Goal: Task Accomplishment & Management: Use online tool/utility

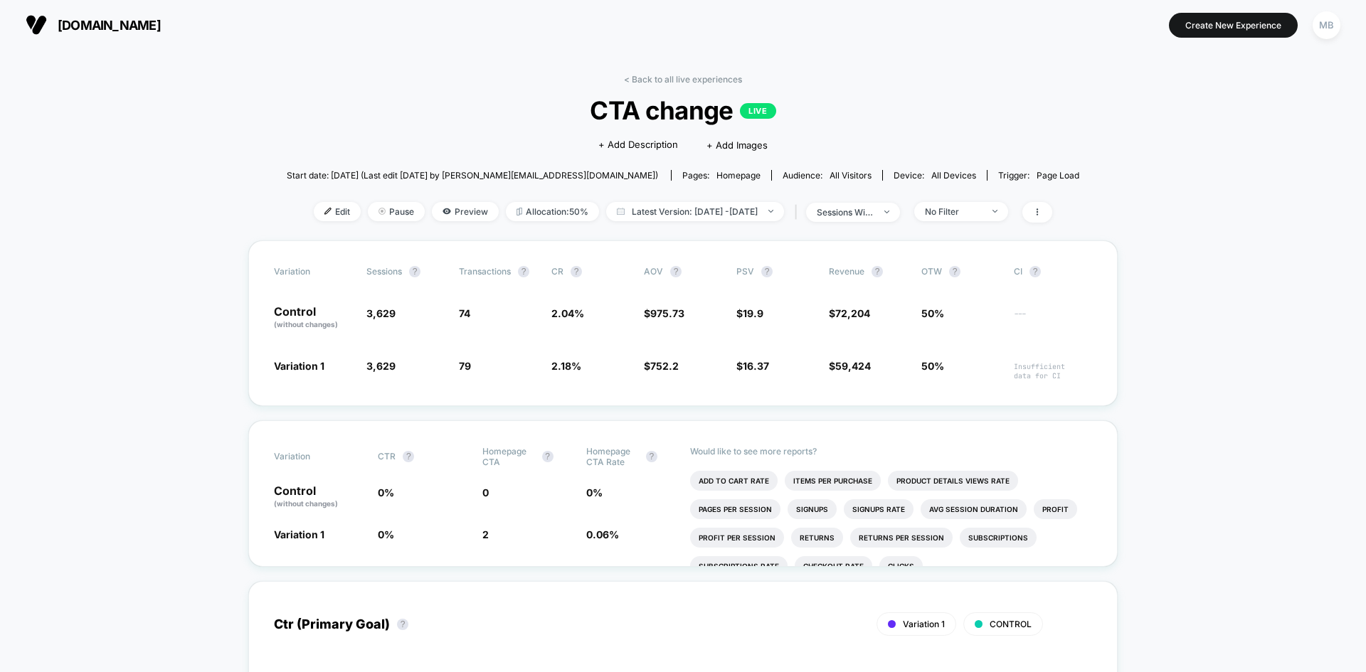
scroll to position [142, 0]
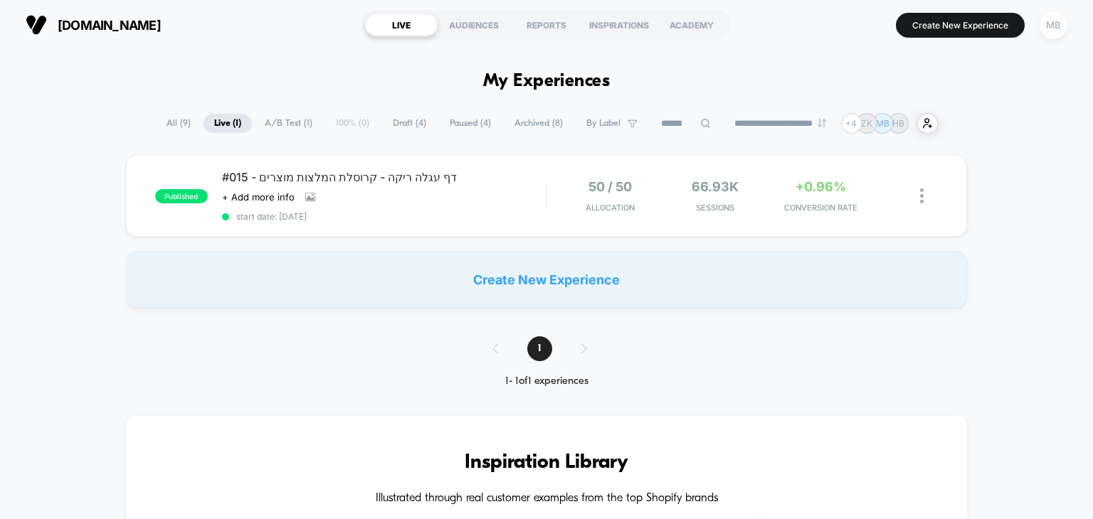
click at [1052, 21] on div "MB" at bounding box center [1054, 25] width 28 height 28
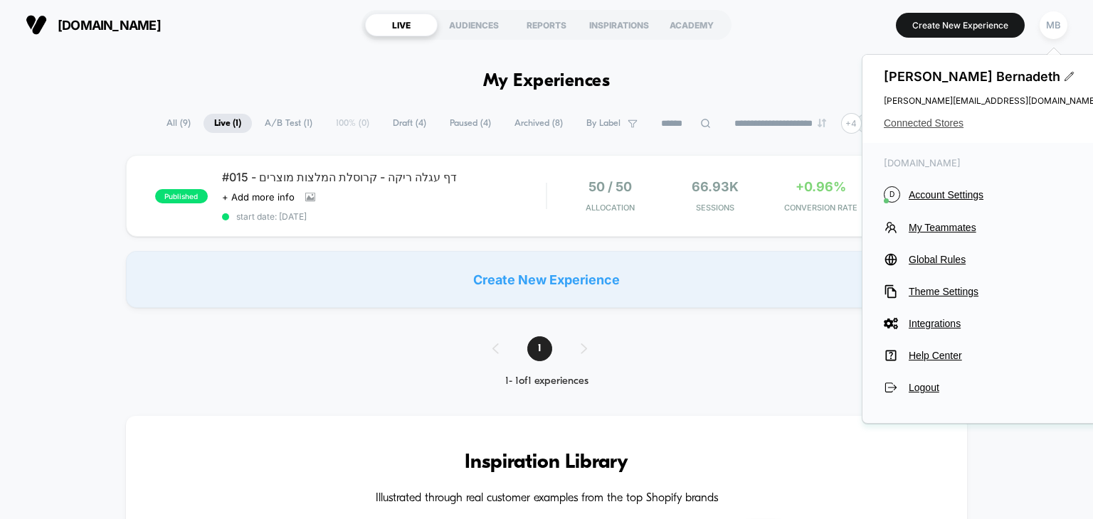
click at [945, 123] on span "Connected Stores" at bounding box center [990, 122] width 213 height 11
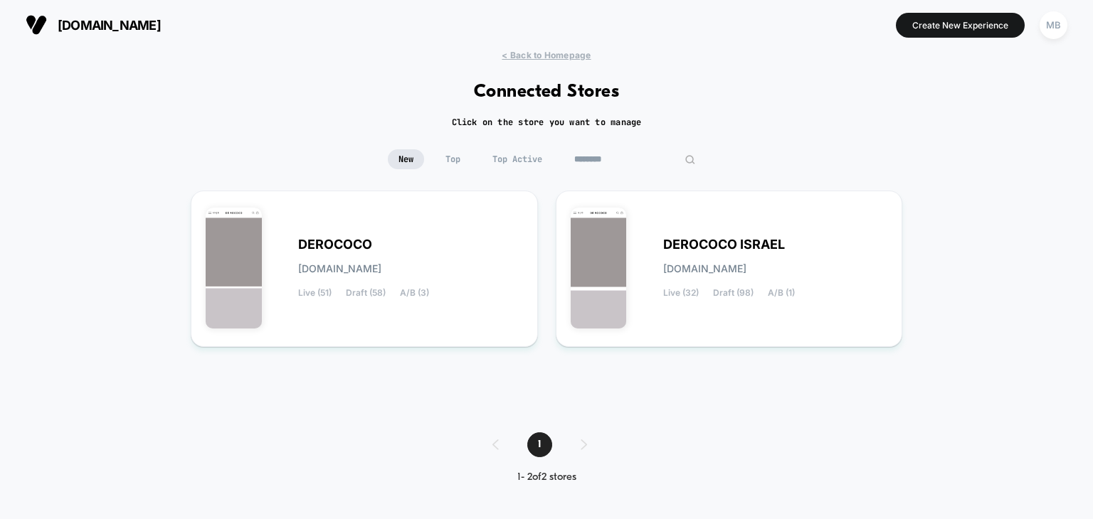
click at [634, 157] on input "********" at bounding box center [635, 159] width 142 height 20
click at [470, 250] on div "DEROCOCO derococo.myshopify.com Live (51) Draft (58) A/B (3)" at bounding box center [410, 269] width 225 height 58
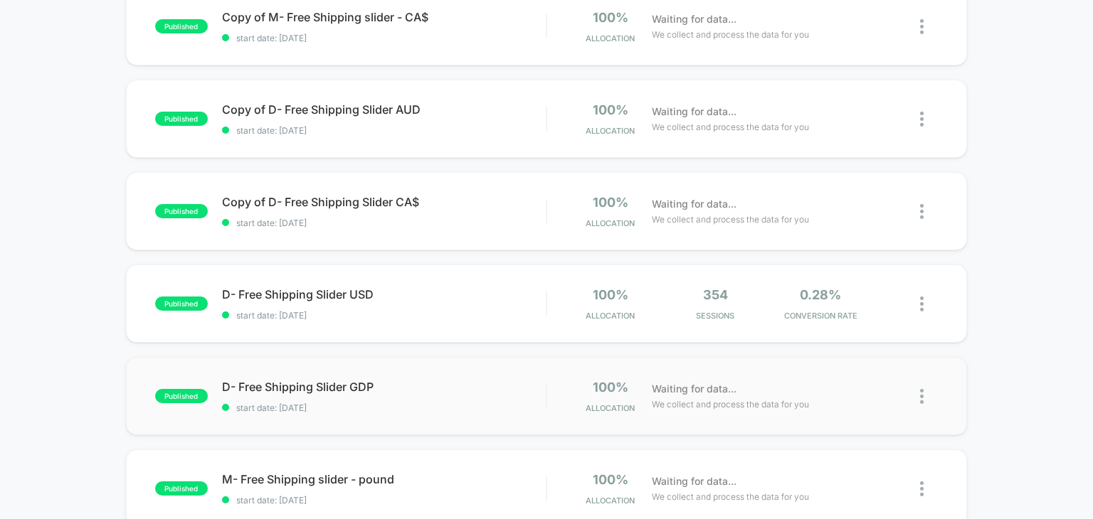
scroll to position [213, 0]
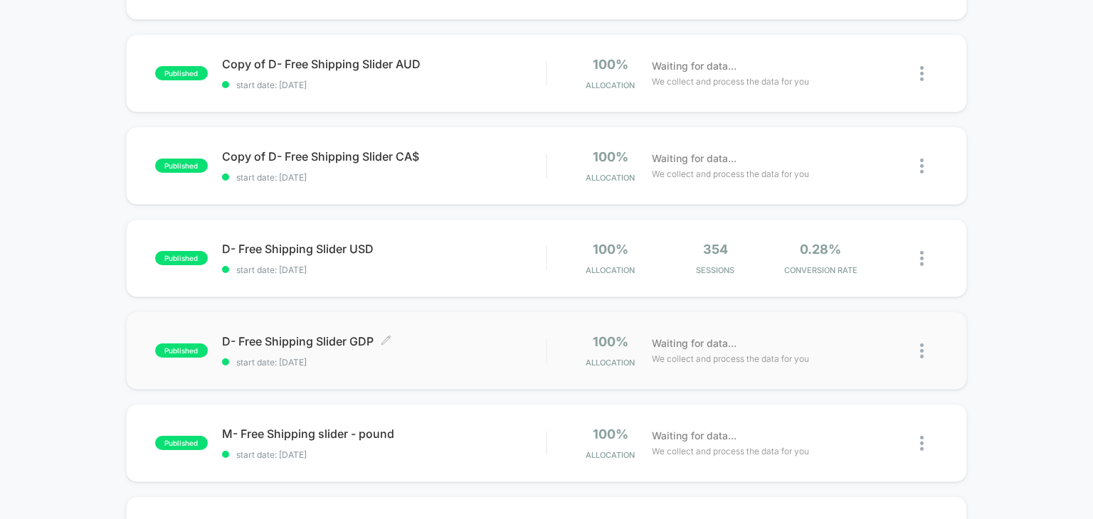
click at [440, 365] on span "start date: 9/9/2025" at bounding box center [384, 362] width 324 height 11
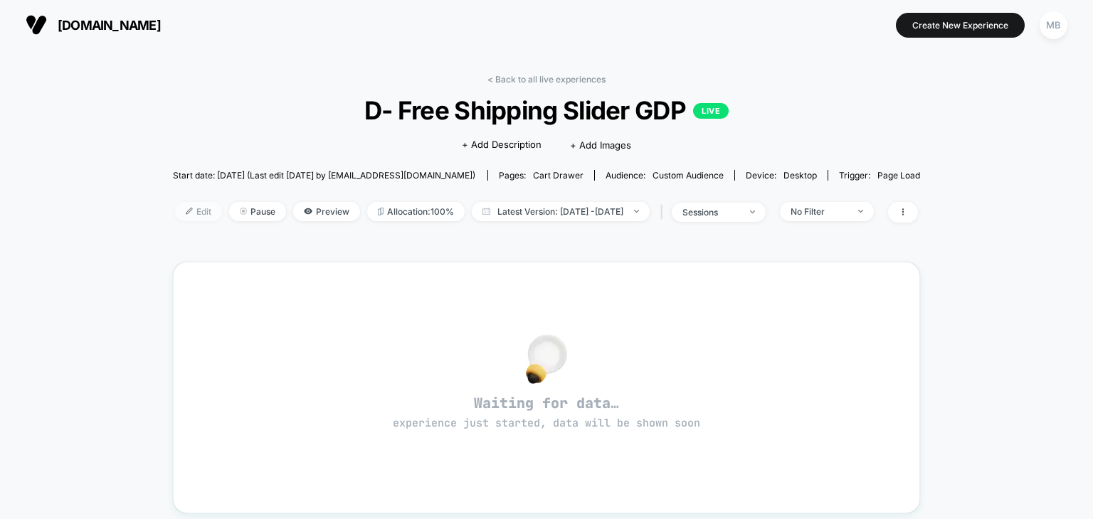
click at [176, 212] on span "Edit" at bounding box center [198, 211] width 47 height 19
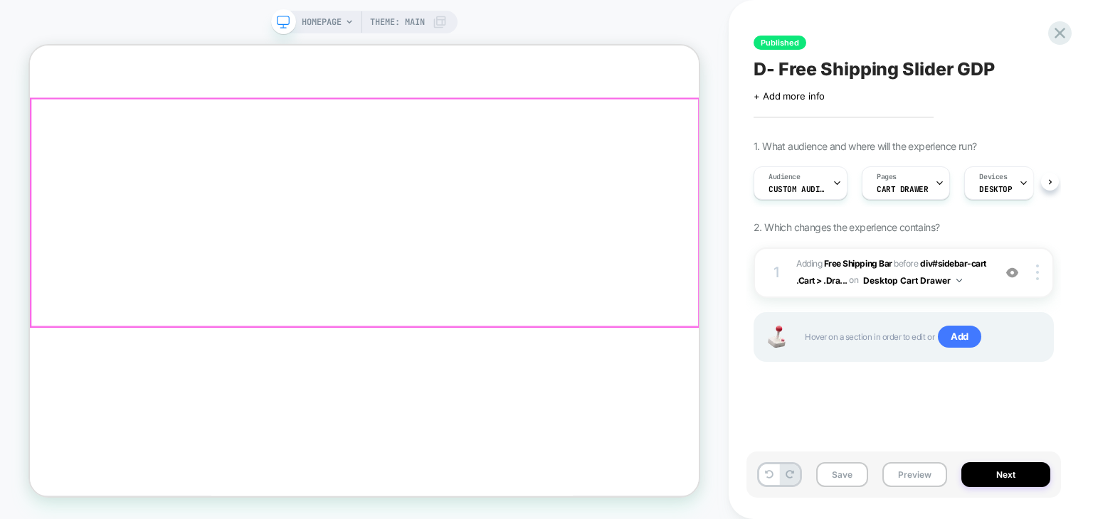
scroll to position [335, 0]
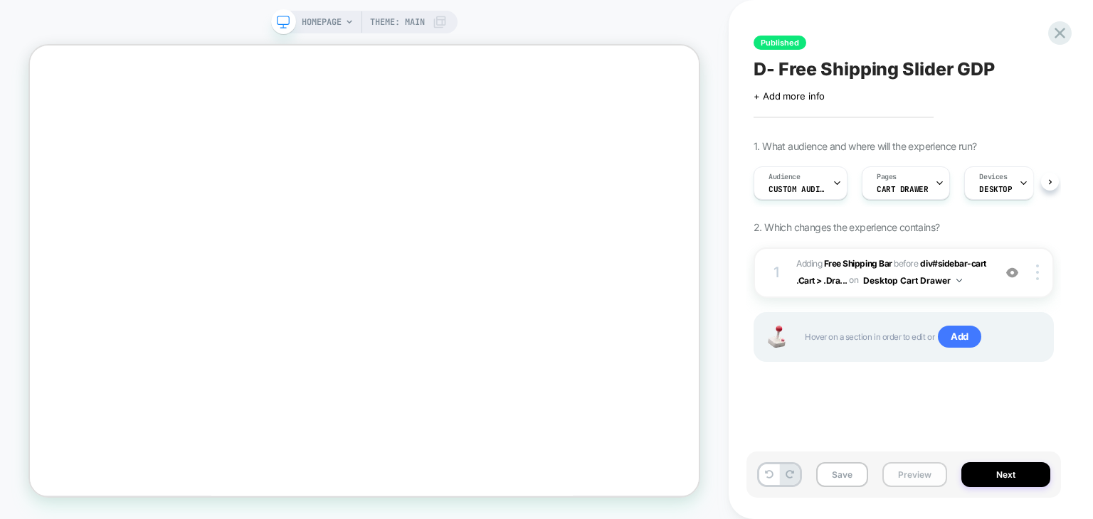
click at [898, 482] on button "Preview" at bounding box center [914, 475] width 65 height 25
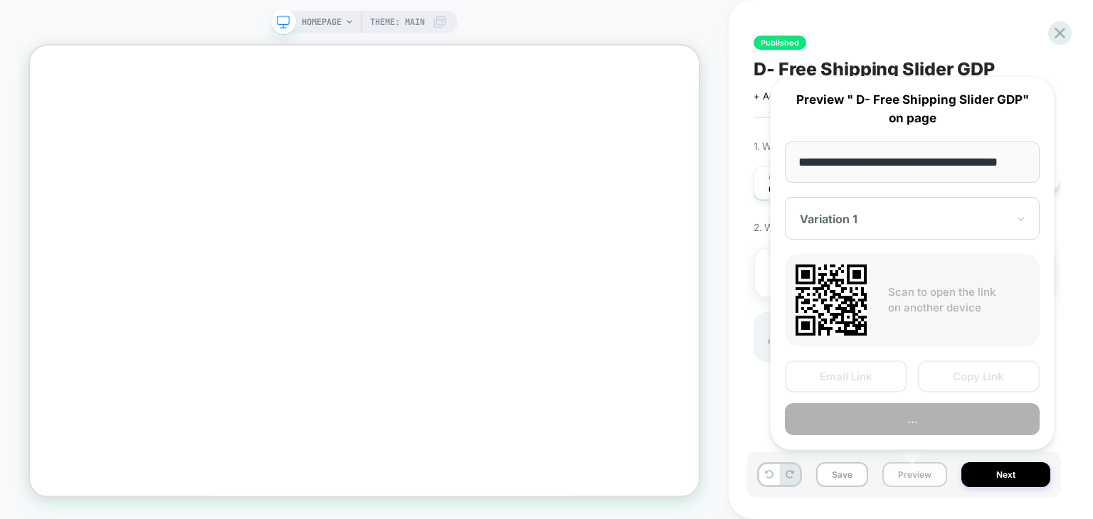
scroll to position [0, 17]
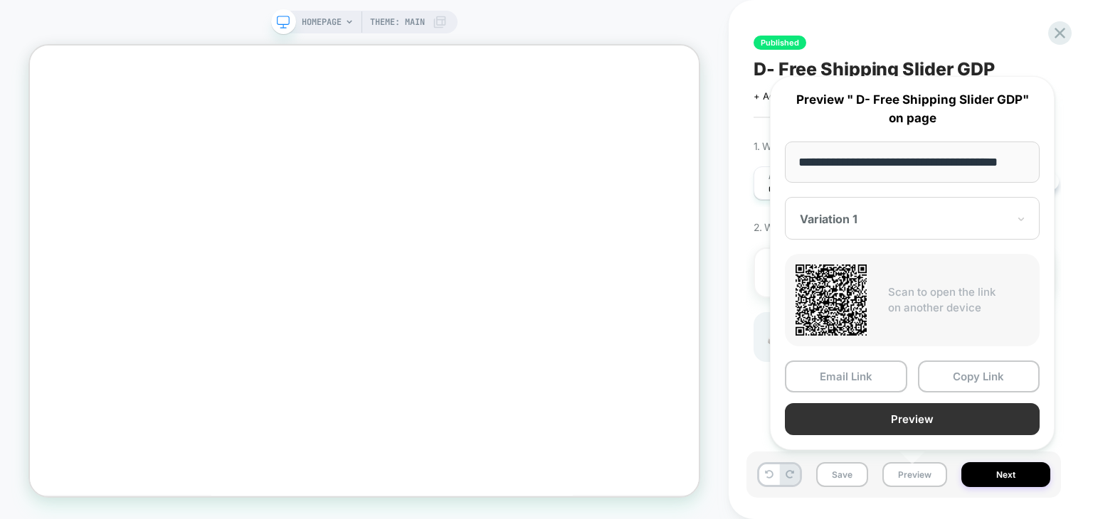
click at [931, 427] on button "Preview" at bounding box center [912, 419] width 255 height 32
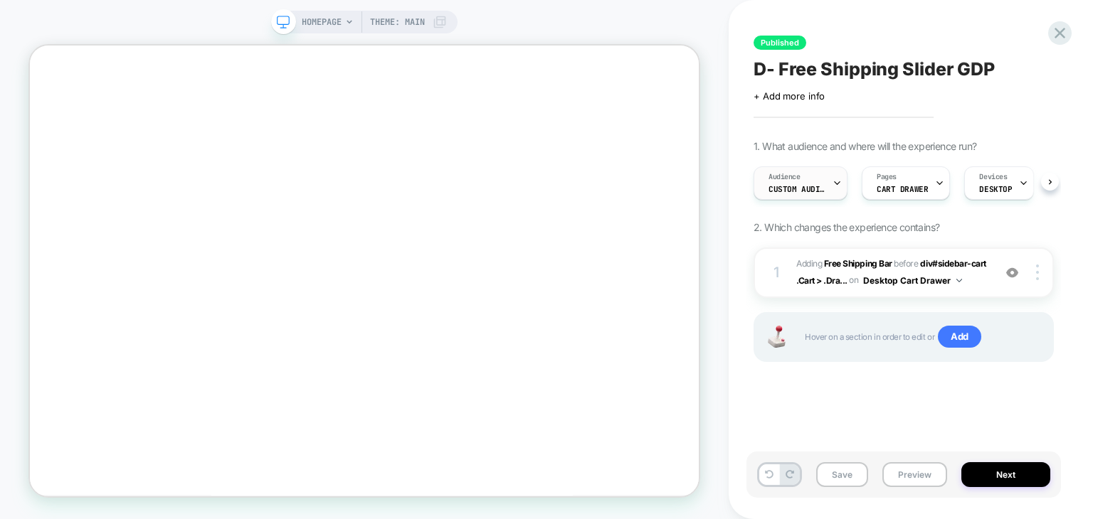
click at [793, 194] on div "Audience Custom Audience" at bounding box center [796, 183] width 85 height 32
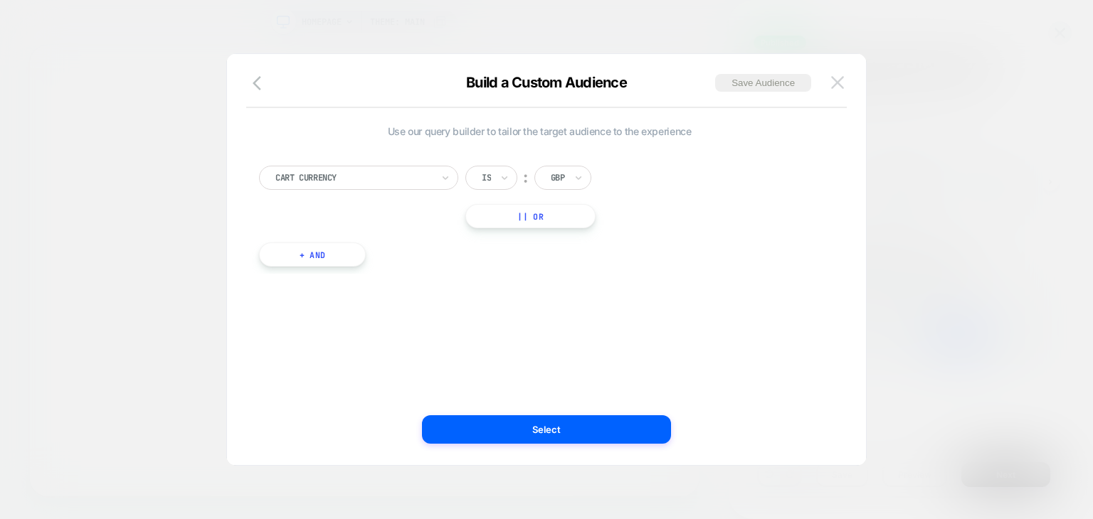
click at [840, 84] on img at bounding box center [837, 82] width 13 height 12
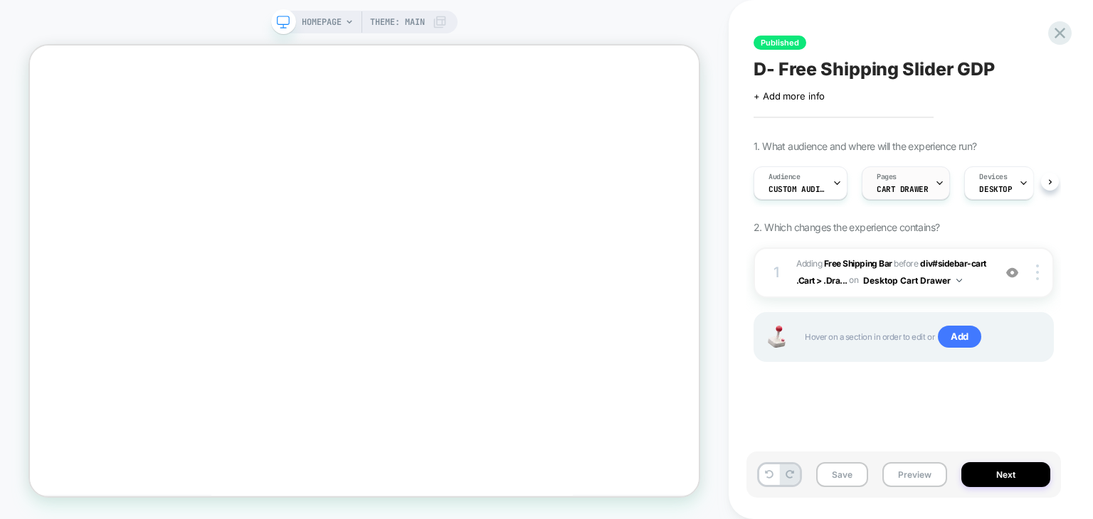
click at [896, 187] on span "CART DRAWER" at bounding box center [902, 189] width 51 height 10
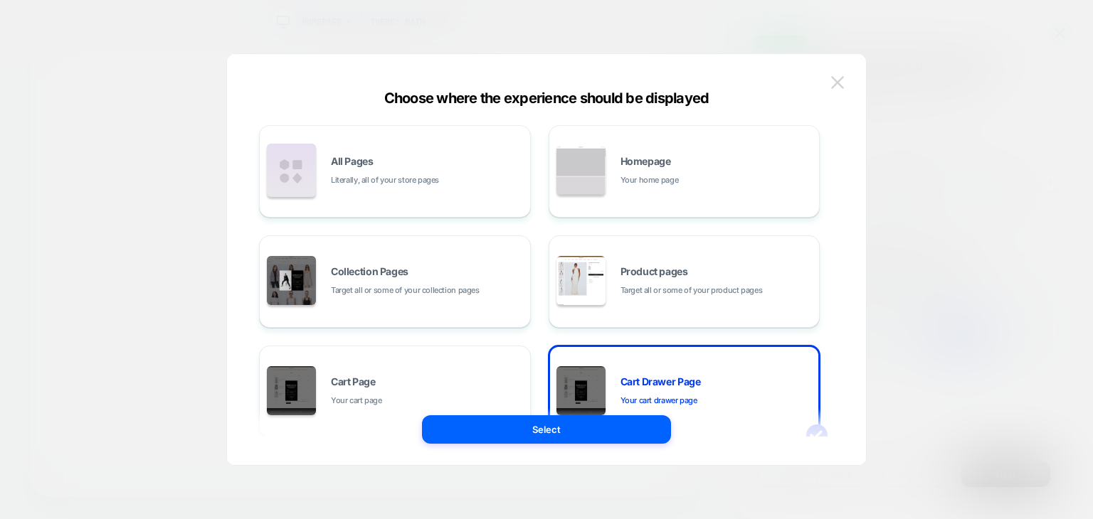
click at [842, 93] on button at bounding box center [837, 82] width 21 height 21
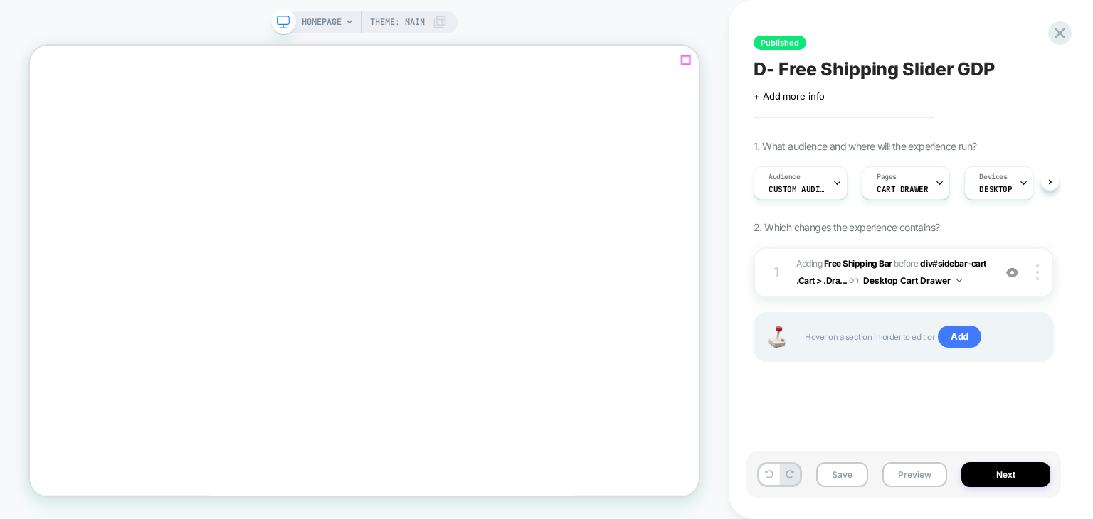
click at [1038, 273] on img at bounding box center [1037, 273] width 3 height 16
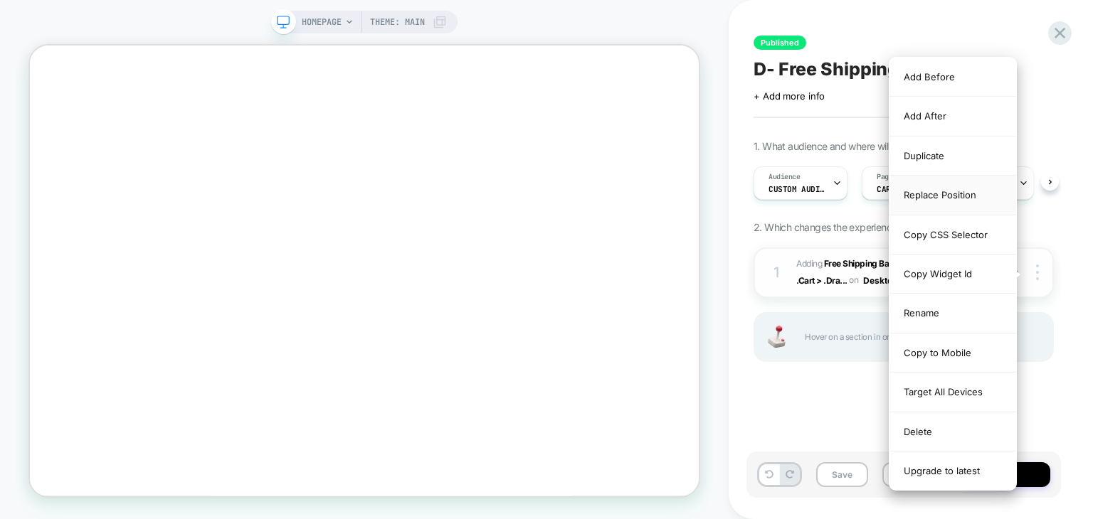
click at [959, 197] on div "Replace Position" at bounding box center [952, 195] width 127 height 39
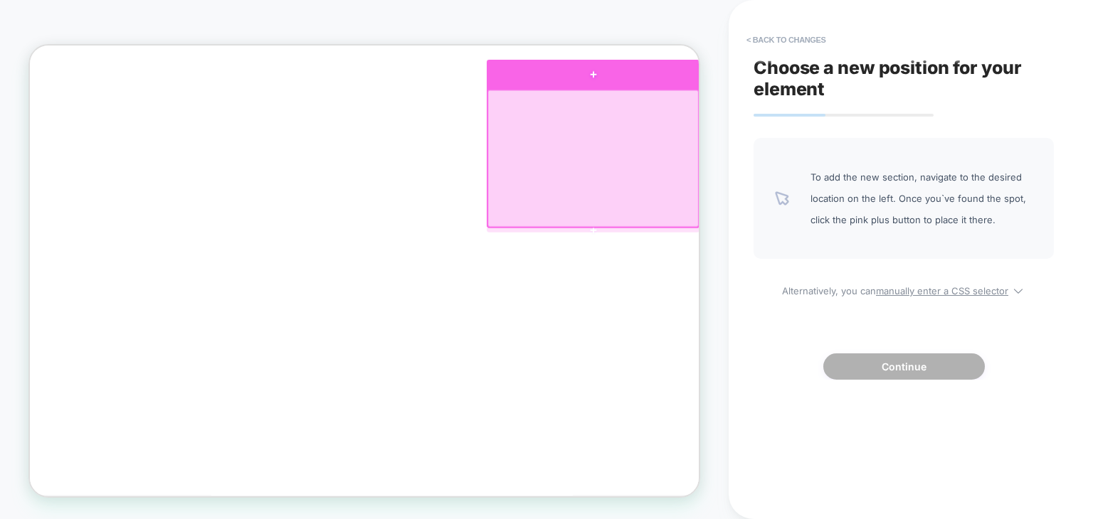
click at [813, 81] on div at bounding box center [781, 84] width 284 height 40
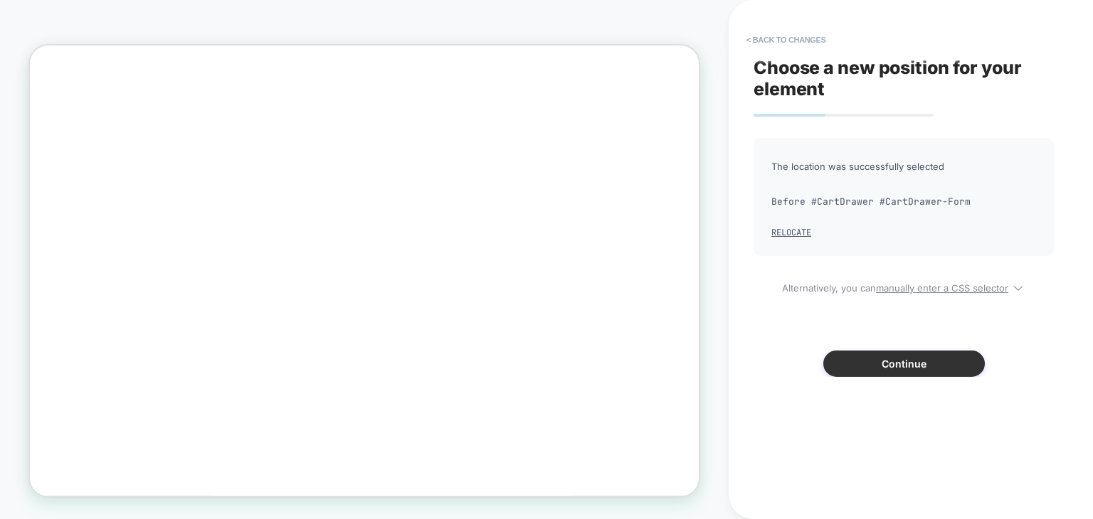
click at [874, 362] on button "Continue" at bounding box center [904, 364] width 162 height 26
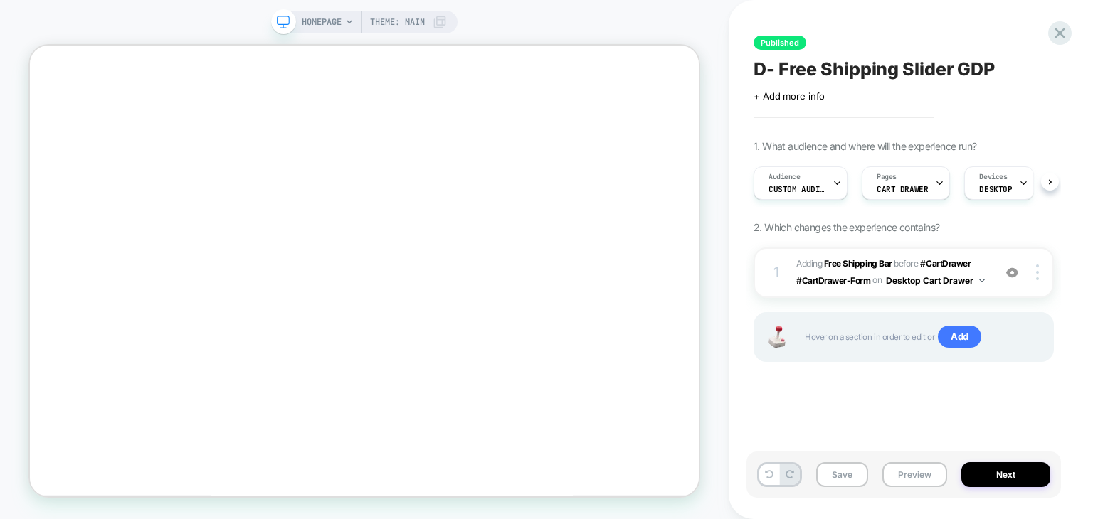
scroll to position [0, 0]
click at [905, 472] on button "Preview" at bounding box center [914, 475] width 65 height 25
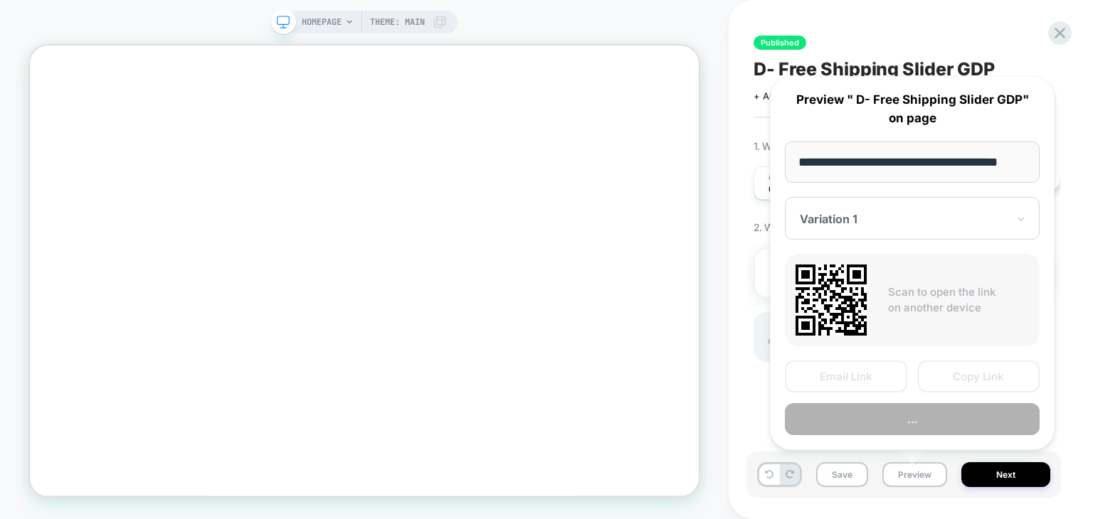
scroll to position [0, 17]
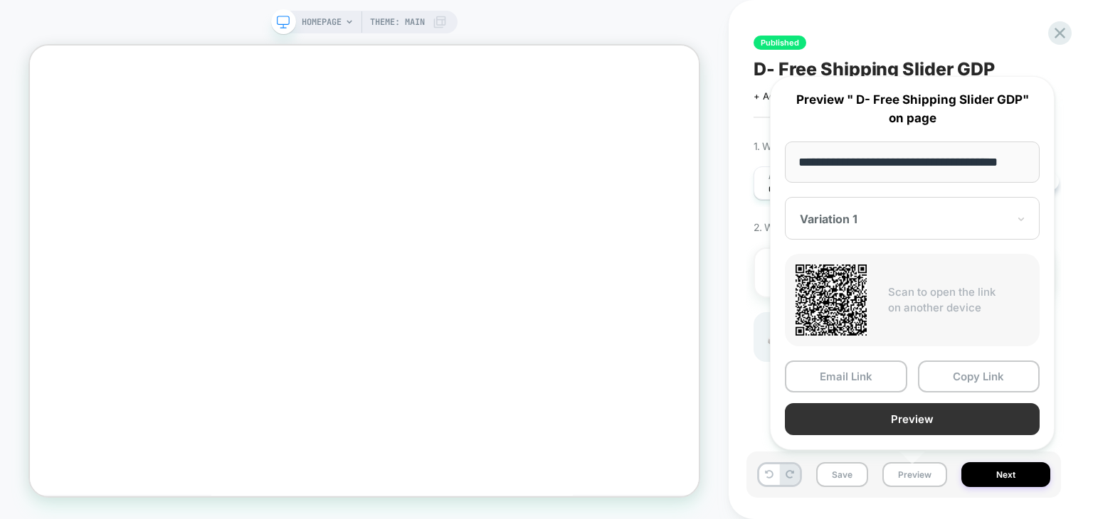
click at [899, 421] on button "Preview" at bounding box center [912, 419] width 255 height 32
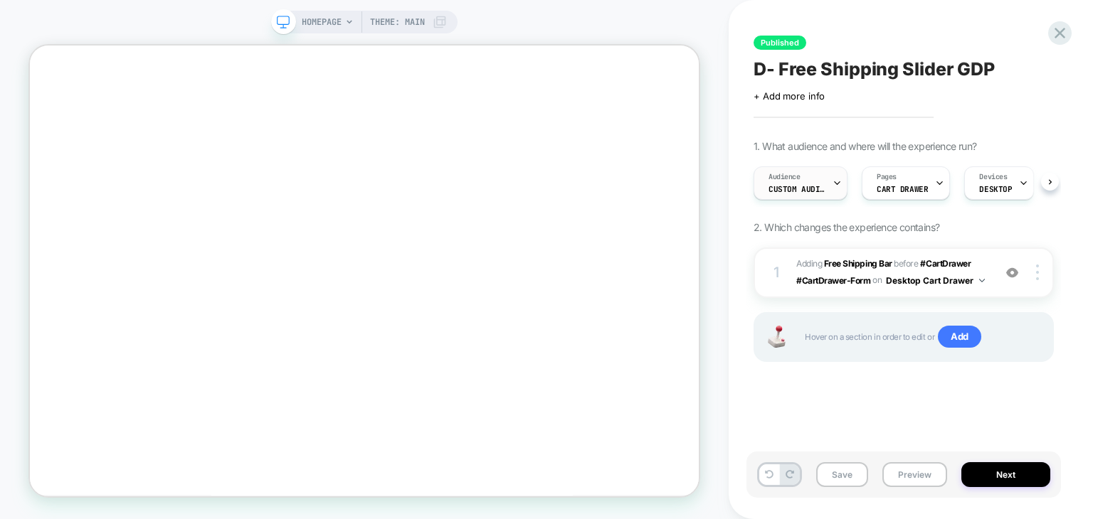
click at [815, 185] on span "Custom Audience" at bounding box center [796, 189] width 57 height 10
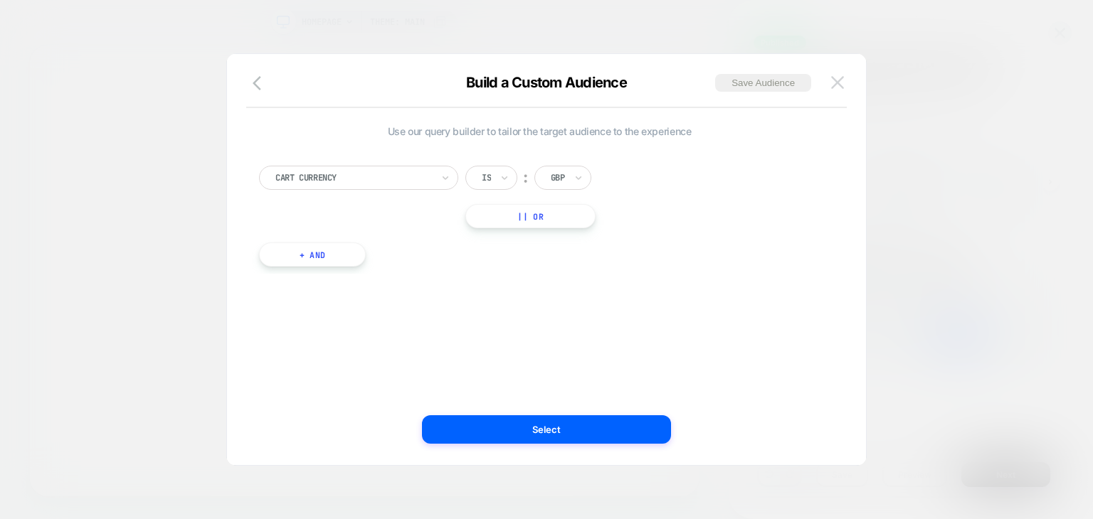
click at [834, 88] on img at bounding box center [837, 82] width 13 height 12
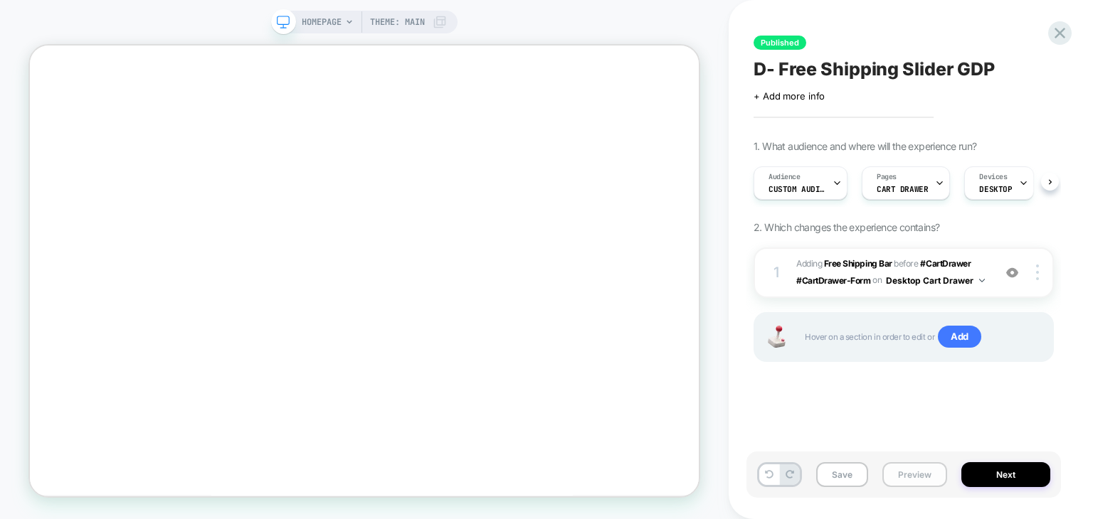
click at [907, 472] on button "Preview" at bounding box center [914, 475] width 65 height 25
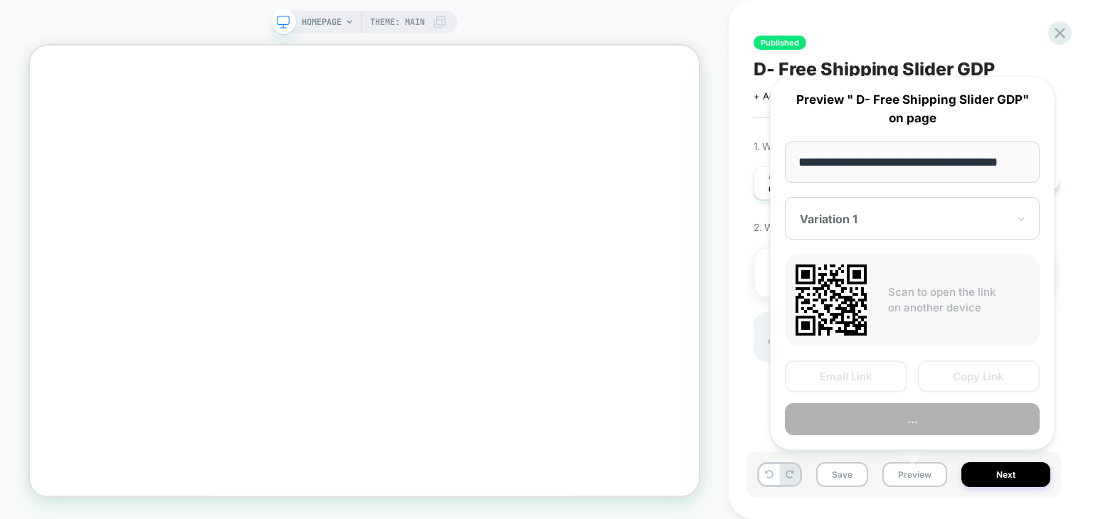
scroll to position [0, 17]
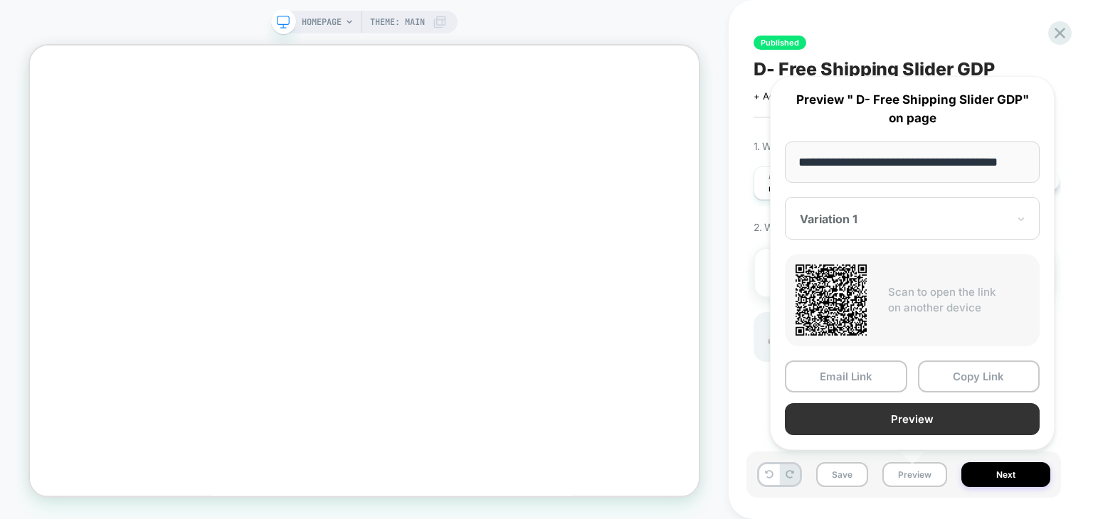
click at [916, 423] on button "Preview" at bounding box center [912, 419] width 255 height 32
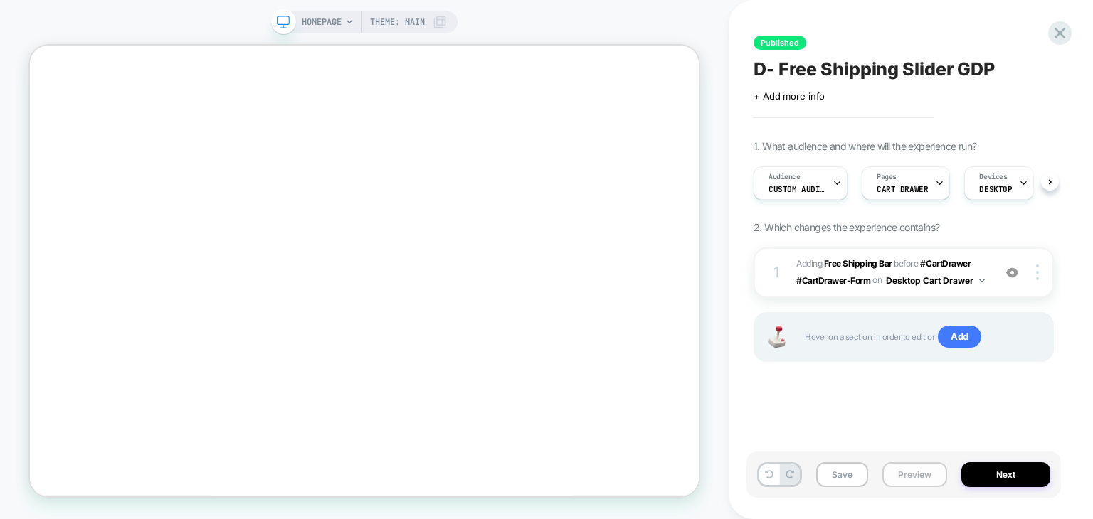
click at [906, 470] on button "Preview" at bounding box center [914, 475] width 65 height 25
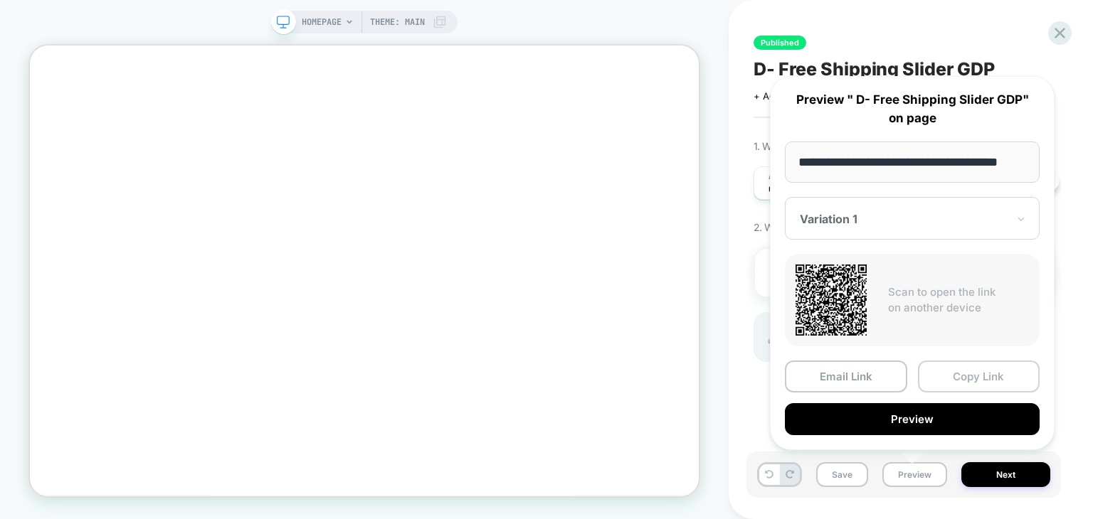
click at [962, 379] on button "Copy Link" at bounding box center [979, 377] width 122 height 32
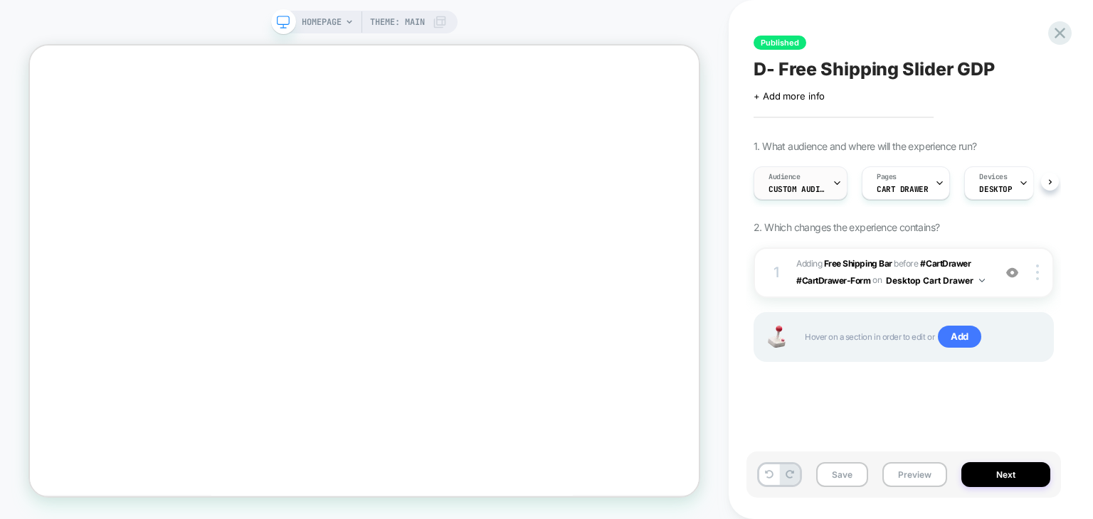
click at [833, 189] on div at bounding box center [837, 183] width 9 height 32
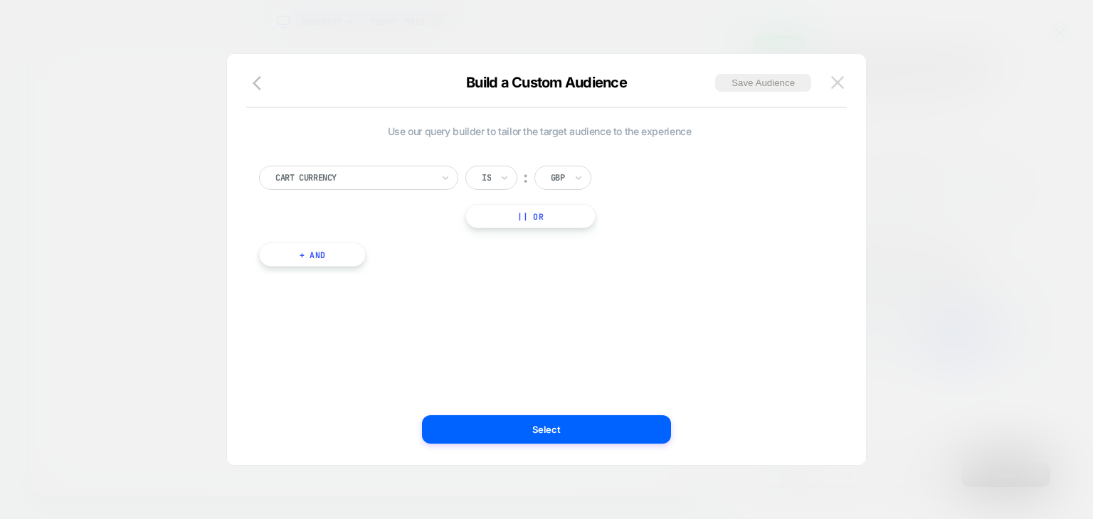
click at [843, 92] on button at bounding box center [837, 82] width 21 height 21
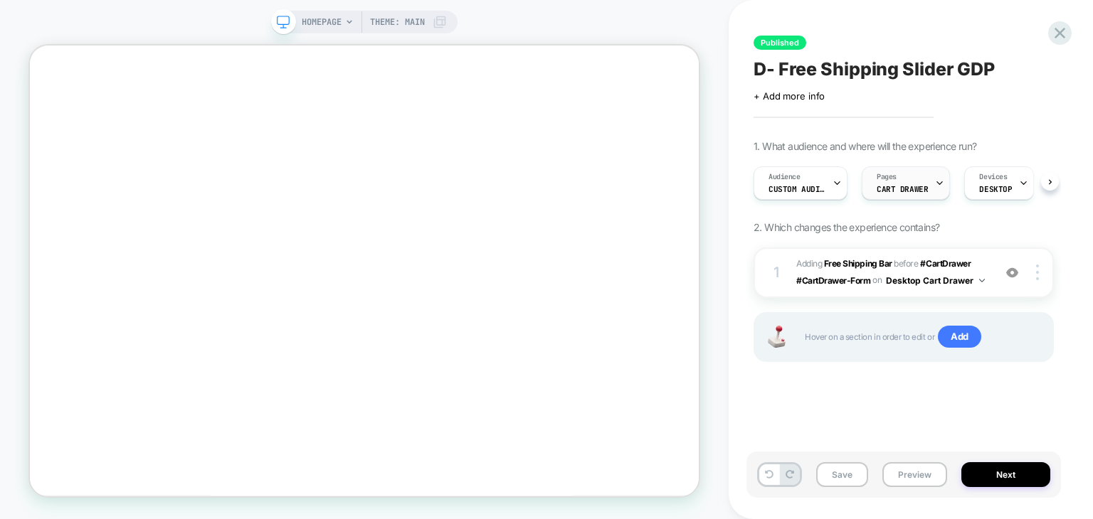
click at [911, 197] on div "Pages CART DRAWER" at bounding box center [902, 183] width 80 height 32
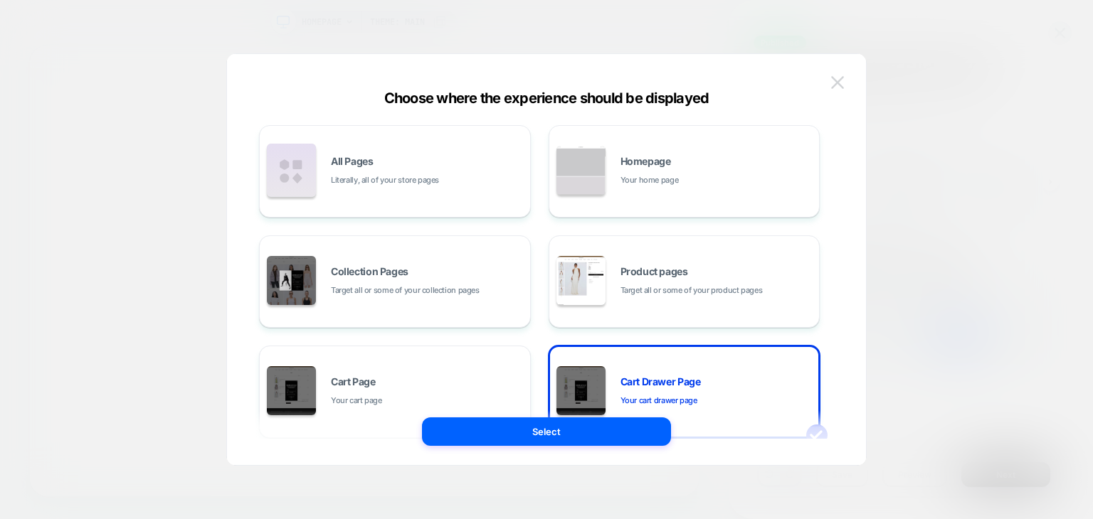
click at [834, 87] on img at bounding box center [837, 82] width 13 height 12
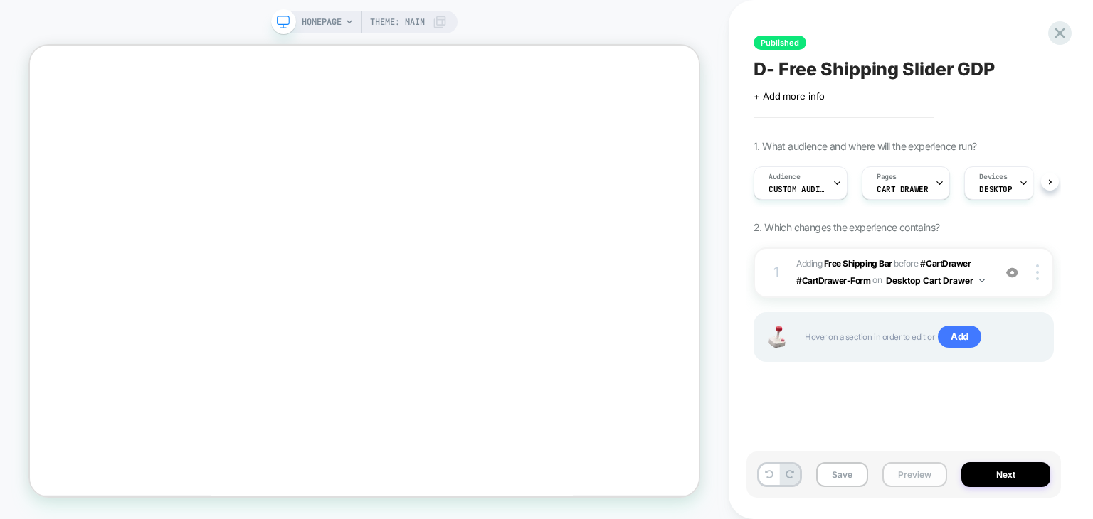
click at [895, 482] on button "Preview" at bounding box center [914, 475] width 65 height 25
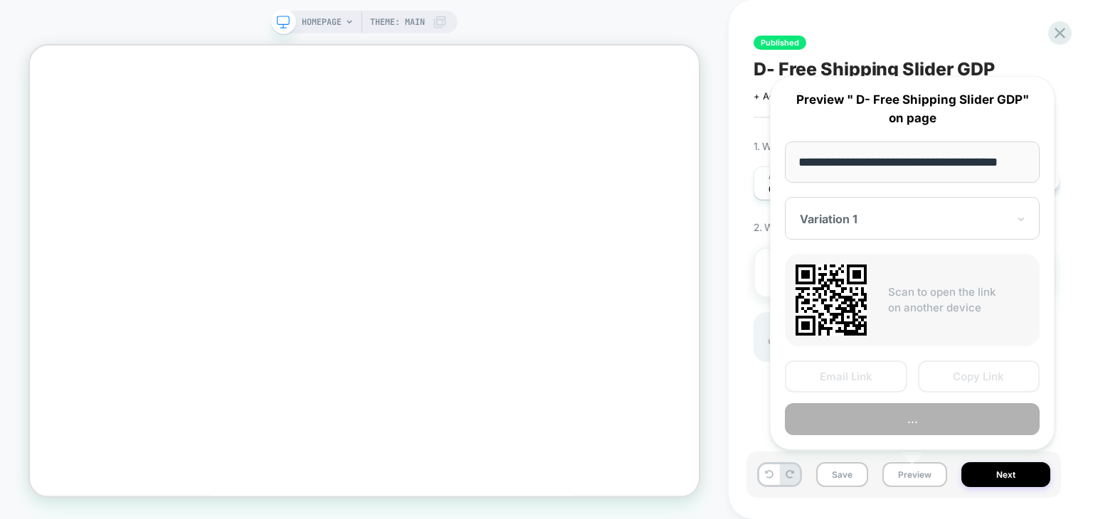
scroll to position [0, 17]
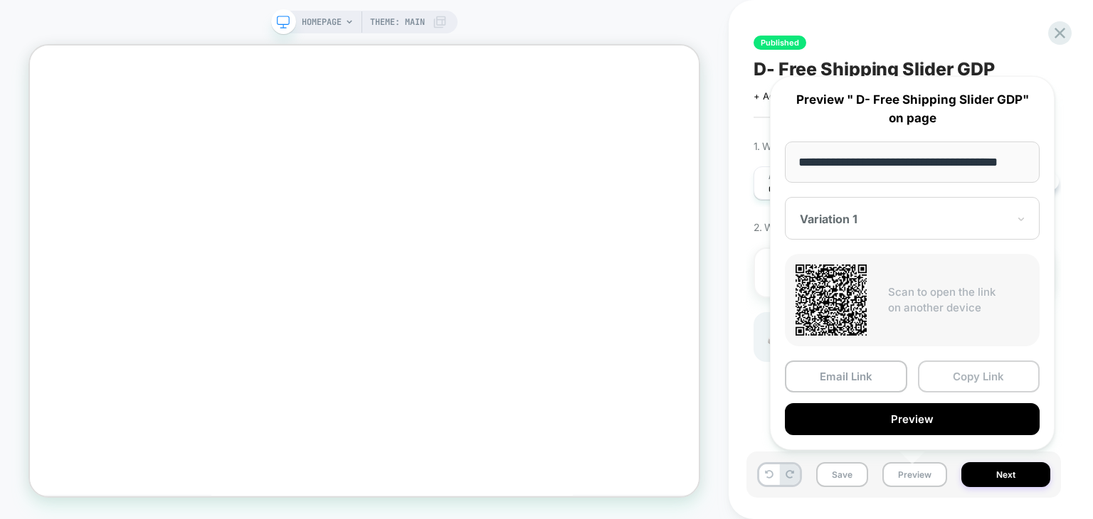
click at [971, 374] on button "Copy Link" at bounding box center [979, 377] width 122 height 32
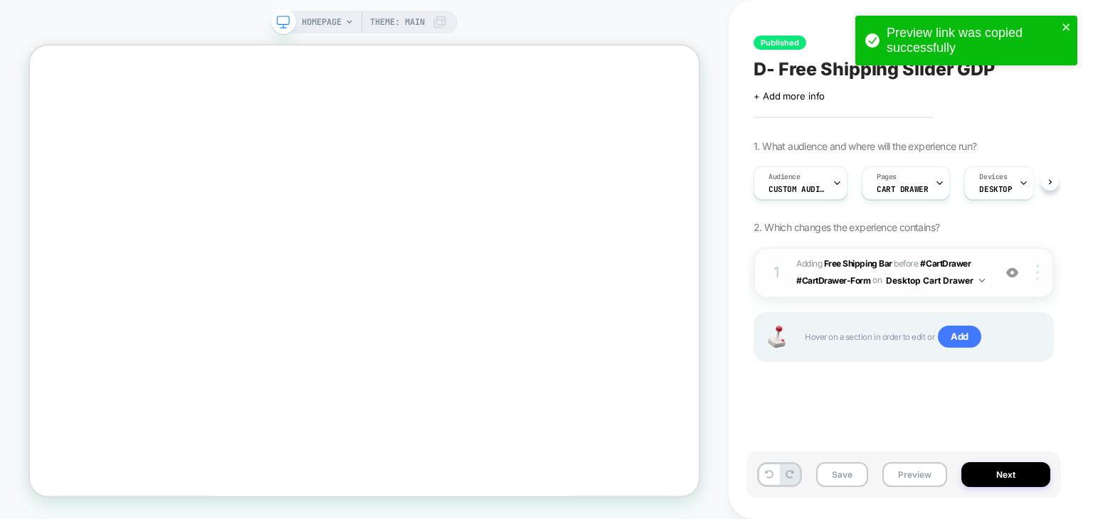
click at [1038, 271] on img at bounding box center [1037, 273] width 3 height 16
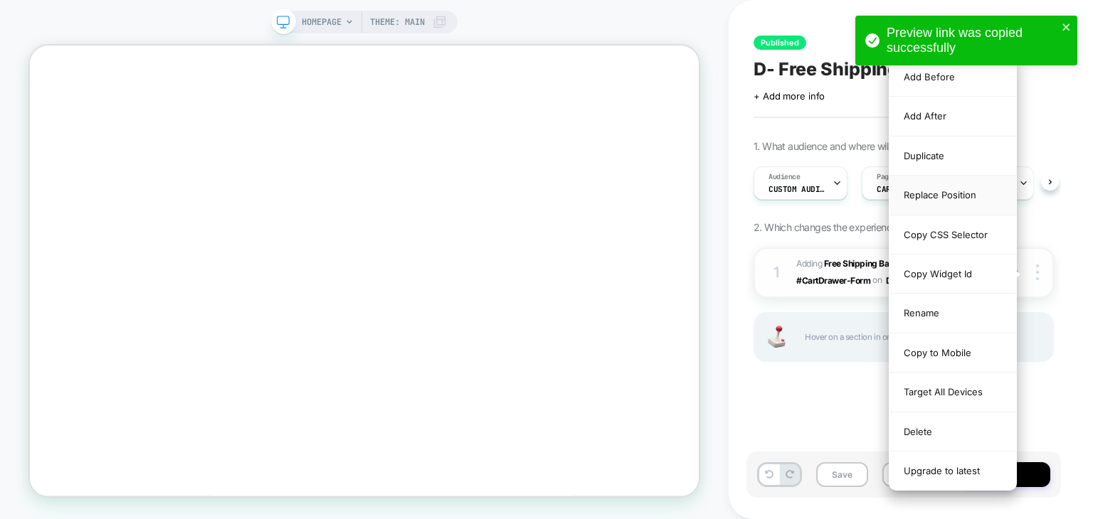
click at [958, 201] on div "Replace Position" at bounding box center [952, 195] width 127 height 39
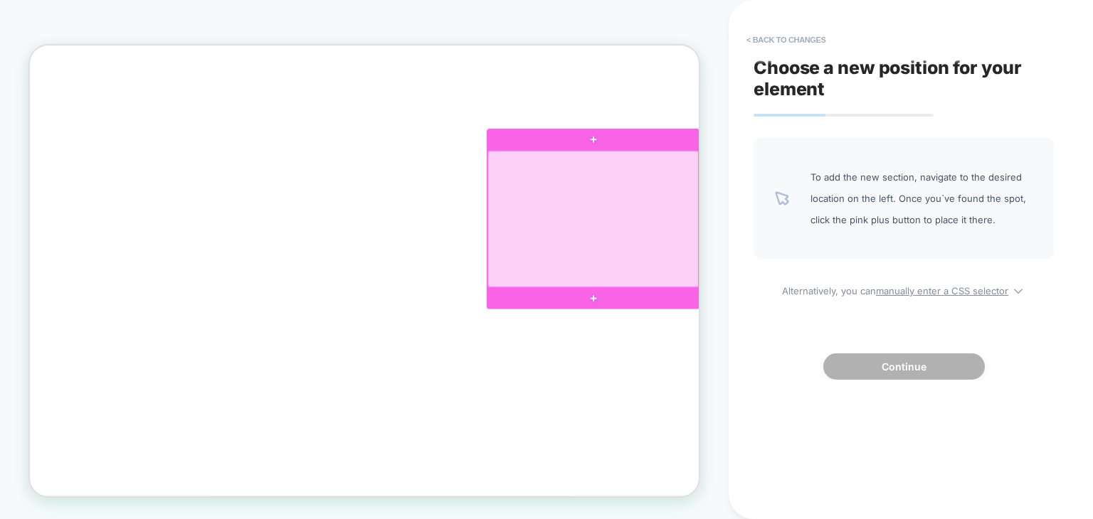
click at [908, 297] on div at bounding box center [780, 277] width 281 height 182
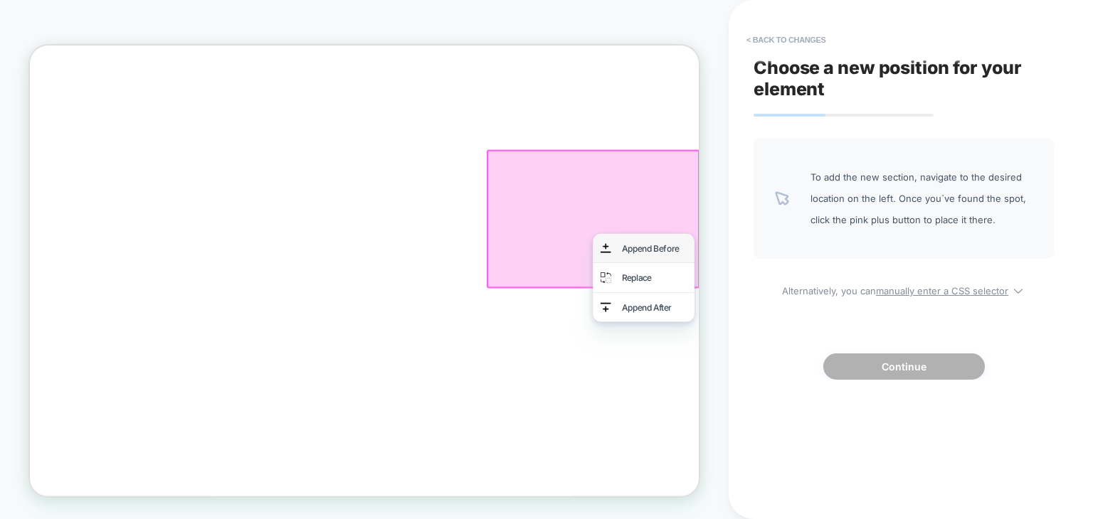
click at [867, 327] on div "Append Before" at bounding box center [848, 316] width 135 height 38
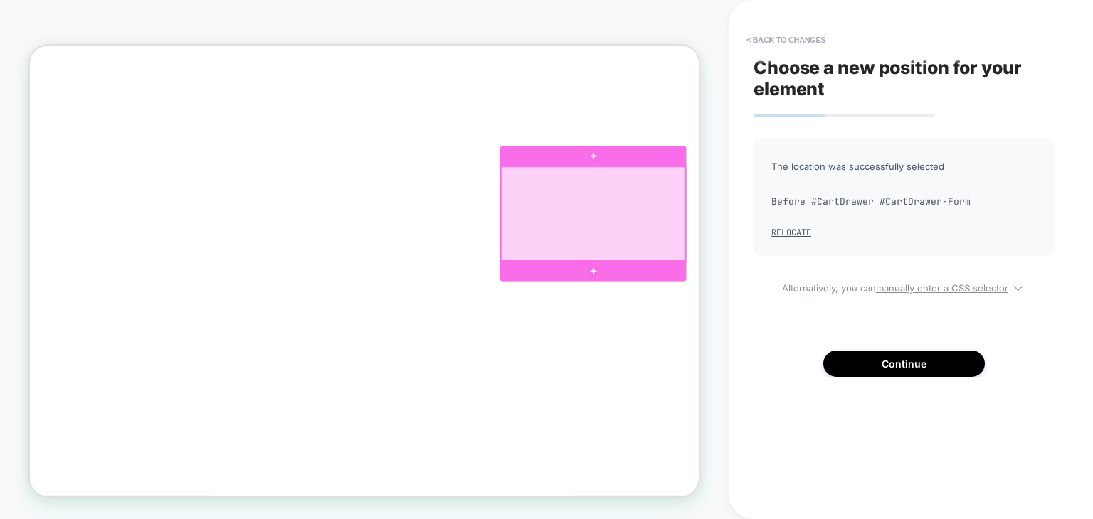
click at [902, 223] on div at bounding box center [780, 269] width 245 height 125
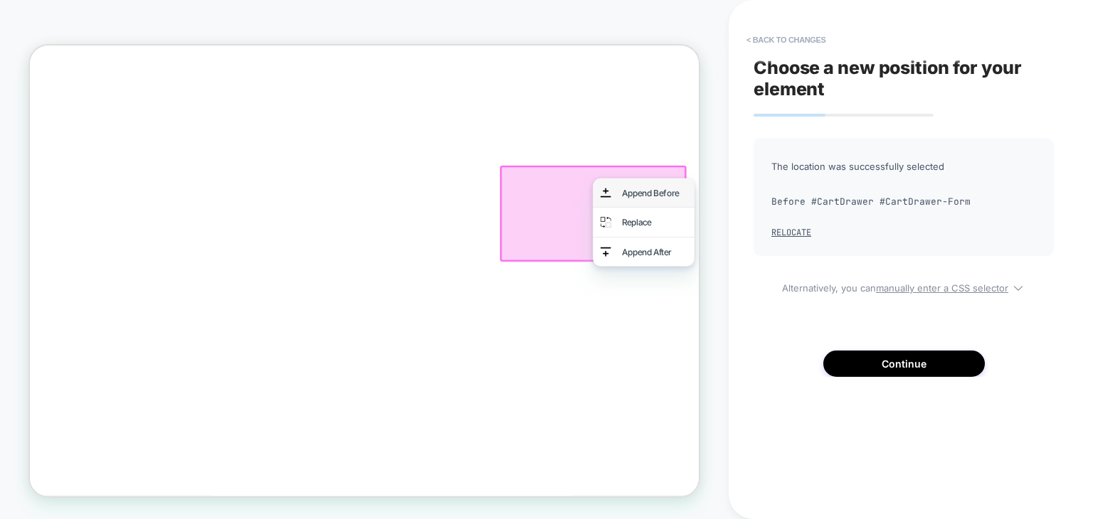
click at [869, 247] on div "Append Before" at bounding box center [862, 242] width 87 height 19
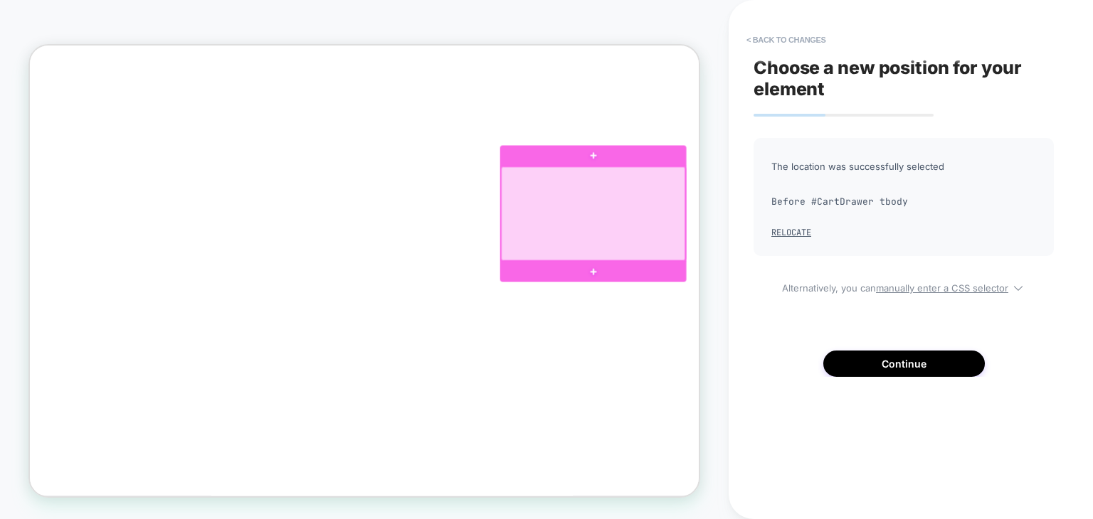
click at [911, 218] on form "Product image Product Total Quantity You׳re only £83 away from free shipping Ri…" at bounding box center [476, 301] width 892 height 1030
click at [888, 219] on div at bounding box center [780, 269] width 245 height 125
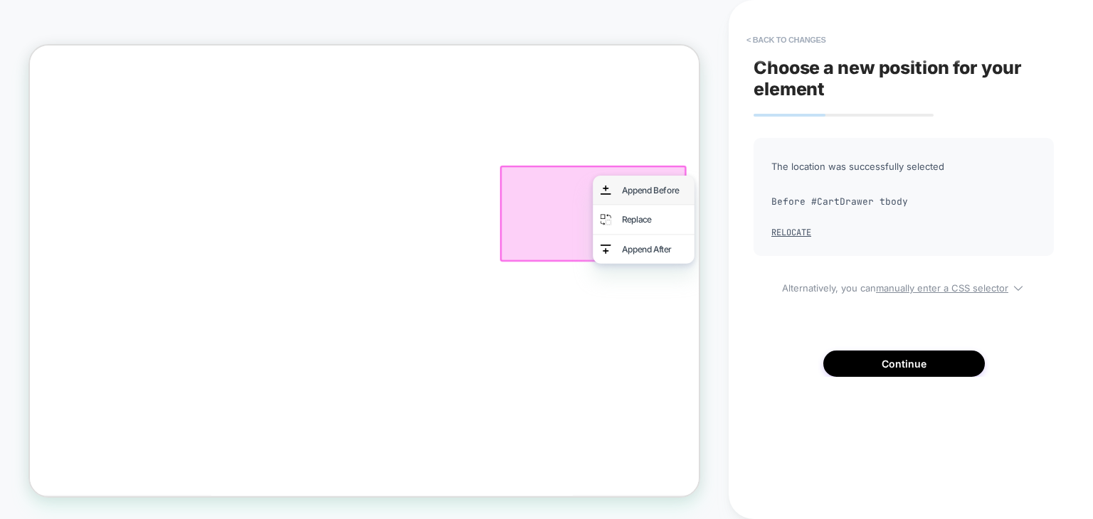
click at [860, 243] on div "Append Before" at bounding box center [862, 238] width 87 height 19
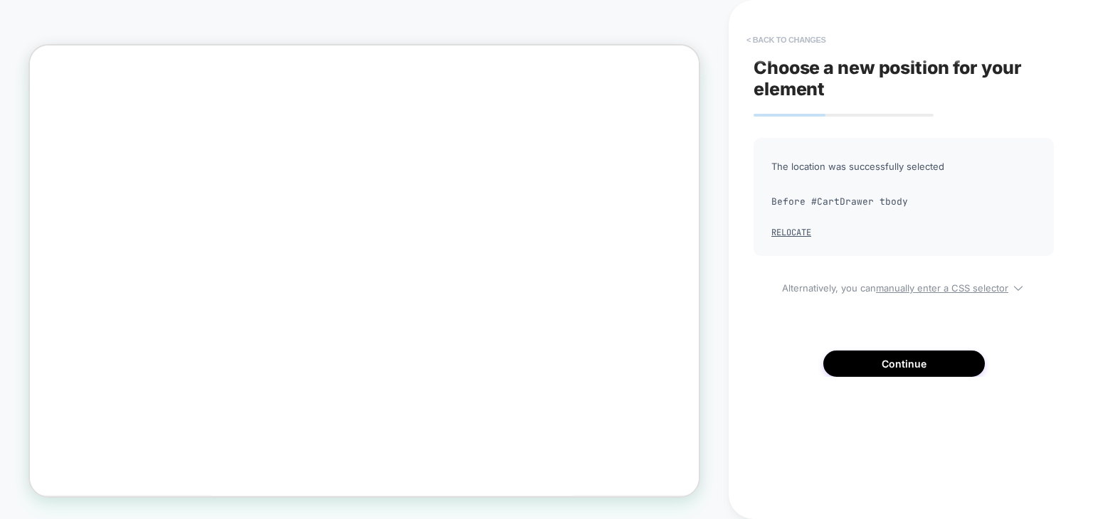
click at [776, 34] on button "< Back to changes" at bounding box center [786, 39] width 94 height 23
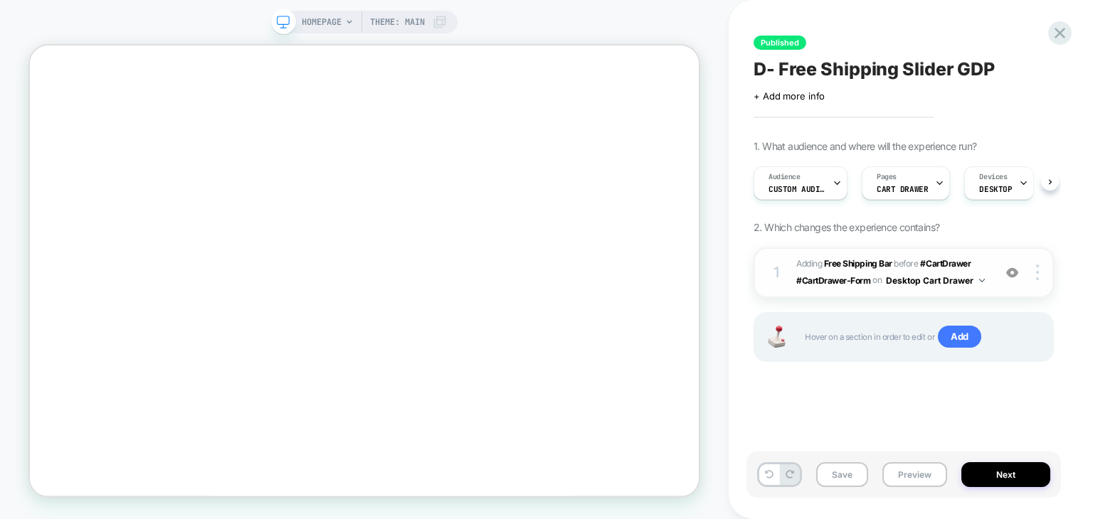
click at [1039, 263] on div "1 #_loomi_addon_1749126649450_dup1749132023 Adding Free Shipping Bar BEFORE #Ca…" at bounding box center [904, 273] width 300 height 51
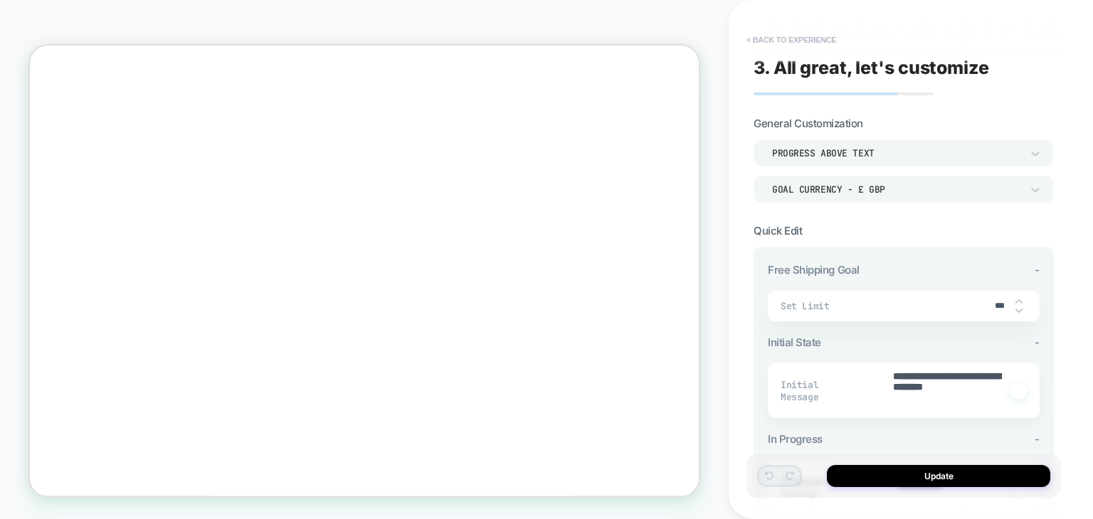
click at [777, 38] on button "< Back to experience" at bounding box center [791, 39] width 104 height 23
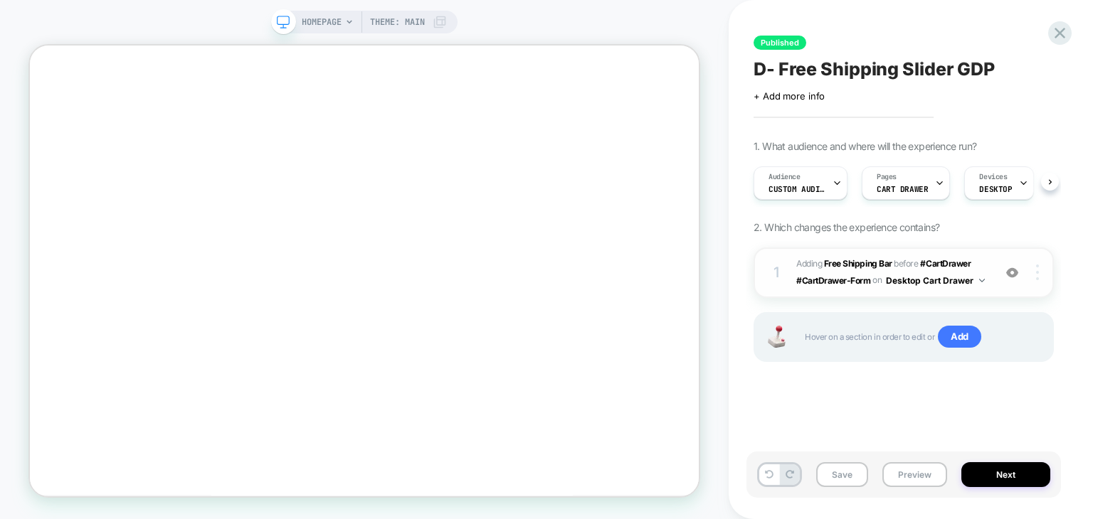
click at [1038, 271] on img at bounding box center [1037, 273] width 3 height 16
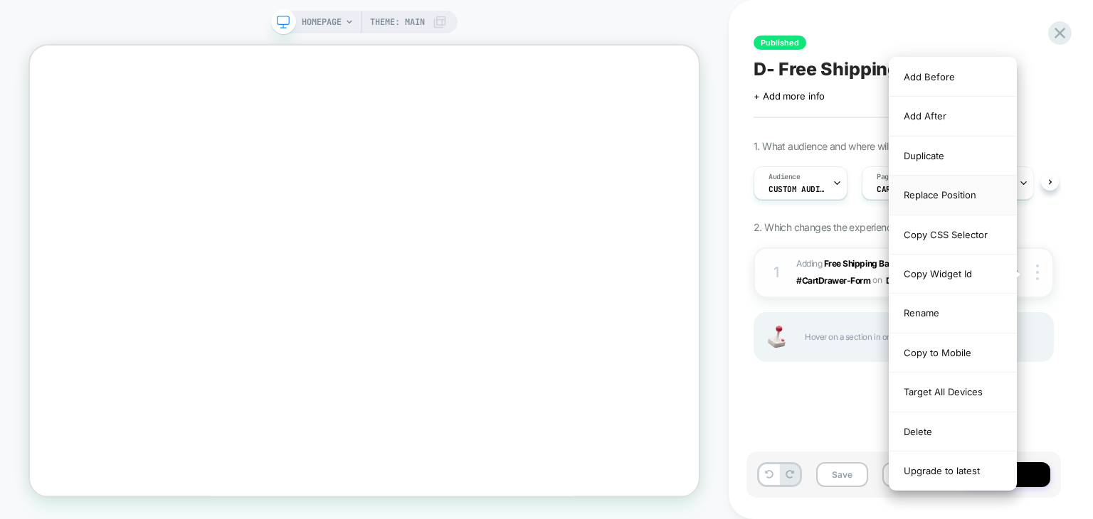
click at [956, 195] on div "Replace Position" at bounding box center [952, 195] width 127 height 39
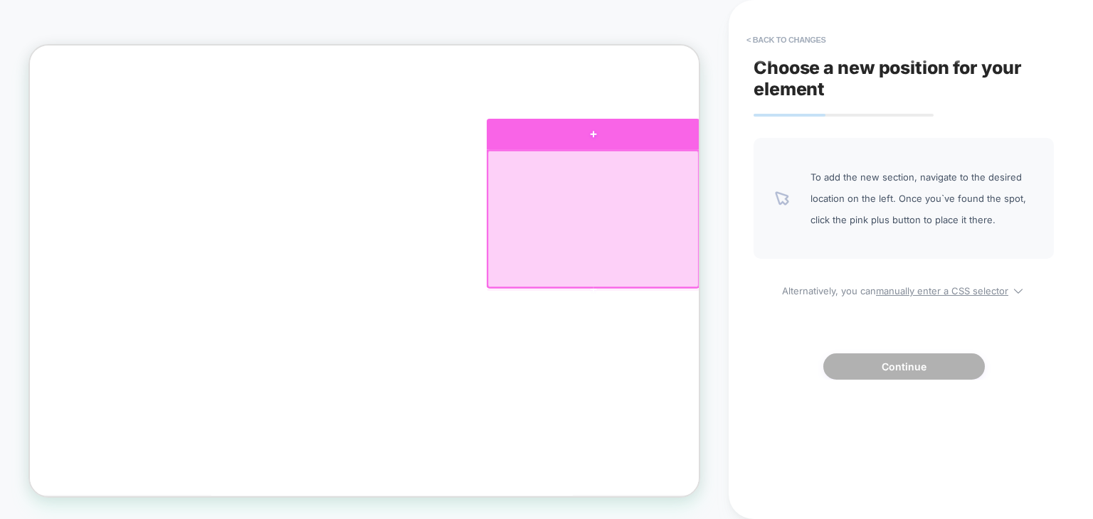
click at [807, 176] on div at bounding box center [781, 163] width 284 height 41
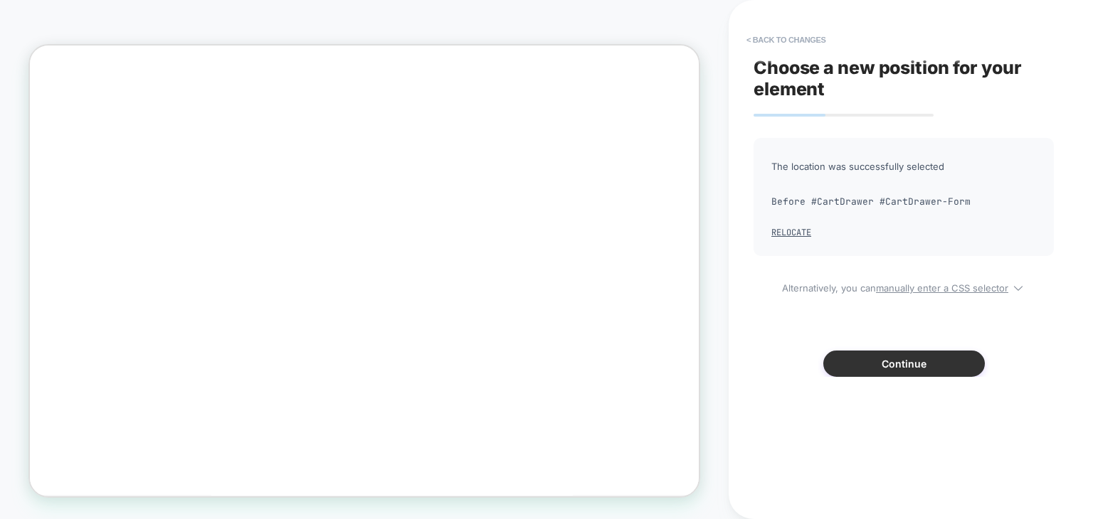
click at [924, 359] on button "Continue" at bounding box center [904, 364] width 162 height 26
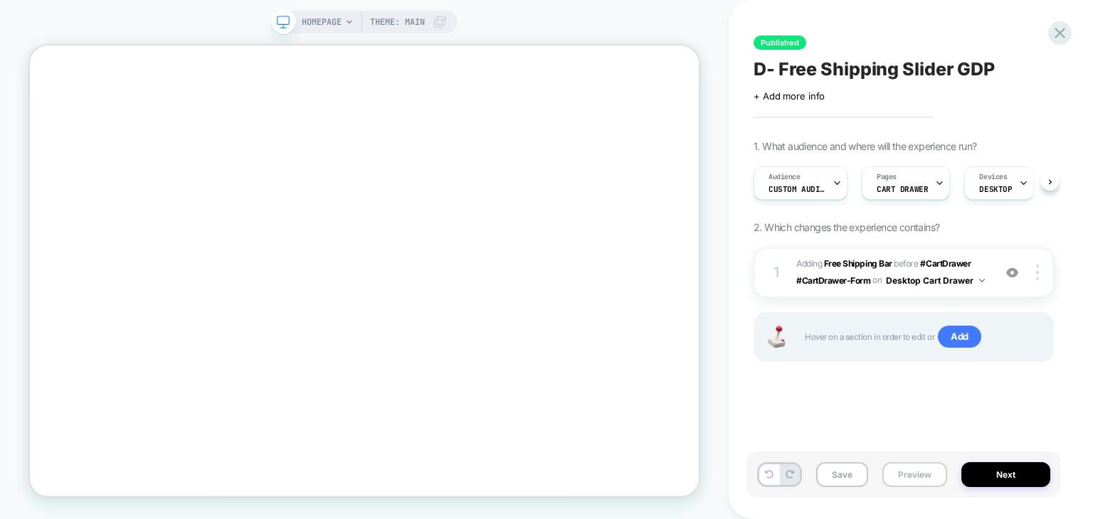
click at [906, 472] on button "Preview" at bounding box center [914, 475] width 65 height 25
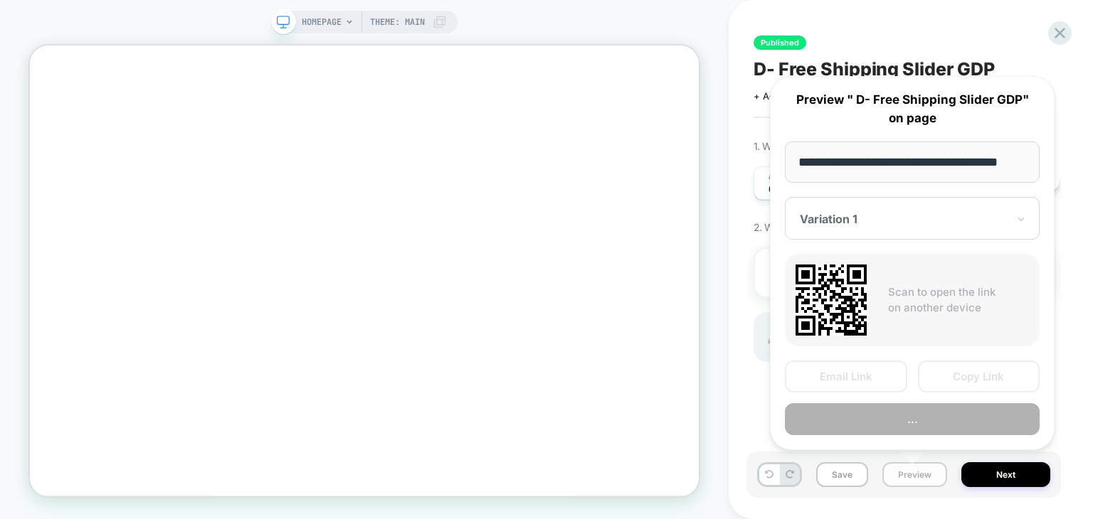
scroll to position [0, 17]
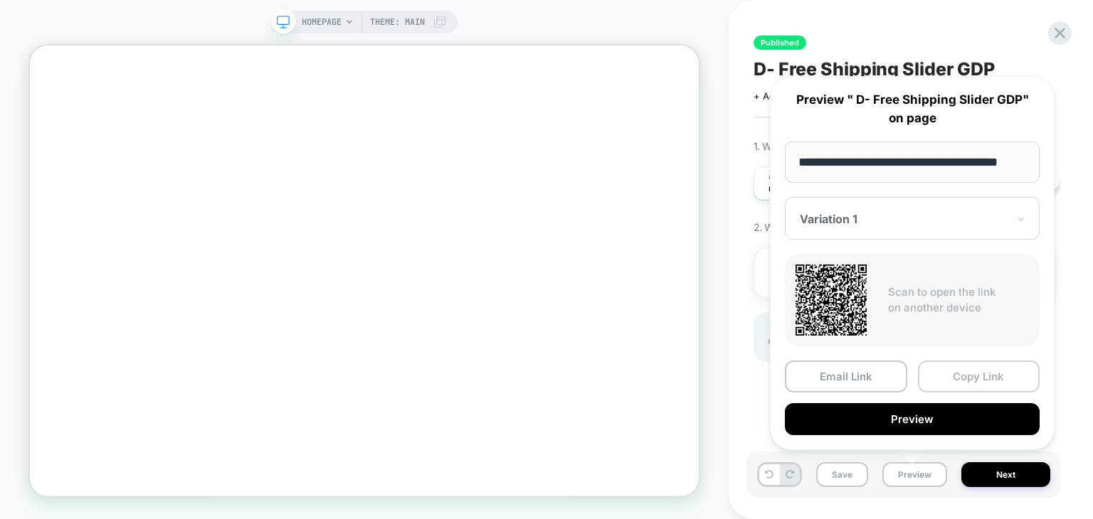
click at [939, 384] on button "Copy Link" at bounding box center [979, 377] width 122 height 32
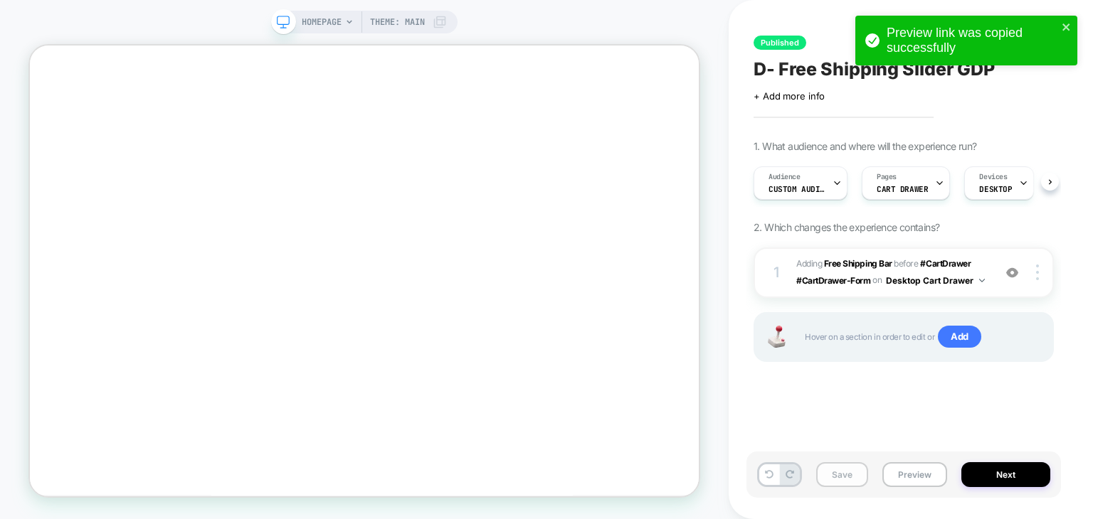
click at [835, 482] on button "Save" at bounding box center [842, 475] width 52 height 25
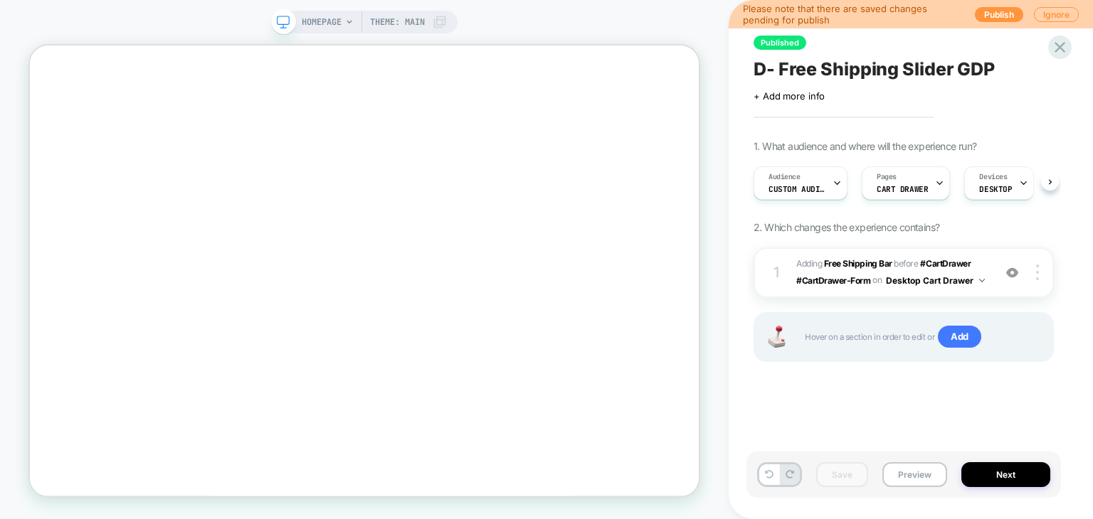
click at [813, 72] on span "D- Free Shipping Slider GDP" at bounding box center [874, 68] width 241 height 21
click at [906, 474] on button "Preview" at bounding box center [914, 475] width 65 height 25
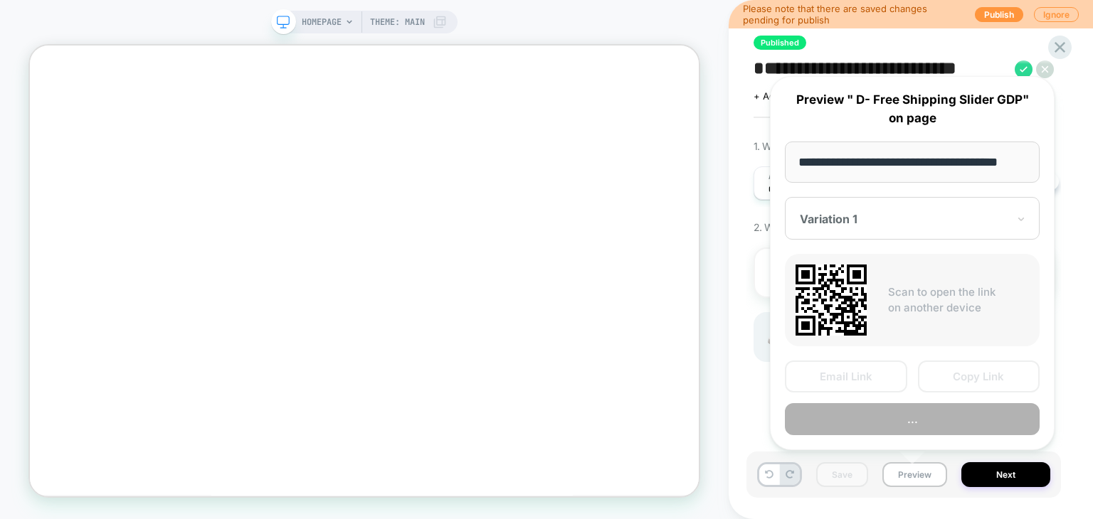
scroll to position [0, 17]
click at [888, 238] on div "Variation 1" at bounding box center [912, 218] width 255 height 43
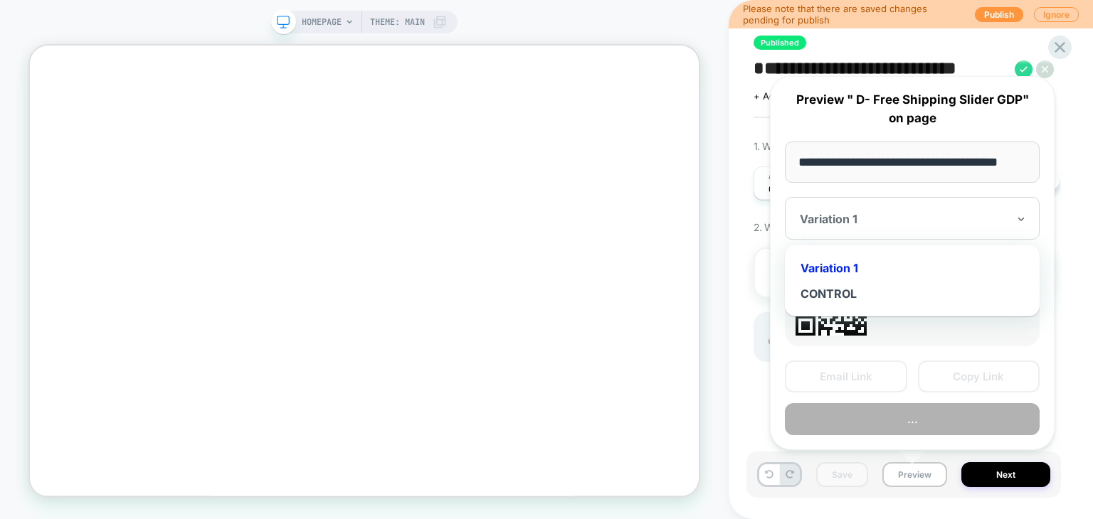
click at [924, 221] on div at bounding box center [904, 219] width 208 height 14
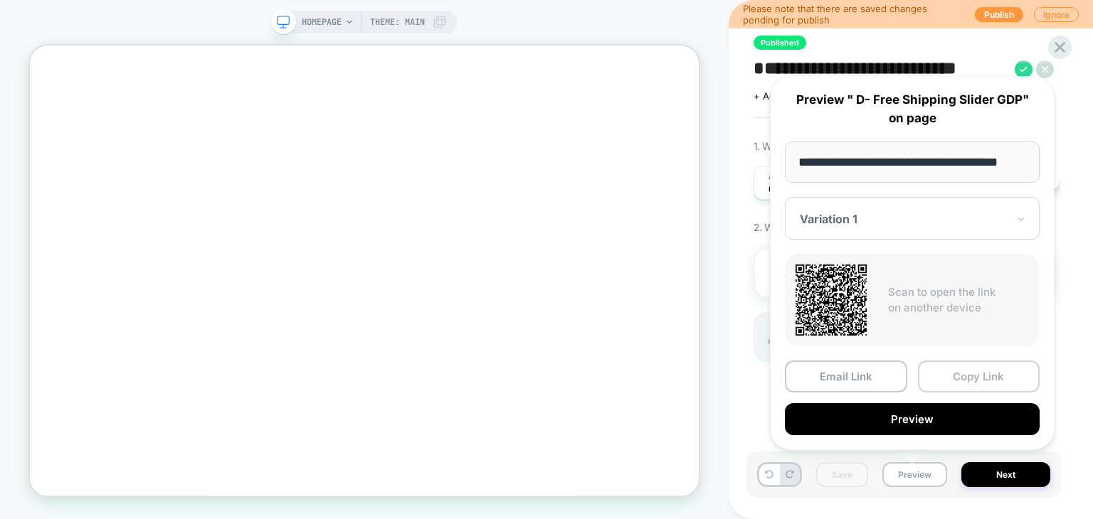
click at [962, 374] on button "Copy Link" at bounding box center [979, 377] width 122 height 32
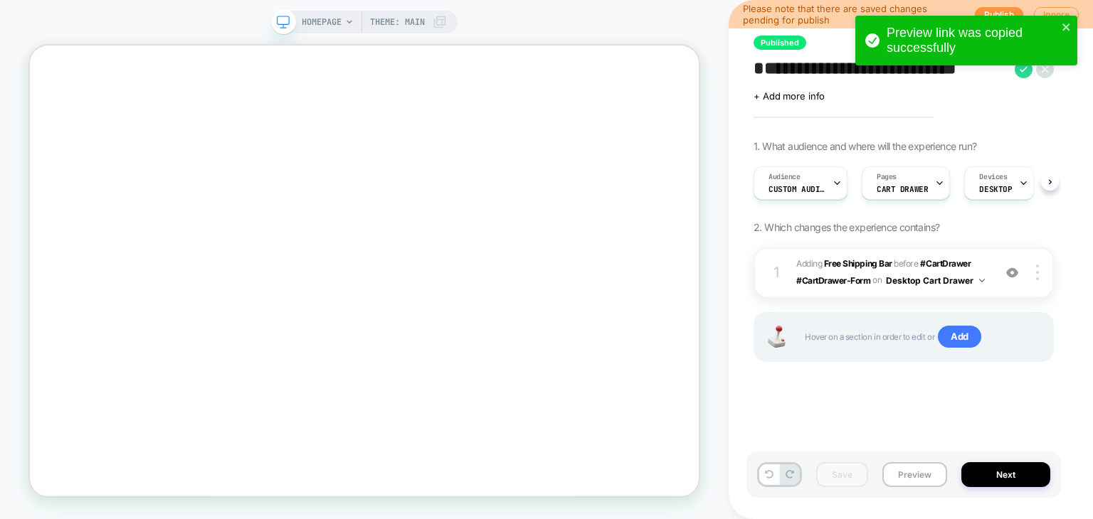
click at [1048, 75] on icon at bounding box center [1045, 69] width 18 height 18
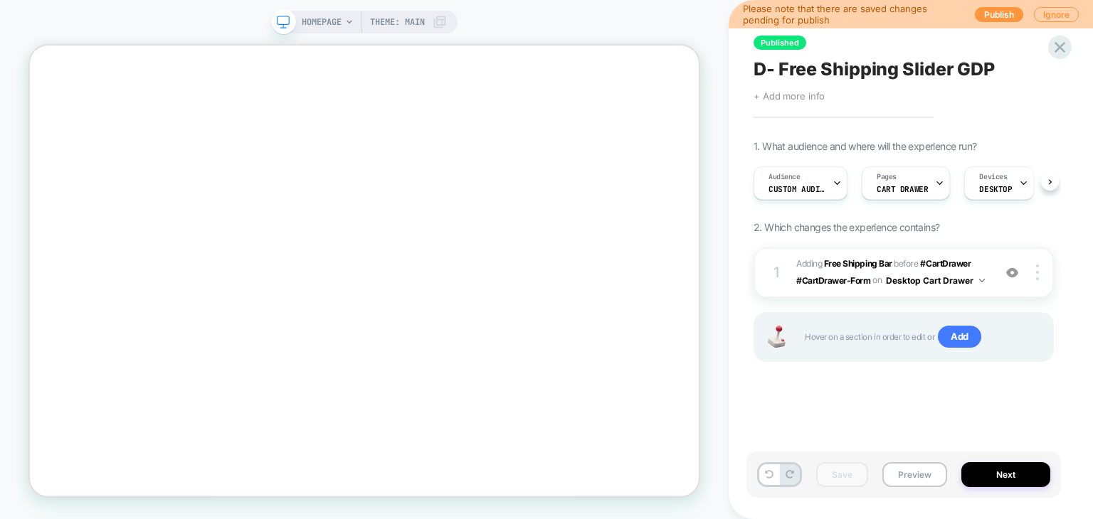
click at [766, 94] on span "+ Add more info" at bounding box center [789, 95] width 71 height 11
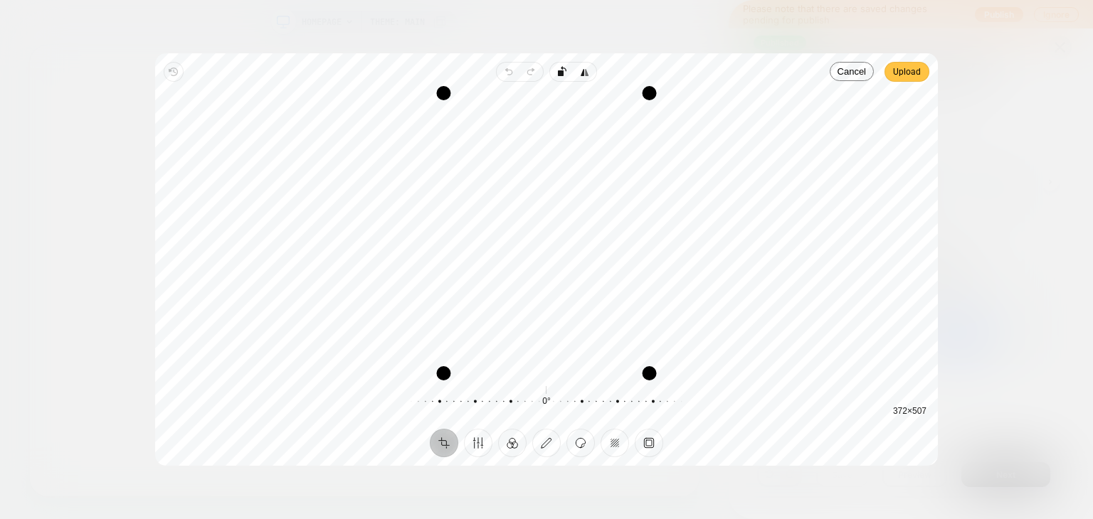
click at [902, 78] on span "Upload" at bounding box center [907, 71] width 28 height 17
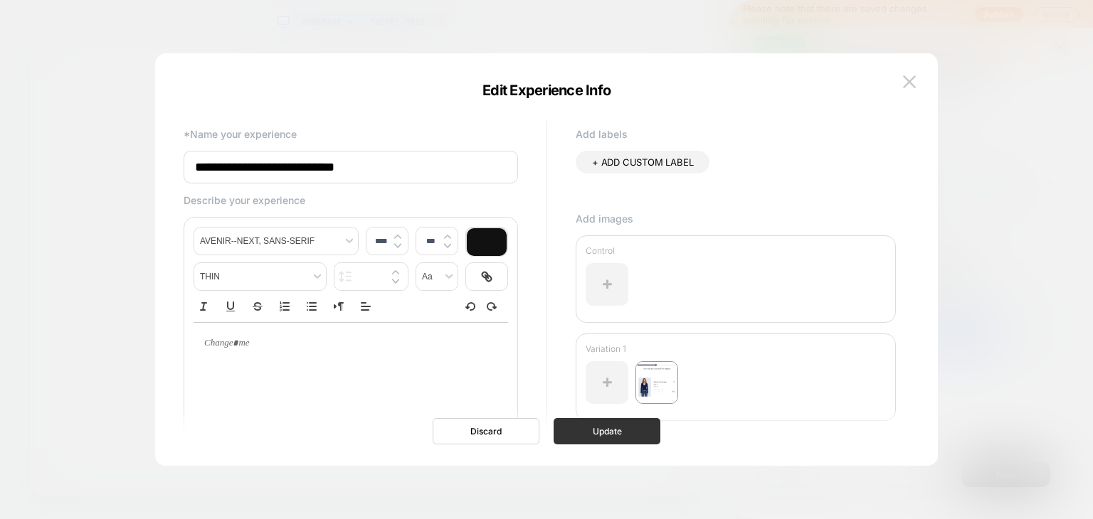
click at [614, 436] on button "Update" at bounding box center [607, 431] width 107 height 26
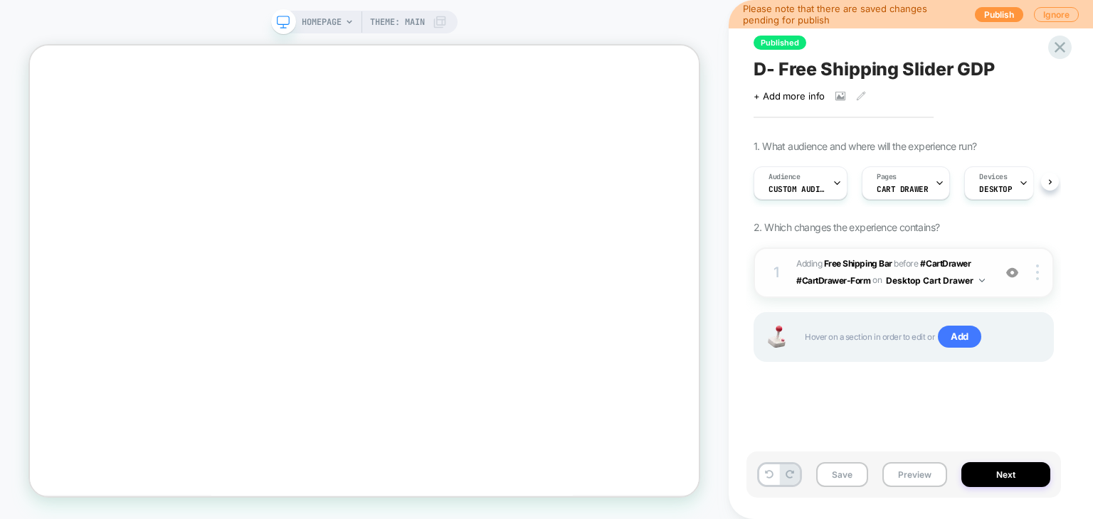
click at [1008, 271] on img at bounding box center [1012, 273] width 12 height 12
click at [837, 99] on icon at bounding box center [841, 96] width 8 height 5
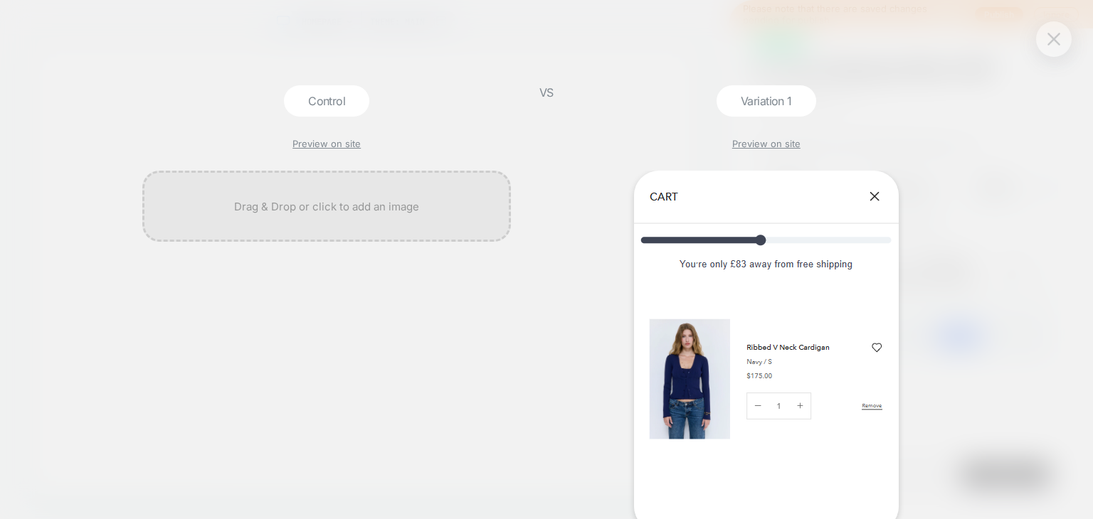
click at [1047, 37] on img at bounding box center [1053, 39] width 13 height 12
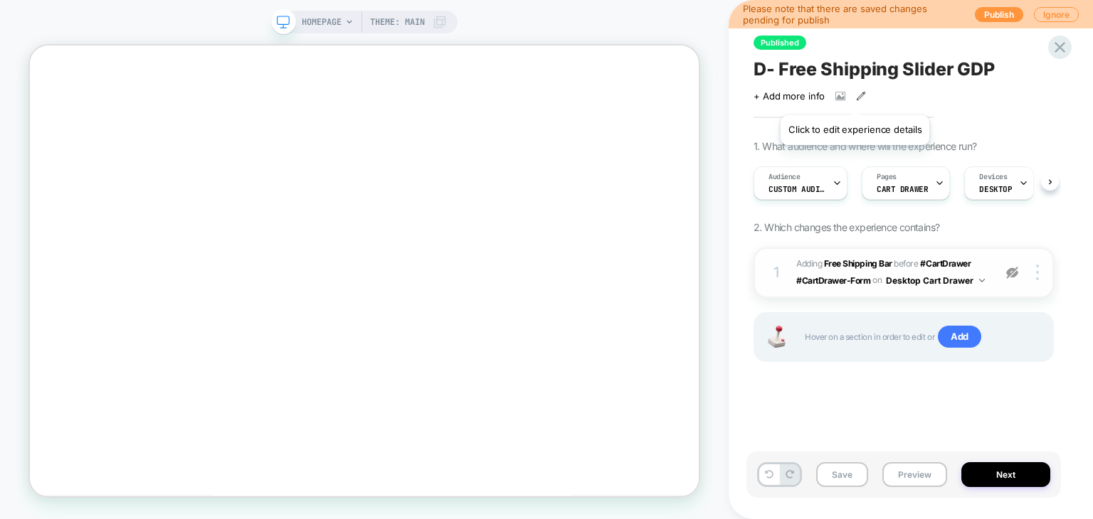
click at [856, 97] on icon at bounding box center [861, 96] width 10 height 10
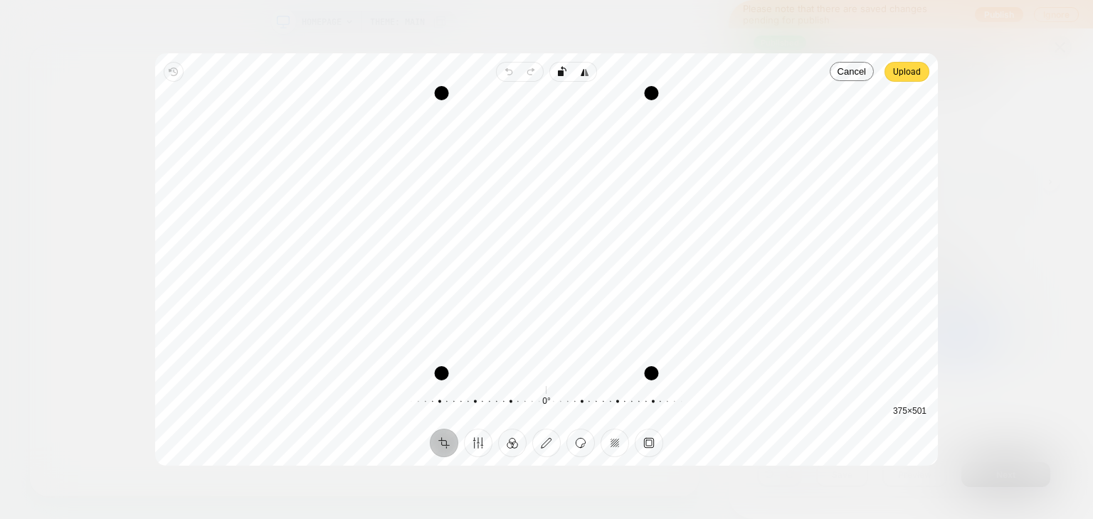
click at [908, 83] on div "Recenter 375 × 501" at bounding box center [546, 233] width 783 height 303
click at [907, 80] on span "Upload" at bounding box center [907, 71] width 28 height 17
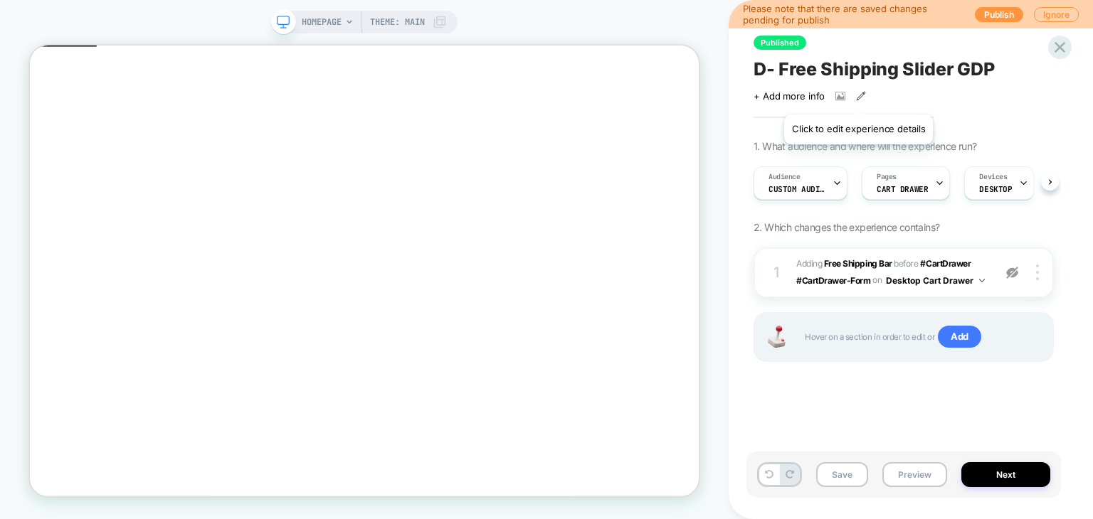
click at [857, 97] on icon at bounding box center [861, 96] width 10 height 10
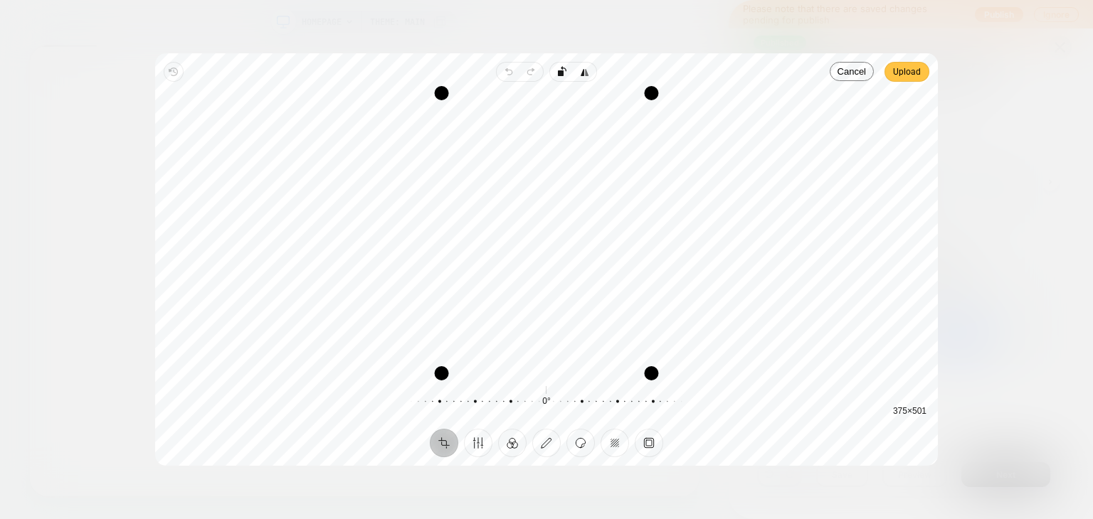
click at [916, 78] on span "Upload" at bounding box center [907, 71] width 28 height 17
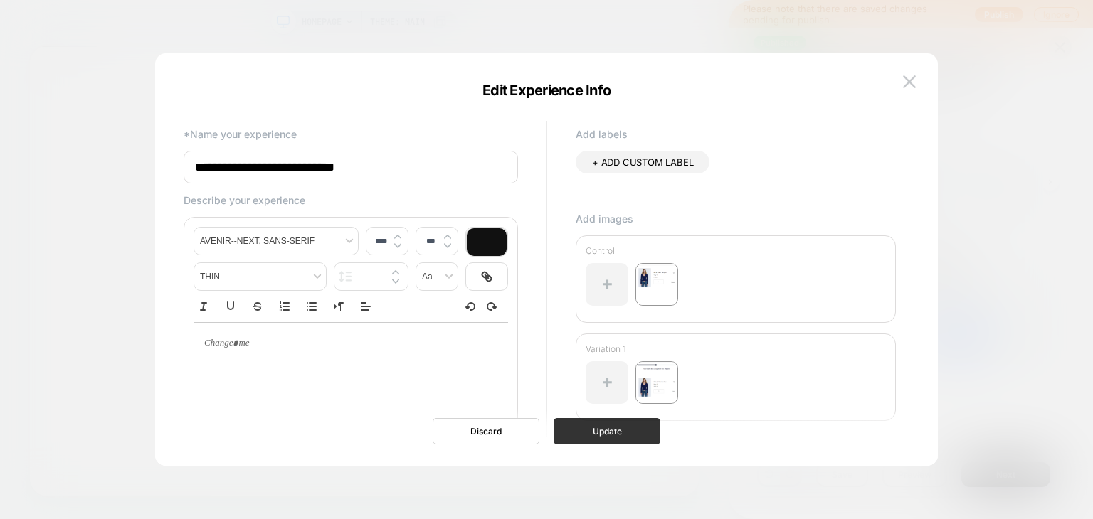
click at [637, 430] on button "Update" at bounding box center [607, 431] width 107 height 26
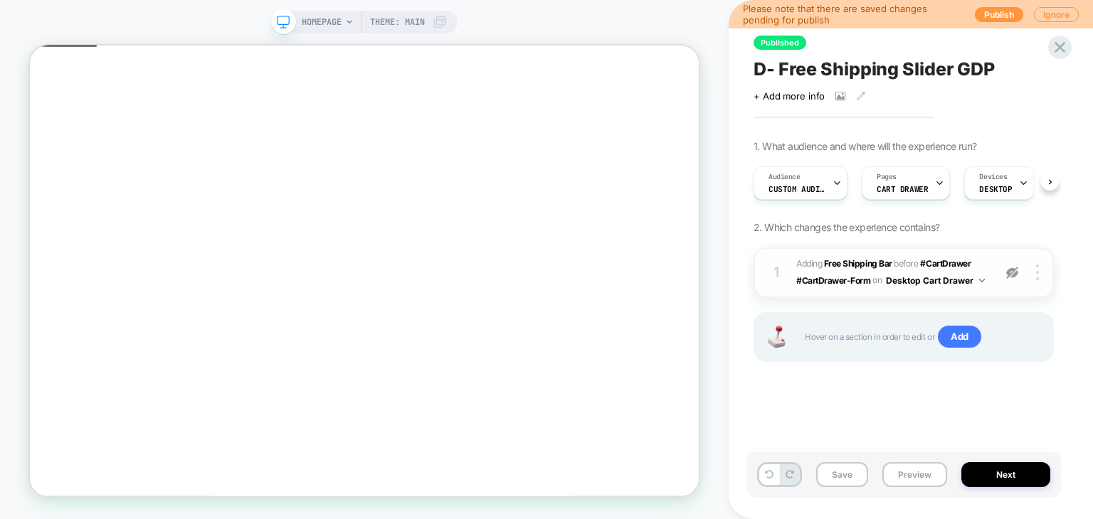
click at [1013, 279] on div at bounding box center [1012, 273] width 27 height 16
click at [1056, 36] on div at bounding box center [1059, 47] width 29 height 29
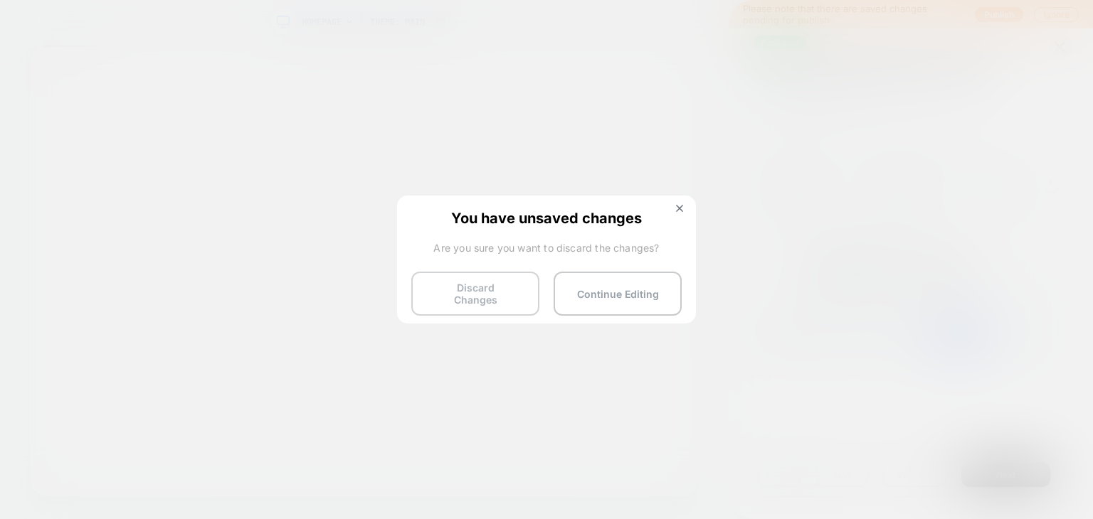
click at [487, 296] on button "Discard Changes" at bounding box center [475, 294] width 128 height 44
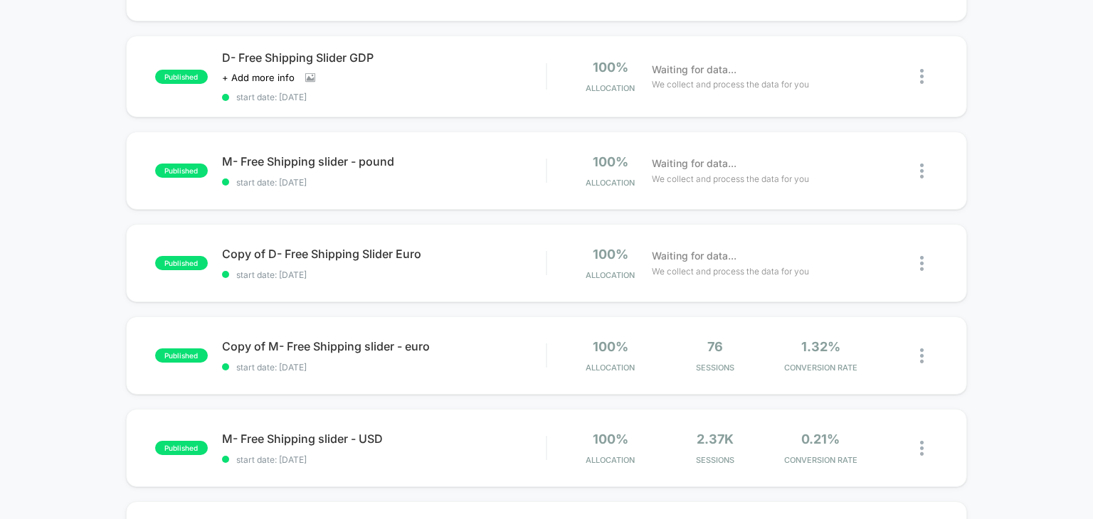
scroll to position [427, 0]
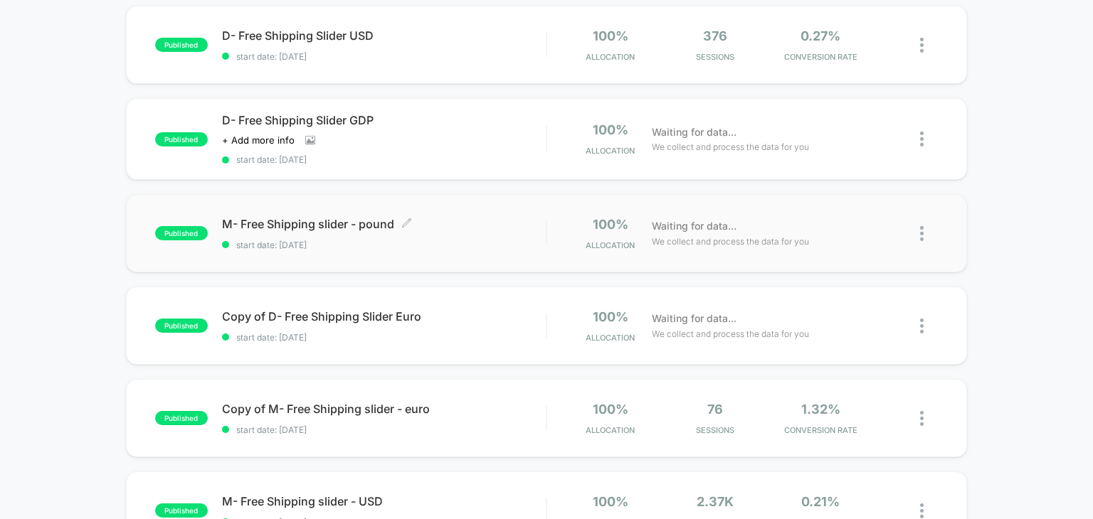
click at [350, 248] on span "start date: [DATE]" at bounding box center [384, 245] width 324 height 11
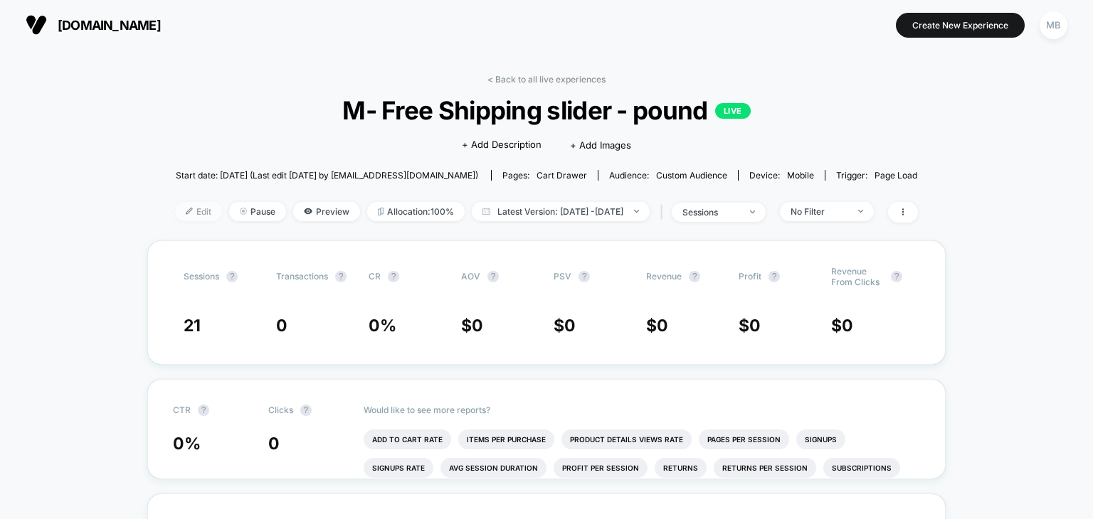
click at [193, 211] on div at bounding box center [195, 211] width 4 height 1
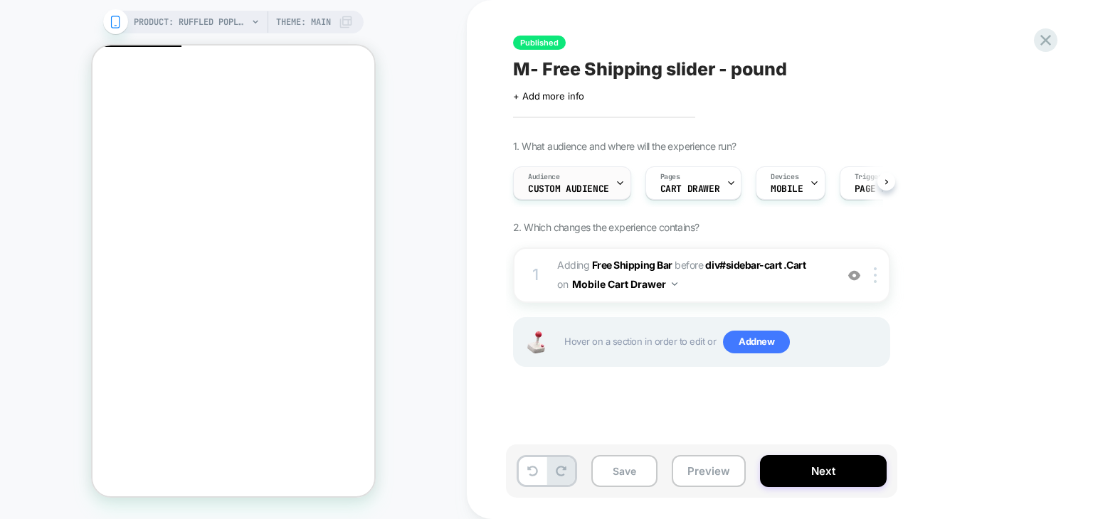
click at [592, 189] on span "Custom Audience" at bounding box center [568, 189] width 81 height 10
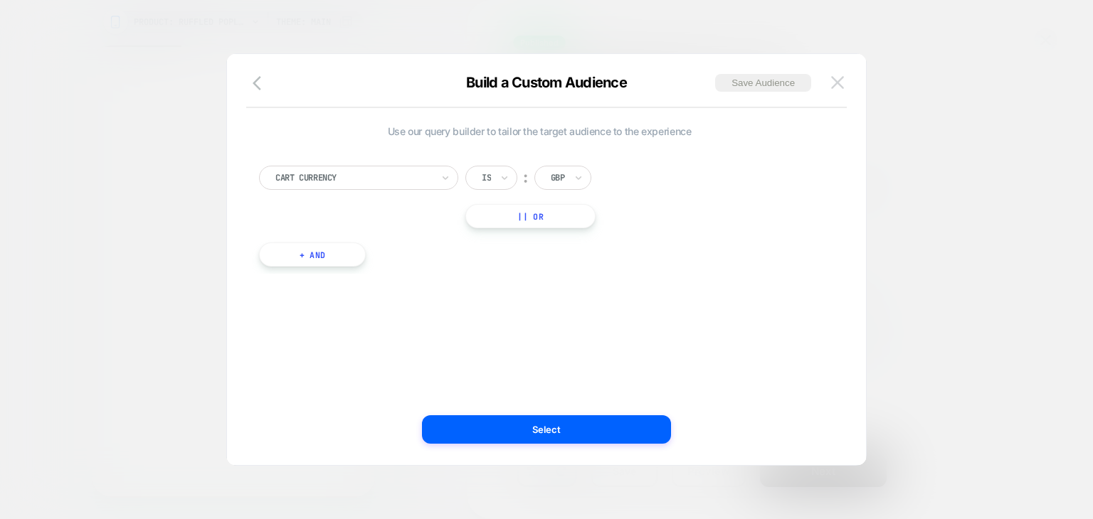
click at [843, 88] on img at bounding box center [837, 82] width 13 height 12
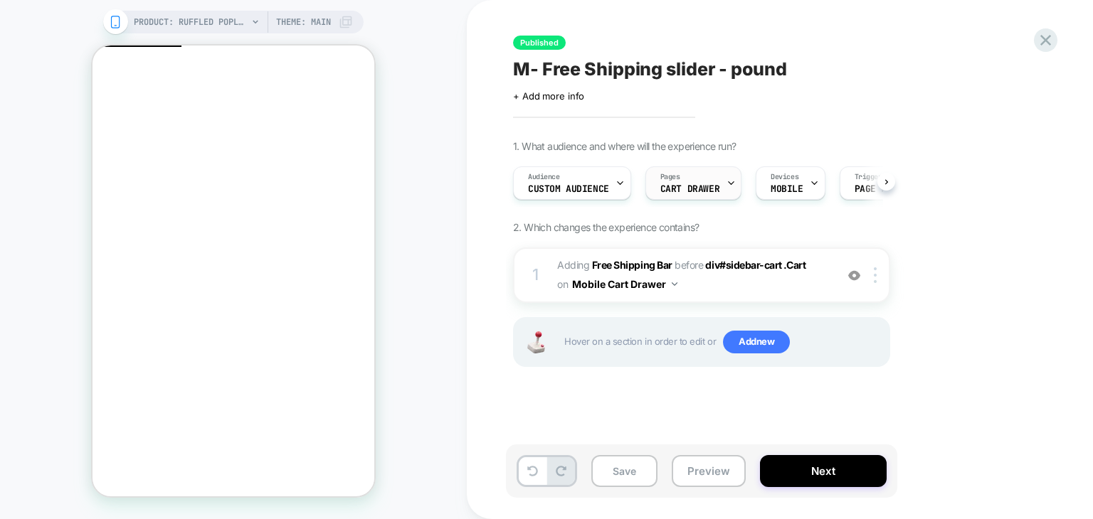
click at [689, 186] on span "CART DRAWER" at bounding box center [689, 189] width 59 height 10
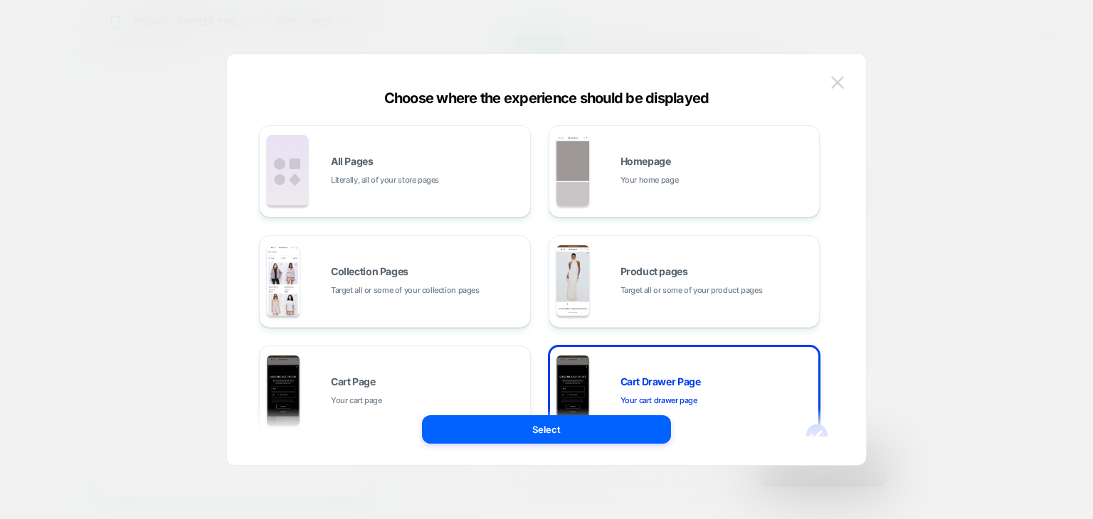
click at [835, 90] on button at bounding box center [837, 82] width 21 height 21
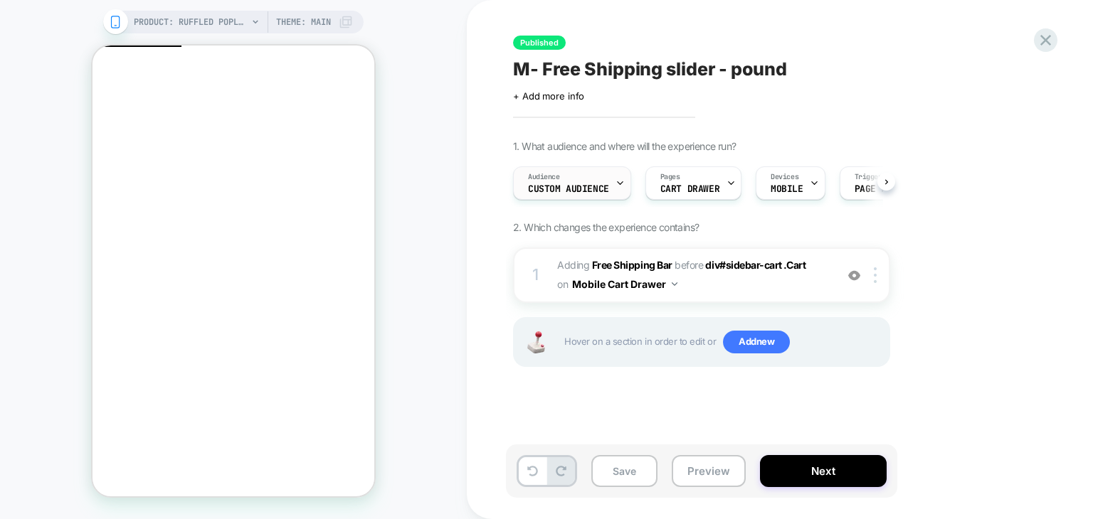
click at [578, 184] on span "Custom Audience" at bounding box center [568, 189] width 81 height 10
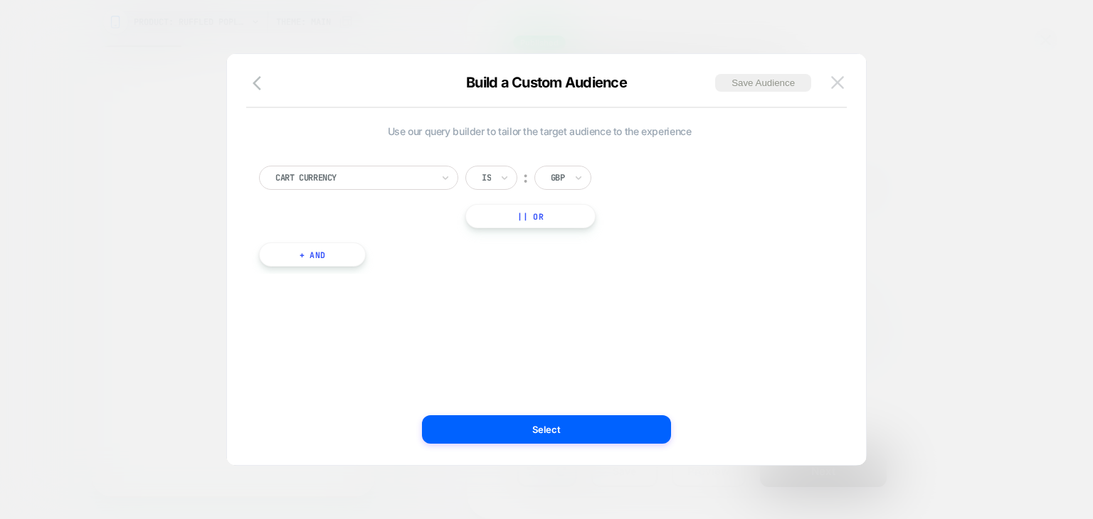
click at [840, 84] on img at bounding box center [837, 82] width 13 height 12
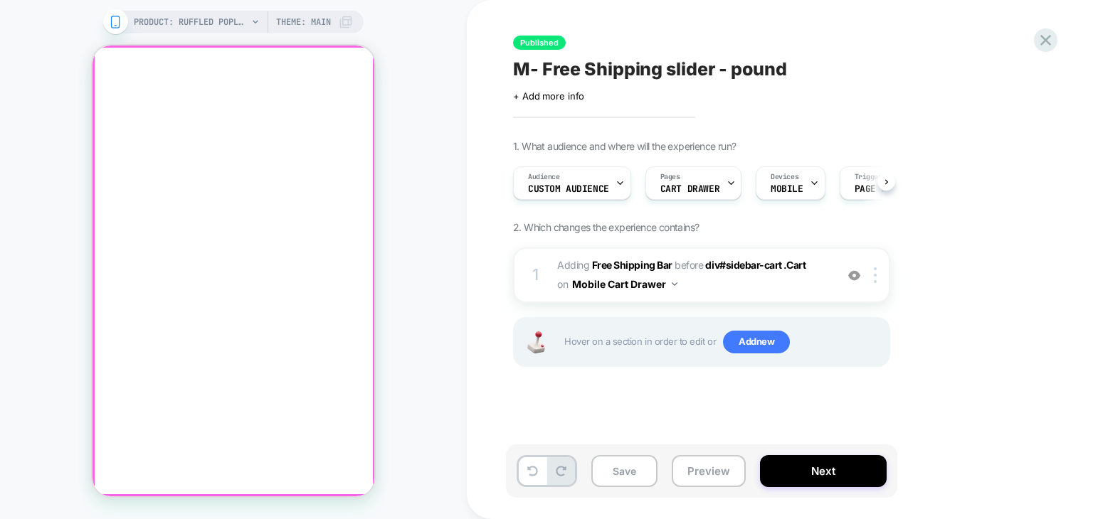
click div
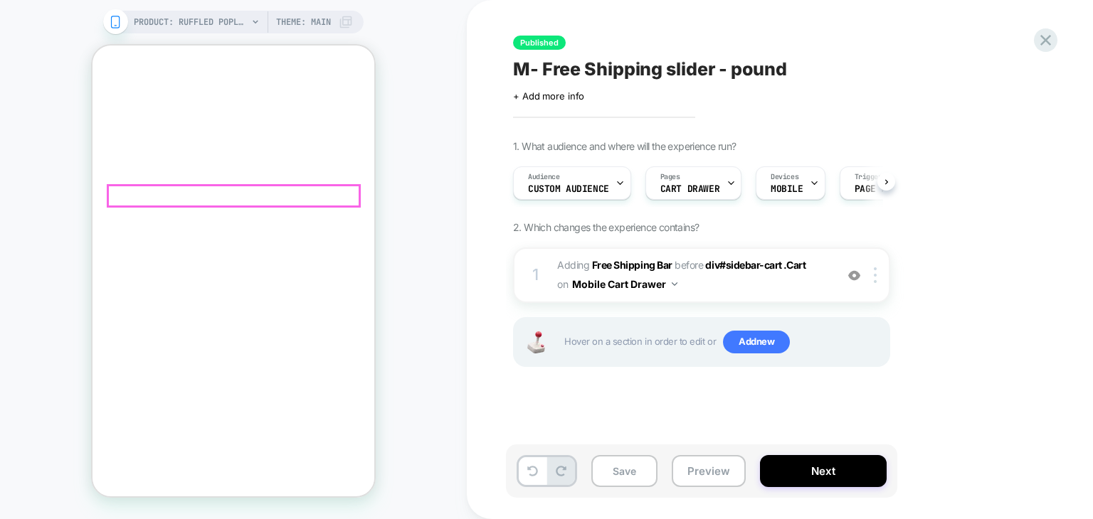
scroll to position [418, 0]
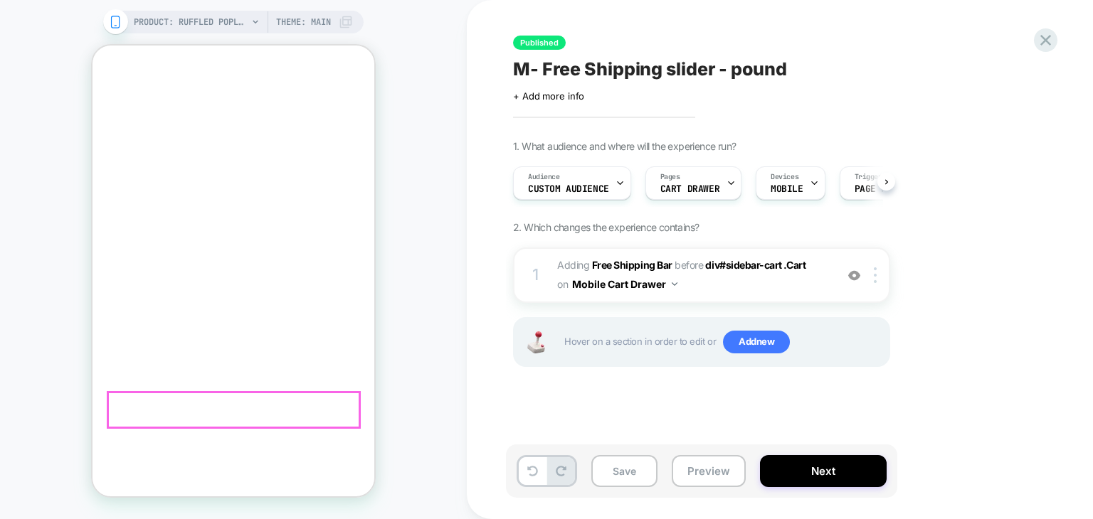
click button "Add to cart"
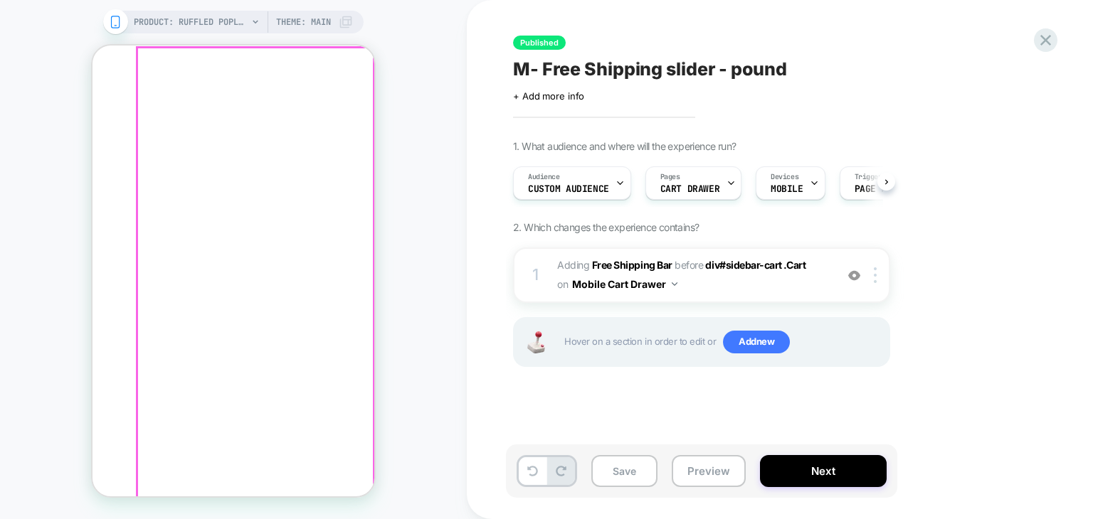
click span "Add to cart"
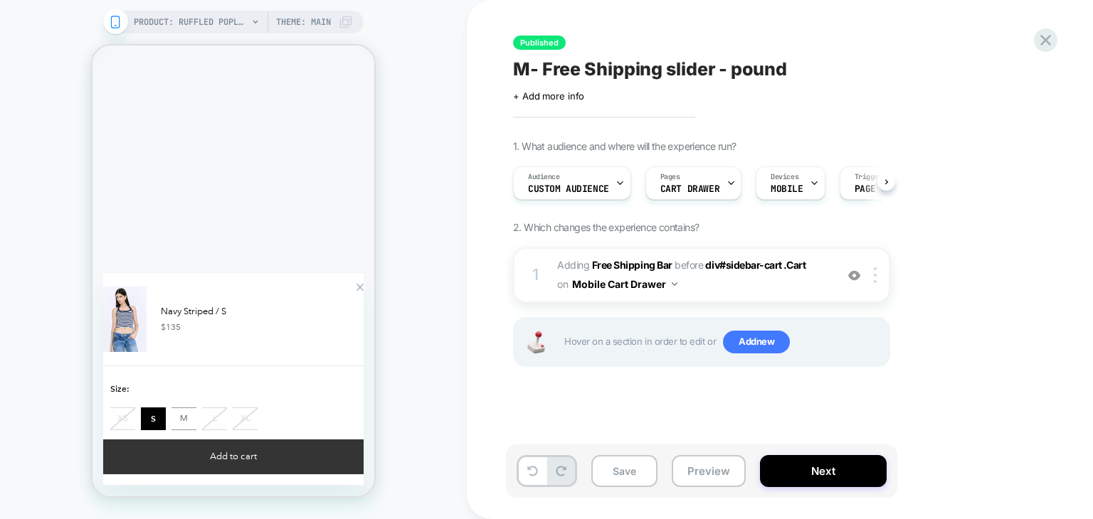
click button "Add to cart"
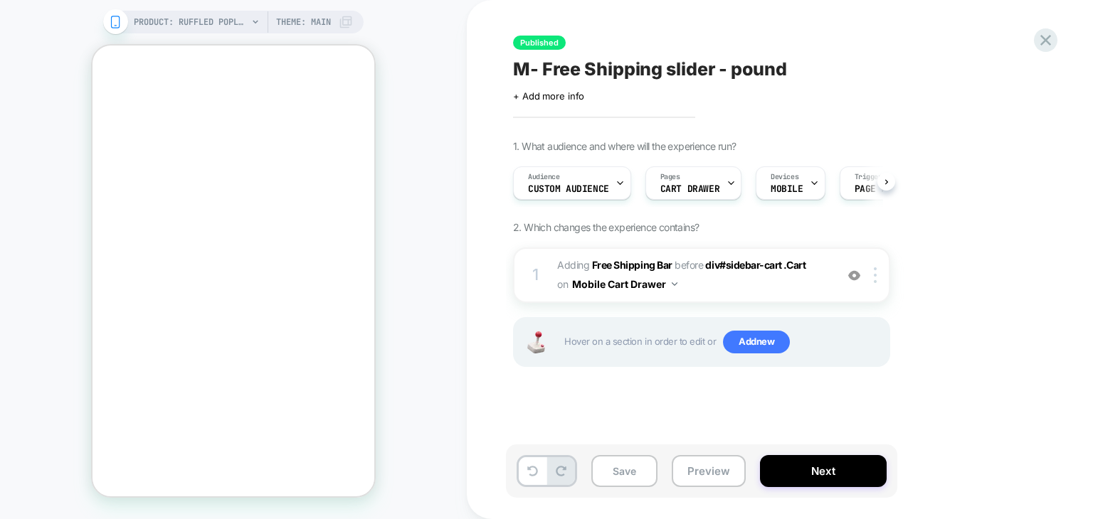
click at [411, 292] on div "PRODUCT: Ruffled Poplin Maxi Dress [blue stripes] PRODUCT: Ruffled Poplin Maxi …" at bounding box center [233, 259] width 467 height 491
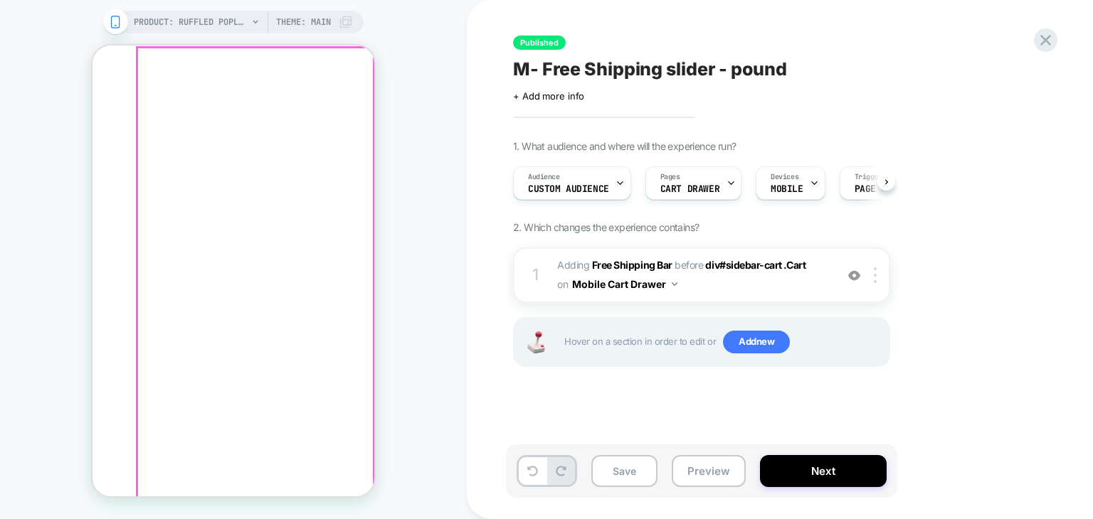
click span "Add to cart"
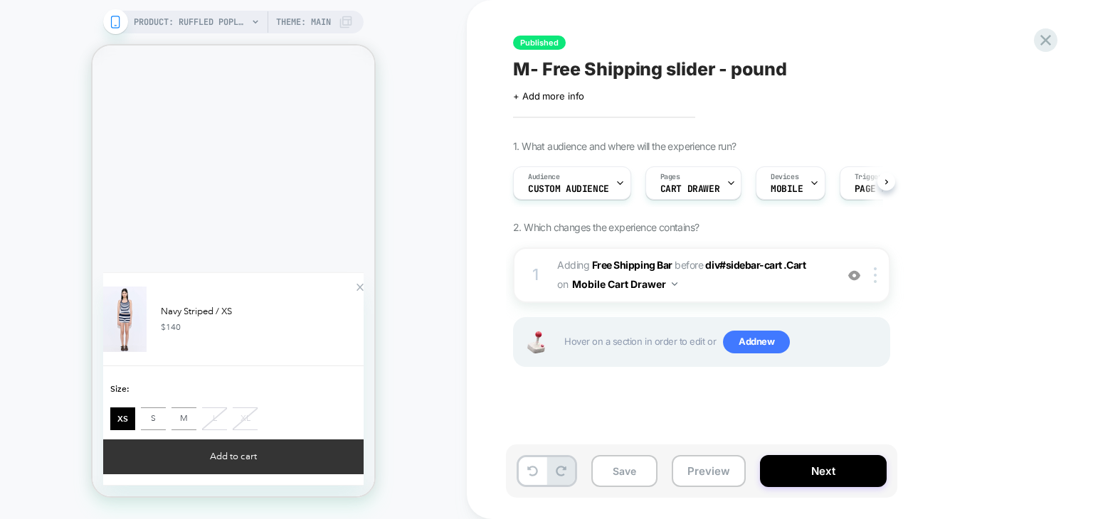
click button "Add to cart"
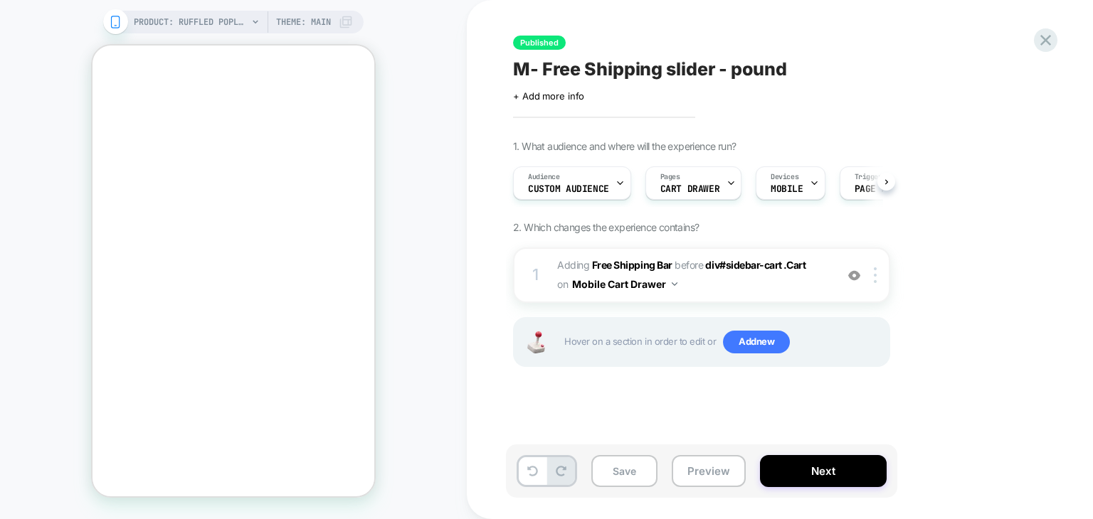
click at [406, 202] on div "PRODUCT: Ruffled Poplin Maxi Dress [blue stripes] PRODUCT: Ruffled Poplin Maxi …" at bounding box center [233, 259] width 467 height 491
click icon "button"
click at [877, 280] on div at bounding box center [877, 276] width 23 height 16
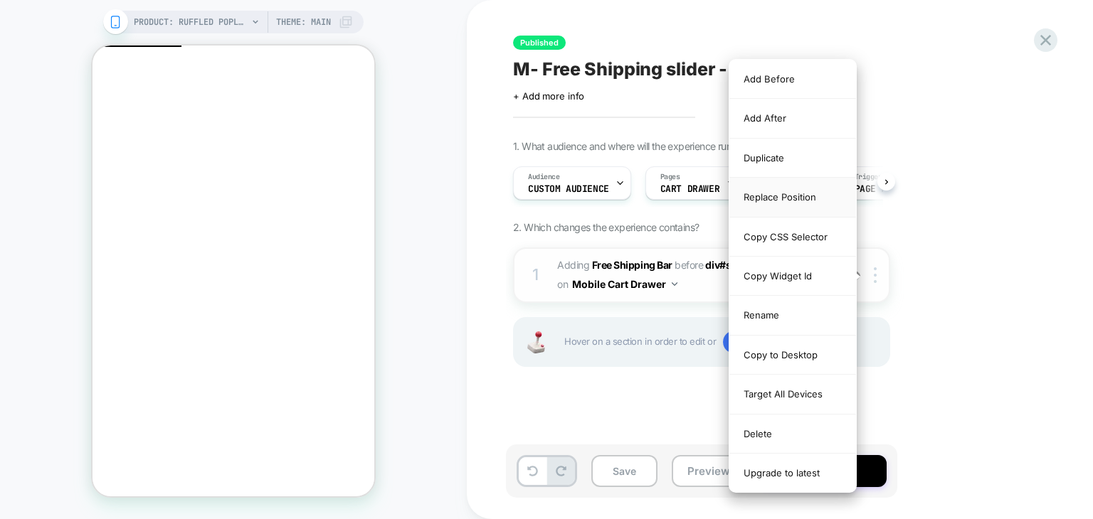
click at [792, 197] on div "Replace Position" at bounding box center [792, 197] width 127 height 39
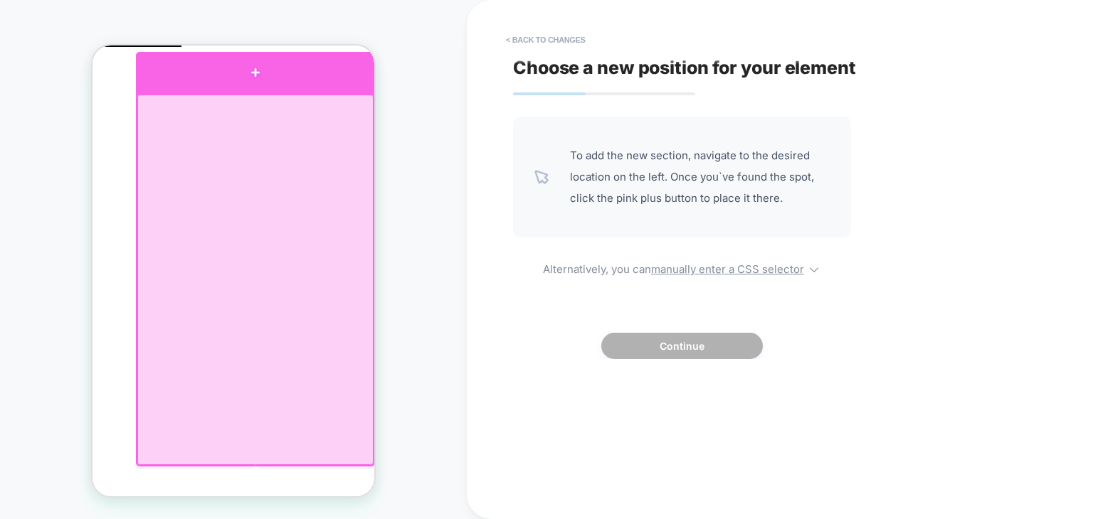
click div
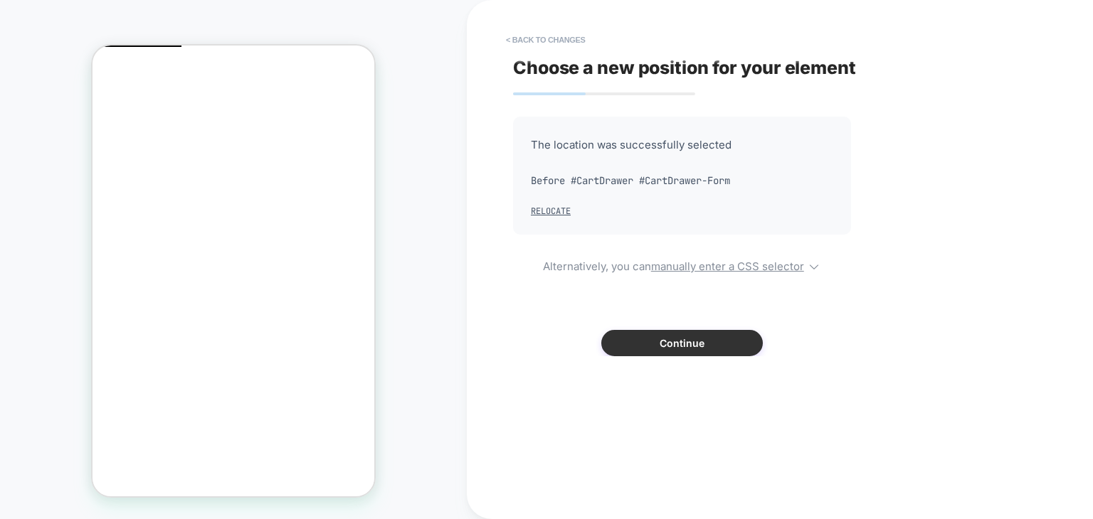
click at [663, 337] on button "Continue" at bounding box center [682, 343] width 162 height 26
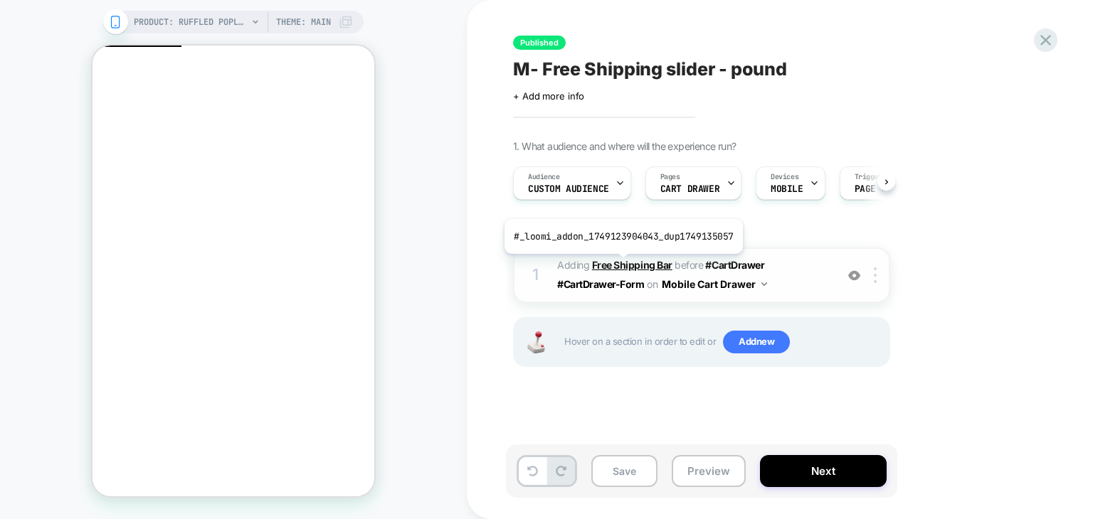
click at [620, 265] on b "Free Shipping Bar" at bounding box center [632, 265] width 80 height 12
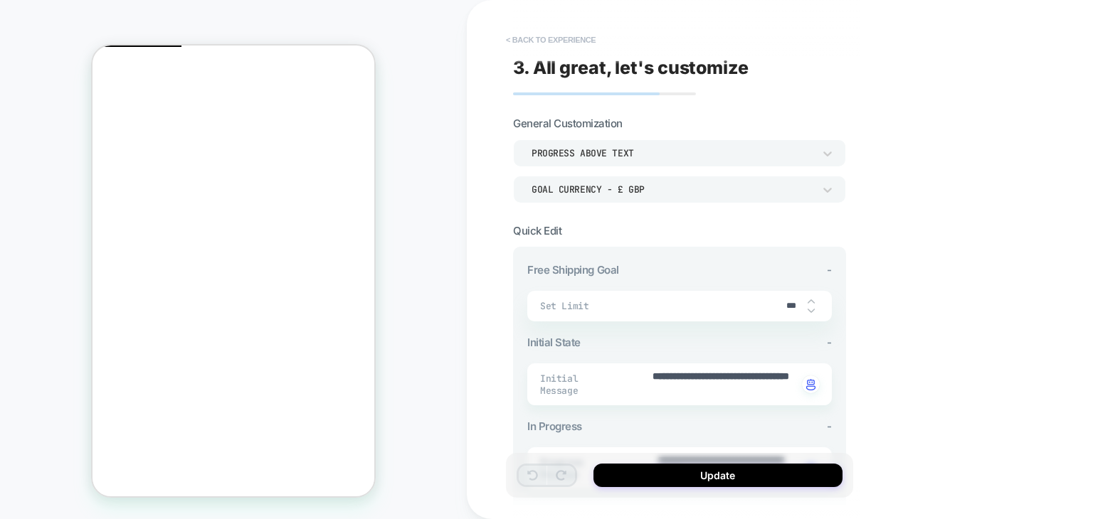
click at [524, 43] on button "< Back to experience" at bounding box center [551, 39] width 104 height 23
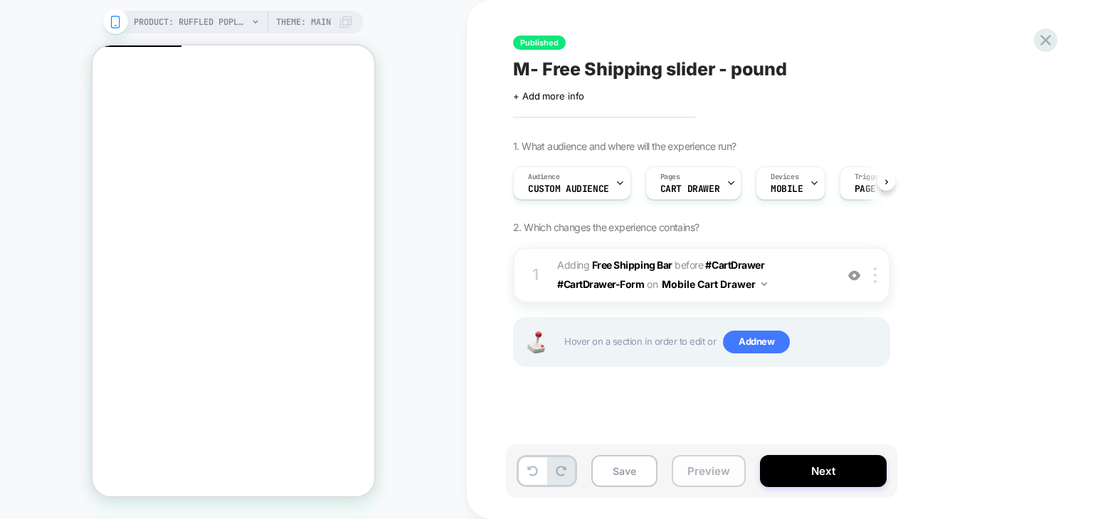
click at [706, 470] on button "Preview" at bounding box center [709, 471] width 74 height 32
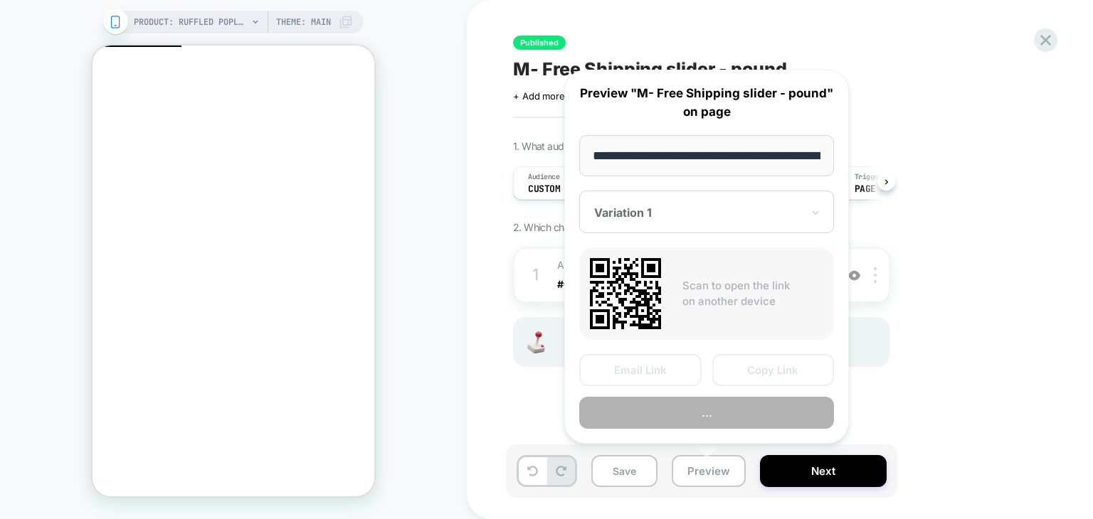
scroll to position [0, 280]
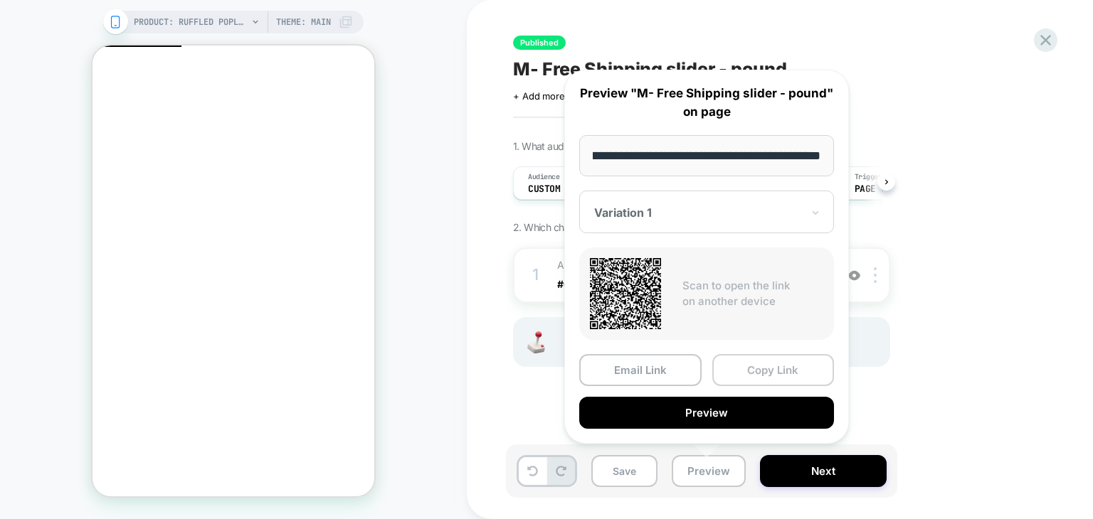
click at [753, 374] on button "Copy Link" at bounding box center [773, 370] width 122 height 32
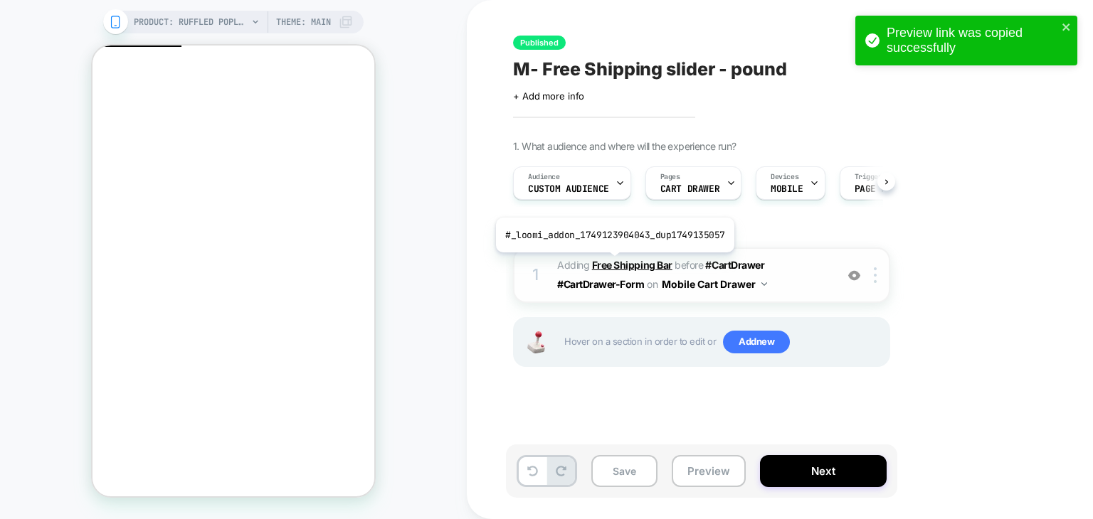
click at [612, 263] on b "Free Shipping Bar" at bounding box center [632, 265] width 80 height 12
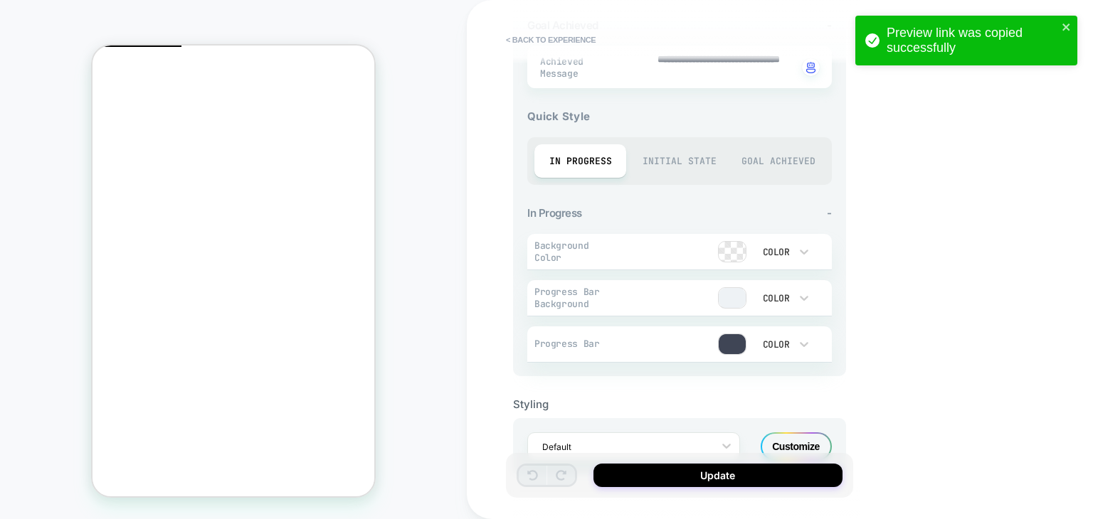
scroll to position [529, 0]
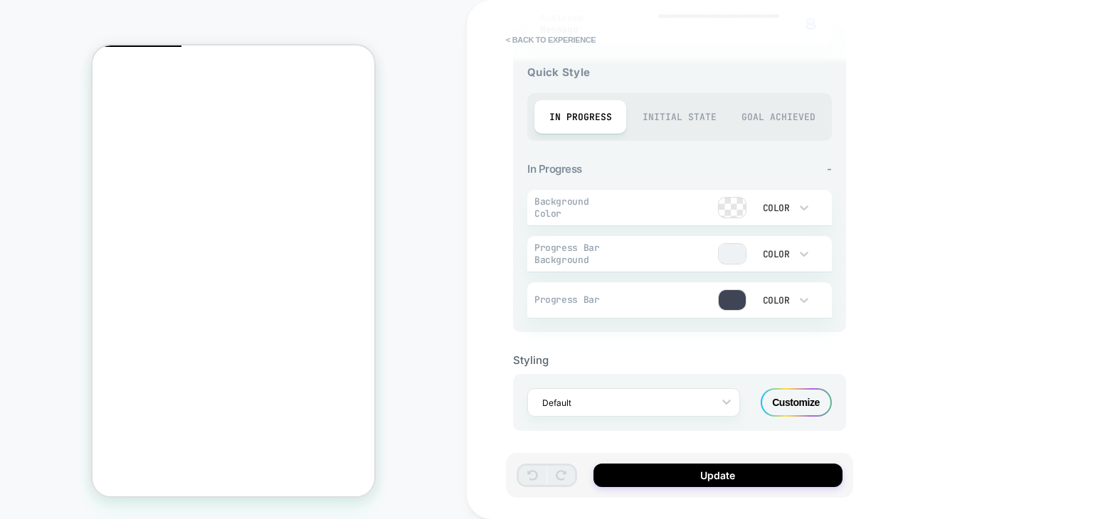
click at [786, 398] on div "Customize" at bounding box center [796, 403] width 71 height 28
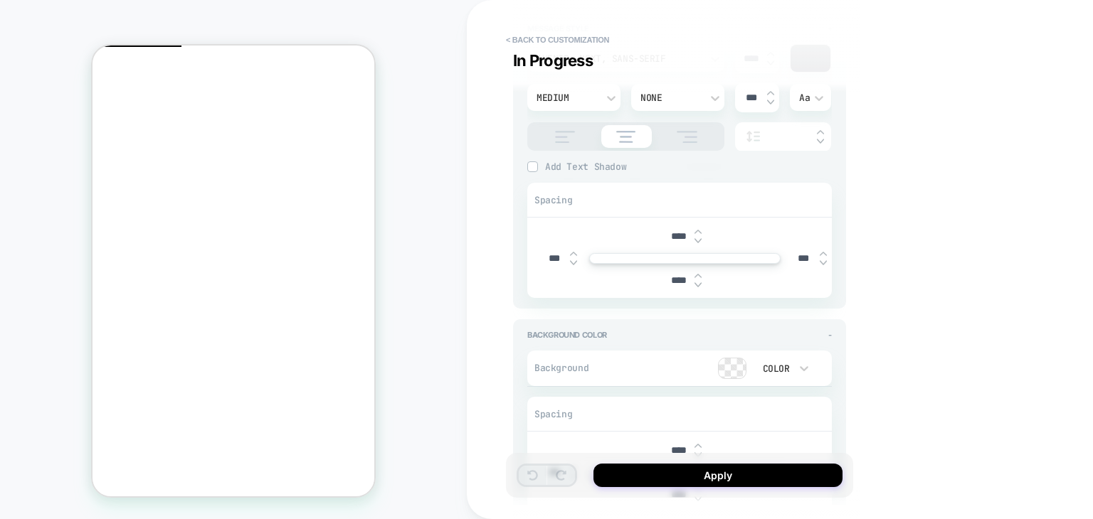
type textarea "*"
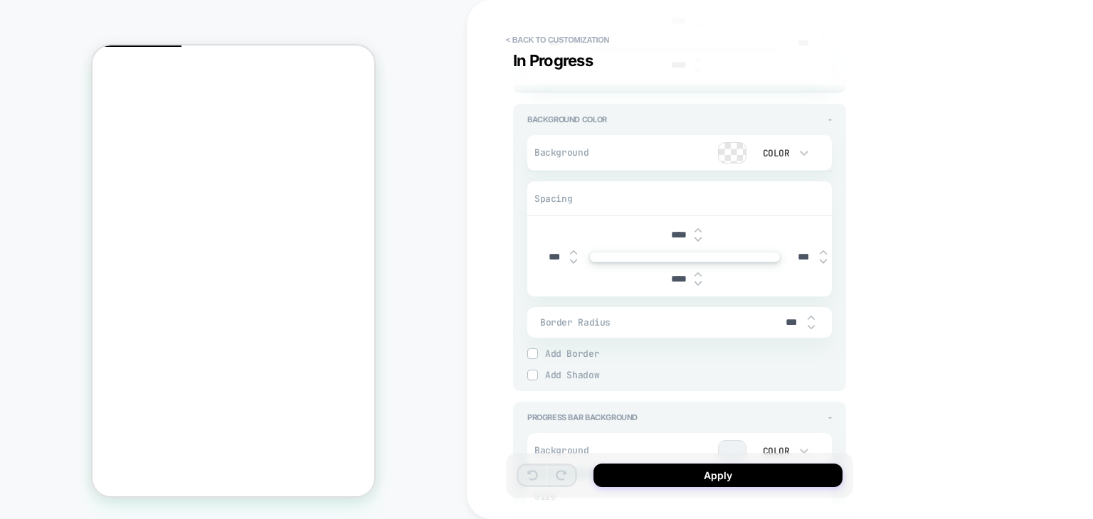
scroll to position [569, 0]
click at [677, 282] on input "****" at bounding box center [678, 281] width 32 height 12
click at [674, 282] on input "****" at bounding box center [678, 281] width 32 height 12
type input "***"
type textarea "*"
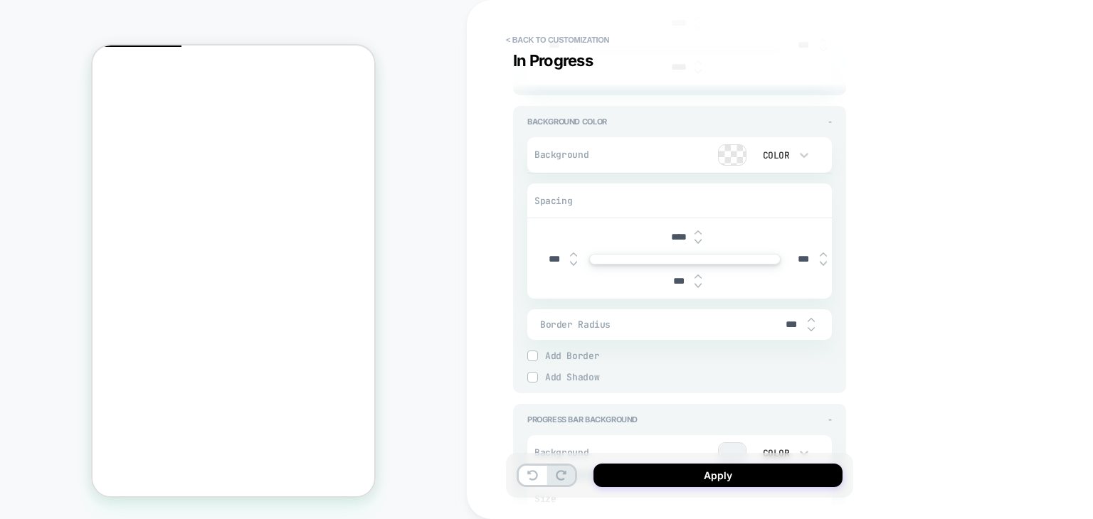
type input "***"
click at [921, 322] on div "**********" at bounding box center [780, 259] width 626 height 519
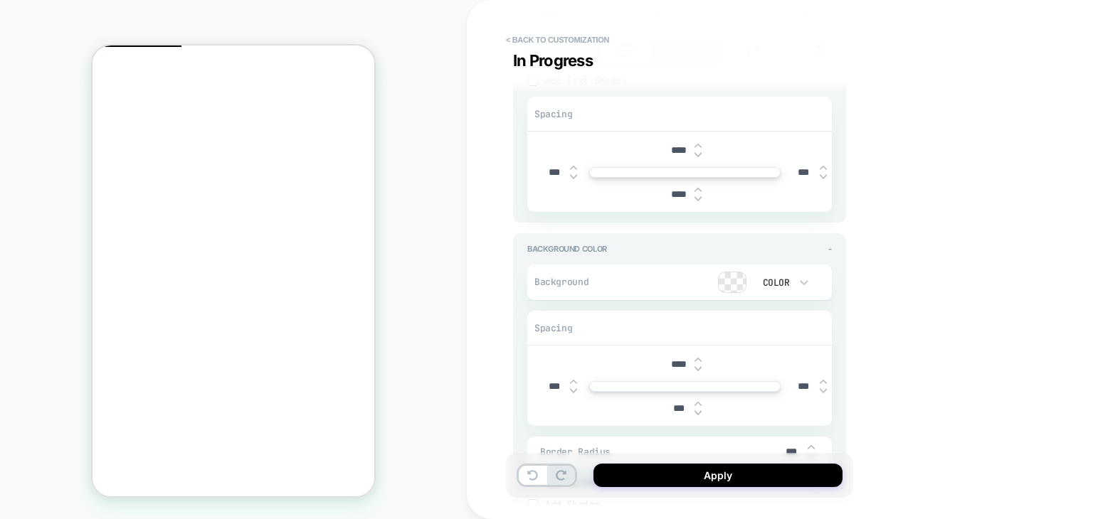
scroll to position [427, 0]
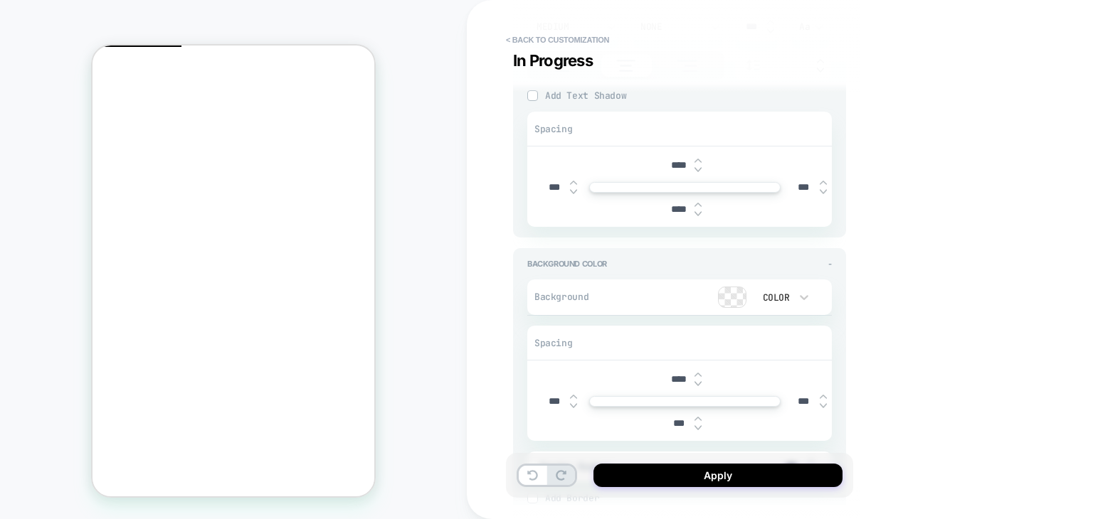
click at [677, 423] on input "***" at bounding box center [678, 424] width 32 height 12
click at [671, 420] on input "***" at bounding box center [678, 424] width 32 height 12
type textarea "*"
type input "****"
type textarea "*"
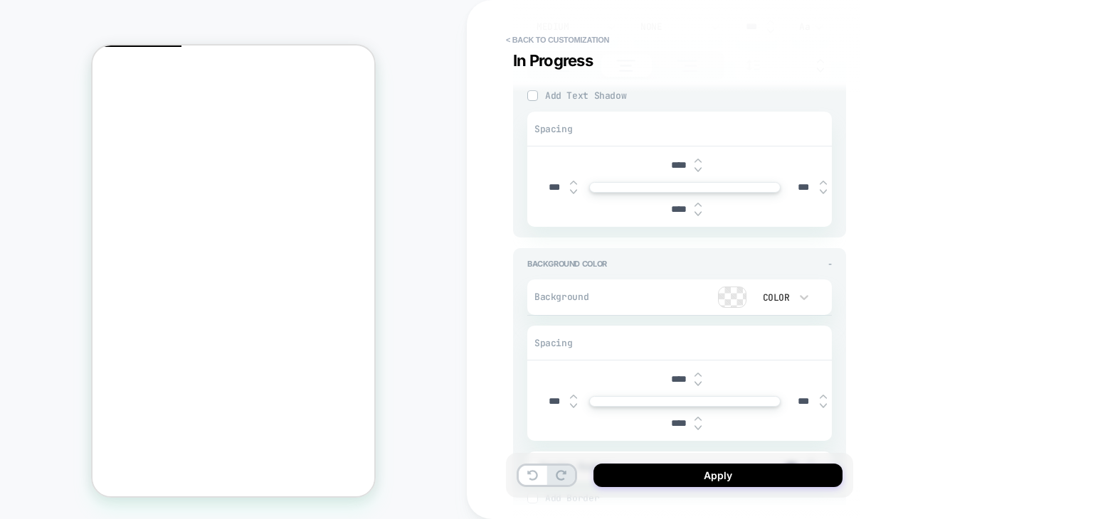
type input "****"
click at [677, 211] on input "****" at bounding box center [678, 210] width 32 height 12
type input "***"
type textarea "*"
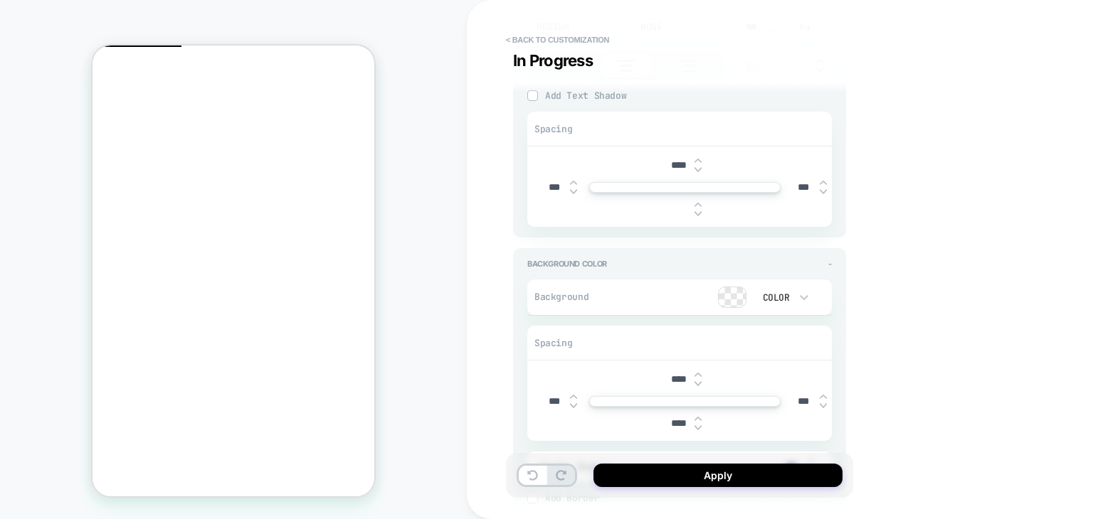
type input "***"
type textarea "*"
type input "****"
type textarea "*"
drag, startPoint x: 679, startPoint y: 418, endPoint x: 667, endPoint y: 420, distance: 11.6
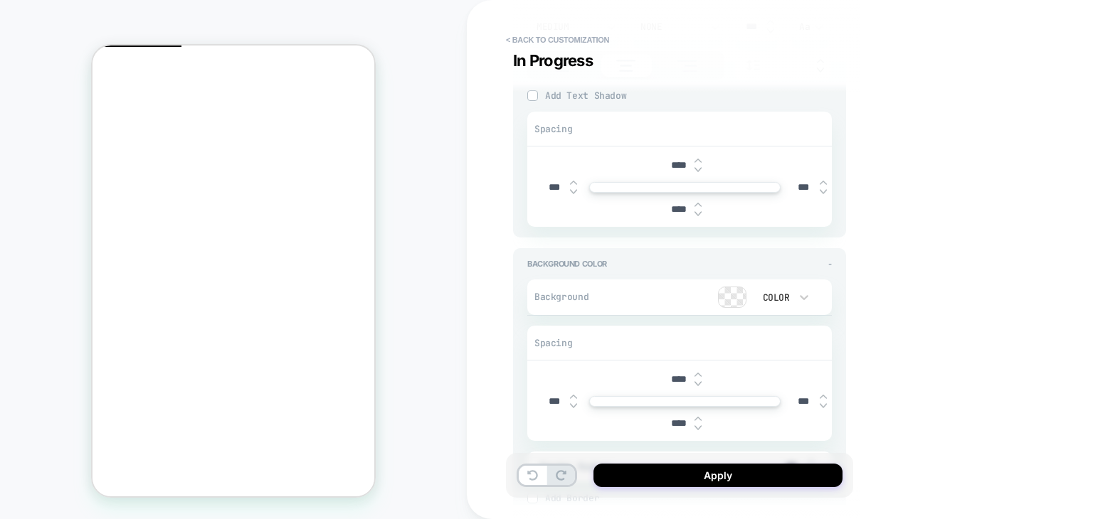
click at [667, 420] on input "****" at bounding box center [678, 424] width 32 height 12
click at [677, 377] on input "****" at bounding box center [678, 380] width 32 height 12
drag, startPoint x: 677, startPoint y: 377, endPoint x: 661, endPoint y: 377, distance: 15.7
click at [661, 377] on div "****" at bounding box center [685, 379] width 294 height 29
type textarea "*"
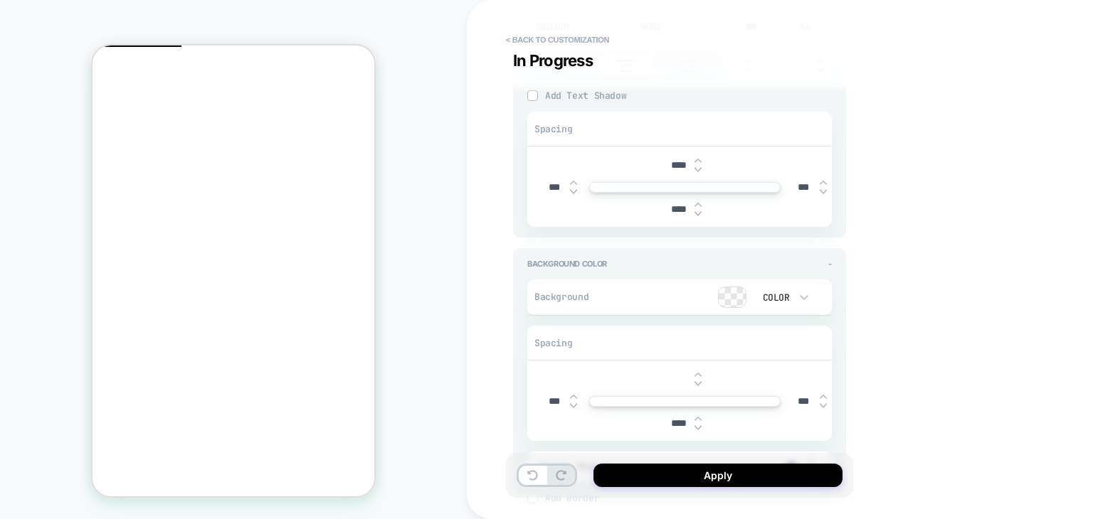
type input "***"
type textarea "*"
type input "****"
type textarea "*"
type input "***"
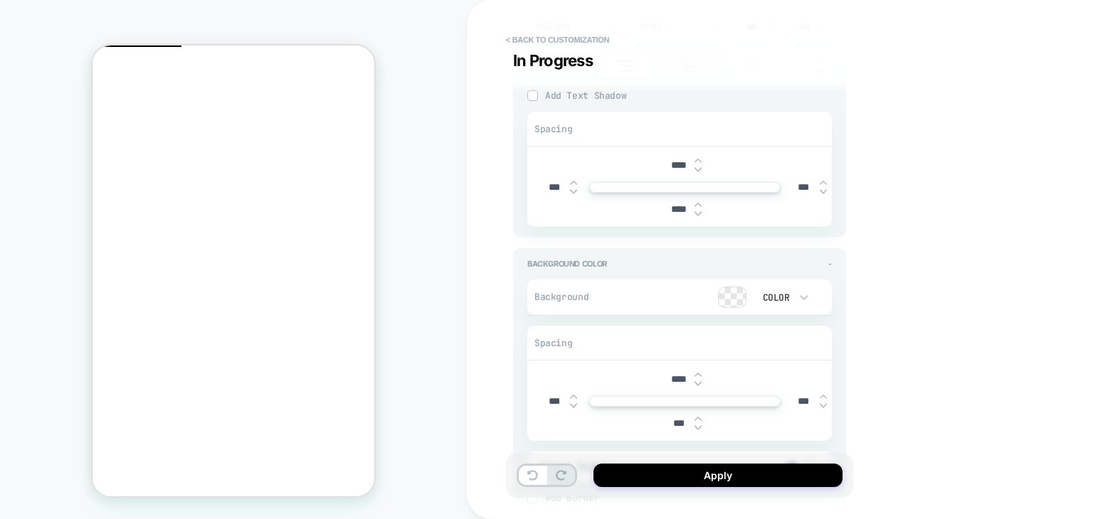
type textarea "*"
type input "***"
click at [968, 361] on div "**********" at bounding box center [780, 259] width 626 height 519
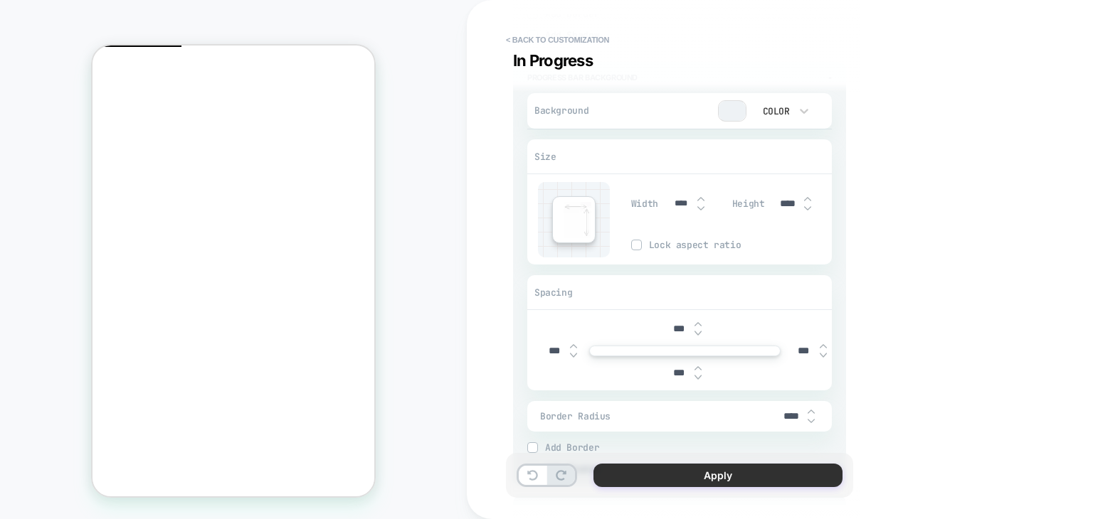
scroll to position [996, 0]
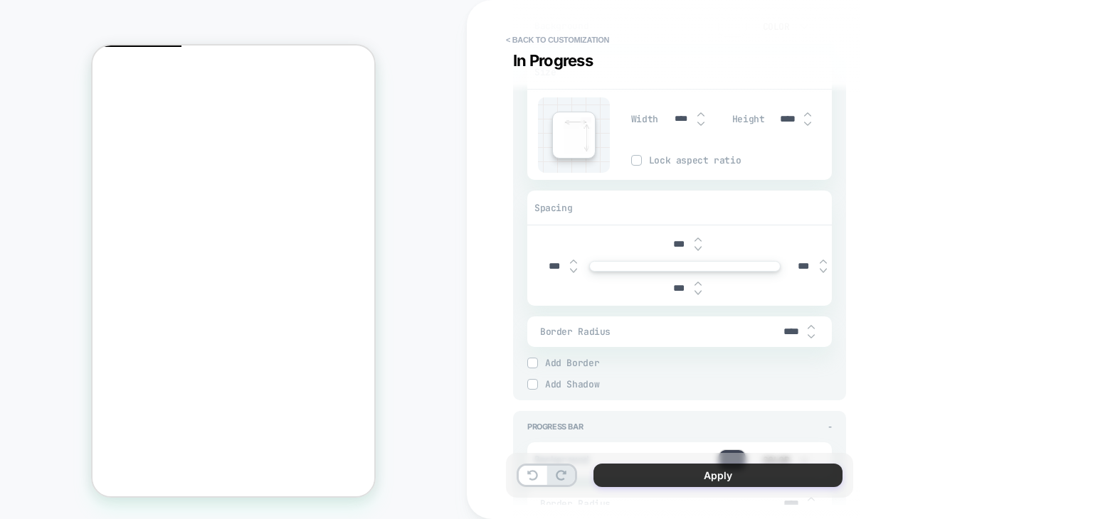
click at [689, 482] on button "Apply" at bounding box center [717, 475] width 249 height 23
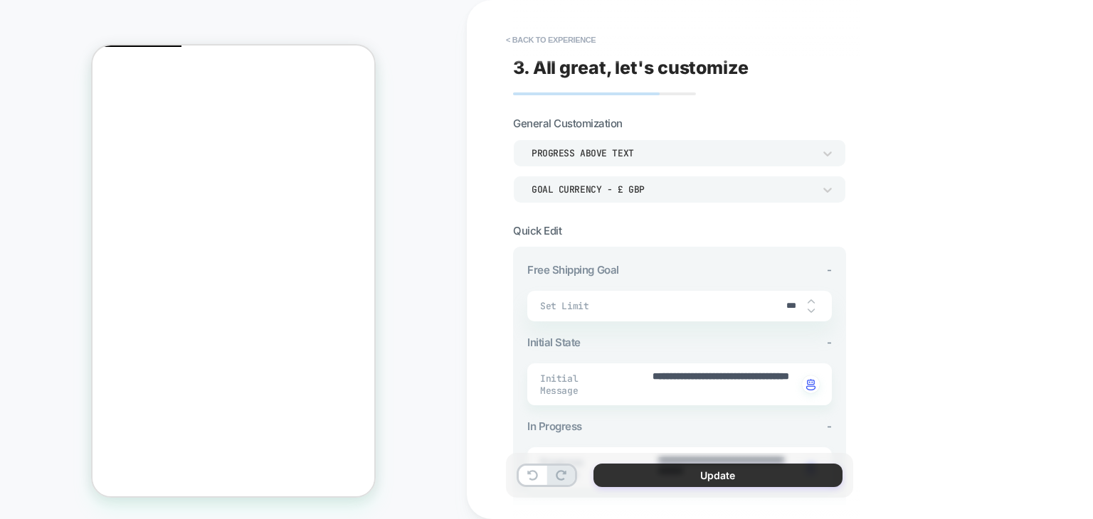
click at [694, 478] on button "Update" at bounding box center [717, 475] width 249 height 23
type textarea "*"
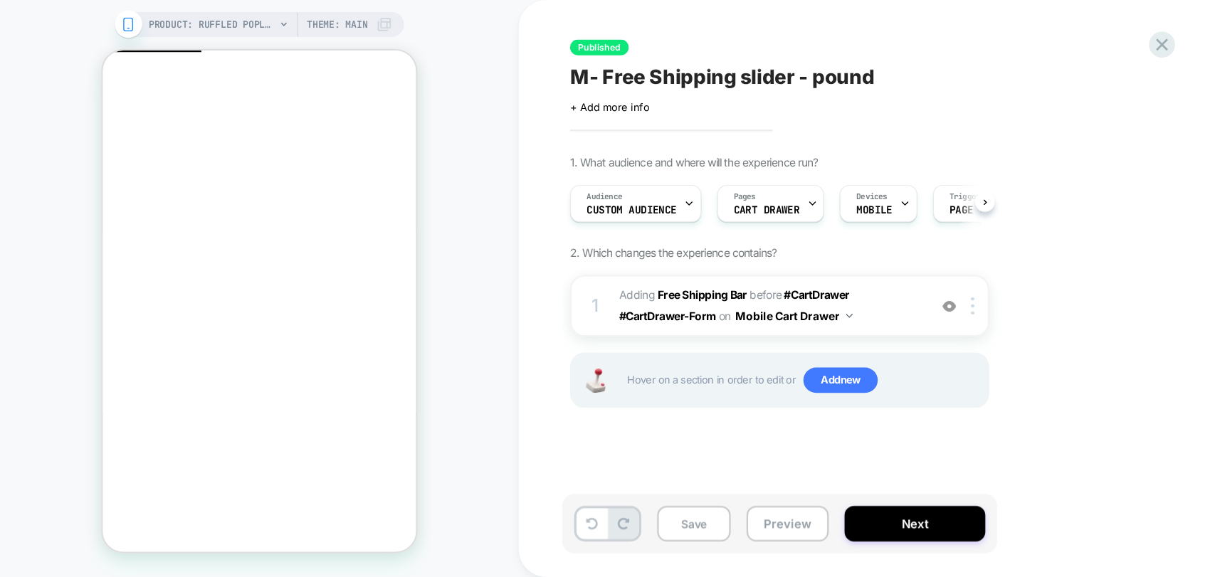
scroll to position [0, 0]
click at [611, 473] on button "Save" at bounding box center [624, 471] width 66 height 32
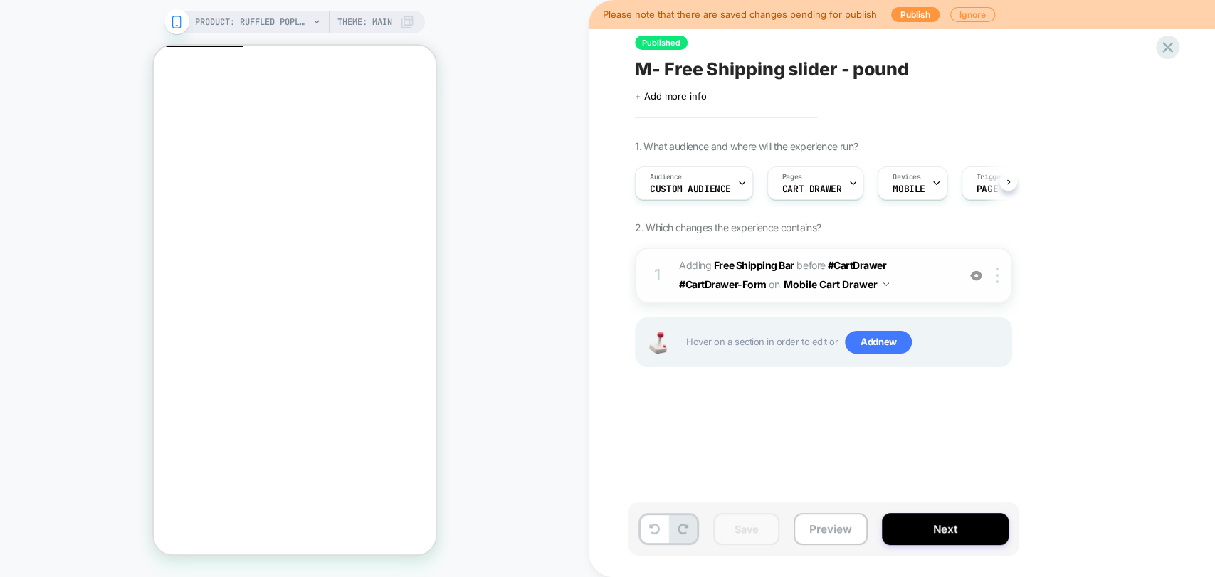
click at [976, 275] on img at bounding box center [976, 276] width 12 height 12
click at [660, 90] on span "+ Add more info" at bounding box center [670, 95] width 71 height 11
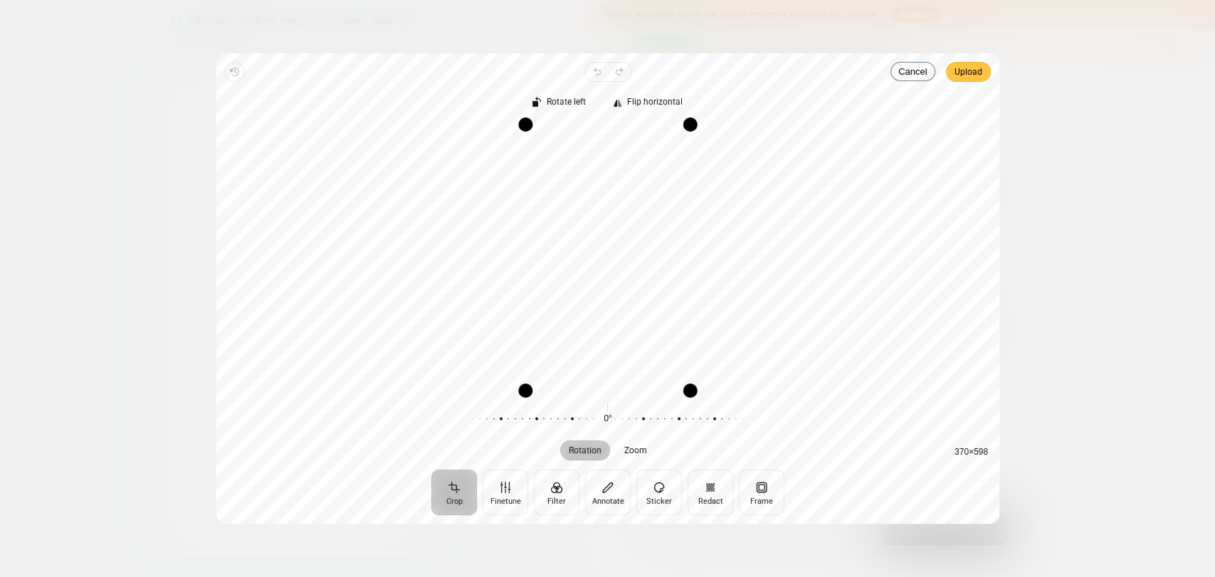
click at [966, 75] on span "Upload" at bounding box center [968, 71] width 28 height 17
click at [965, 70] on span "Upload" at bounding box center [968, 71] width 28 height 17
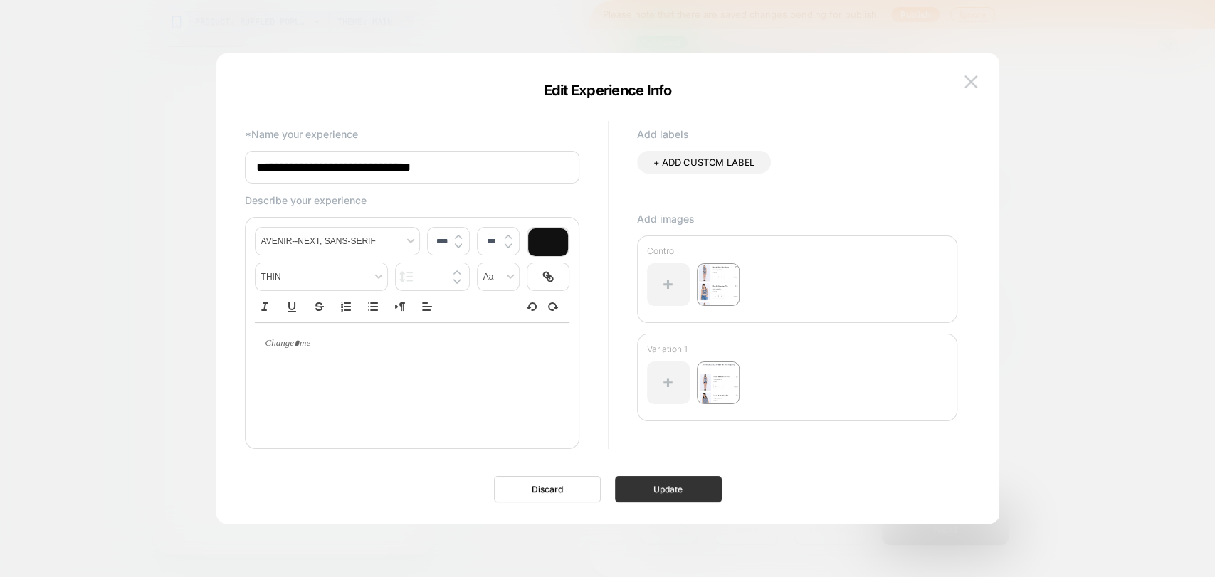
click at [656, 491] on button "Update" at bounding box center [668, 489] width 107 height 26
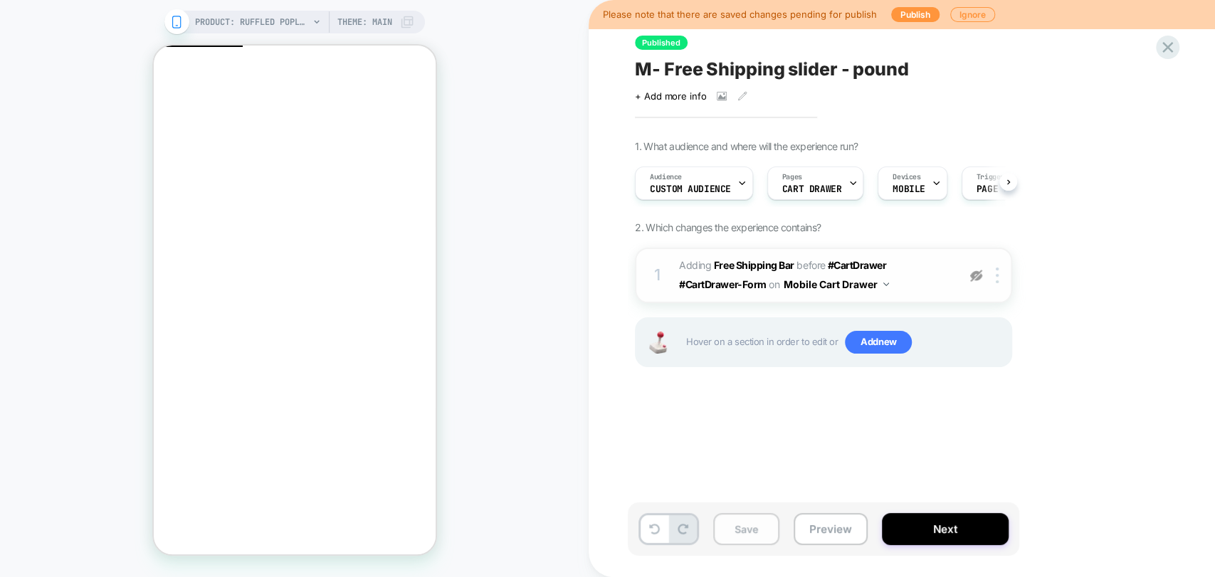
click at [735, 519] on button "Save" at bounding box center [746, 529] width 66 height 32
click at [741, 72] on span "M- Free Shipping slider - pound" at bounding box center [772, 68] width 274 height 21
click at [832, 519] on button "Preview" at bounding box center [830, 529] width 74 height 32
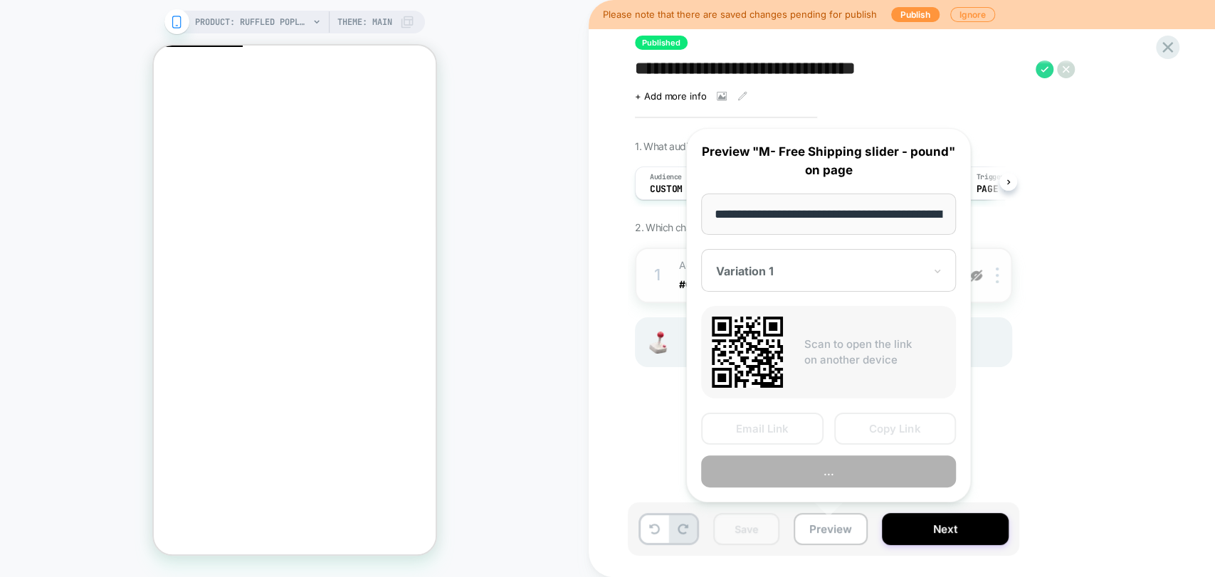
scroll to position [0, 280]
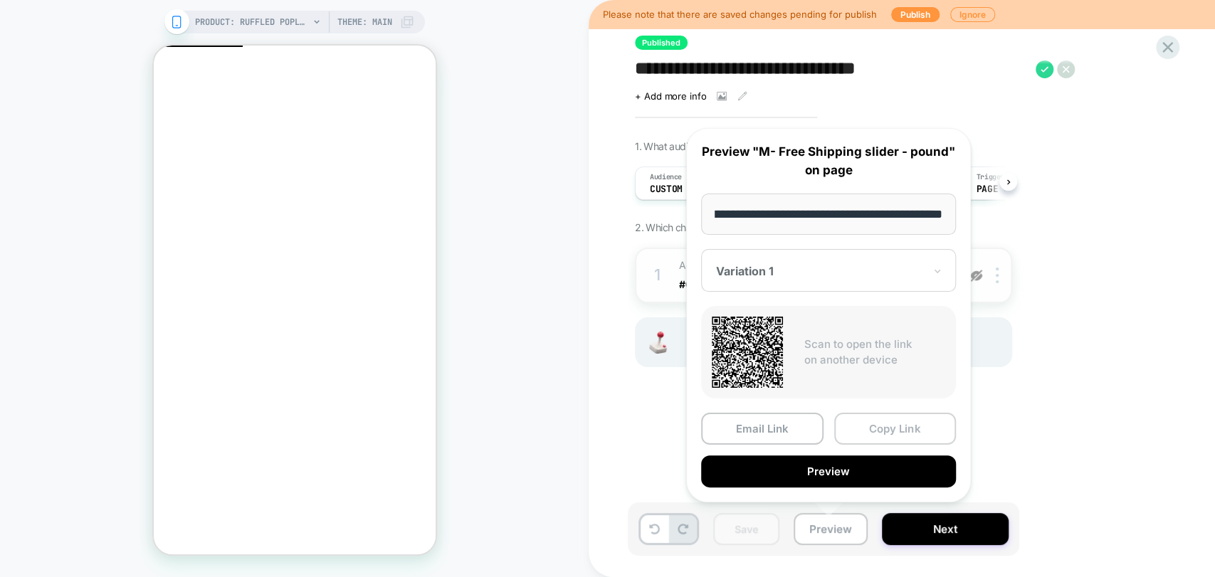
click at [872, 431] on button "Copy Link" at bounding box center [895, 429] width 122 height 32
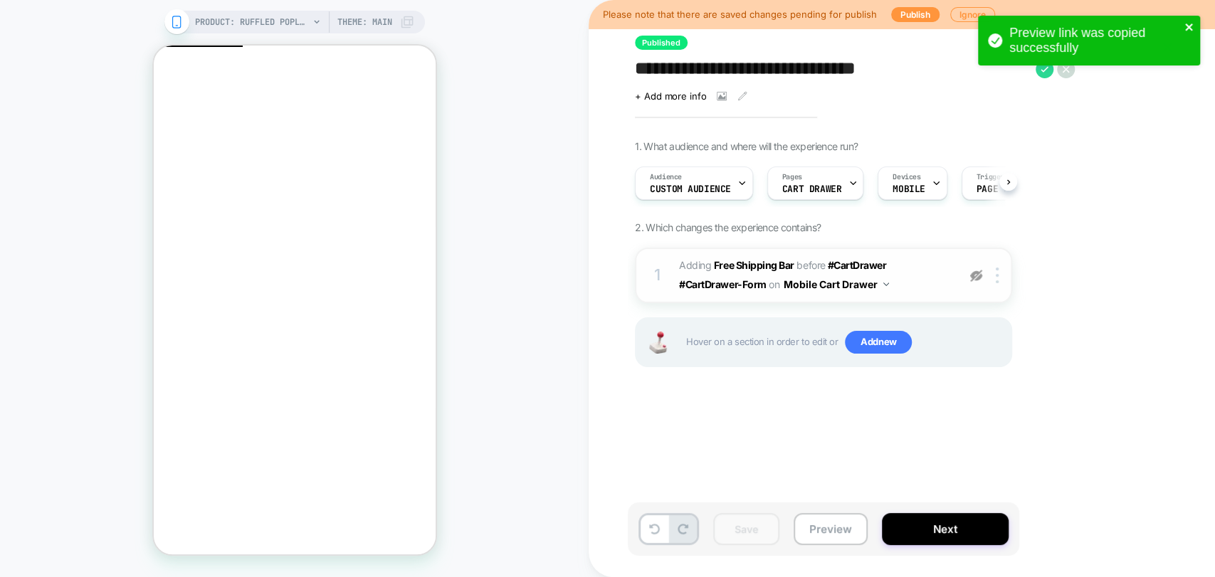
click at [1092, 26] on icon "close" at bounding box center [1189, 26] width 10 height 11
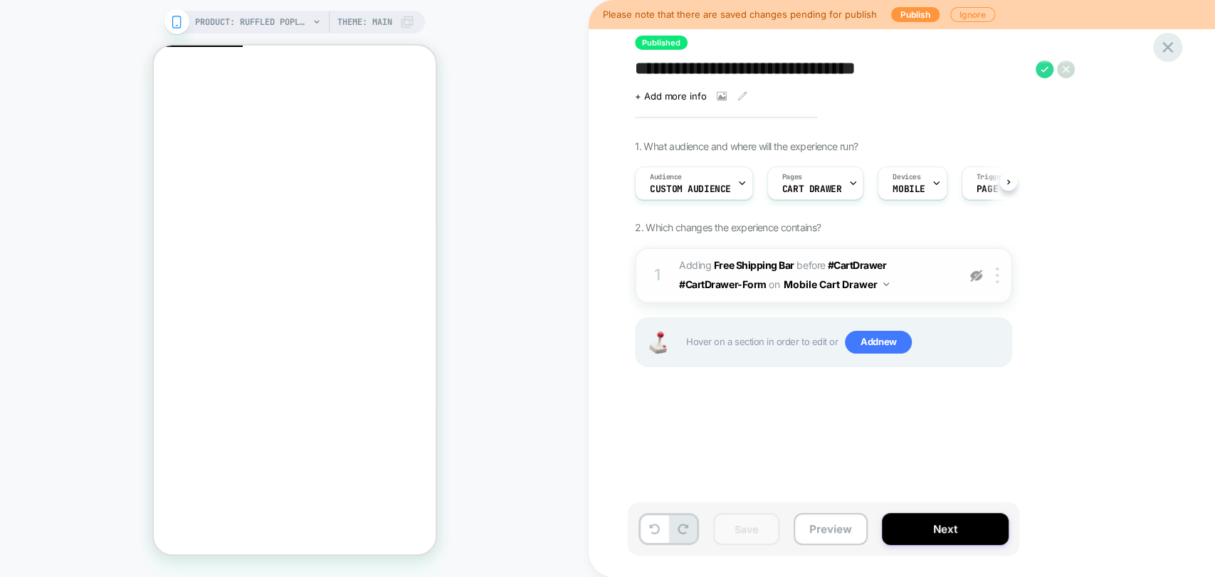
click at [1092, 41] on icon at bounding box center [1167, 47] width 19 height 19
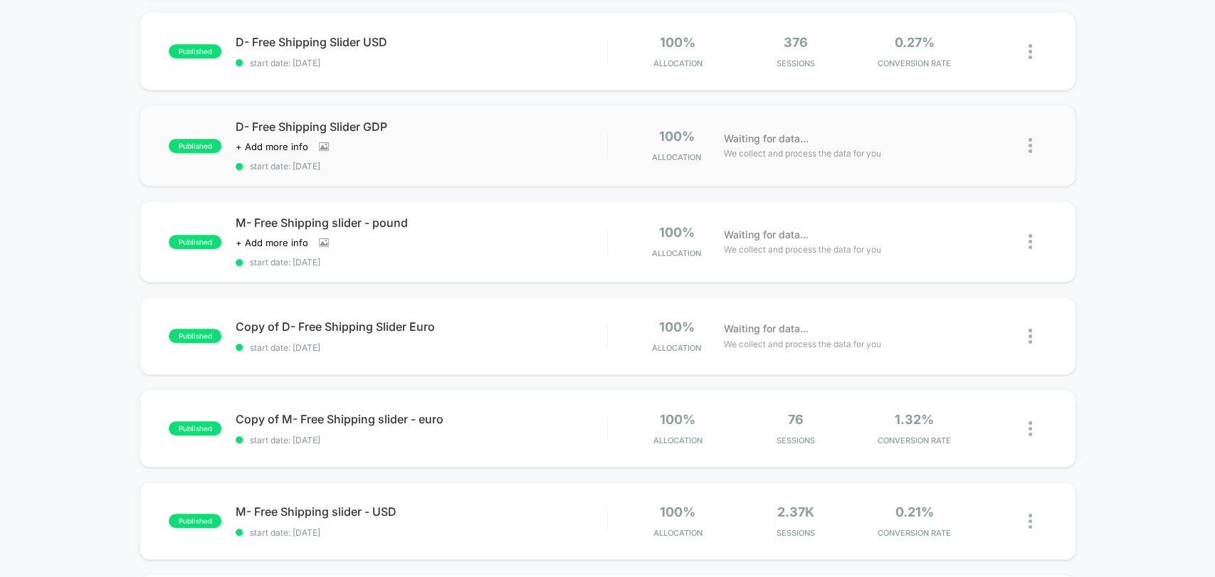
scroll to position [474, 0]
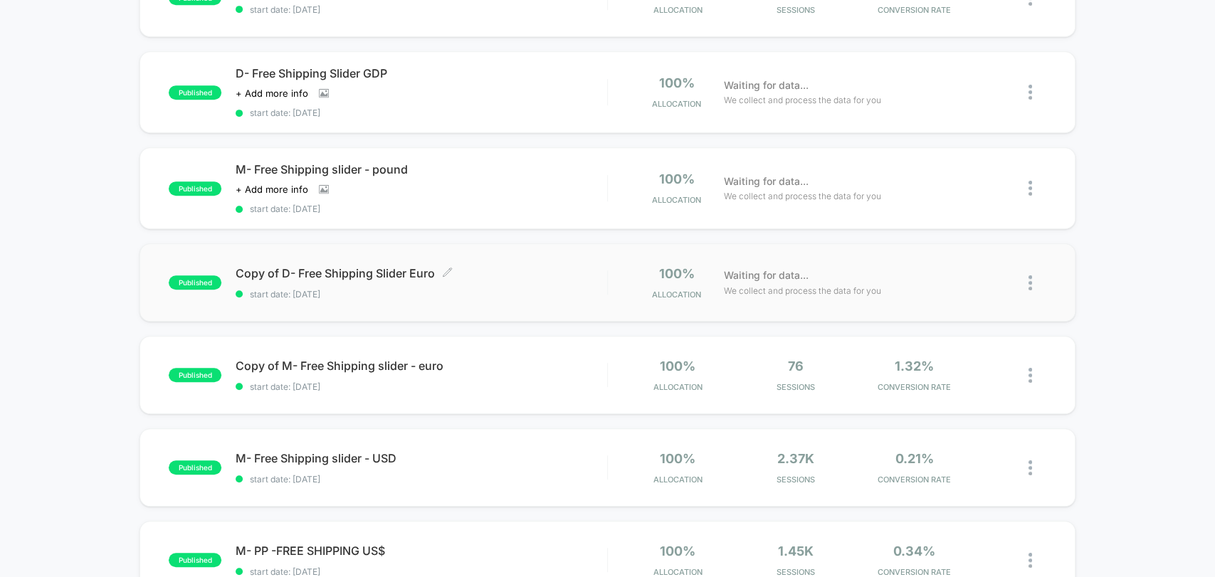
click at [502, 289] on span "start date: [DATE]" at bounding box center [421, 294] width 371 height 11
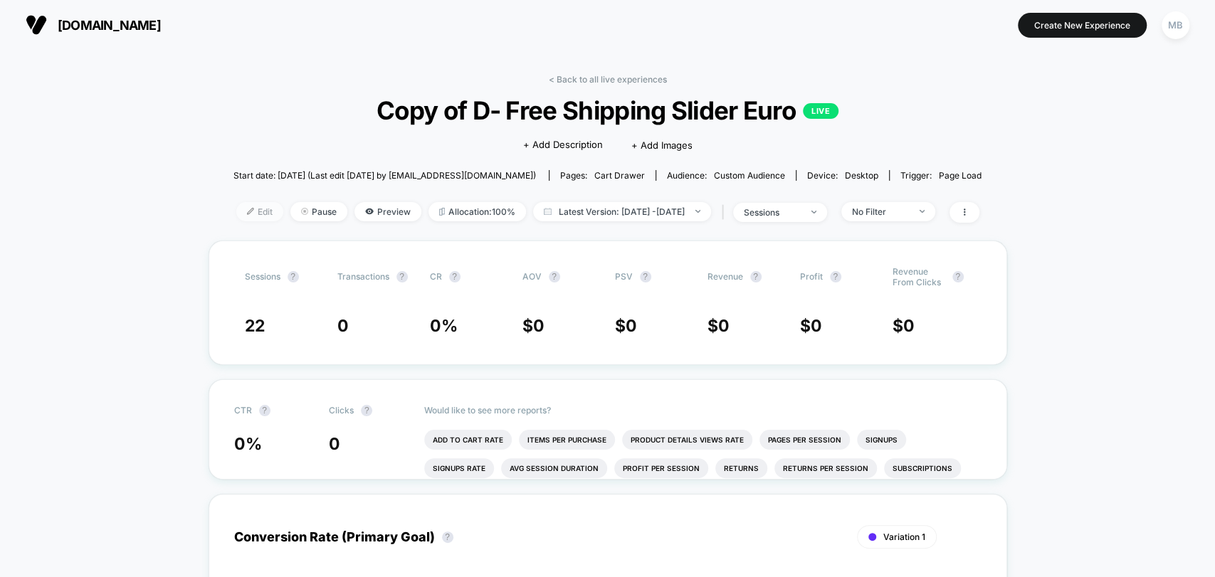
click at [236, 213] on span "Edit" at bounding box center [259, 211] width 47 height 19
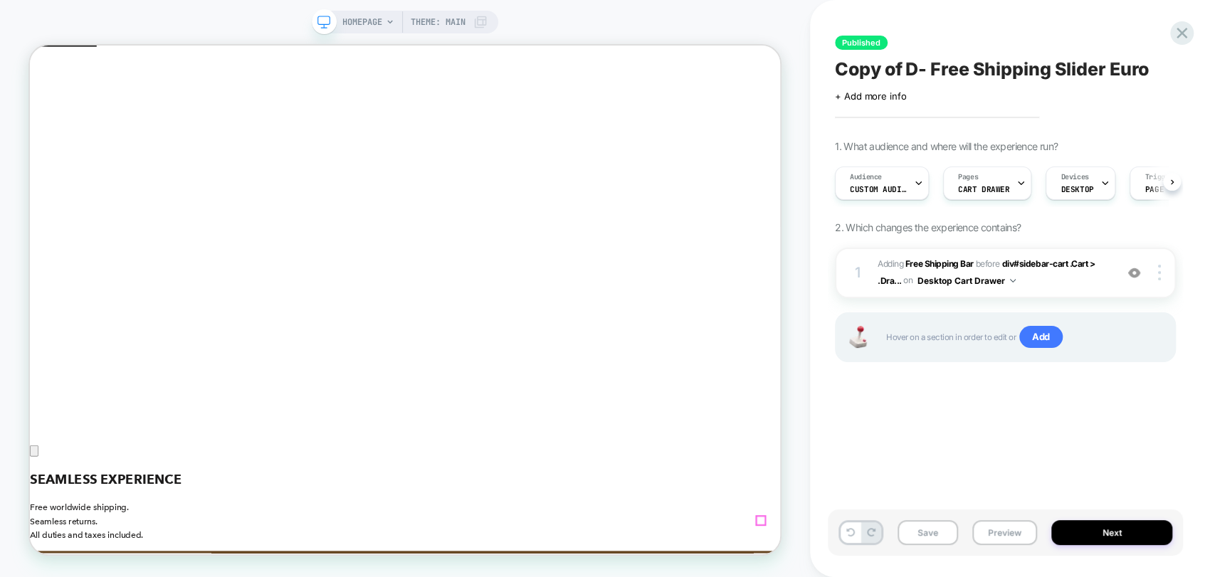
click at [36, 356] on icon "Close" at bounding box center [36, 356] width 0 height 0
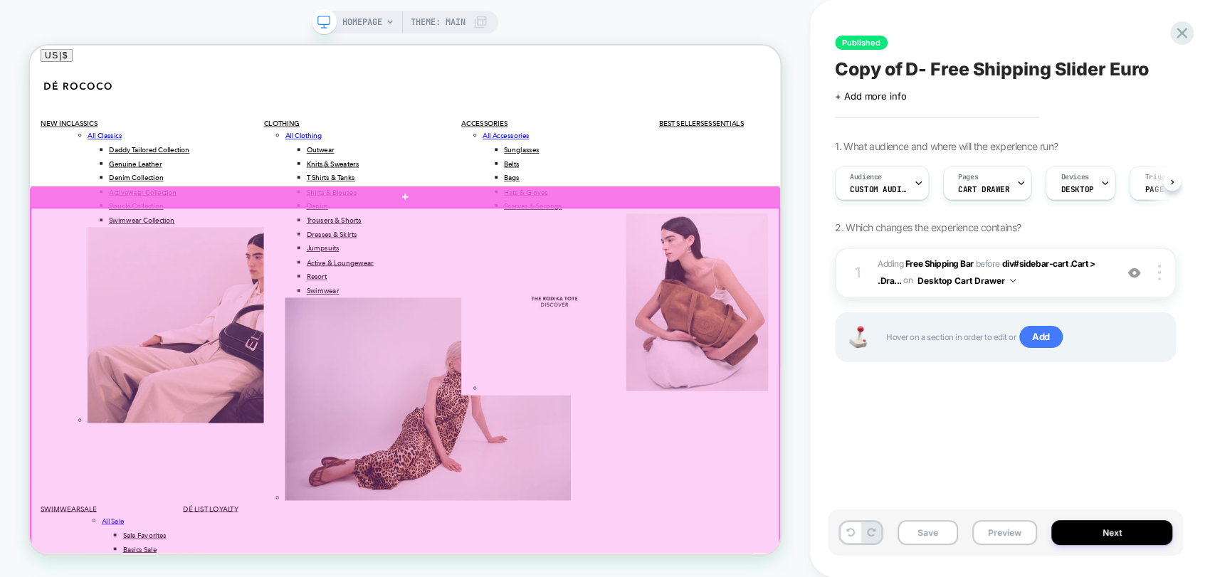
scroll to position [4486, 0]
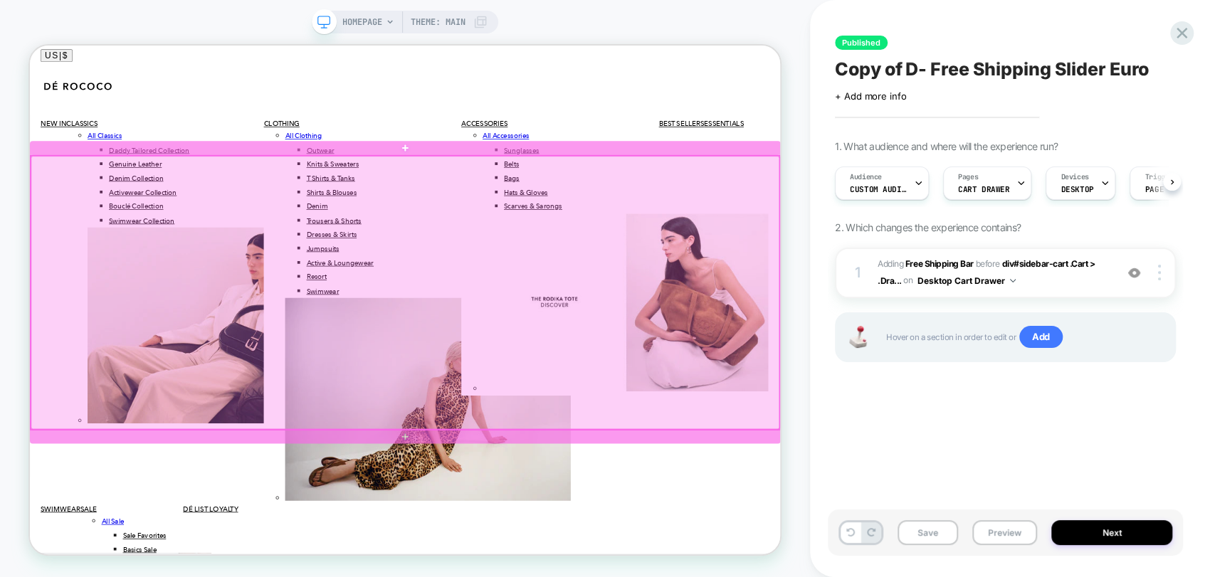
click at [436, 393] on div at bounding box center [530, 375] width 998 height 364
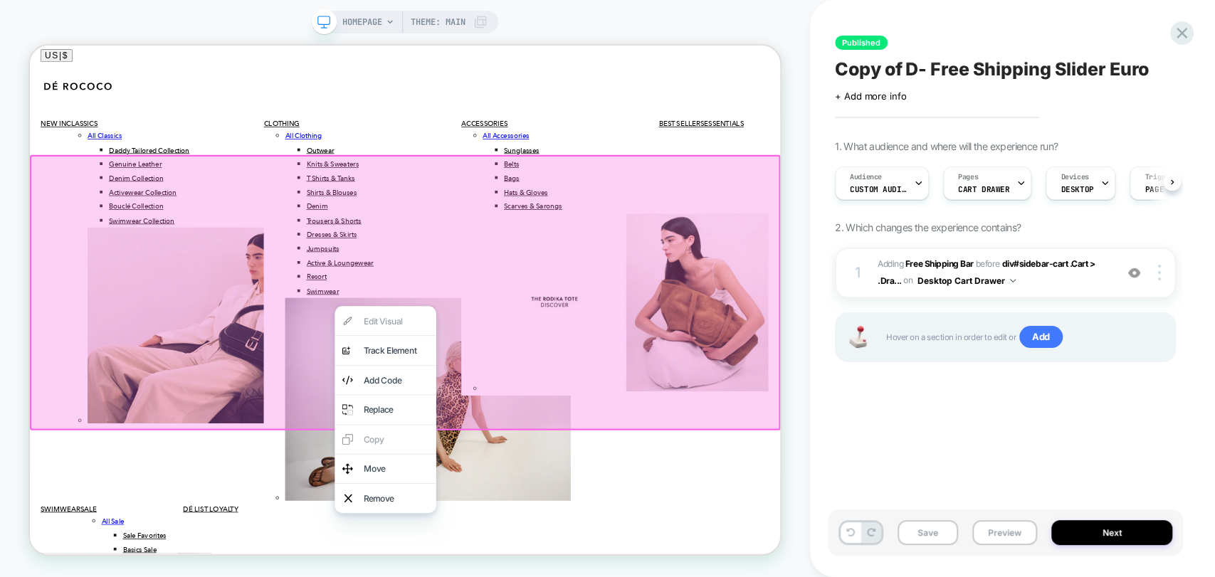
click at [943, 425] on div "Published Copy of D- Free Shipping Slider Euro Click to edit experience details…" at bounding box center [1005, 288] width 355 height 549
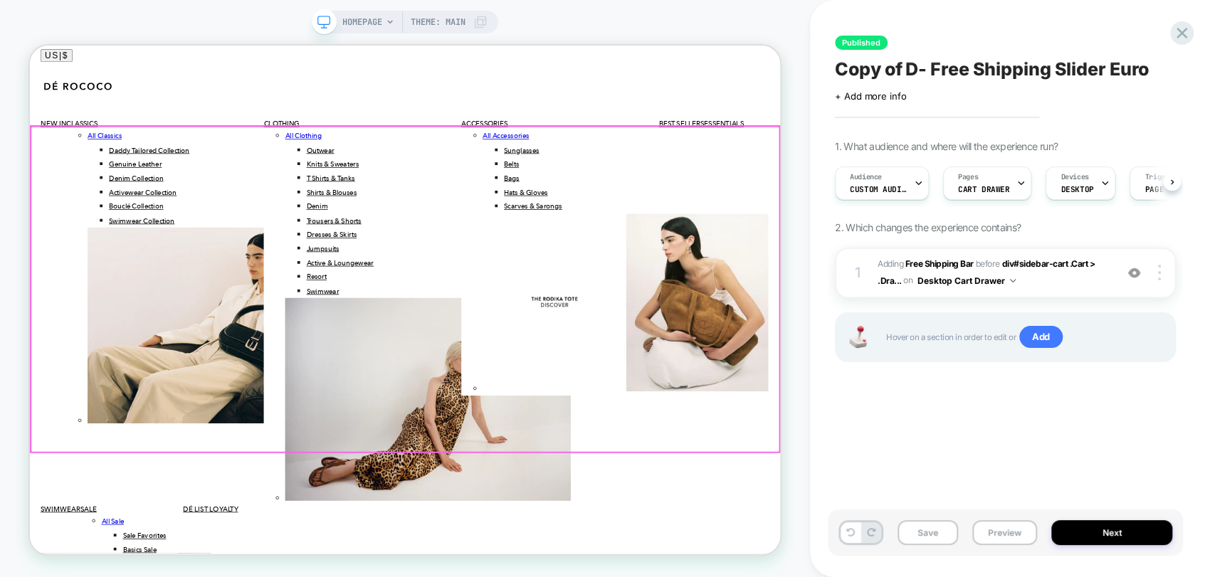
click at [433, 495] on div at bounding box center [530, 371] width 998 height 434
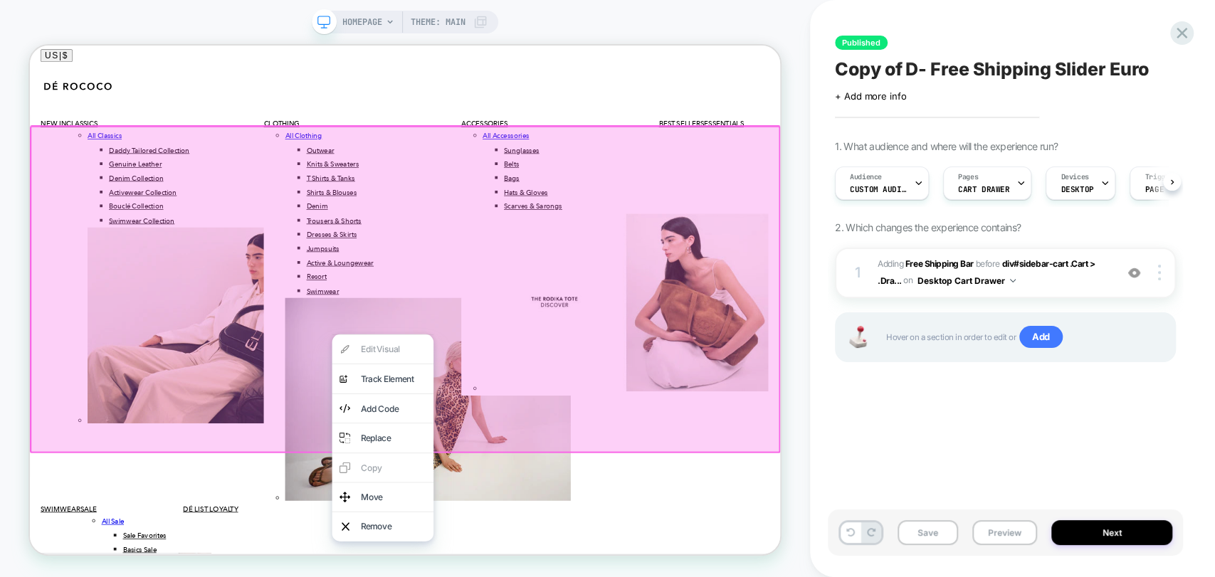
click at [334, 519] on div at bounding box center [530, 370] width 1000 height 437
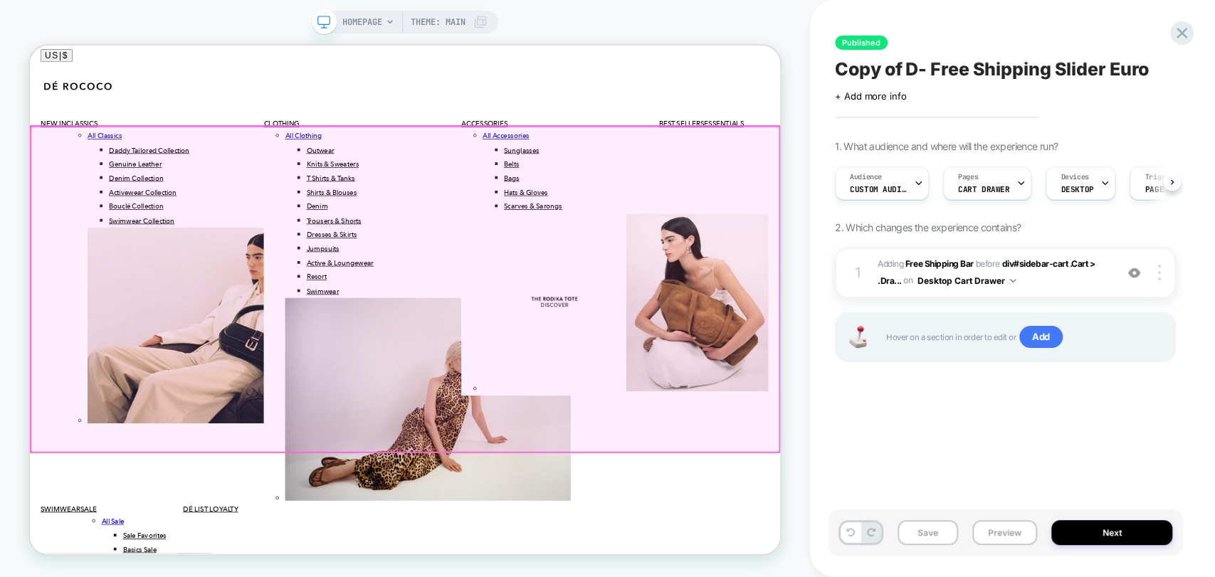
click at [406, 473] on div at bounding box center [530, 371] width 998 height 434
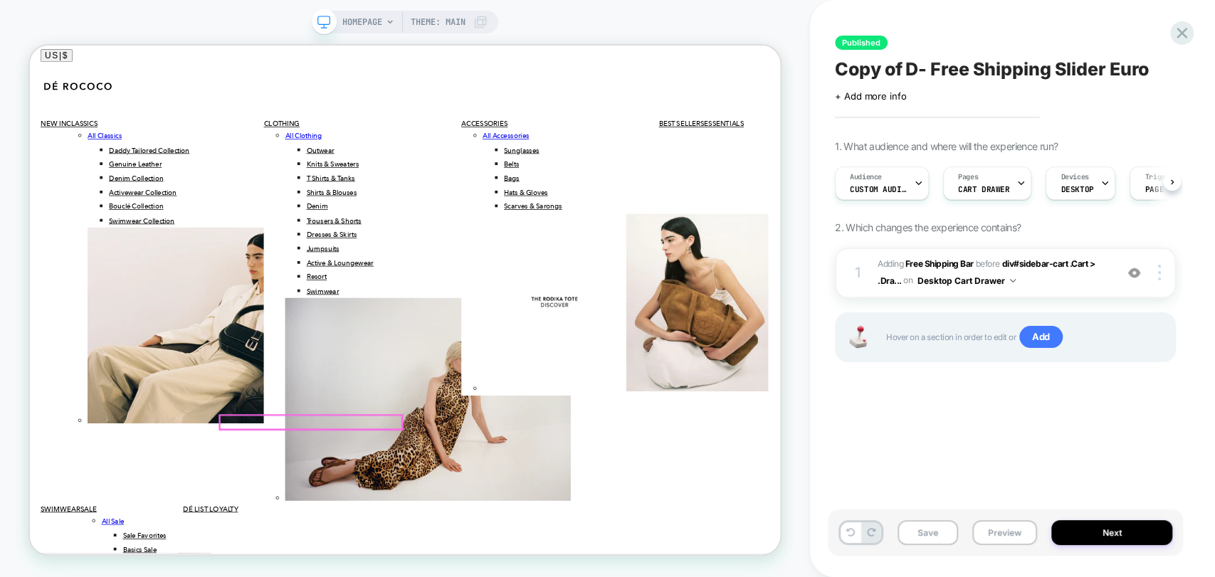
click at [972, 412] on div "Published Copy of D- Free Shipping Slider Euro Click to edit experience details…" at bounding box center [1005, 288] width 355 height 549
click at [1092, 273] on div at bounding box center [1161, 273] width 27 height 16
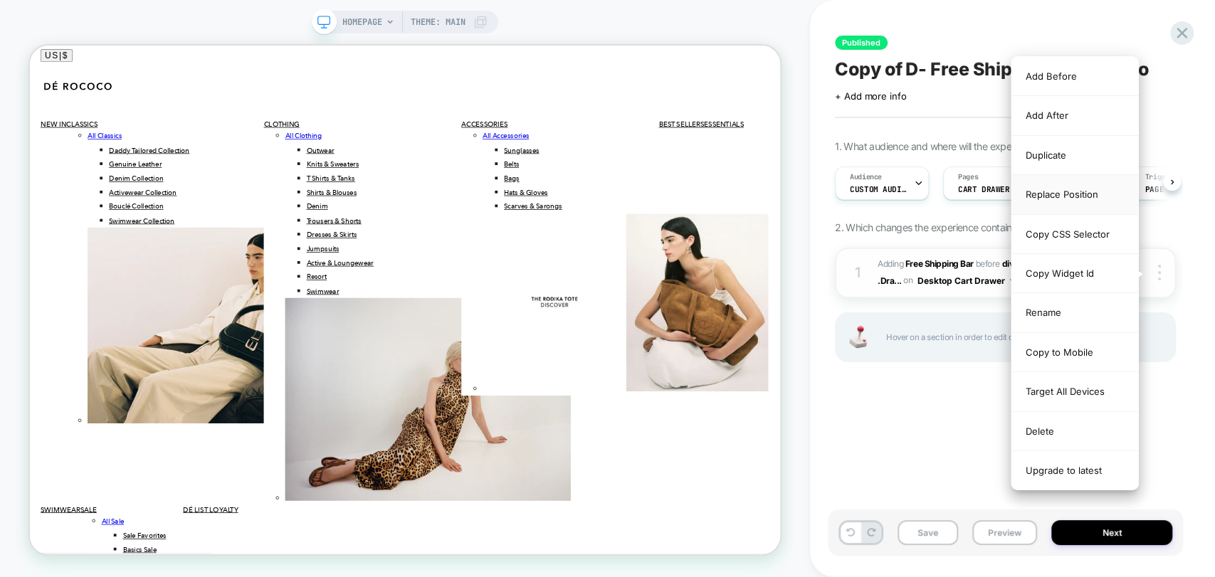
click at [1074, 195] on div "Replace Position" at bounding box center [1074, 194] width 127 height 39
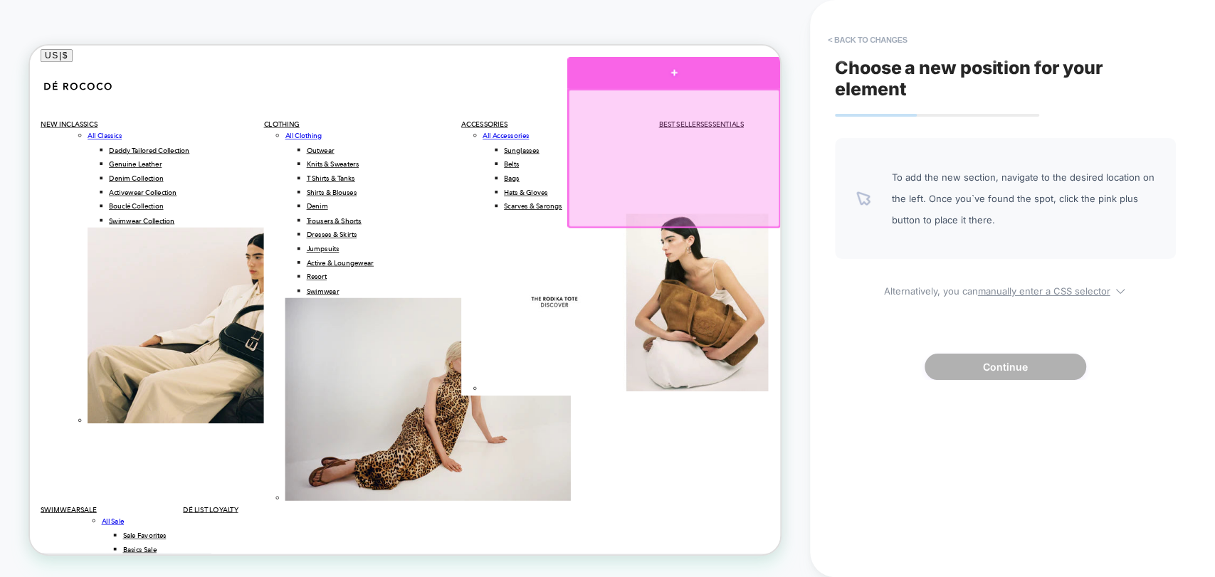
click at [902, 95] on div at bounding box center [888, 82] width 284 height 43
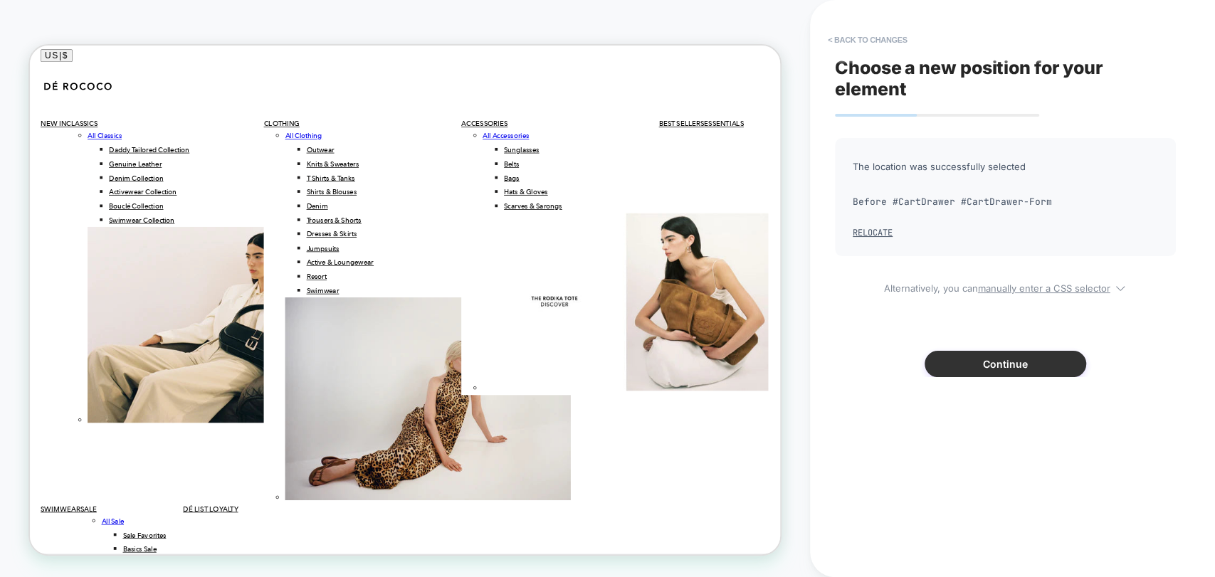
click at [998, 364] on button "Continue" at bounding box center [1005, 364] width 162 height 26
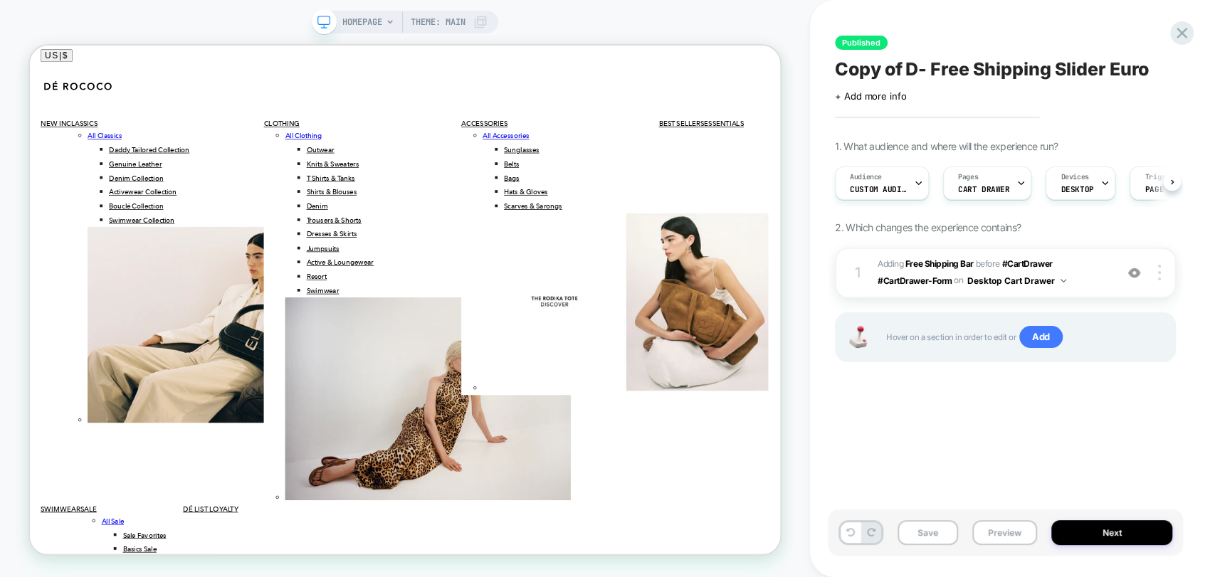
scroll to position [0, 0]
click at [919, 519] on button "Save" at bounding box center [927, 532] width 60 height 25
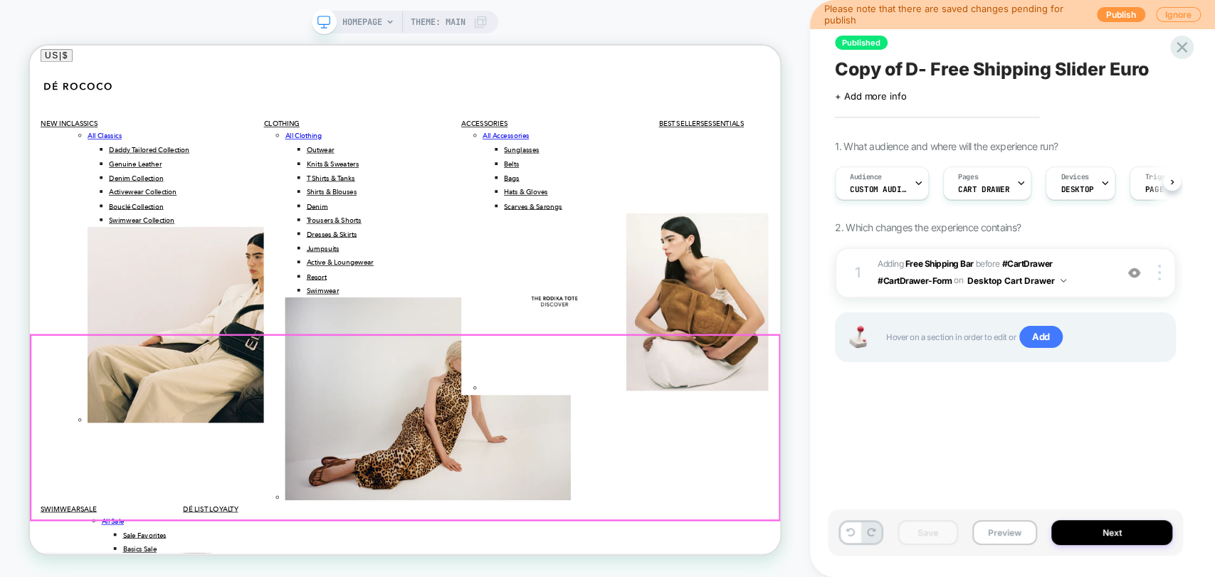
scroll to position [4565, 0]
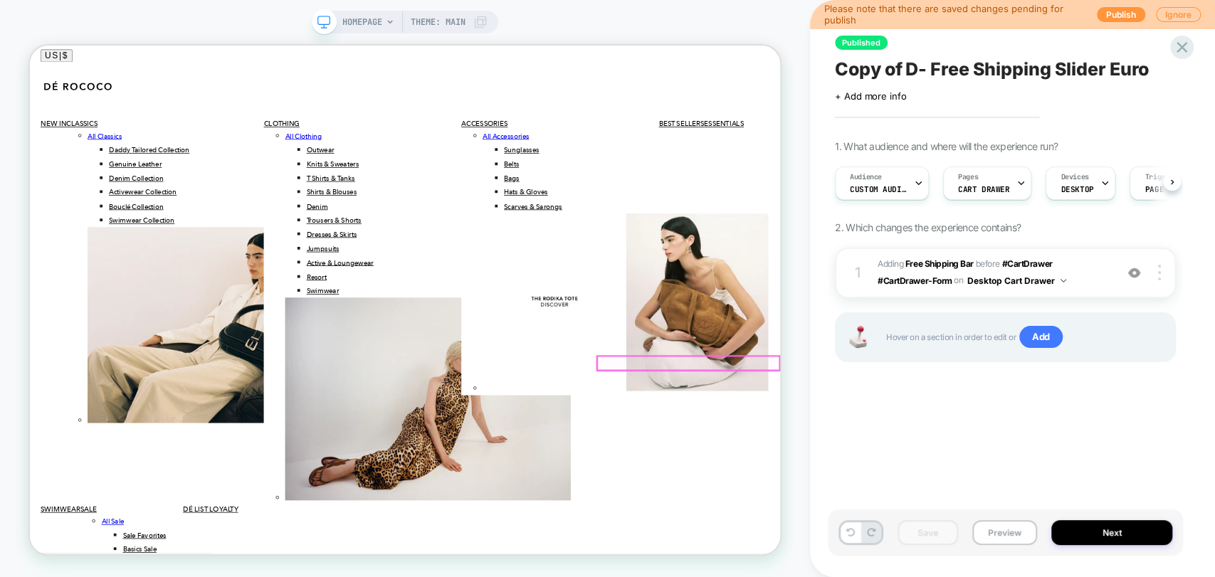
click at [1003, 519] on button "Preview" at bounding box center [1004, 532] width 65 height 25
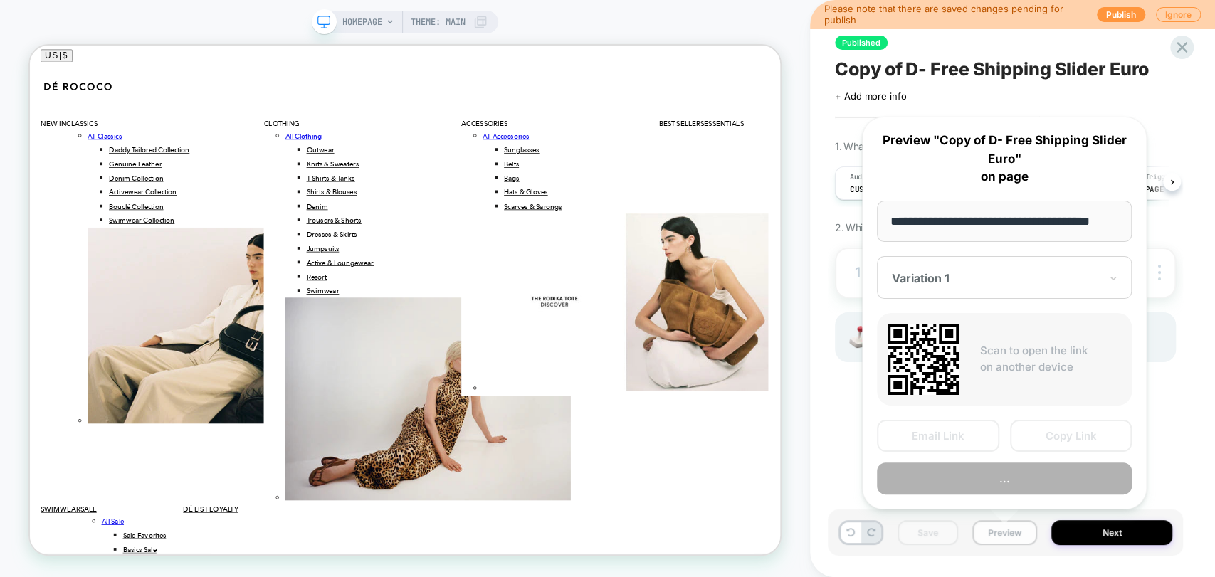
scroll to position [0, 17]
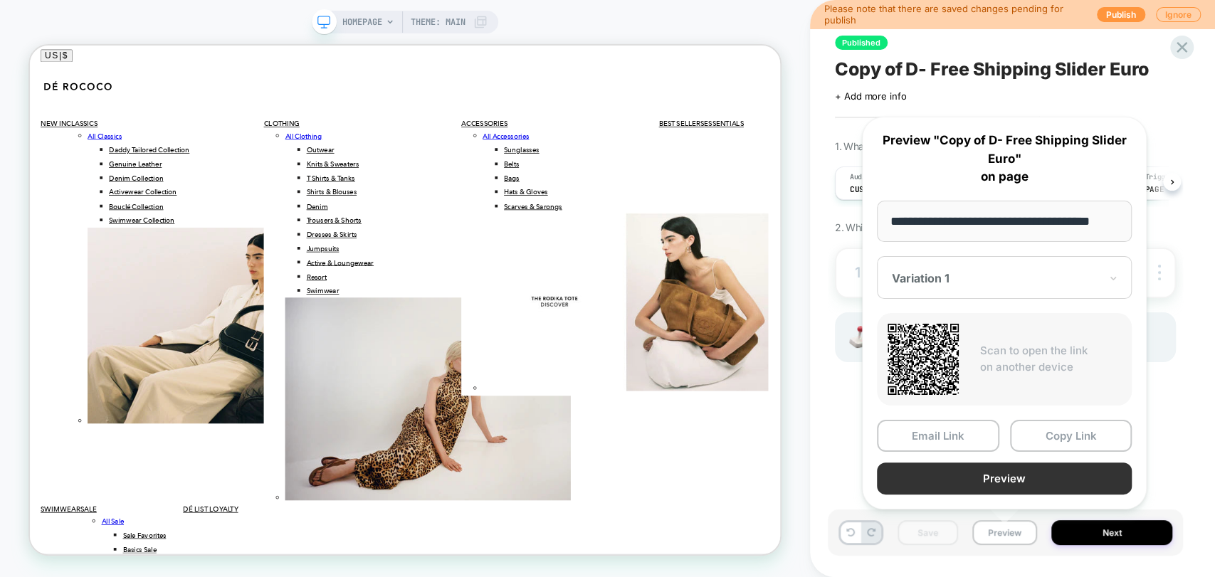
click at [1011, 474] on button "Preview" at bounding box center [1004, 479] width 255 height 32
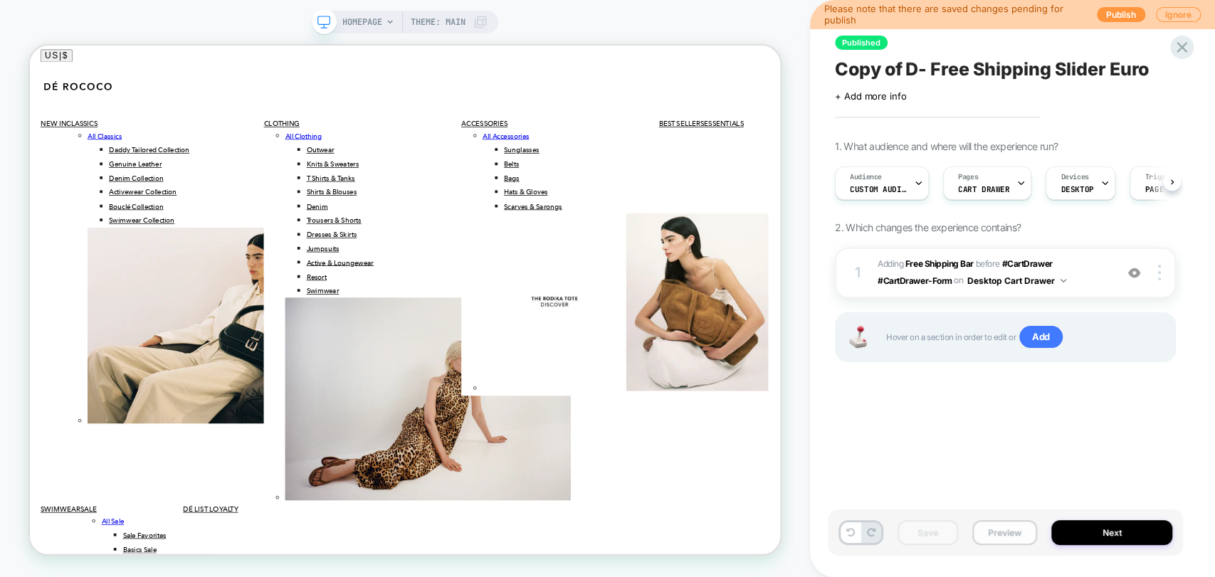
click at [1016, 519] on button "Preview" at bounding box center [1004, 532] width 65 height 25
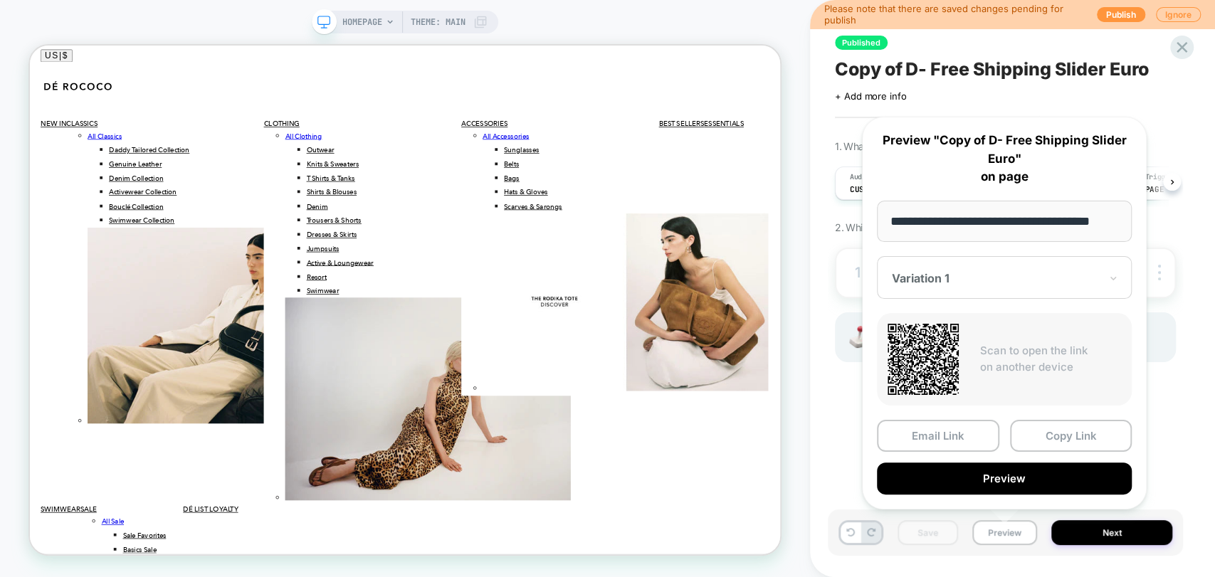
click at [1092, 265] on div "Published Copy of D- Free Shipping Slider Euro Click to edit experience details…" at bounding box center [1012, 288] width 405 height 577
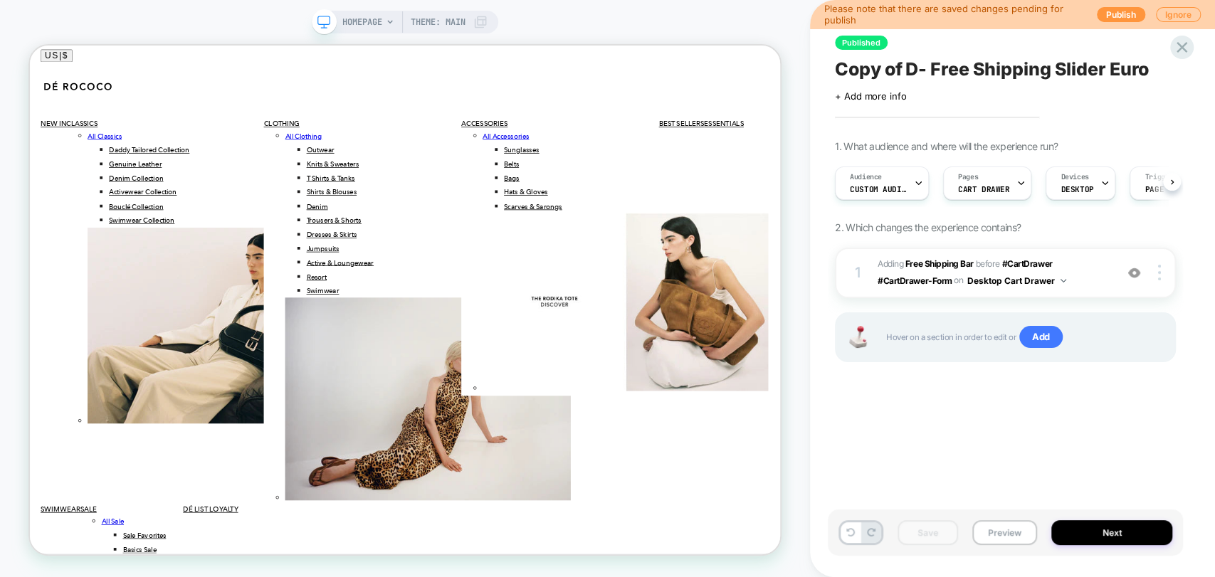
click at [1092, 275] on img at bounding box center [1134, 273] width 12 height 12
click at [855, 97] on span "+ Add more info" at bounding box center [870, 95] width 71 height 11
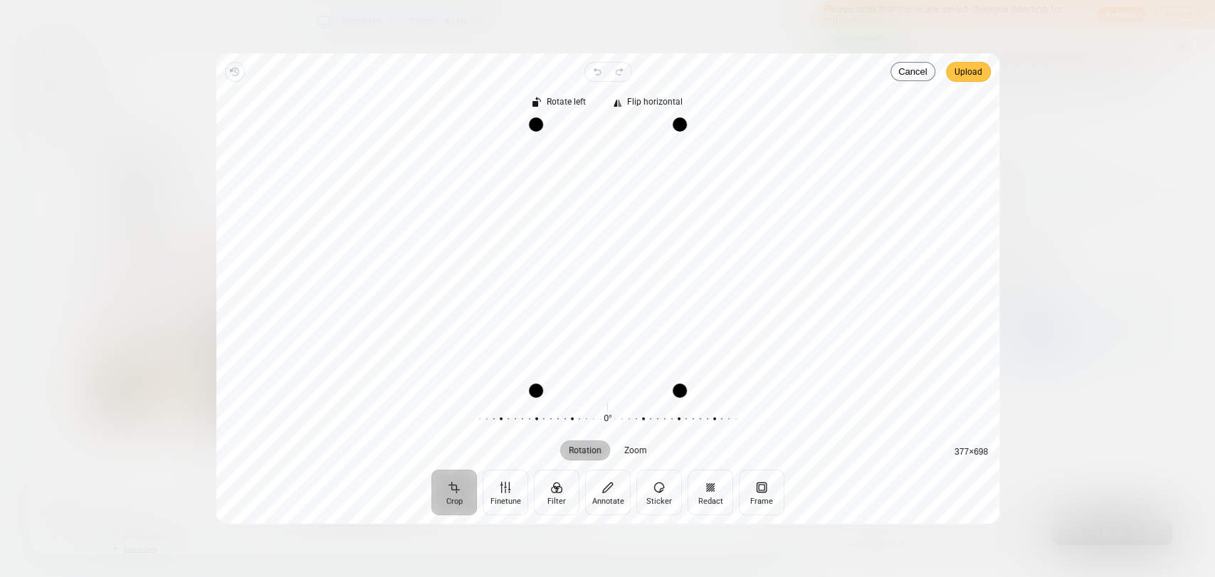
click at [966, 77] on span "Upload" at bounding box center [968, 71] width 28 height 17
click at [960, 72] on span "Upload" at bounding box center [968, 71] width 28 height 17
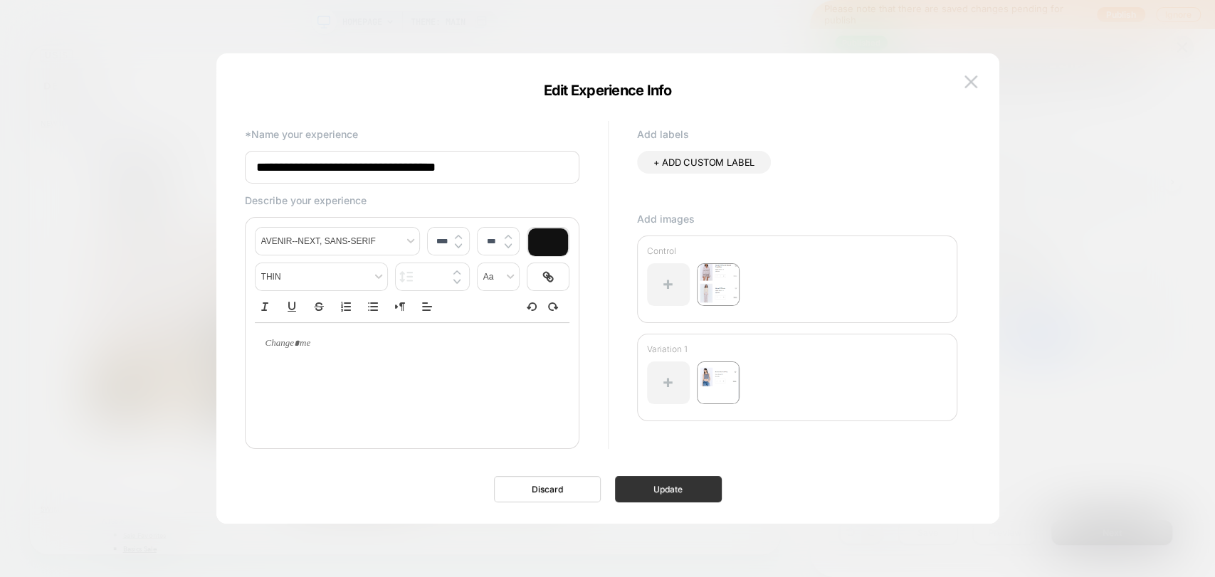
click at [672, 490] on button "Update" at bounding box center [668, 489] width 107 height 26
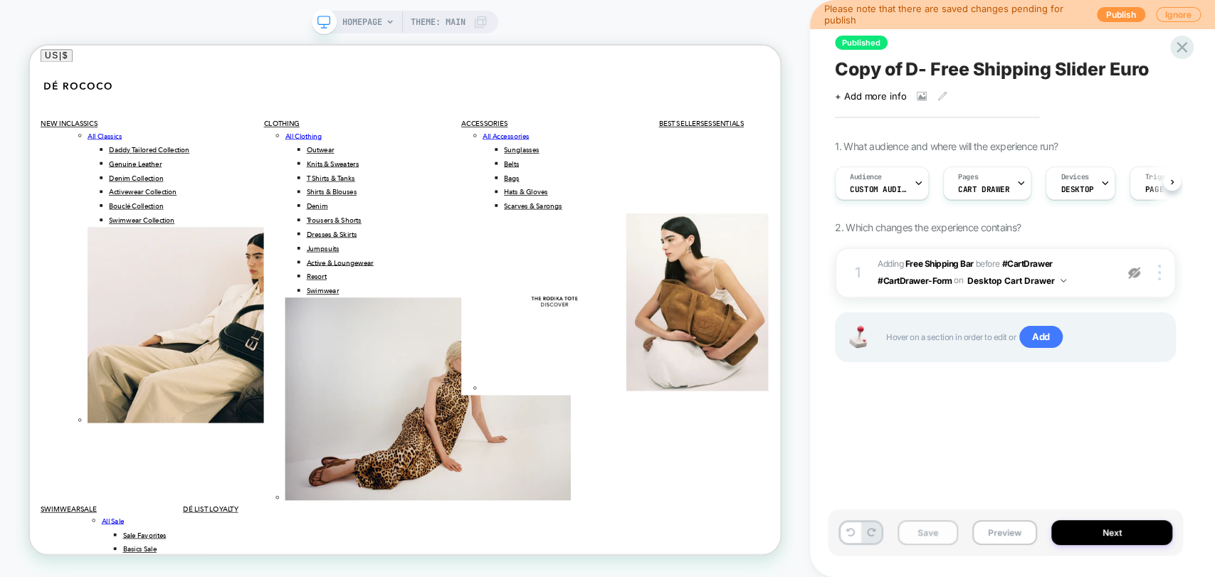
click at [918, 519] on button "Save" at bounding box center [927, 532] width 60 height 25
click at [905, 69] on span "Copy of D- Free Shipping Slider Euro" at bounding box center [992, 68] width 314 height 21
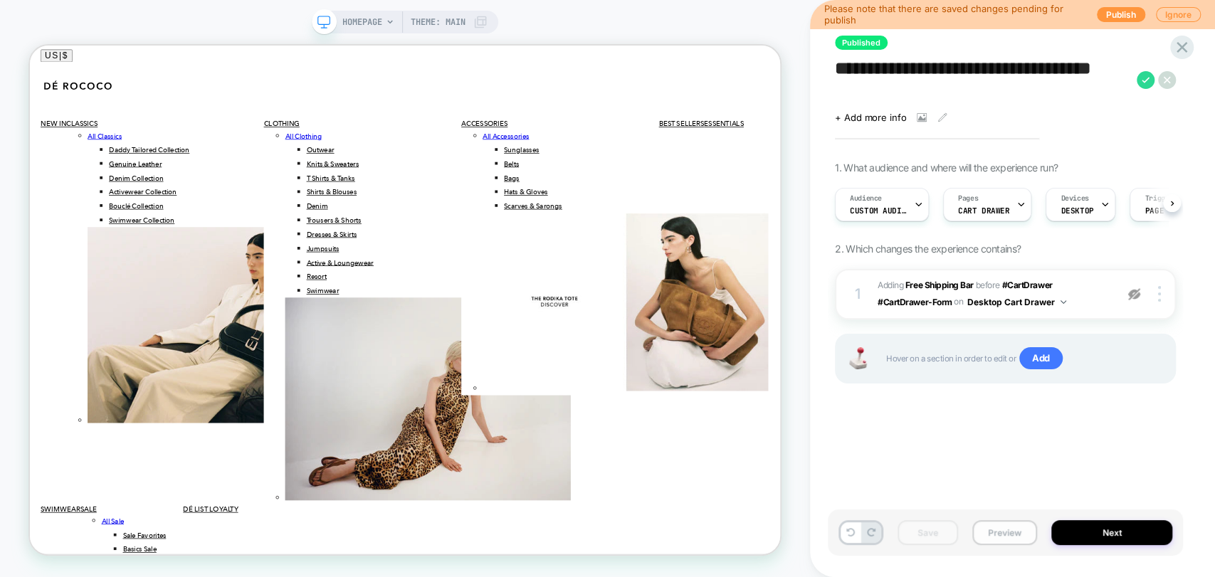
click at [991, 519] on button "Preview" at bounding box center [1004, 532] width 65 height 25
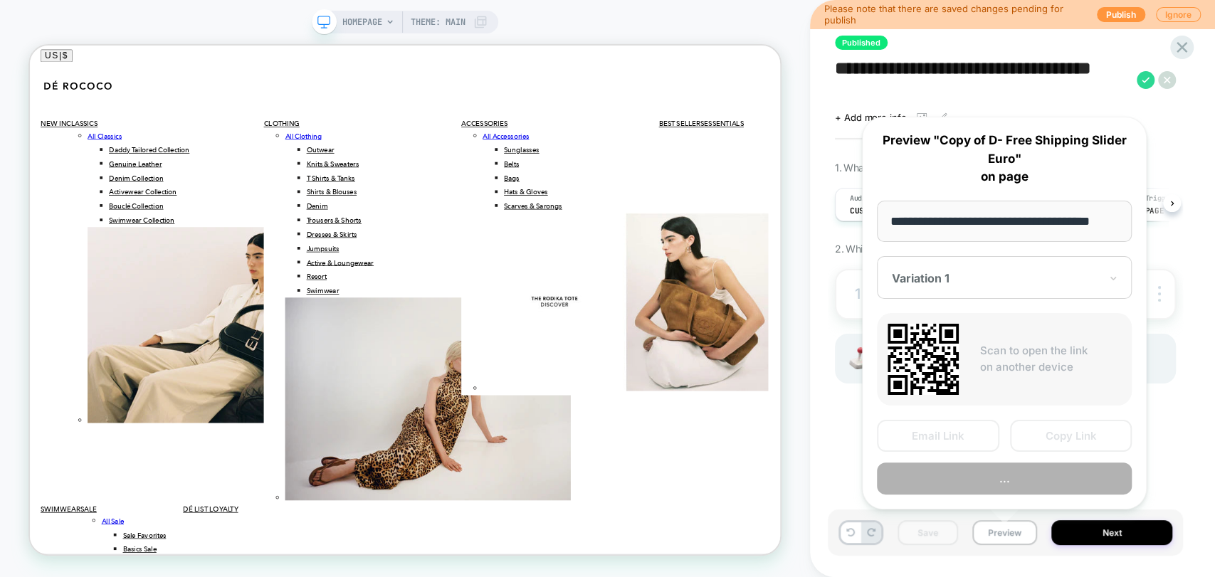
scroll to position [0, 17]
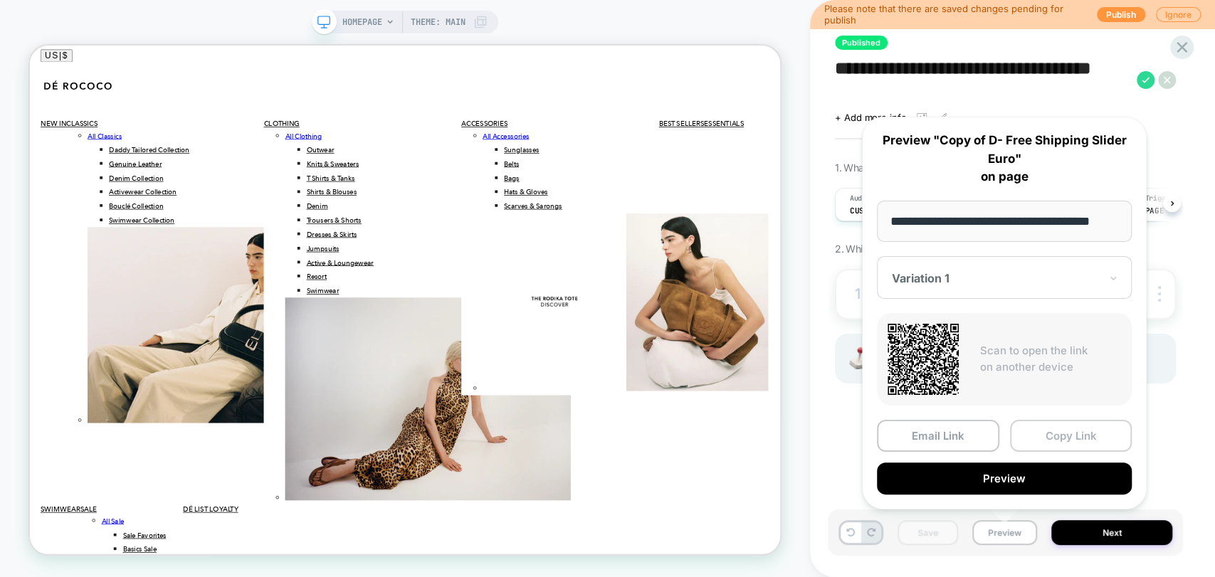
click at [1062, 435] on button "Copy Link" at bounding box center [1071, 436] width 122 height 32
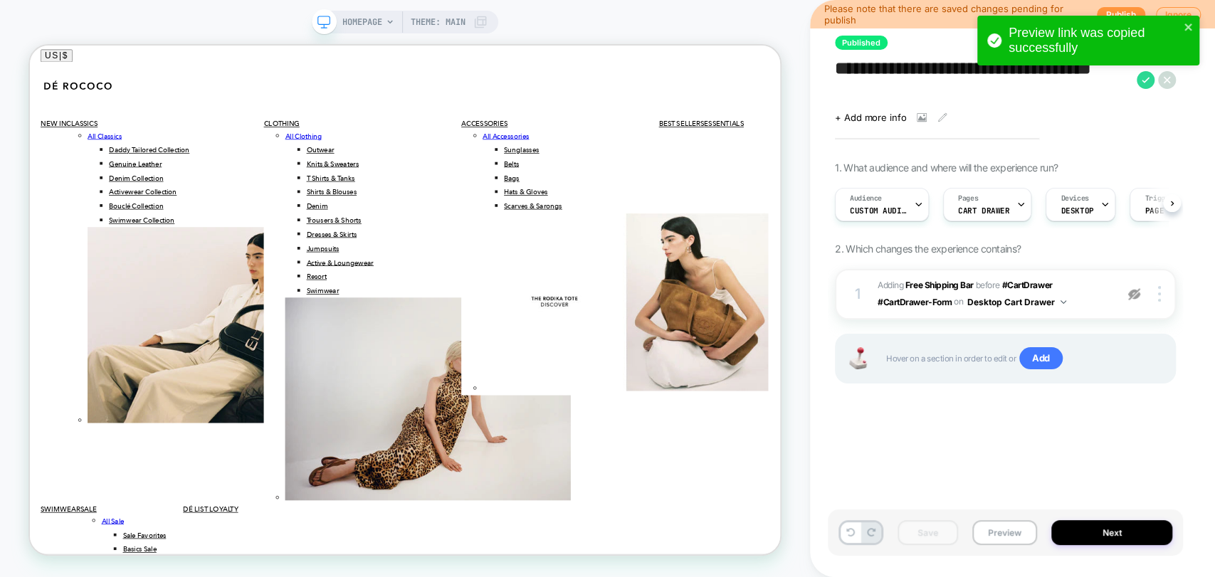
click at [978, 445] on div "**********" at bounding box center [1005, 288] width 355 height 549
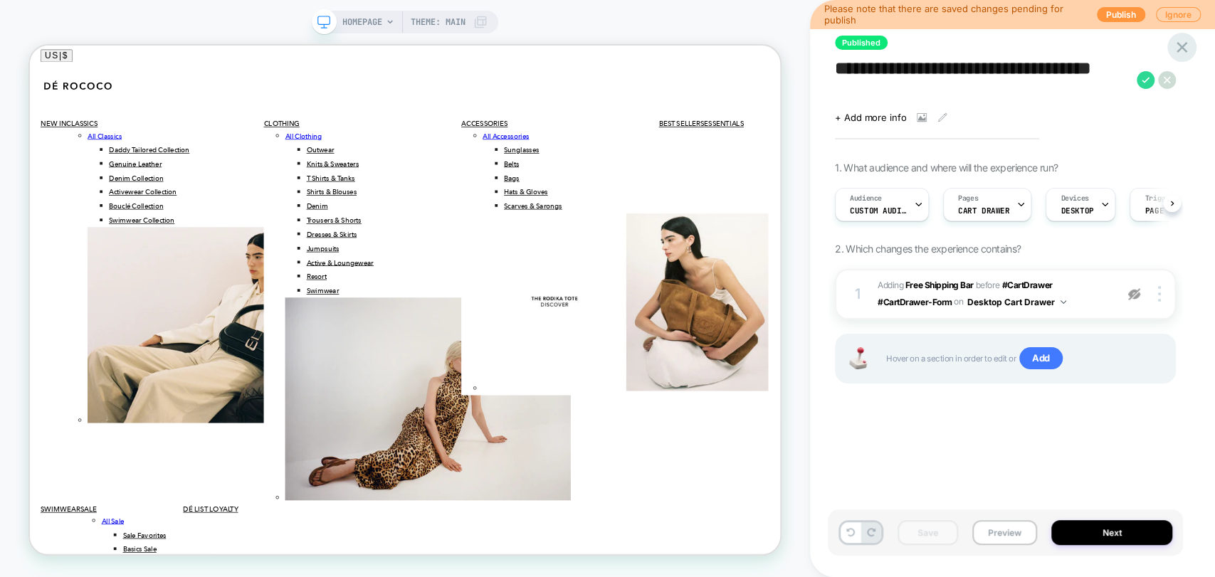
click at [1092, 49] on icon at bounding box center [1181, 47] width 11 height 11
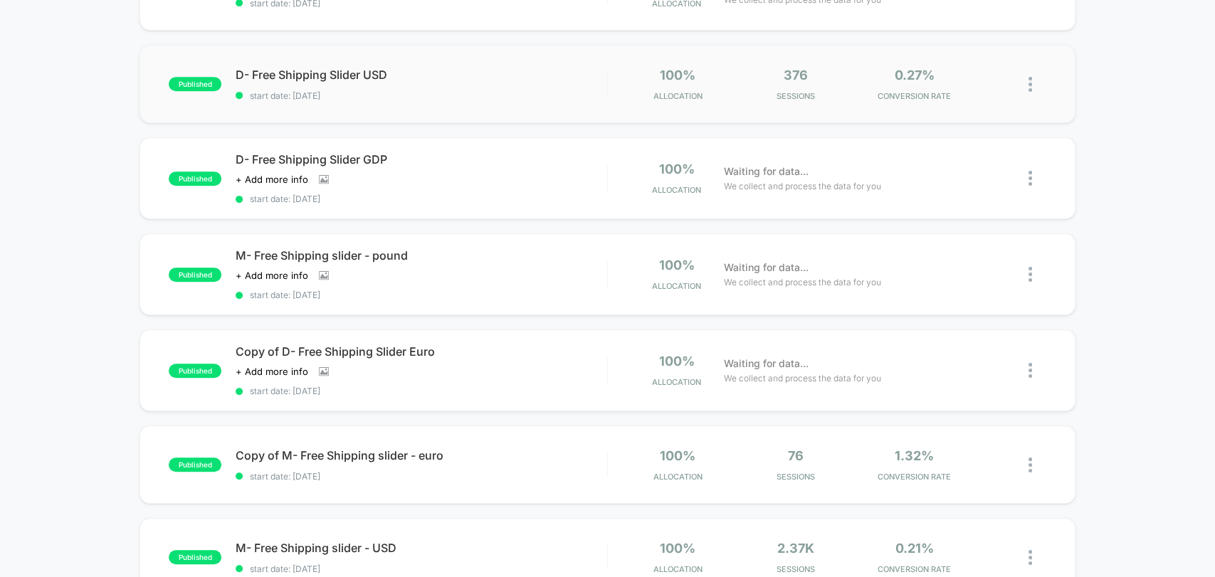
scroll to position [395, 0]
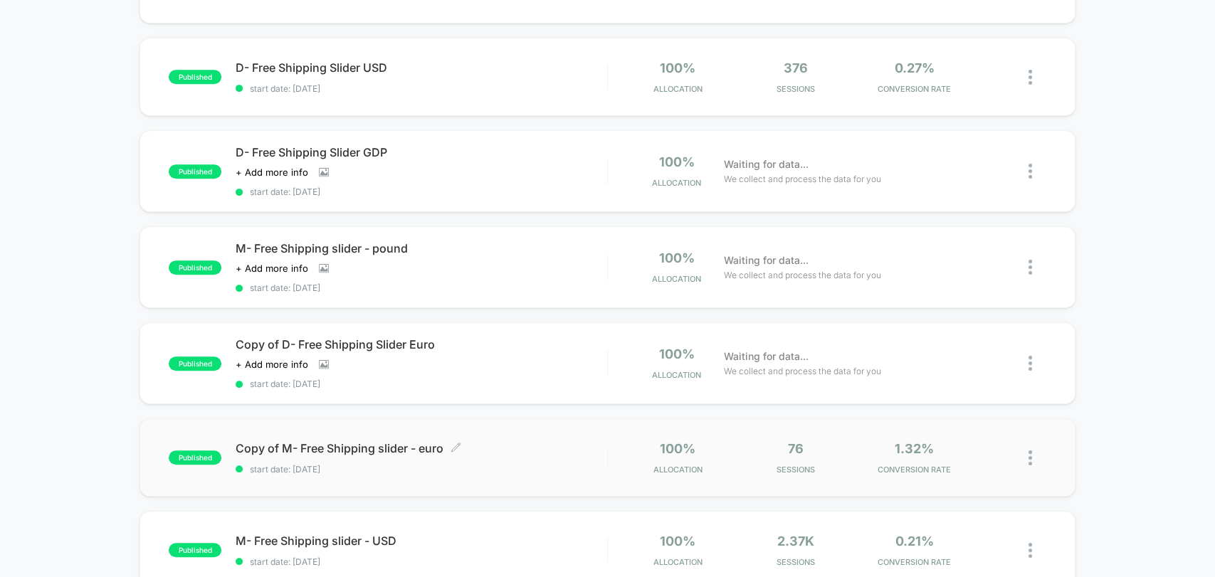
click at [500, 464] on span "start date: [DATE]" at bounding box center [421, 469] width 371 height 11
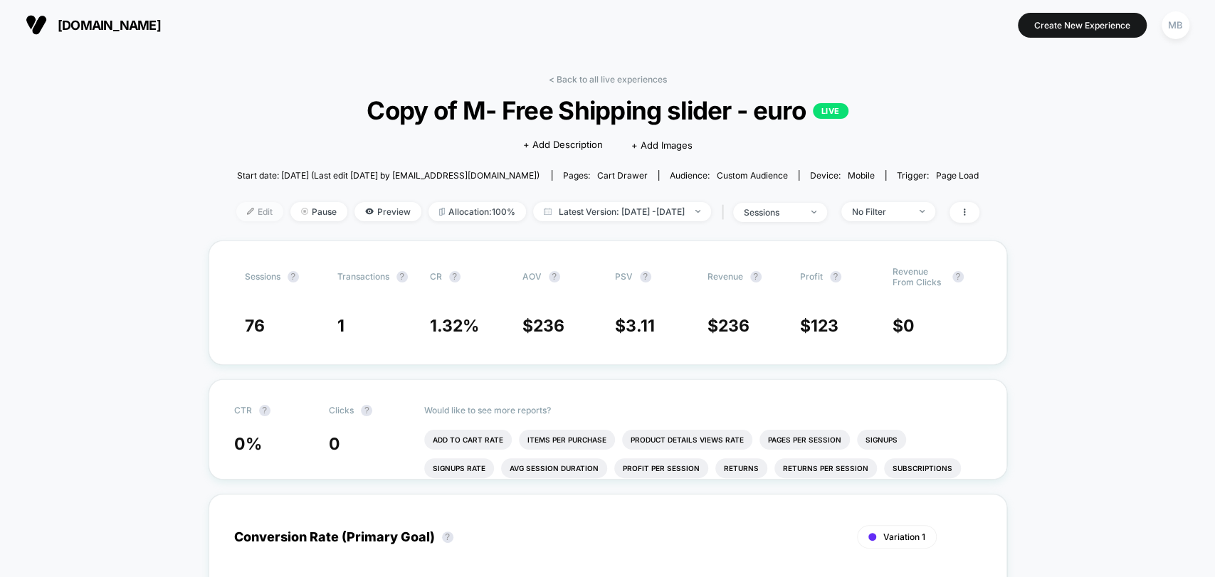
click at [236, 213] on span "Edit" at bounding box center [259, 211] width 47 height 19
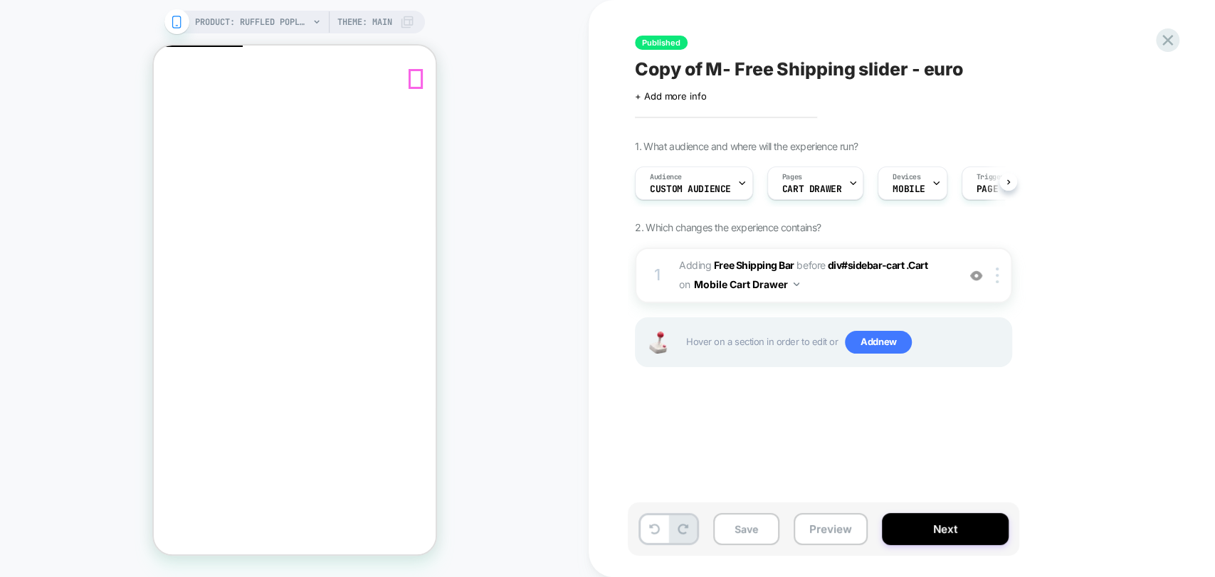
click icon "button"
click at [1000, 286] on div "1 #_loomi_addon_1749123904043_dup1749135057_dup1749135291 Adding Free Shipping …" at bounding box center [823, 276] width 377 height 56
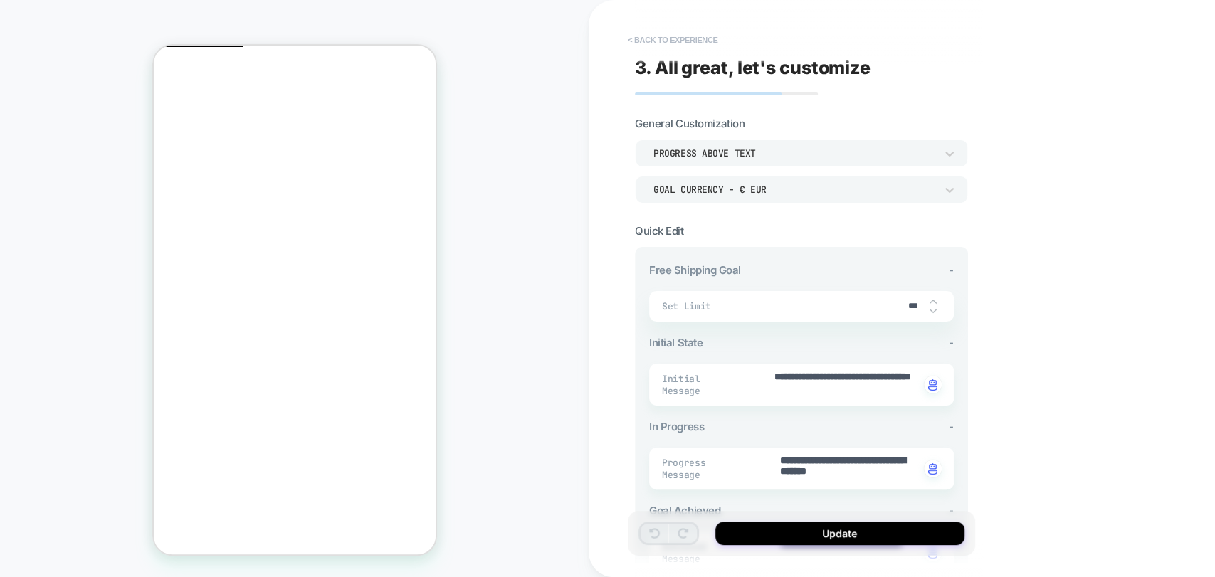
click at [642, 35] on button "< Back to experience" at bounding box center [672, 39] width 104 height 23
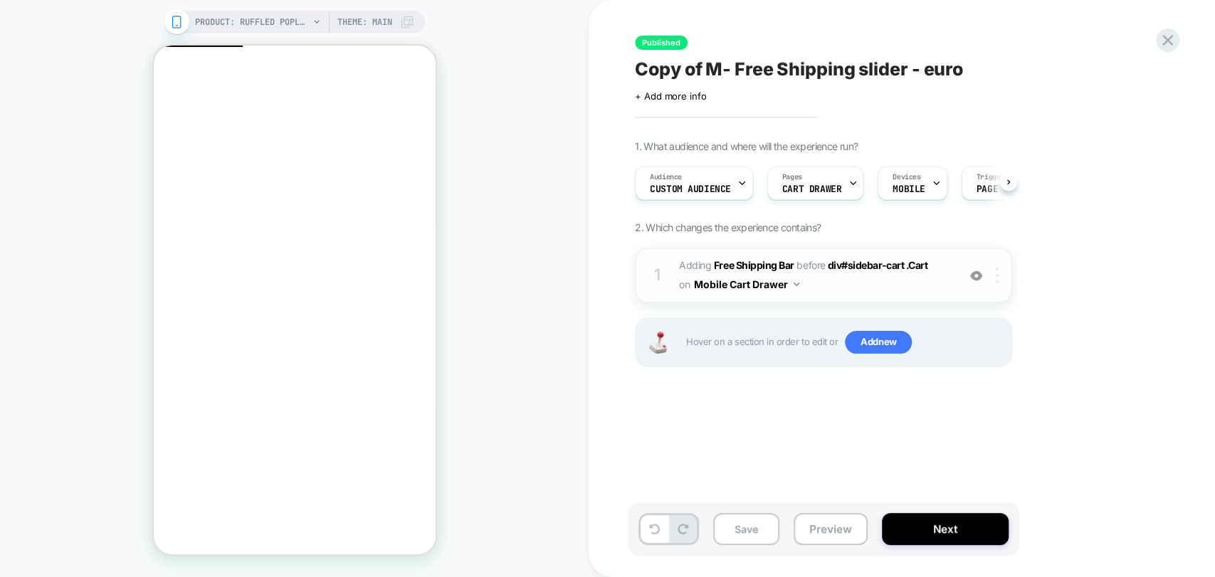
click at [997, 280] on img at bounding box center [996, 276] width 3 height 16
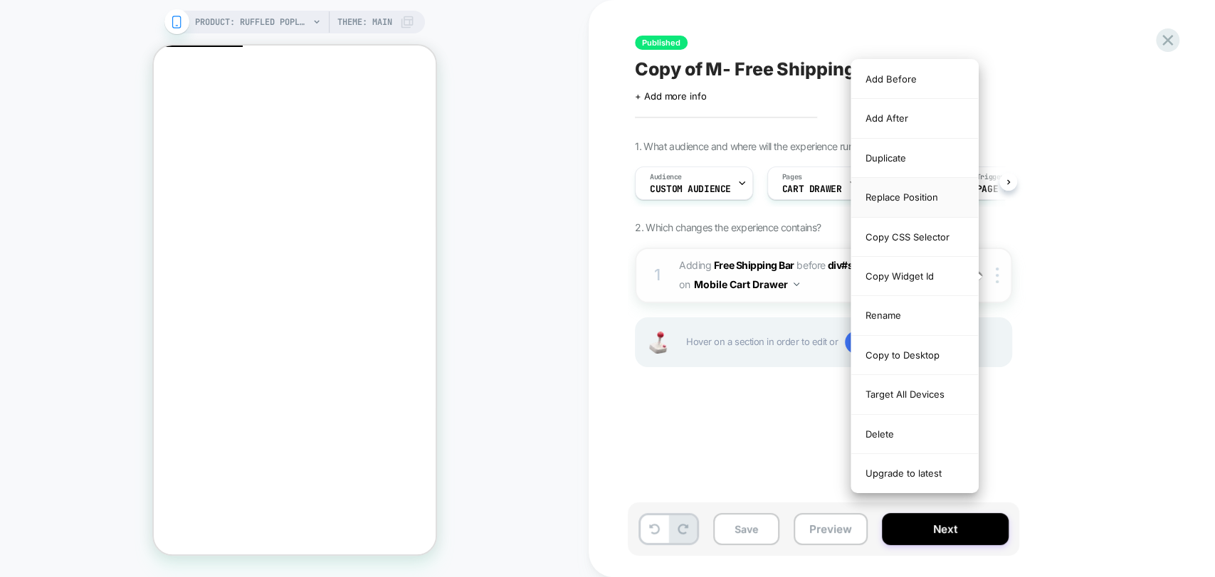
click at [900, 204] on div "Replace Position" at bounding box center [914, 197] width 127 height 39
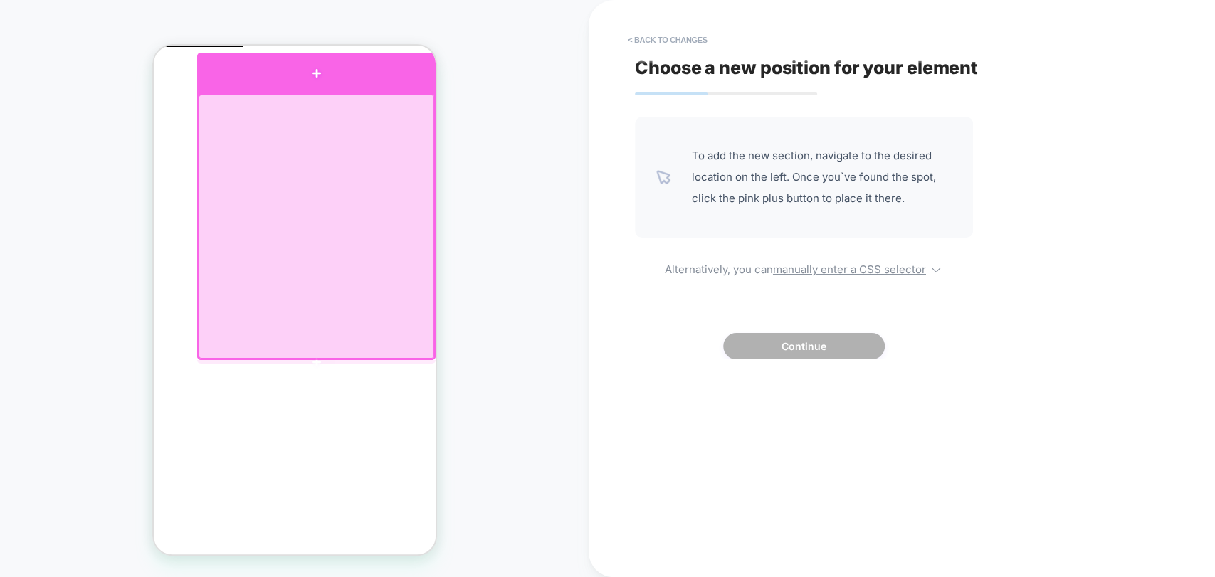
click div
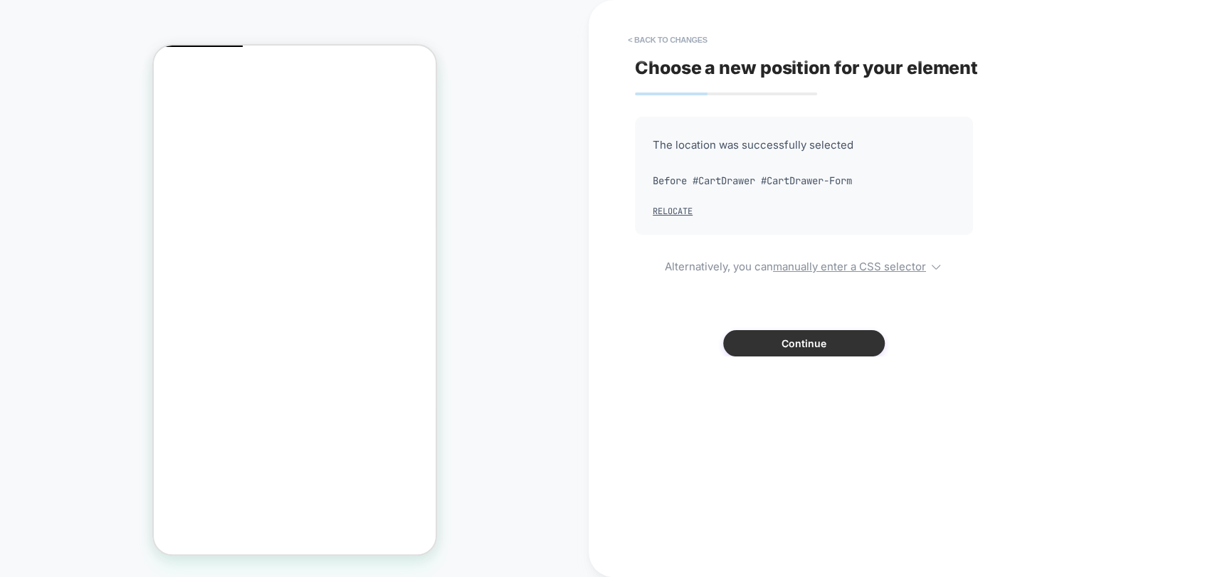
click at [823, 344] on button "Continue" at bounding box center [804, 343] width 162 height 26
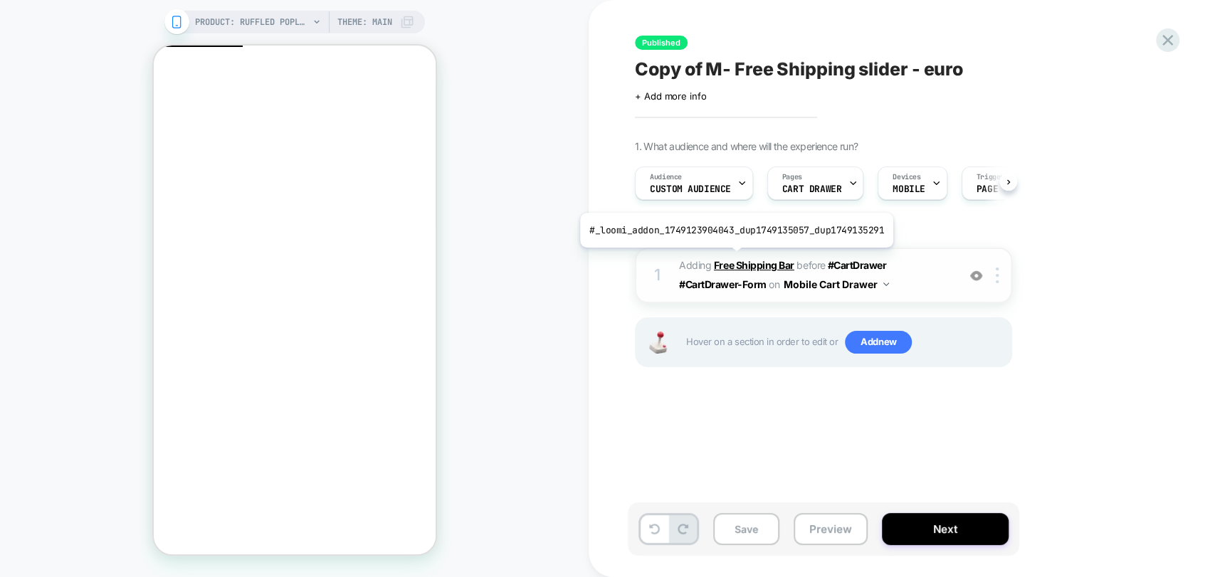
click at [732, 259] on b "Free Shipping Bar" at bounding box center [754, 265] width 80 height 12
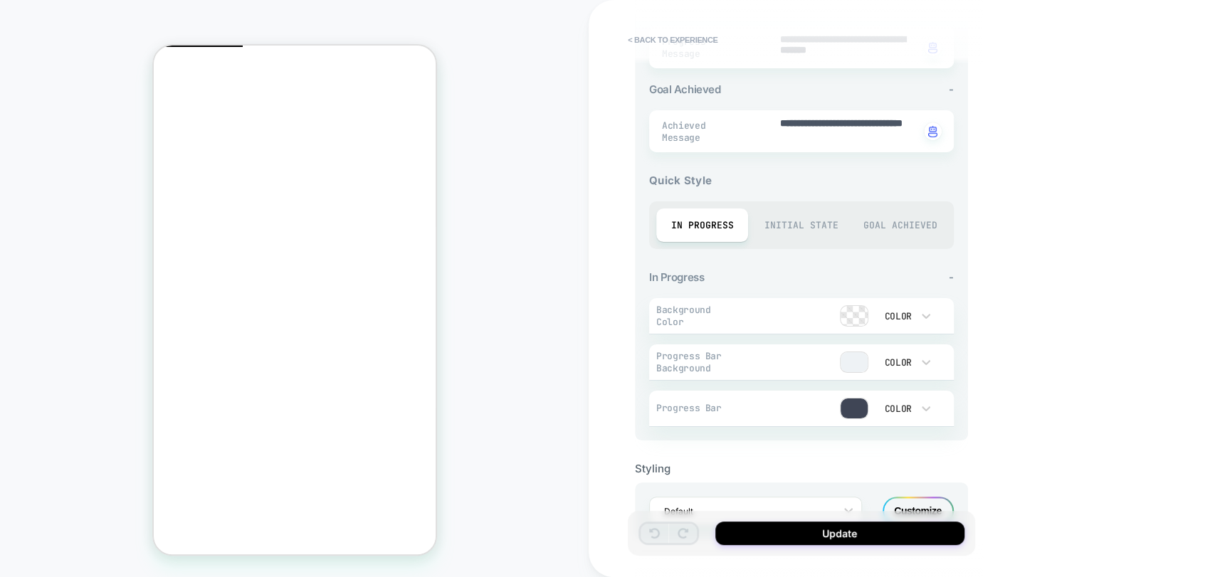
scroll to position [467, 0]
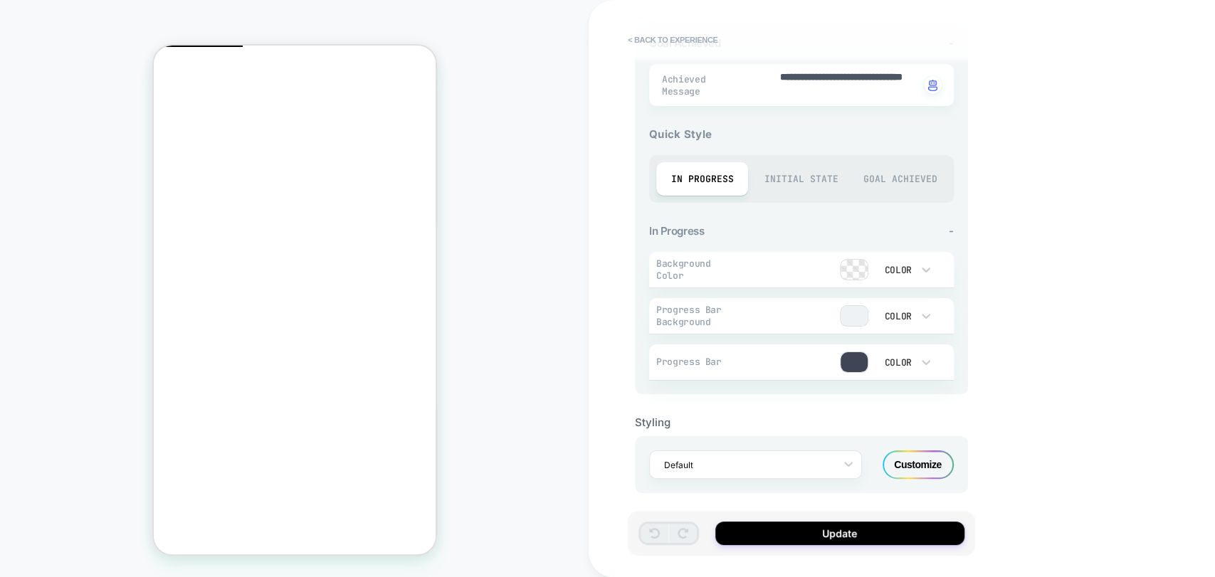
click at [899, 455] on div "Customize" at bounding box center [917, 464] width 71 height 28
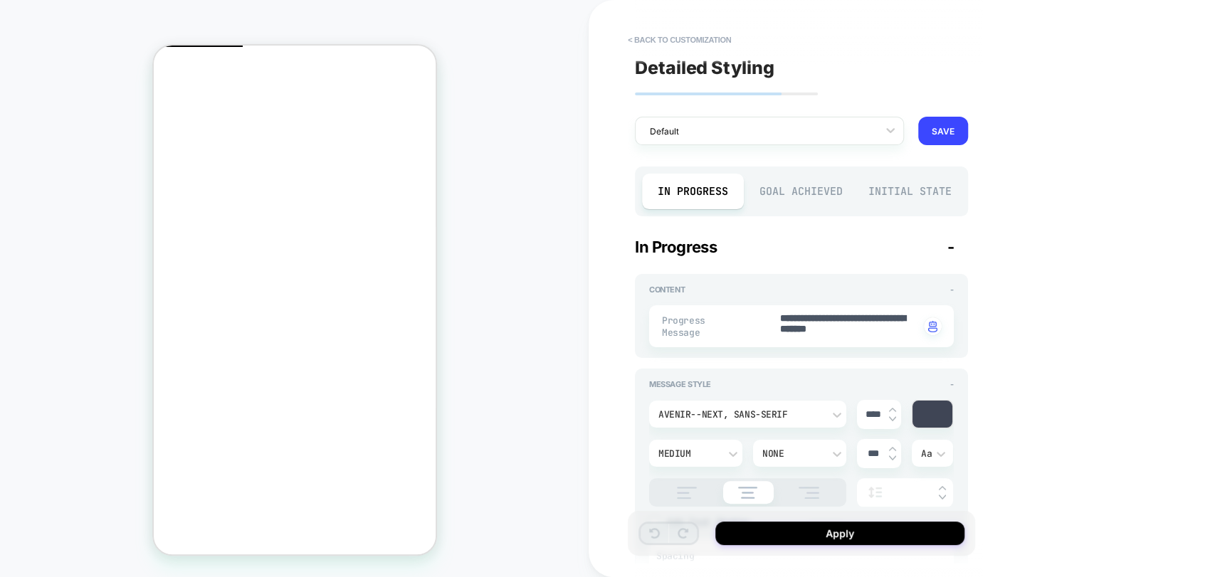
type textarea "*"
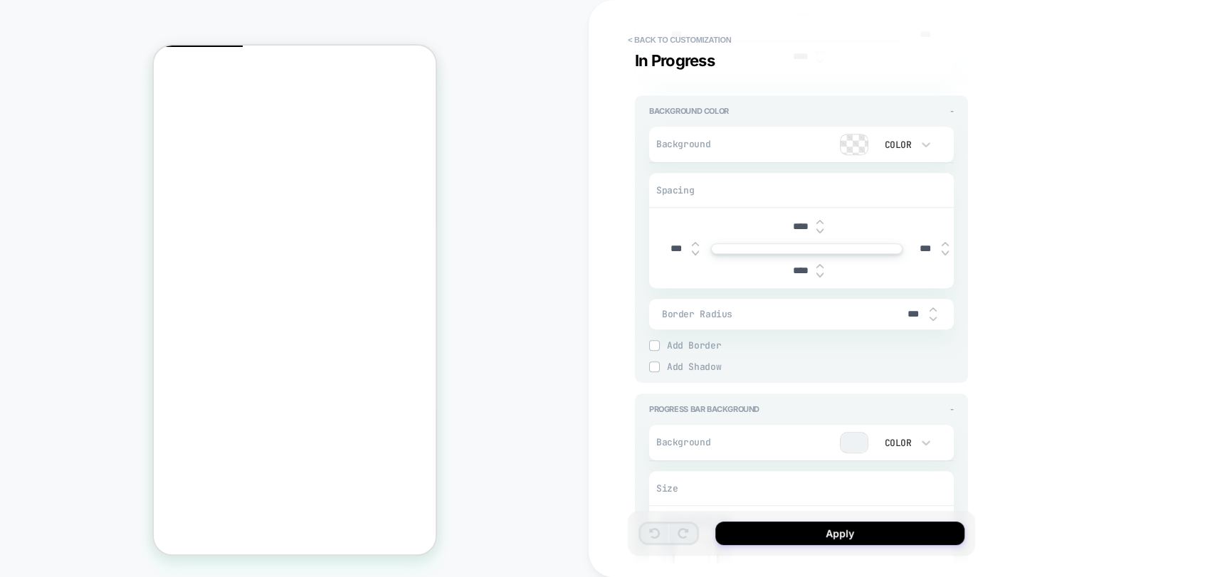
scroll to position [553, 0]
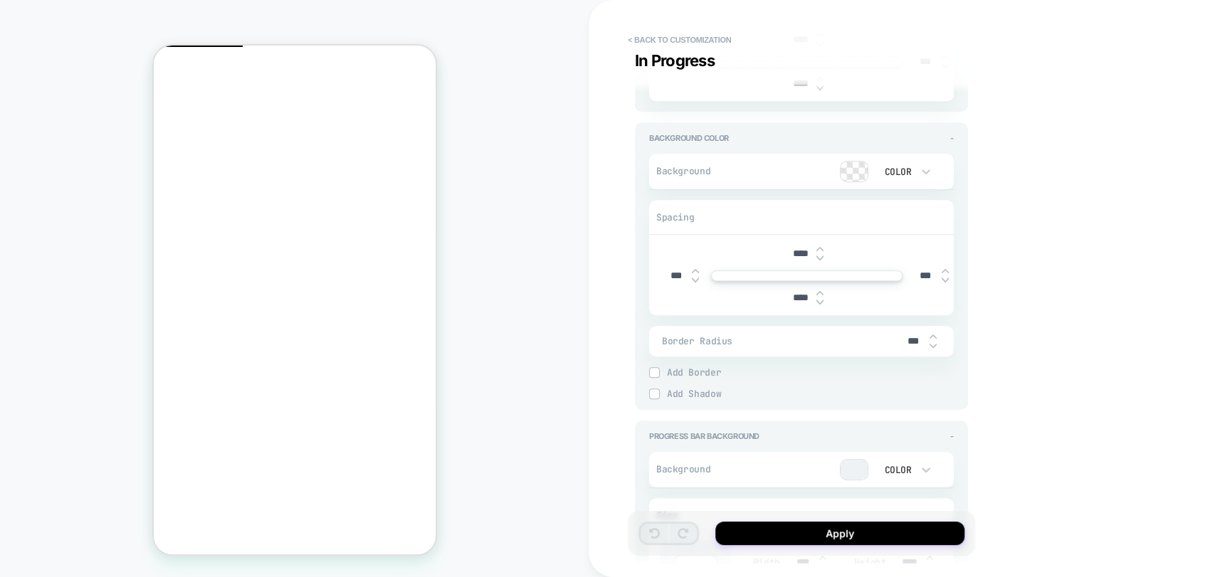
click at [791, 294] on input "****" at bounding box center [800, 298] width 32 height 12
type input "***"
type textarea "*"
type input "***"
click at [1127, 421] on div "**********" at bounding box center [901, 288] width 626 height 577
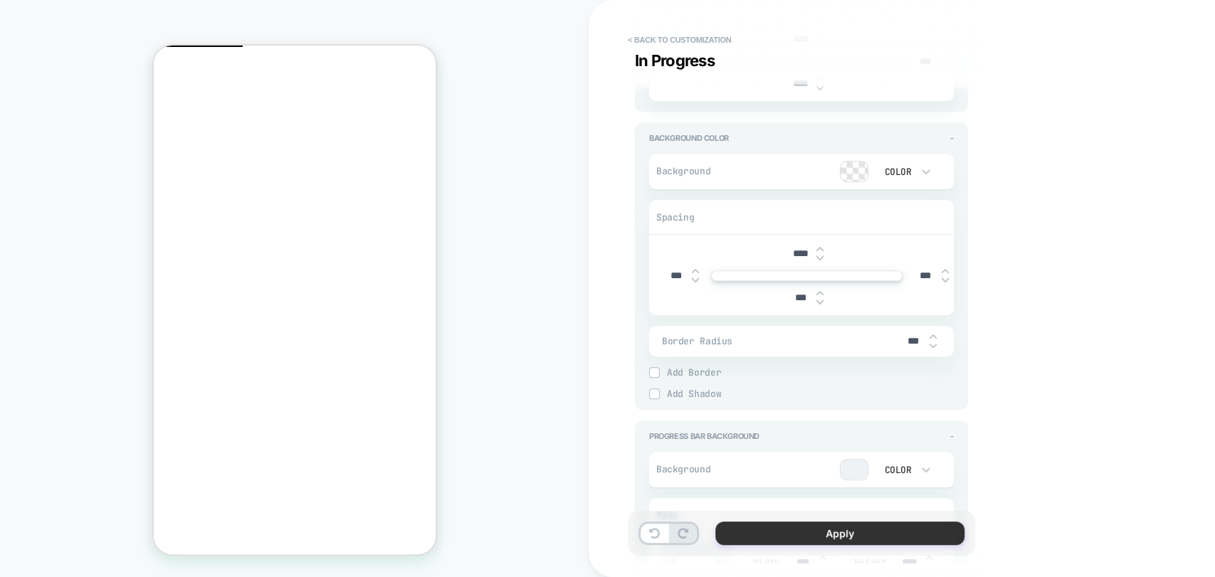
click at [867, 535] on button "Apply" at bounding box center [839, 533] width 249 height 23
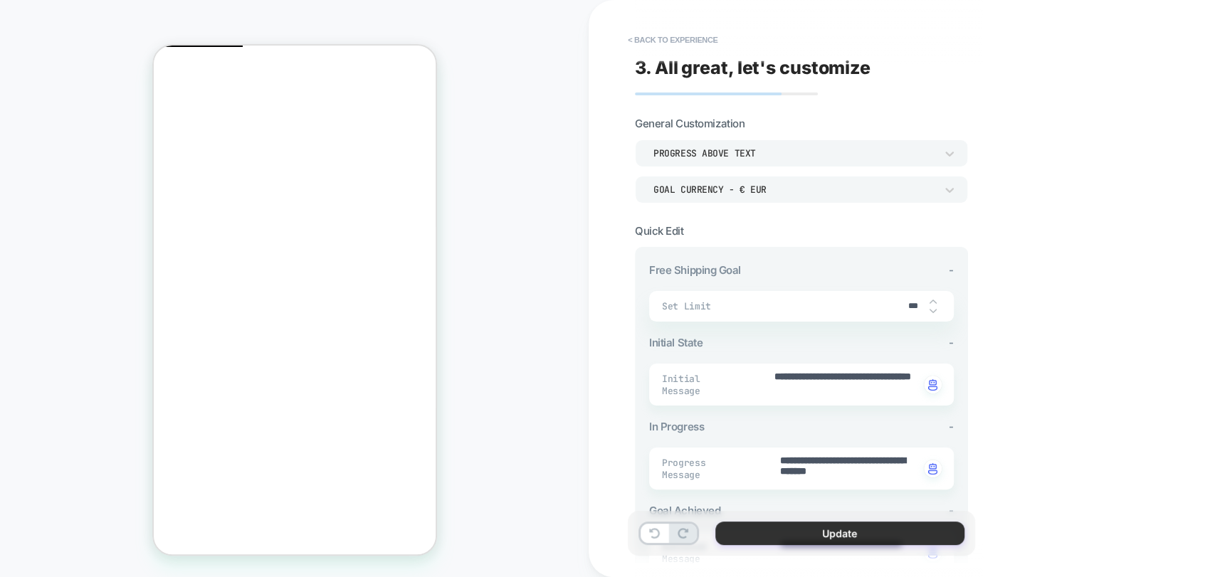
click at [865, 526] on button "Update" at bounding box center [839, 533] width 249 height 23
type textarea "*"
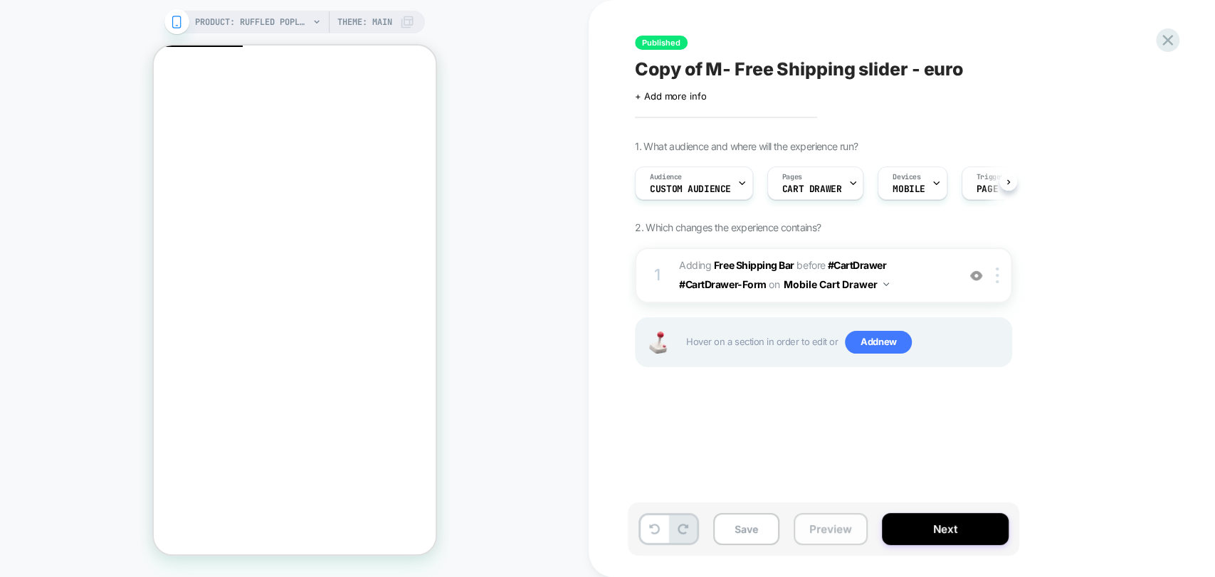
scroll to position [0, 0]
drag, startPoint x: 818, startPoint y: 536, endPoint x: 823, endPoint y: 527, distance: 10.2
click at [818, 536] on button "Preview" at bounding box center [830, 529] width 74 height 32
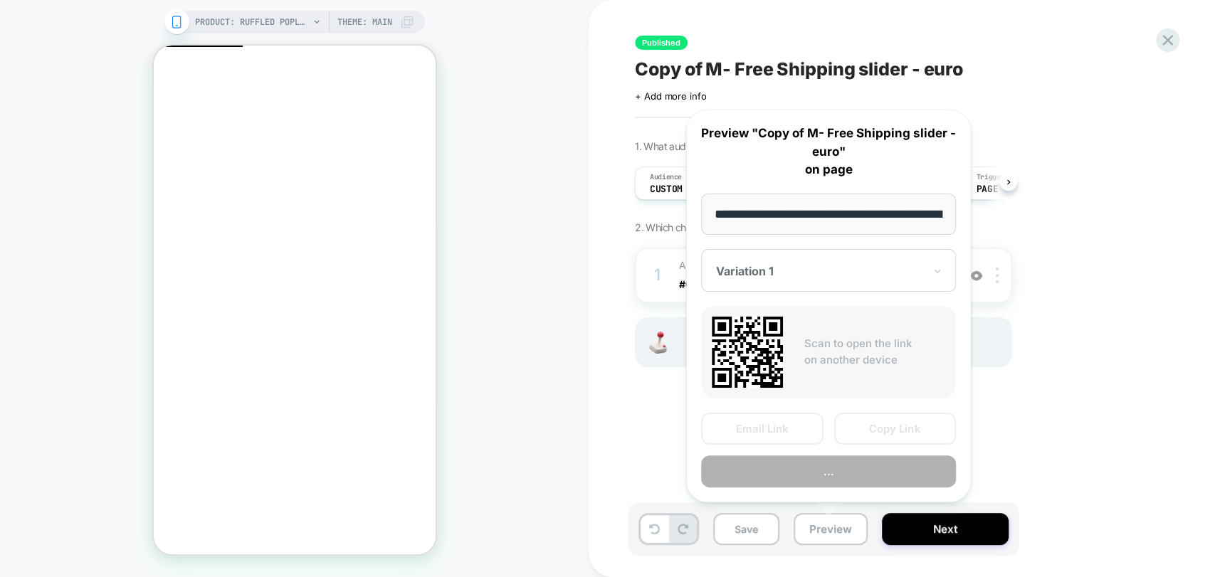
scroll to position [0, 280]
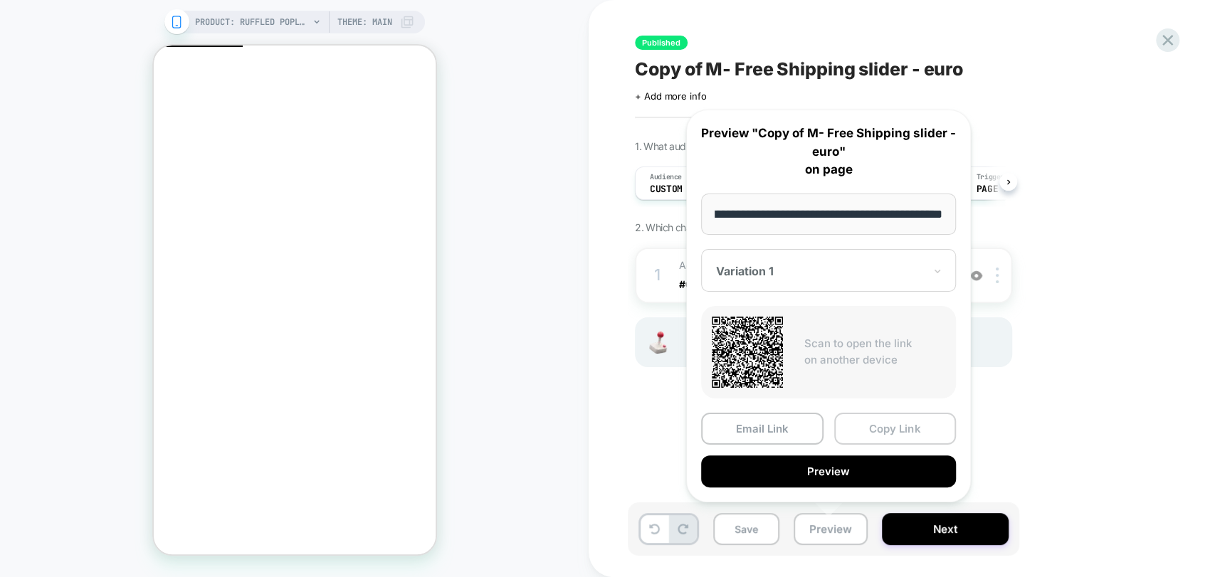
click at [913, 428] on button "Copy Link" at bounding box center [895, 429] width 122 height 32
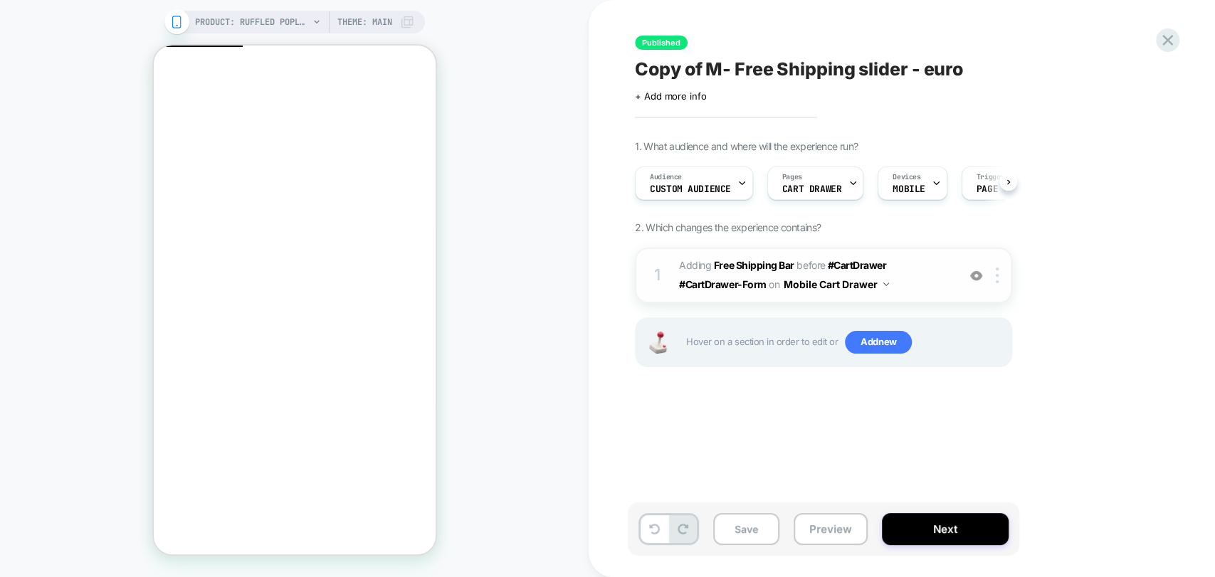
drag, startPoint x: 971, startPoint y: 280, endPoint x: 962, endPoint y: 290, distance: 12.6
click at [971, 280] on img at bounding box center [976, 276] width 12 height 12
click at [683, 98] on span "+ Add more info" at bounding box center [670, 95] width 71 height 11
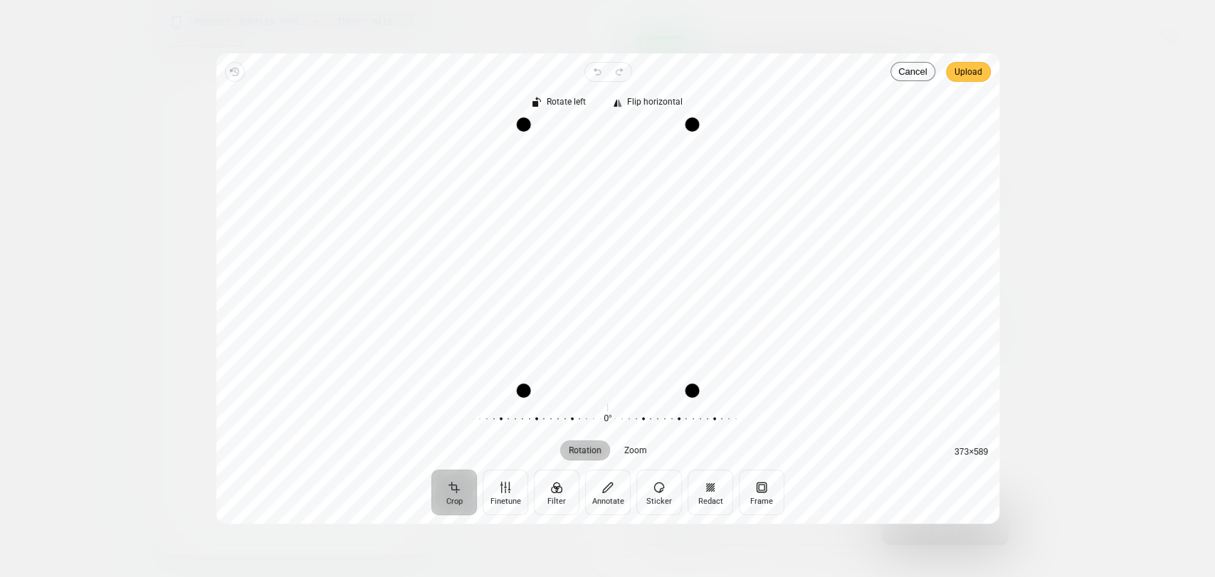
click at [961, 73] on span "Upload" at bounding box center [968, 71] width 28 height 17
click at [973, 73] on span "Upload" at bounding box center [968, 71] width 28 height 17
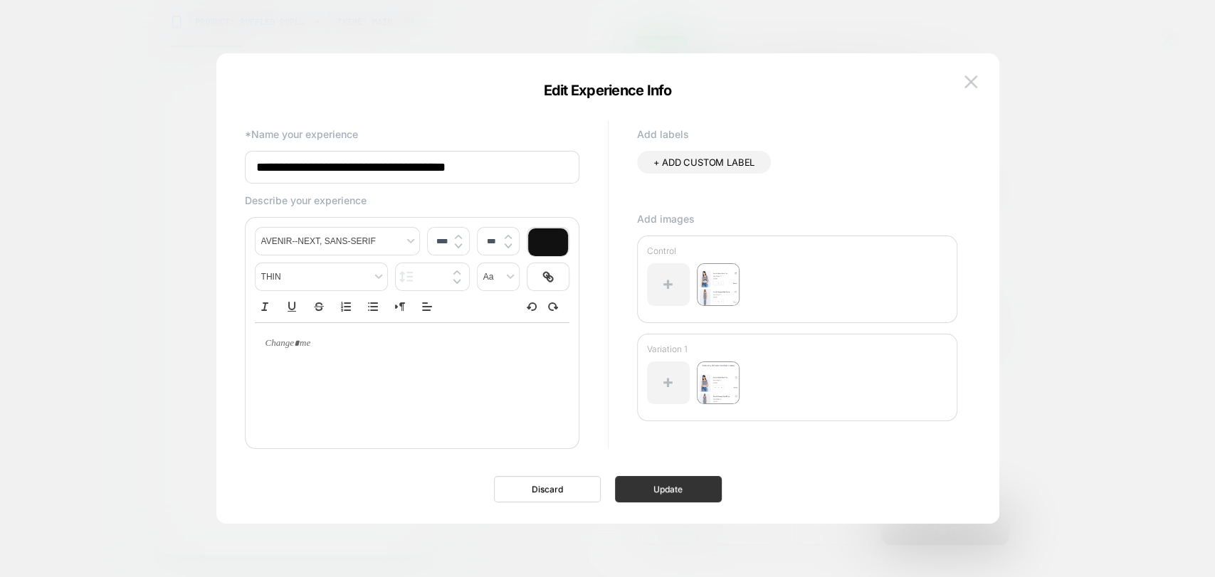
click at [670, 478] on button "Update" at bounding box center [668, 489] width 107 height 26
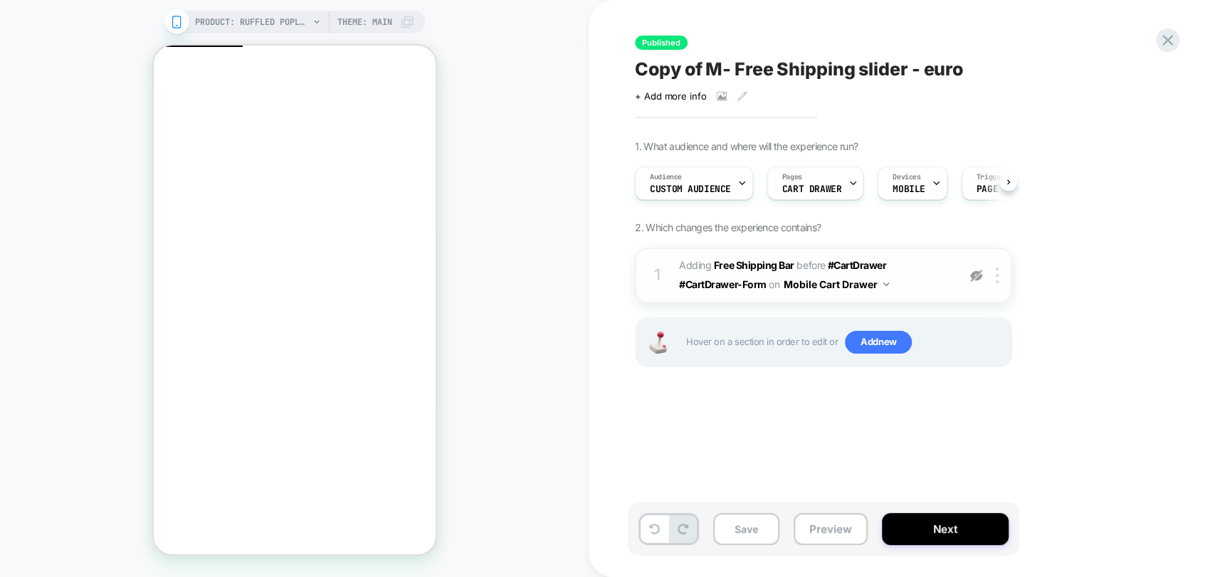
click at [977, 275] on img at bounding box center [976, 276] width 12 height 12
click at [745, 531] on button "Save" at bounding box center [746, 529] width 66 height 32
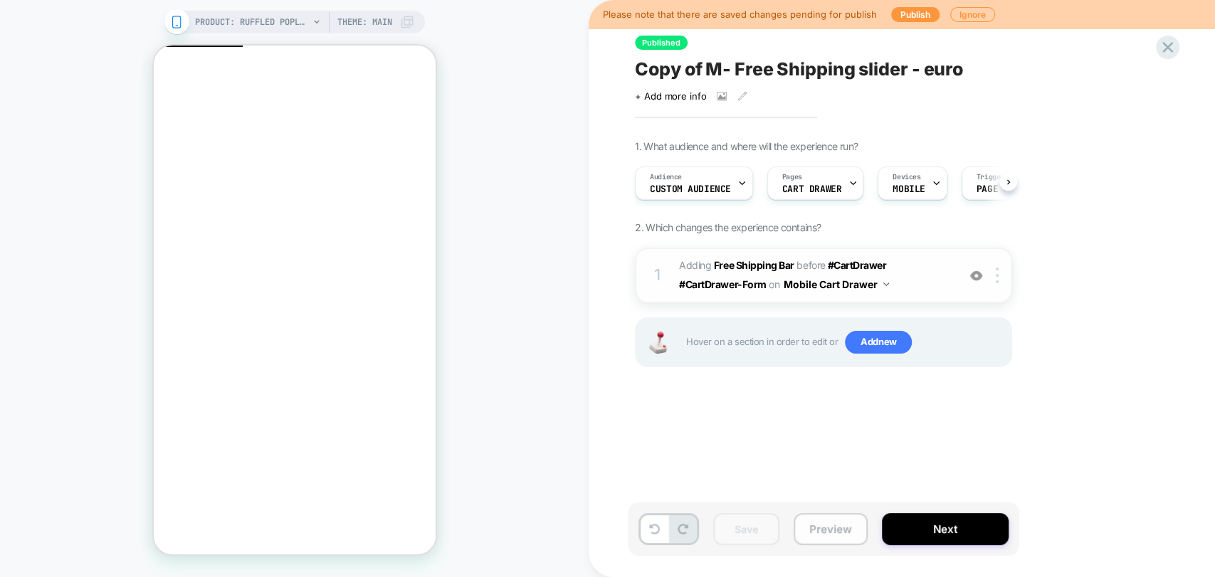
click at [815, 533] on button "Preview" at bounding box center [830, 529] width 74 height 32
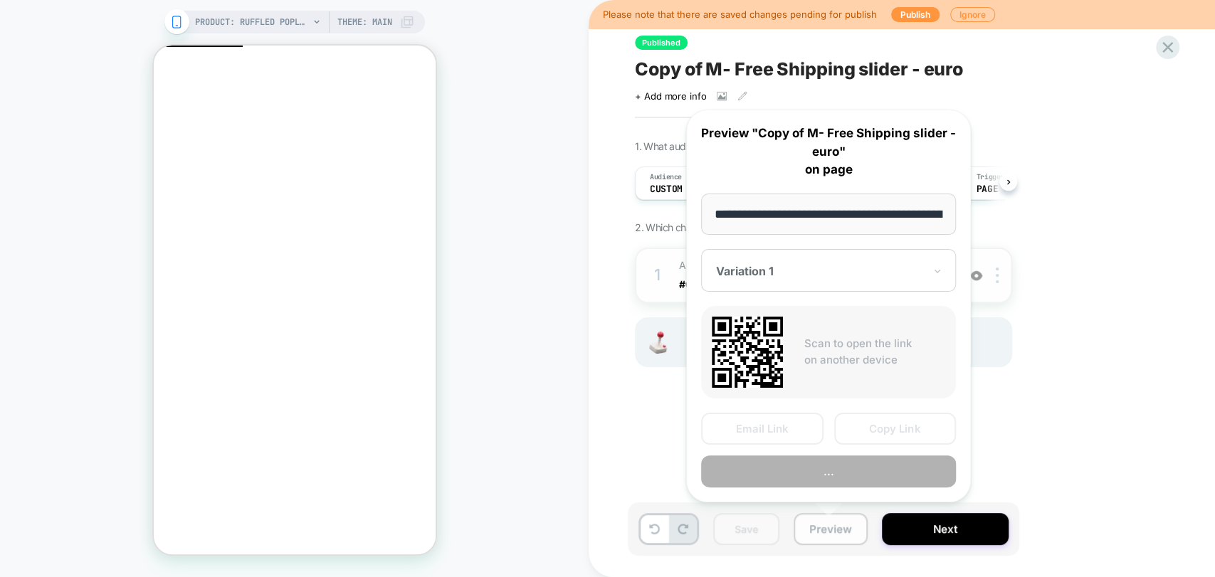
scroll to position [0, 280]
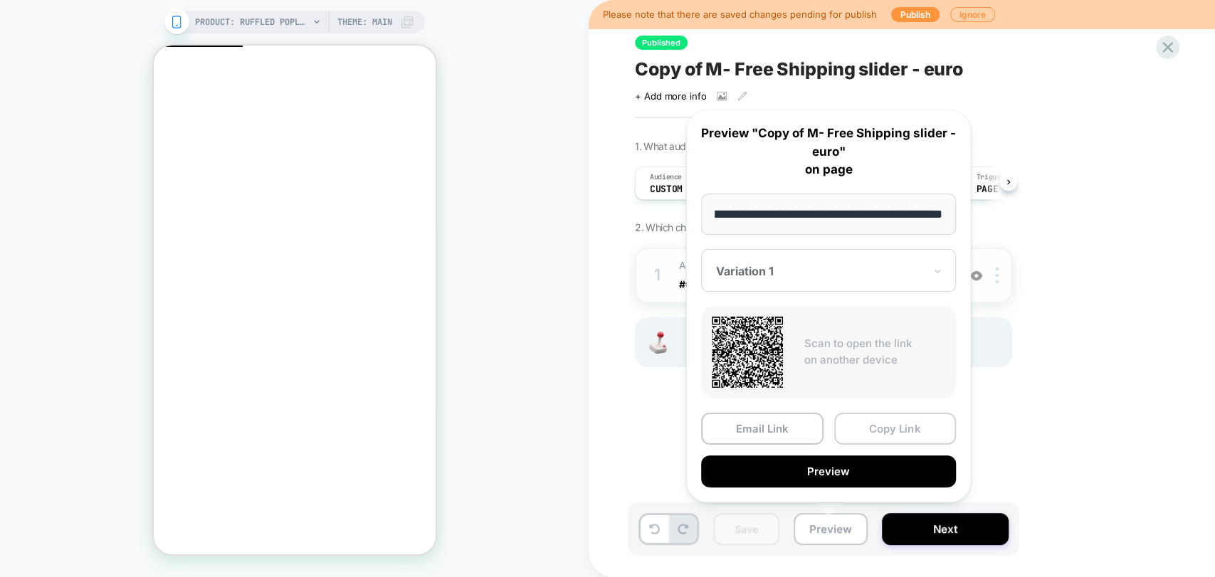
click at [873, 430] on button "Copy Link" at bounding box center [895, 429] width 122 height 32
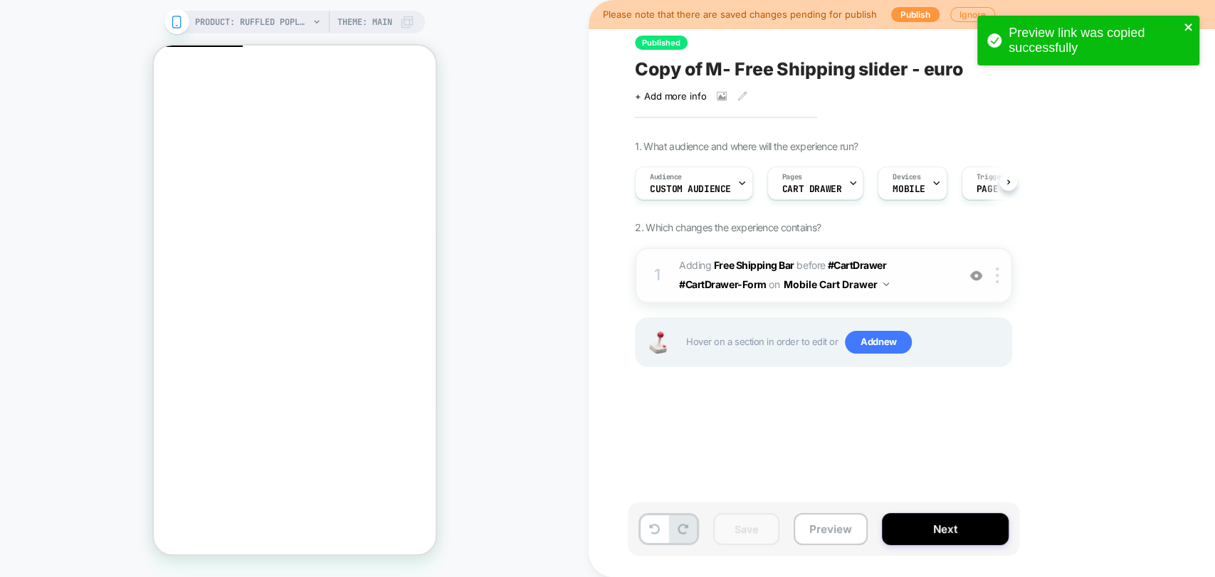
click at [1185, 28] on icon "close" at bounding box center [1188, 26] width 10 height 11
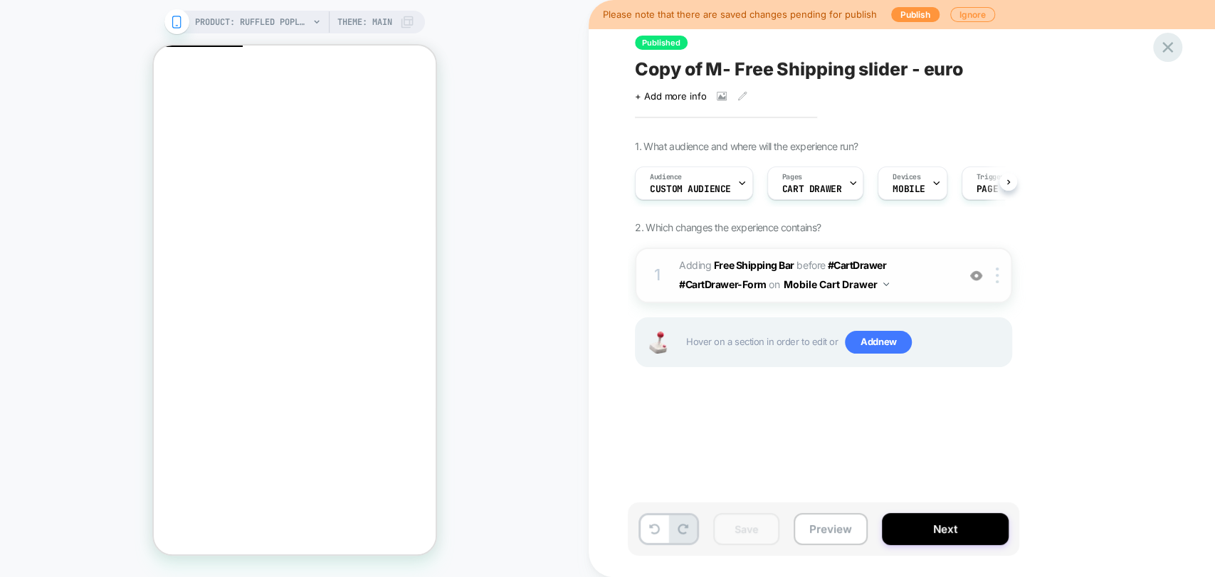
click at [1166, 51] on icon at bounding box center [1167, 47] width 19 height 19
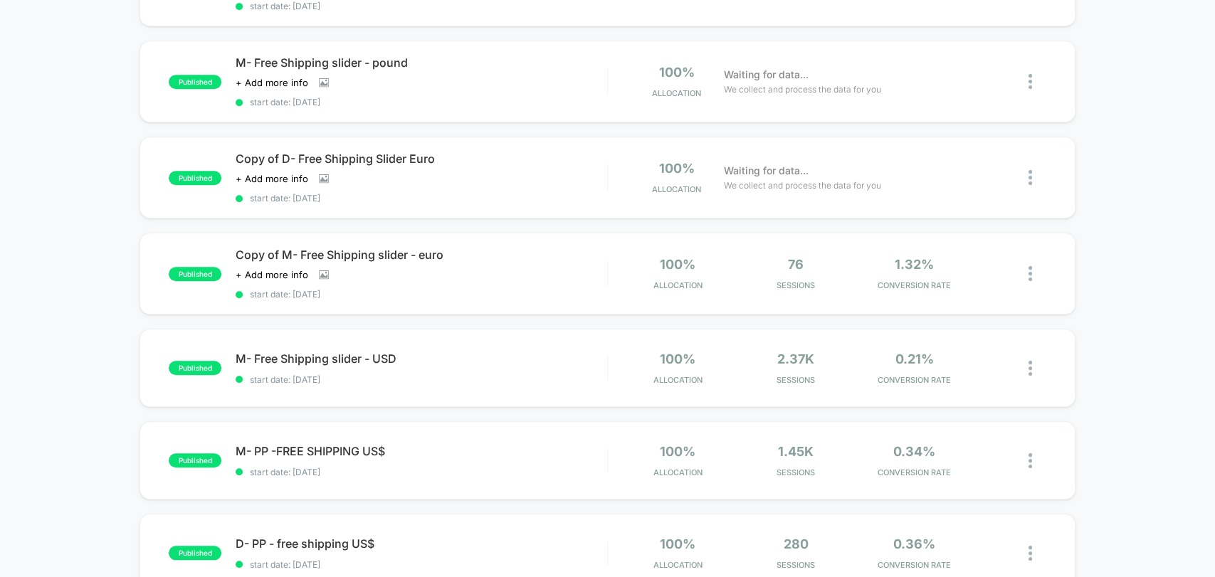
scroll to position [553, 0]
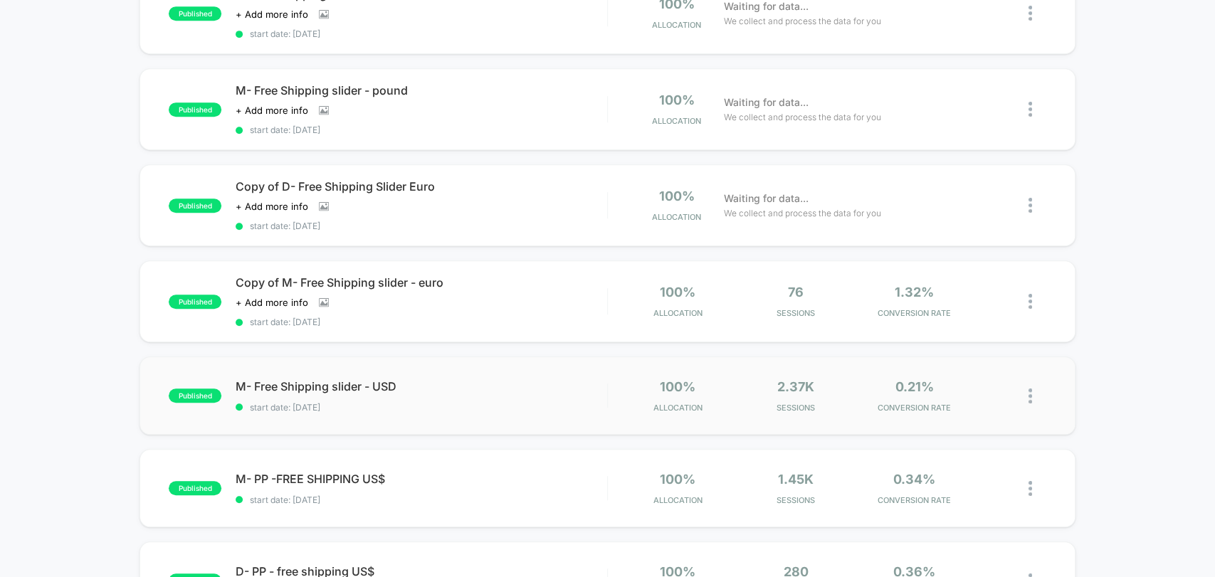
click at [444, 408] on div "published M- Free Shipping slider - USD start date: 9/9/2025 100% Allocation 2.…" at bounding box center [606, 395] width 935 height 78
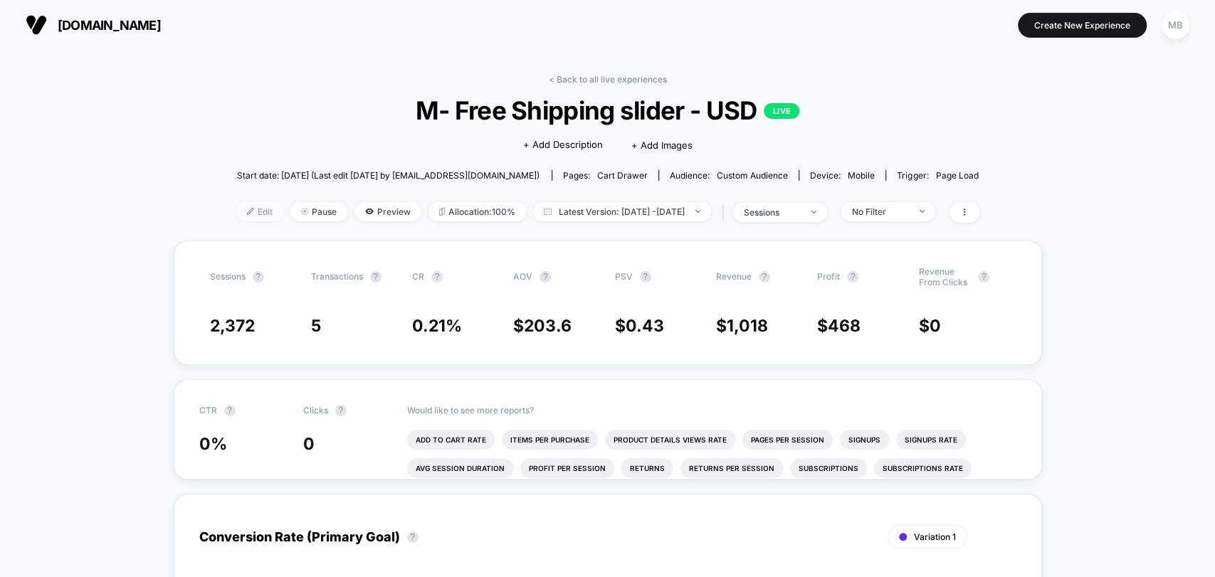
click at [236, 206] on span "Edit" at bounding box center [259, 211] width 47 height 19
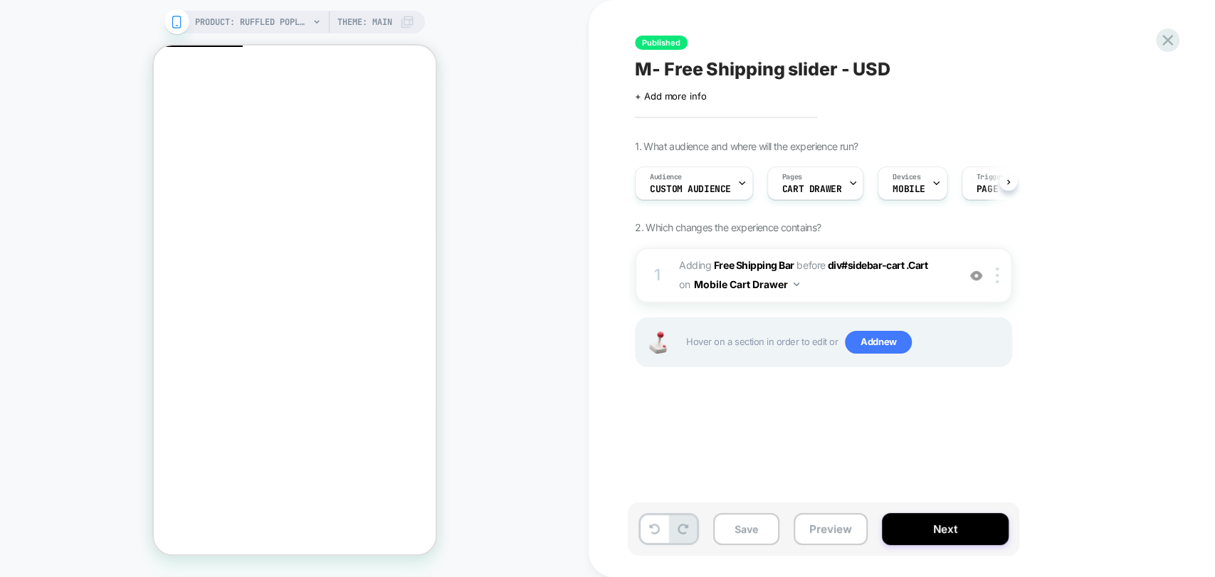
click at [781, 70] on span "M- Free Shipping slider - USD" at bounding box center [762, 68] width 255 height 21
click span "button"
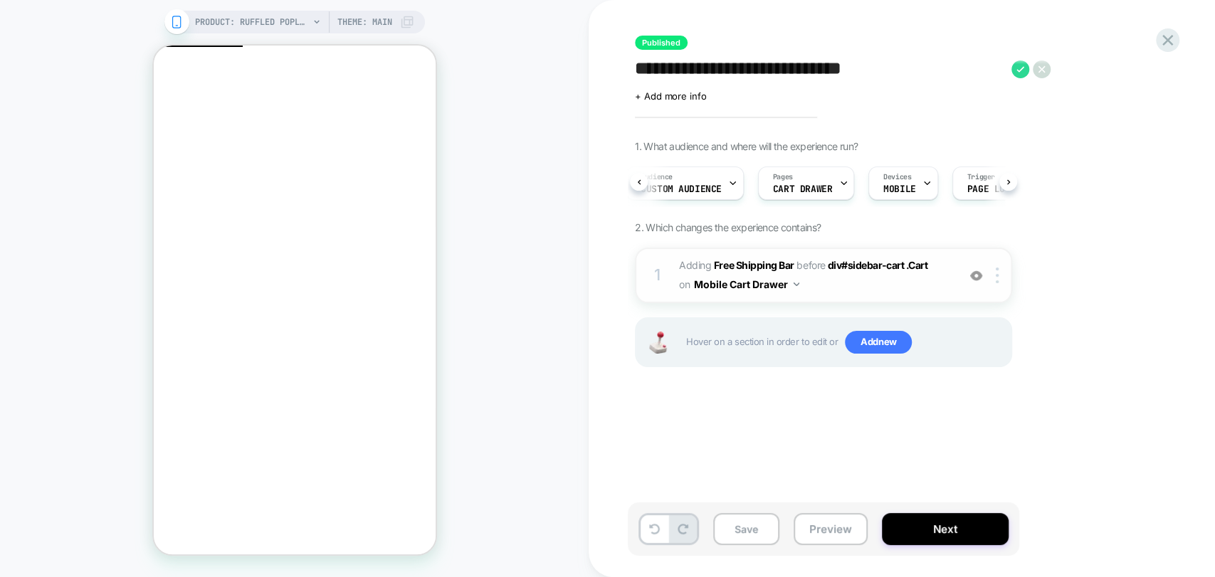
scroll to position [0, 13]
click at [998, 272] on img at bounding box center [996, 276] width 3 height 16
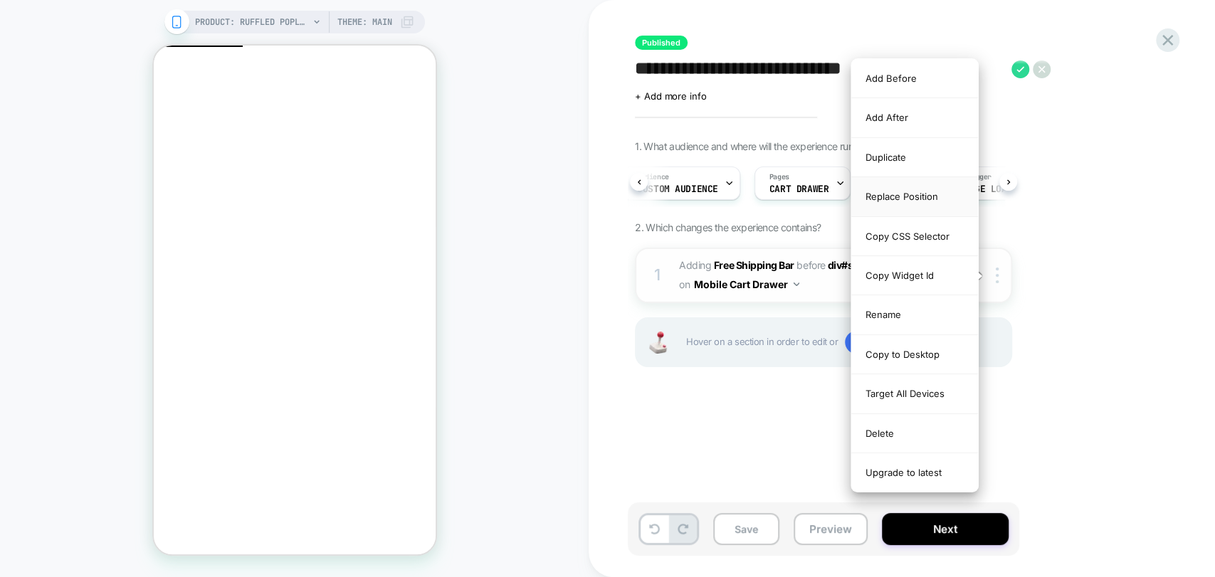
click at [913, 199] on div "Replace Position" at bounding box center [914, 196] width 127 height 39
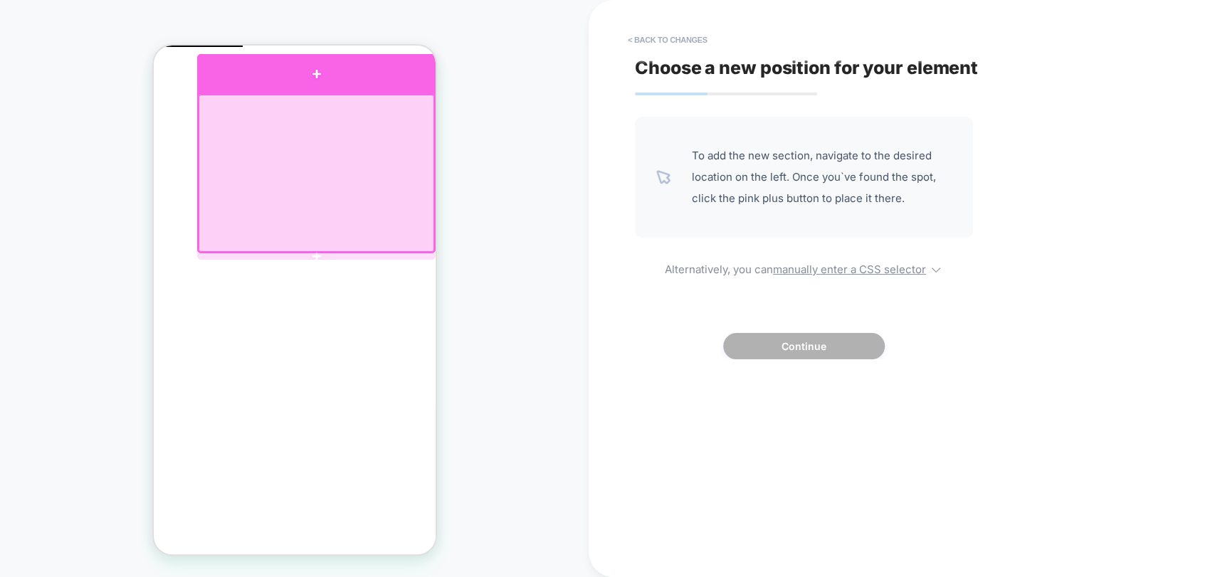
click div
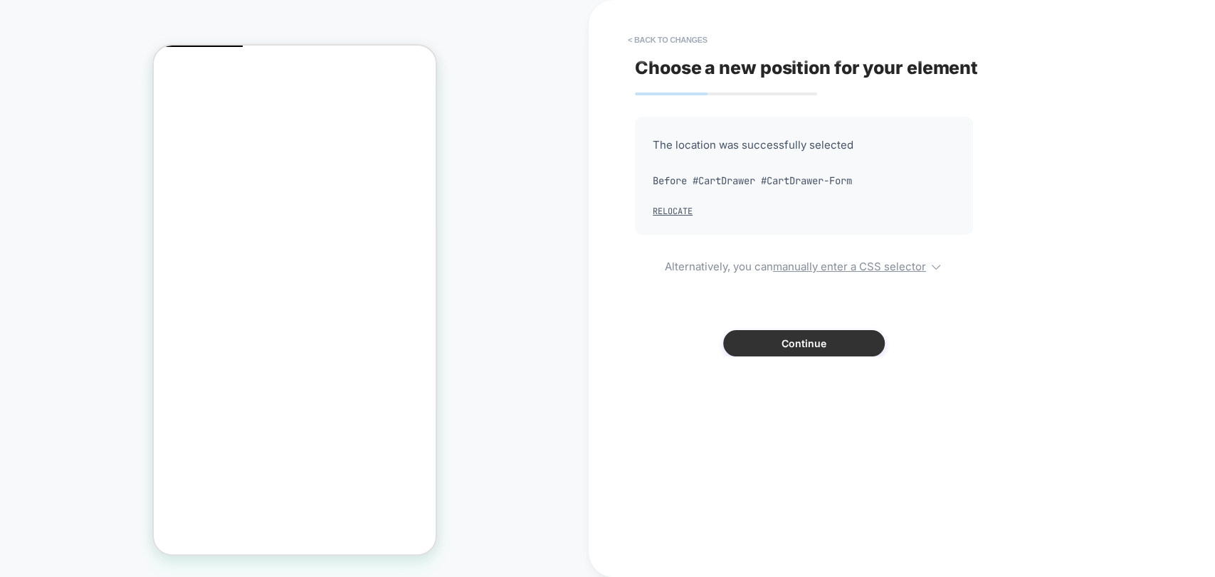
click at [756, 337] on button "Continue" at bounding box center [804, 343] width 162 height 26
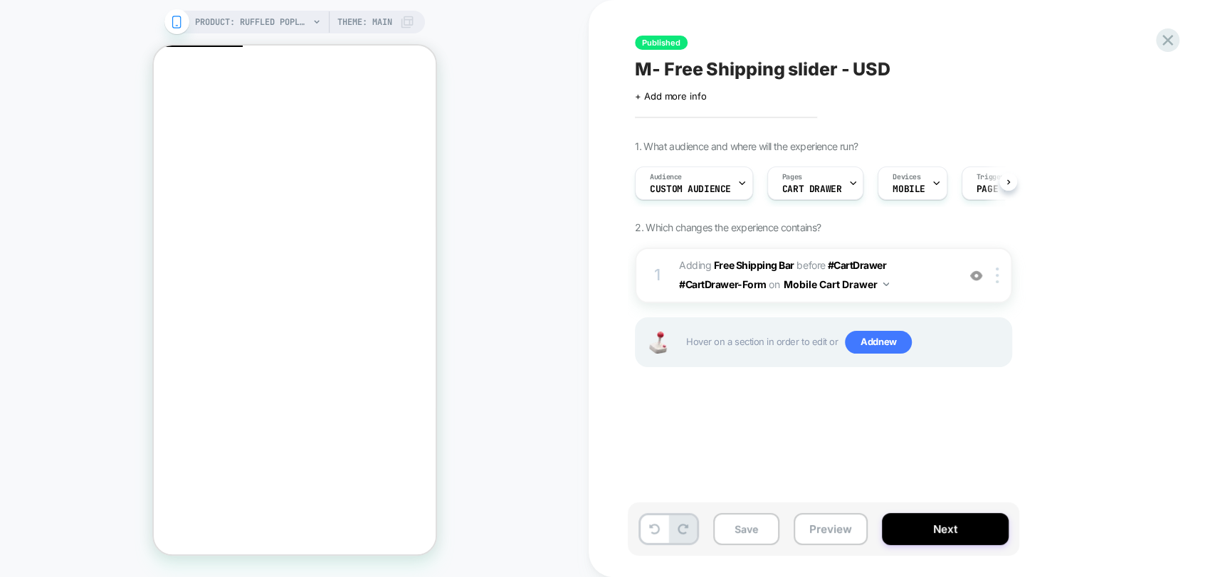
scroll to position [0, 0]
click at [819, 533] on button "Preview" at bounding box center [830, 529] width 74 height 32
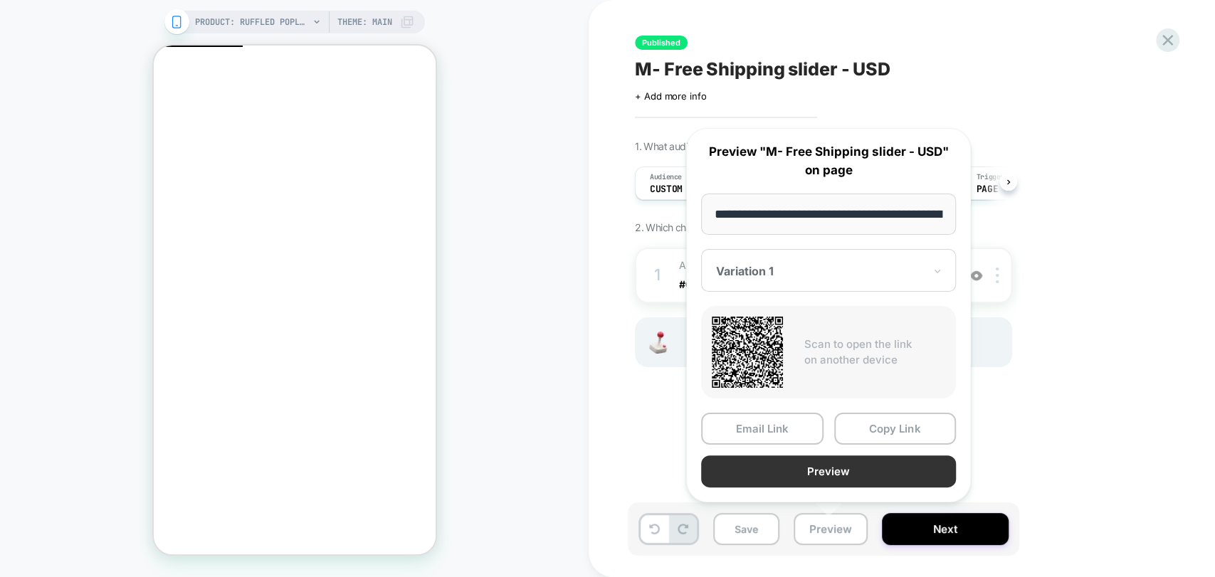
click at [850, 477] on button "Preview" at bounding box center [828, 471] width 255 height 32
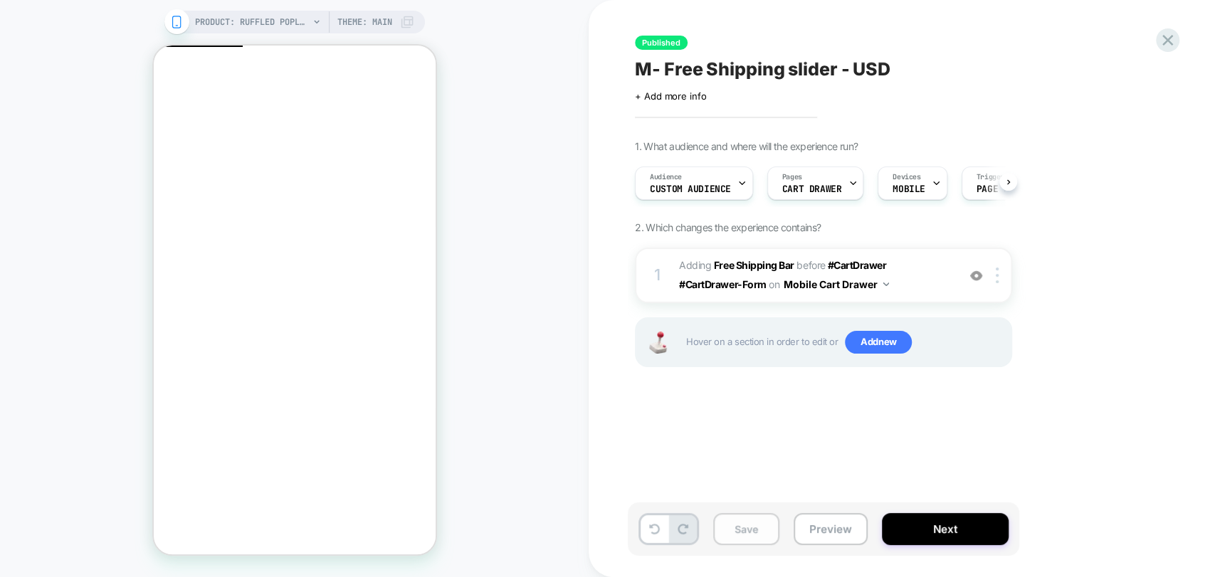
click at [741, 534] on button "Save" at bounding box center [746, 529] width 66 height 32
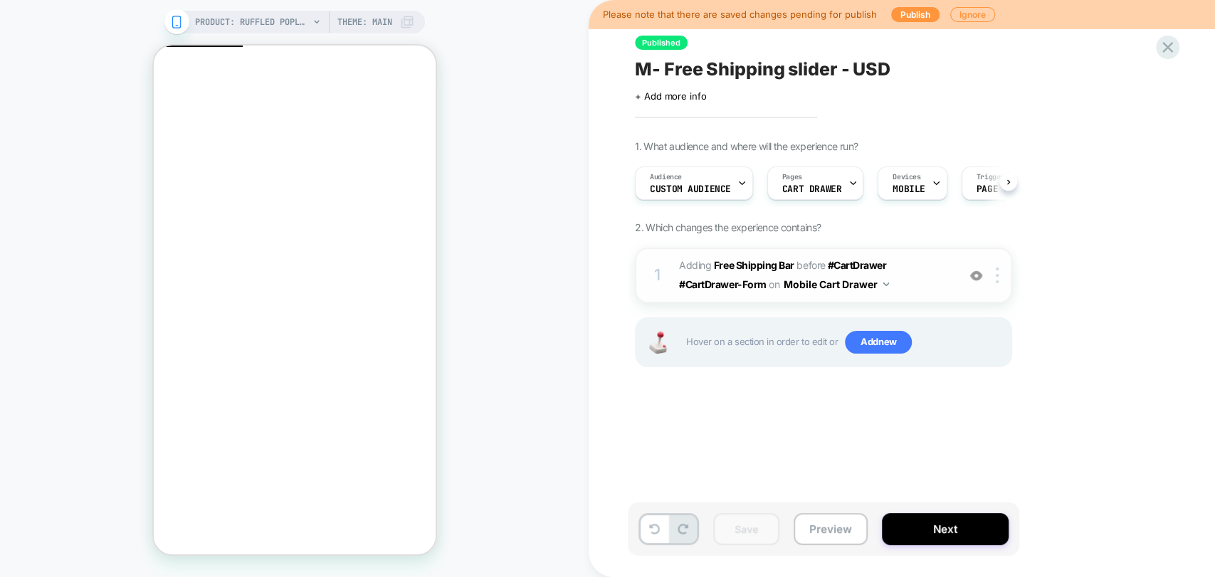
click at [973, 276] on img at bounding box center [976, 276] width 12 height 12
click at [670, 96] on span "+ Add more info" at bounding box center [670, 95] width 71 height 11
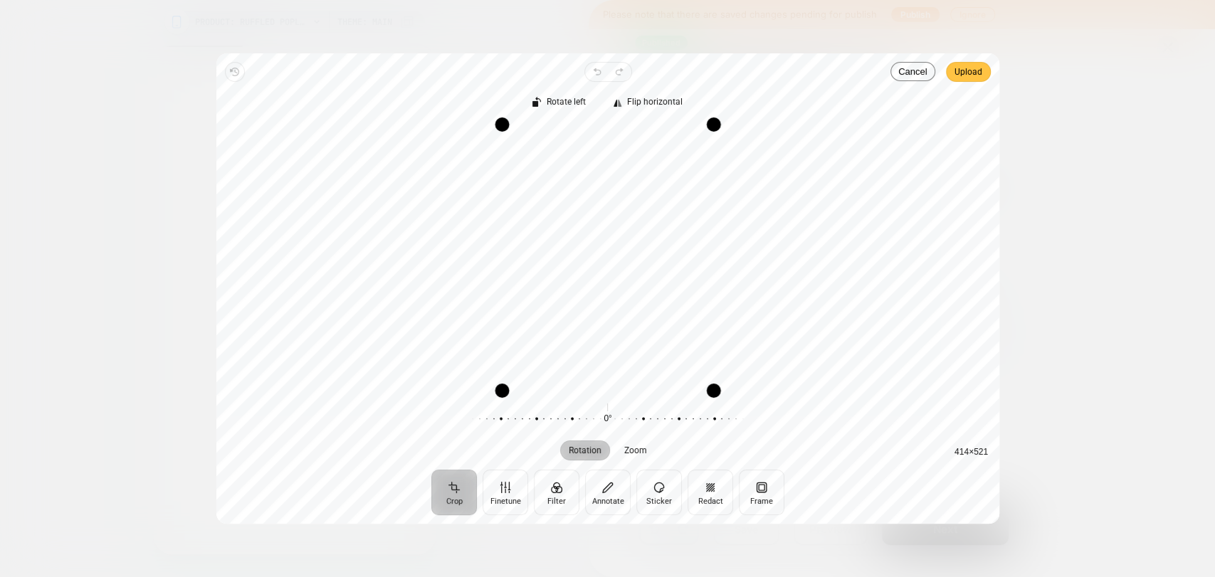
click at [979, 65] on span "Upload" at bounding box center [968, 71] width 28 height 17
click at [964, 75] on span "Upload" at bounding box center [968, 71] width 28 height 17
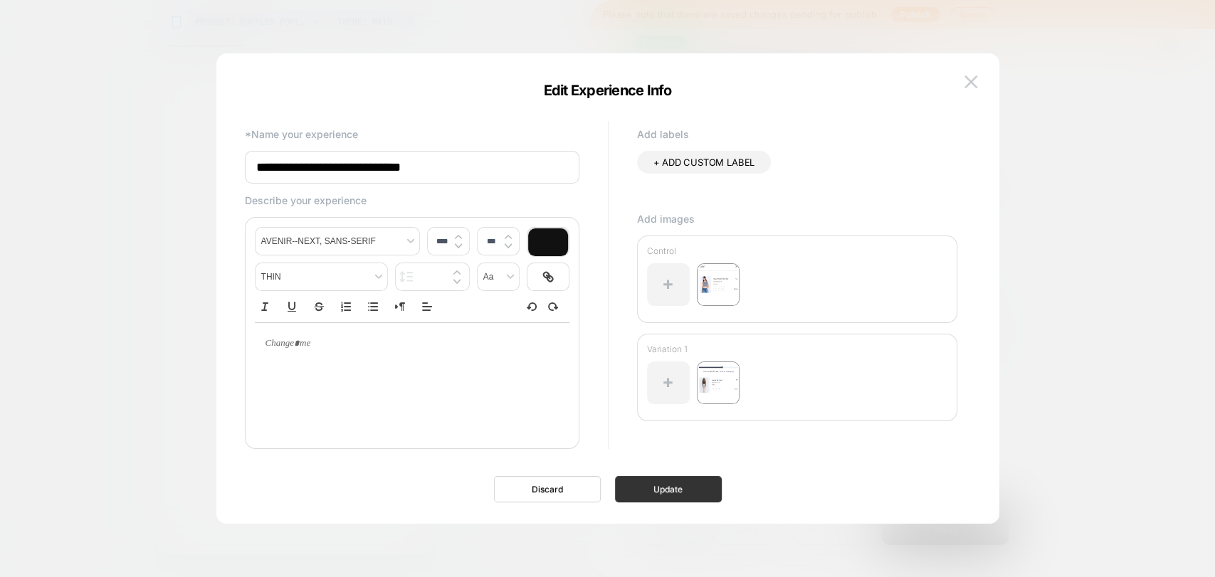
click at [677, 493] on button "Update" at bounding box center [668, 489] width 107 height 26
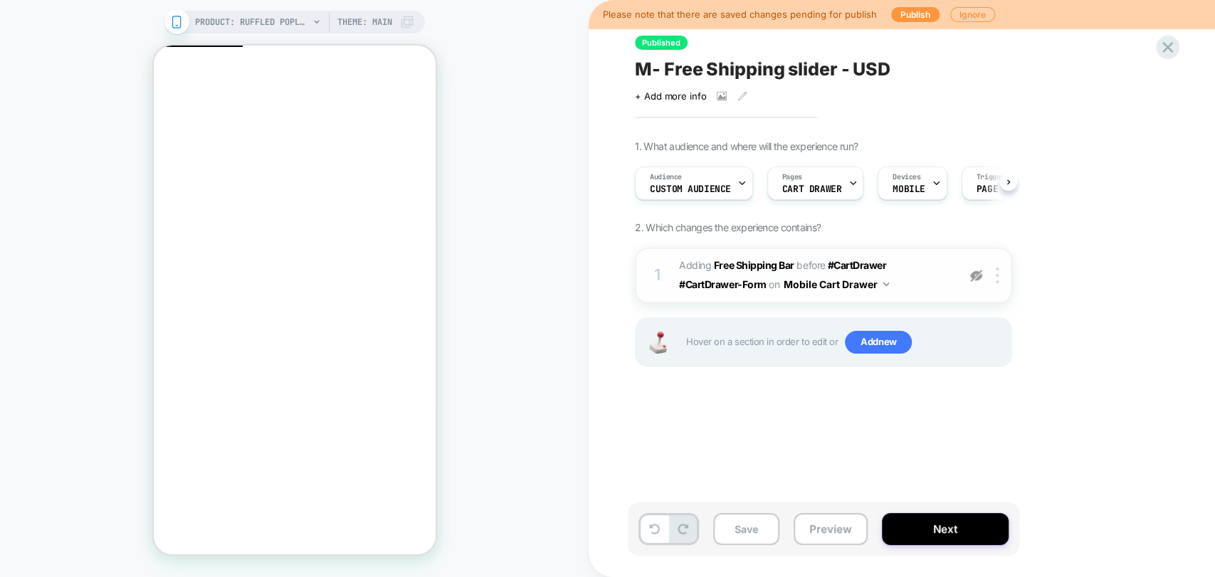
click at [971, 275] on img at bounding box center [976, 276] width 12 height 12
click at [738, 531] on button "Save" at bounding box center [746, 529] width 66 height 32
click at [835, 536] on button "Preview" at bounding box center [830, 529] width 74 height 32
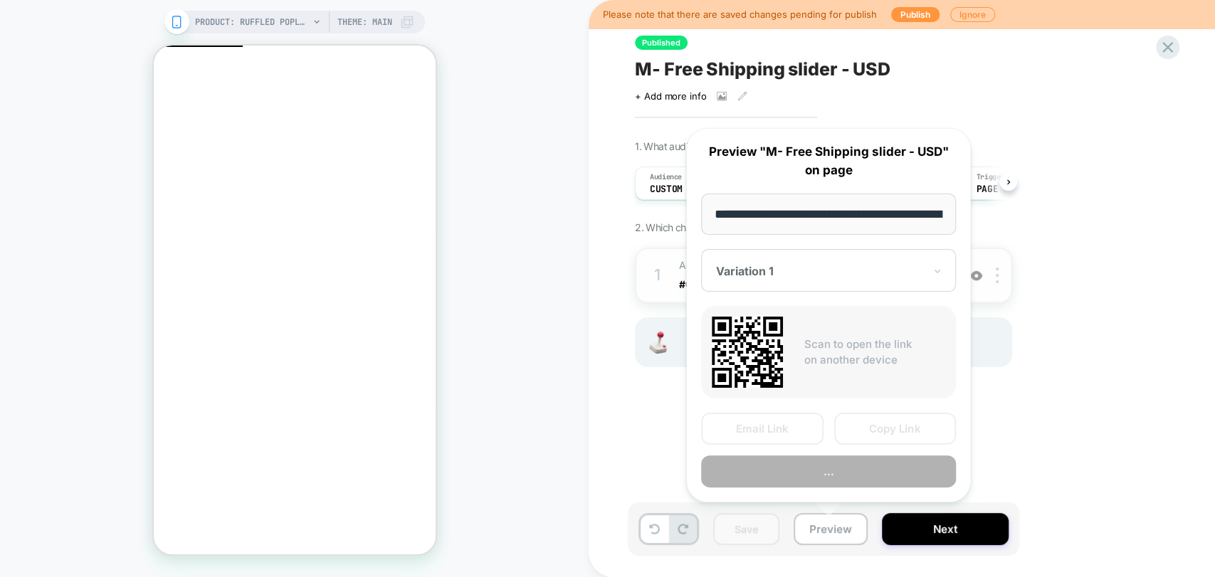
scroll to position [0, 280]
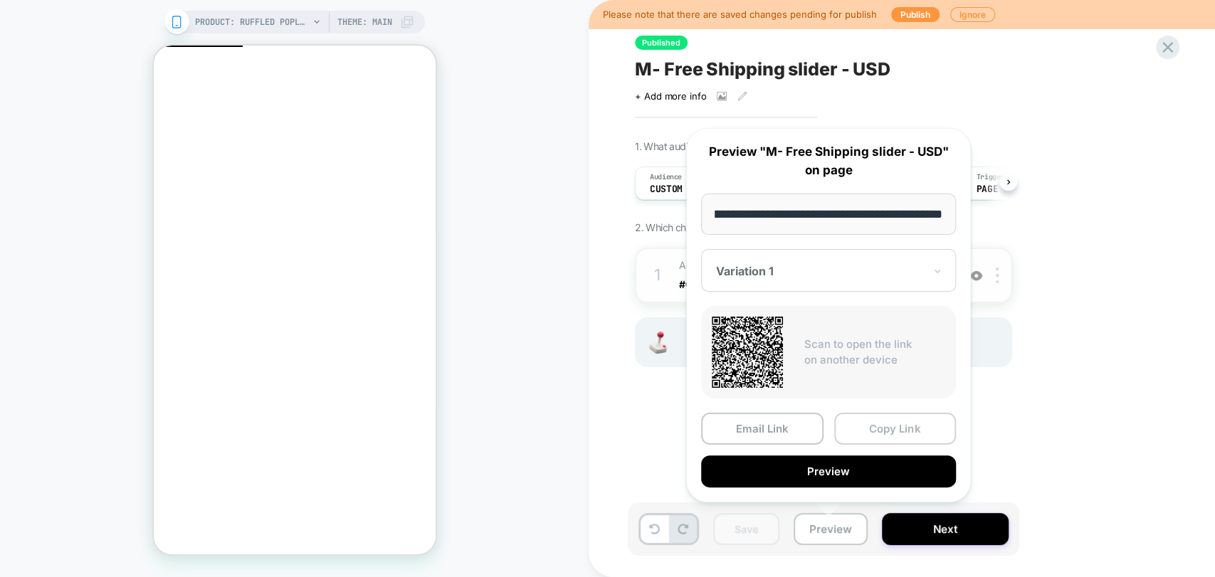
click at [904, 426] on button "Copy Link" at bounding box center [895, 429] width 122 height 32
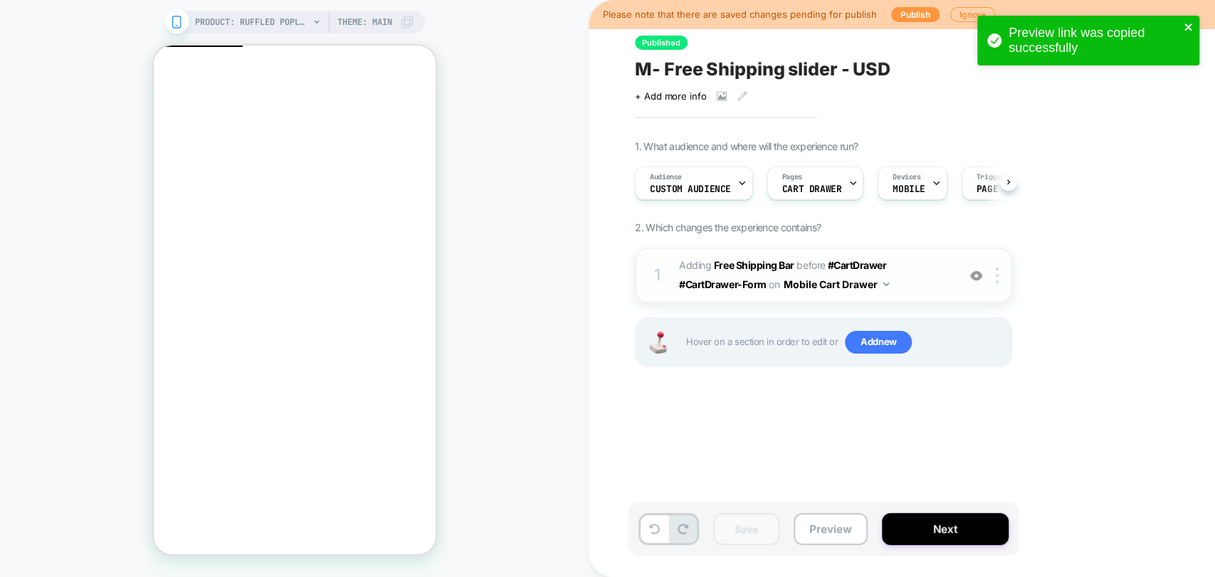
click at [1190, 24] on icon "close" at bounding box center [1187, 26] width 7 height 7
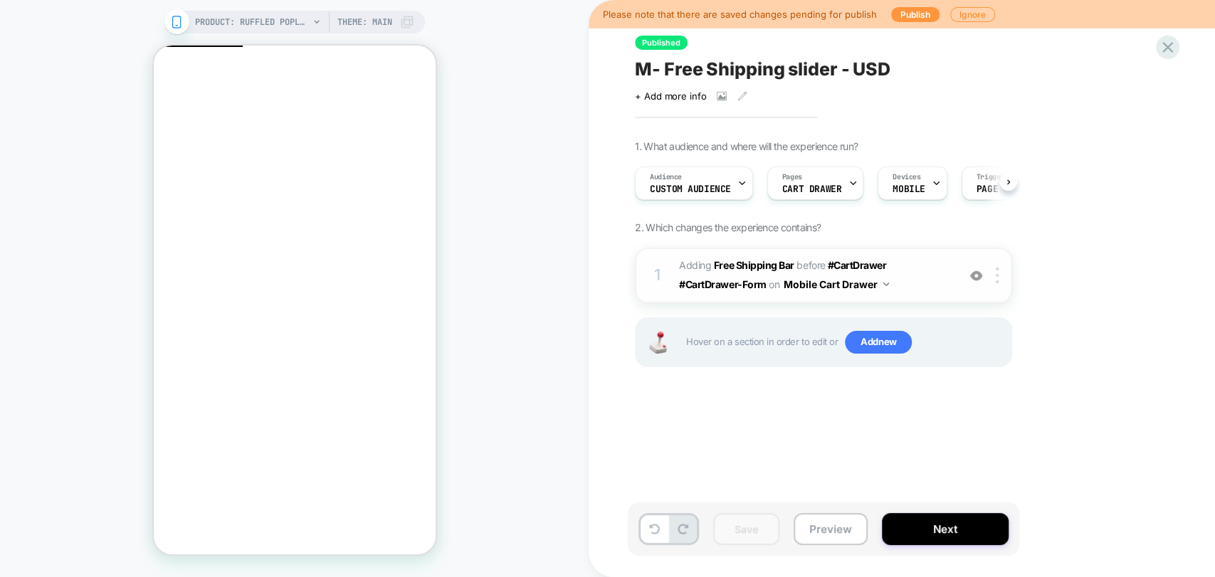
click at [1166, 59] on div "Preview link was copied successfully PRODUCT: Ruffled Poplin Maxi Dress [blue s…" at bounding box center [607, 288] width 1215 height 577
click at [1158, 45] on icon at bounding box center [1167, 47] width 19 height 19
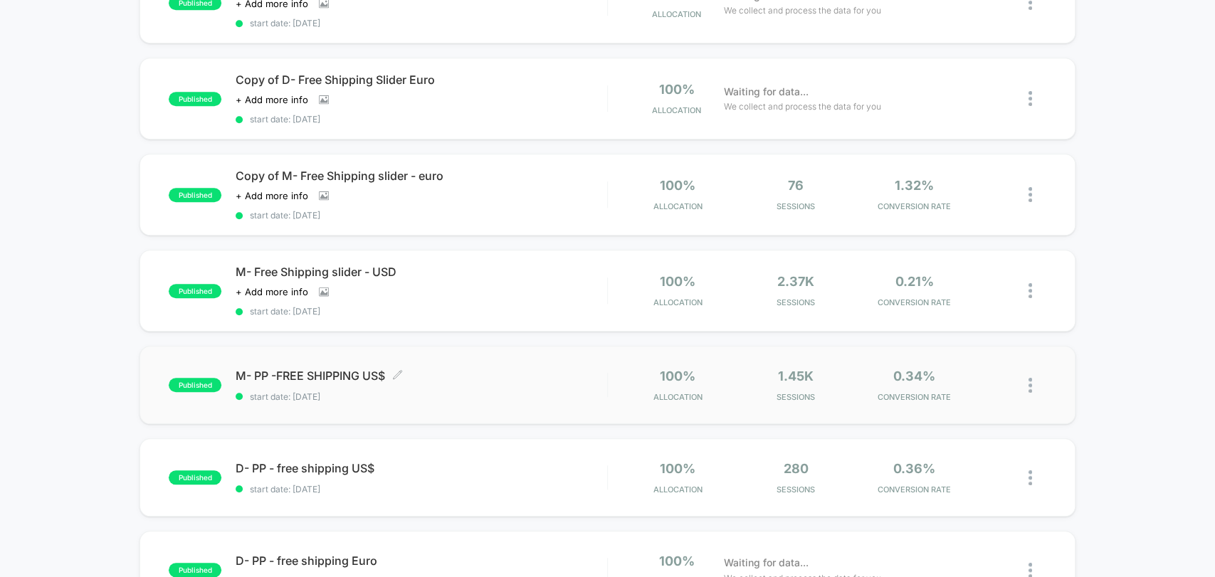
scroll to position [632, 0]
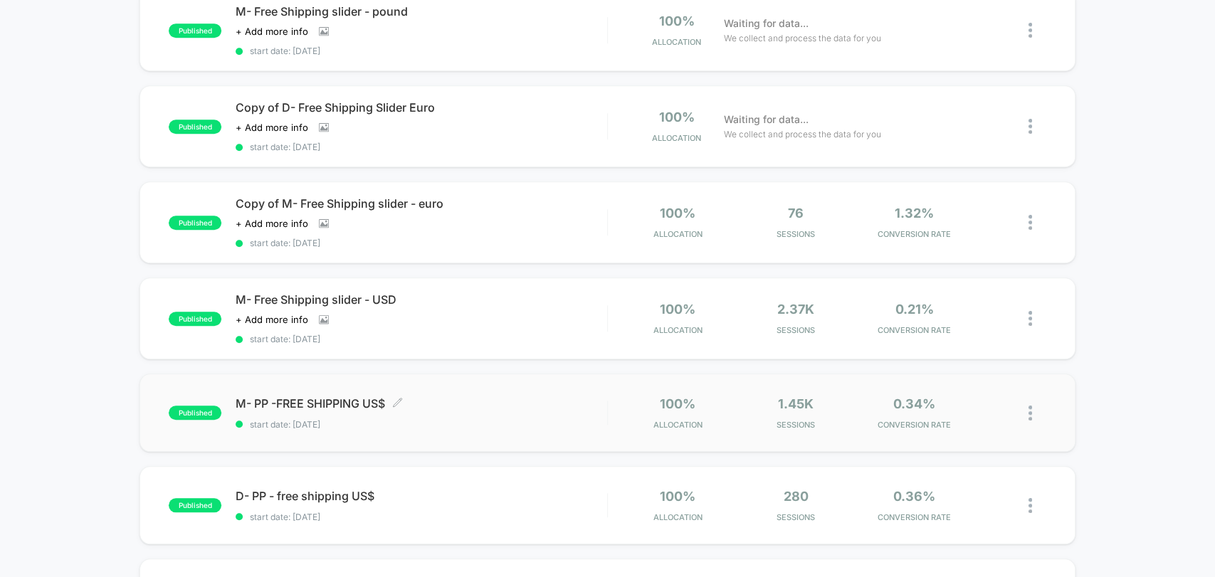
click at [480, 405] on div "M- PP -FREE SHIPPING US$ Click to edit experience details Click to edit experie…" at bounding box center [421, 412] width 371 height 33
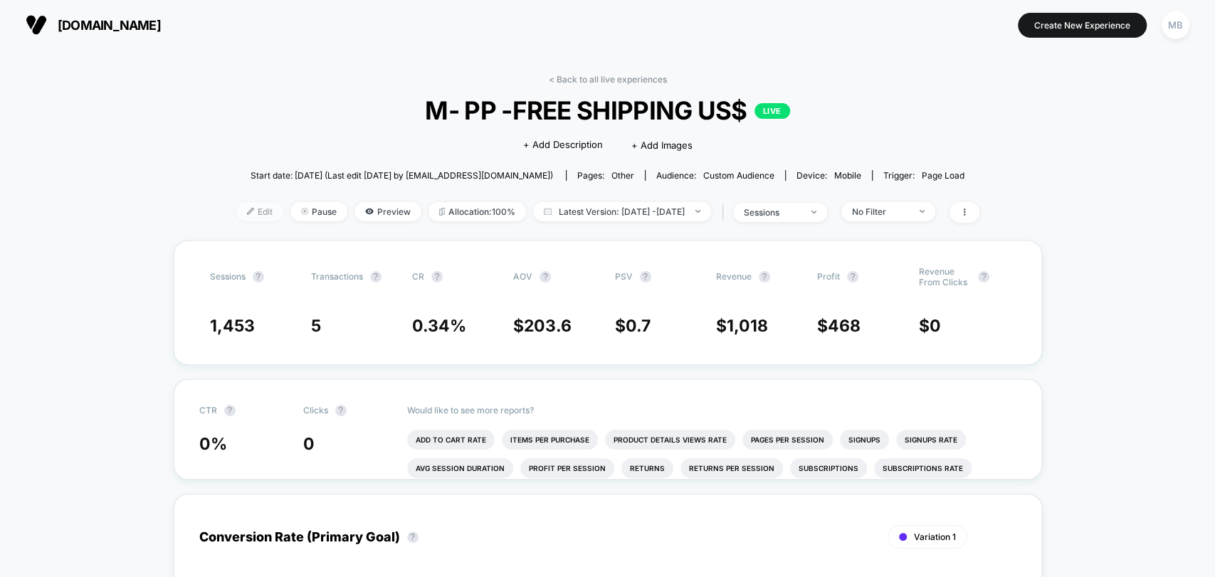
click at [236, 212] on span "Edit" at bounding box center [259, 211] width 47 height 19
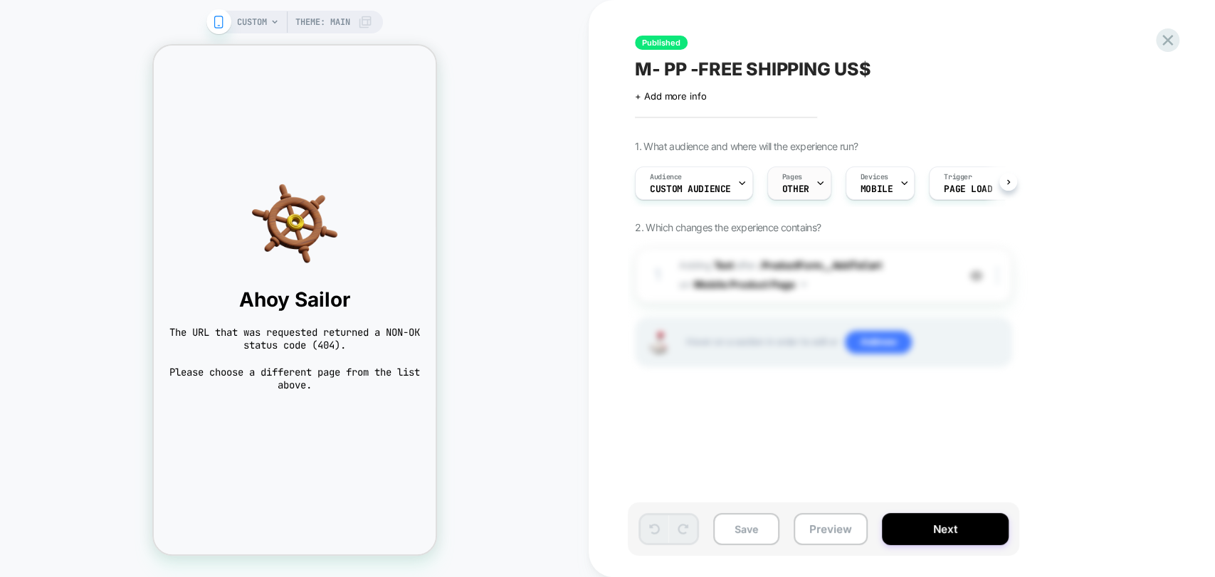
click at [791, 187] on span "OTHER" at bounding box center [795, 189] width 27 height 10
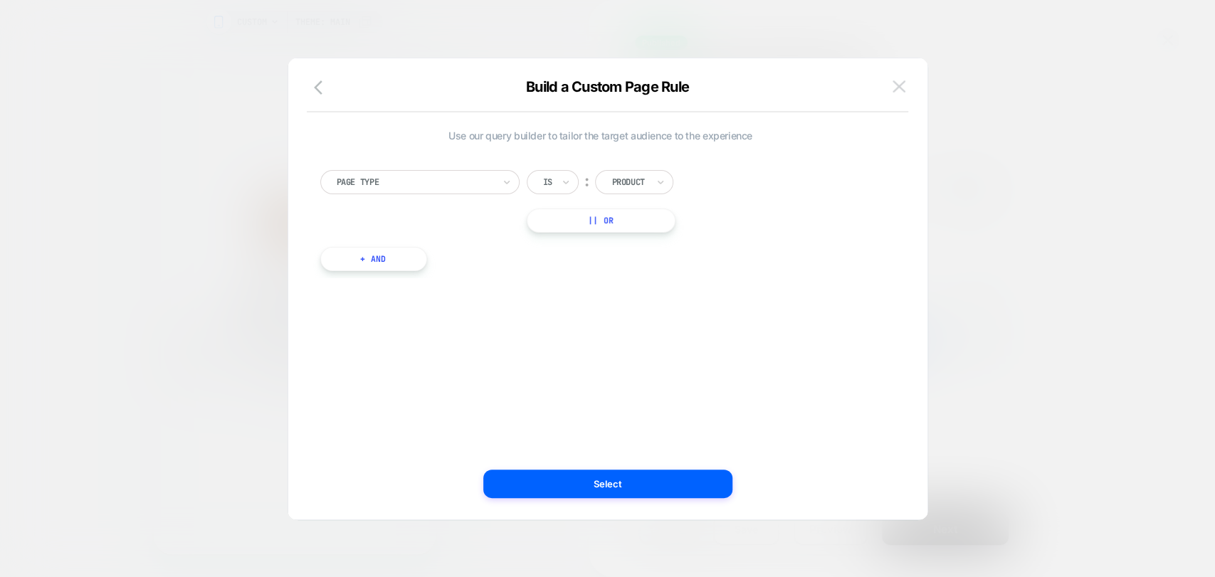
click at [891, 92] on button at bounding box center [898, 86] width 21 height 21
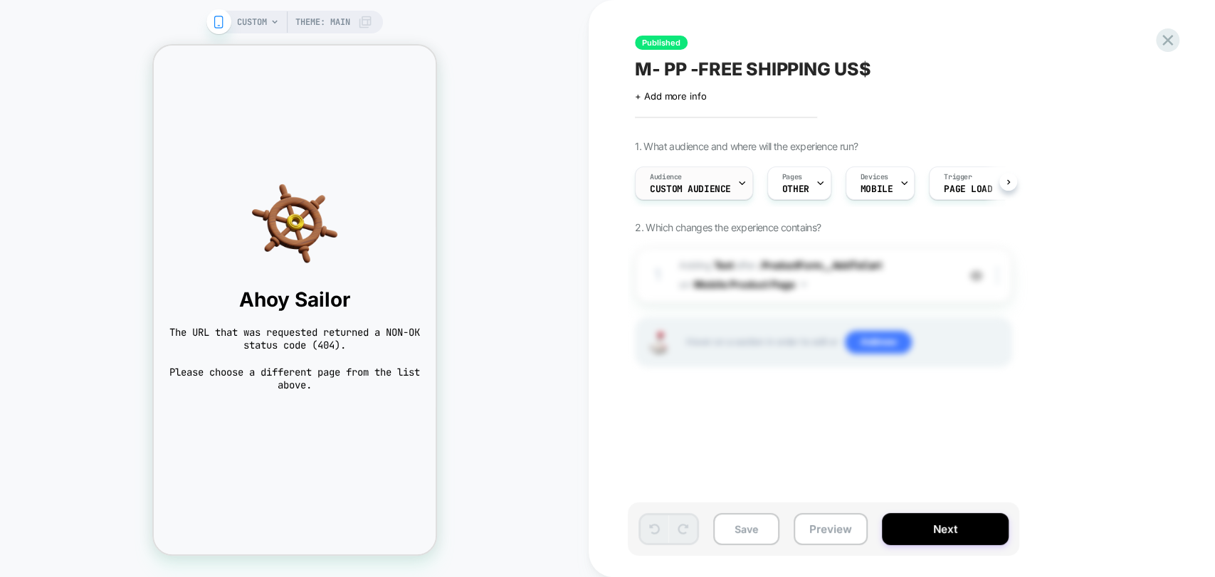
click at [710, 188] on span "Custom Audience" at bounding box center [690, 189] width 81 height 10
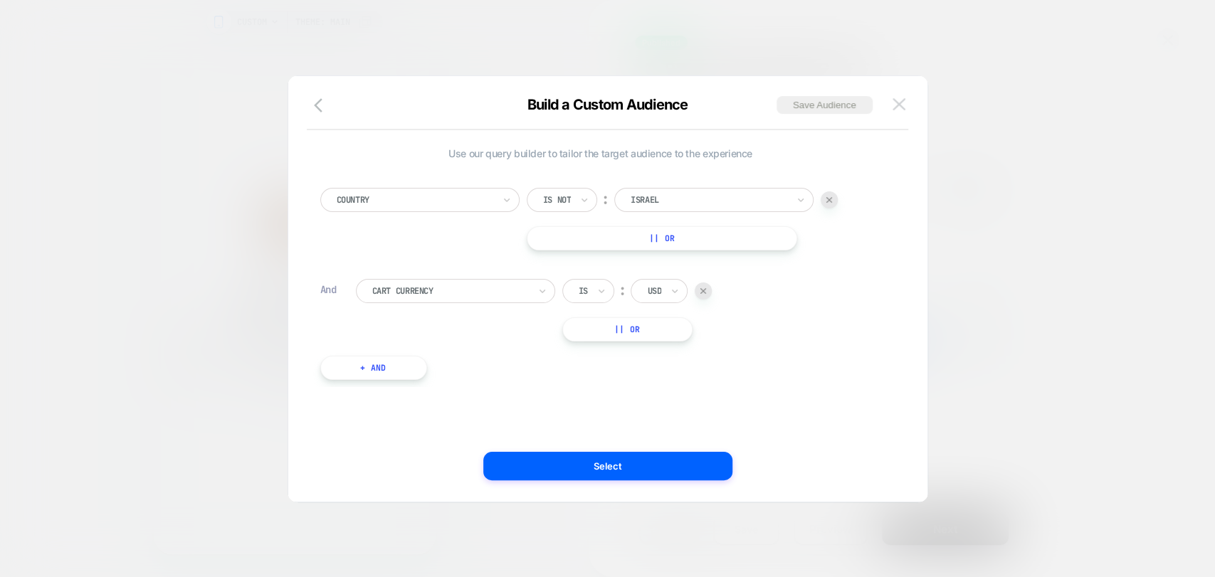
click at [899, 104] on img at bounding box center [898, 104] width 13 height 12
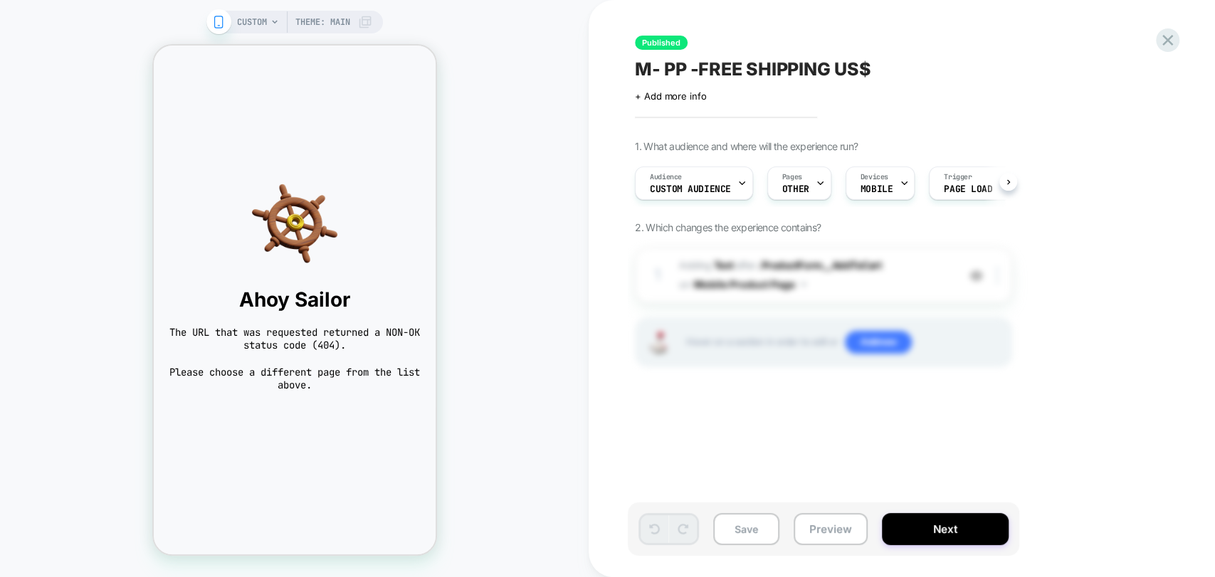
click at [260, 26] on span "CUSTOM" at bounding box center [252, 22] width 30 height 23
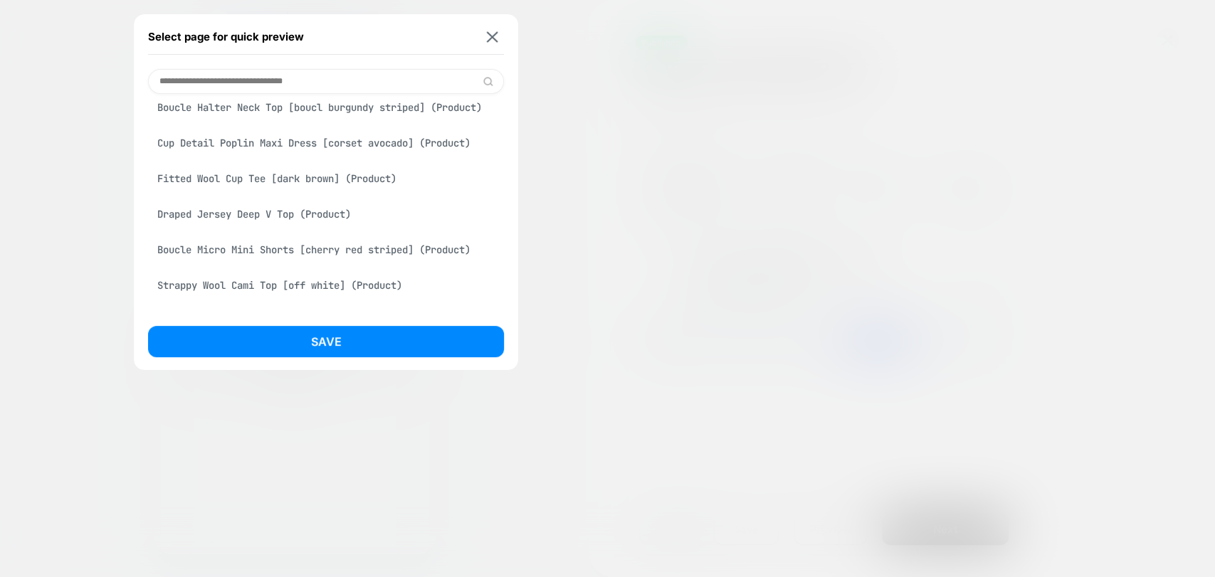
scroll to position [553, 0]
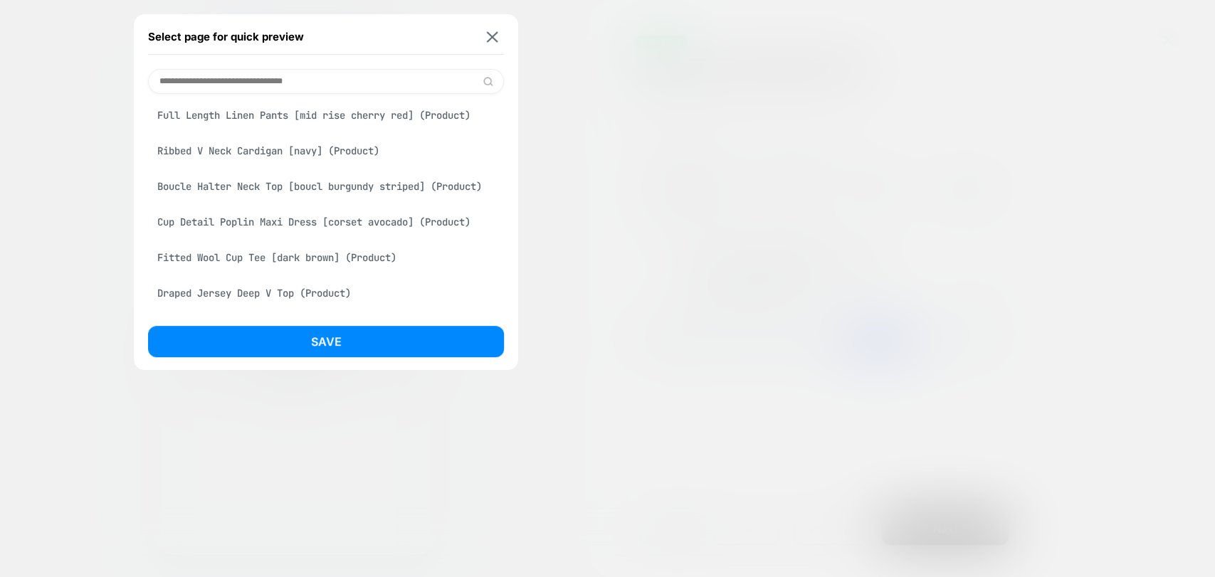
click at [337, 271] on div "Fitted Wool Cup Tee [dark brown] (Product)" at bounding box center [326, 257] width 356 height 27
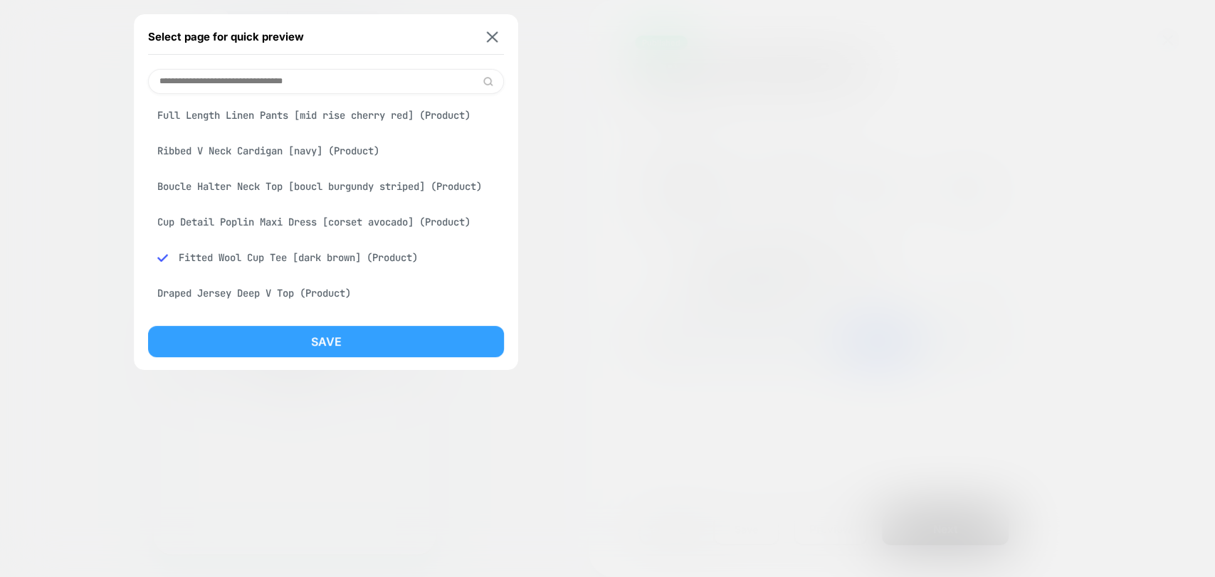
click at [352, 339] on button "Save" at bounding box center [326, 341] width 356 height 31
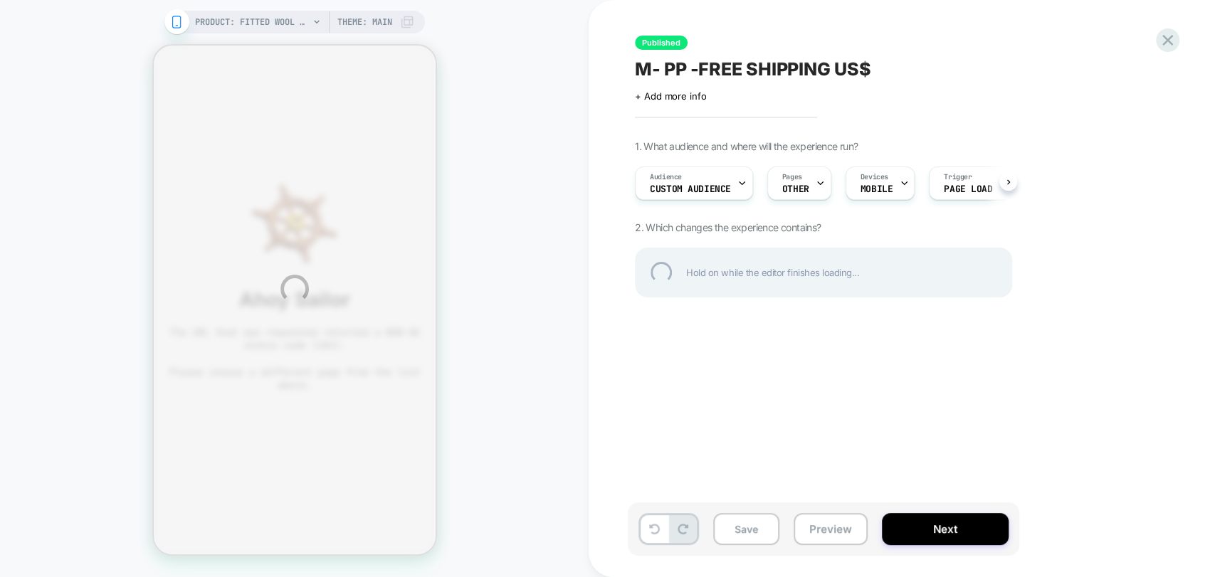
click at [744, 69] on div "M- PP -FREE SHIPPING US$" at bounding box center [894, 68] width 519 height 21
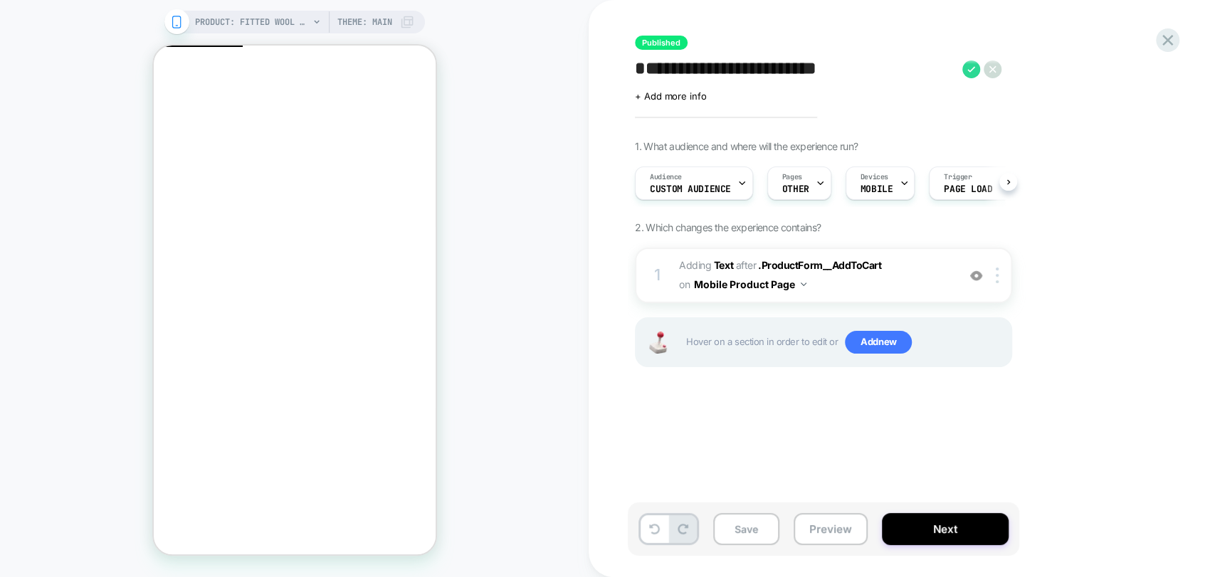
scroll to position [0, 1]
click icon "button"
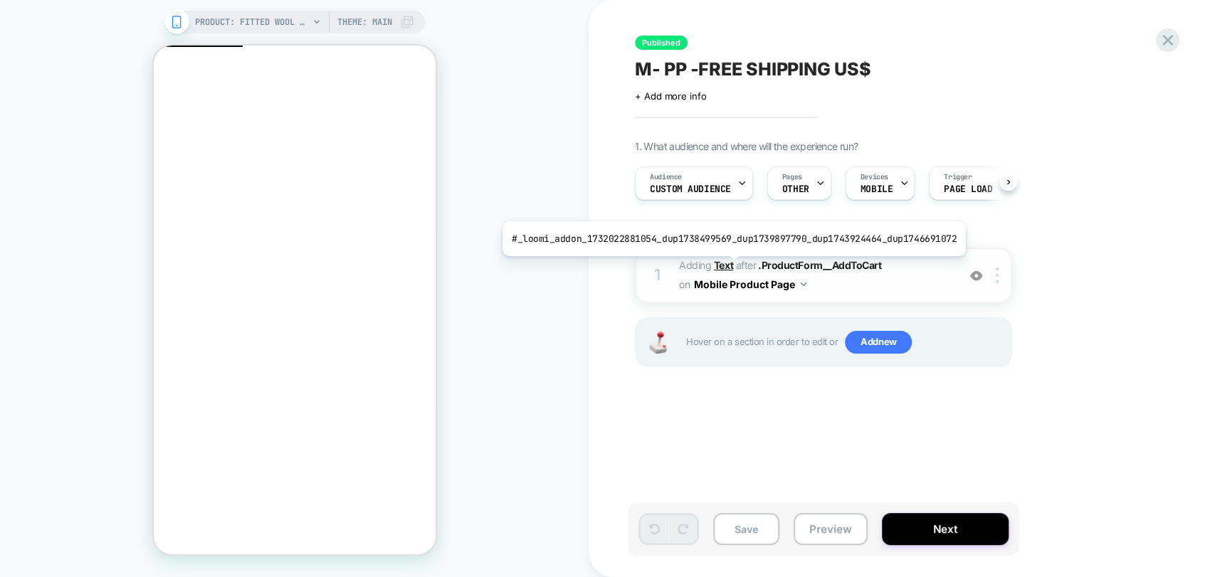
click at [726, 267] on b "Text" at bounding box center [723, 265] width 19 height 12
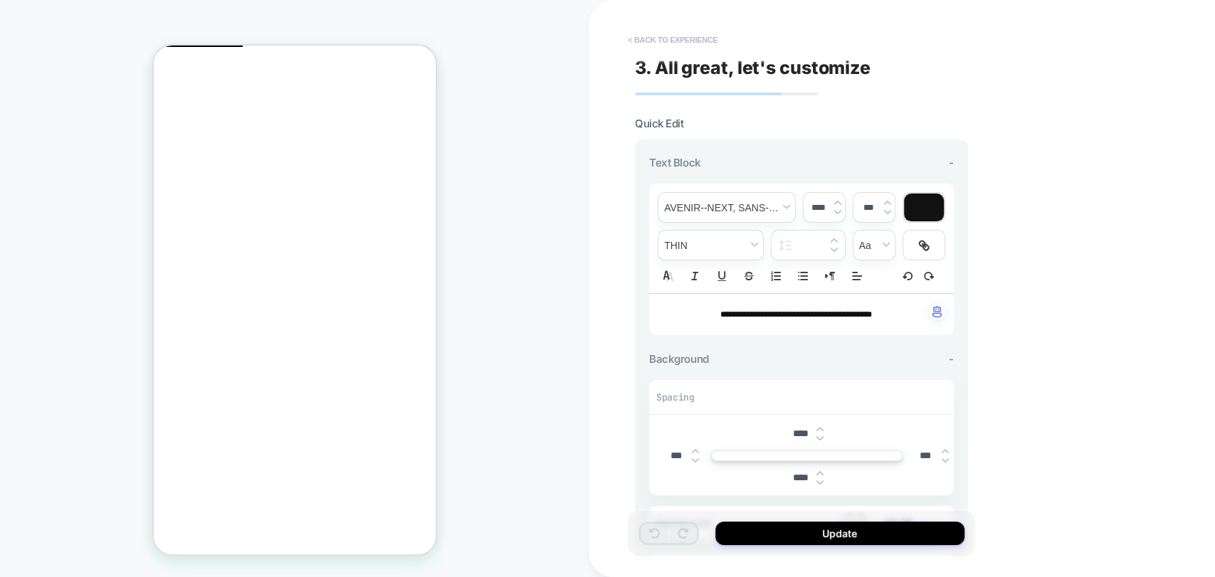
click at [658, 35] on button "< Back to experience" at bounding box center [672, 39] width 104 height 23
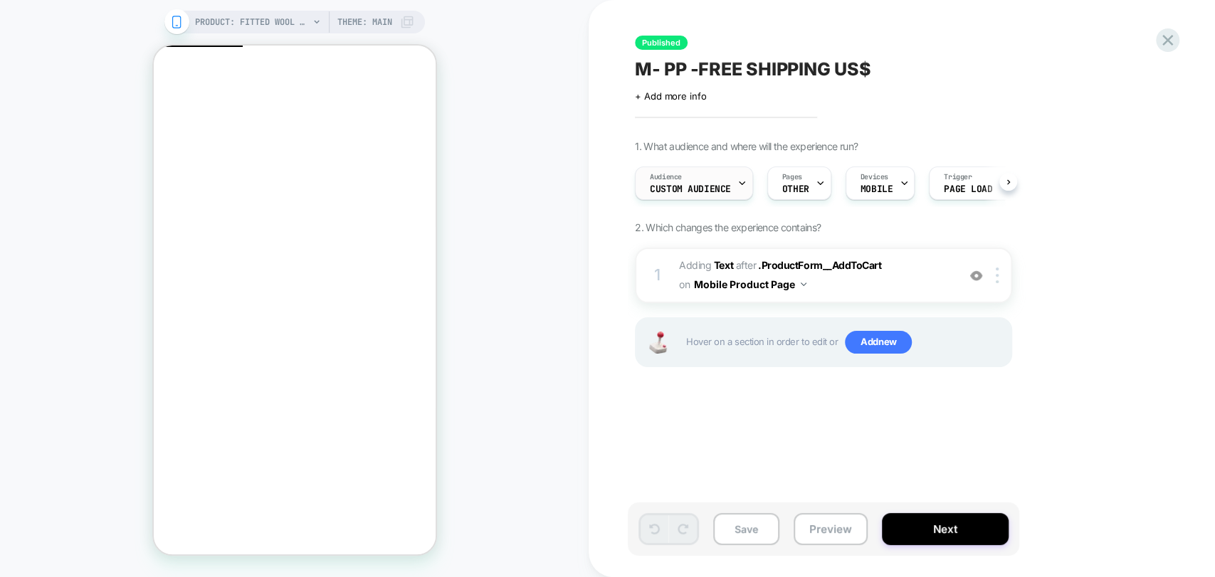
click at [718, 185] on span "Custom Audience" at bounding box center [690, 189] width 81 height 10
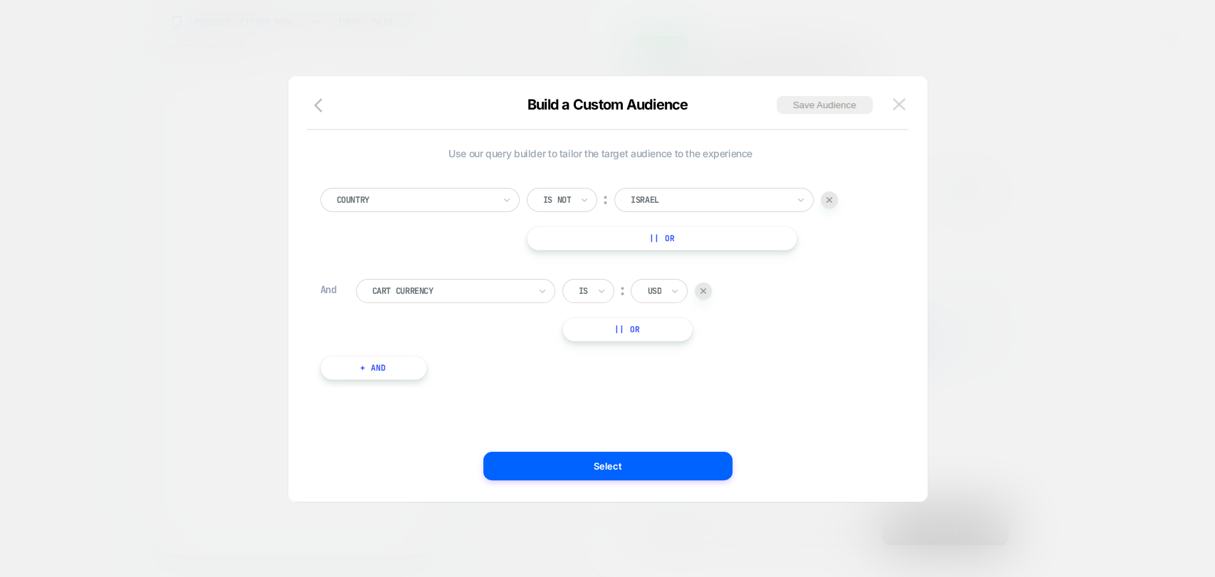
click at [897, 99] on img at bounding box center [898, 104] width 13 height 12
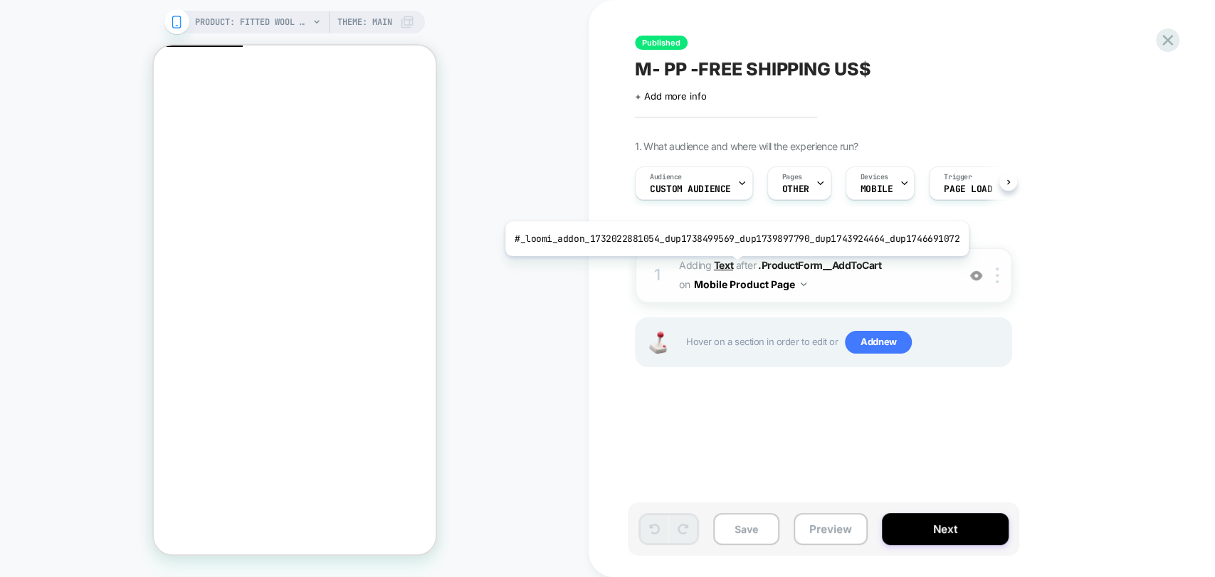
click at [730, 267] on b "Text" at bounding box center [723, 265] width 19 height 12
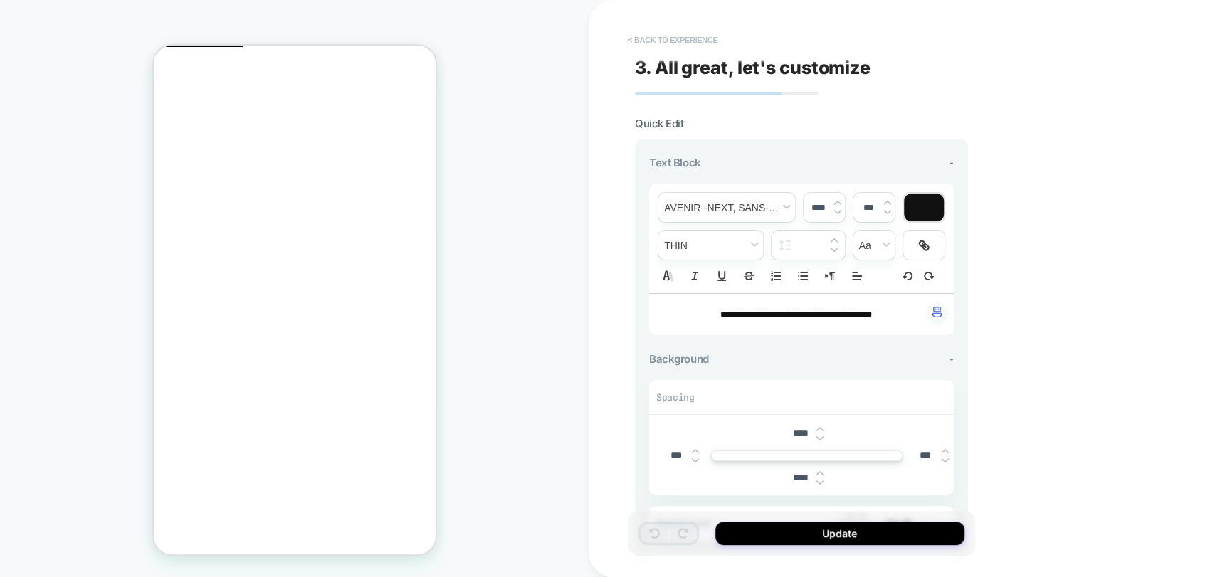
click at [650, 38] on button "< Back to experience" at bounding box center [672, 39] width 104 height 23
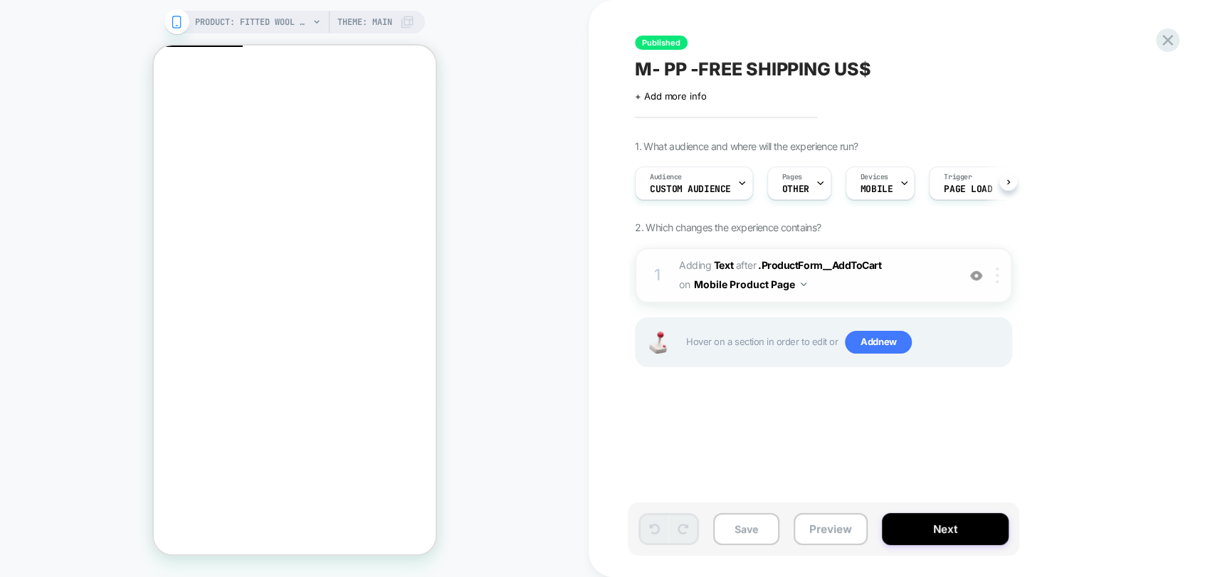
click at [1000, 278] on div at bounding box center [999, 276] width 23 height 16
click at [997, 280] on img at bounding box center [996, 276] width 3 height 16
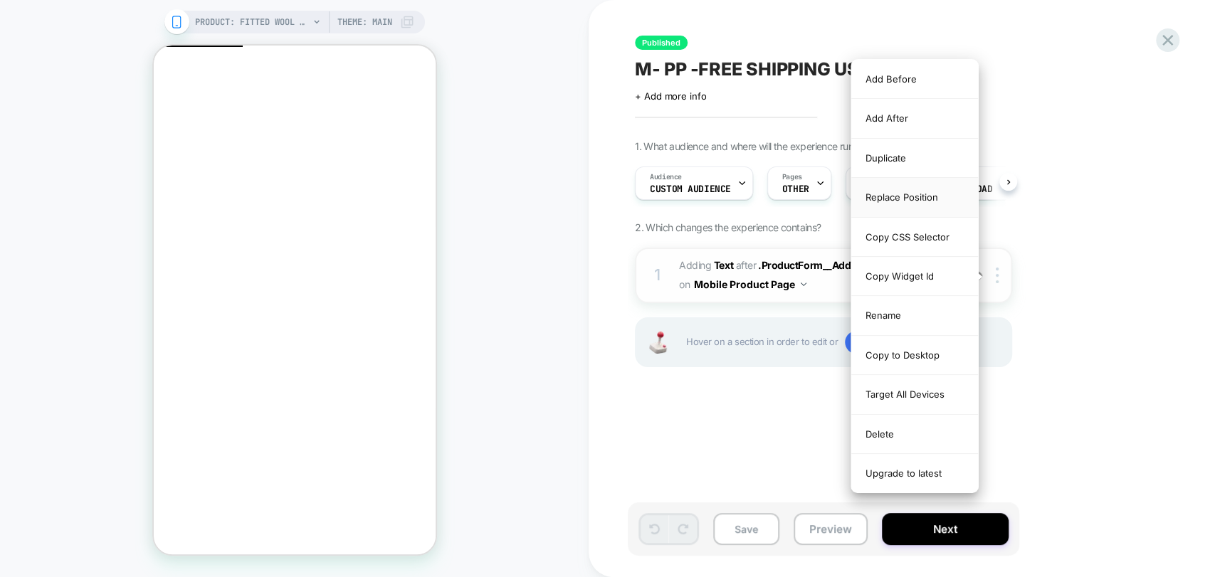
click at [912, 202] on div "Replace Position" at bounding box center [914, 197] width 127 height 39
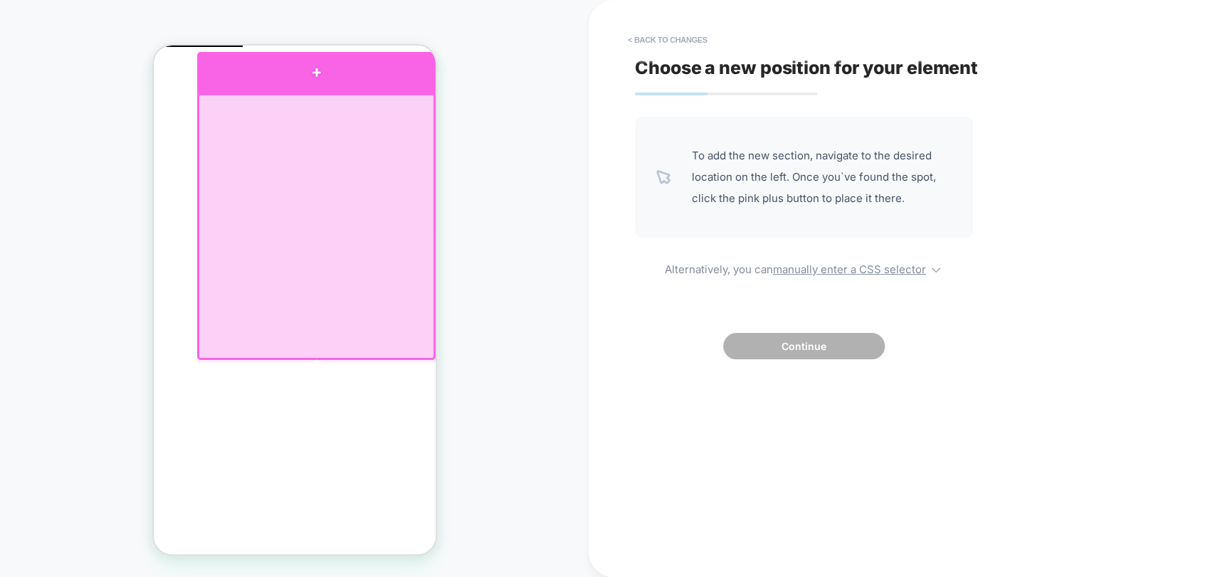
click div
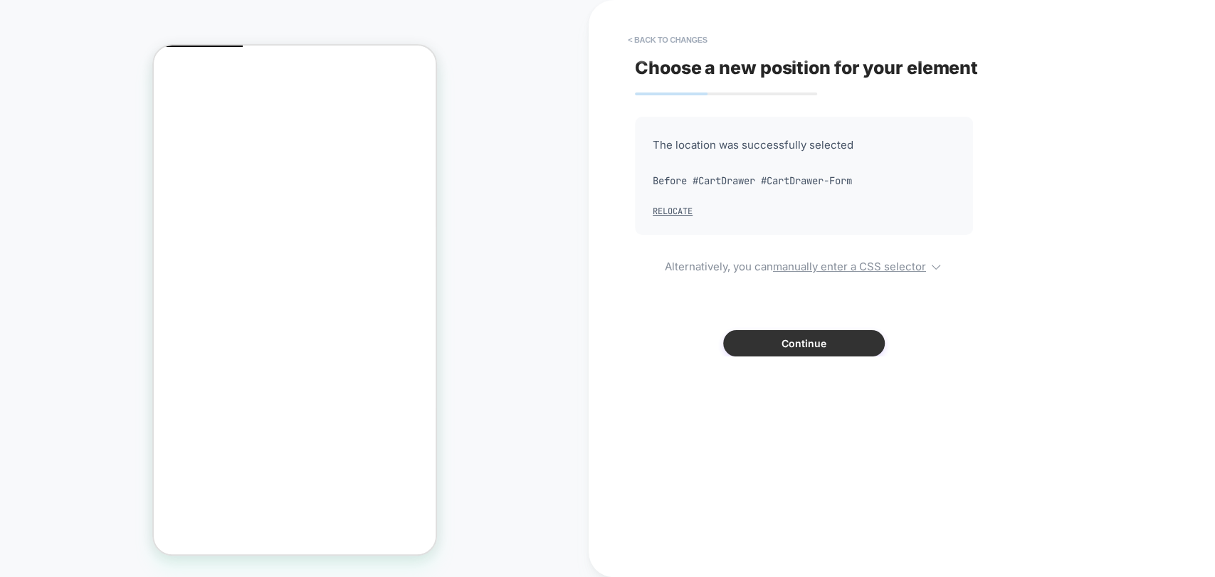
click at [788, 344] on button "Continue" at bounding box center [804, 343] width 162 height 26
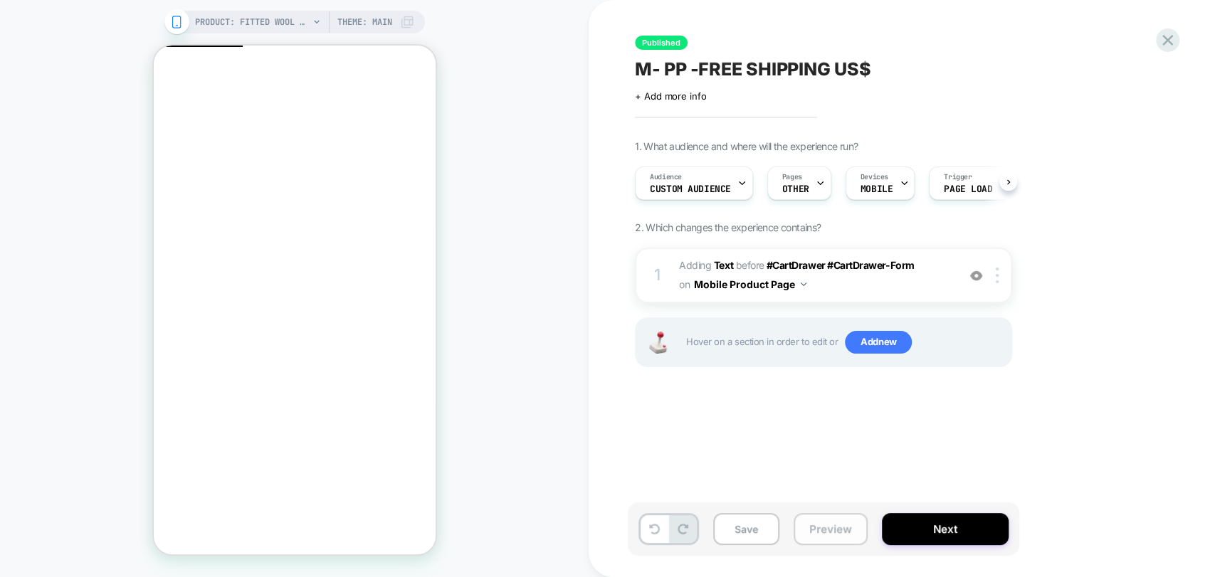
click at [825, 525] on button "Preview" at bounding box center [830, 529] width 74 height 32
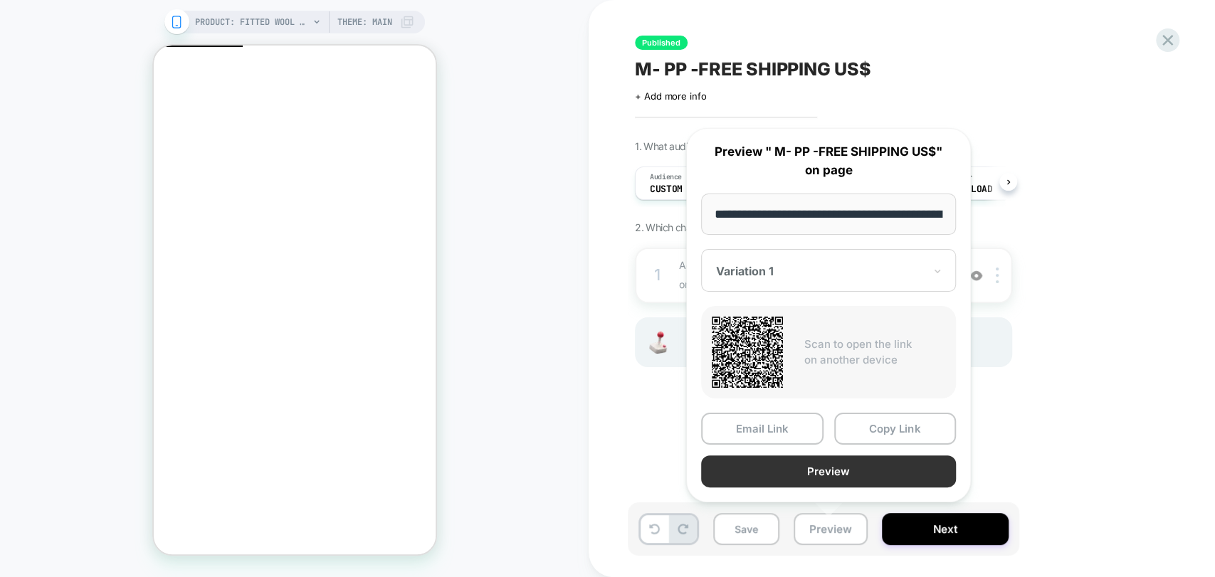
click at [831, 466] on button "Preview" at bounding box center [828, 471] width 255 height 32
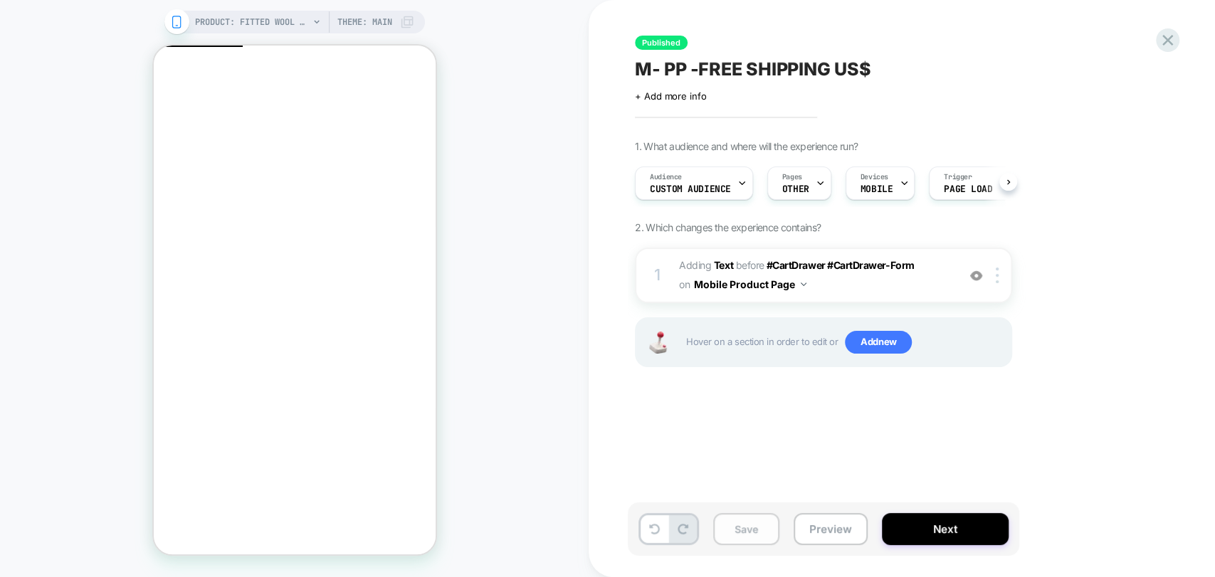
click at [755, 540] on button "Save" at bounding box center [746, 529] width 66 height 32
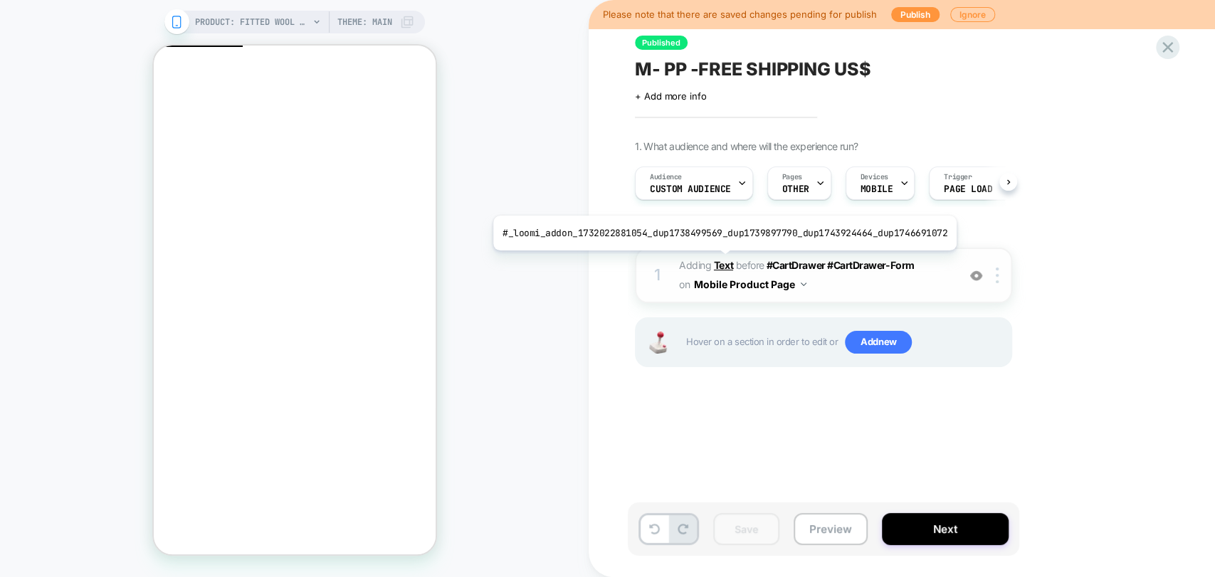
click at [719, 260] on b "Text" at bounding box center [723, 265] width 19 height 12
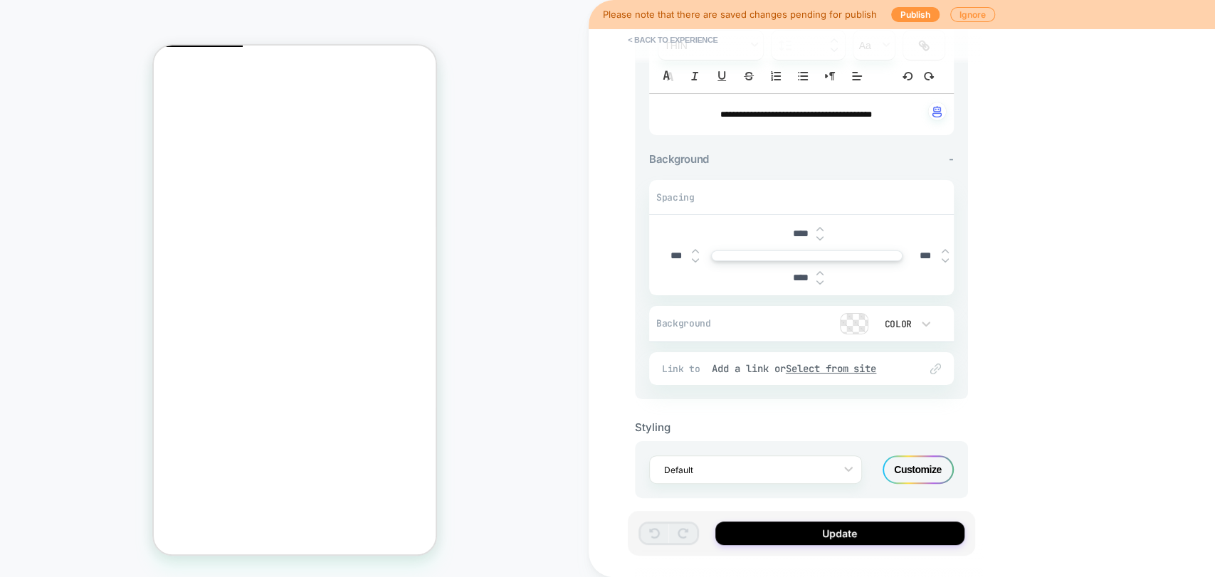
scroll to position [211, 0]
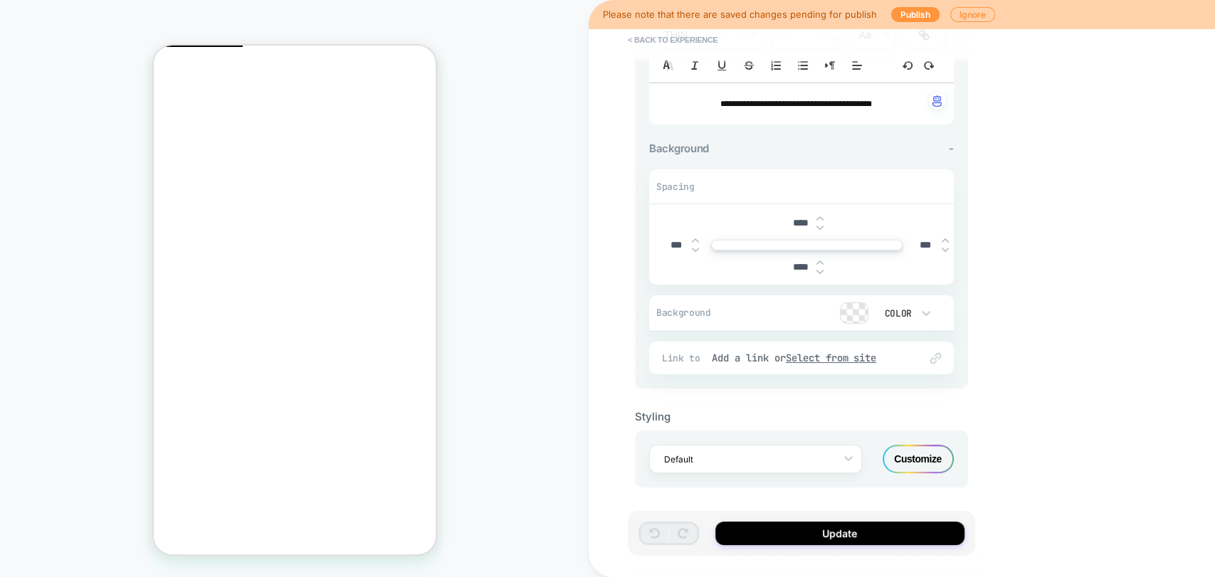
click at [913, 453] on div "Customize" at bounding box center [917, 459] width 71 height 28
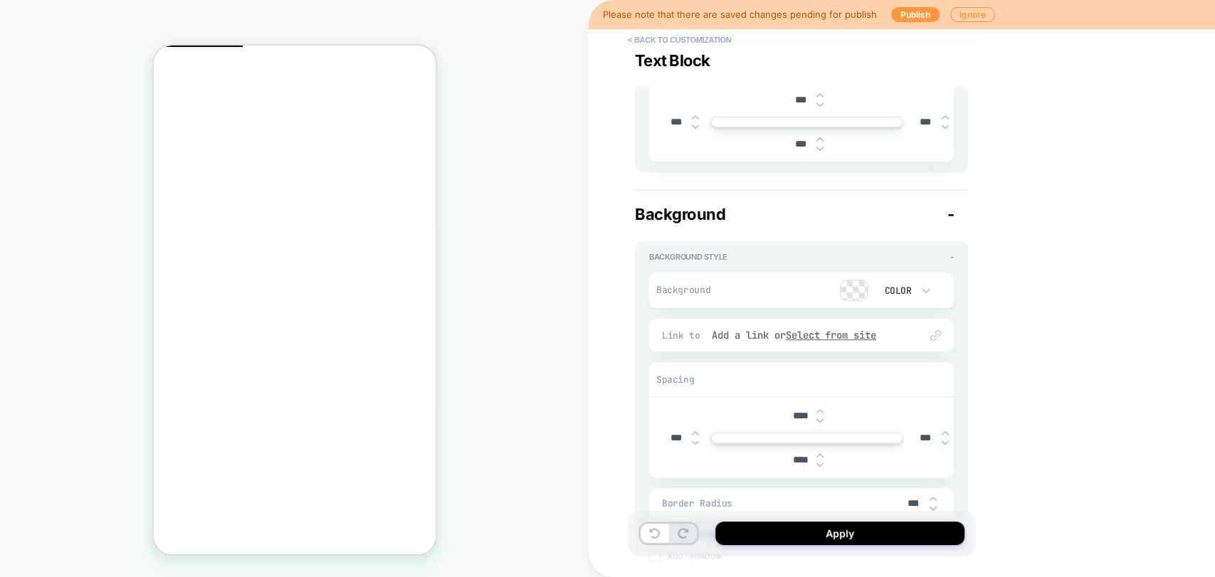
scroll to position [496, 0]
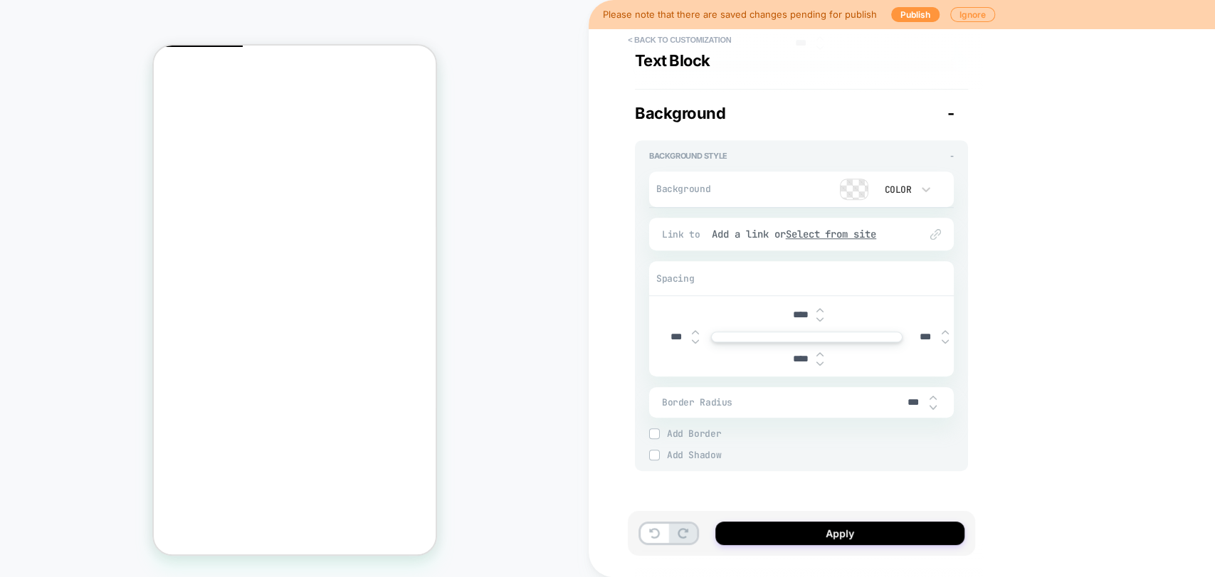
drag, startPoint x: 800, startPoint y: 356, endPoint x: 785, endPoint y: 355, distance: 15.7
click at [785, 355] on input "****" at bounding box center [800, 359] width 32 height 12
click at [1061, 451] on div "**********" at bounding box center [901, 288] width 626 height 577
click at [823, 532] on button "Apply" at bounding box center [839, 533] width 249 height 23
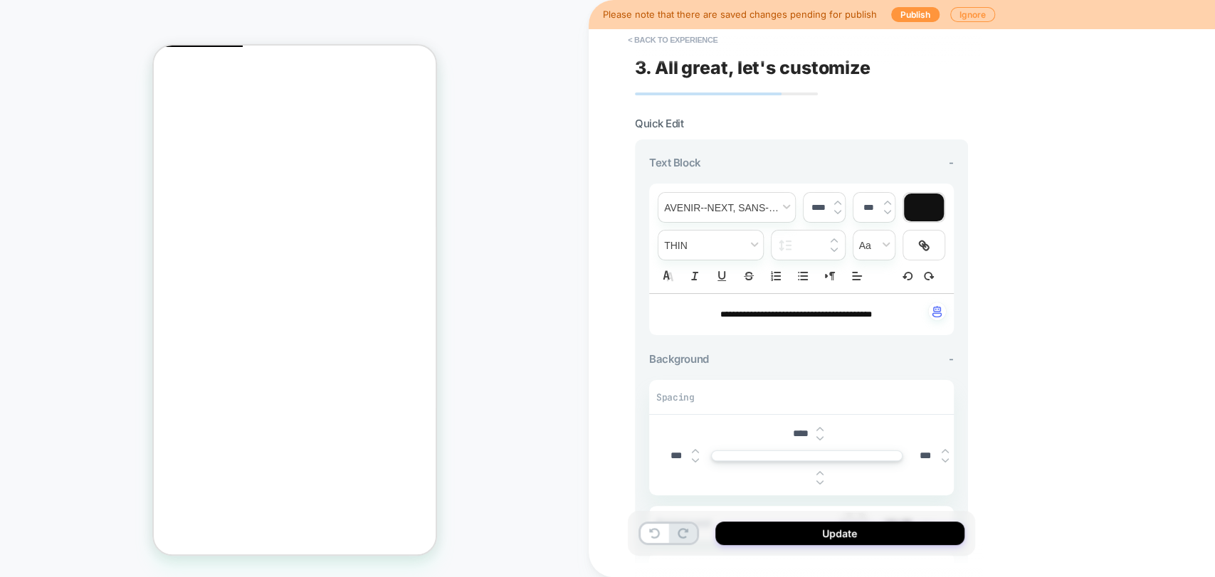
scroll to position [211, 0]
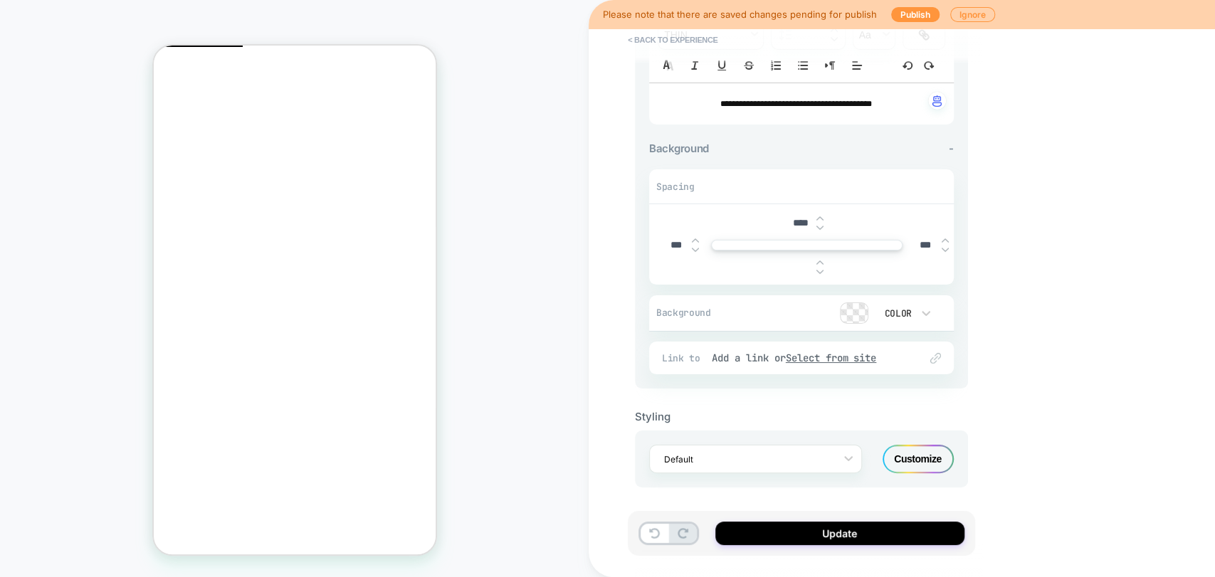
click at [916, 459] on div "Customize" at bounding box center [917, 459] width 71 height 28
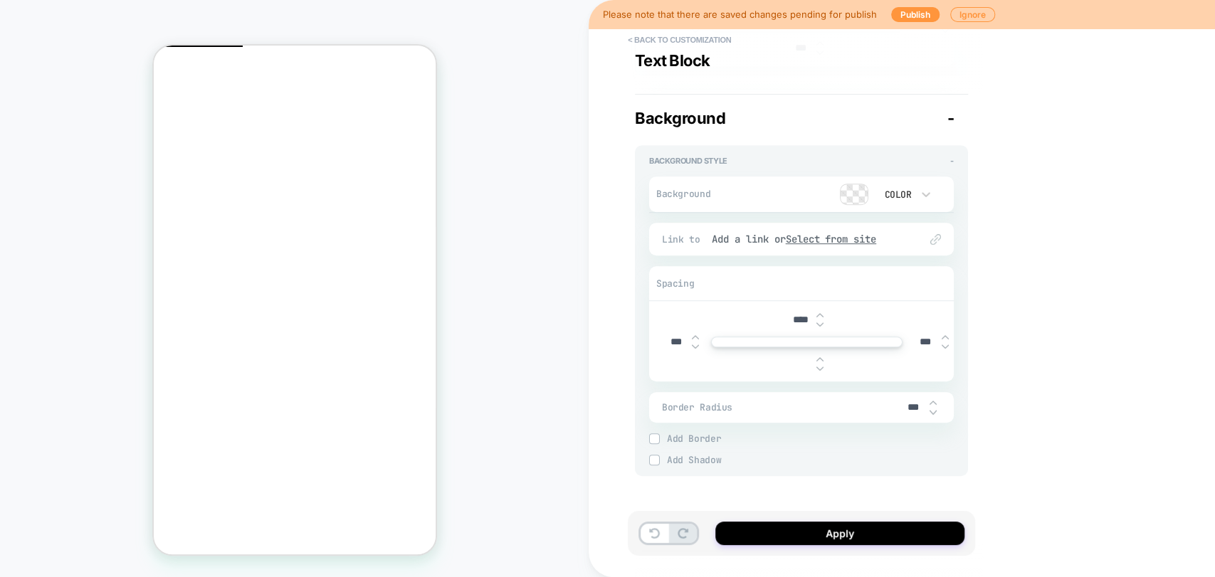
scroll to position [496, 0]
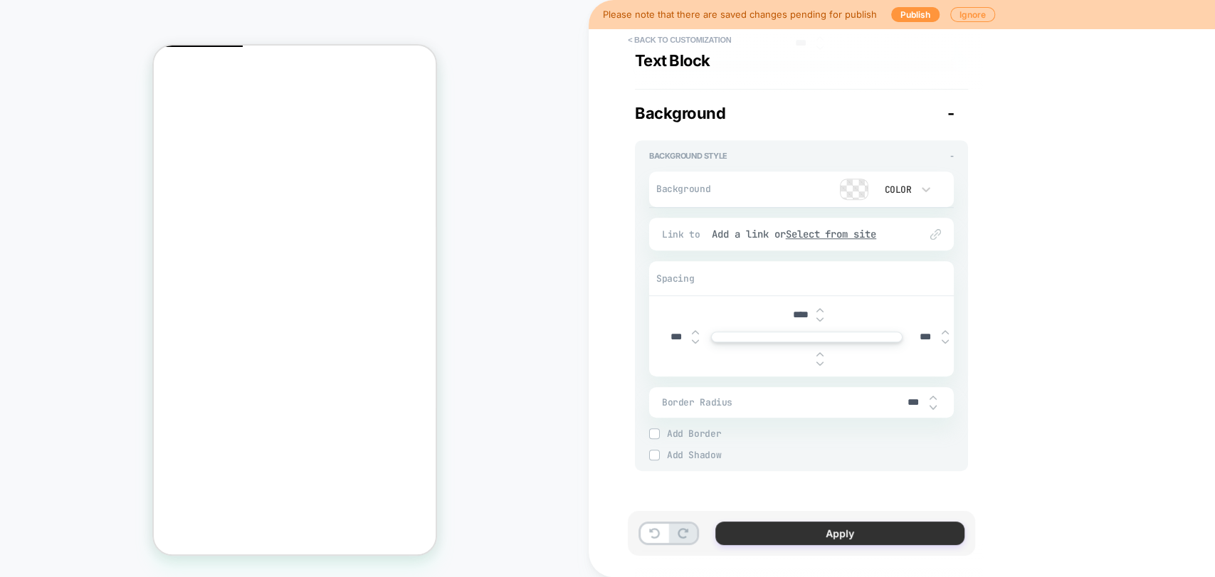
click at [828, 527] on button "Apply" at bounding box center [839, 533] width 249 height 23
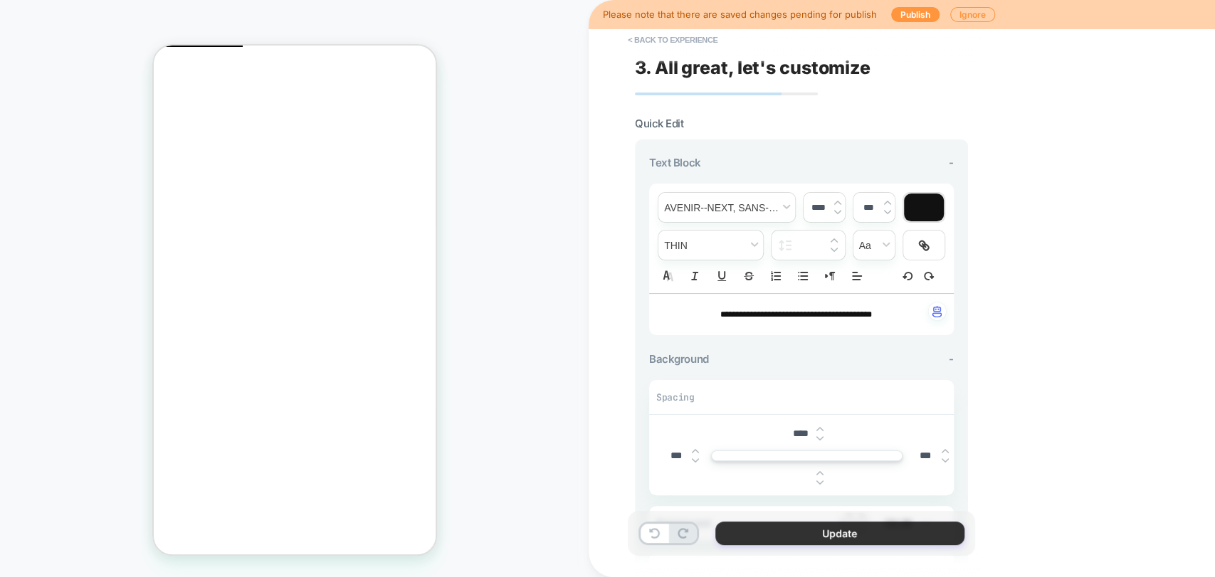
click at [820, 537] on button "Update" at bounding box center [839, 533] width 249 height 23
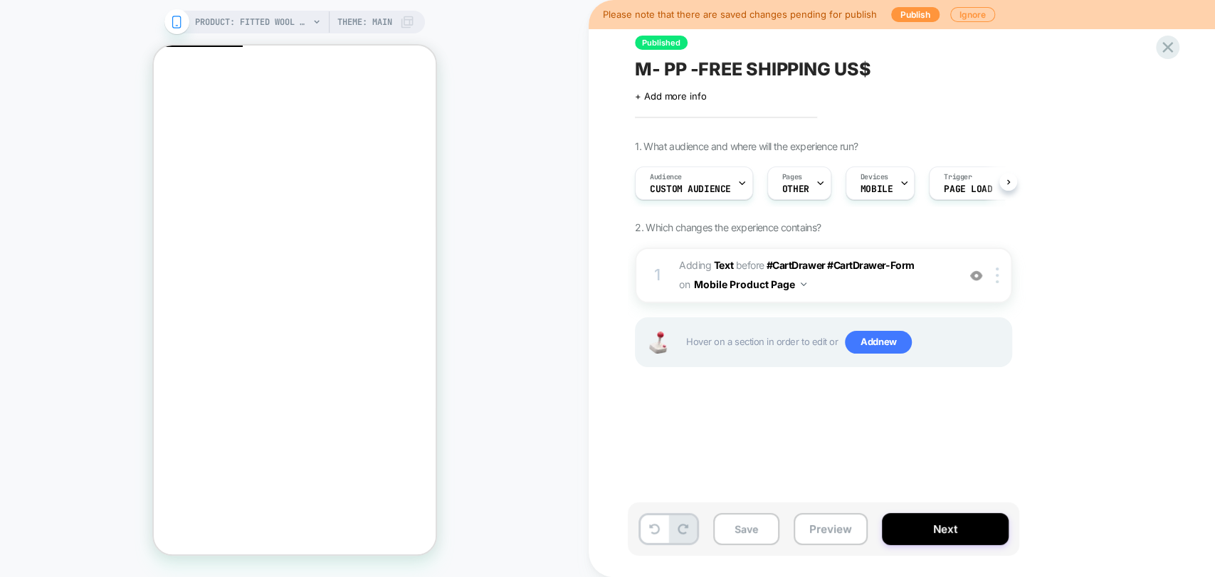
scroll to position [0, 0]
click at [835, 550] on div "Save Preview Next" at bounding box center [823, 528] width 391 height 53
click at [825, 541] on button "Preview" at bounding box center [830, 529] width 74 height 32
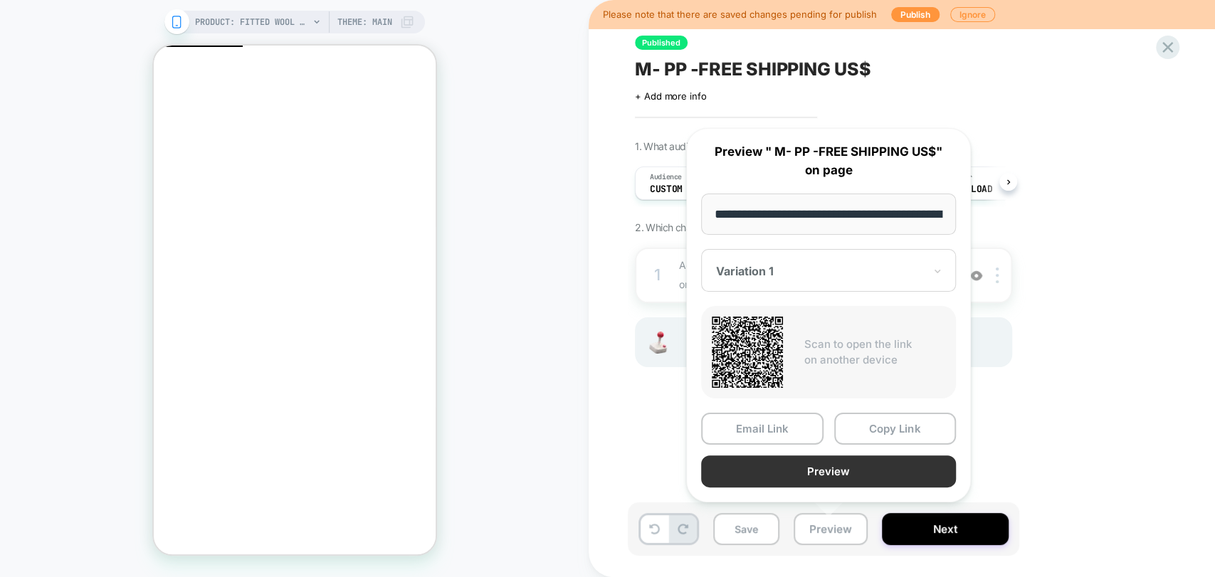
click at [866, 472] on button "Preview" at bounding box center [828, 471] width 255 height 32
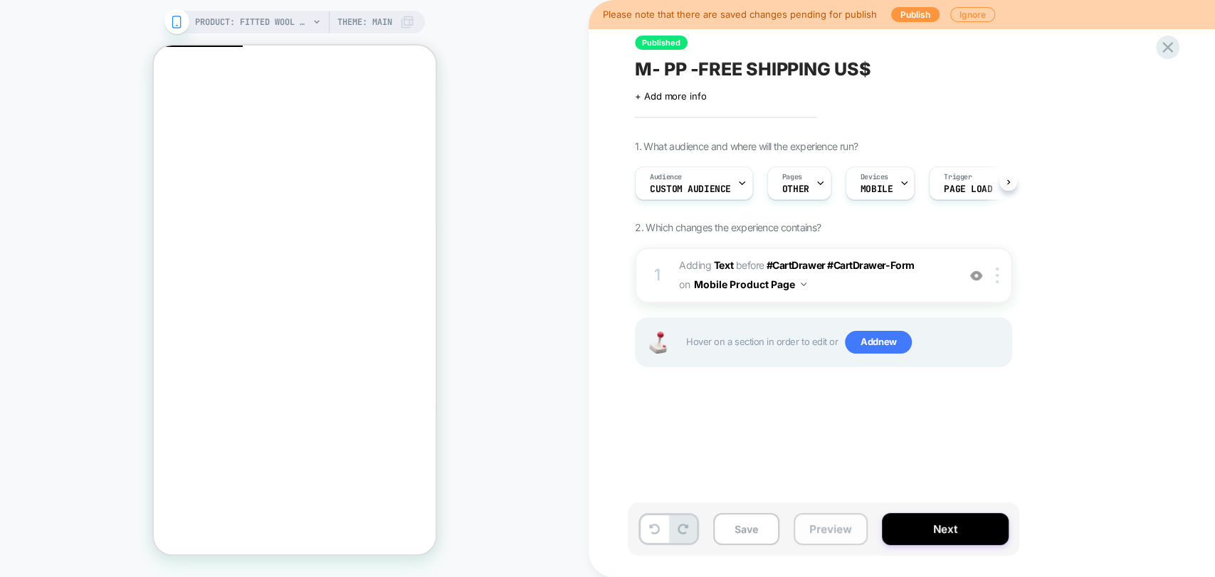
click at [812, 529] on button "Preview" at bounding box center [830, 529] width 74 height 32
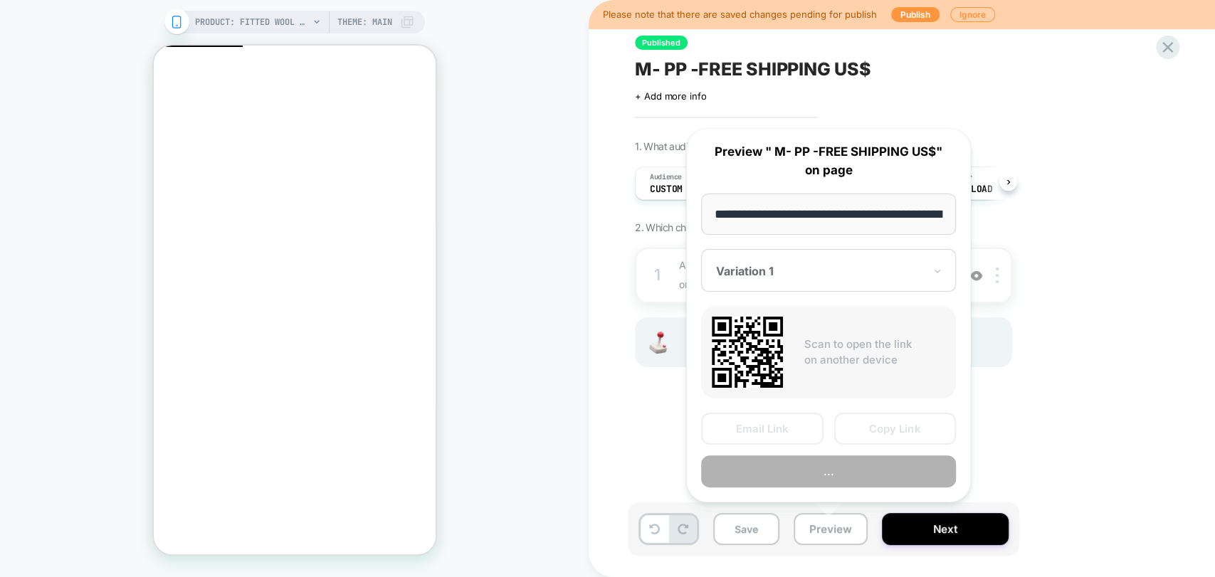
scroll to position [0, 243]
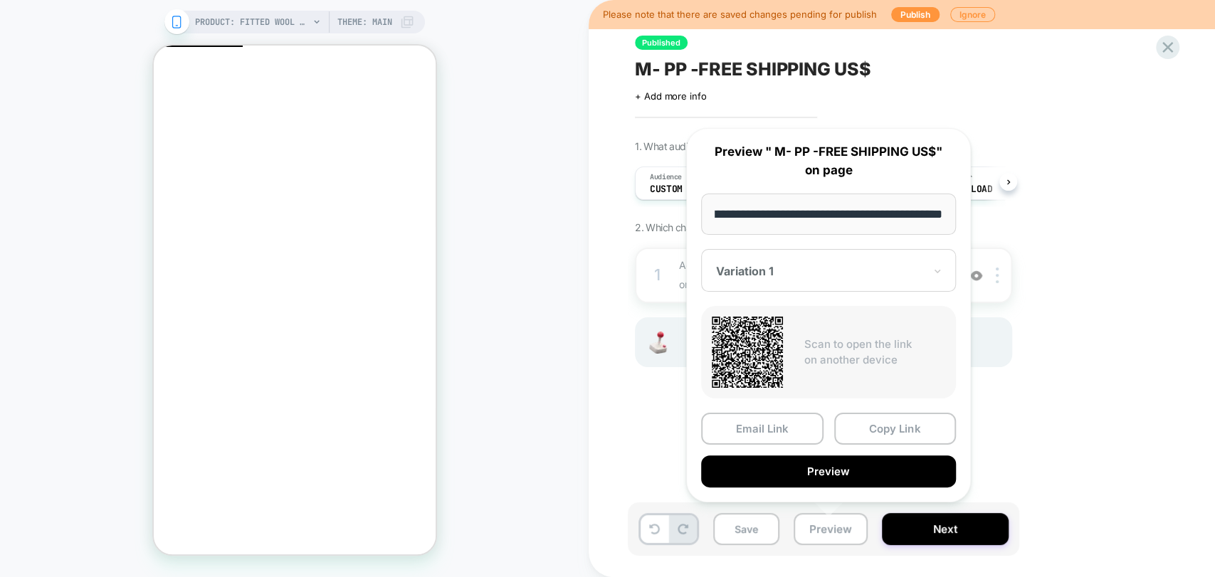
click at [766, 269] on div at bounding box center [820, 271] width 208 height 14
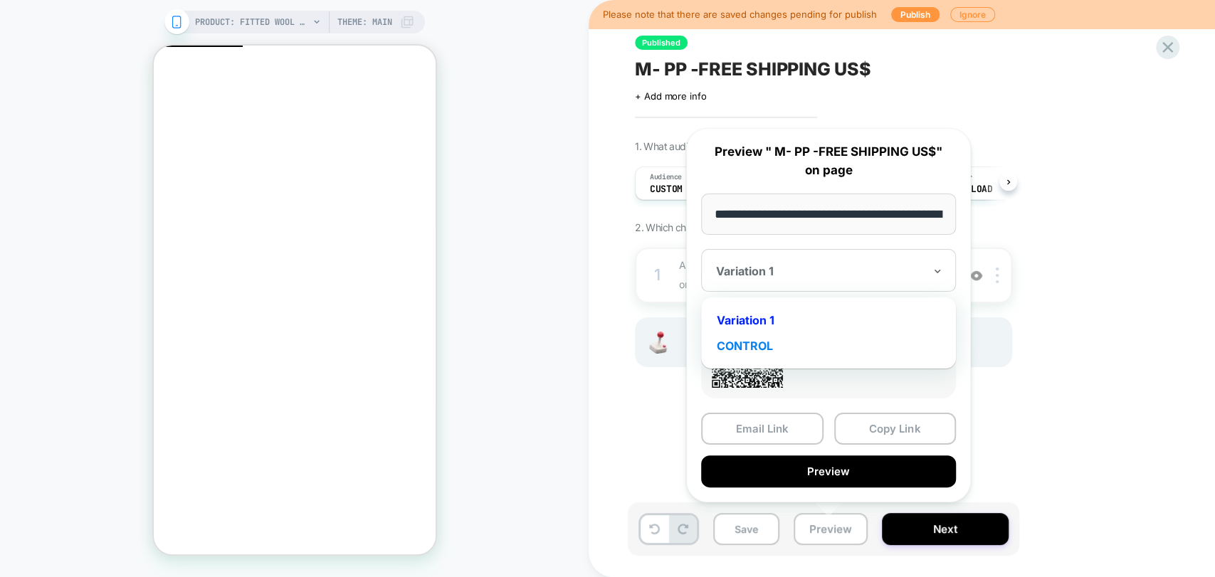
click at [763, 334] on div "CONTROL" at bounding box center [828, 346] width 241 height 26
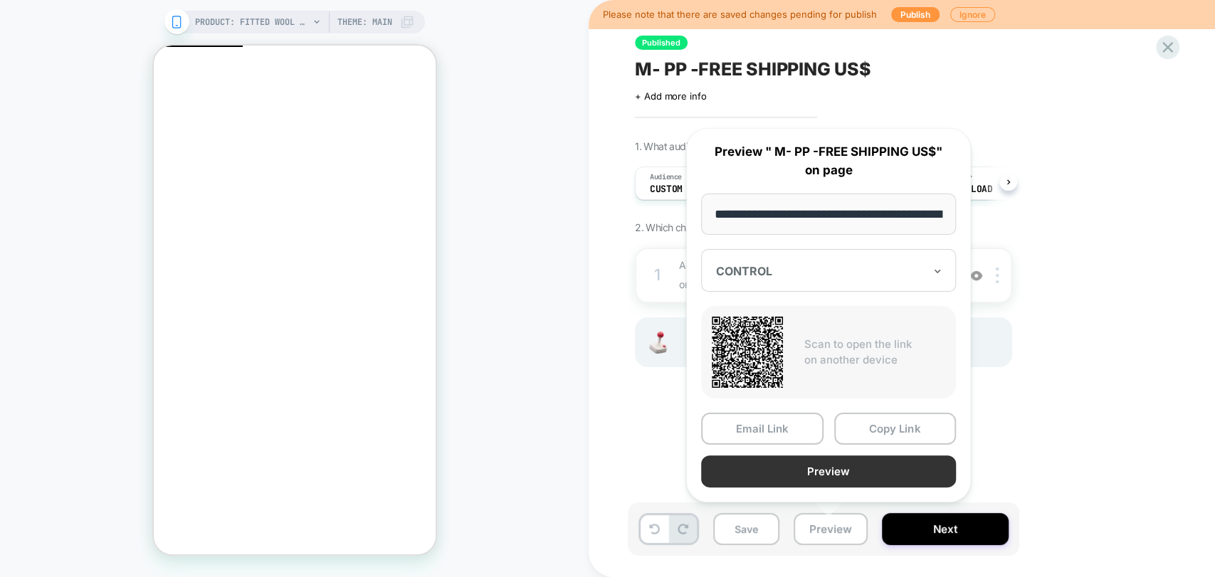
click at [842, 472] on button "Preview" at bounding box center [828, 471] width 255 height 32
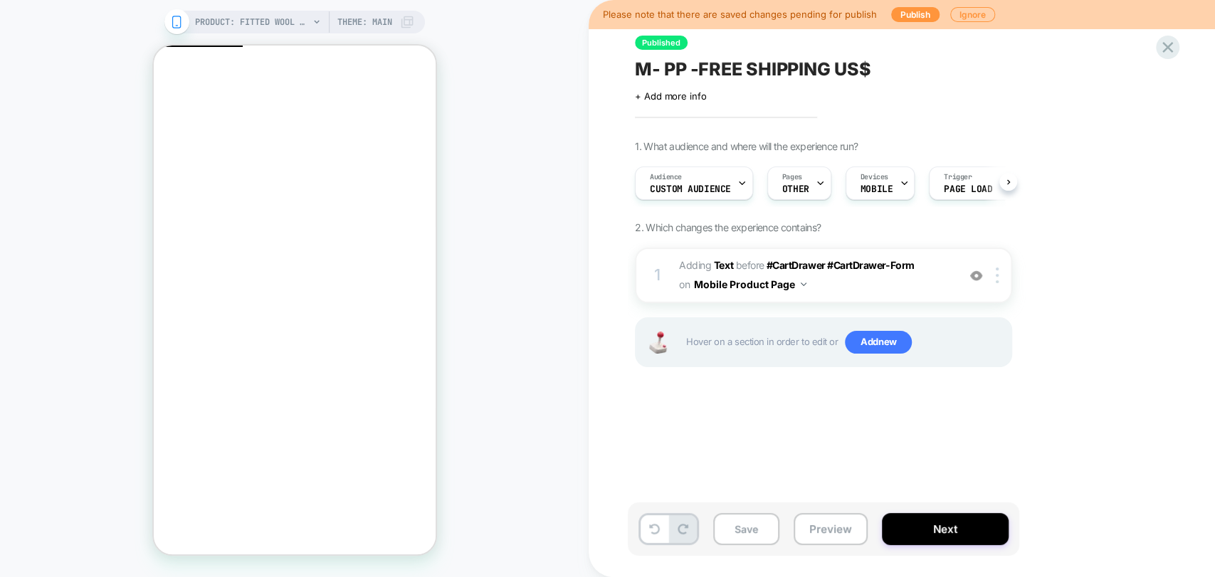
click at [678, 88] on div "Click to edit experience details + Add more info" at bounding box center [791, 91] width 312 height 22
click at [684, 88] on div "Click to edit experience details + Add more info" at bounding box center [791, 91] width 312 height 22
click at [682, 92] on span "+ Add more info" at bounding box center [670, 95] width 71 height 11
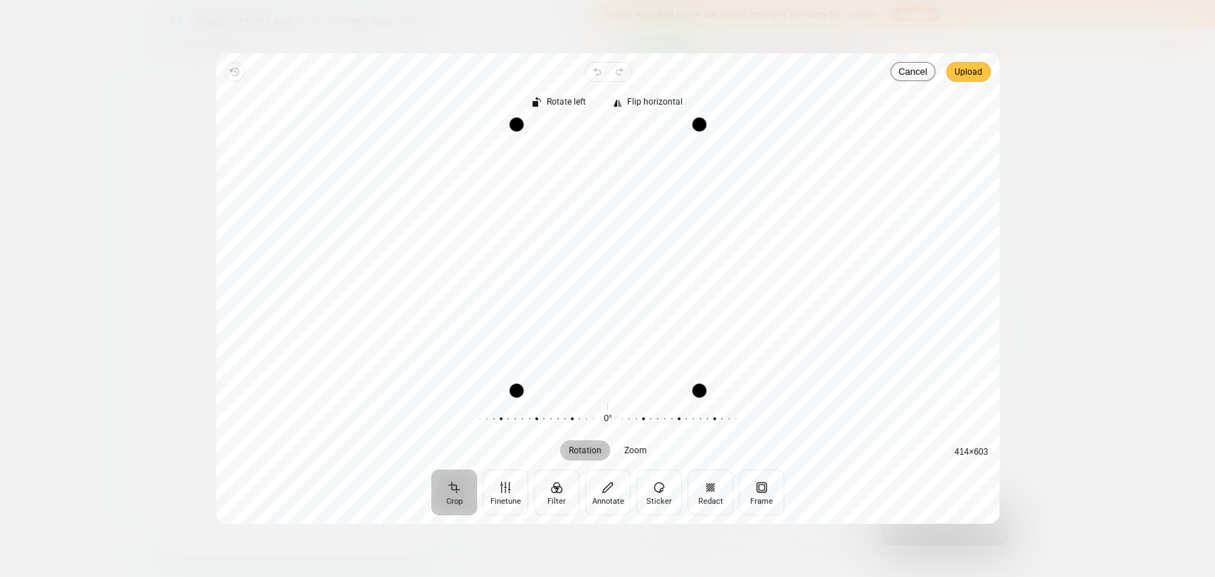
click at [978, 70] on span "Upload" at bounding box center [968, 71] width 28 height 17
click at [969, 72] on span "Upload" at bounding box center [968, 71] width 28 height 17
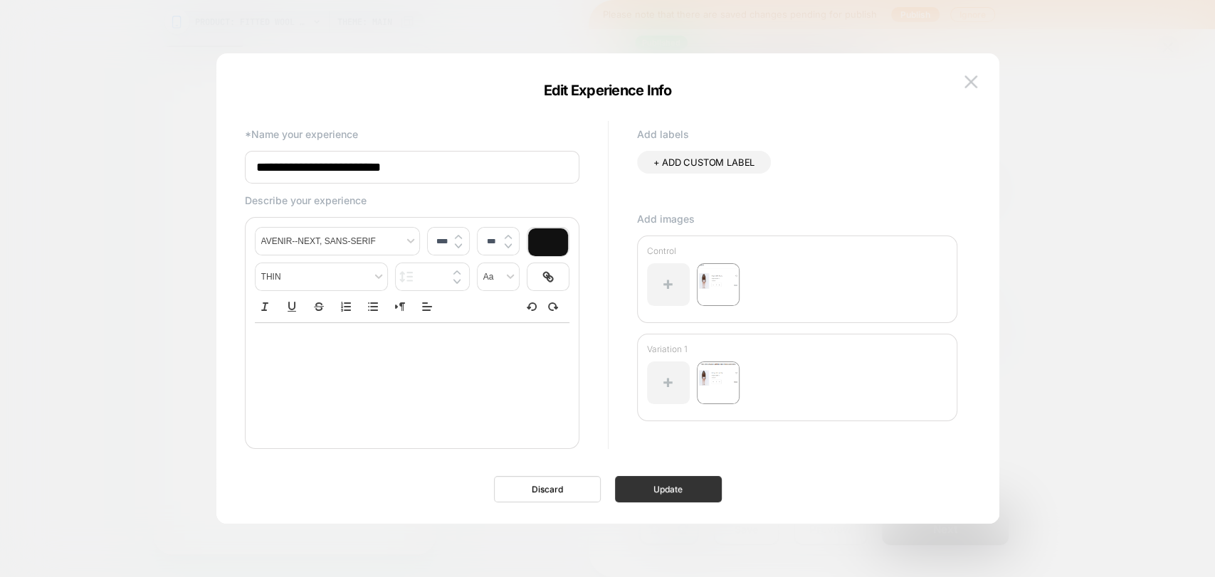
click at [667, 485] on button "Update" at bounding box center [668, 489] width 107 height 26
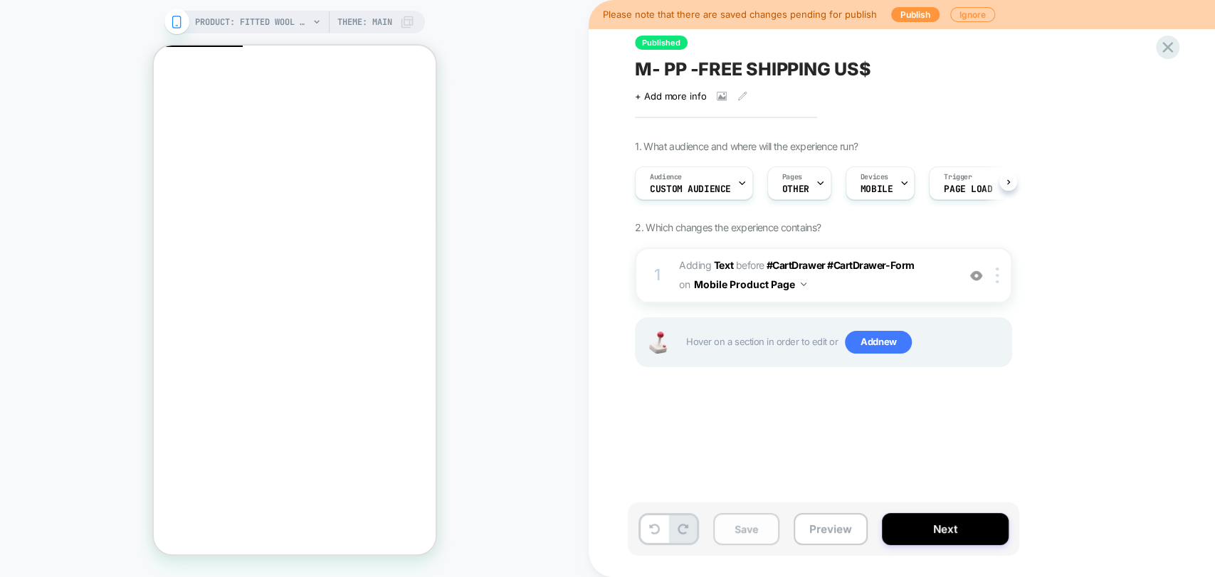
click at [734, 539] on button "Save" at bounding box center [746, 529] width 66 height 32
click at [831, 519] on button "Preview" at bounding box center [830, 529] width 74 height 32
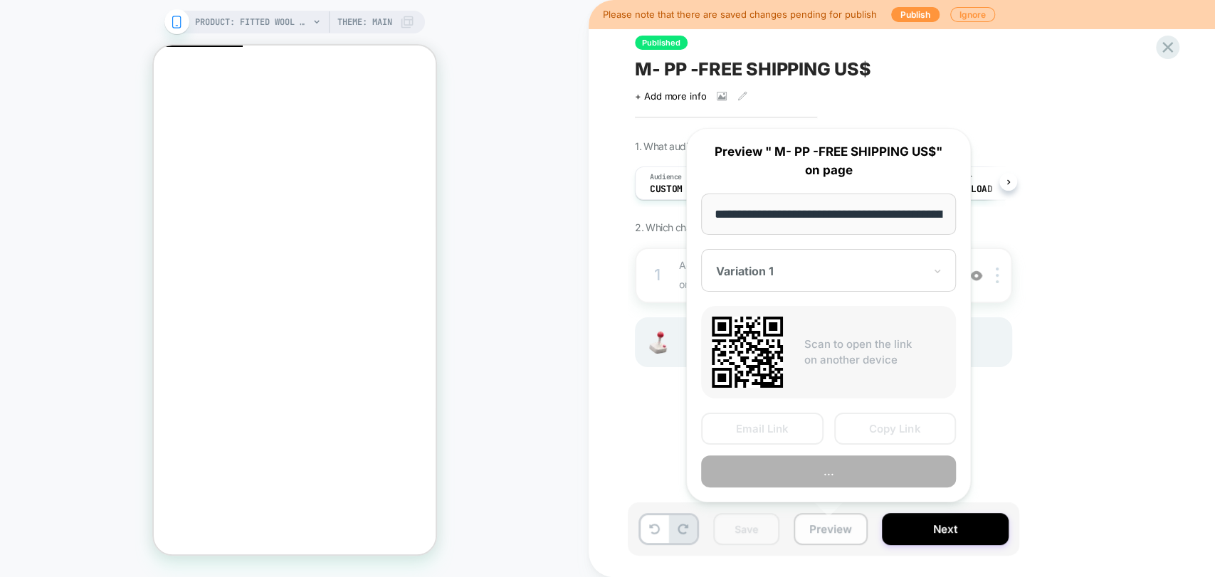
scroll to position [0, 243]
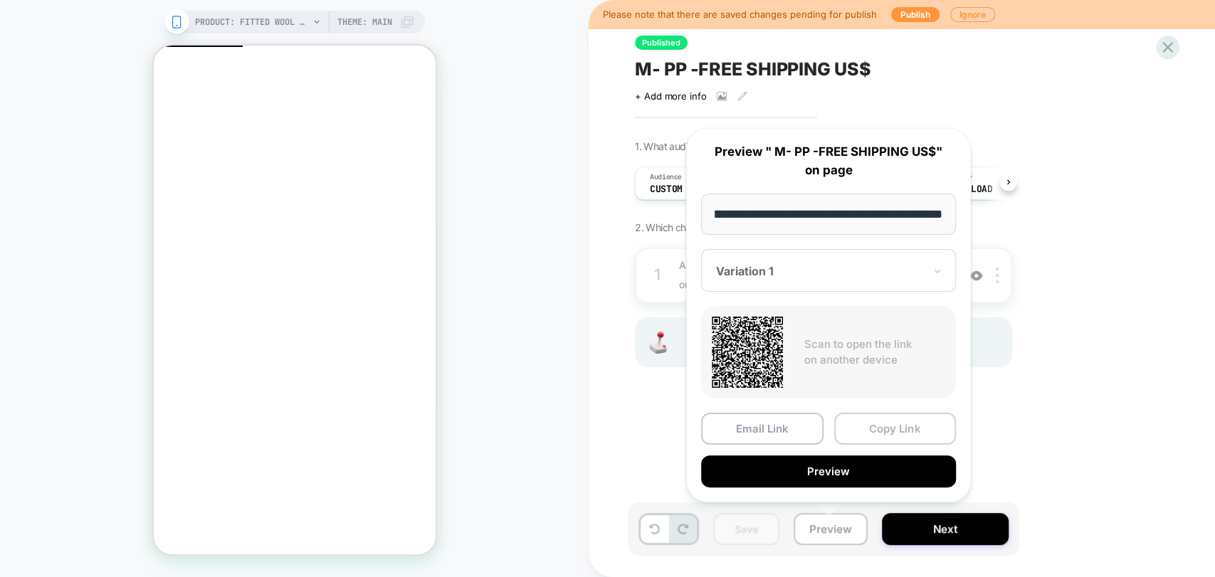
click at [908, 428] on button "Copy Link" at bounding box center [895, 429] width 122 height 32
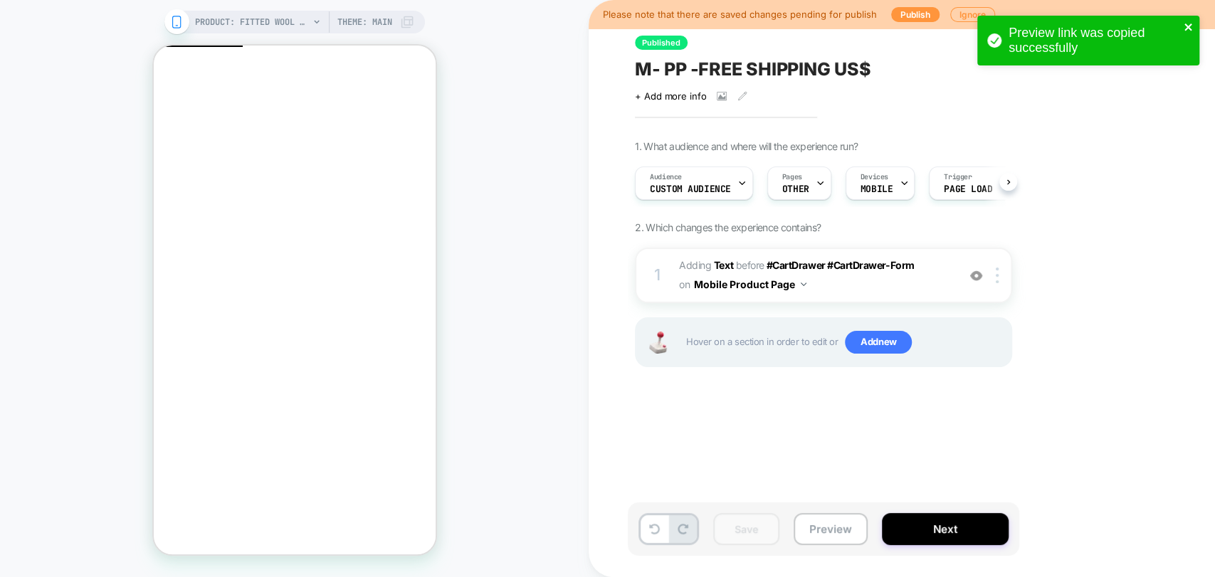
click at [1186, 28] on icon "close" at bounding box center [1187, 26] width 7 height 7
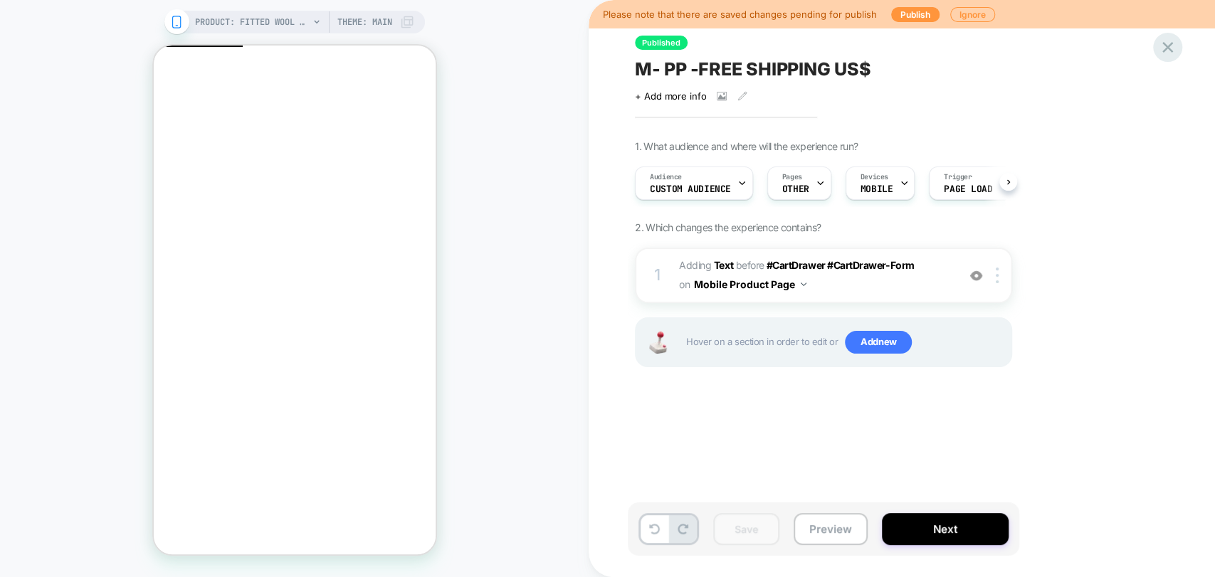
click at [1169, 46] on icon at bounding box center [1167, 47] width 11 height 11
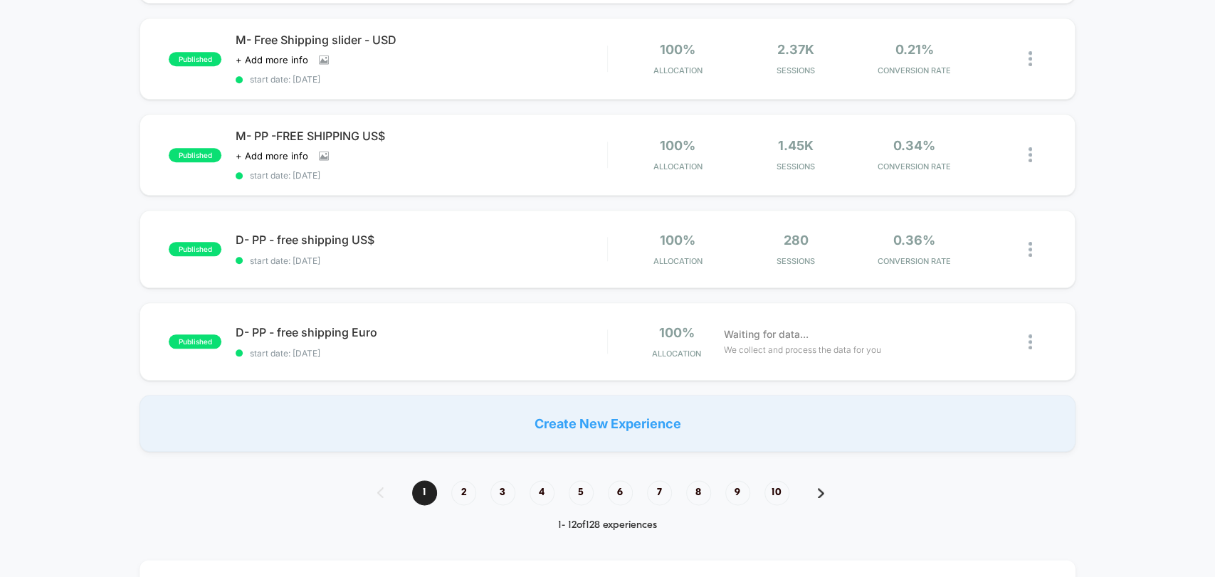
scroll to position [791, 0]
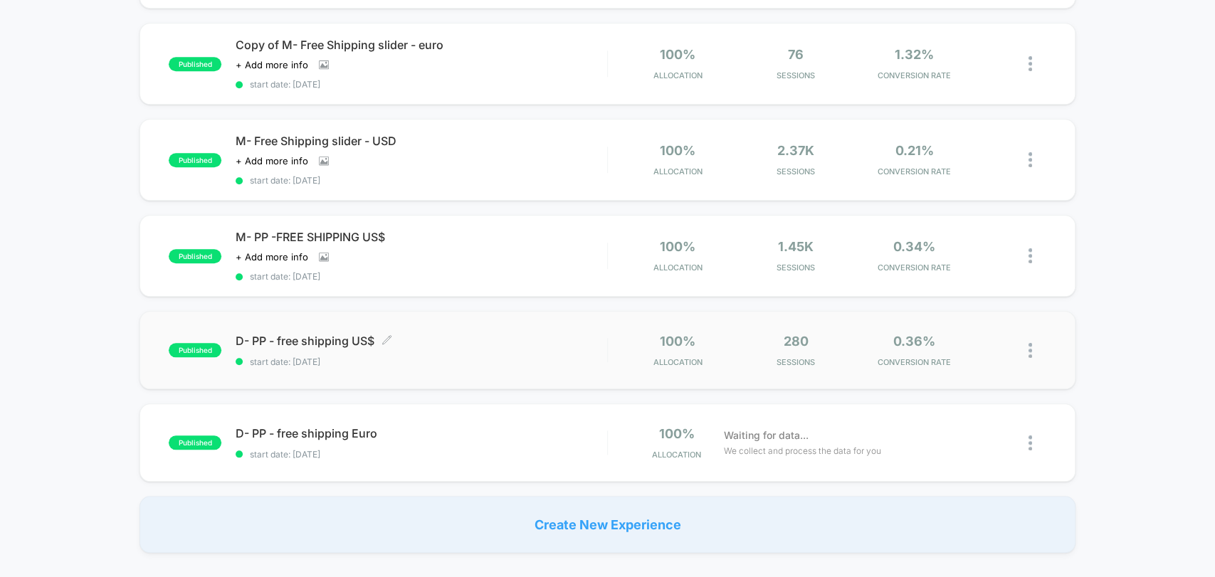
click at [418, 356] on span "start date: [DATE]" at bounding box center [421, 361] width 371 height 11
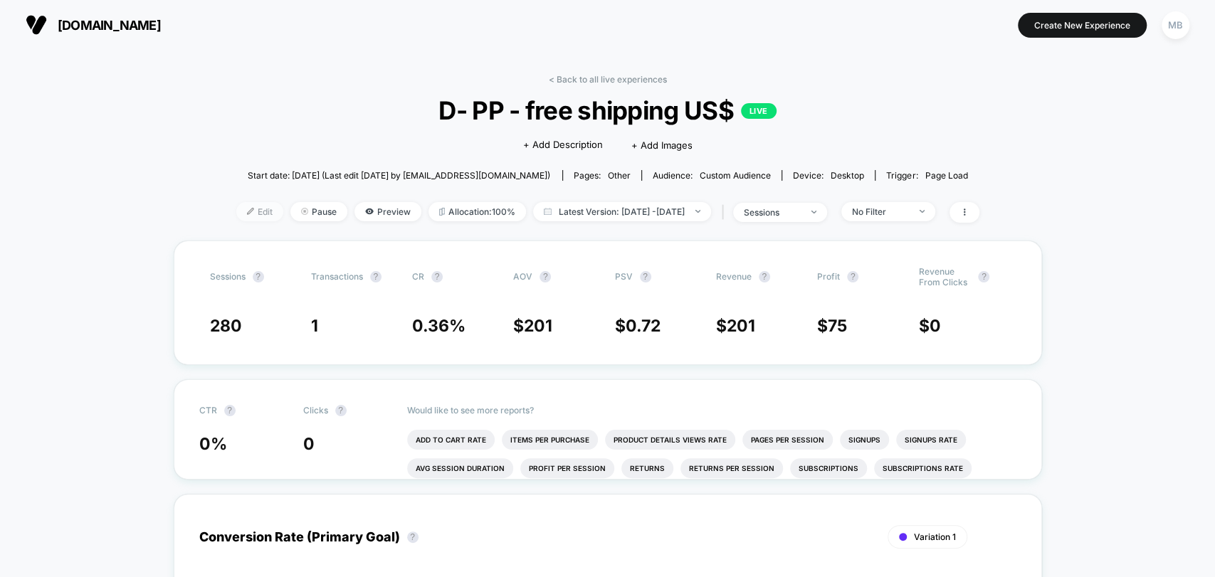
click at [247, 211] on span "Edit" at bounding box center [259, 211] width 47 height 19
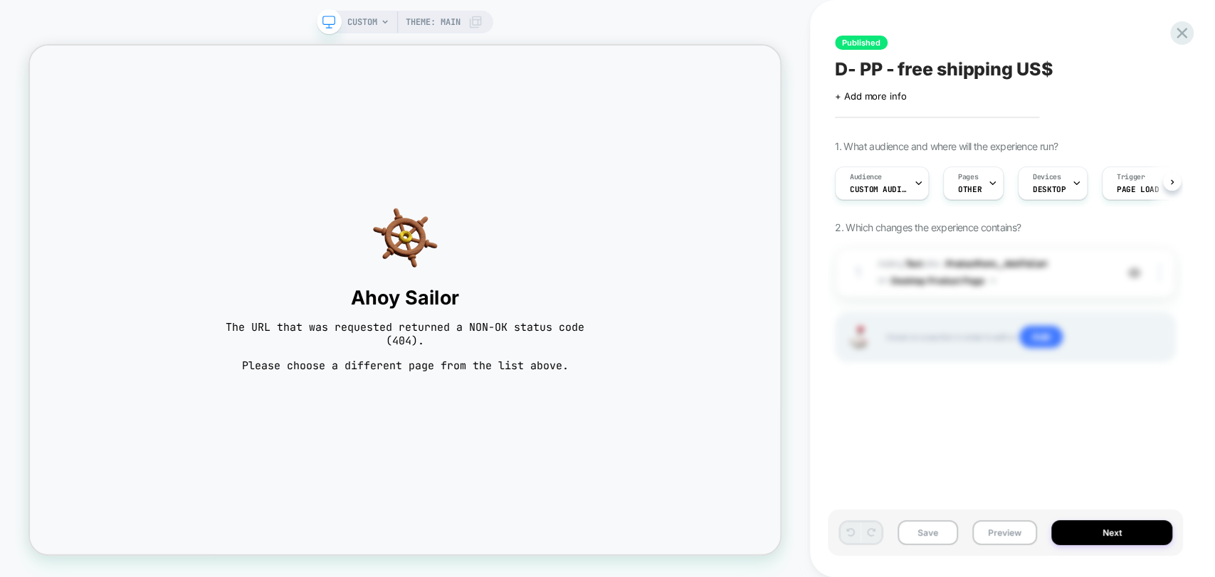
click at [368, 26] on span "CUSTOM" at bounding box center [362, 22] width 30 height 23
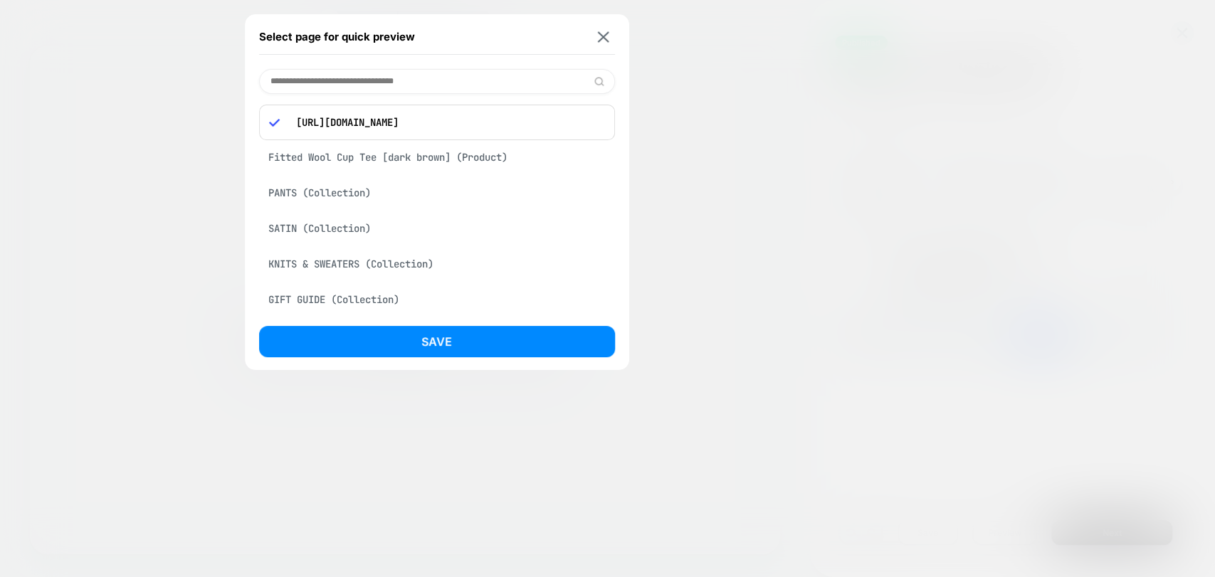
click at [598, 26] on div "Select page for quick preview" at bounding box center [437, 37] width 356 height 36
click at [606, 33] on img at bounding box center [603, 36] width 11 height 11
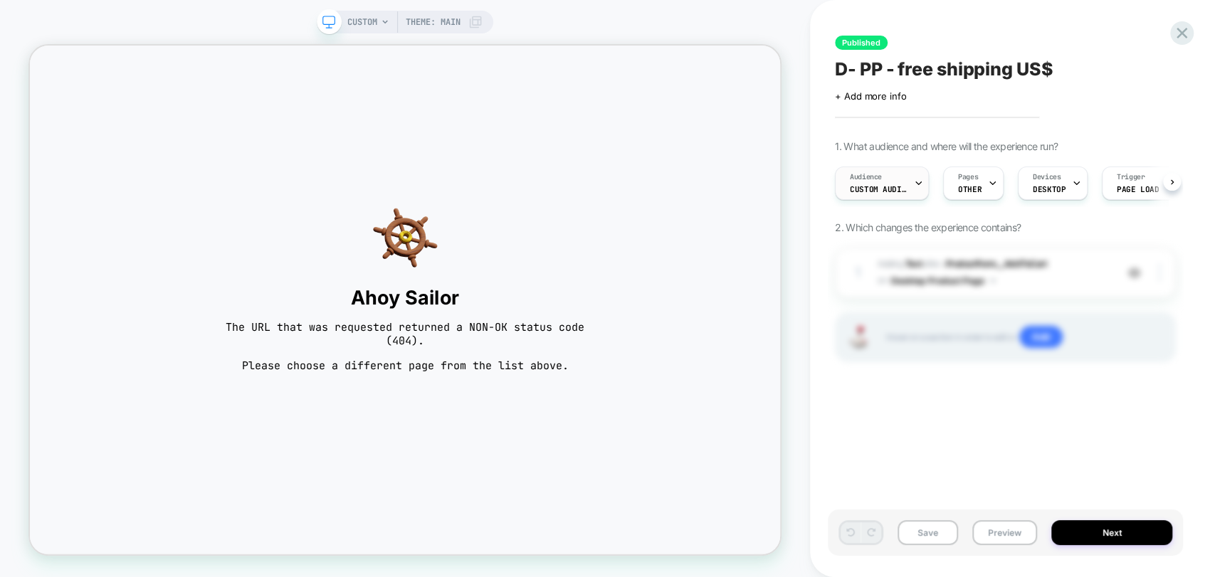
click at [877, 193] on span "Custom Audience" at bounding box center [878, 189] width 57 height 10
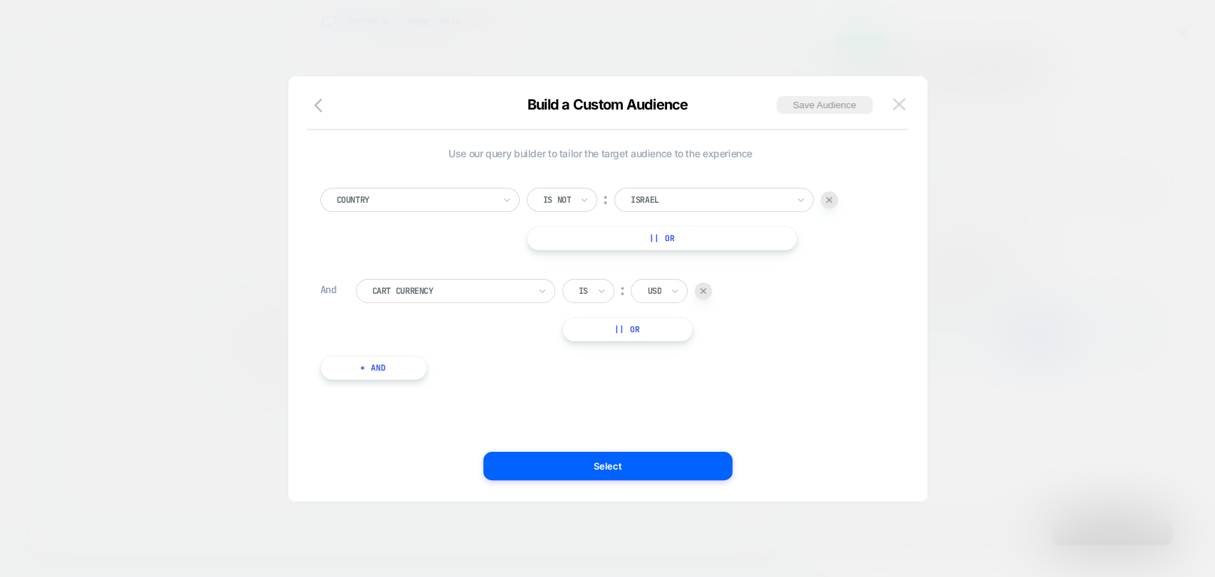
click at [897, 112] on button at bounding box center [898, 104] width 21 height 21
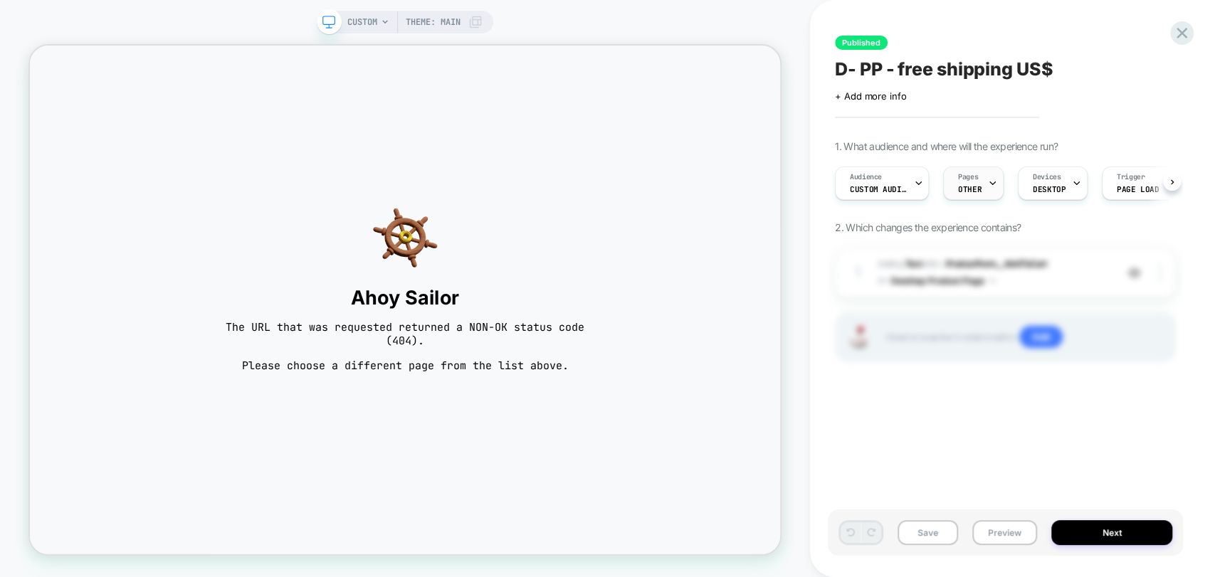
click at [989, 198] on div at bounding box center [992, 183] width 9 height 32
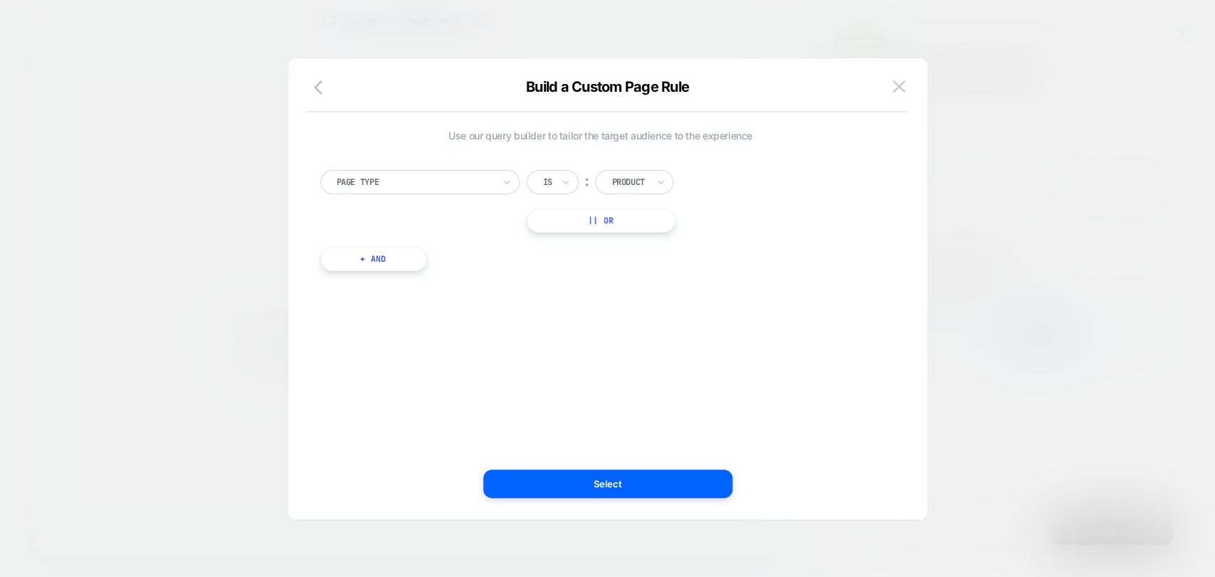
drag, startPoint x: 891, startPoint y: 90, endPoint x: 786, endPoint y: 90, distance: 105.3
click at [892, 90] on button at bounding box center [898, 86] width 21 height 21
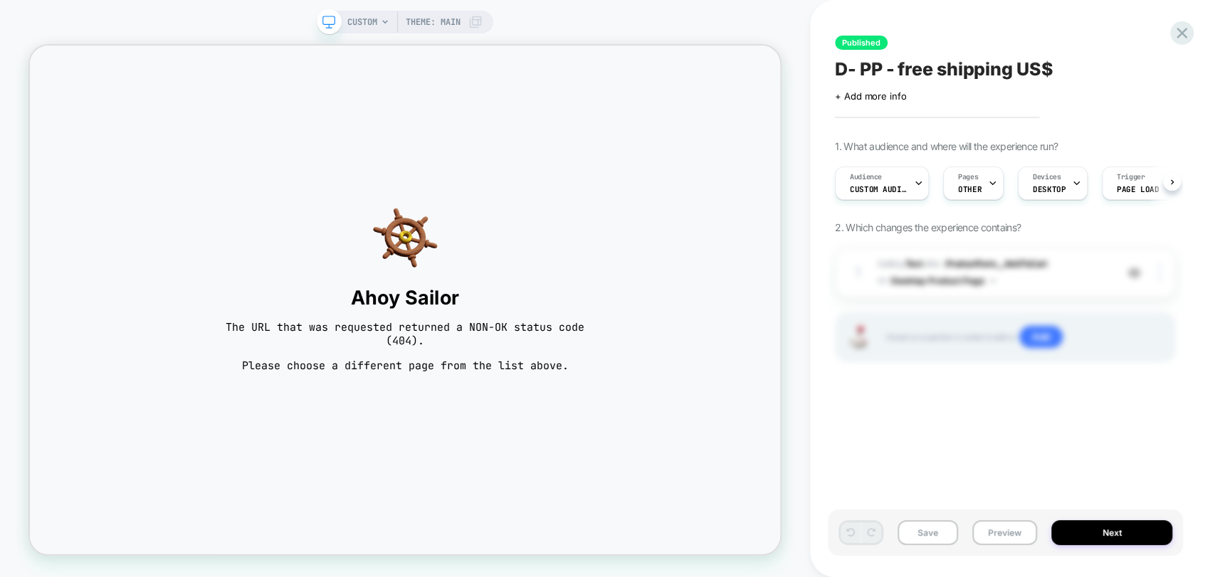
click at [363, 22] on span "CUSTOM" at bounding box center [362, 22] width 30 height 23
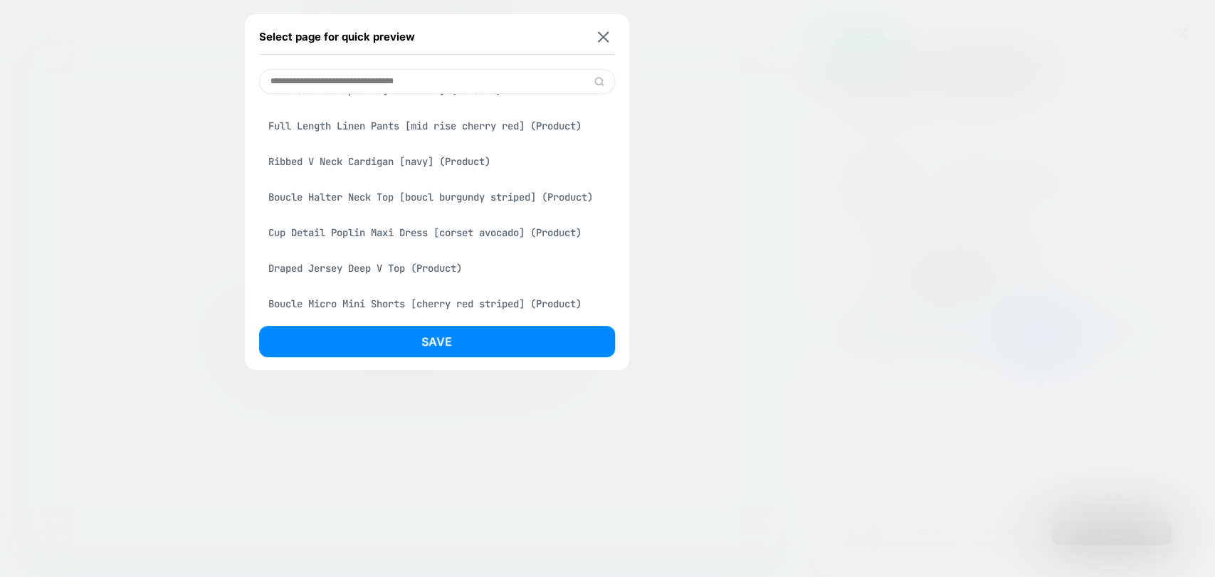
scroll to position [632, 0]
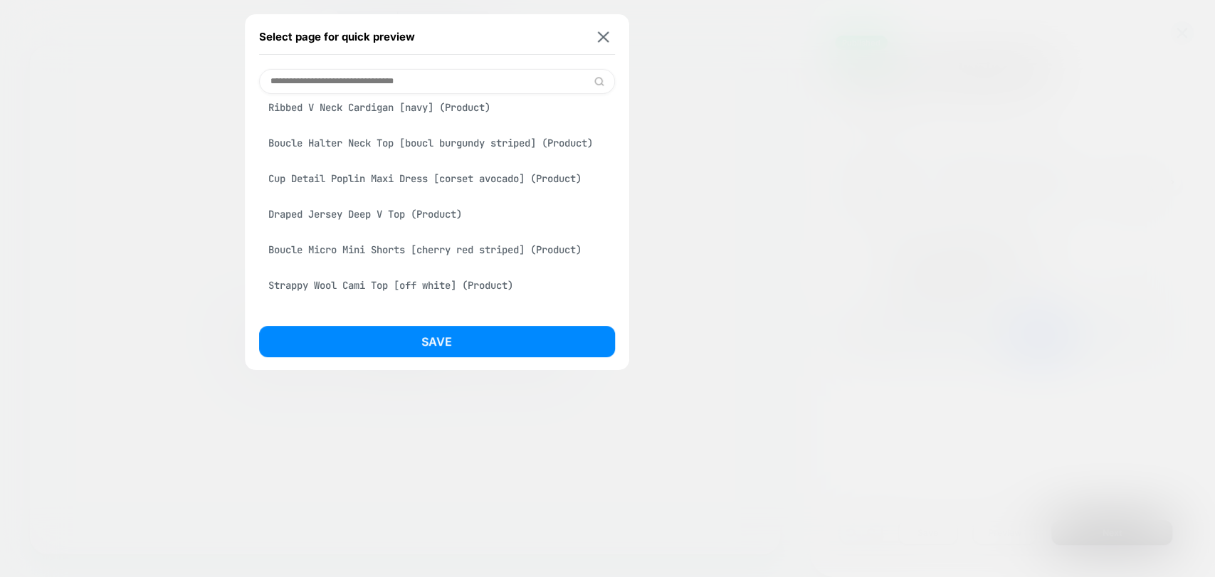
click at [421, 228] on div "Draped Jersey Deep V Top (Product)" at bounding box center [437, 214] width 356 height 27
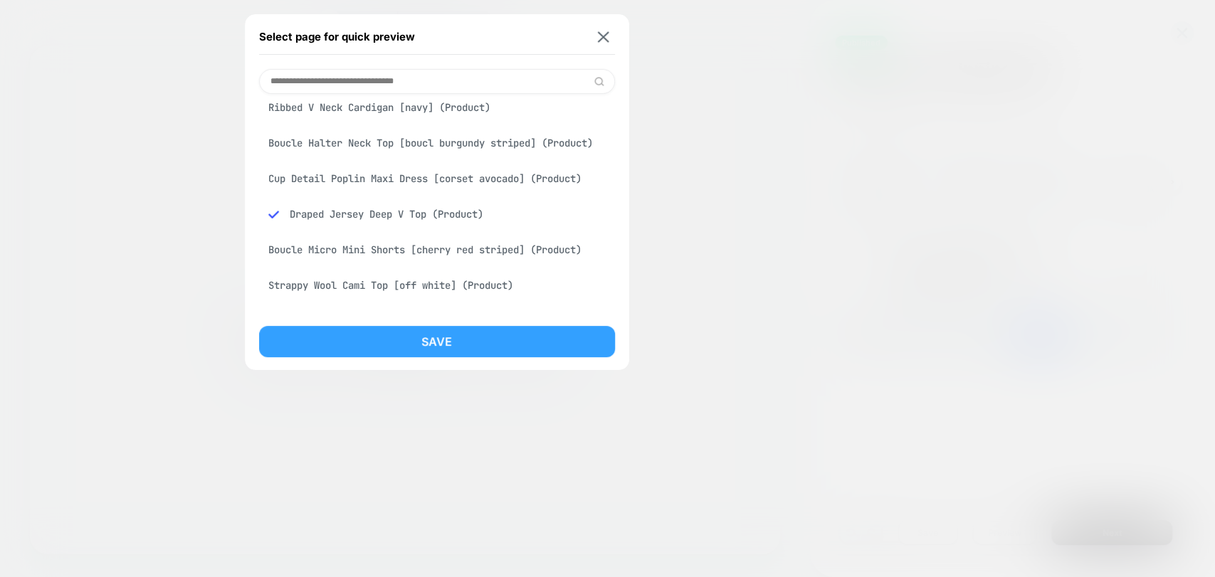
click at [448, 340] on button "Save" at bounding box center [437, 341] width 356 height 31
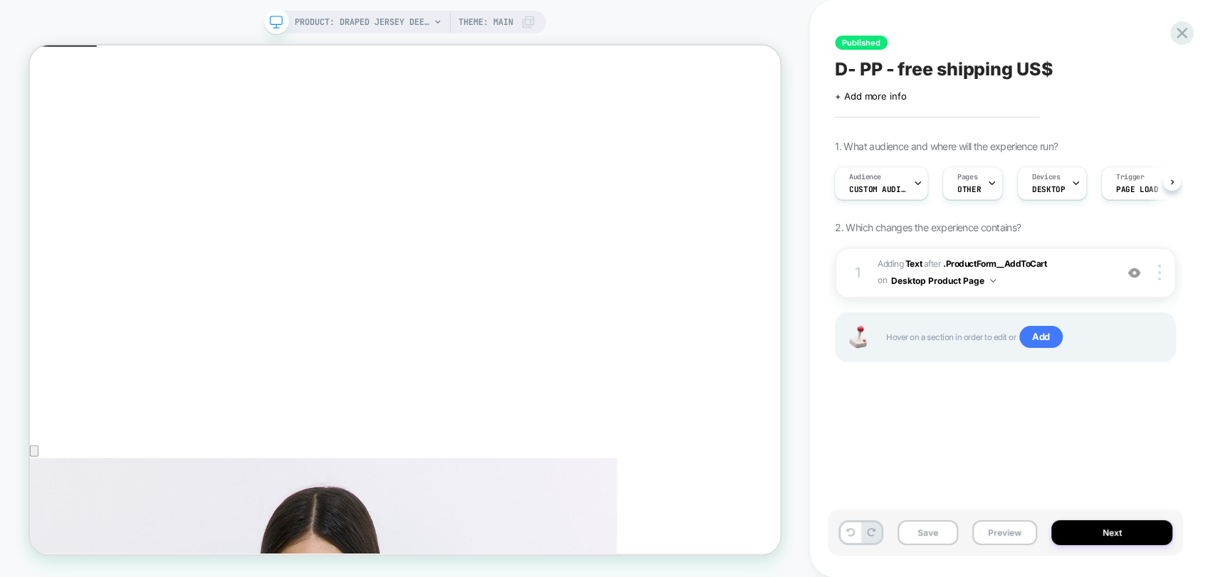
scroll to position [0, 0]
click at [1132, 275] on img at bounding box center [1134, 273] width 12 height 12
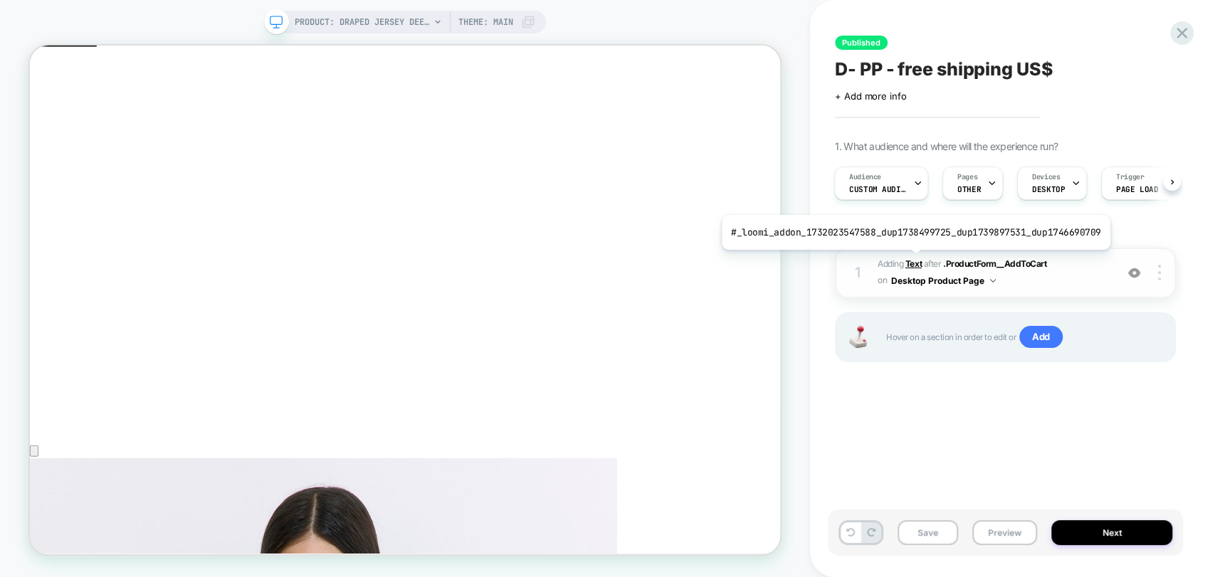
click at [911, 260] on b "Text" at bounding box center [913, 263] width 16 height 11
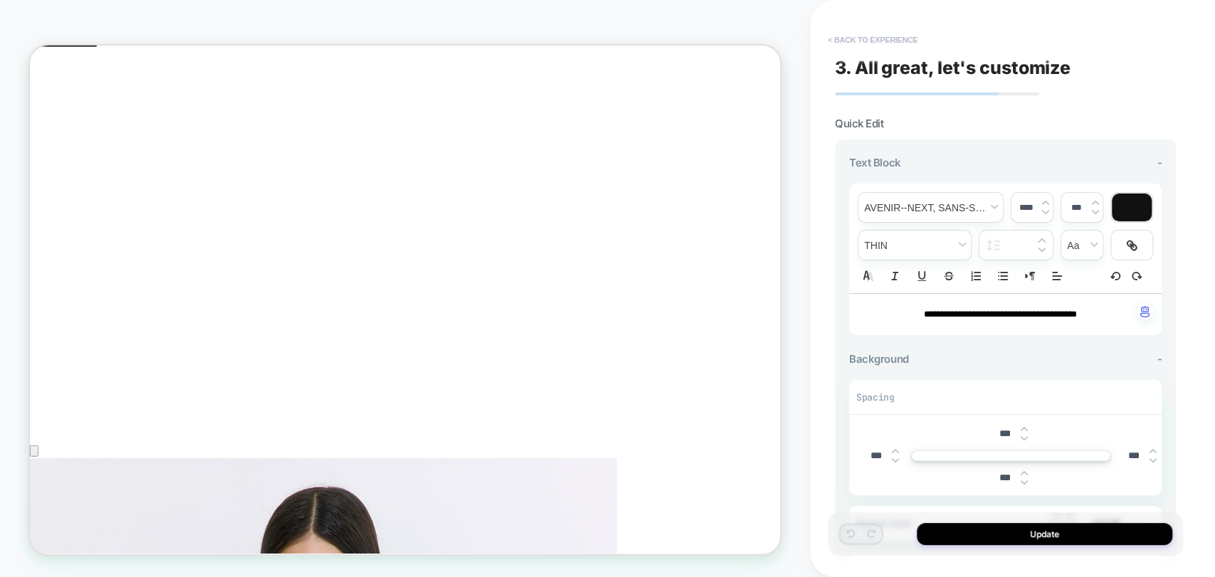
click at [847, 47] on button "< Back to experience" at bounding box center [872, 39] width 104 height 23
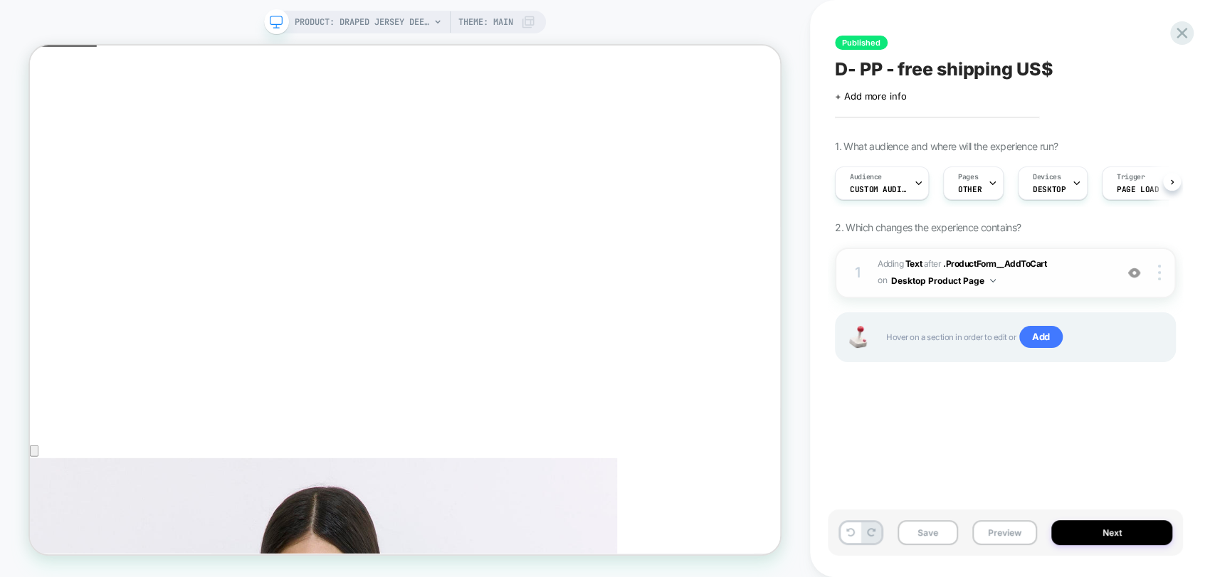
click at [1159, 282] on div "1 #_loomi_addon_1732023547588_dup1738499725_dup1739897531_dup1746690709 Adding …" at bounding box center [1005, 273] width 341 height 51
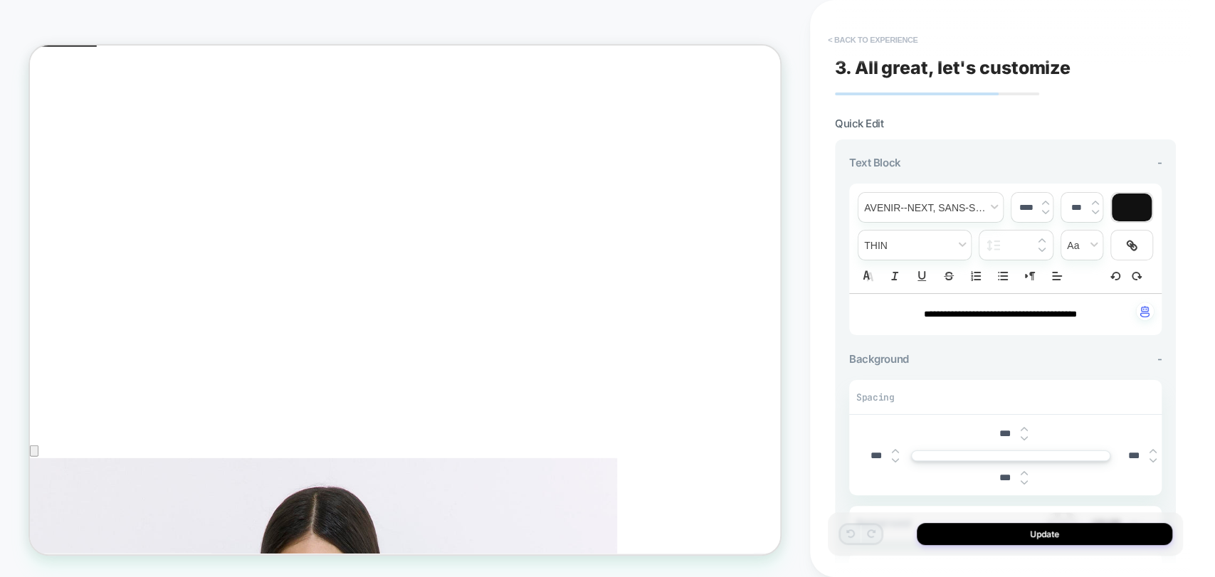
click at [867, 38] on button "< Back to experience" at bounding box center [872, 39] width 104 height 23
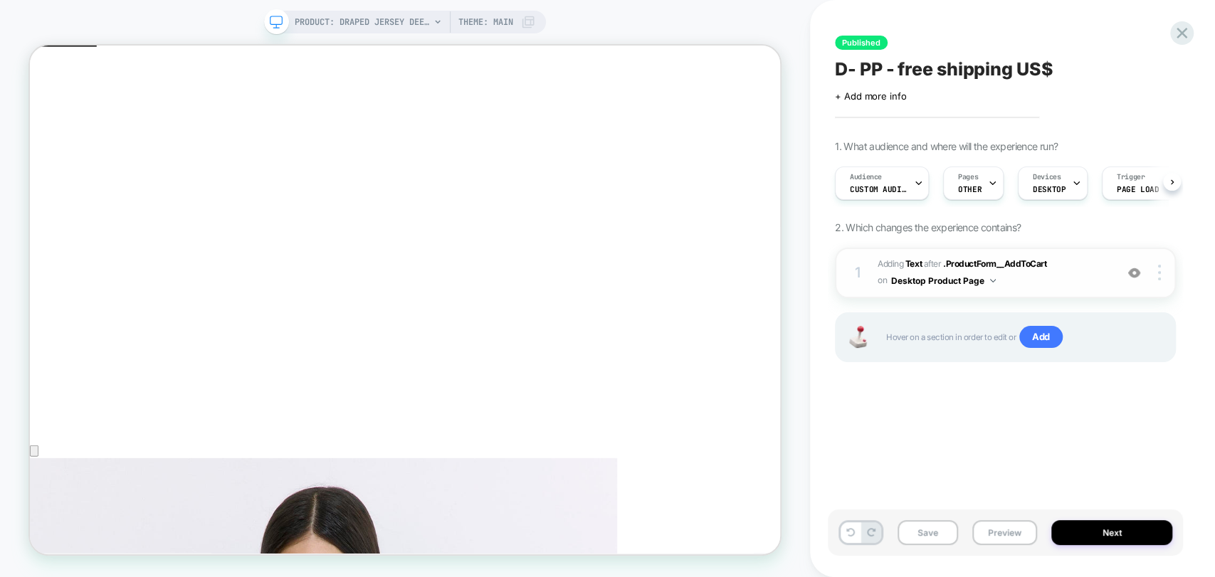
click at [1132, 269] on img at bounding box center [1134, 273] width 12 height 12
click at [912, 257] on span "#_loomi_addon_1732023547588_dup1738499725_dup1739897531_dup1746690709 Adding Te…" at bounding box center [992, 272] width 231 height 33
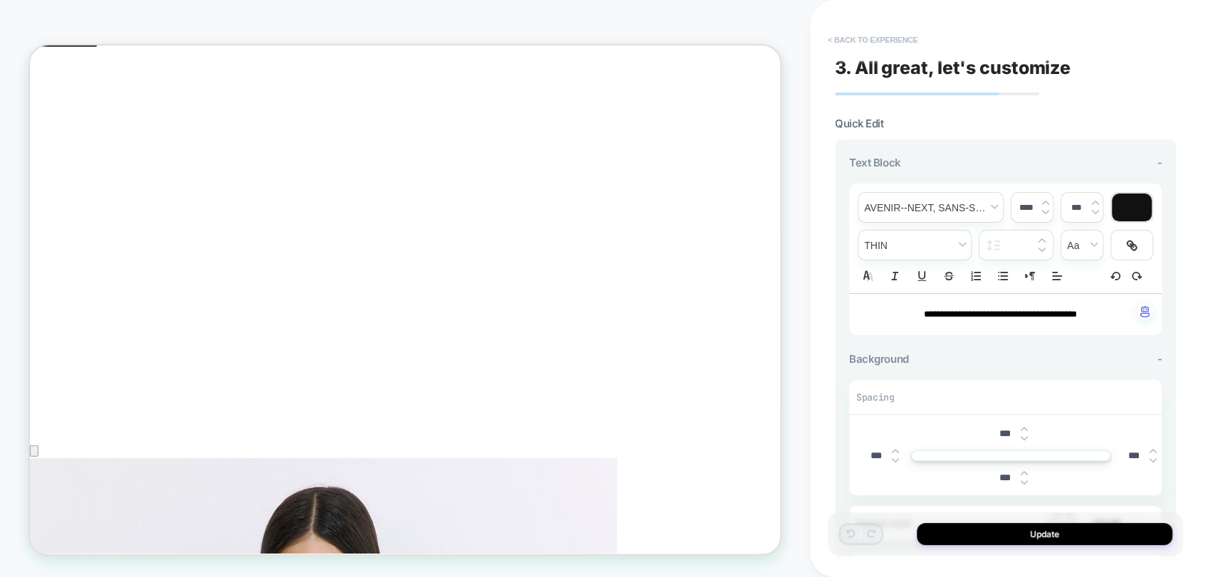
click at [855, 38] on button "< Back to experience" at bounding box center [872, 39] width 104 height 23
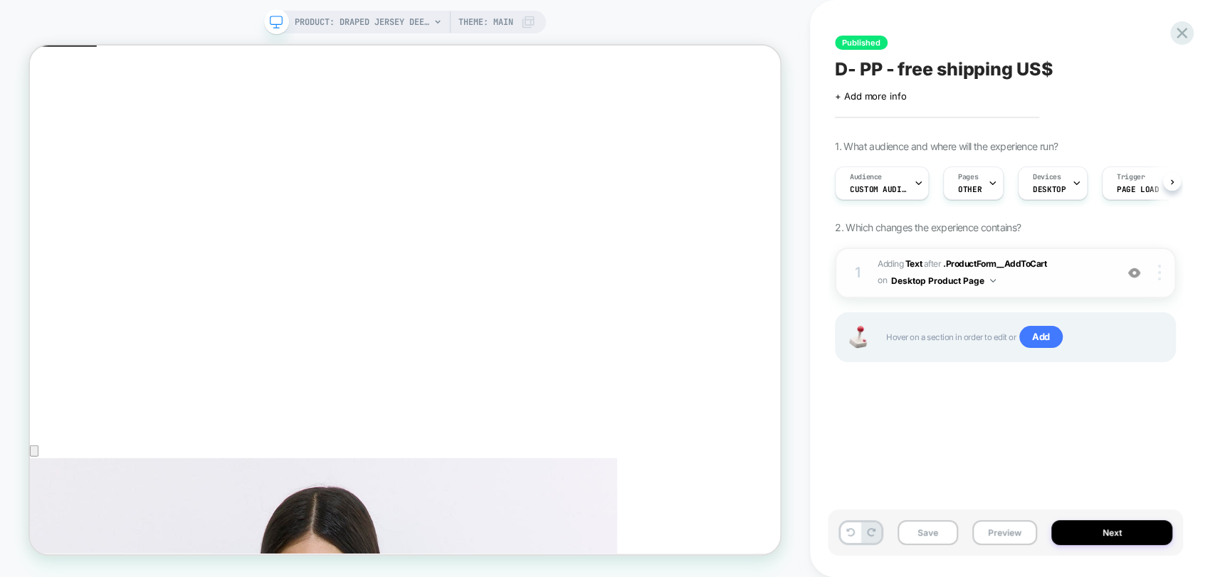
click at [1158, 270] on img at bounding box center [1159, 273] width 3 height 16
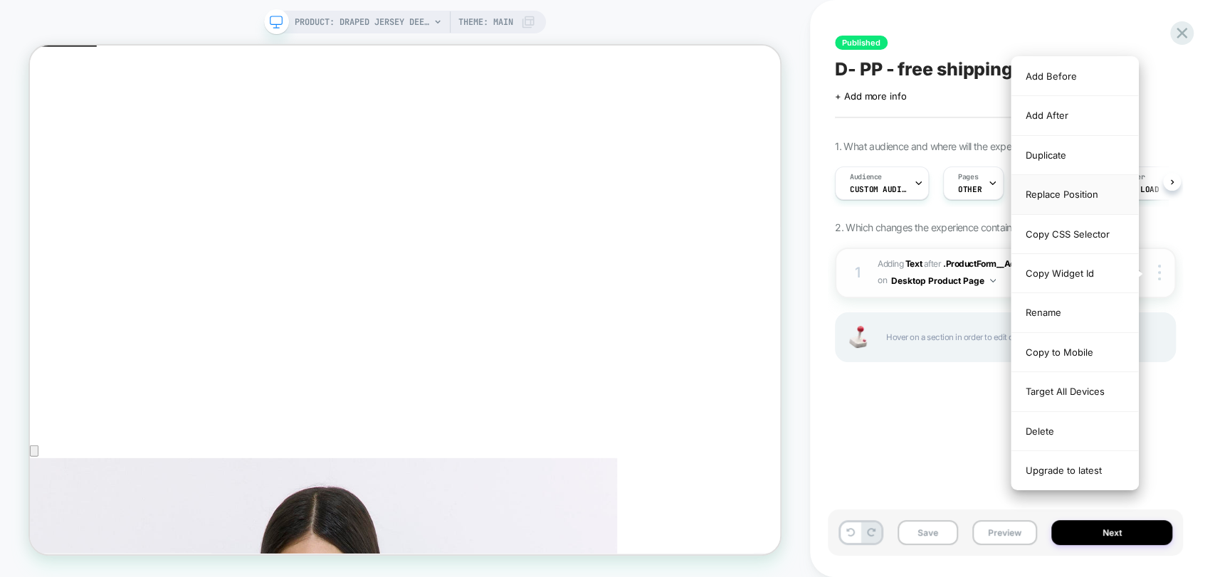
click at [1076, 196] on div "Replace Position" at bounding box center [1074, 194] width 127 height 39
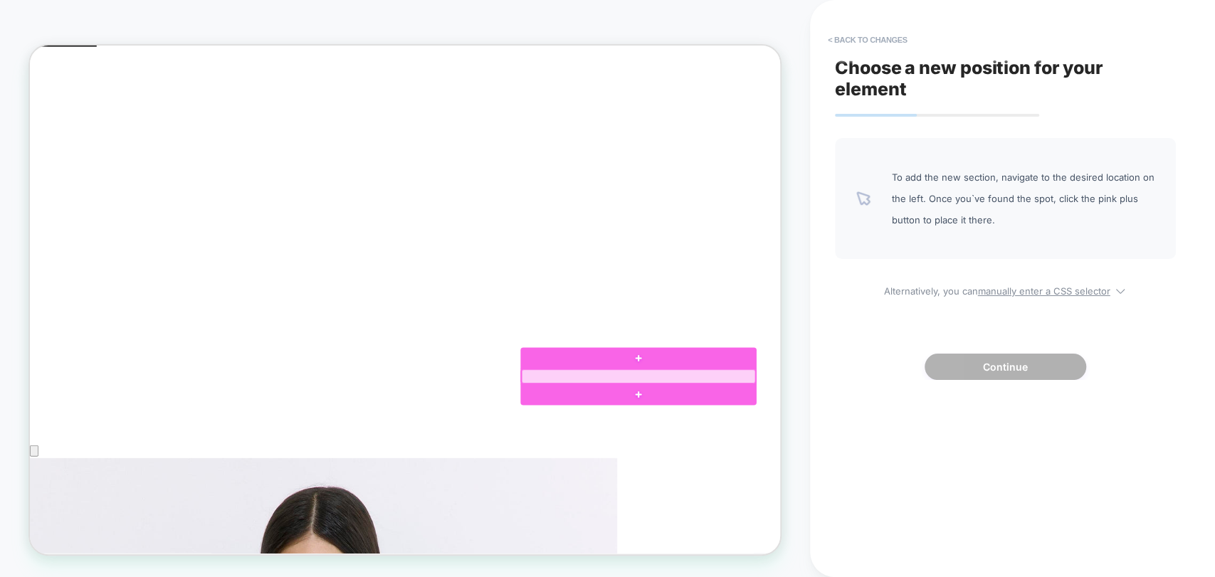
click div
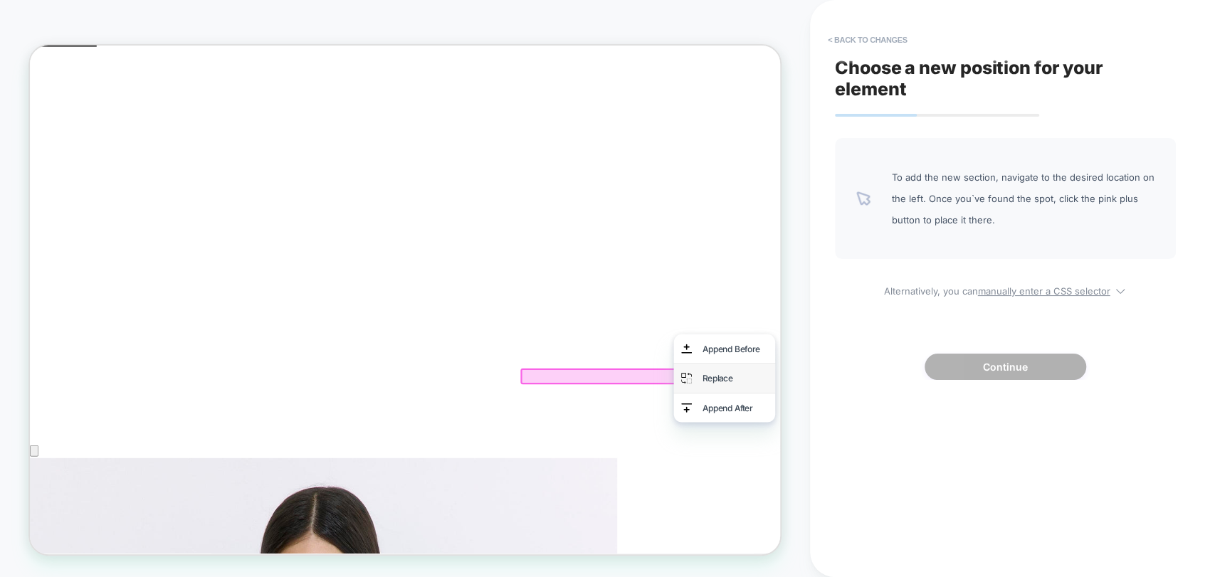
click div "Replace"
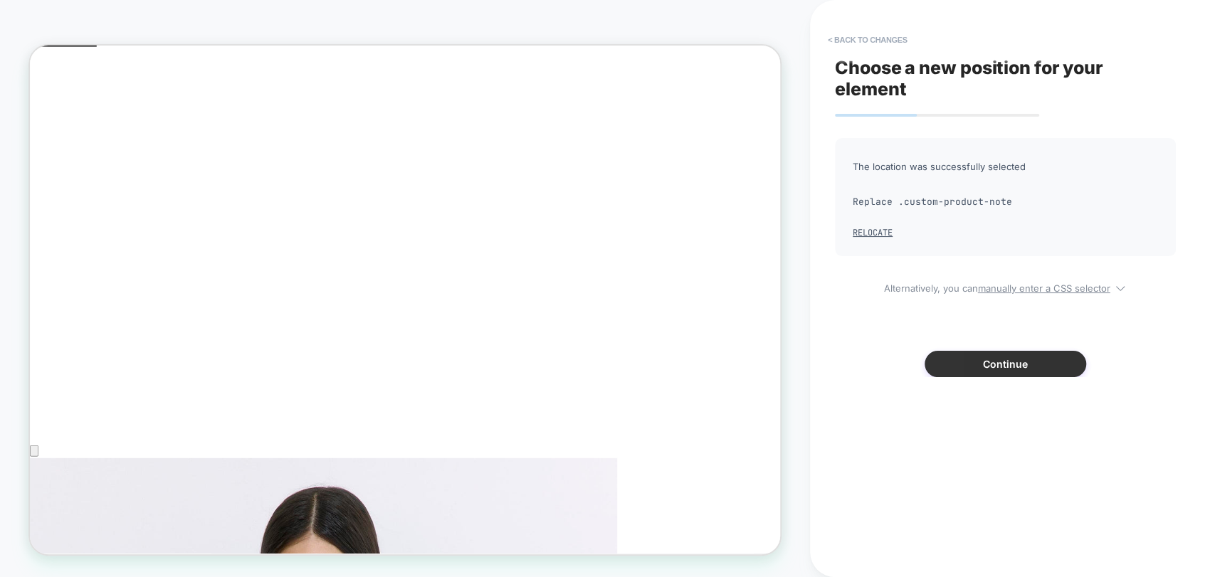
click at [996, 358] on button "Continue" at bounding box center [1005, 364] width 162 height 26
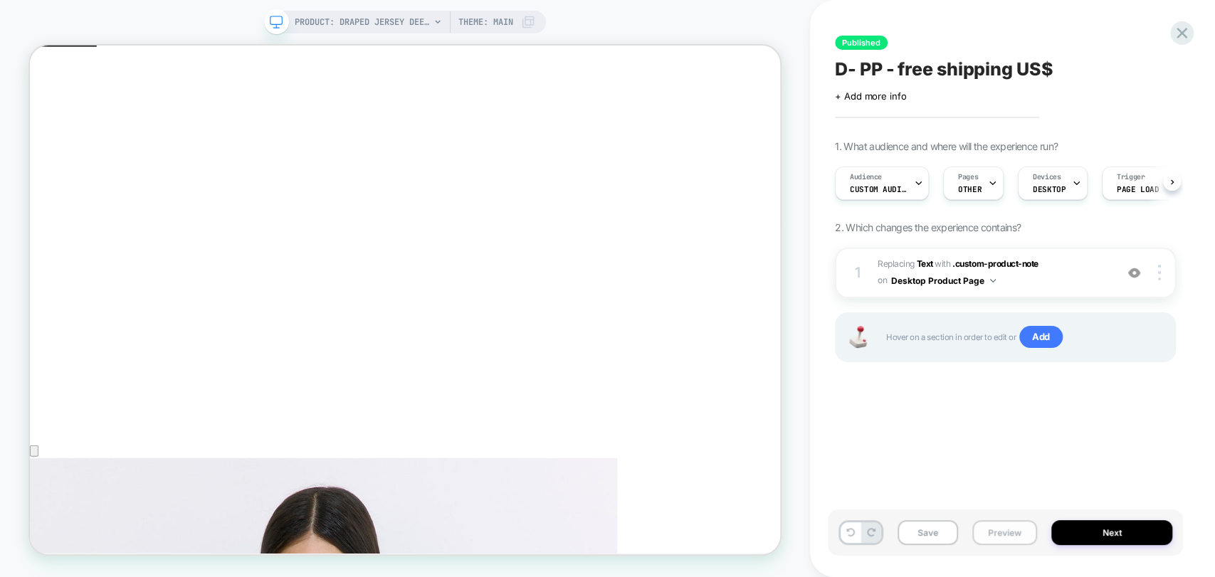
click at [998, 528] on button "Preview" at bounding box center [1004, 532] width 65 height 25
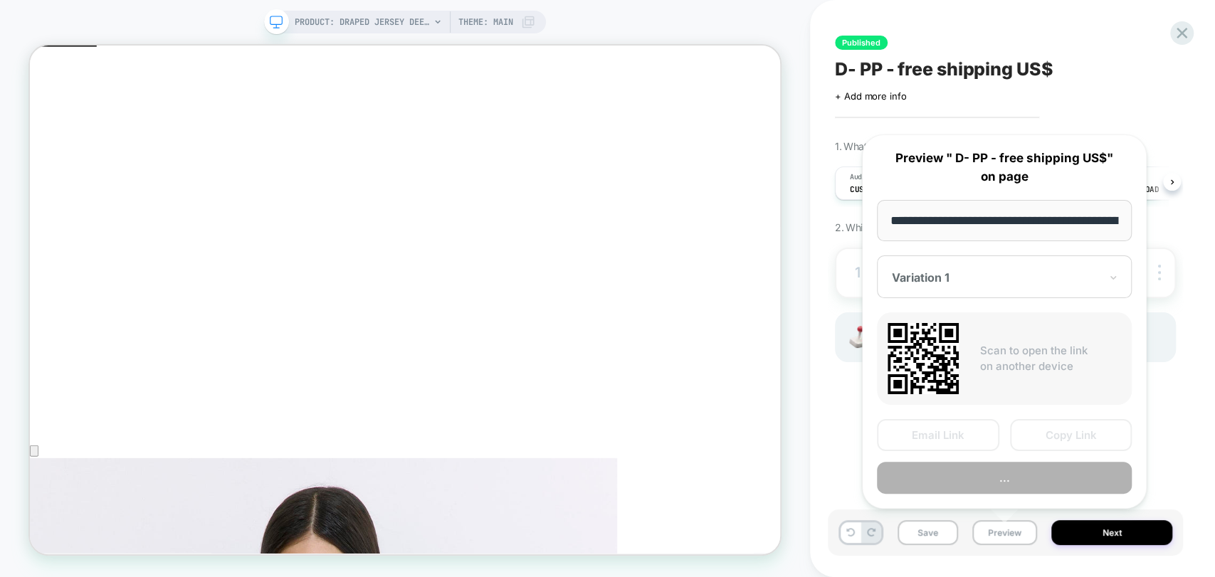
scroll to position [0, 213]
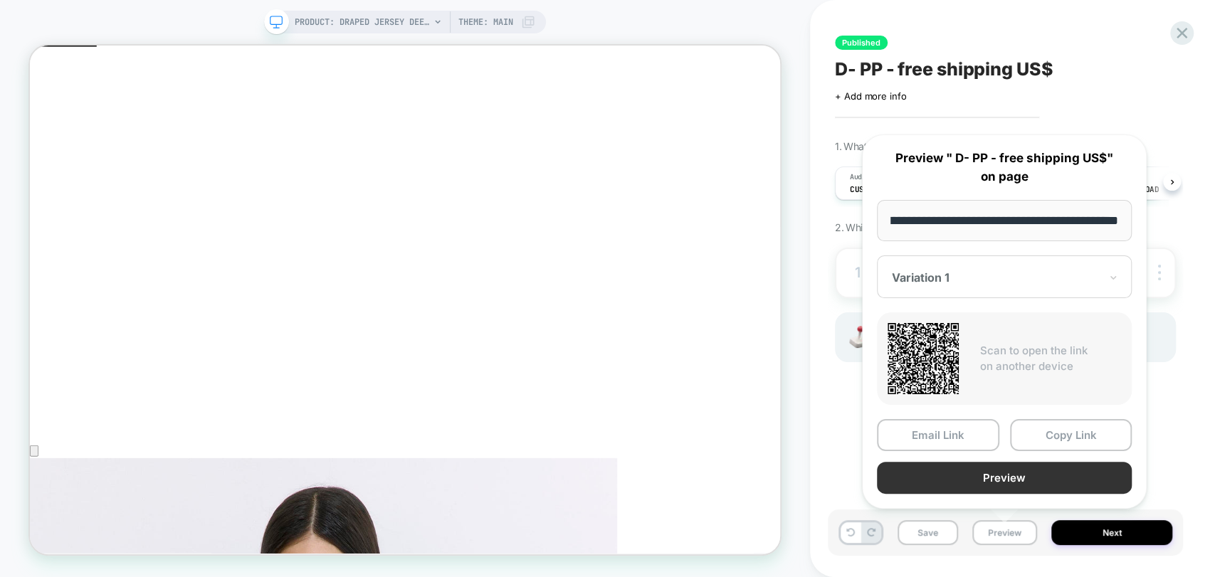
click at [1015, 479] on button "Preview" at bounding box center [1004, 478] width 255 height 32
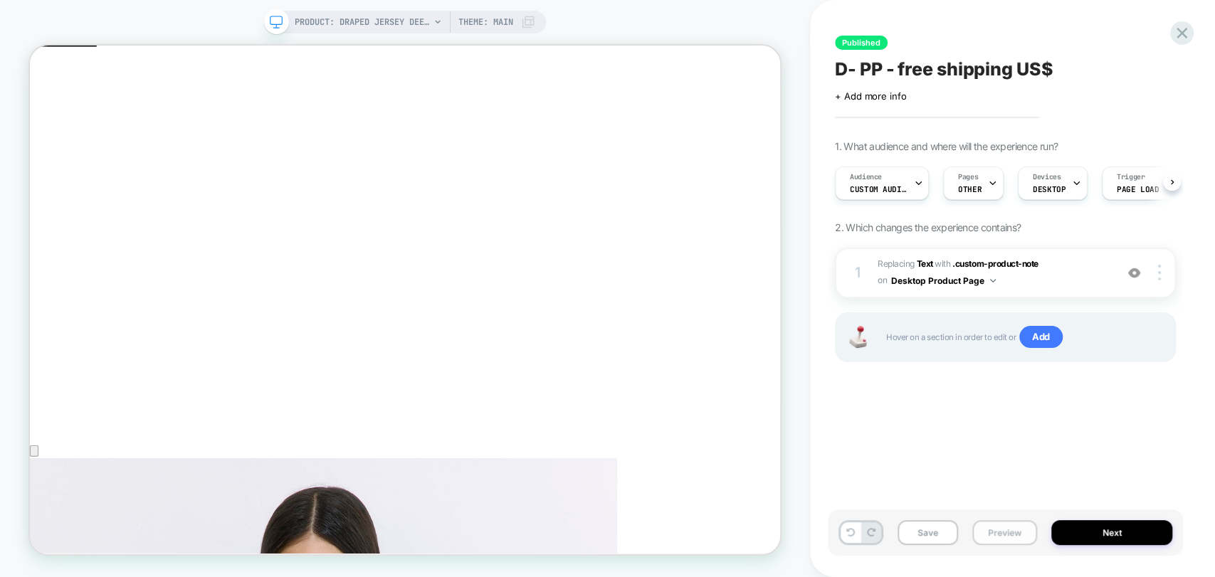
click at [998, 532] on button "Preview" at bounding box center [1004, 532] width 65 height 25
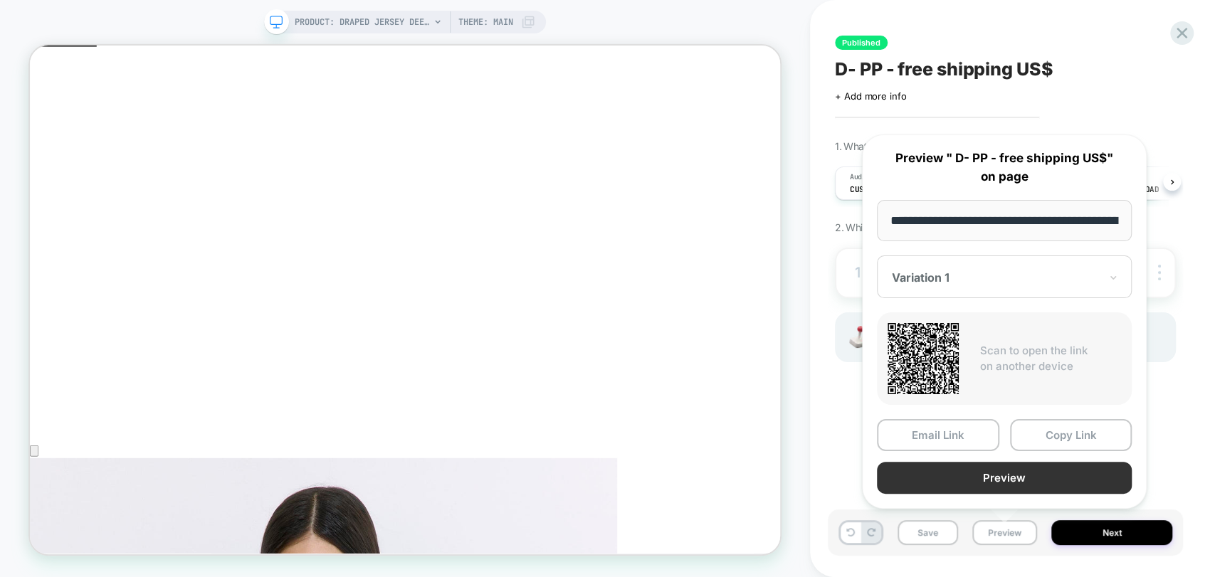
click at [1047, 485] on button "Preview" at bounding box center [1004, 478] width 255 height 32
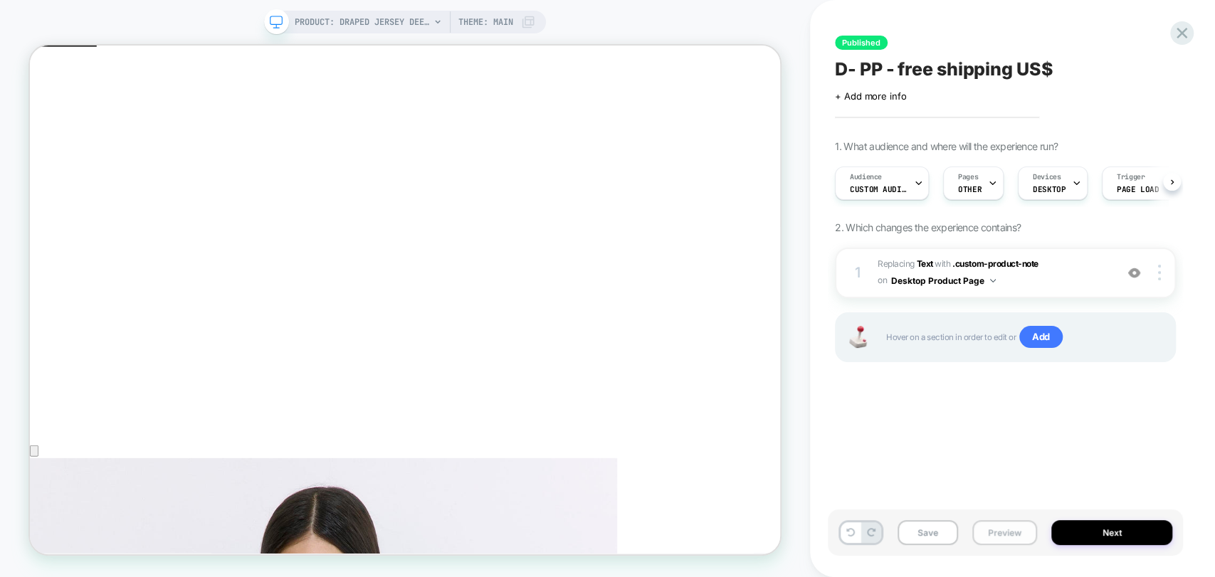
click at [987, 539] on button "Preview" at bounding box center [1004, 532] width 65 height 25
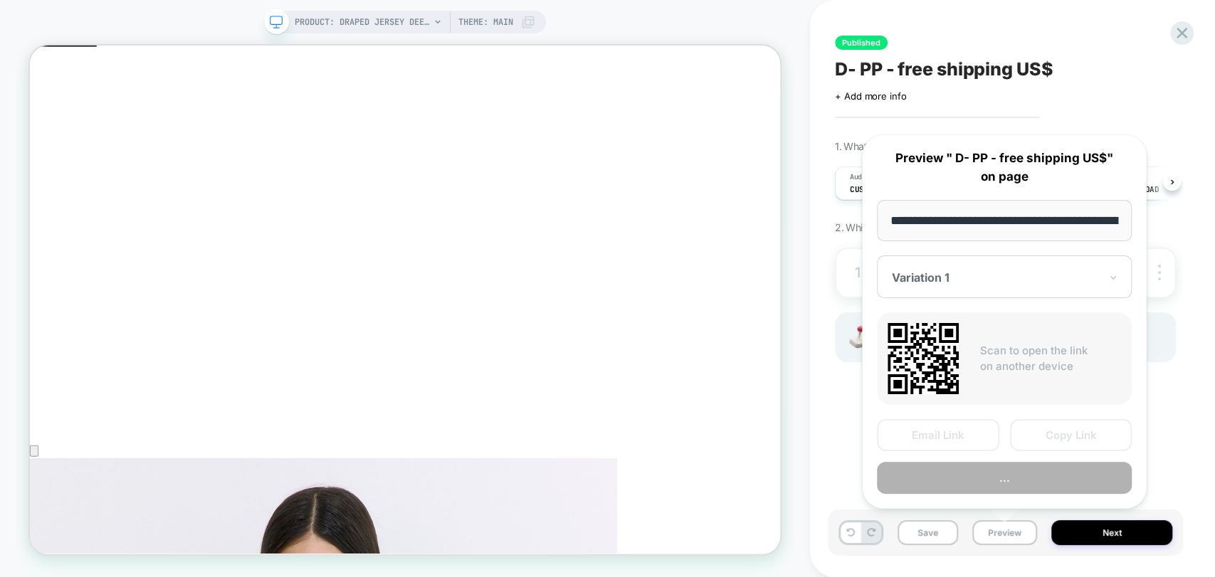
scroll to position [0, 213]
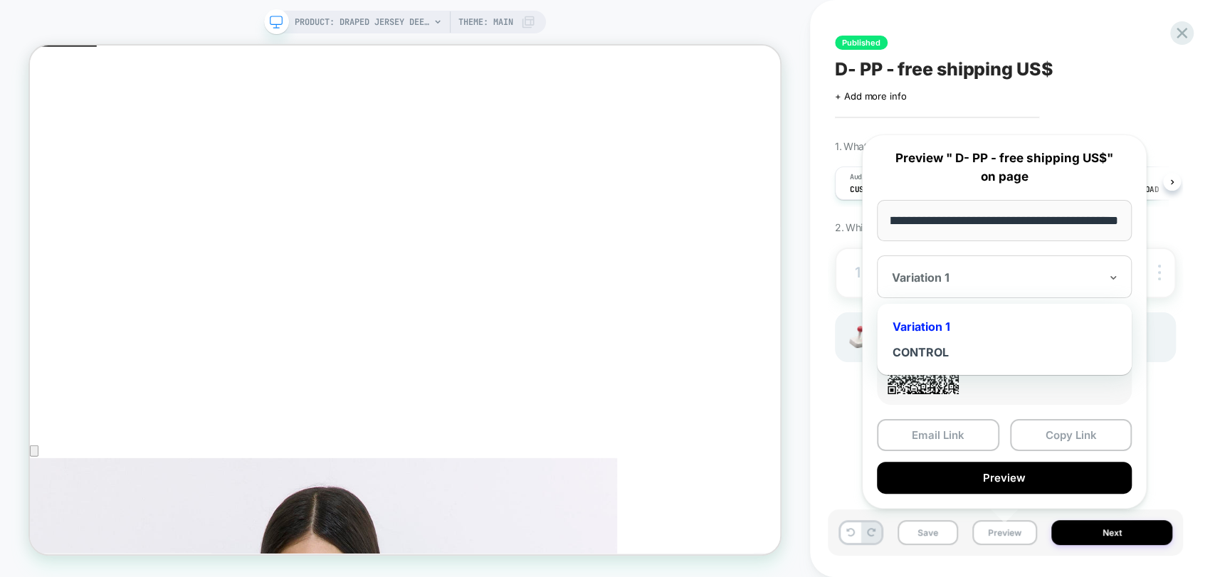
click at [1005, 280] on div at bounding box center [996, 277] width 208 height 14
click at [929, 354] on div "CONTROL" at bounding box center [1004, 352] width 241 height 26
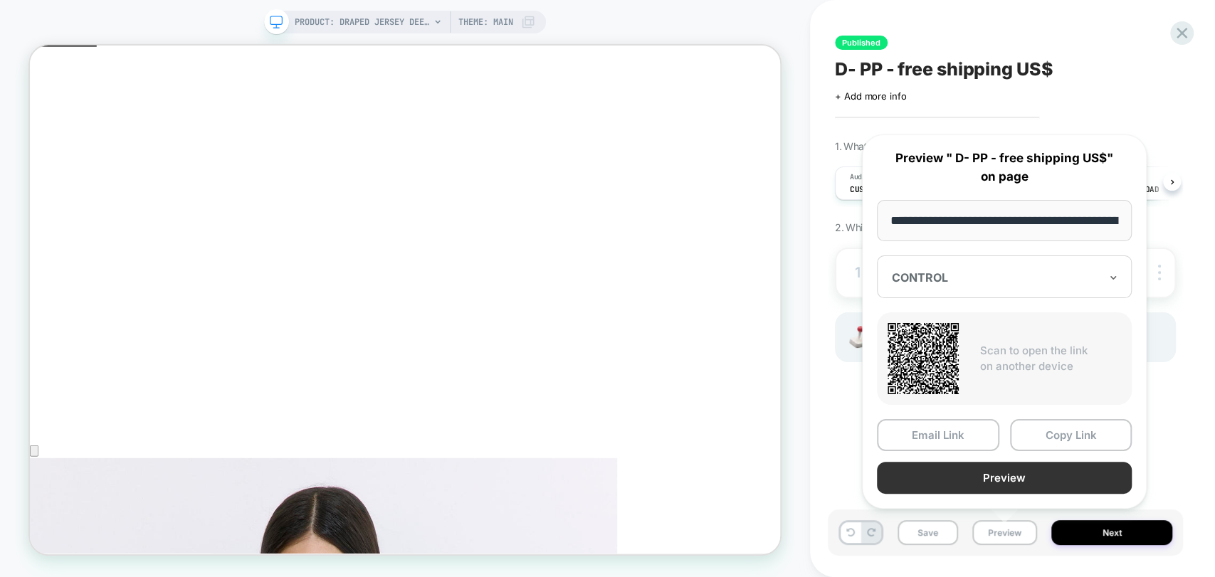
click at [1028, 474] on button "Preview" at bounding box center [1004, 478] width 255 height 32
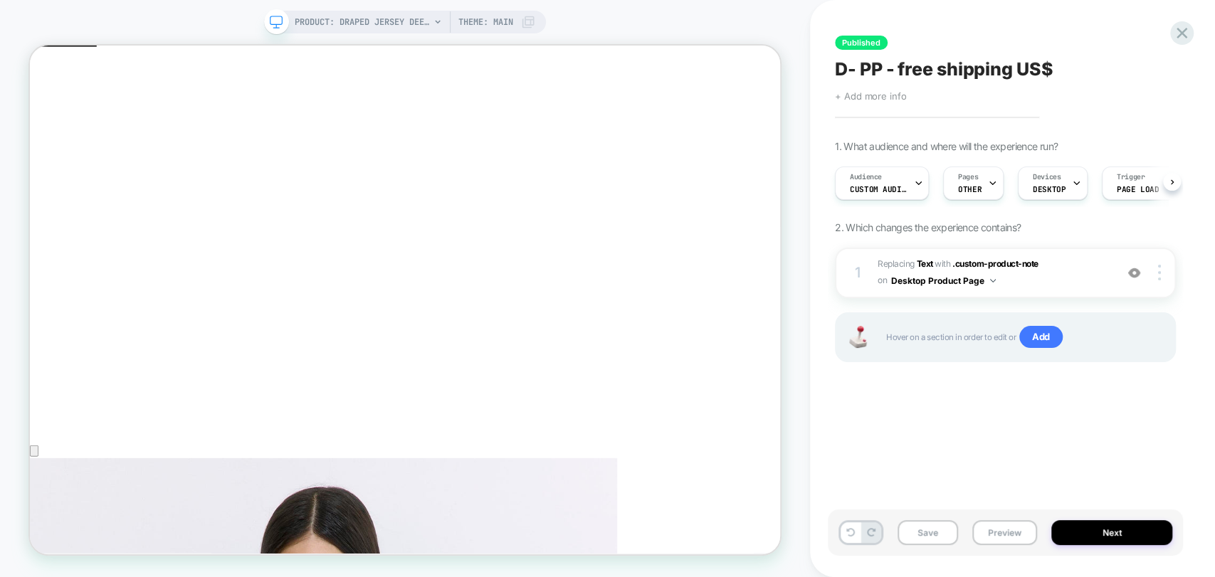
click at [878, 93] on span "+ Add more info" at bounding box center [870, 95] width 71 height 11
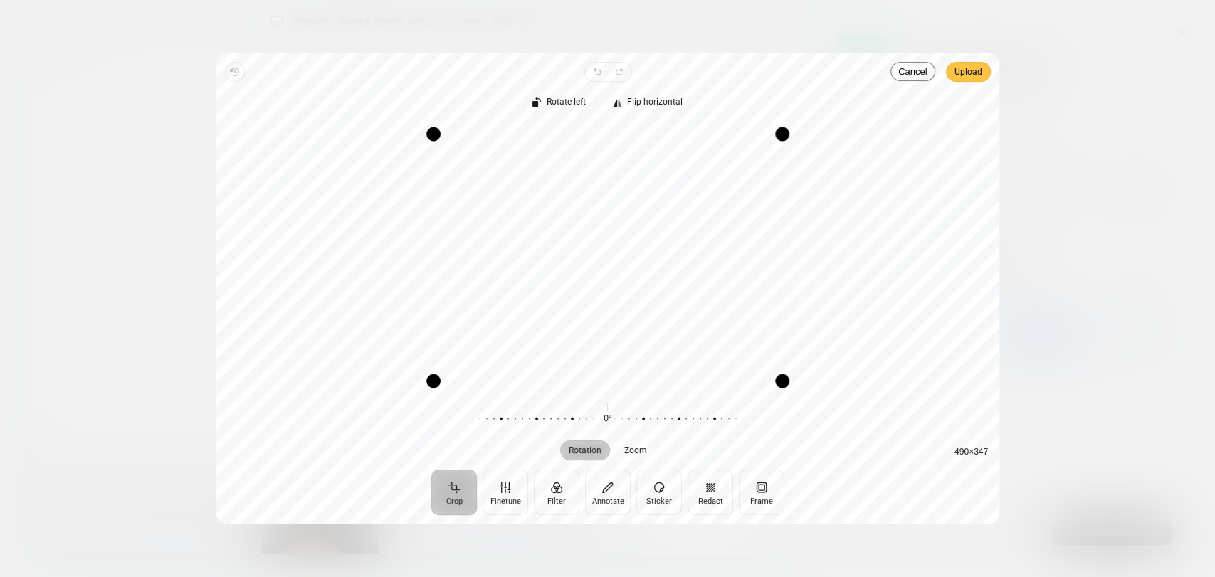
click at [967, 65] on span "Upload" at bounding box center [968, 71] width 28 height 17
click at [973, 76] on span "Upload" at bounding box center [968, 71] width 28 height 17
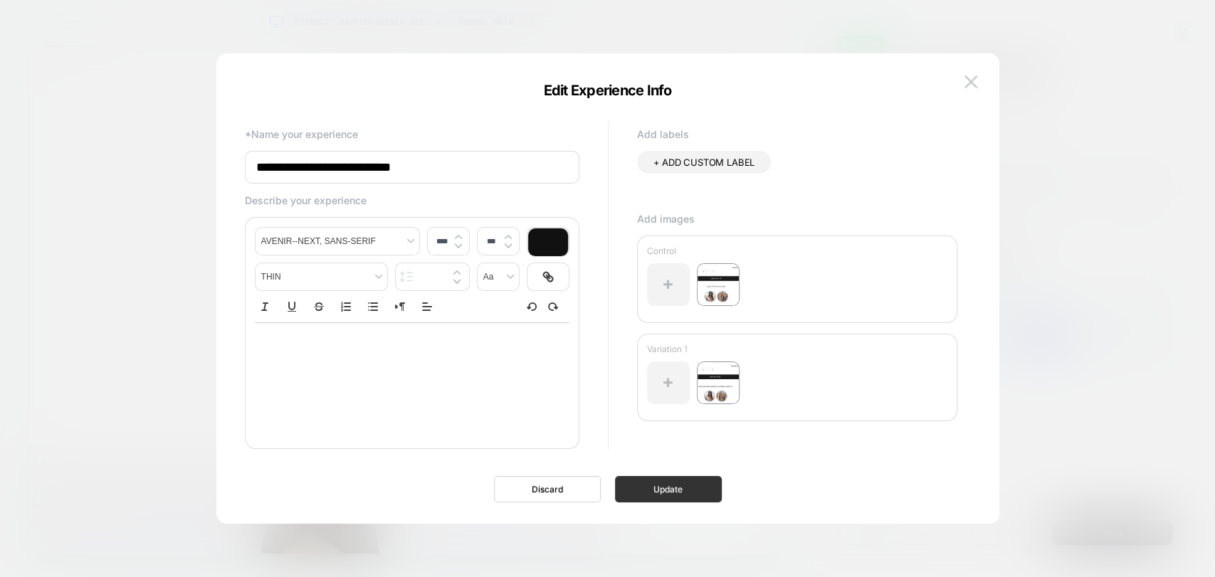
click at [668, 498] on button "Update" at bounding box center [668, 489] width 107 height 26
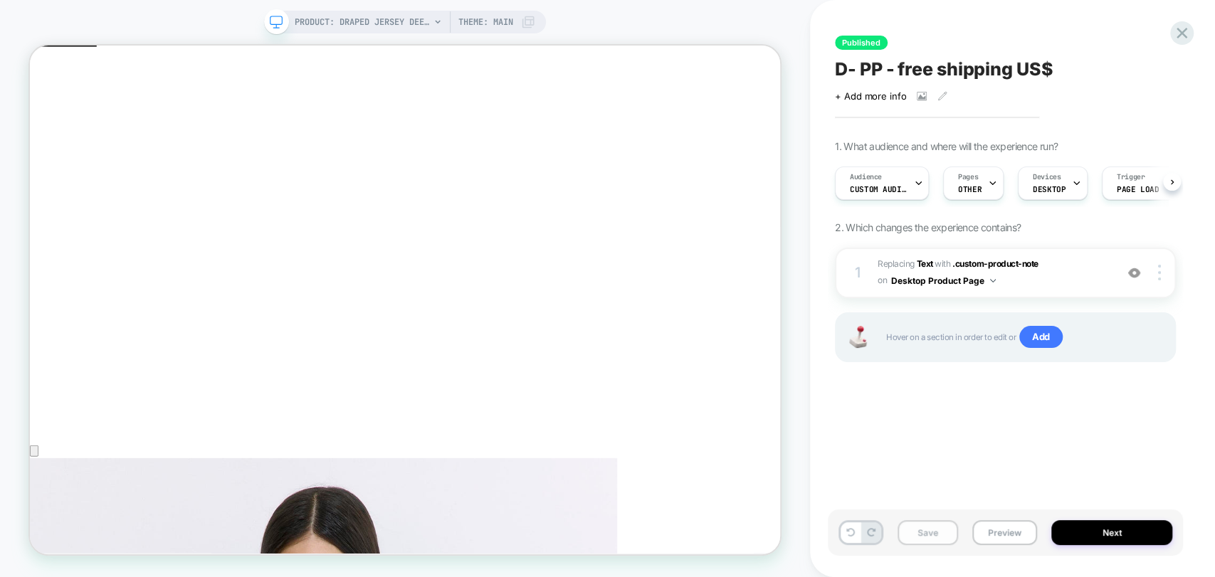
click at [923, 537] on button "Save" at bounding box center [927, 532] width 60 height 25
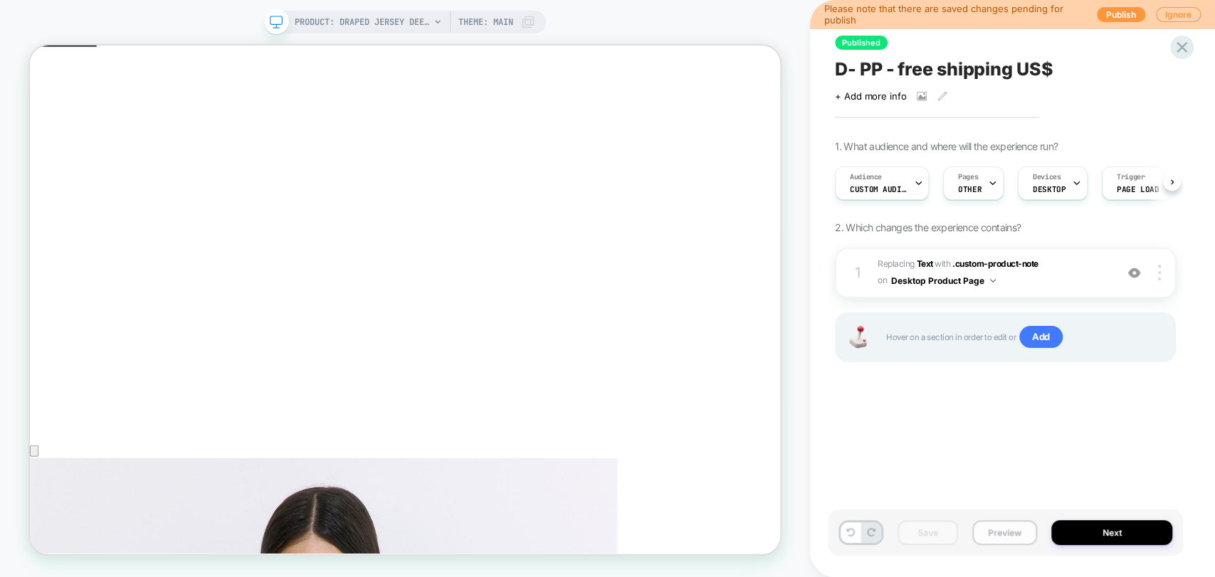
click at [990, 535] on button "Preview" at bounding box center [1004, 532] width 65 height 25
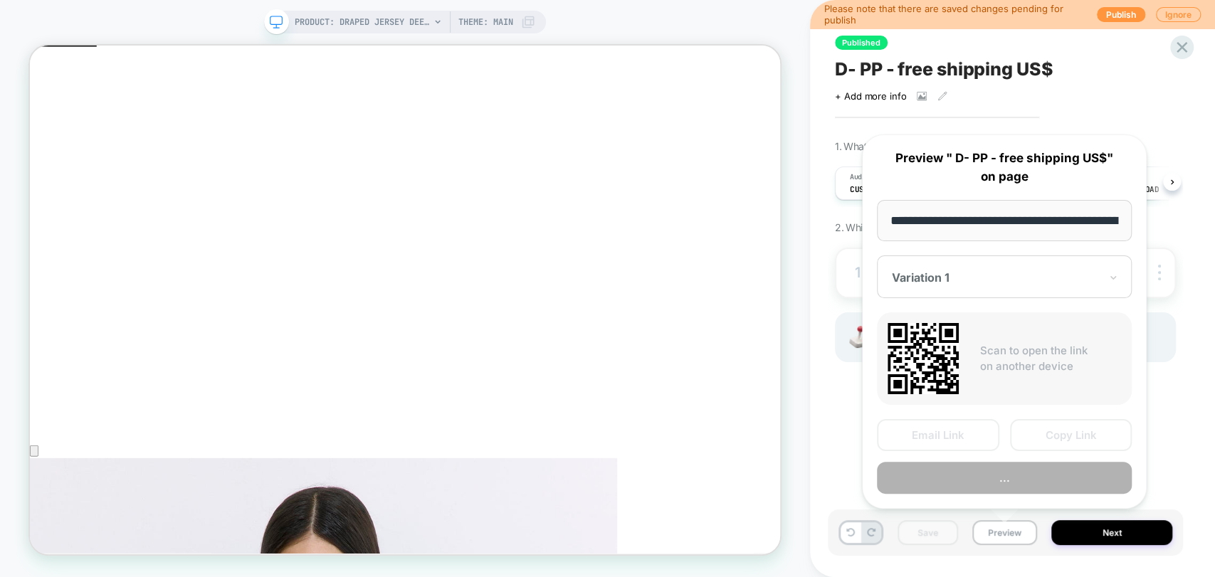
scroll to position [0, 213]
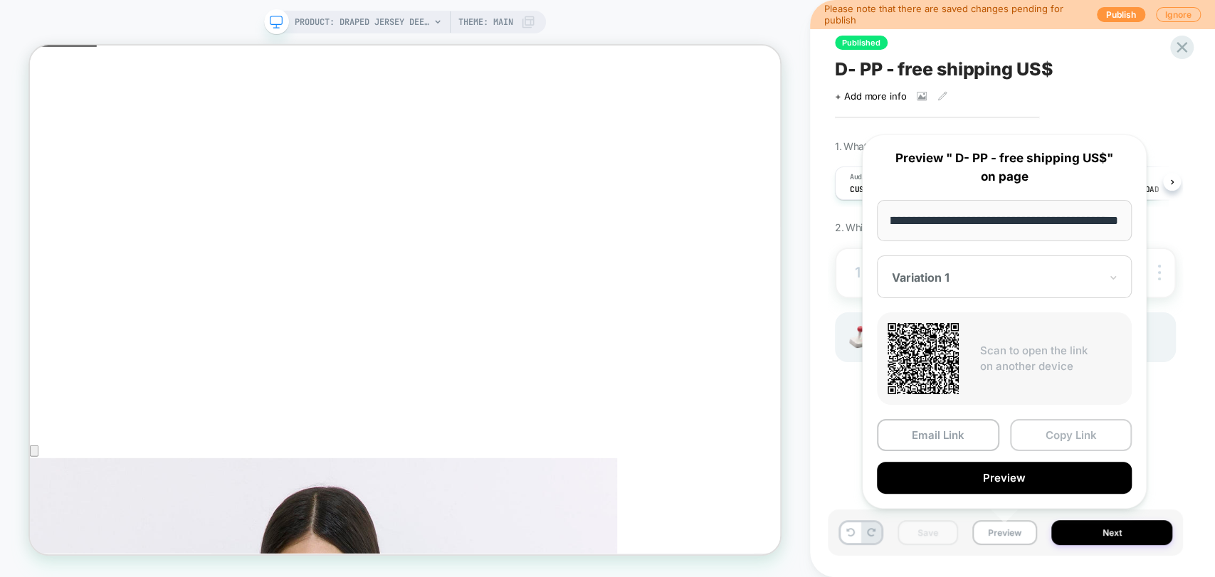
click at [1067, 438] on button "Copy Link" at bounding box center [1071, 435] width 122 height 32
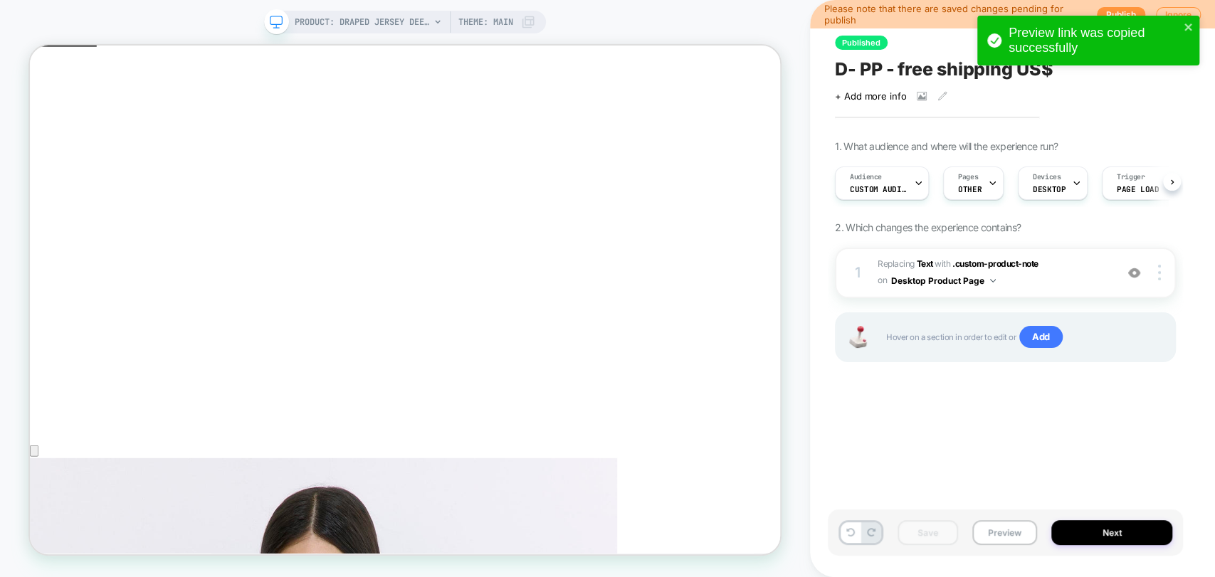
click at [926, 74] on span "D- PP - free shipping US$" at bounding box center [944, 68] width 218 height 21
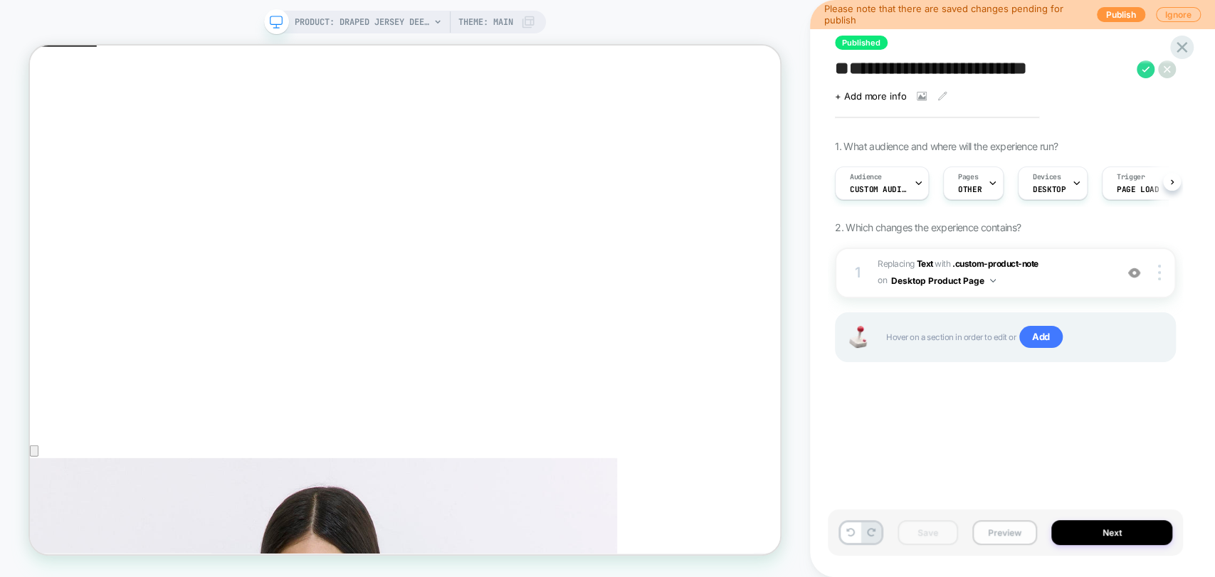
click at [1012, 522] on button "Preview" at bounding box center [1004, 532] width 65 height 25
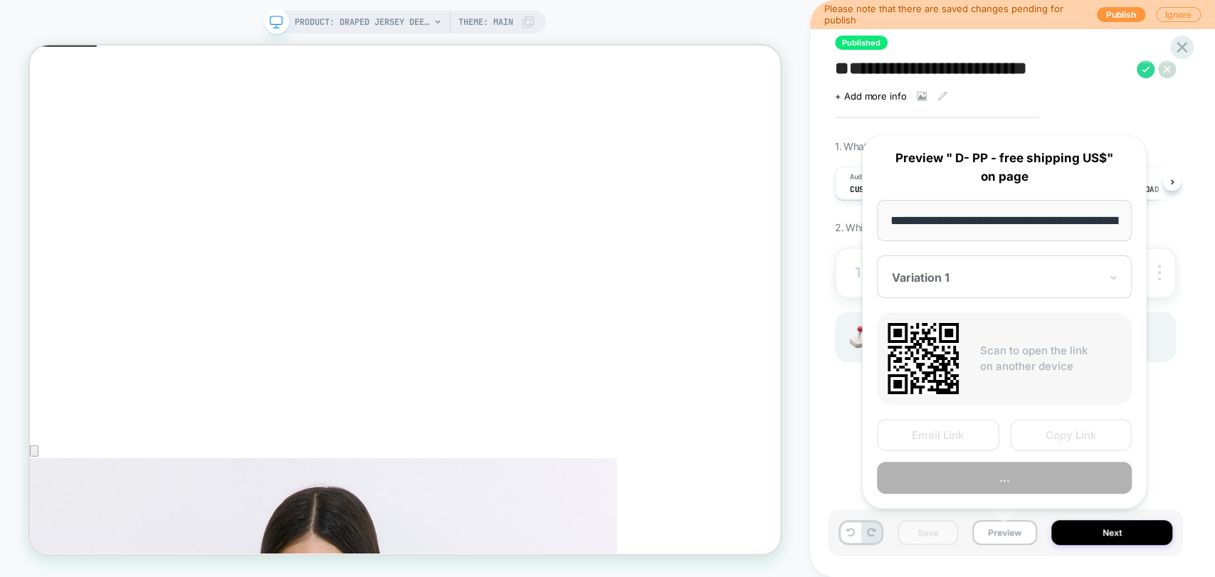
scroll to position [0, 213]
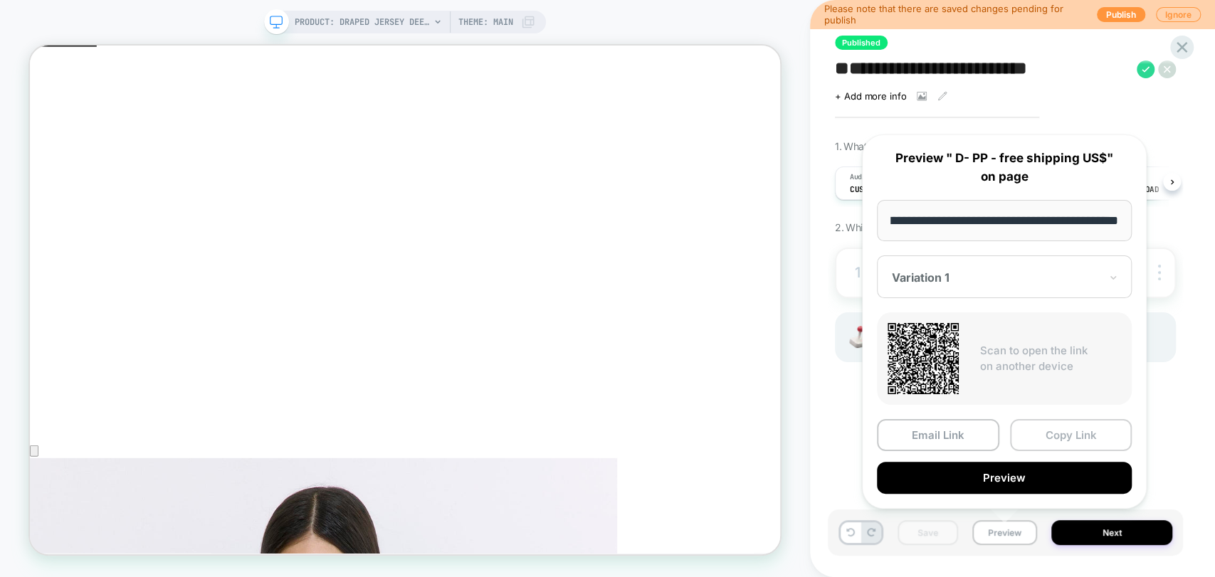
click at [1077, 434] on button "Copy Link" at bounding box center [1071, 435] width 122 height 32
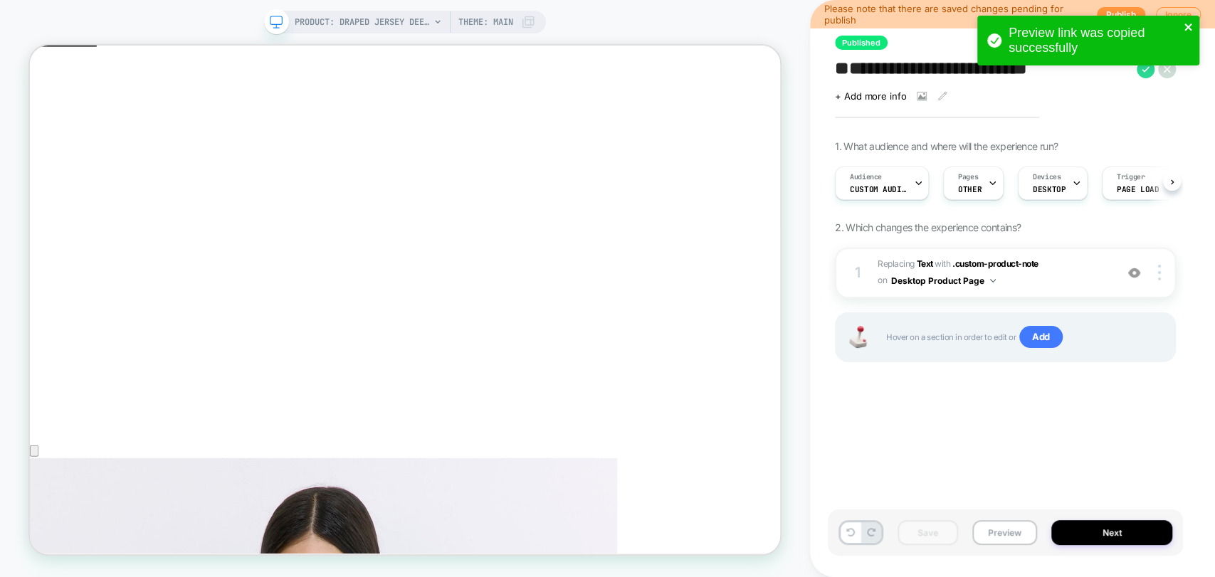
drag, startPoint x: 1188, startPoint y: 32, endPoint x: 1181, endPoint y: 105, distance: 72.9
click at [1188, 32] on icon "close" at bounding box center [1188, 26] width 10 height 11
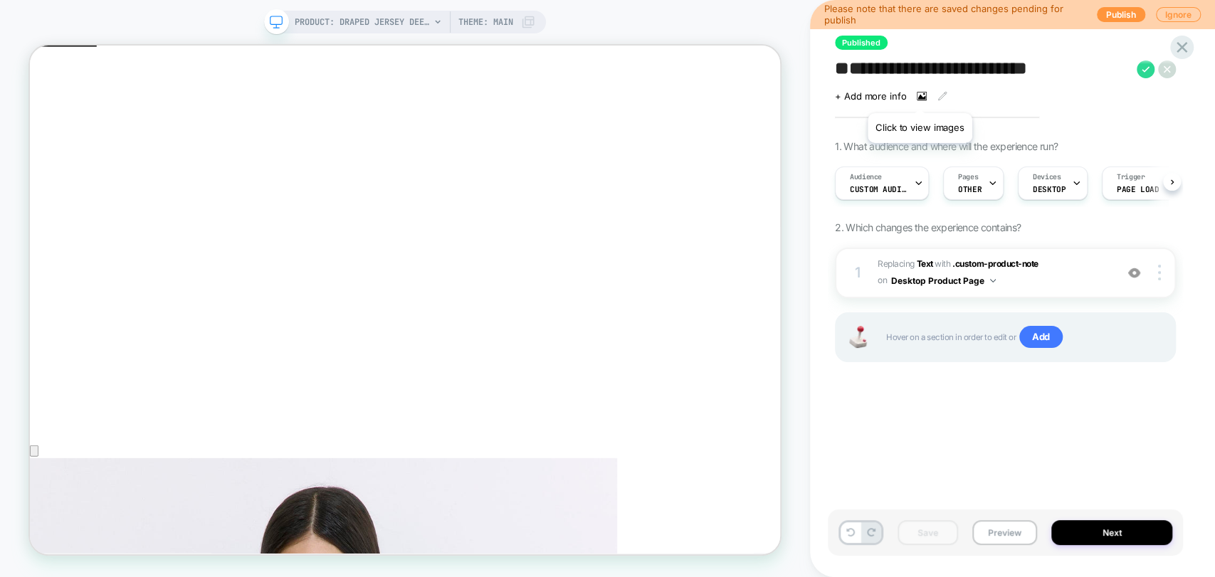
click at [919, 95] on icon at bounding box center [921, 96] width 10 height 10
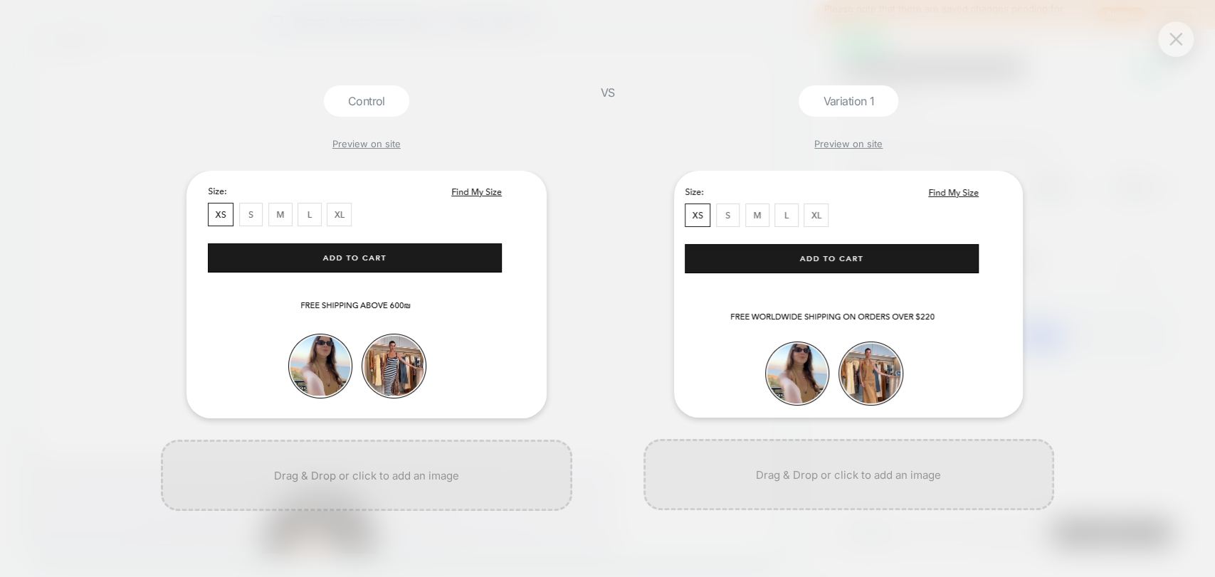
click at [1167, 45] on button at bounding box center [1175, 38] width 21 height 21
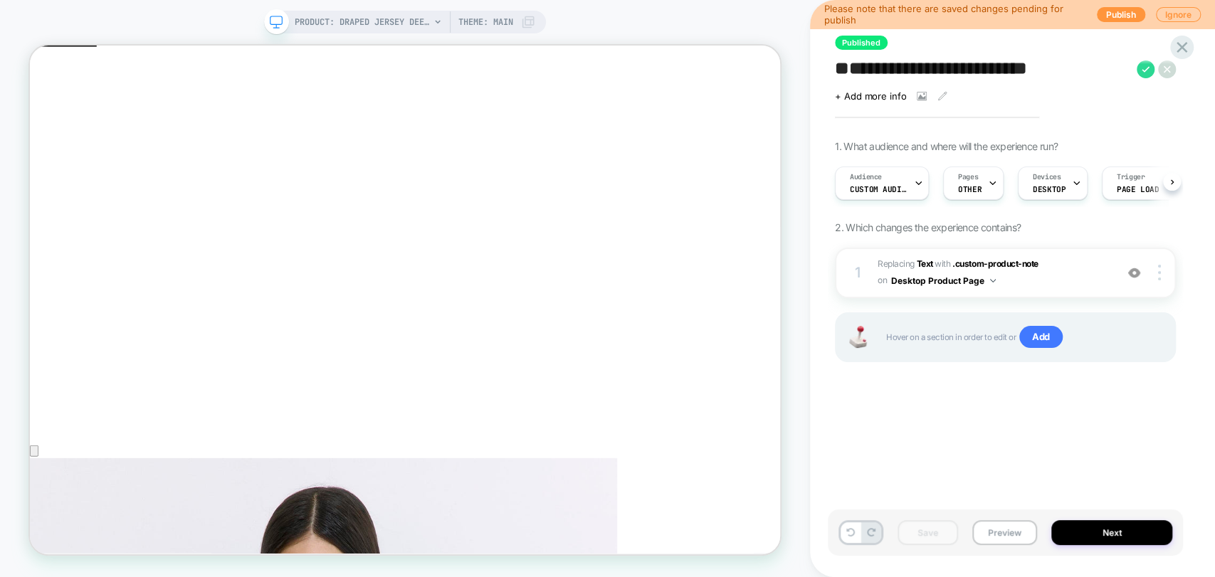
click at [1175, 44] on icon at bounding box center [1181, 47] width 19 height 19
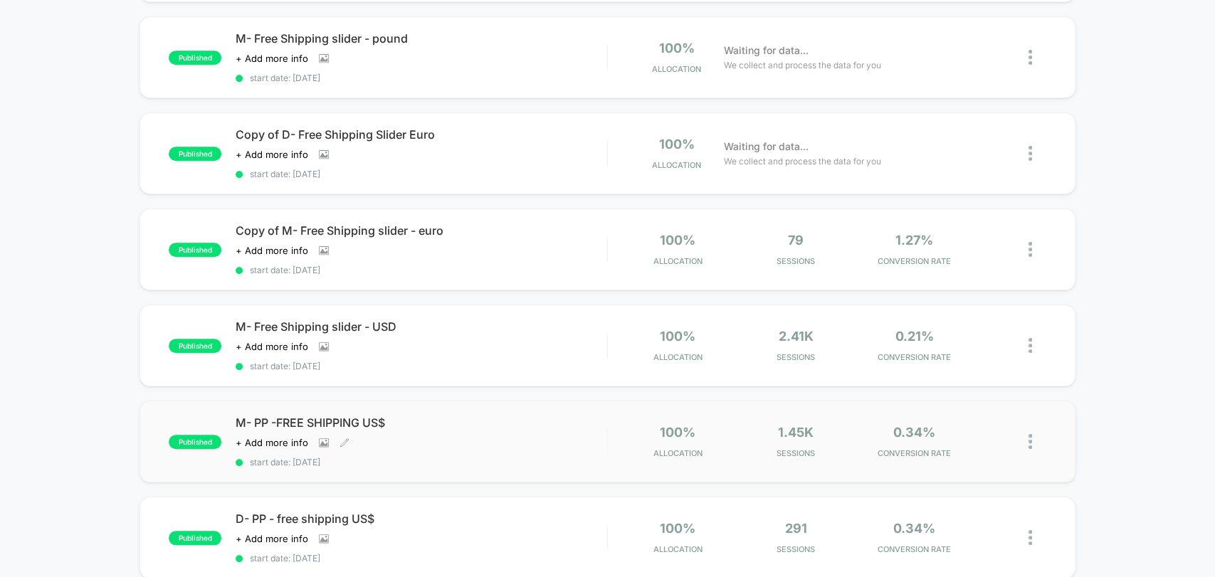
scroll to position [632, 0]
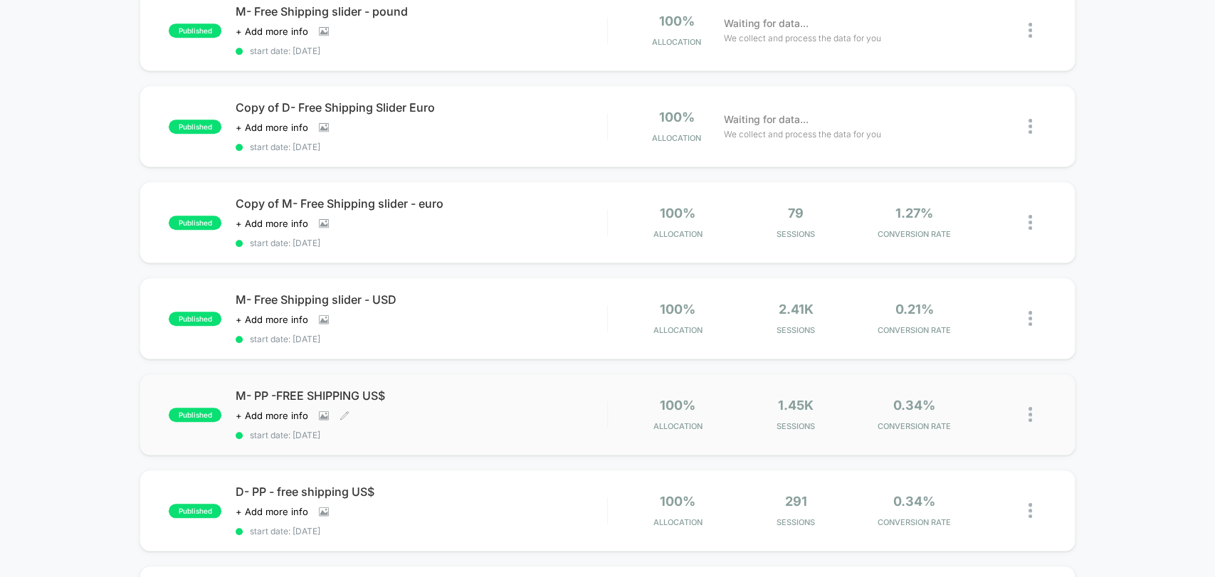
click at [361, 411] on div "M- PP -FREE SHIPPING US$ Click to view images Click to edit experience details …" at bounding box center [421, 415] width 371 height 52
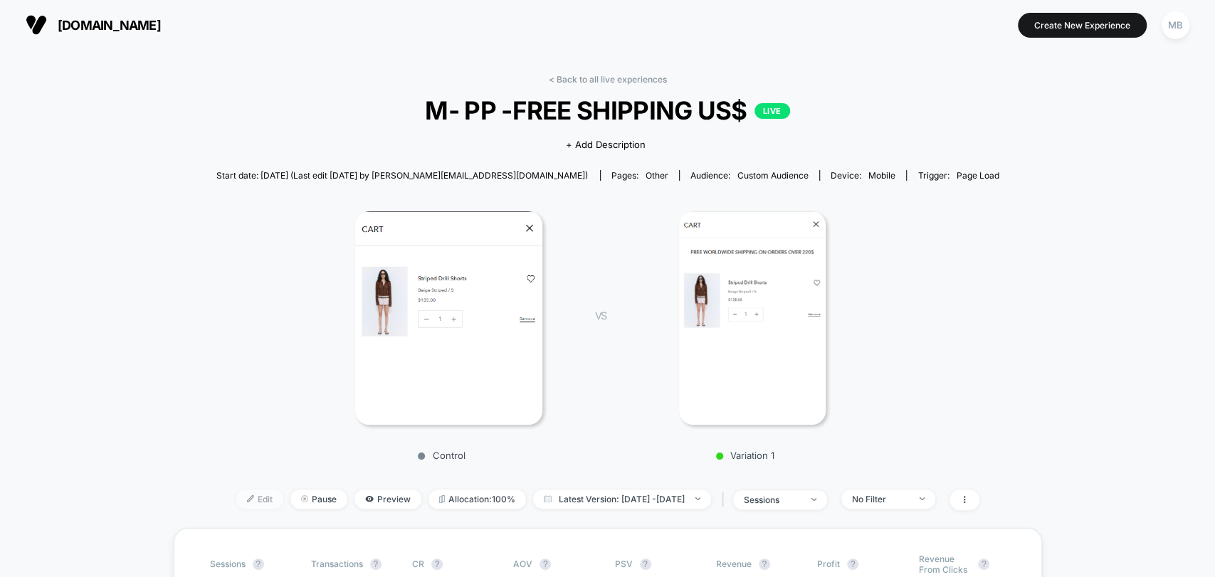
click at [247, 500] on img at bounding box center [250, 498] width 7 height 7
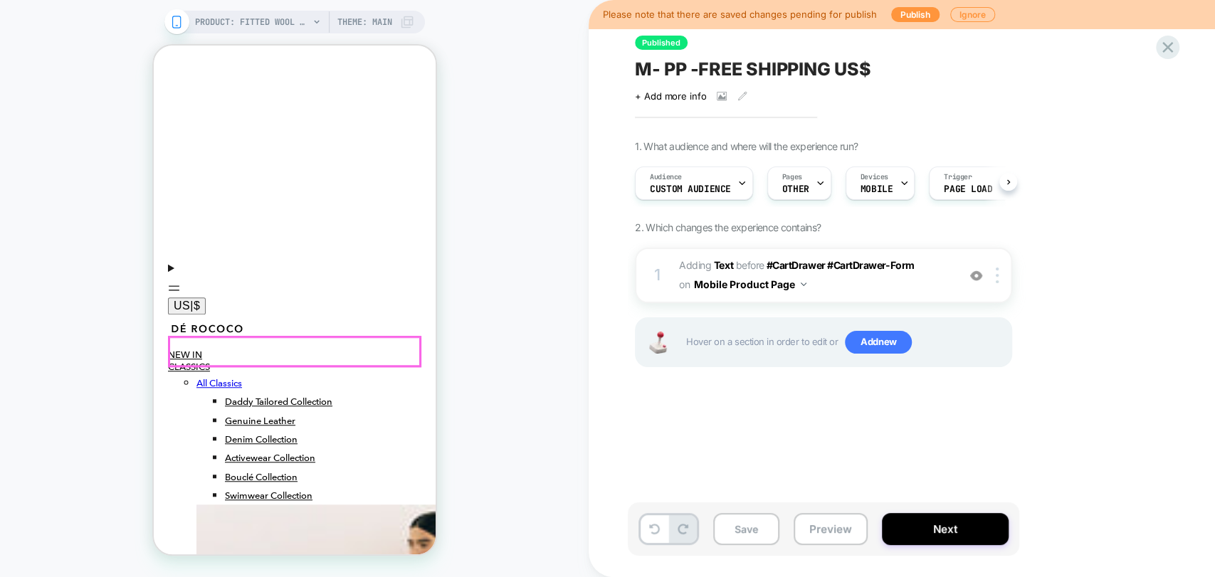
scroll to position [697, 0]
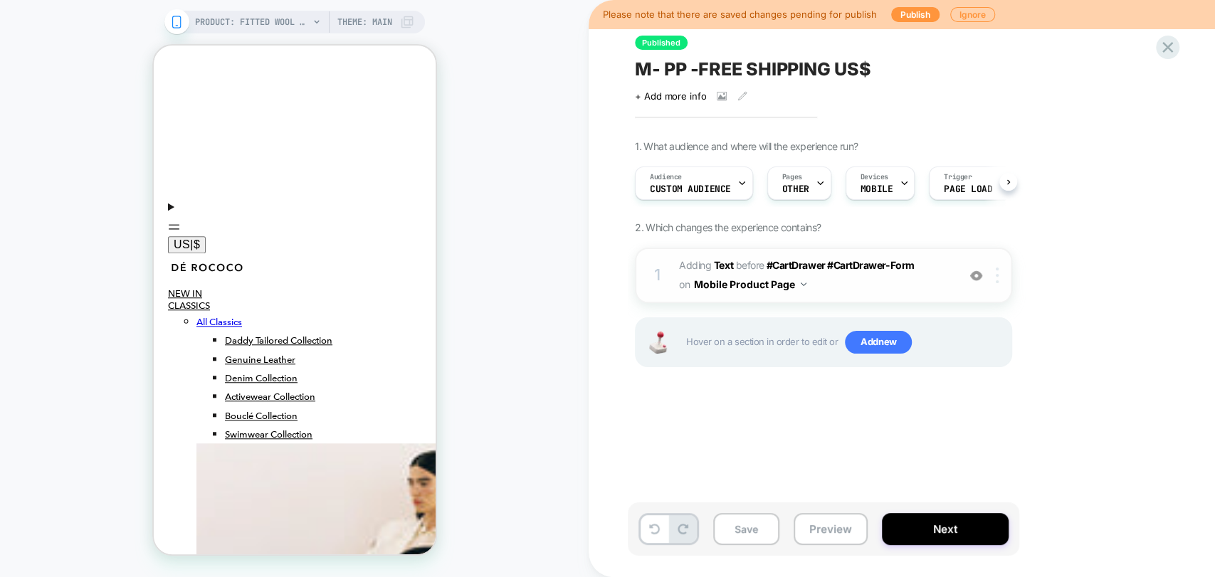
click at [1005, 272] on div at bounding box center [999, 276] width 23 height 16
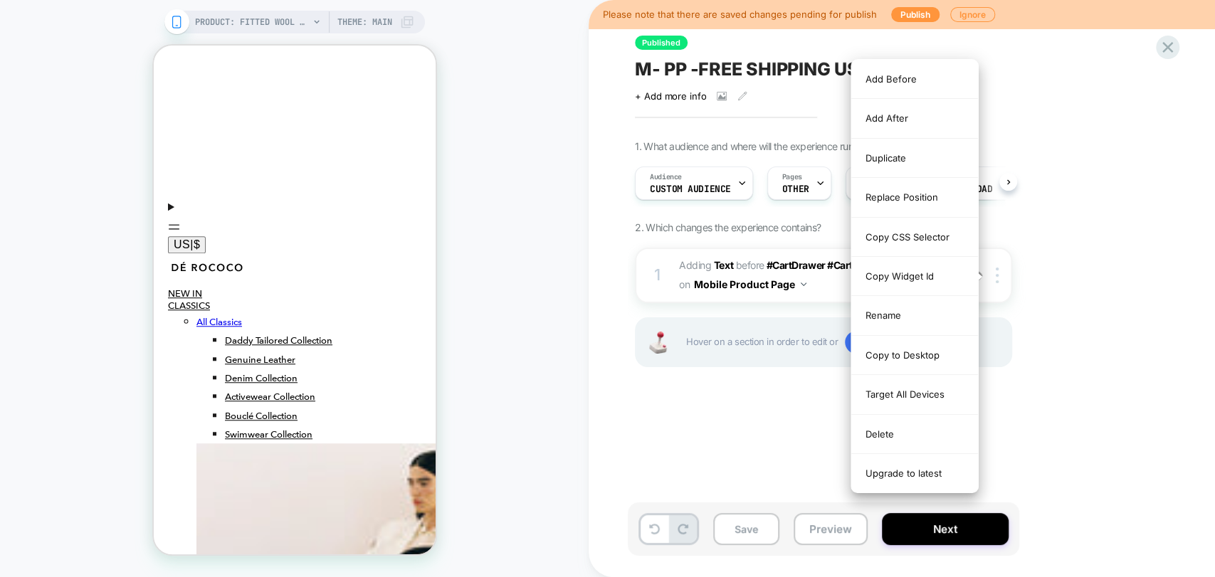
click at [1070, 320] on div "1. What audience and where will the experience run? Audience Custom Audience Pa…" at bounding box center [894, 271] width 519 height 263
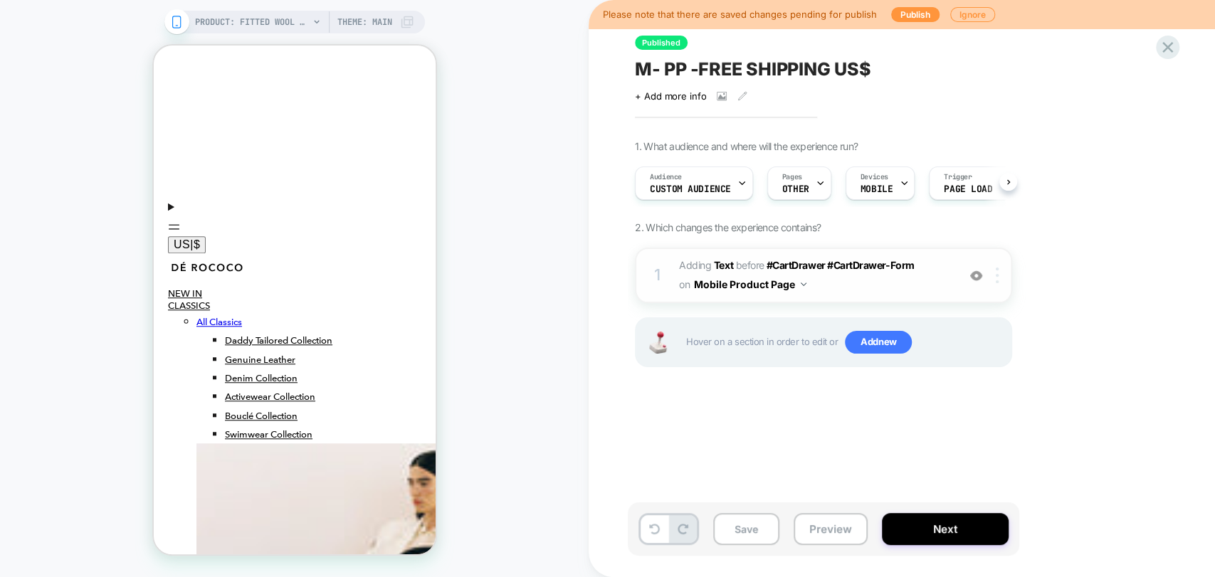
click at [997, 274] on img at bounding box center [996, 276] width 3 height 16
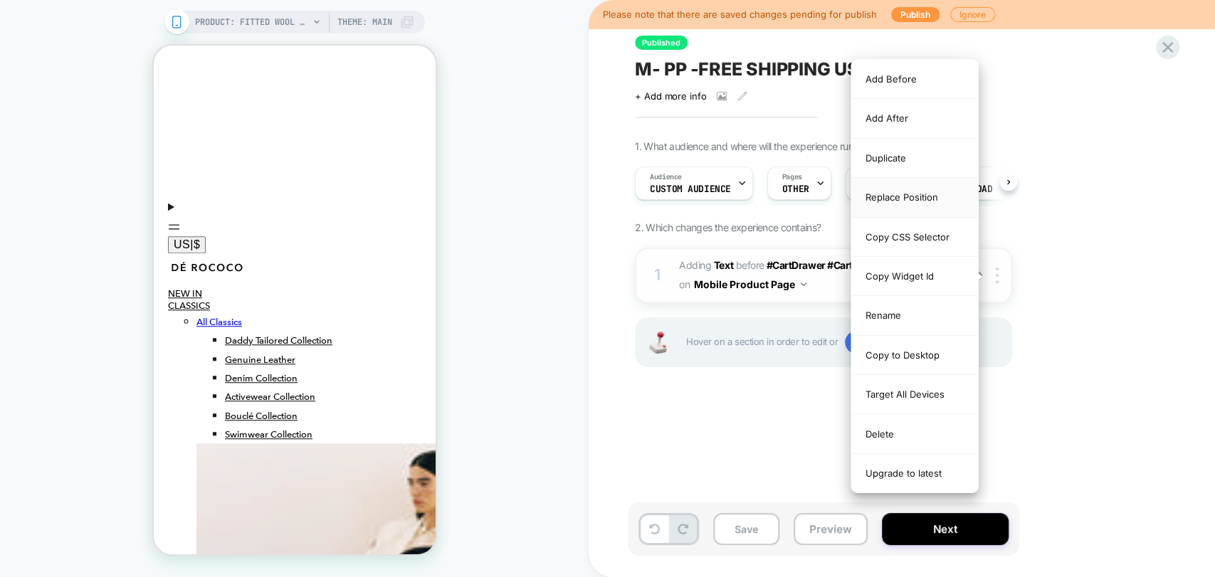
click at [924, 197] on div "Replace Position" at bounding box center [914, 197] width 127 height 39
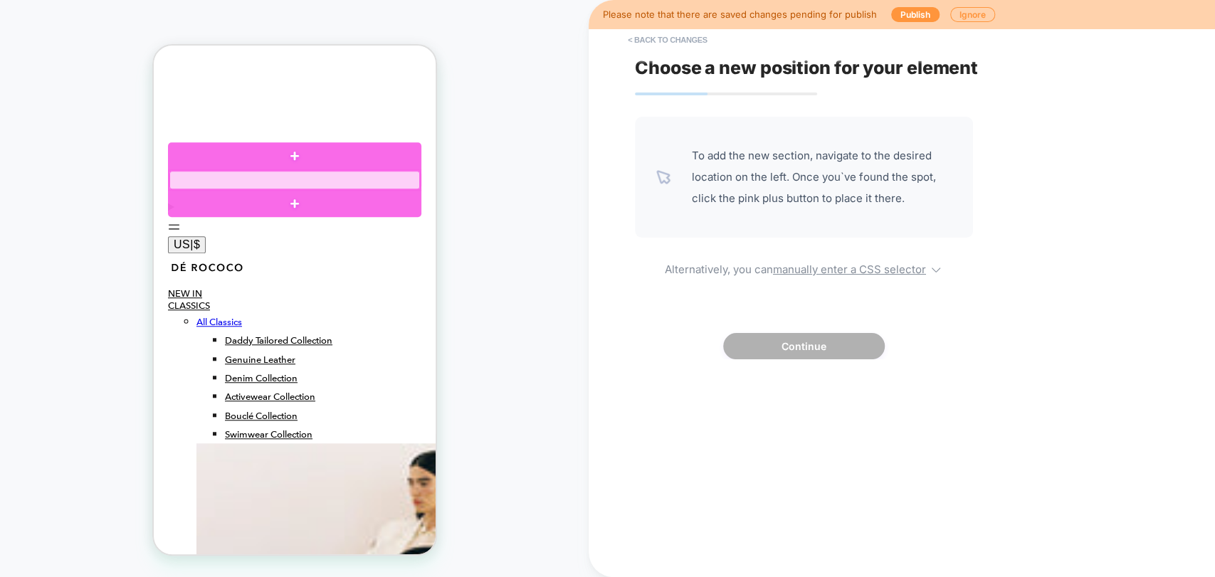
click div
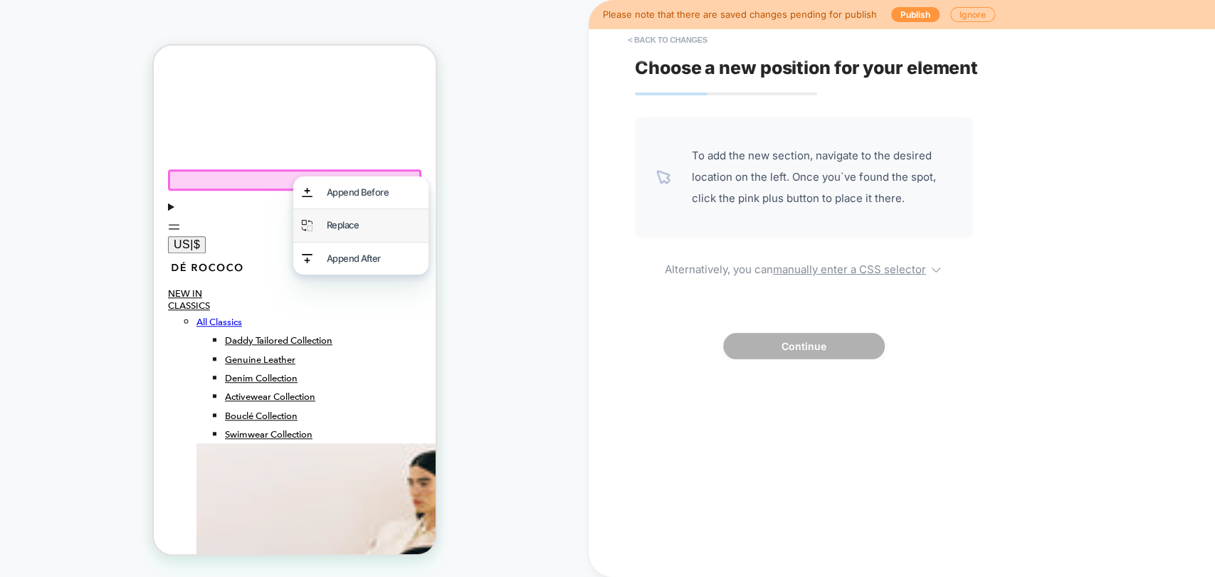
click div "Replace"
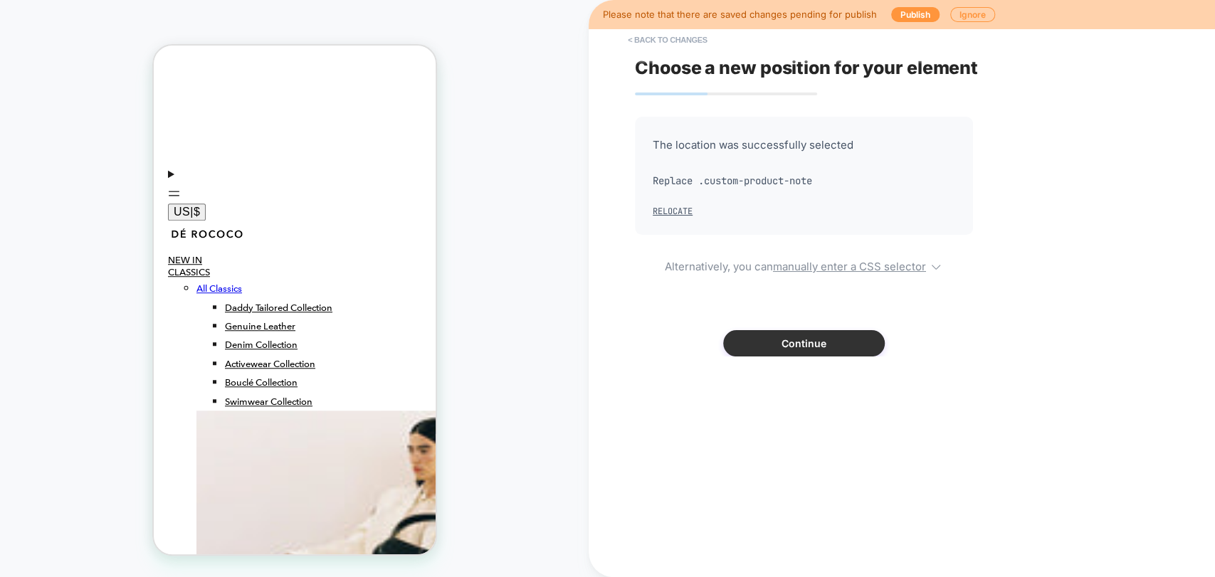
click at [800, 338] on button "Continue" at bounding box center [804, 343] width 162 height 26
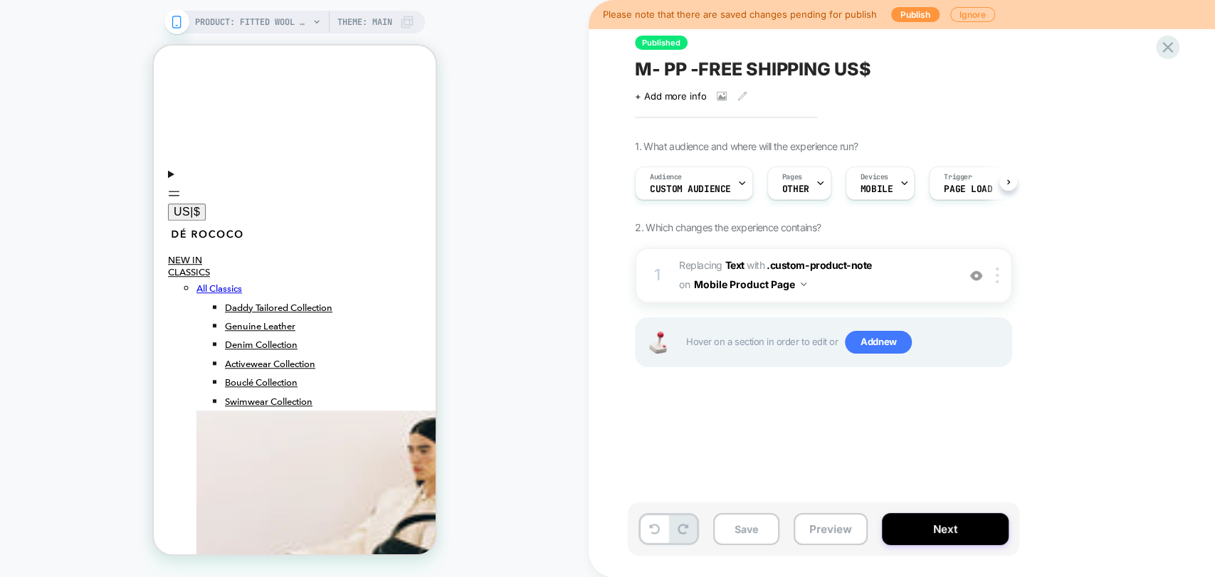
scroll to position [0, 0]
click at [831, 529] on button "Preview" at bounding box center [830, 529] width 74 height 32
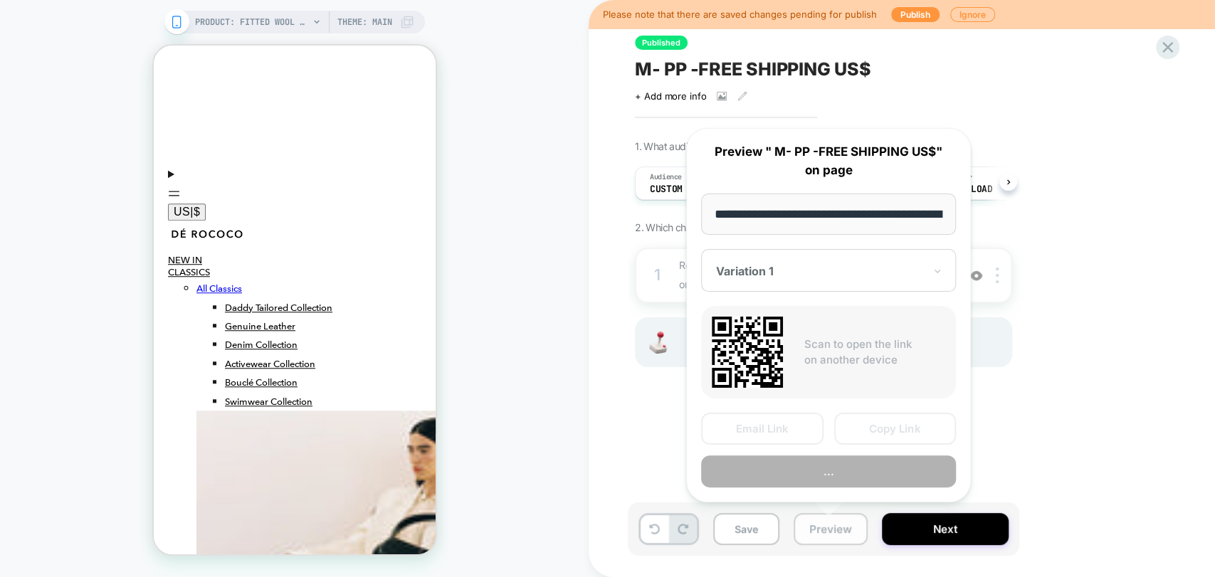
scroll to position [0, 243]
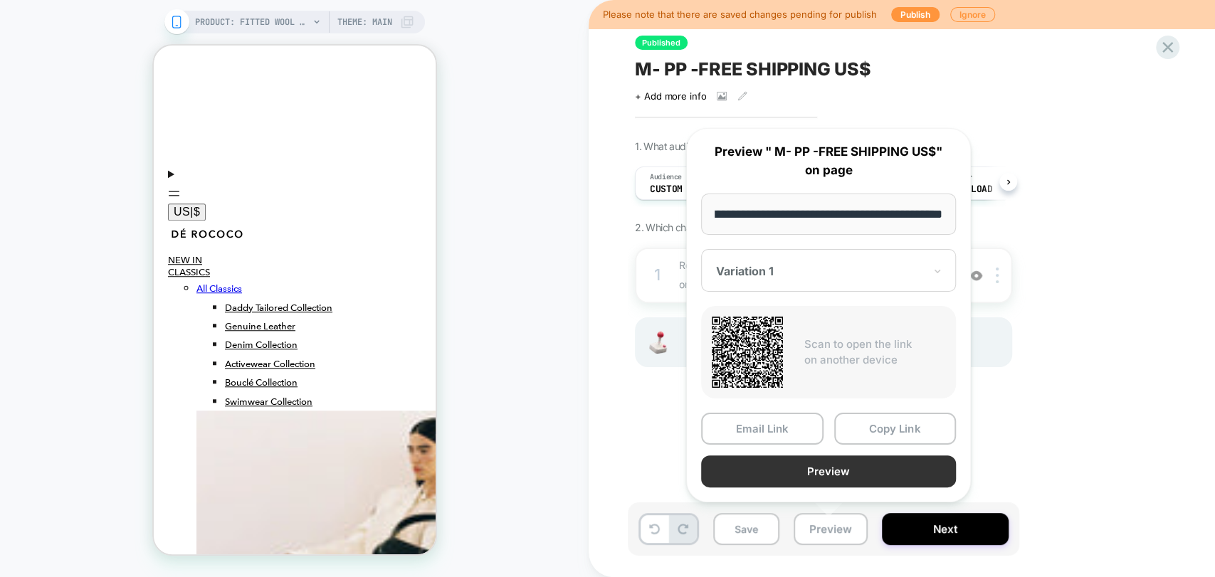
click at [865, 472] on button "Preview" at bounding box center [828, 471] width 255 height 32
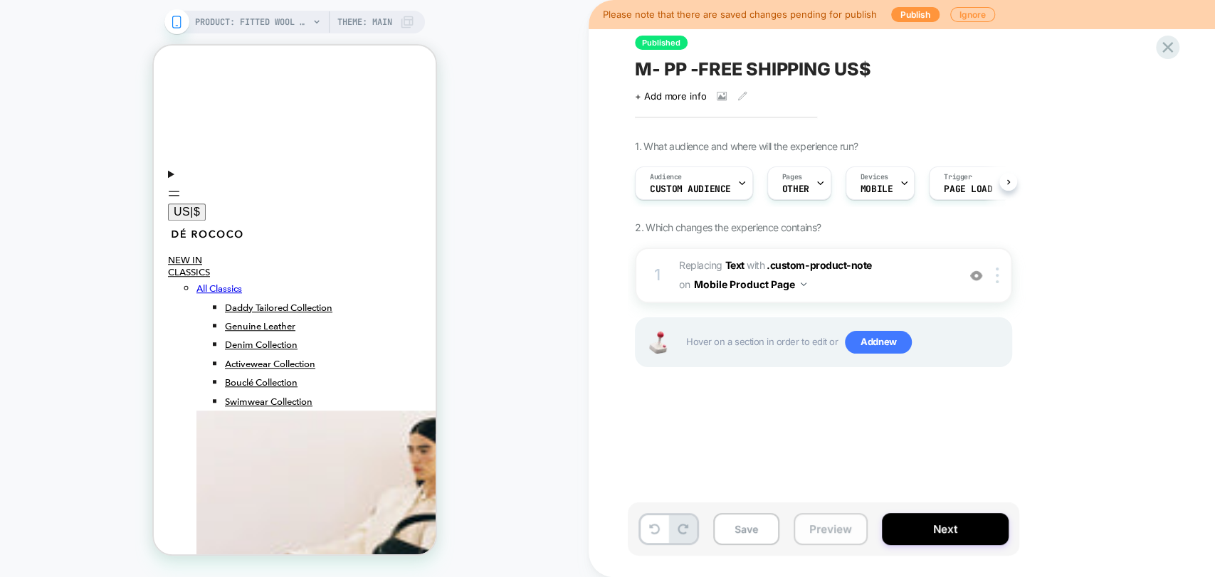
click at [835, 522] on button "Preview" at bounding box center [830, 529] width 74 height 32
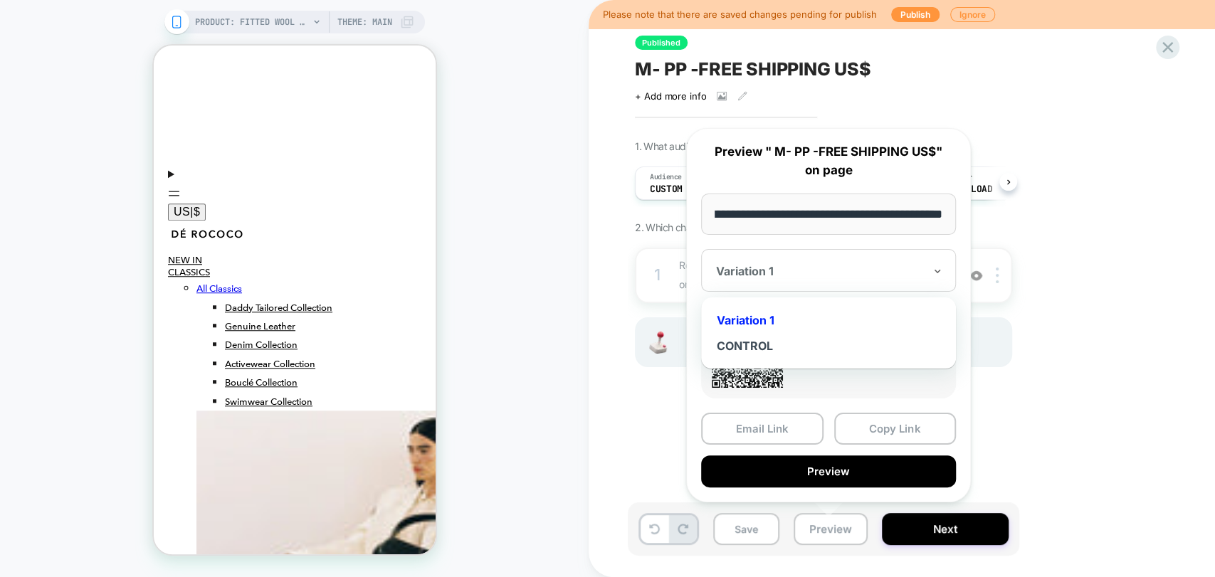
click at [773, 259] on div "Variation 1" at bounding box center [828, 270] width 255 height 43
click at [761, 343] on div "CONTROL" at bounding box center [828, 346] width 241 height 26
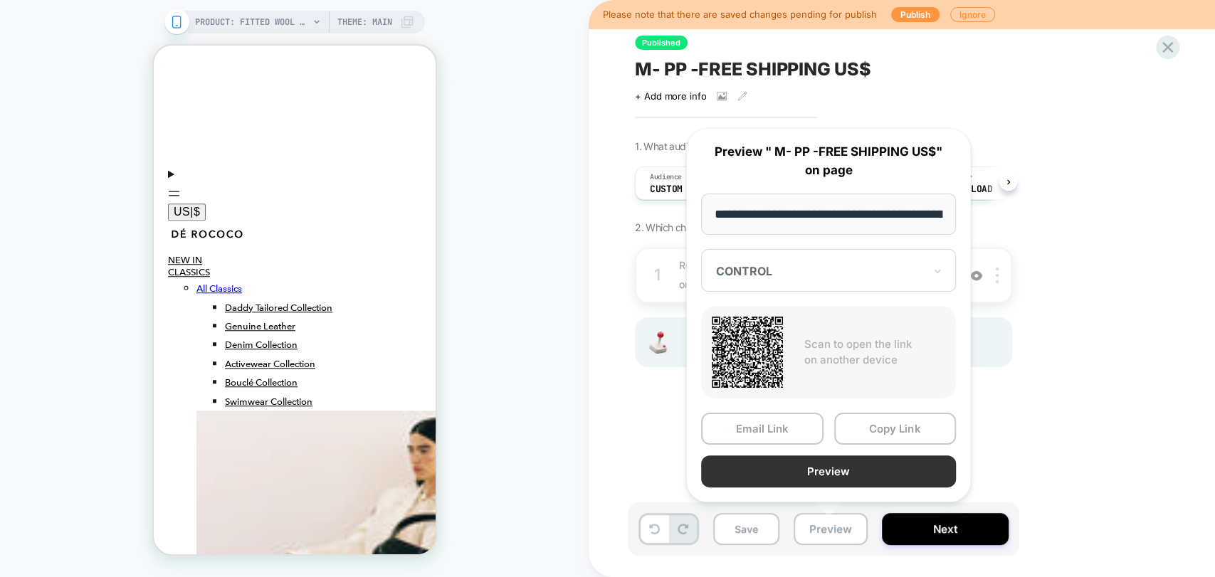
click at [831, 480] on button "Preview" at bounding box center [828, 471] width 255 height 32
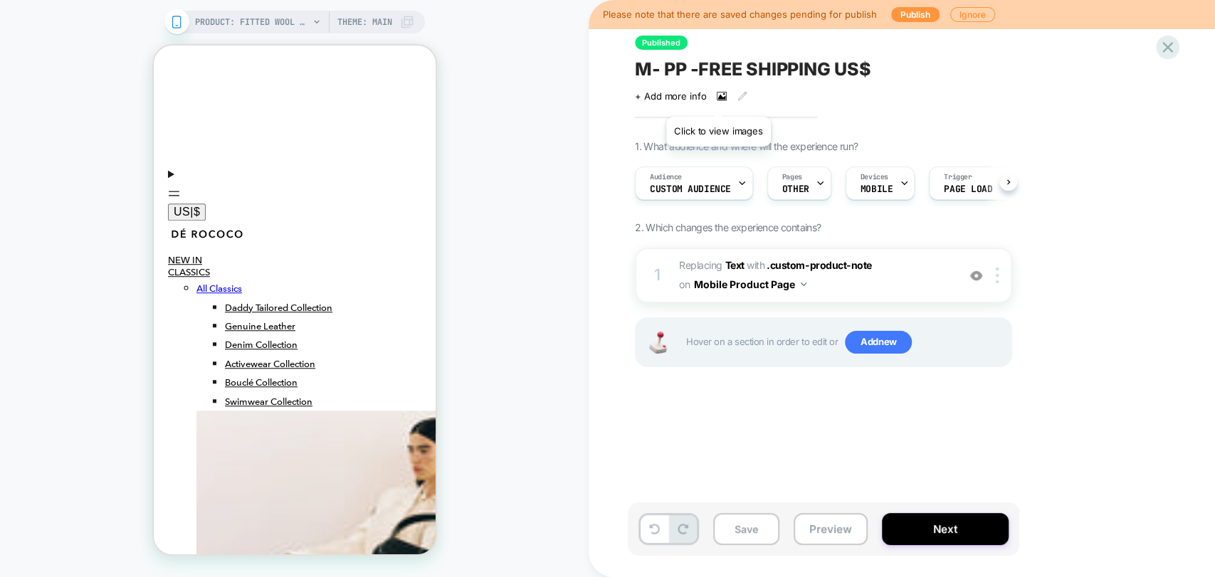
click at [718, 99] on icon at bounding box center [722, 96] width 10 height 10
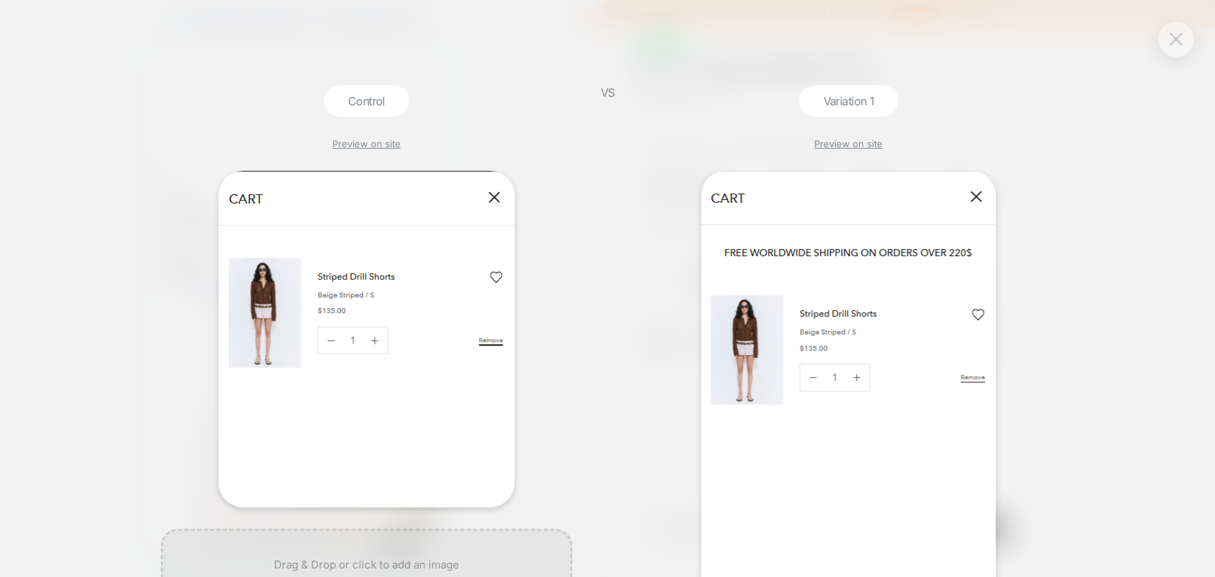
click at [1172, 47] on button at bounding box center [1175, 38] width 21 height 21
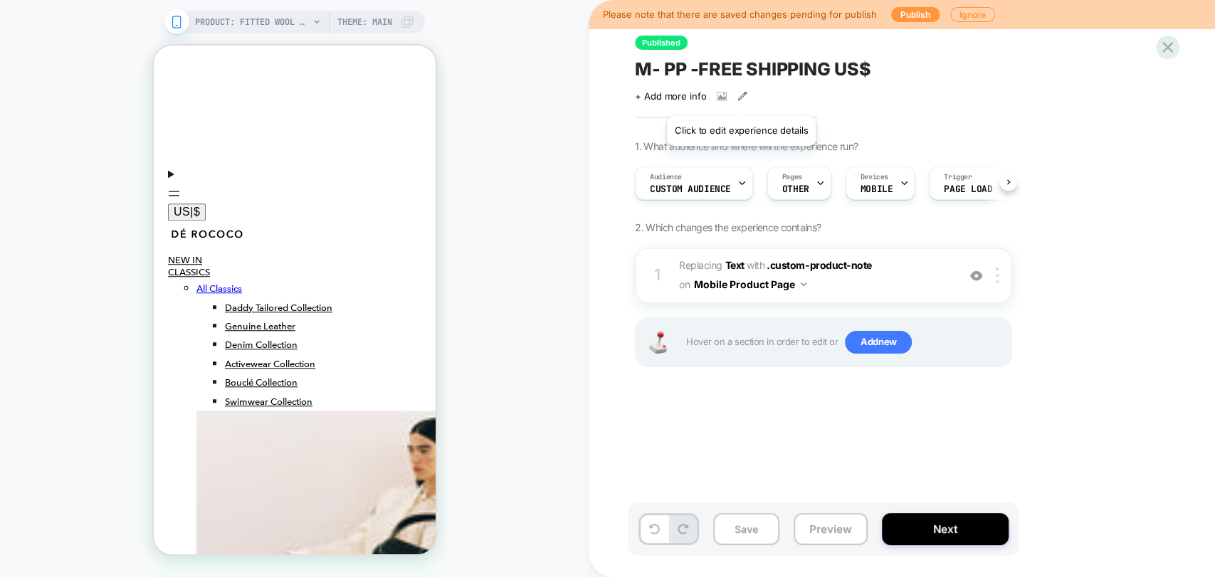
click at [740, 98] on icon at bounding box center [742, 96] width 10 height 10
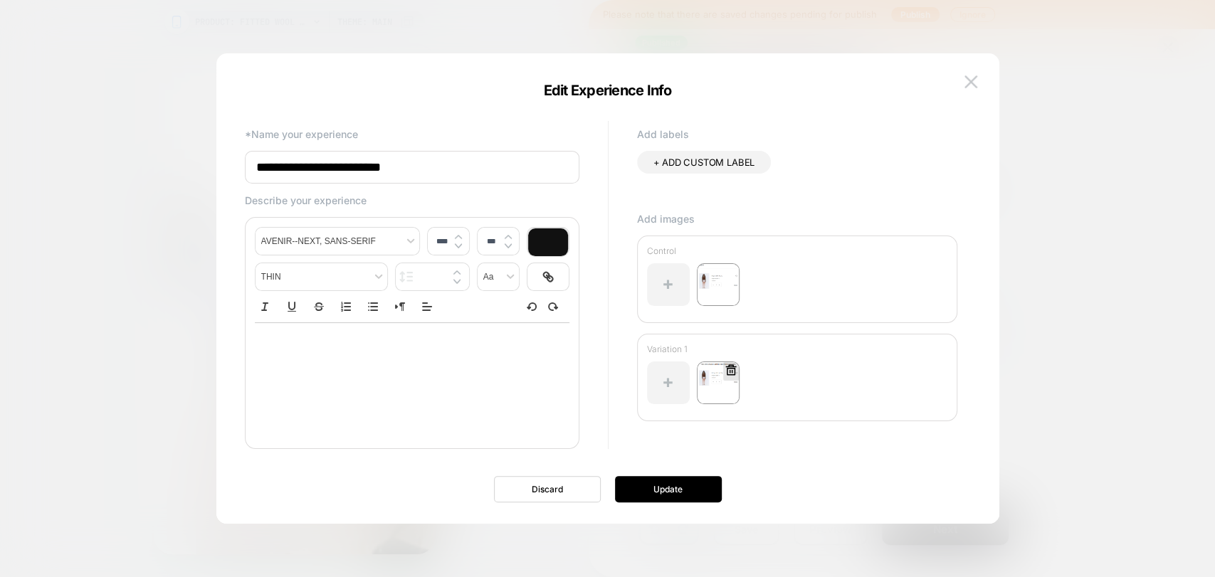
click at [729, 372] on icon at bounding box center [730, 370] width 13 height 13
click at [759, 450] on button "Yes" at bounding box center [769, 451] width 70 height 22
click at [729, 270] on icon at bounding box center [730, 271] width 13 height 13
click at [782, 356] on button "Yes" at bounding box center [769, 353] width 70 height 22
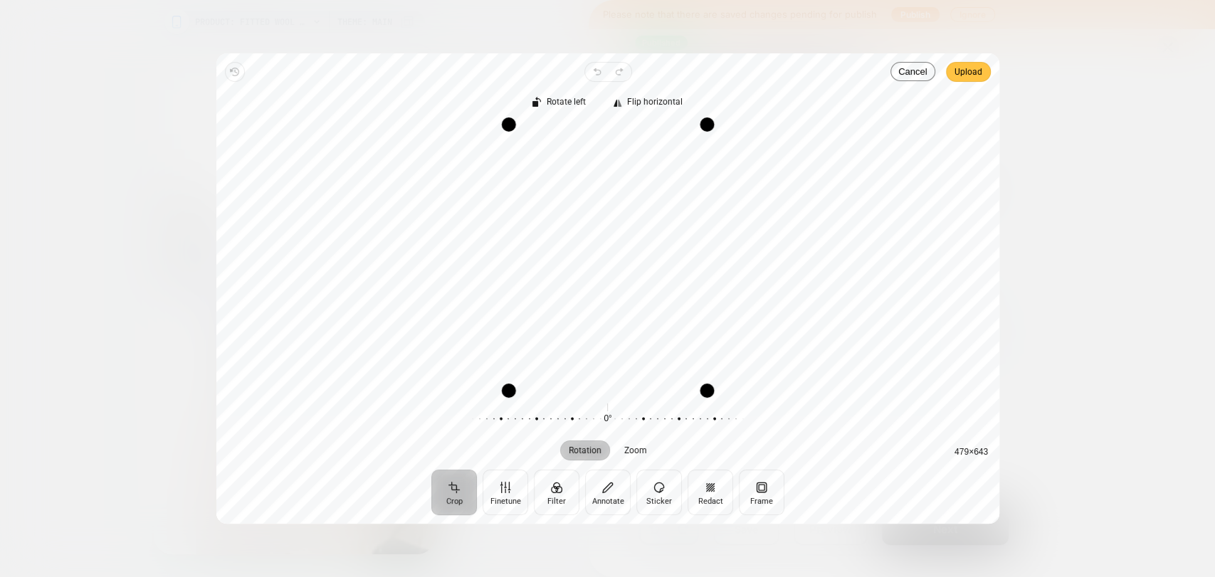
click at [983, 70] on button "Upload" at bounding box center [968, 72] width 45 height 20
click at [968, 73] on span "Upload" at bounding box center [968, 71] width 28 height 17
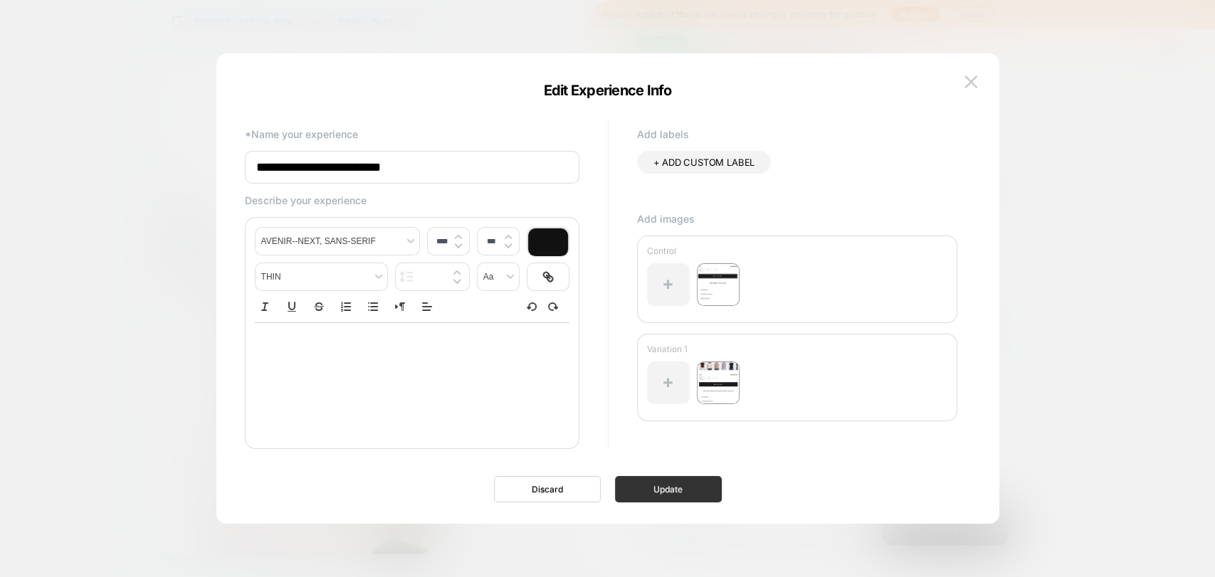
click at [680, 496] on button "Update" at bounding box center [668, 489] width 107 height 26
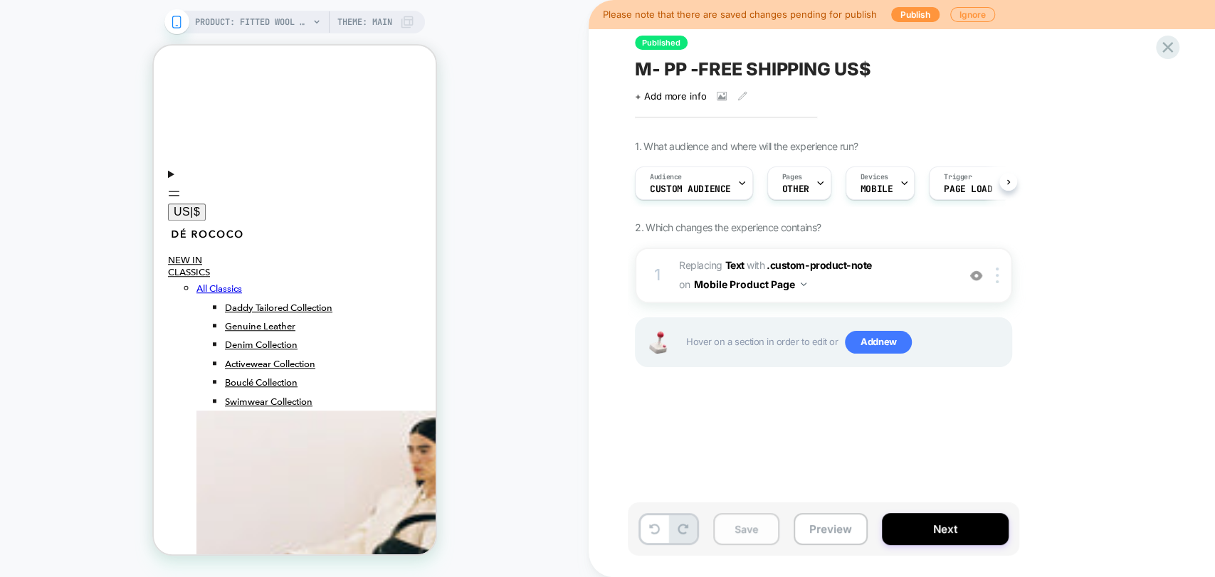
click at [751, 538] on button "Save" at bounding box center [746, 529] width 66 height 32
click at [830, 537] on button "Preview" at bounding box center [830, 529] width 74 height 32
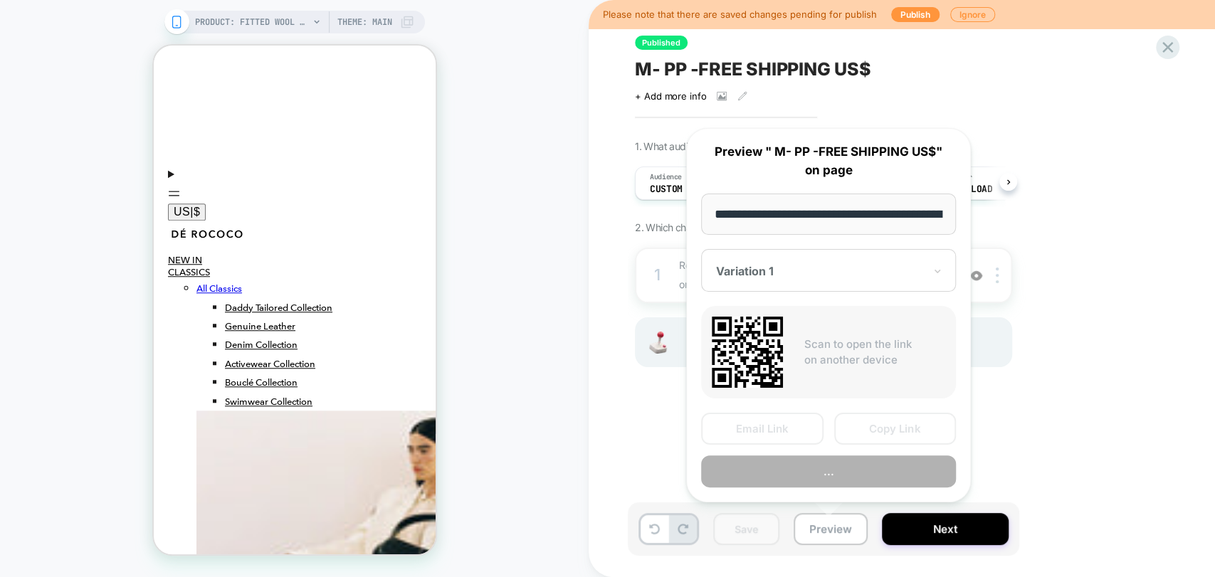
scroll to position [0, 243]
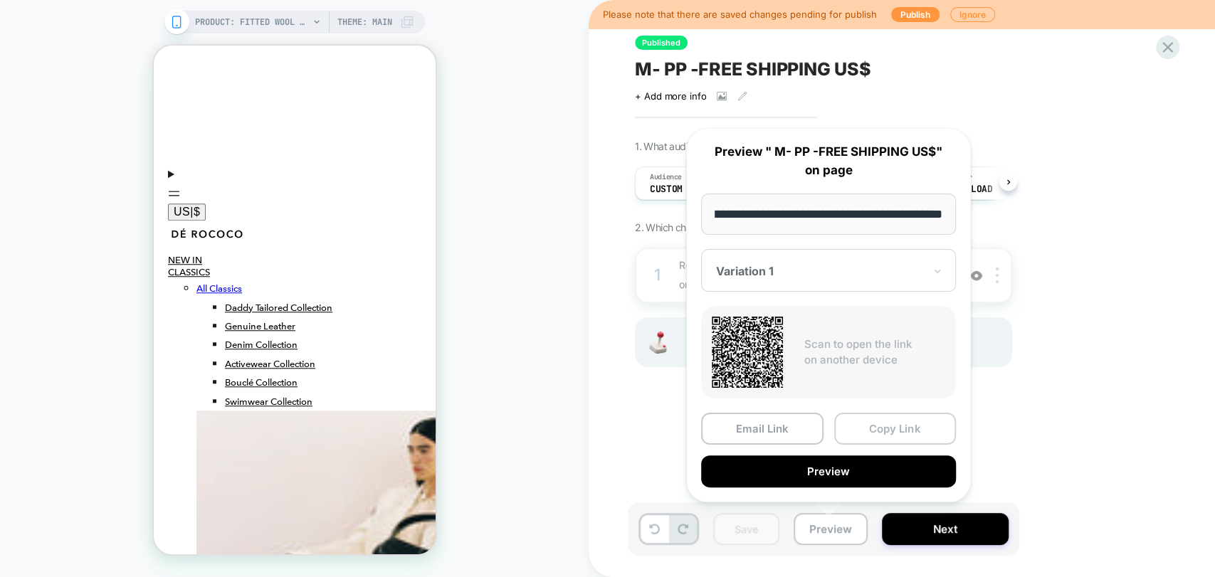
click at [893, 428] on button "Copy Link" at bounding box center [895, 429] width 122 height 32
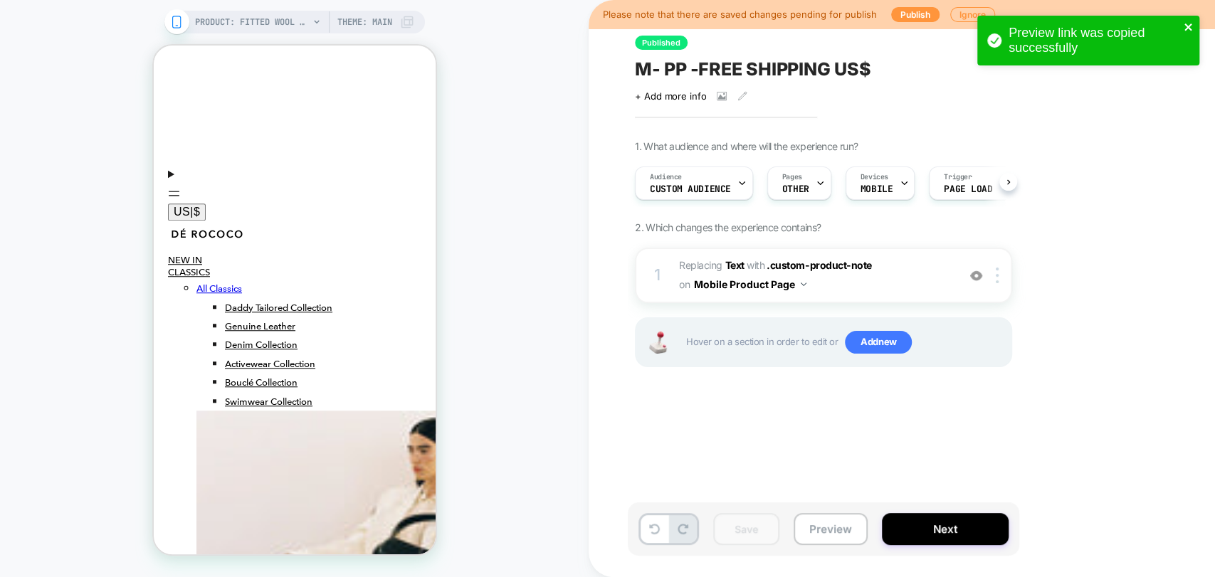
click at [1189, 27] on icon "close" at bounding box center [1188, 26] width 10 height 11
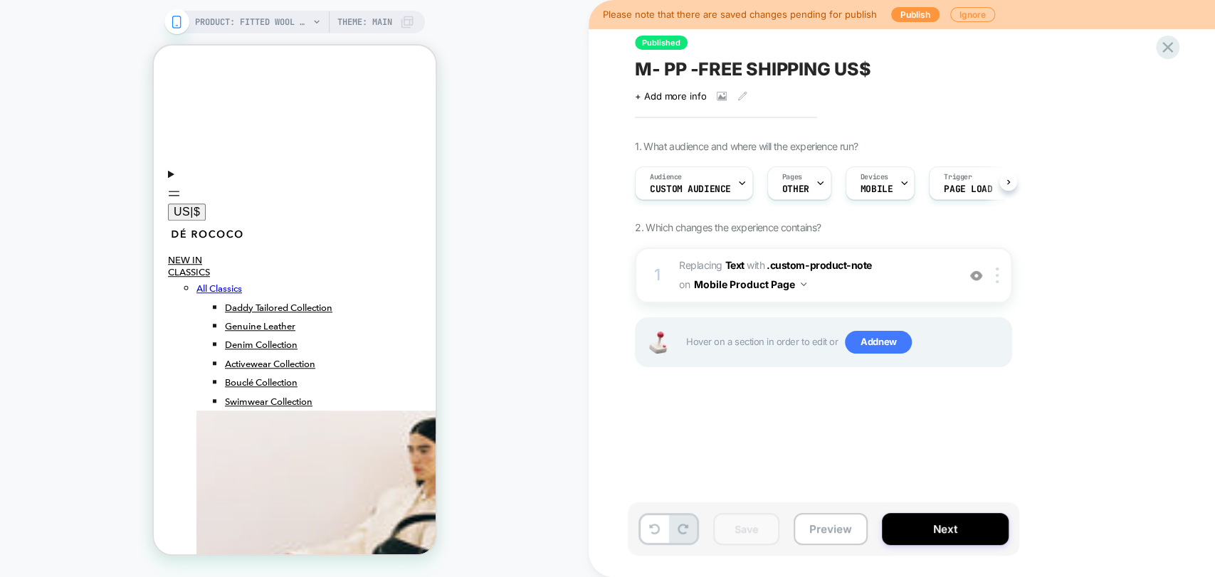
click at [1169, 38] on div "Preview link was copied successfully" at bounding box center [1088, 44] width 228 height 63
click at [1161, 52] on icon at bounding box center [1167, 47] width 19 height 19
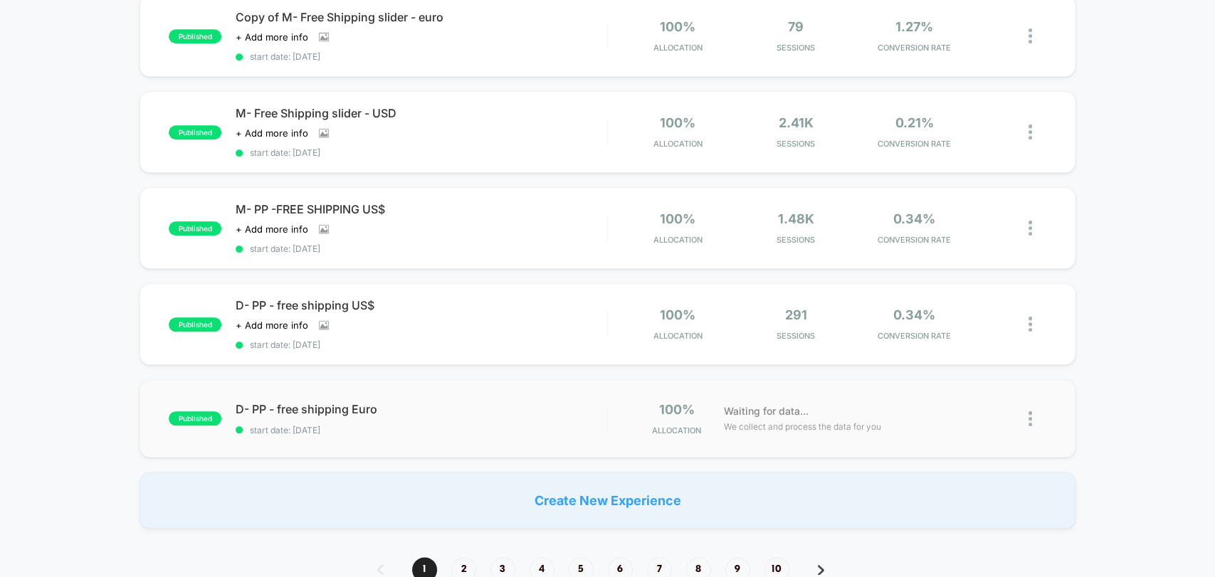
scroll to position [791, 0]
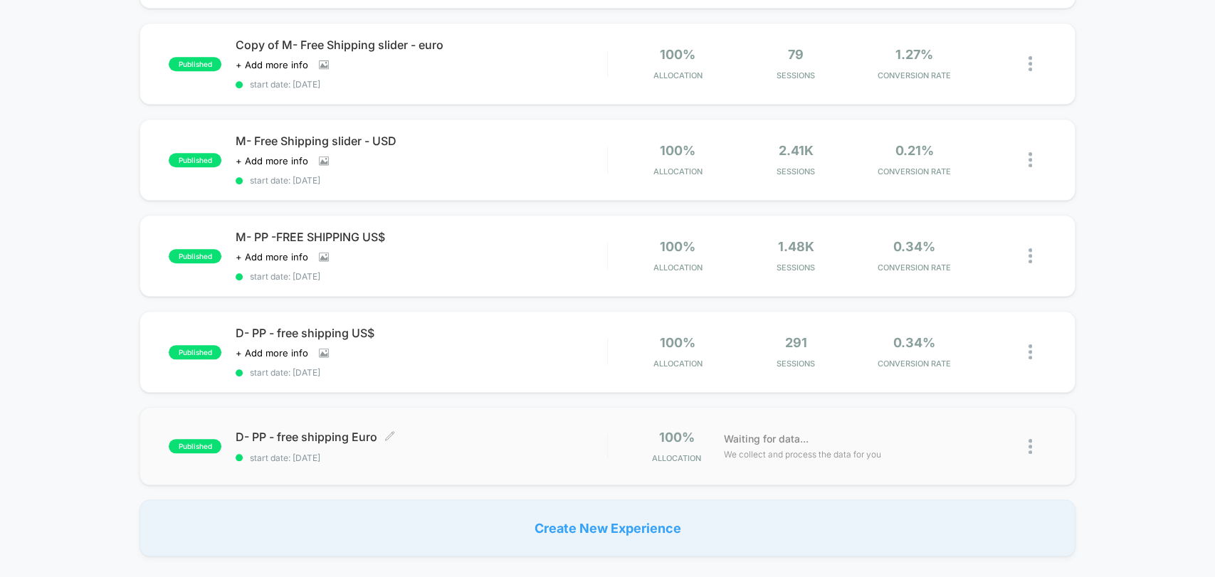
click at [413, 453] on span "start date: [DATE]" at bounding box center [421, 458] width 371 height 11
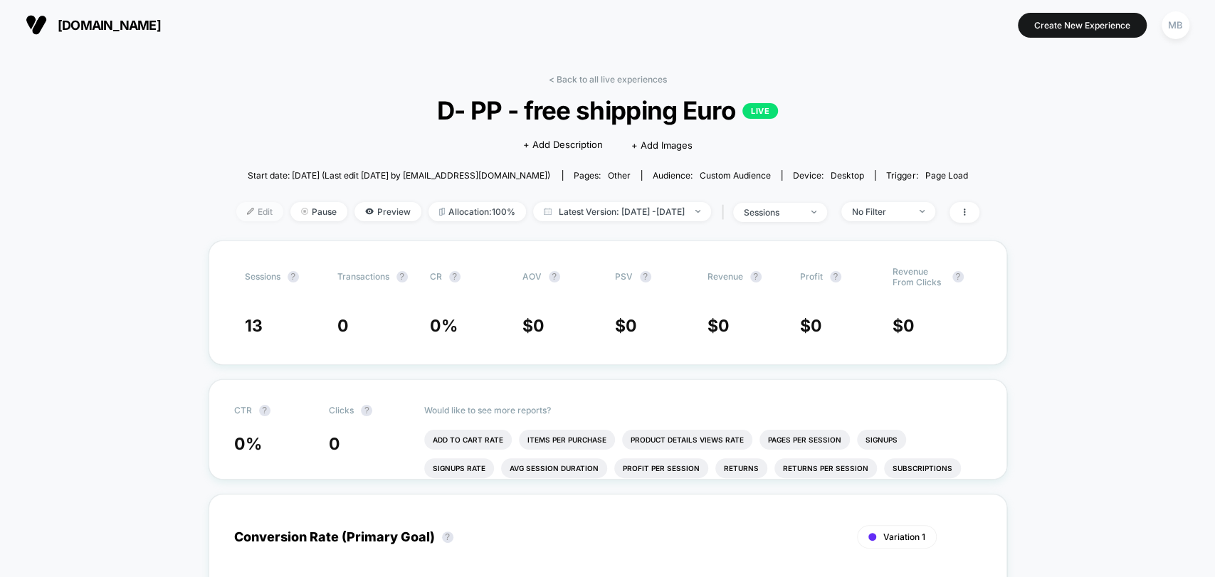
click at [236, 205] on span "Edit" at bounding box center [259, 211] width 47 height 19
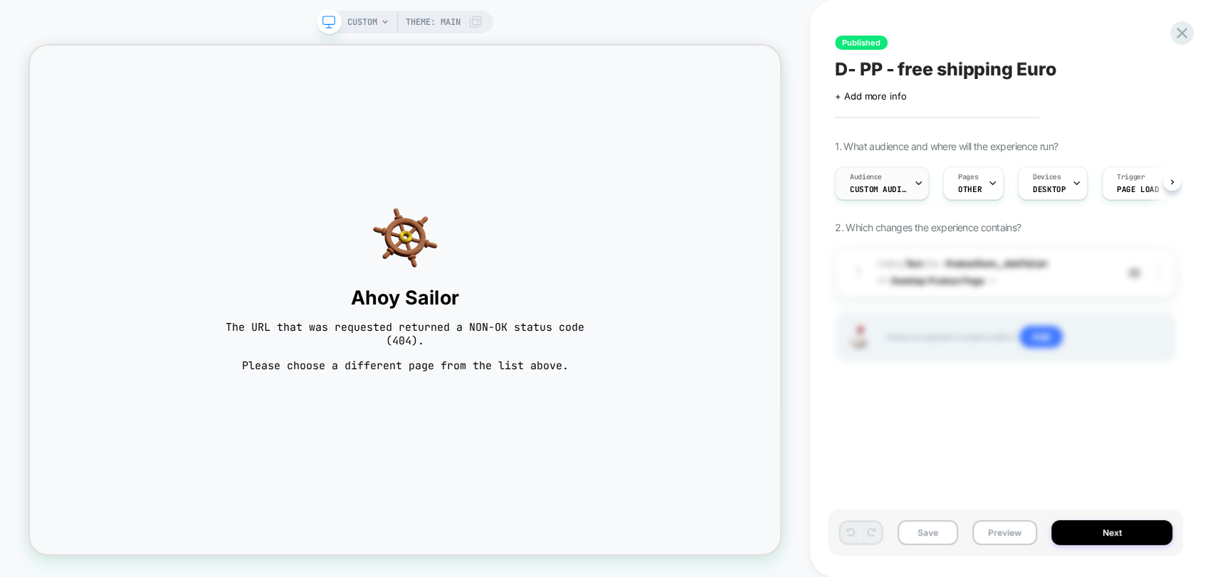
click at [887, 176] on div "Audience Custom Audience" at bounding box center [877, 183] width 85 height 32
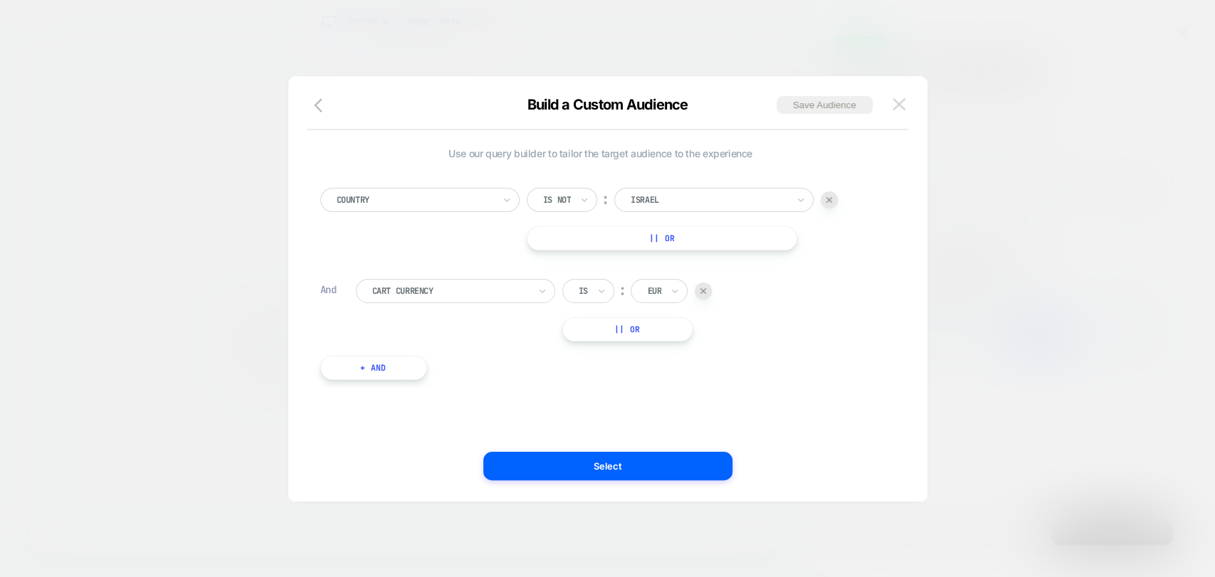
click at [897, 100] on img at bounding box center [898, 104] width 13 height 12
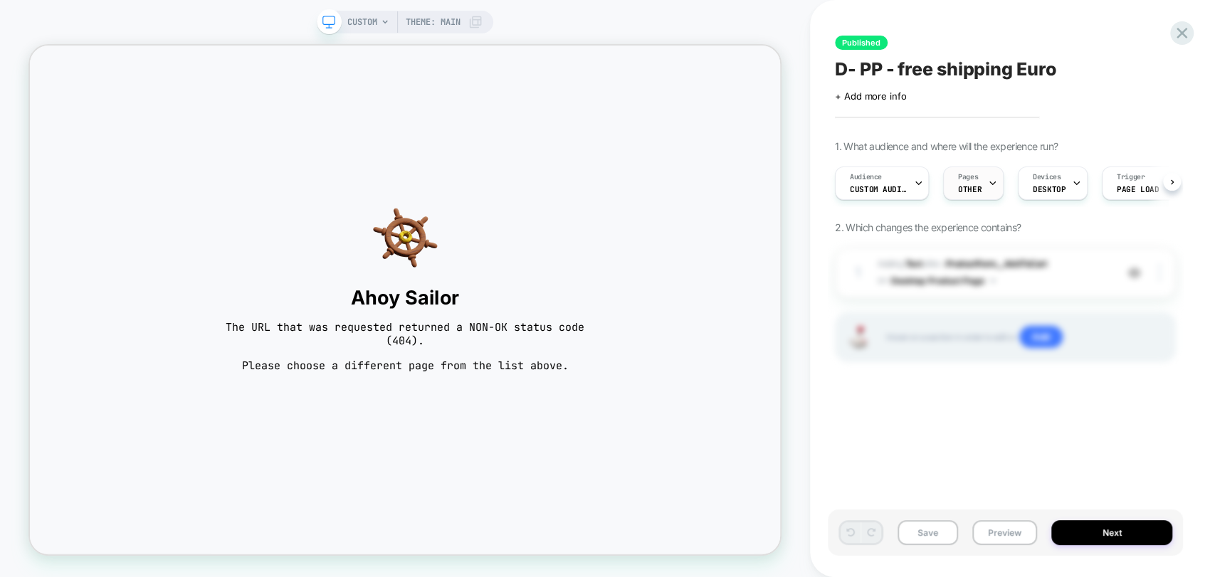
click at [961, 178] on span "Pages" at bounding box center [968, 177] width 20 height 10
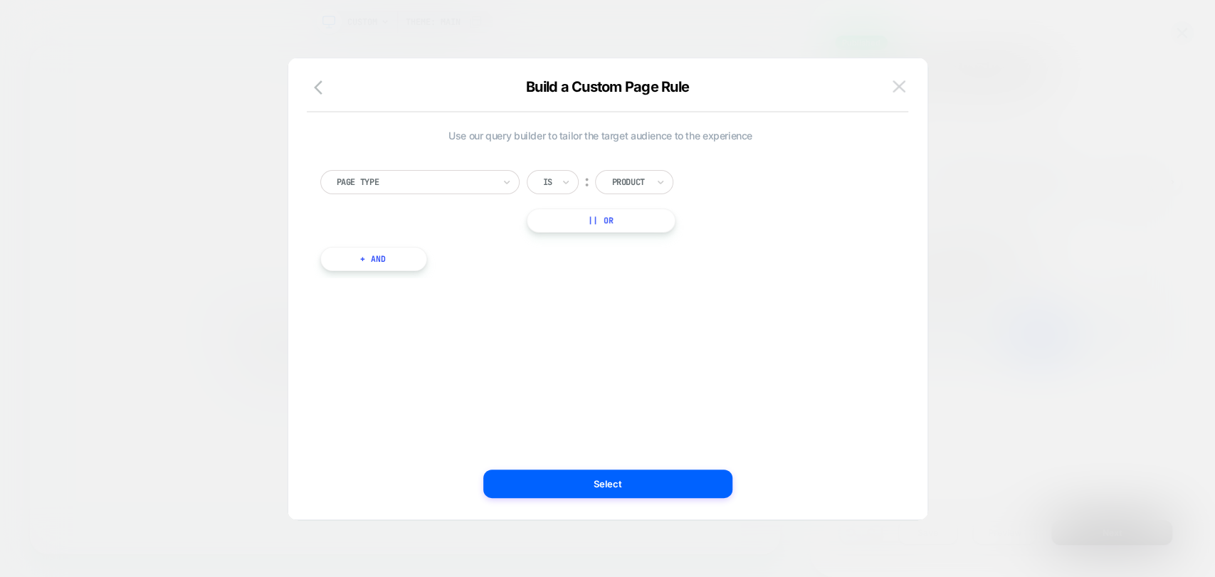
click at [888, 78] on button at bounding box center [898, 86] width 21 height 21
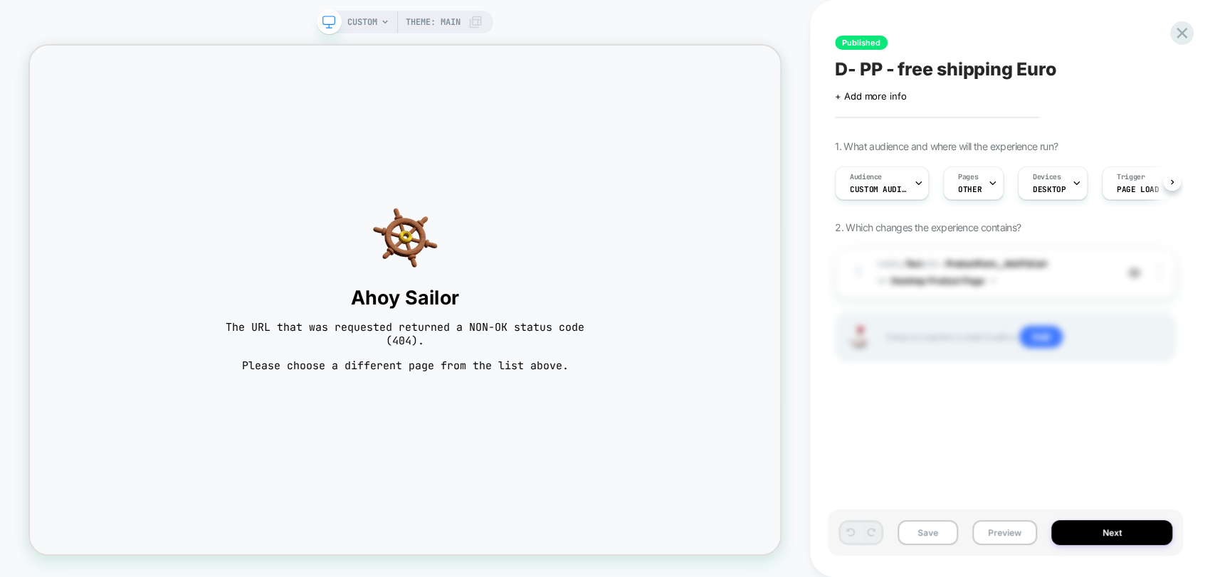
click at [370, 23] on span "CUSTOM" at bounding box center [362, 22] width 30 height 23
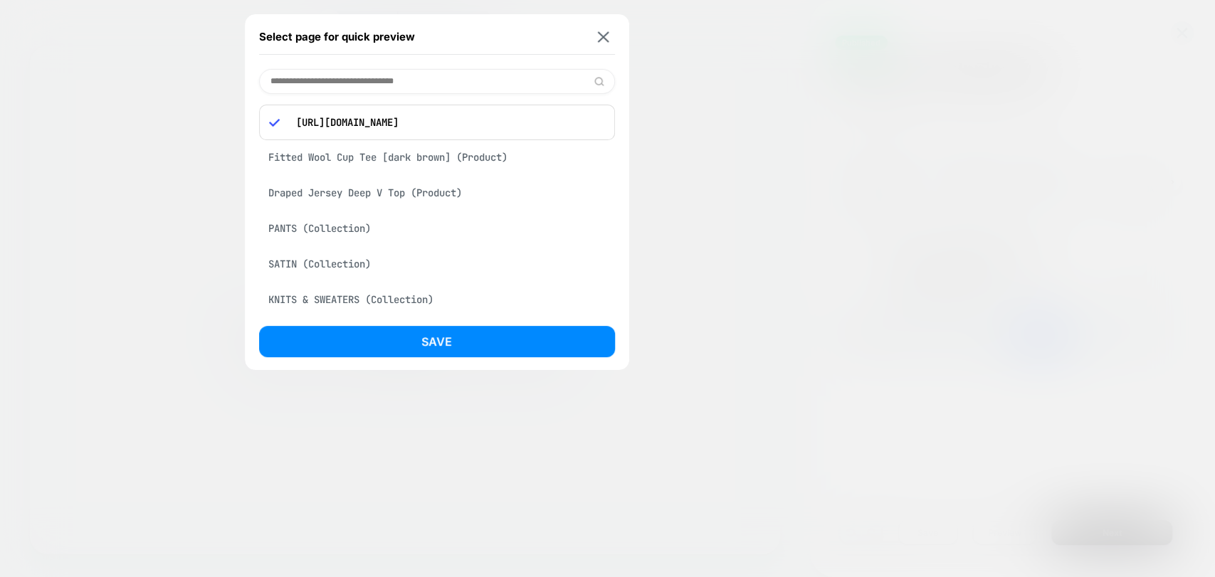
click at [417, 191] on div "Draped Jersey Deep V Top (Product)" at bounding box center [437, 192] width 356 height 27
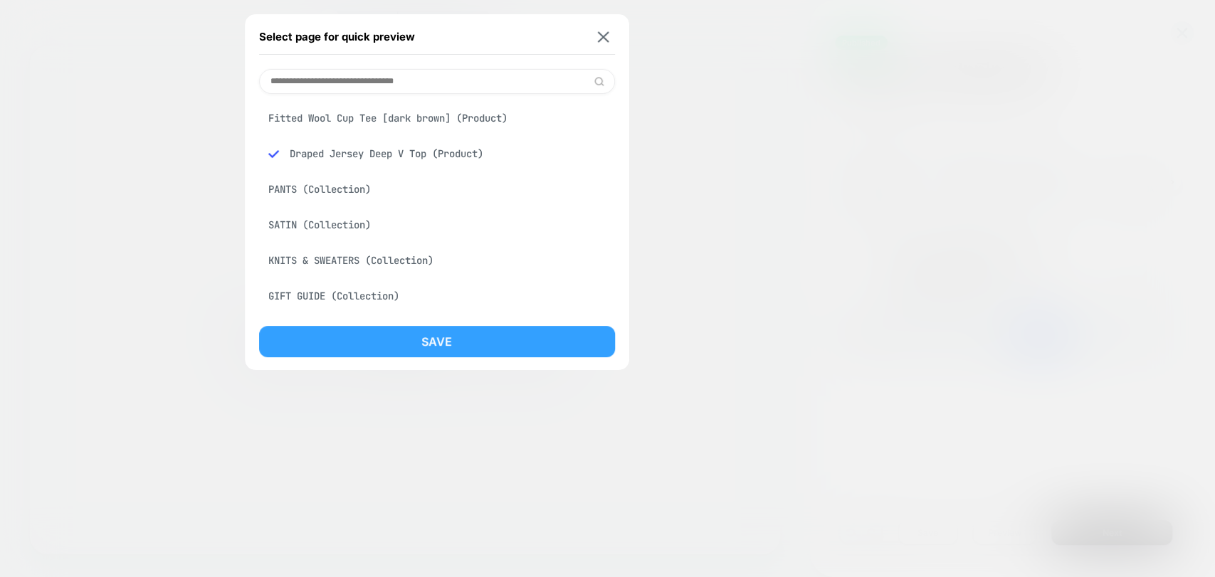
click at [462, 343] on button "Save" at bounding box center [437, 341] width 356 height 31
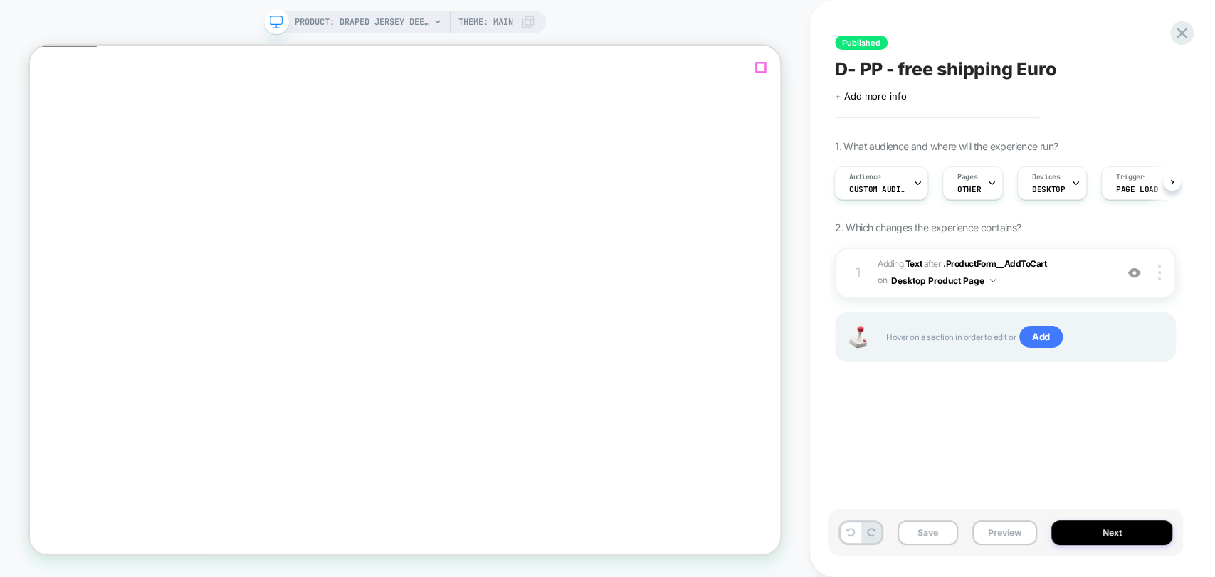
click icon "Close"
click at [1158, 278] on img at bounding box center [1159, 273] width 3 height 16
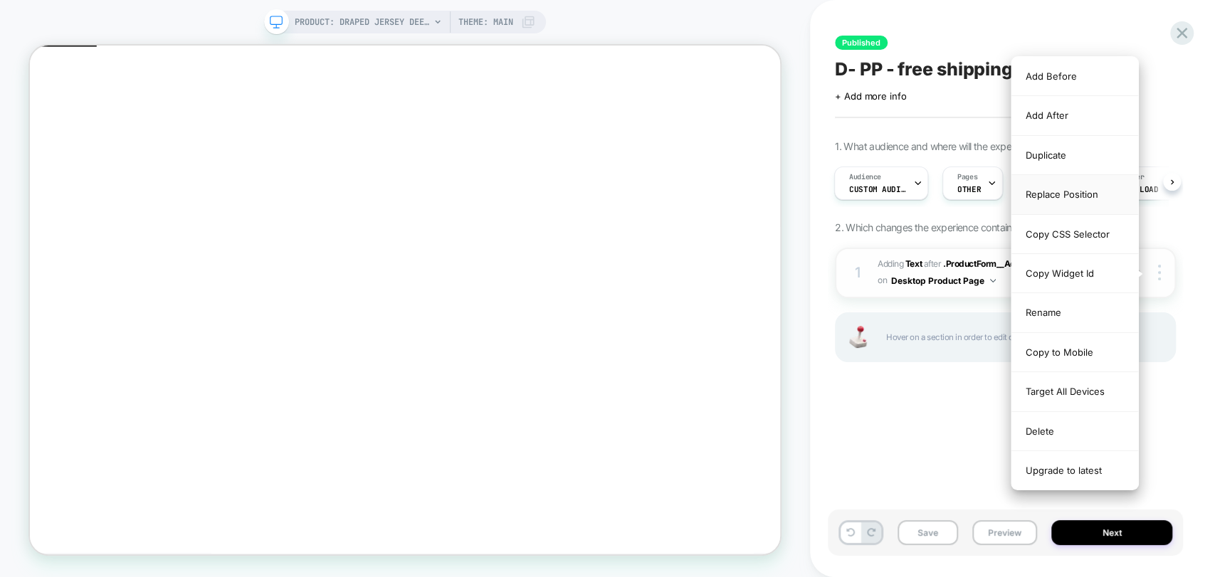
click at [1062, 193] on div "Replace Position" at bounding box center [1074, 194] width 127 height 39
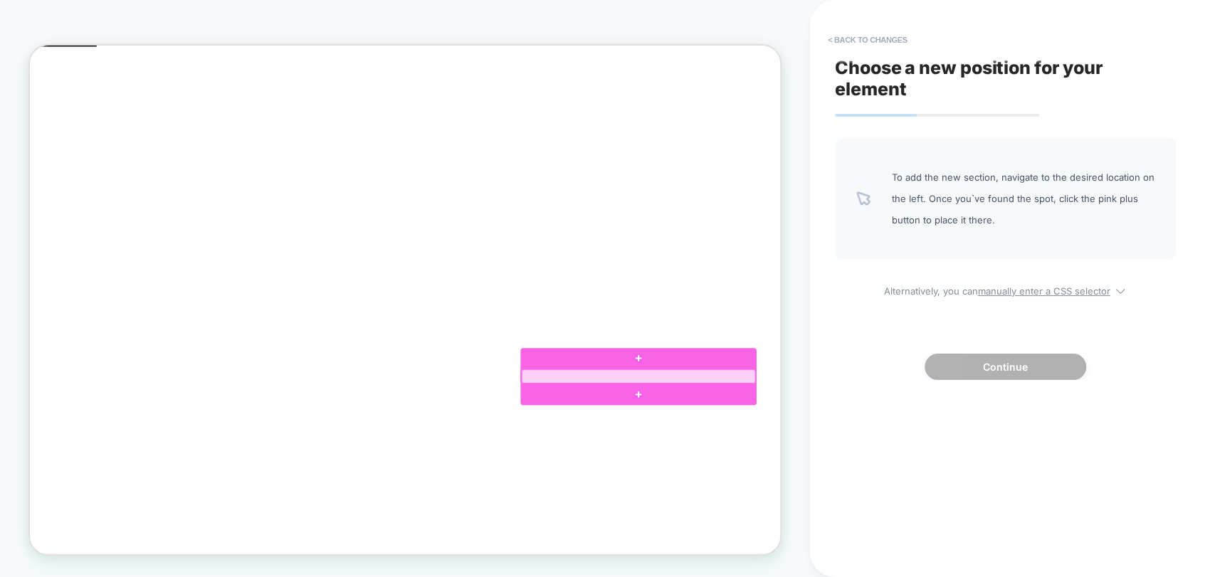
click div
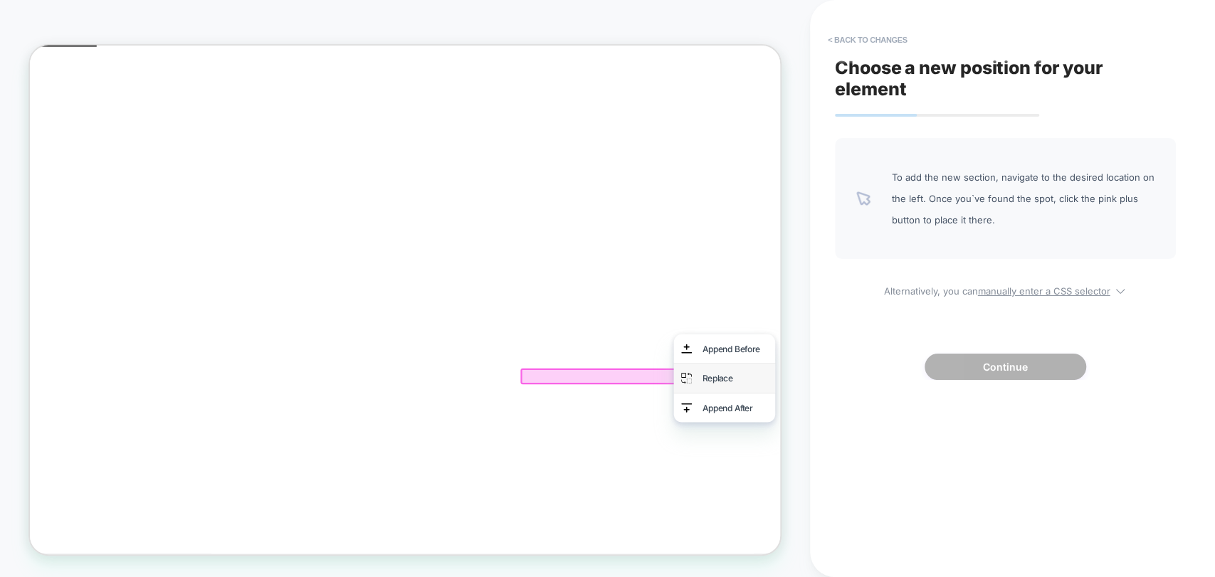
click div "Replace"
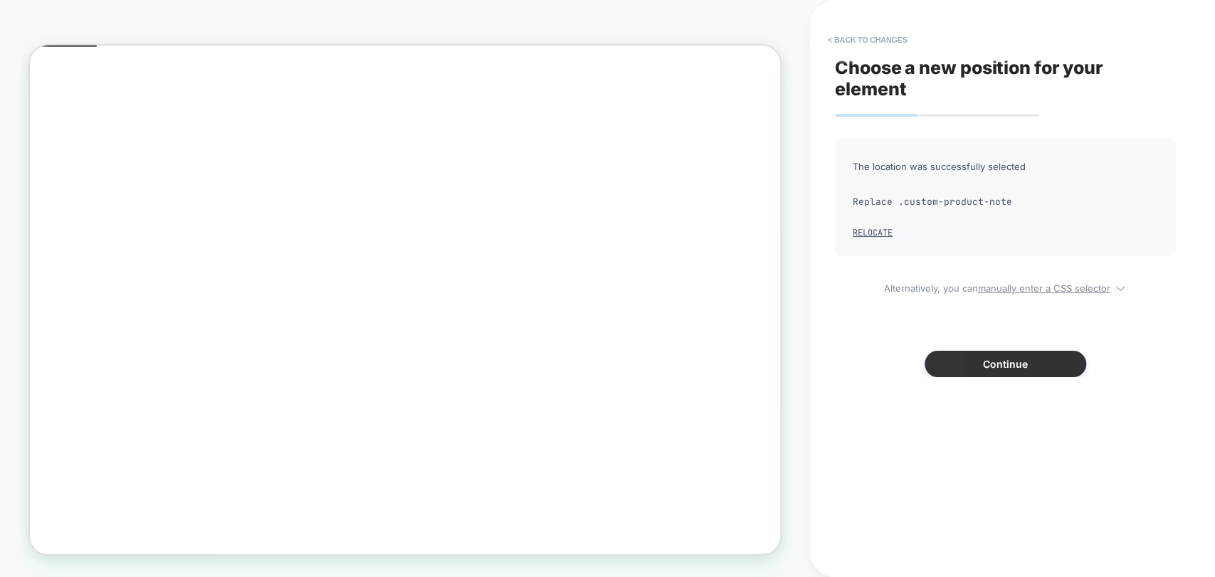
click at [1019, 360] on button "Continue" at bounding box center [1005, 364] width 162 height 26
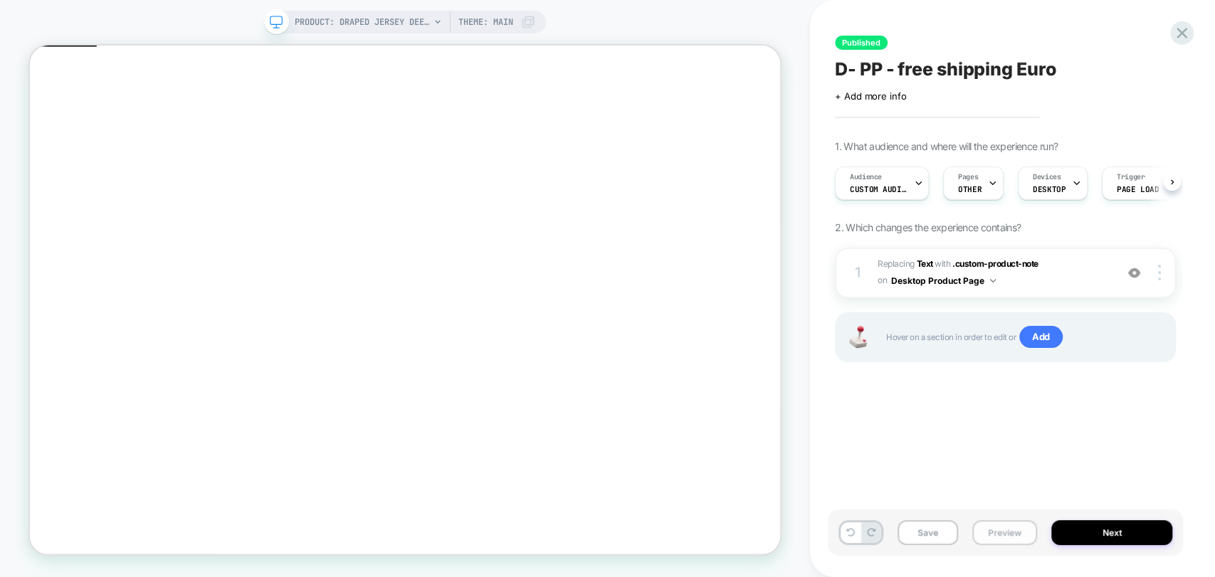
click at [989, 527] on button "Preview" at bounding box center [1004, 532] width 65 height 25
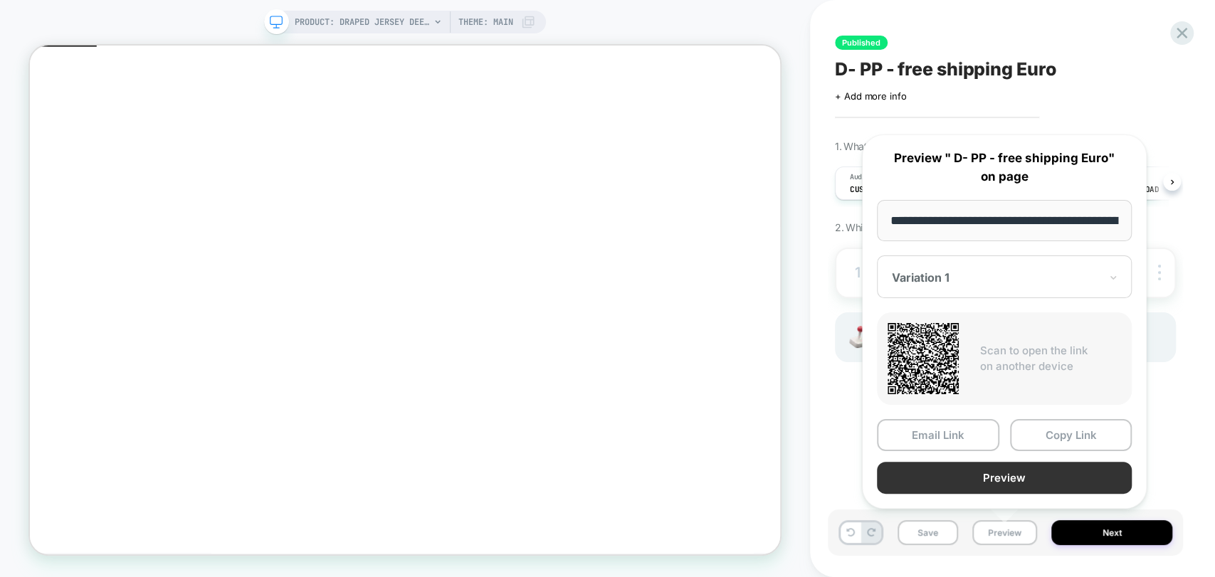
click at [997, 482] on button "Preview" at bounding box center [1004, 478] width 255 height 32
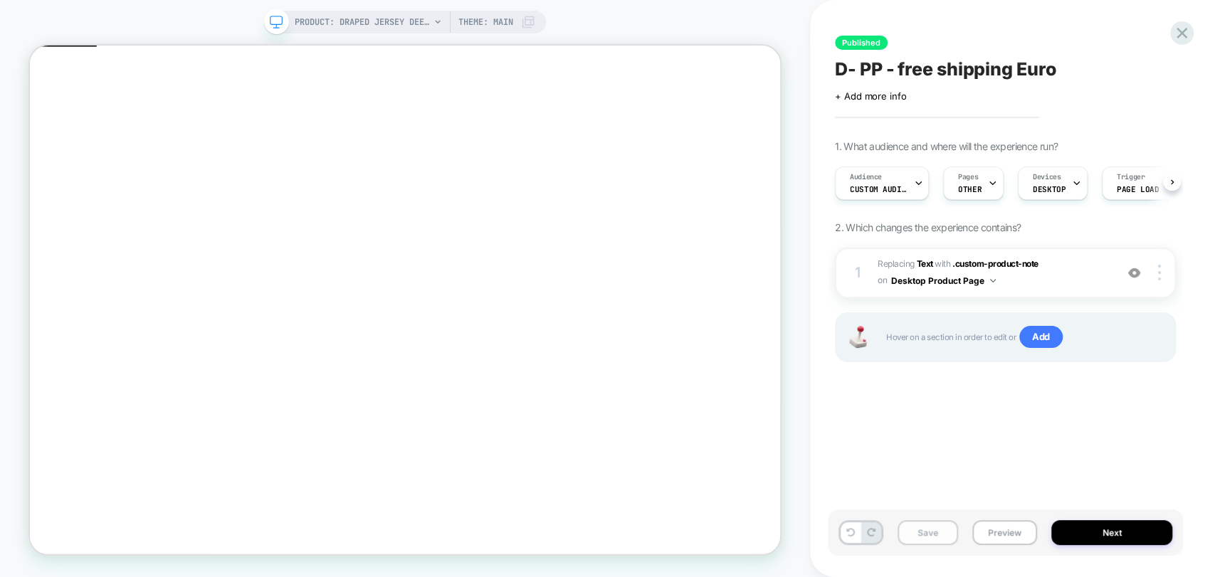
click at [924, 539] on button "Save" at bounding box center [927, 532] width 60 height 25
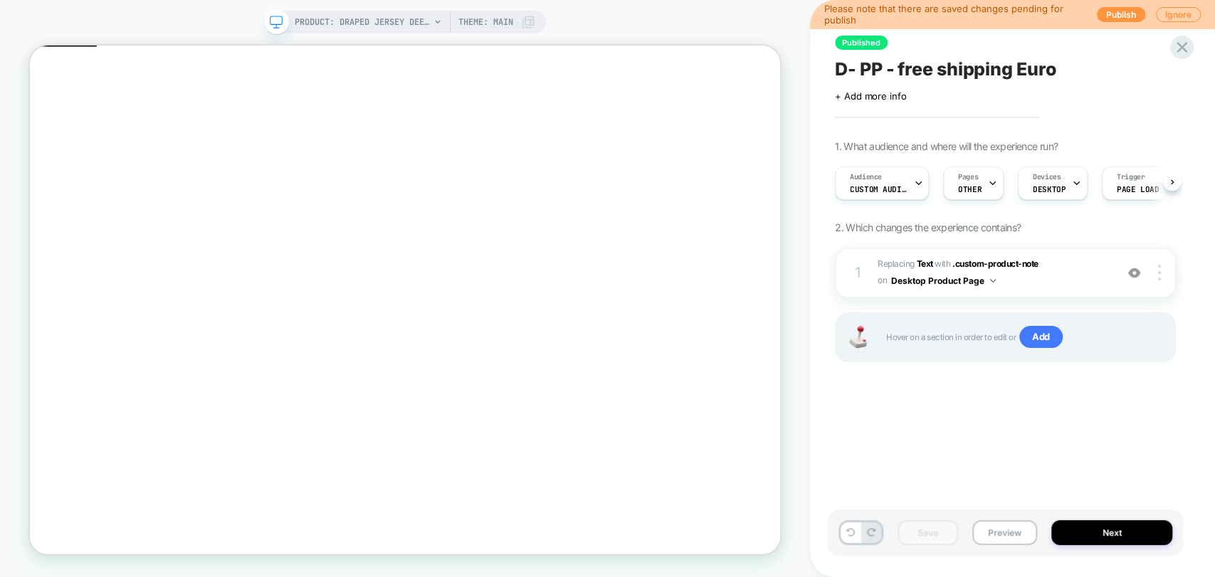
click at [1030, 70] on span "D- PP - free shipping Euro" at bounding box center [945, 68] width 221 height 21
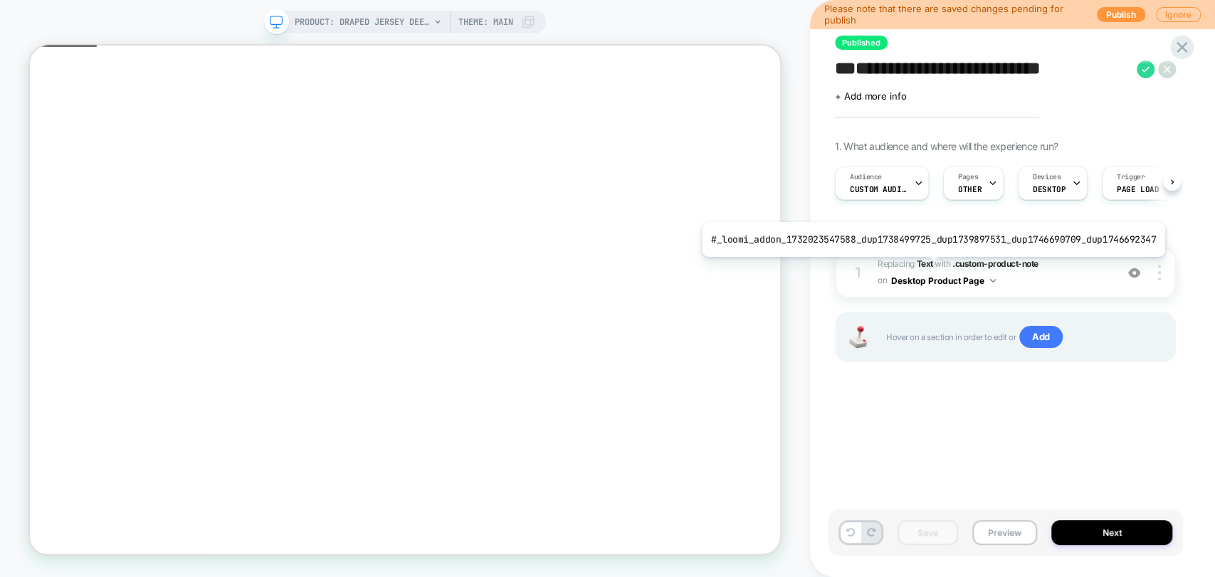
click at [926, 266] on b "Text" at bounding box center [924, 263] width 16 height 11
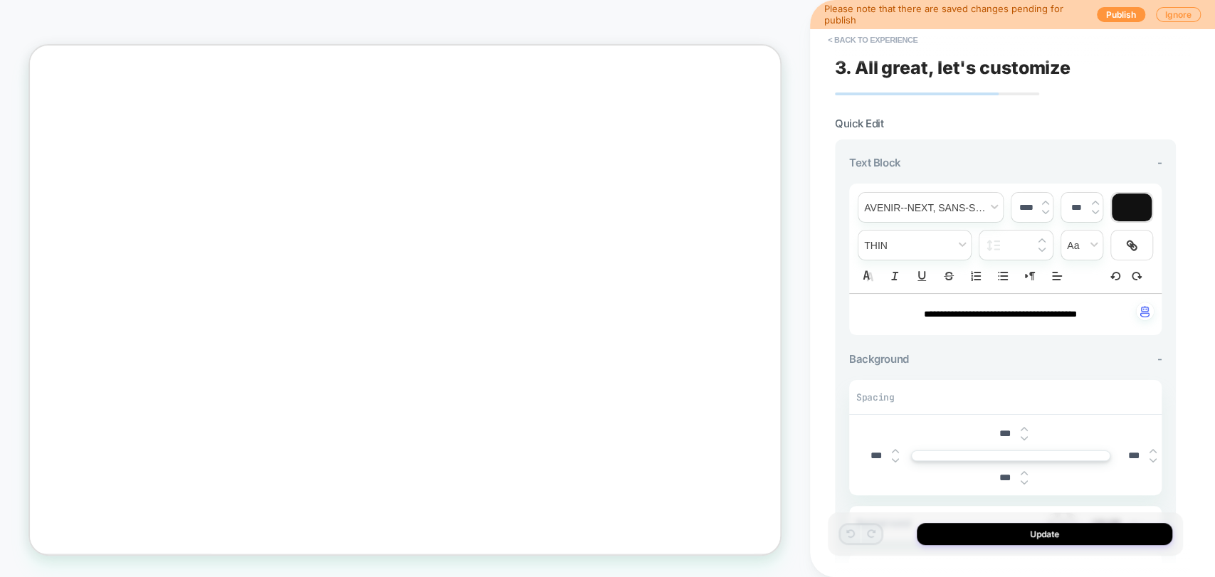
scroll to position [85, 0]
click at [874, 41] on button "< Back to experience" at bounding box center [872, 39] width 104 height 23
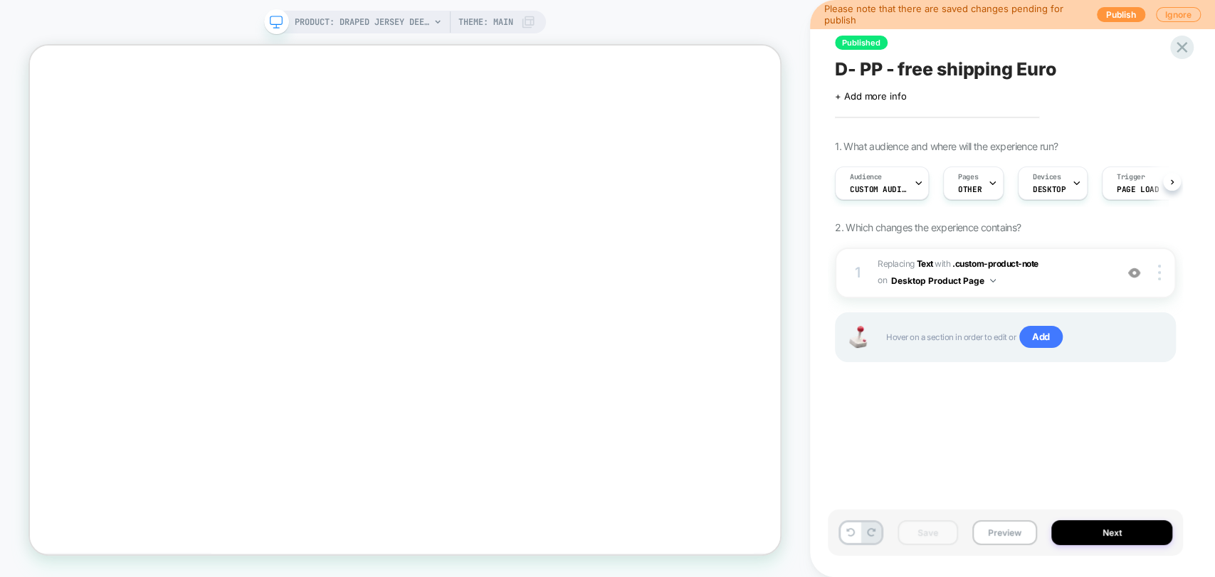
scroll to position [0, 0]
click at [1013, 528] on button "Preview" at bounding box center [1004, 532] width 65 height 25
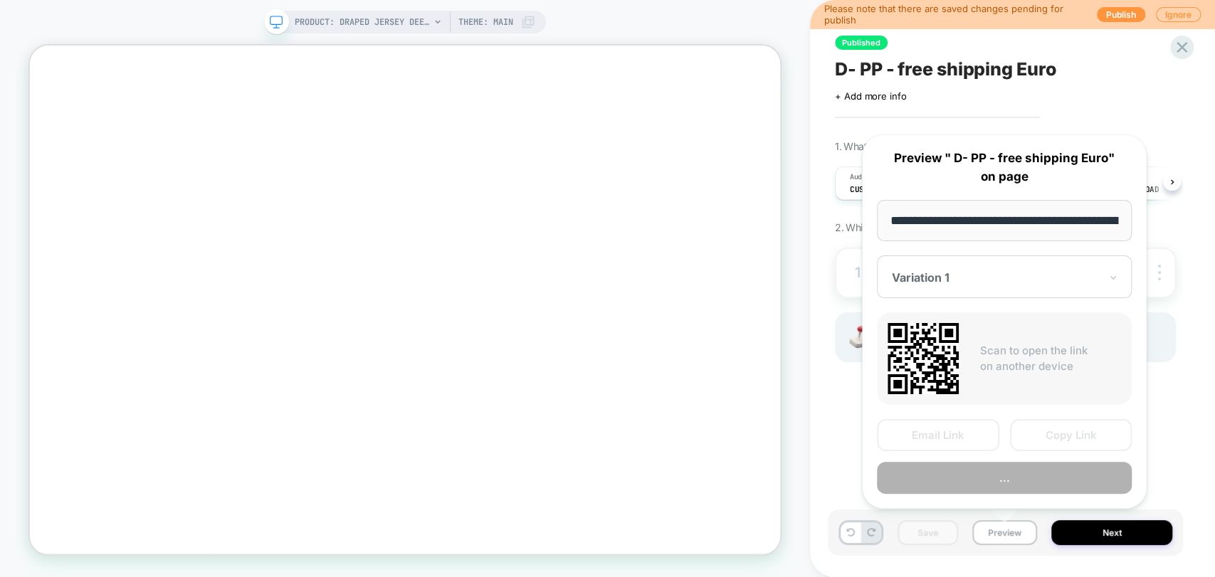
scroll to position [0, 213]
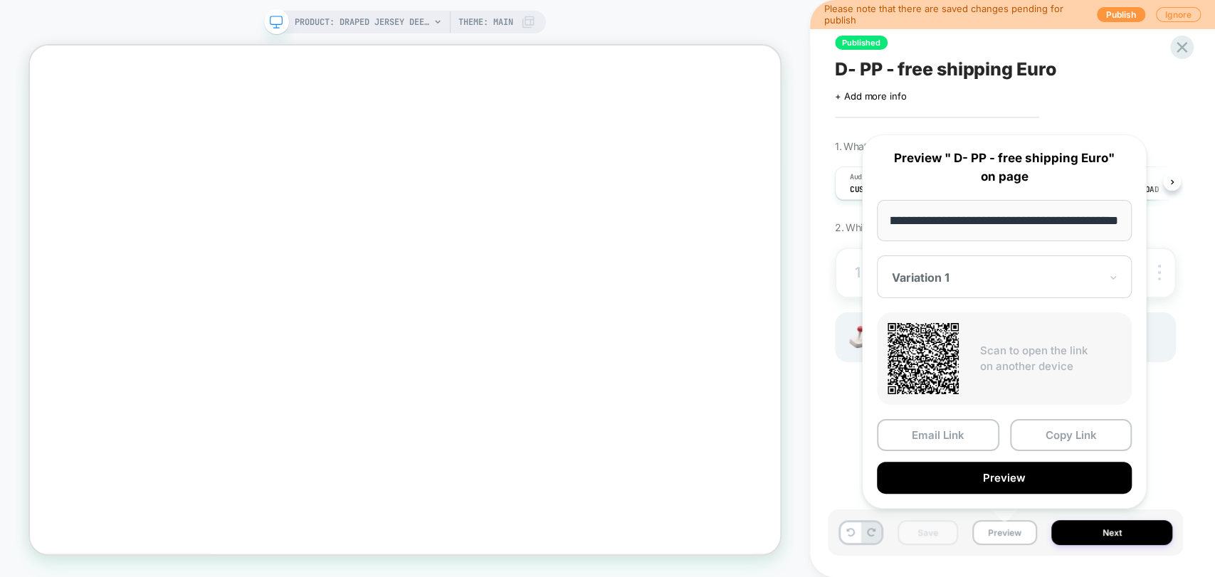
click at [999, 282] on div at bounding box center [996, 277] width 208 height 14
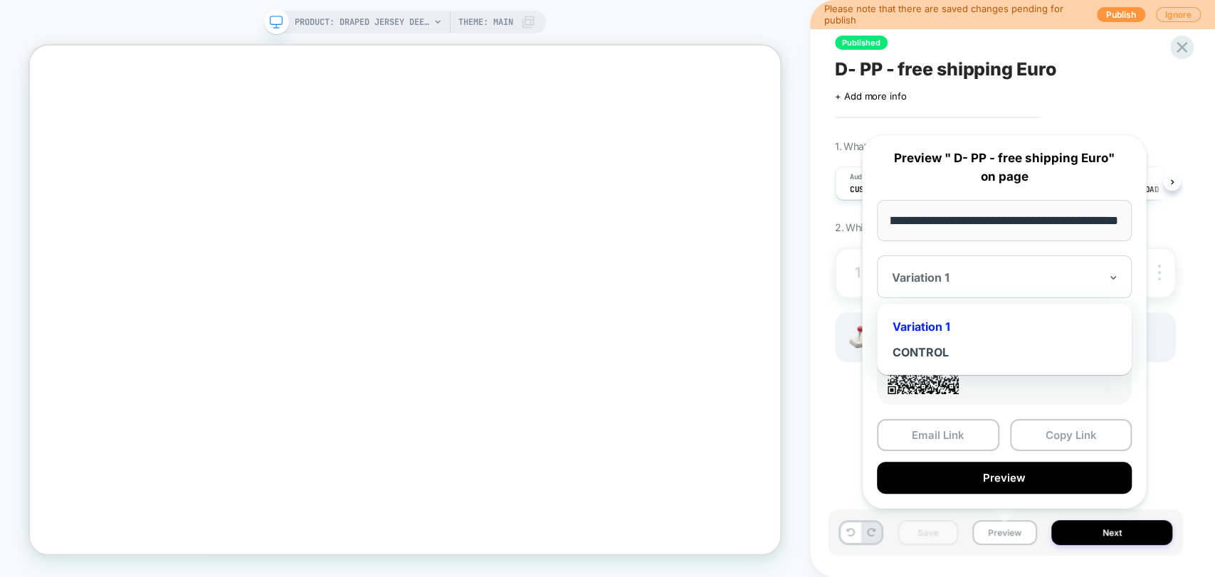
scroll to position [0, 0]
click at [939, 354] on div "CONTROL" at bounding box center [1004, 352] width 241 height 26
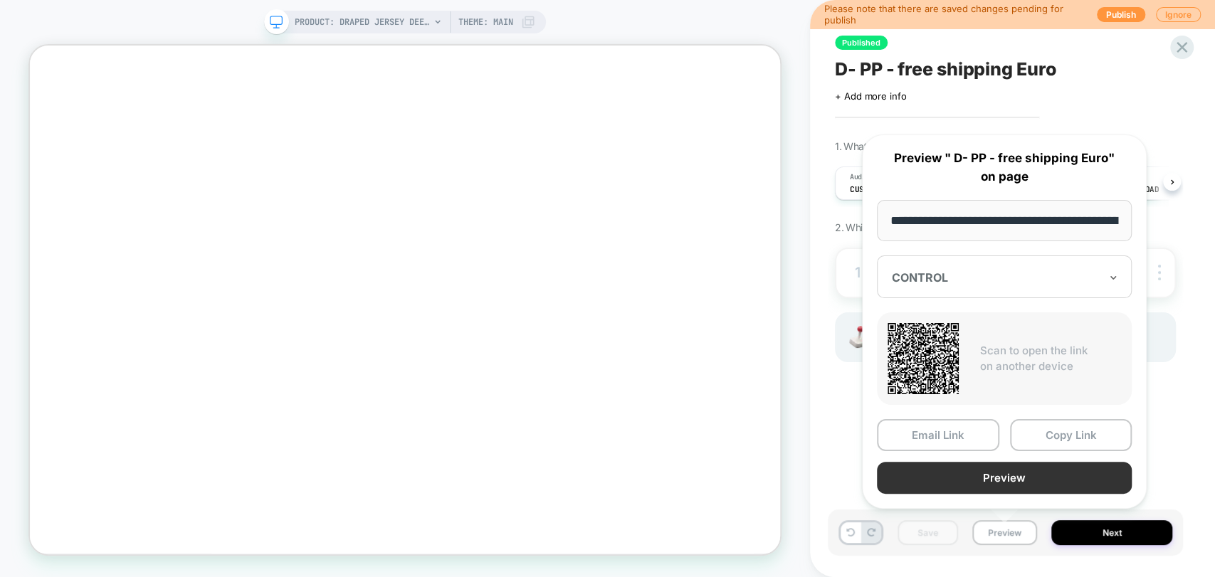
click at [1002, 474] on button "Preview" at bounding box center [1004, 478] width 255 height 32
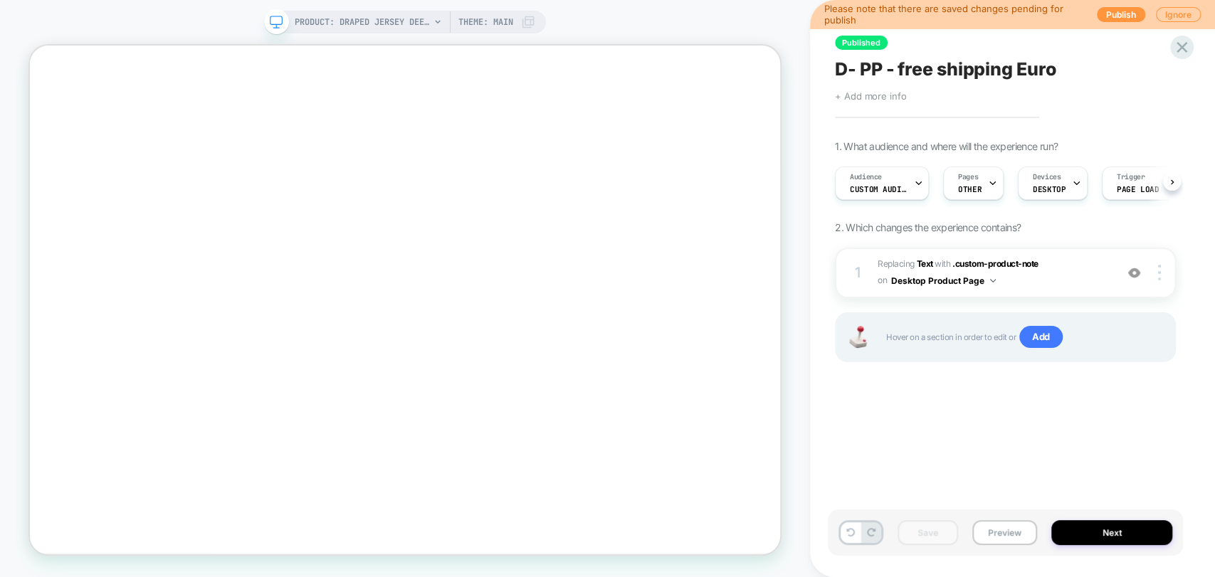
click at [882, 96] on span "+ Add more info" at bounding box center [870, 95] width 71 height 11
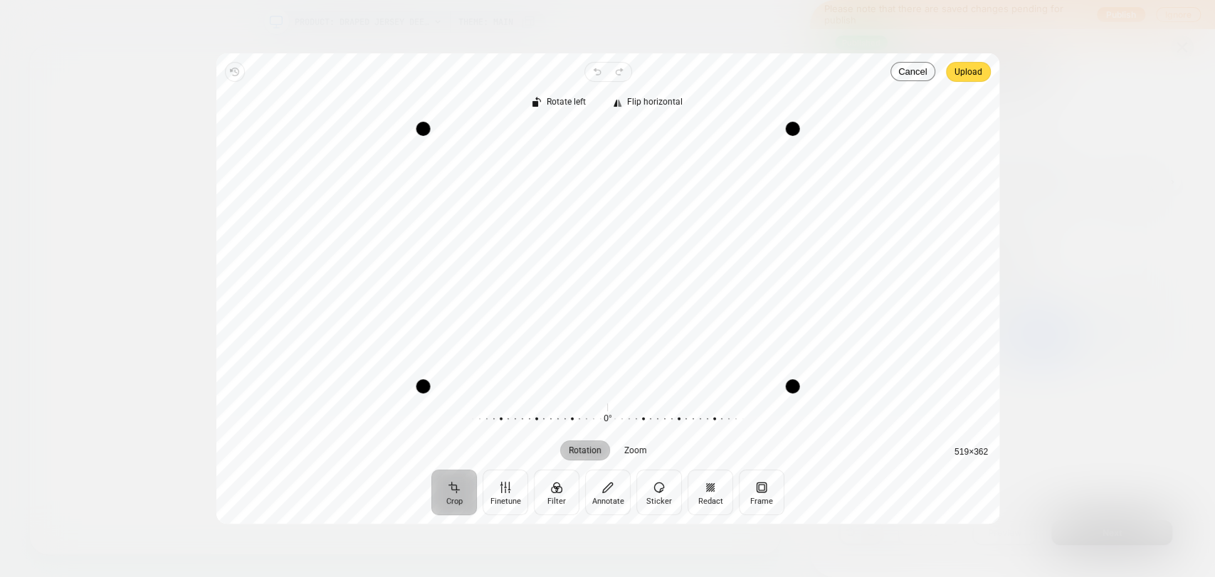
click at [970, 70] on span "Upload" at bounding box center [968, 71] width 28 height 17
click at [971, 71] on span "Upload" at bounding box center [968, 71] width 28 height 17
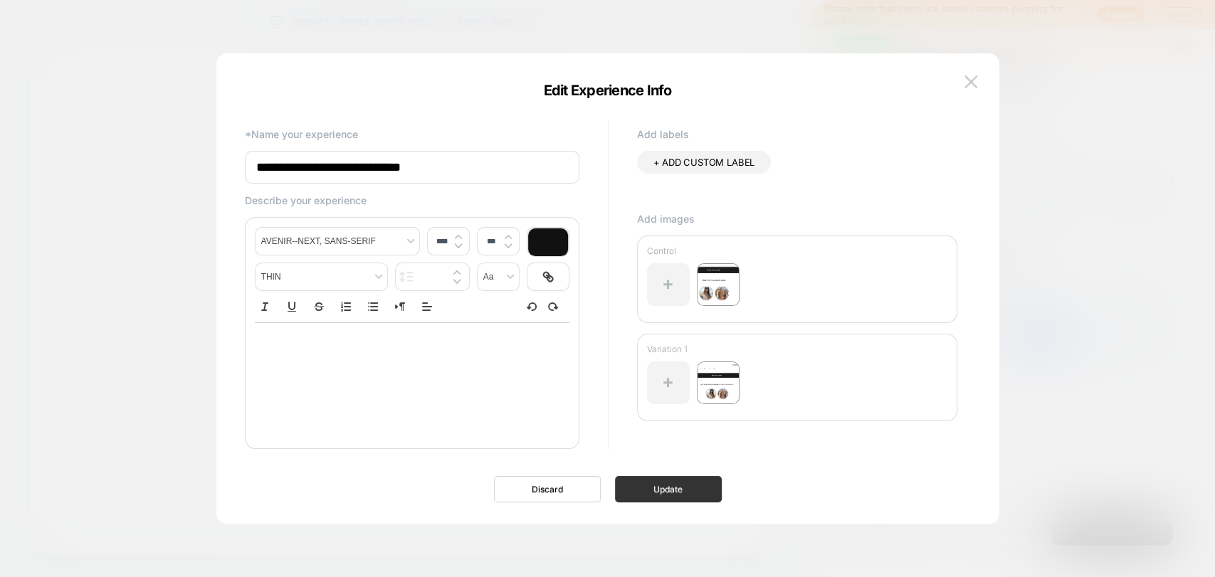
click at [676, 497] on button "Update" at bounding box center [668, 489] width 107 height 26
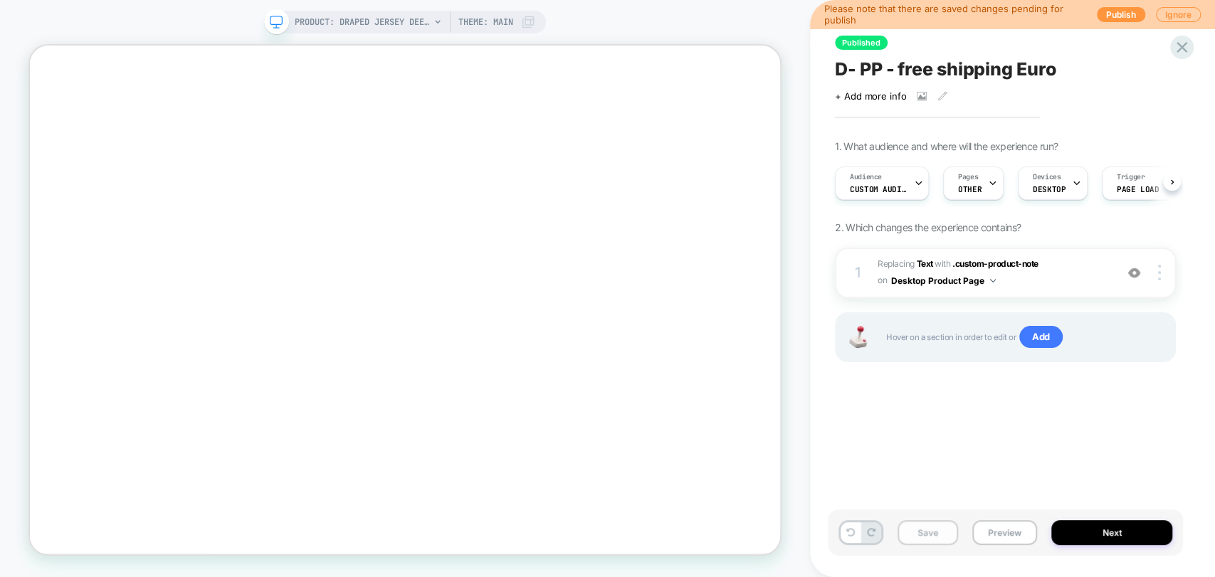
click at [926, 529] on button "Save" at bounding box center [927, 532] width 60 height 25
click at [984, 534] on button "Preview" at bounding box center [1004, 532] width 65 height 25
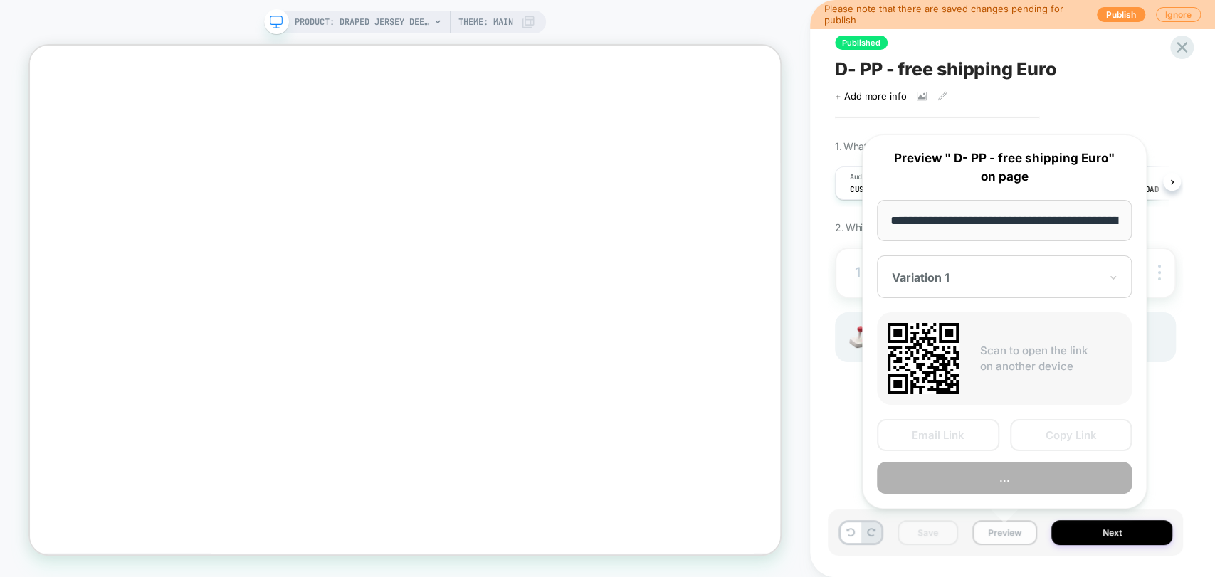
scroll to position [0, 213]
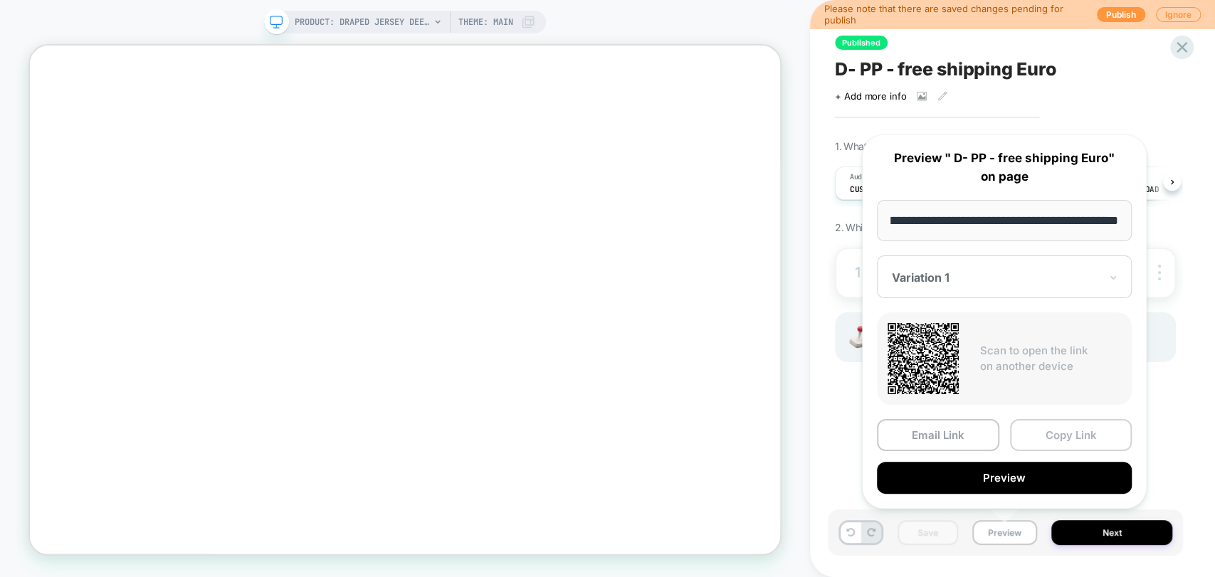
click at [1045, 435] on button "Copy Link" at bounding box center [1071, 435] width 122 height 32
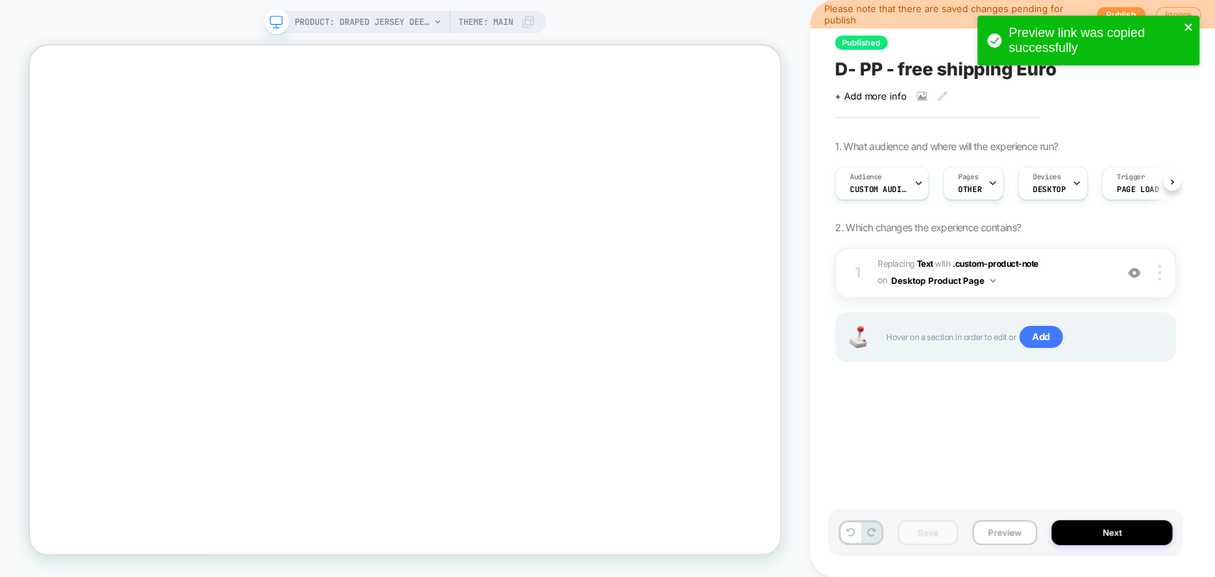
click at [1185, 27] on icon "close" at bounding box center [1188, 26] width 10 height 11
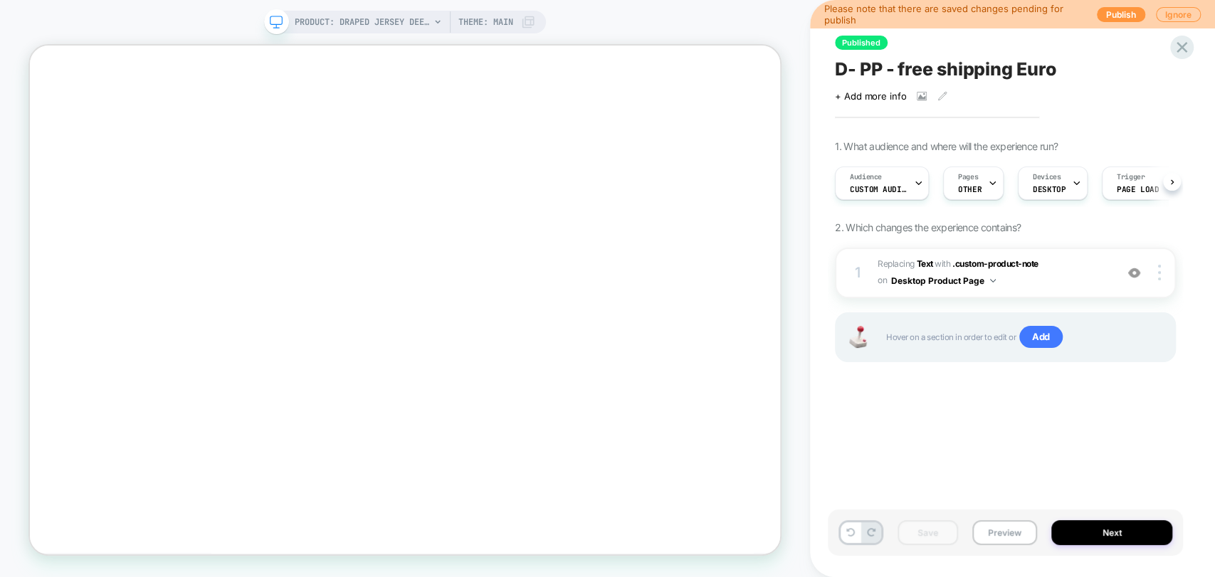
click at [1183, 56] on div "Preview link was copied successfully PRODUCT: Draped Jersey Deep V Top PRODUCT:…" at bounding box center [607, 288] width 1215 height 577
click at [1180, 53] on icon at bounding box center [1181, 47] width 19 height 19
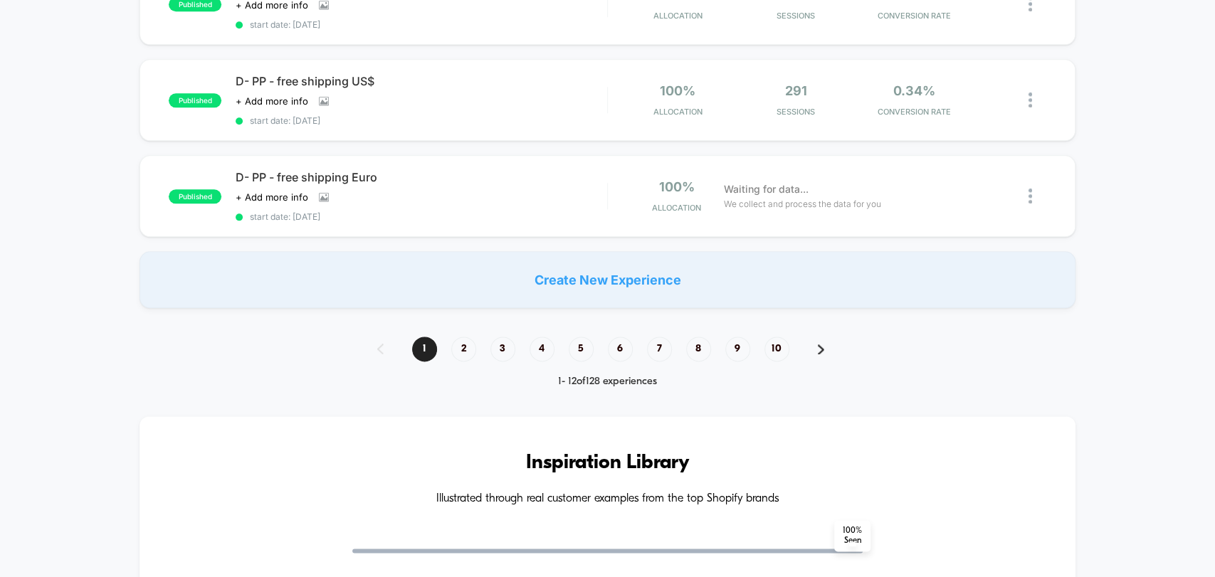
scroll to position [1185, 0]
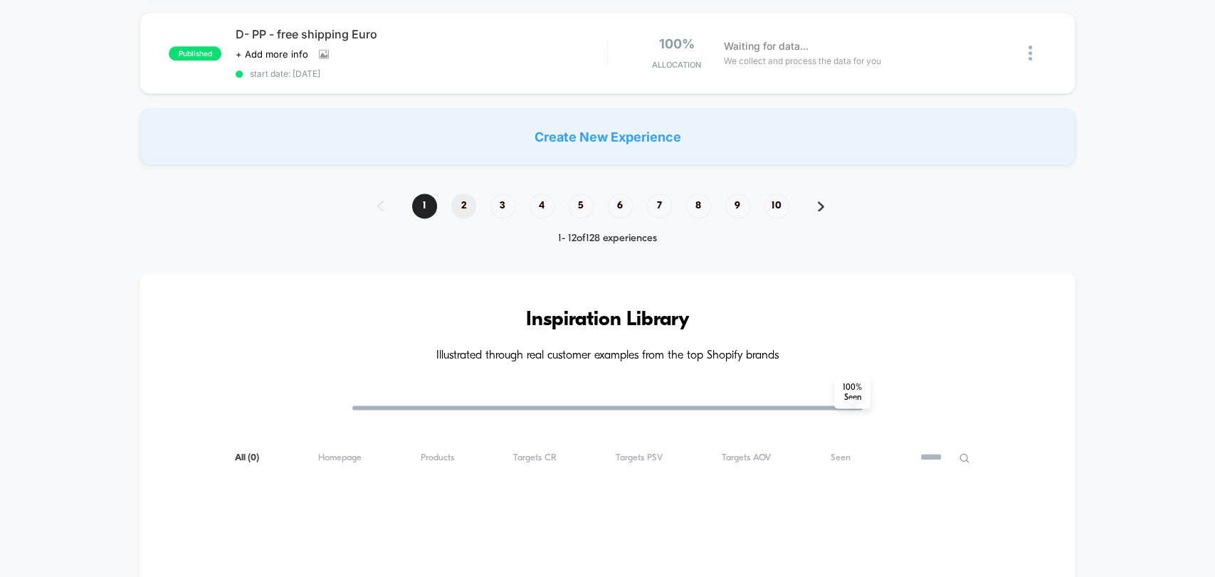
click at [465, 196] on span "2" at bounding box center [463, 206] width 25 height 25
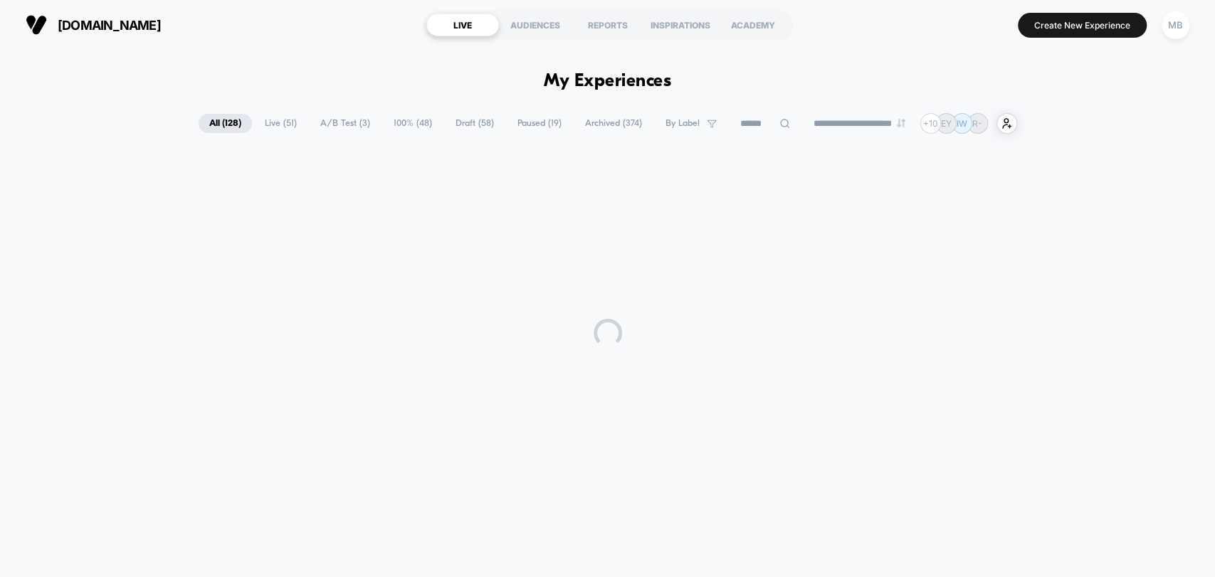
scroll to position [0, 0]
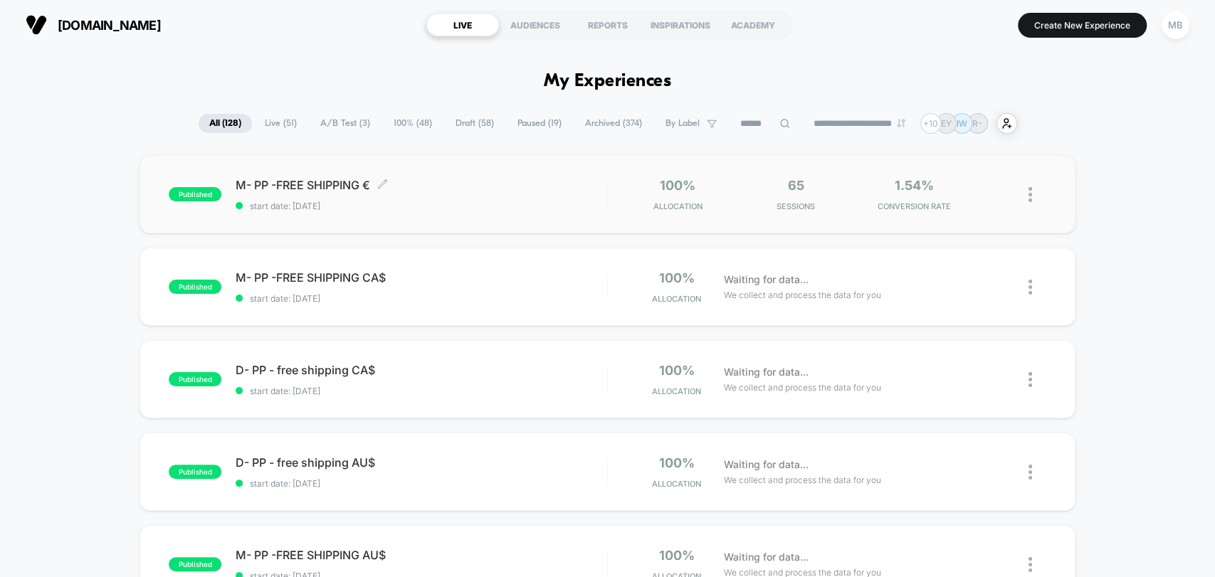
click at [419, 201] on span "start date: [DATE]" at bounding box center [421, 206] width 371 height 11
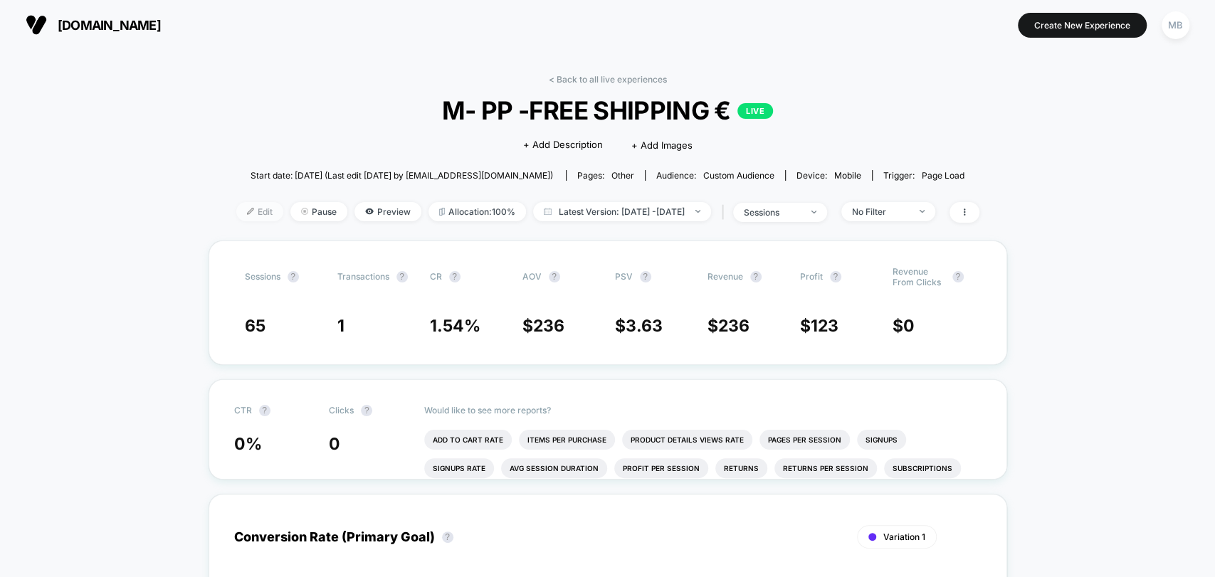
click at [236, 214] on span "Edit" at bounding box center [259, 211] width 47 height 19
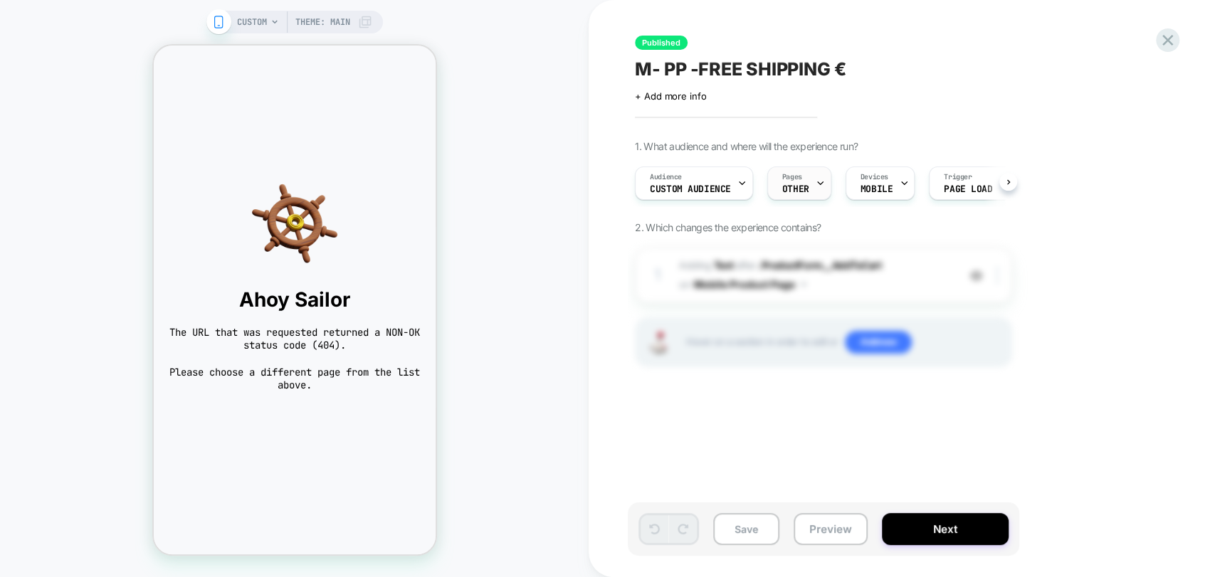
click at [791, 180] on span "Pages" at bounding box center [792, 177] width 20 height 10
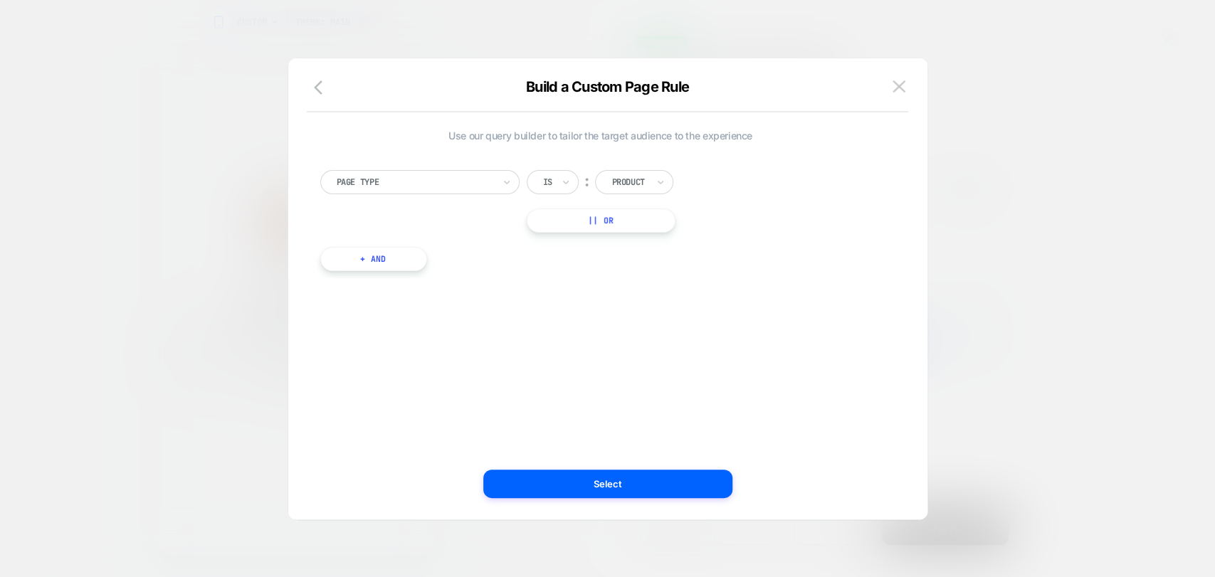
click at [898, 94] on button at bounding box center [898, 86] width 21 height 21
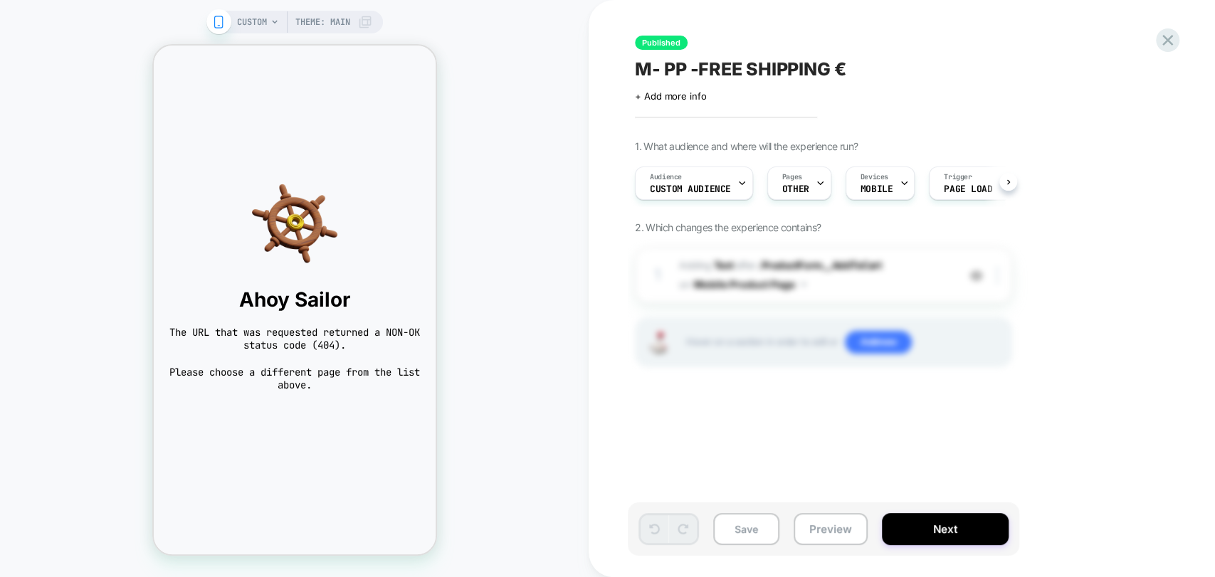
click at [248, 24] on span "CUSTOM" at bounding box center [252, 22] width 30 height 23
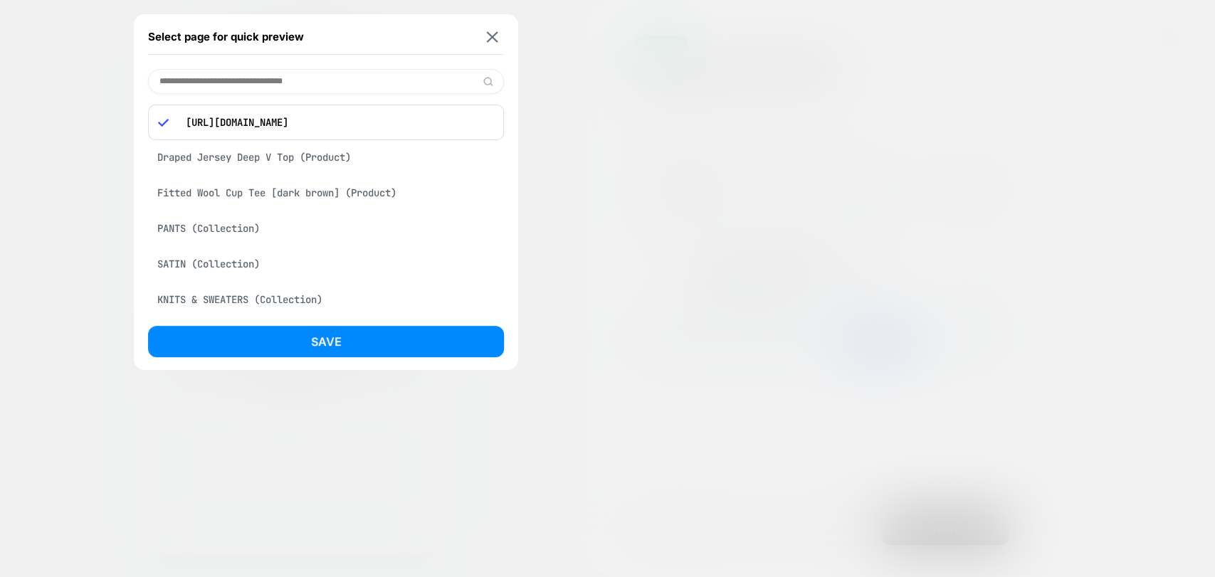
click at [329, 194] on div "Fitted Wool Cup Tee [dark brown] (Product)" at bounding box center [326, 192] width 356 height 27
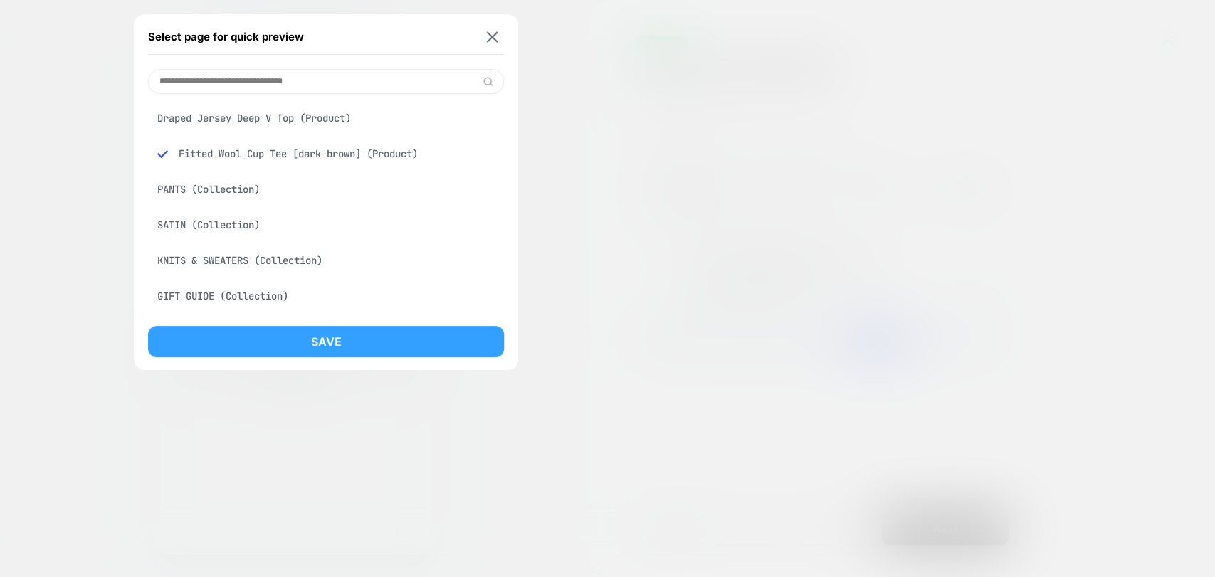
click at [332, 345] on button "Save" at bounding box center [326, 341] width 356 height 31
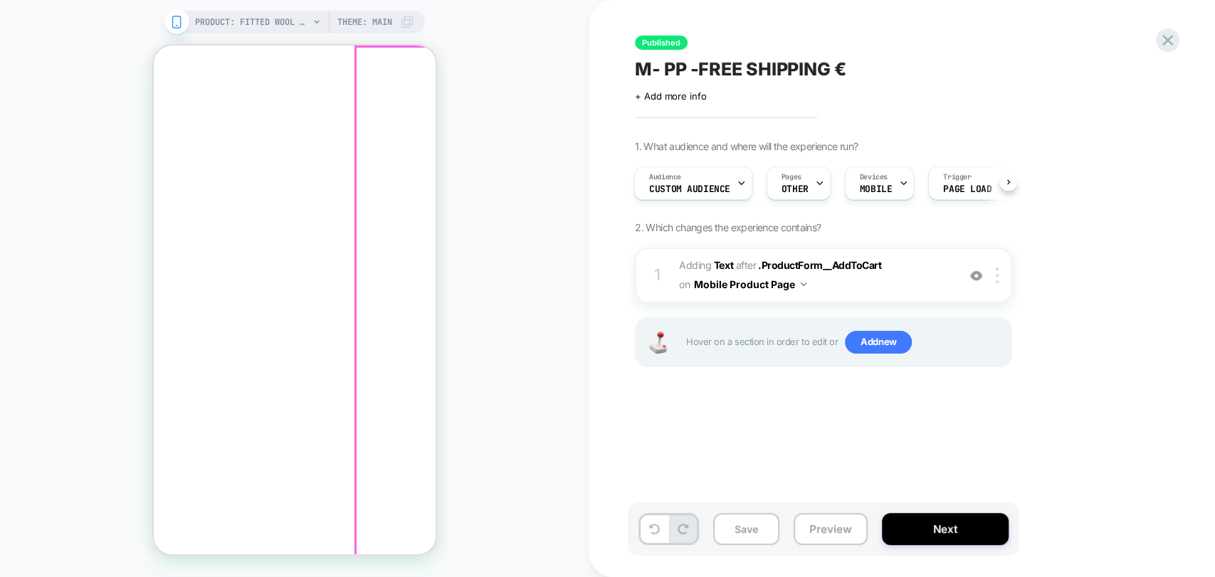
scroll to position [381, 0]
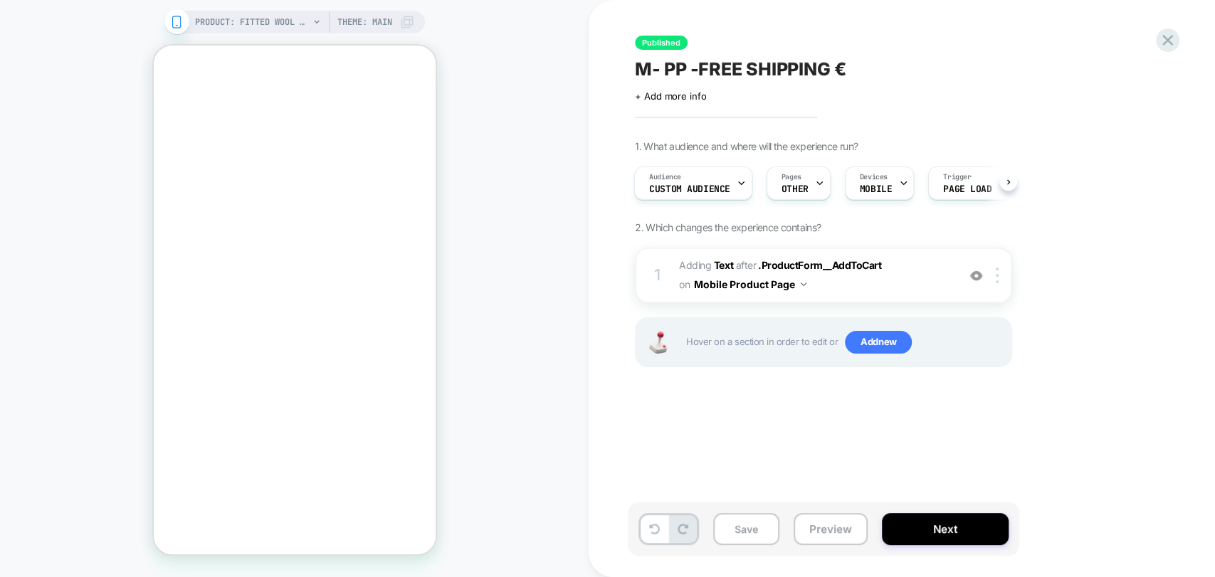
click at [103, 306] on div "PRODUCT: Fitted Wool Cup Tee [dark brown] PRODUCT: Fitted Wool Cup Tee [dark br…" at bounding box center [294, 288] width 588 height 549
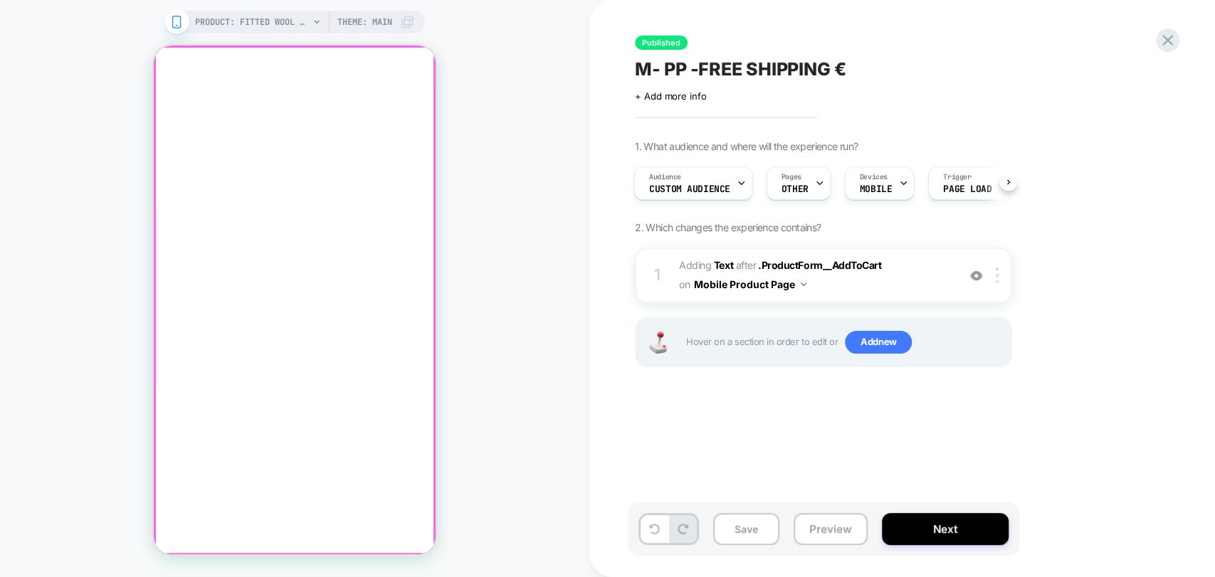
click div
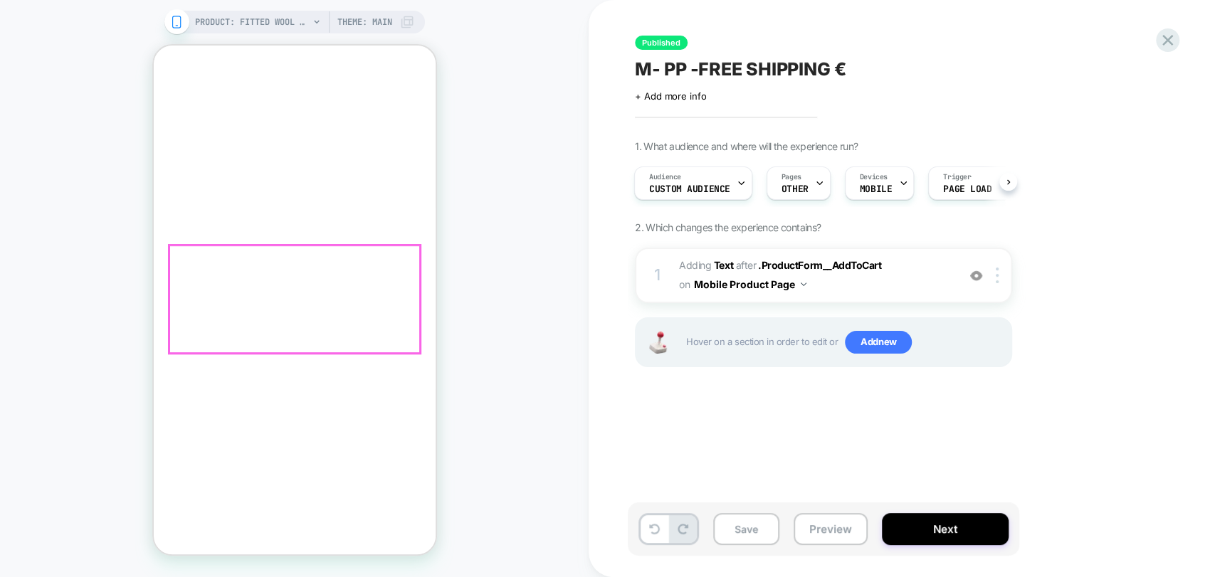
scroll to position [539, 0]
click at [1002, 277] on div at bounding box center [999, 276] width 23 height 16
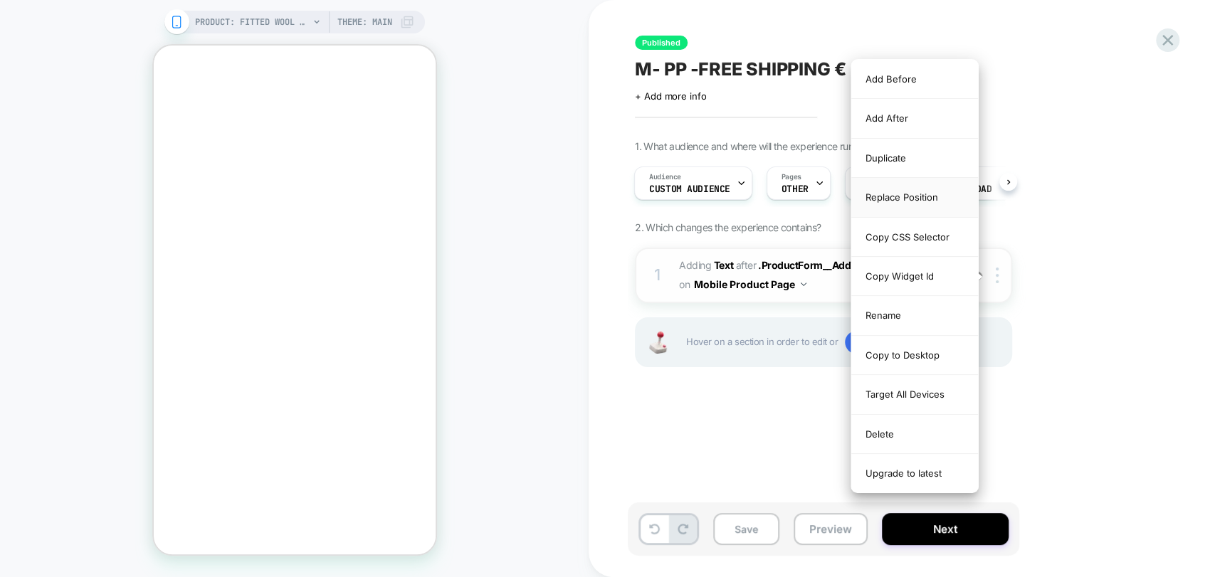
click at [910, 201] on div "Replace Position" at bounding box center [914, 197] width 127 height 39
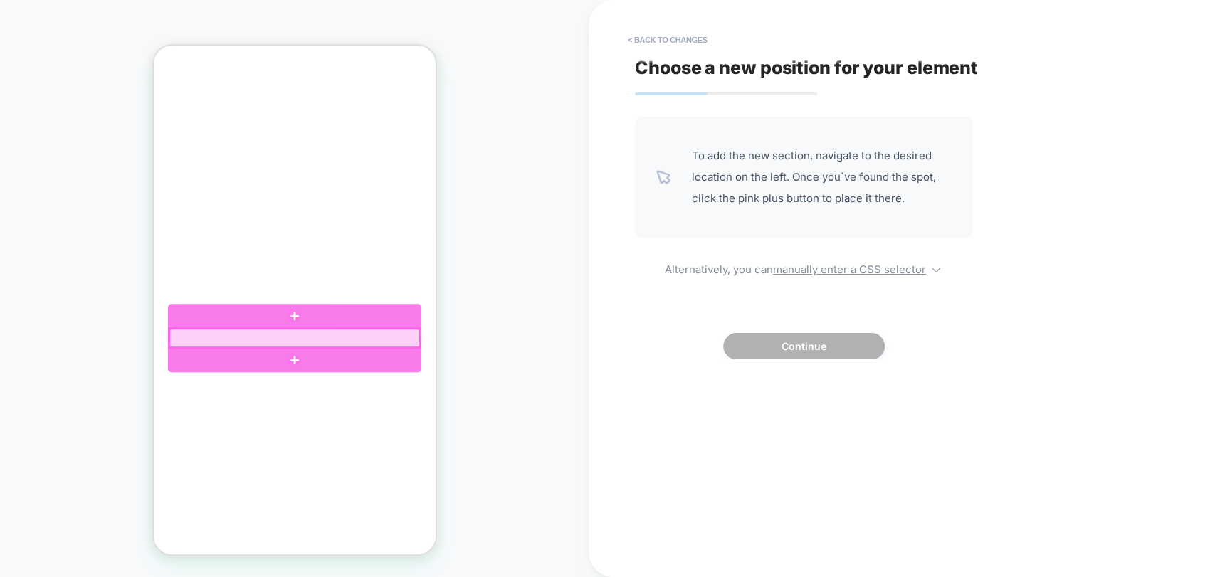
click div
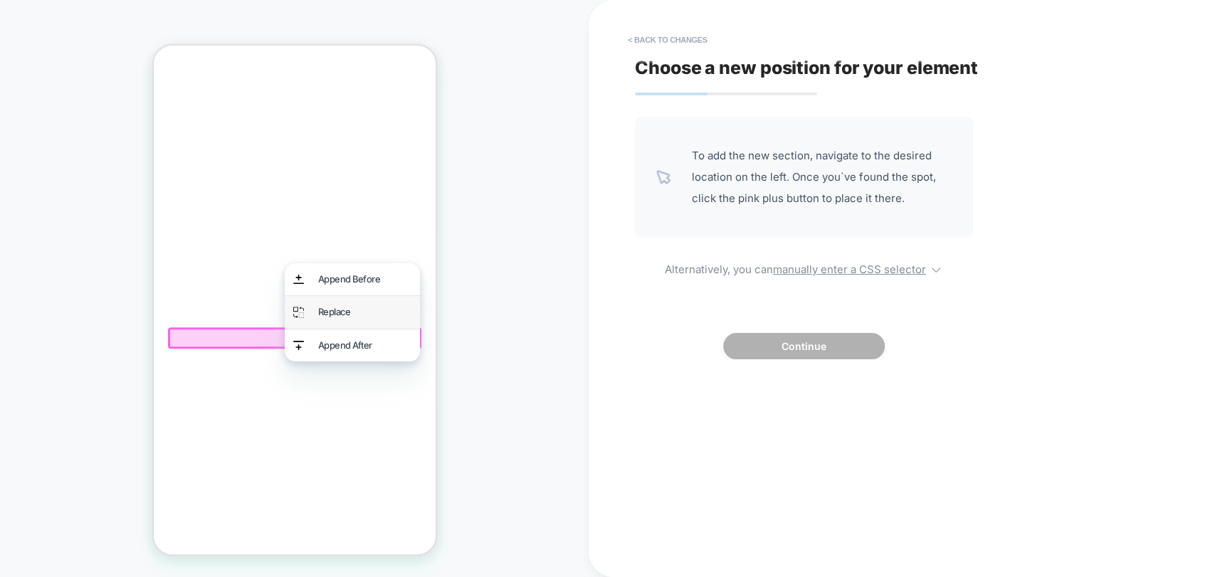
click div "Replace"
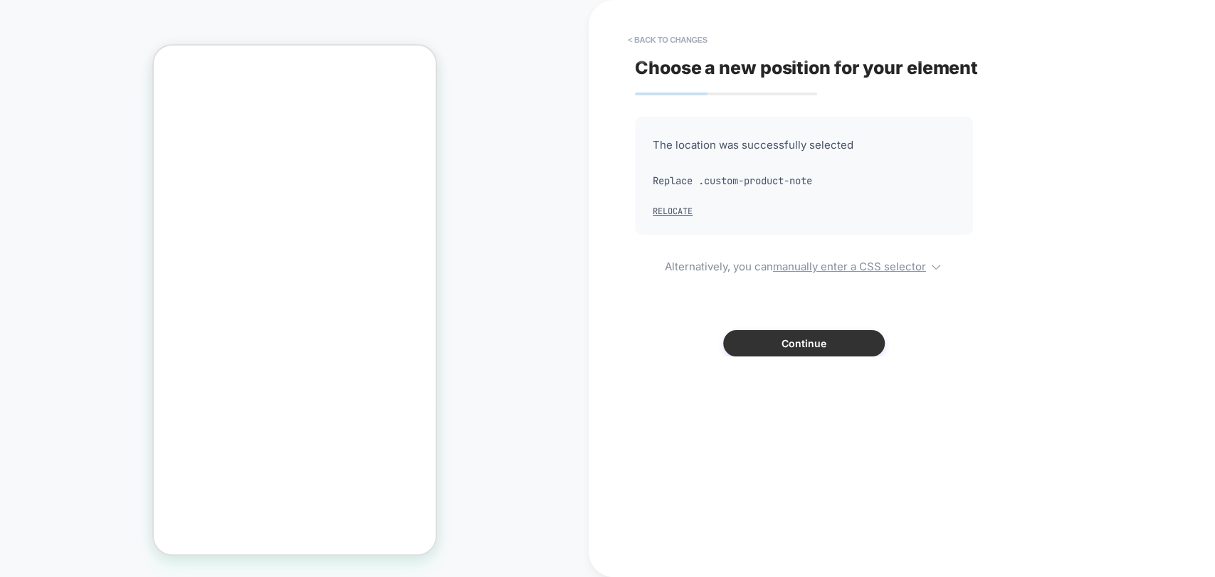
click at [788, 345] on button "Continue" at bounding box center [804, 343] width 162 height 26
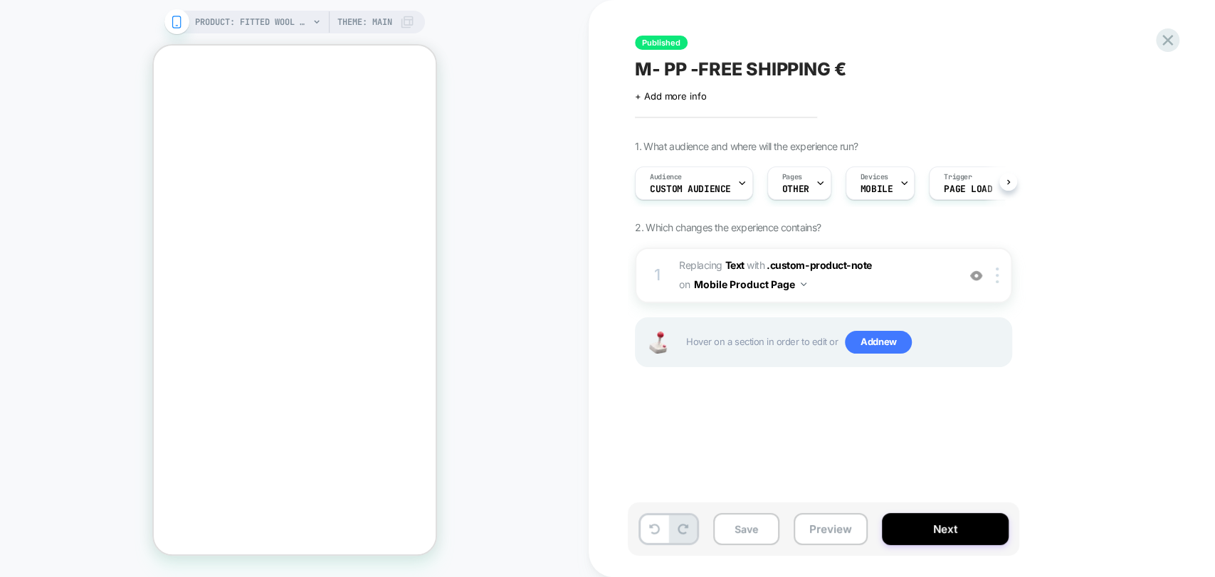
scroll to position [0, 0]
click at [826, 529] on button "Preview" at bounding box center [830, 529] width 74 height 32
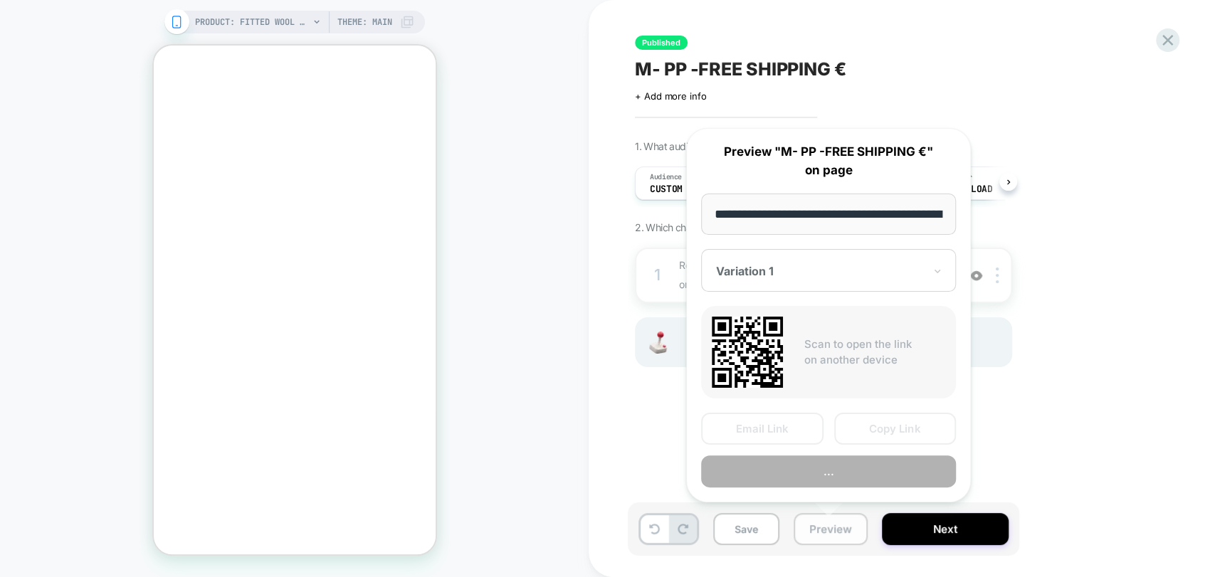
scroll to position [0, 243]
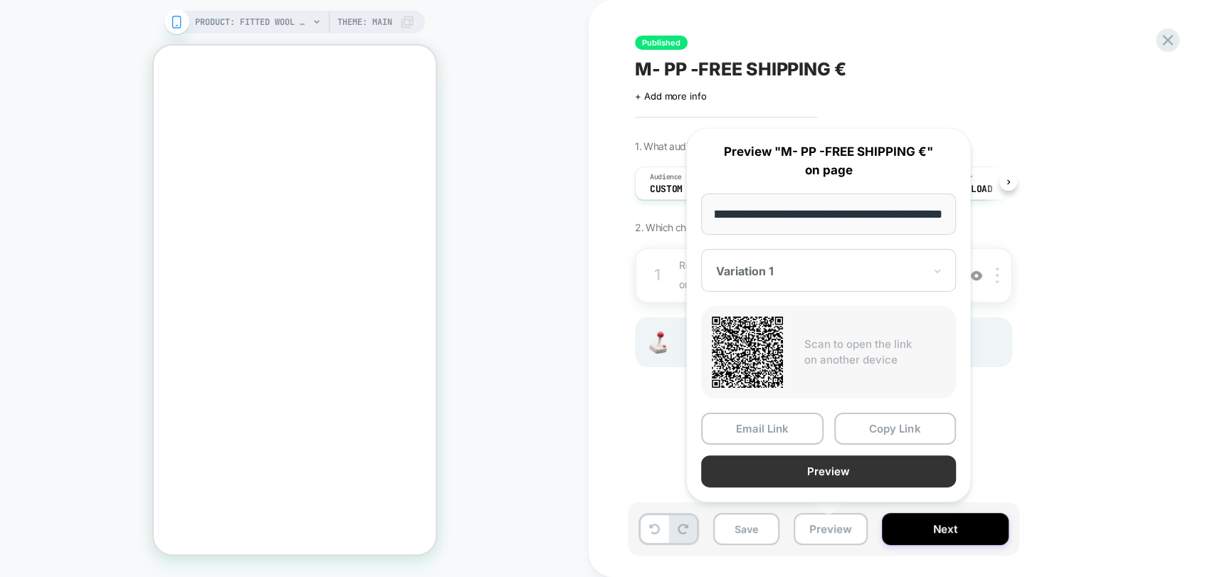
click at [879, 478] on button "Preview" at bounding box center [828, 471] width 255 height 32
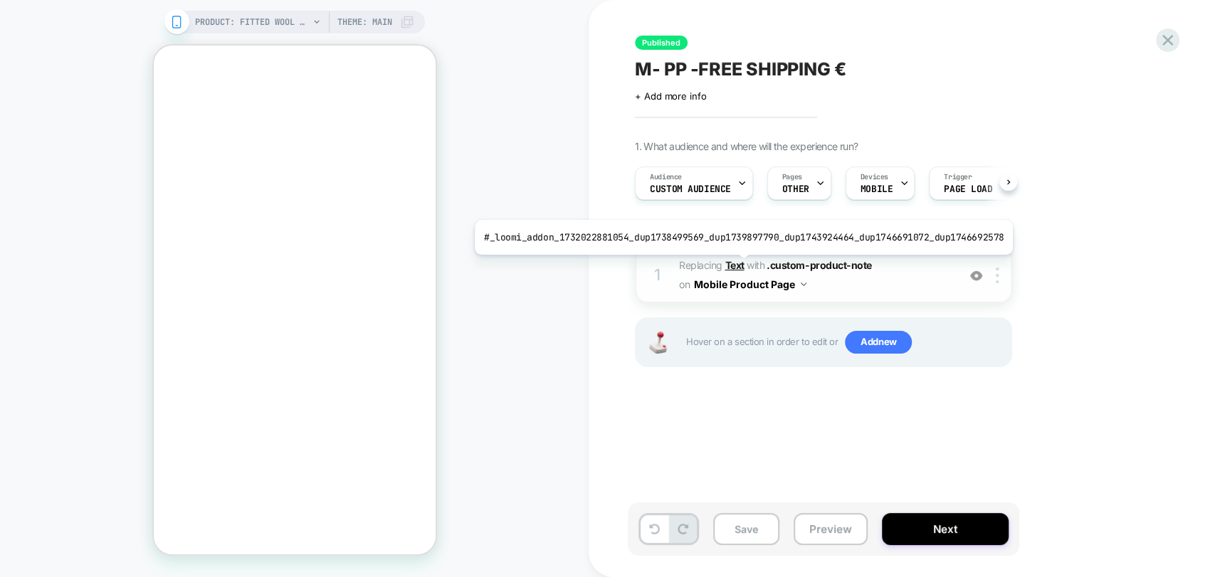
click at [736, 265] on b "Text" at bounding box center [733, 265] width 19 height 12
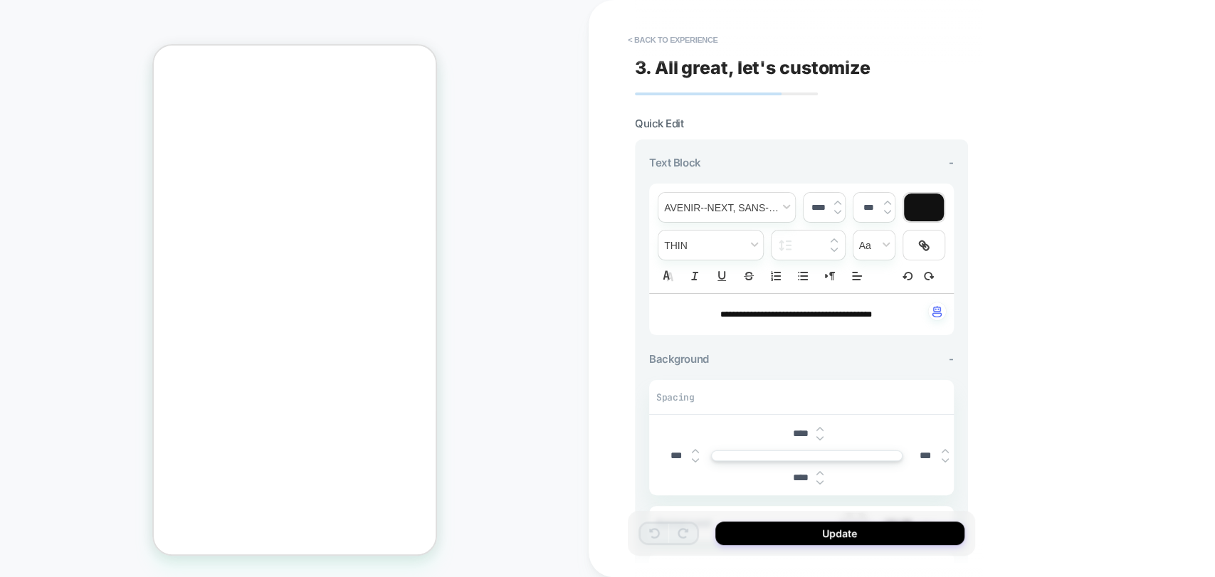
scroll to position [572, 0]
click at [693, 36] on button "< Back to experience" at bounding box center [672, 39] width 104 height 23
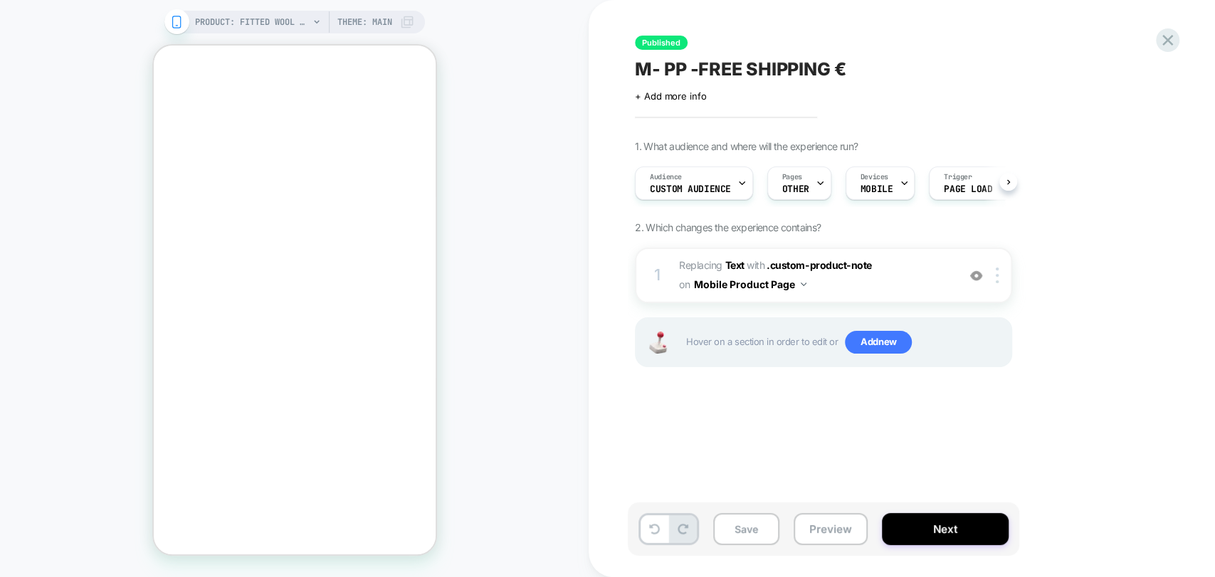
scroll to position [0, 0]
click at [814, 525] on button "Preview" at bounding box center [830, 529] width 74 height 32
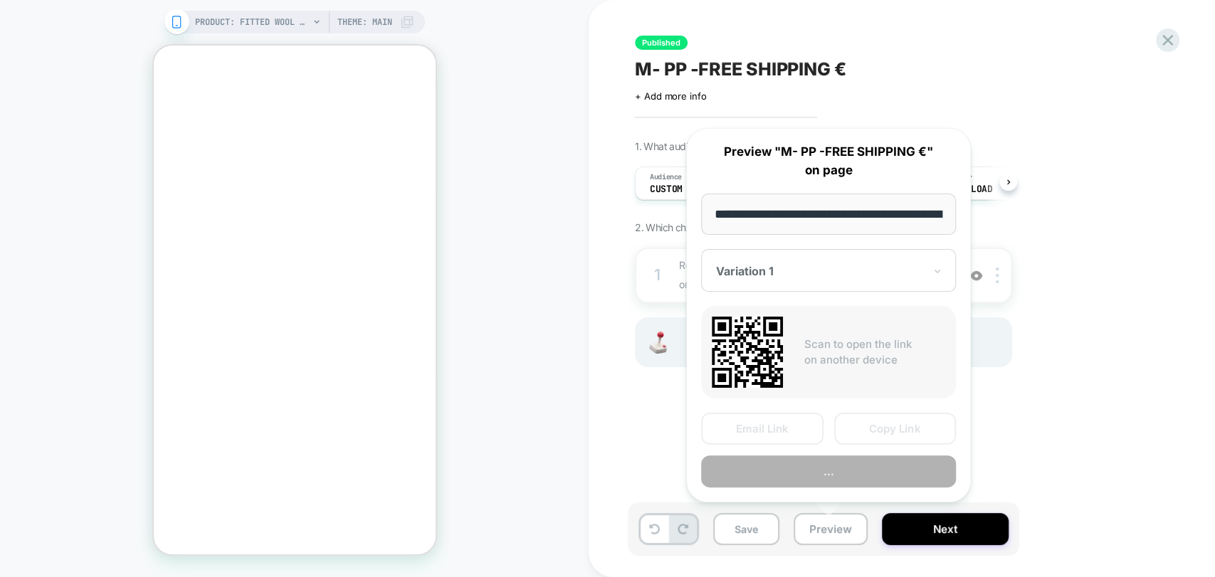
scroll to position [0, 243]
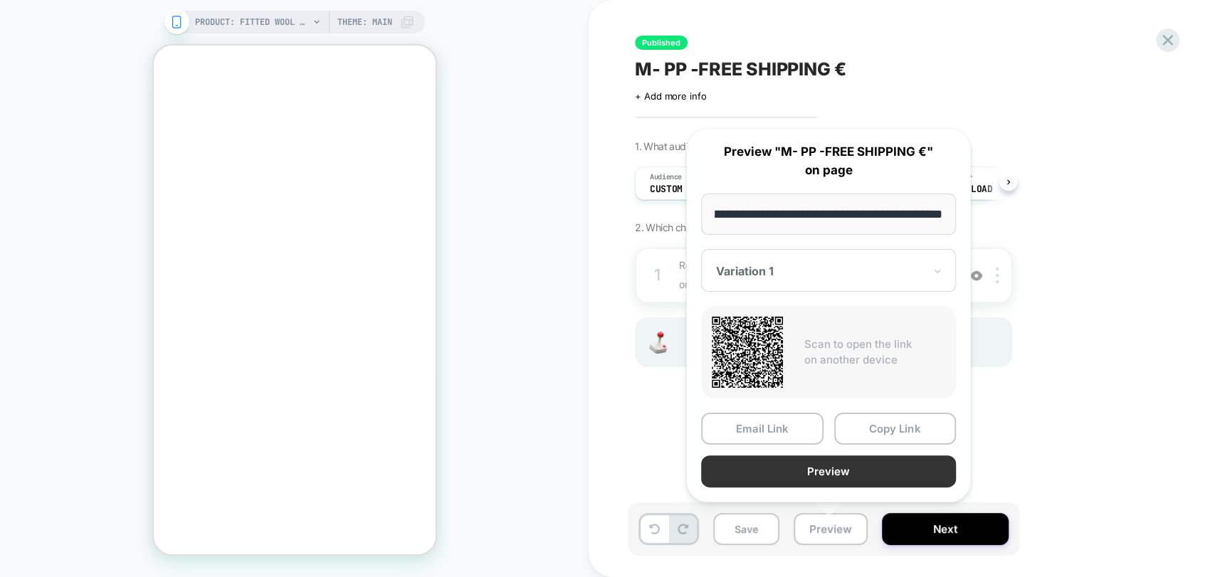
click at [835, 474] on button "Preview" at bounding box center [828, 471] width 255 height 32
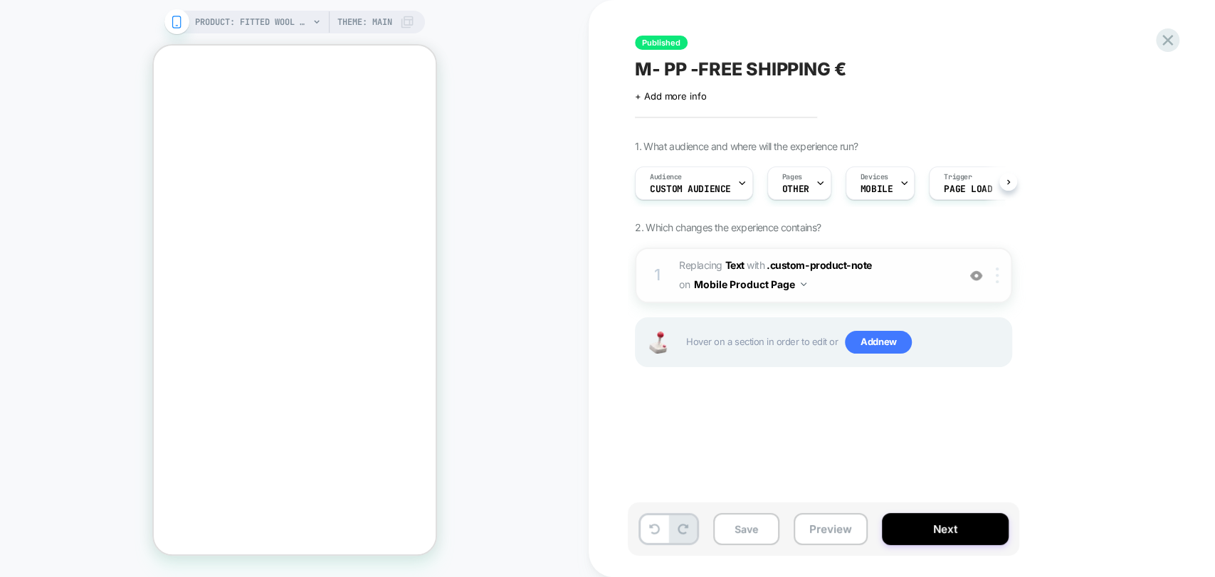
click at [995, 282] on div at bounding box center [999, 276] width 23 height 16
click at [710, 171] on div "Audience Custom Audience" at bounding box center [690, 183] width 110 height 32
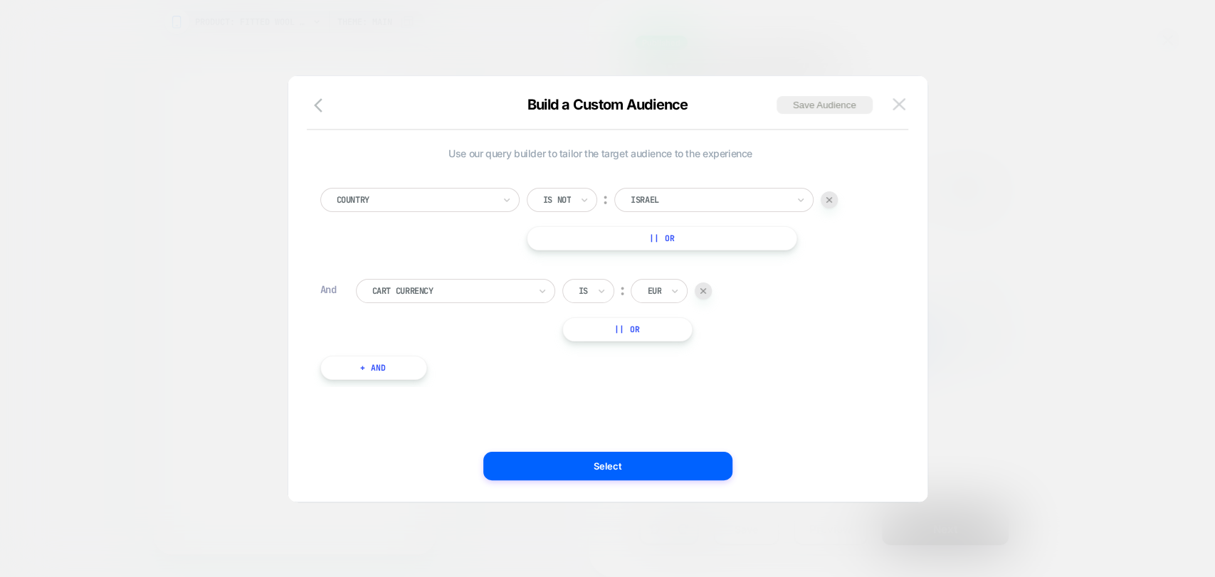
click at [899, 103] on img at bounding box center [898, 104] width 13 height 12
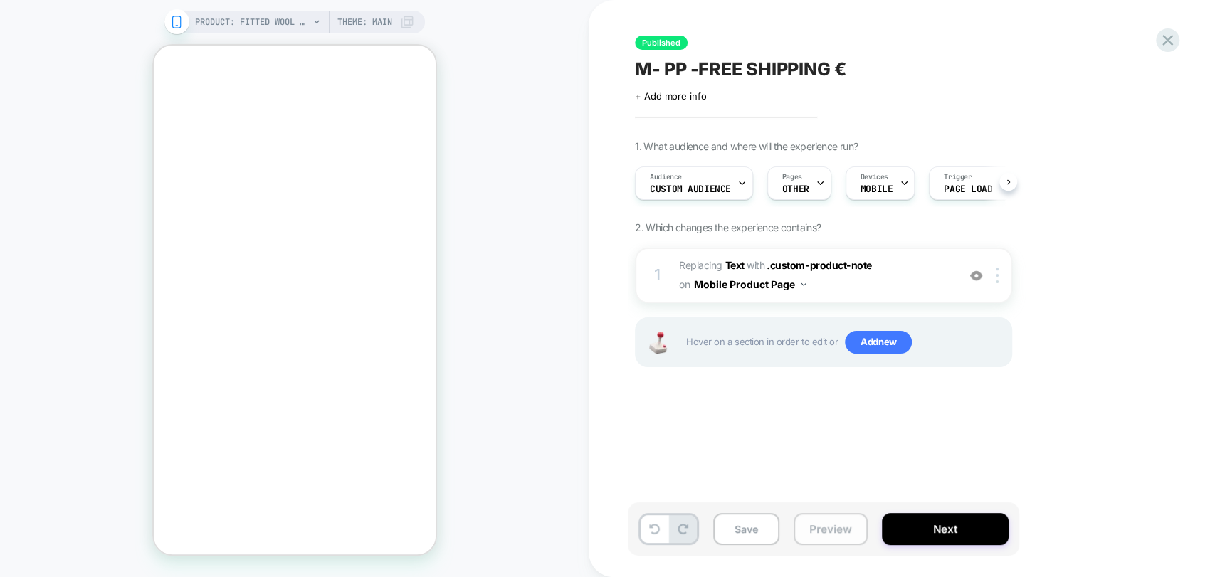
click at [818, 532] on button "Preview" at bounding box center [830, 529] width 74 height 32
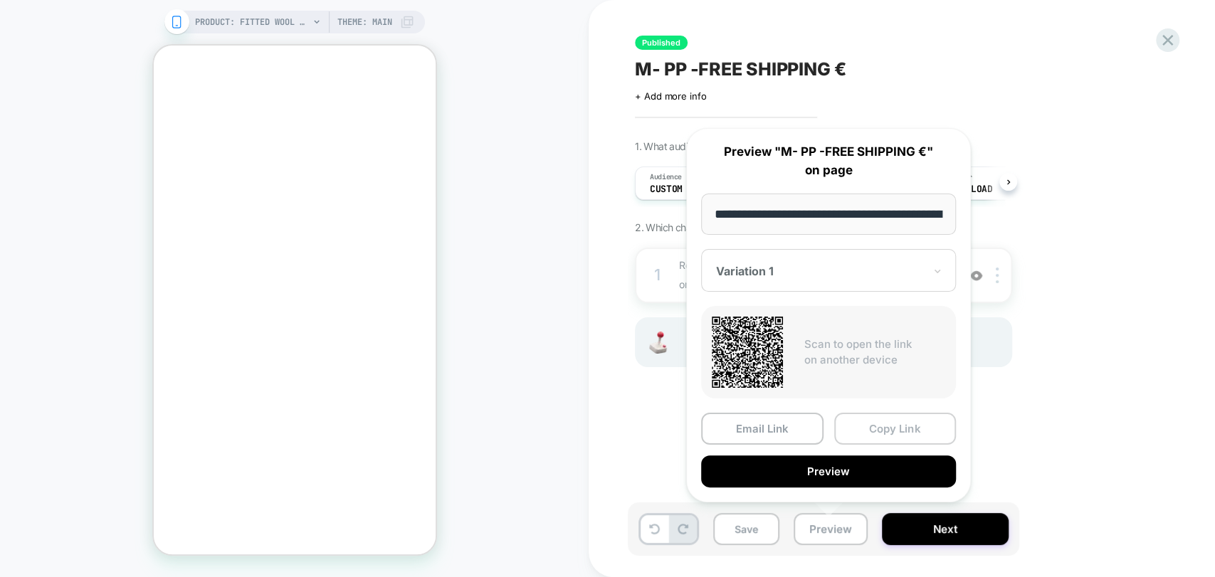
scroll to position [0, 243]
click at [865, 468] on button "Preview" at bounding box center [828, 471] width 255 height 32
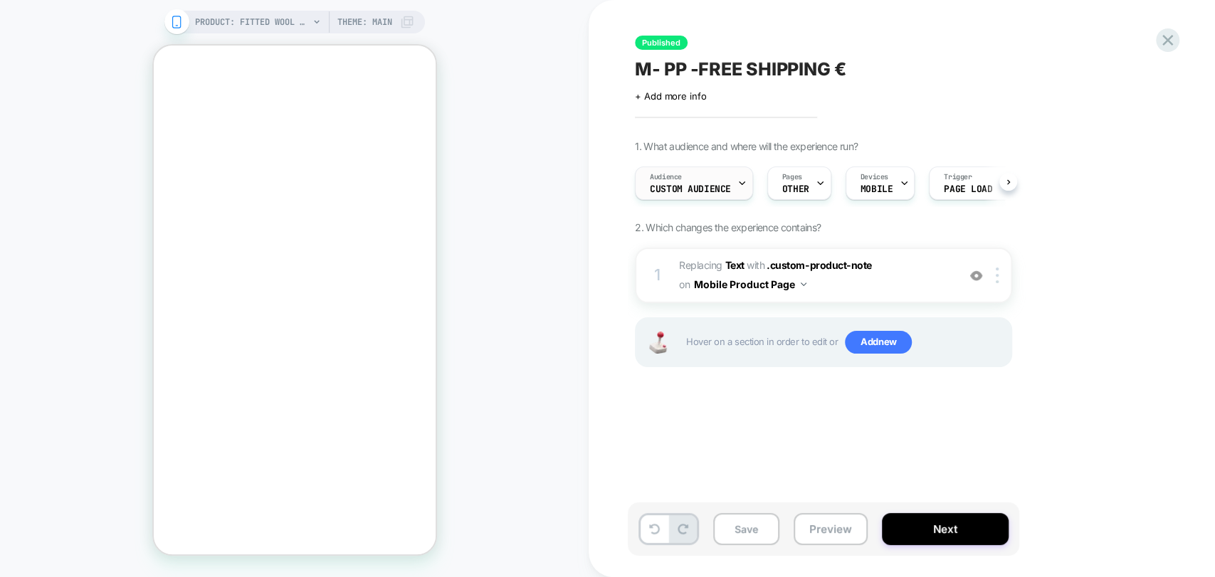
click at [704, 179] on div "Audience Custom Audience" at bounding box center [690, 183] width 110 height 32
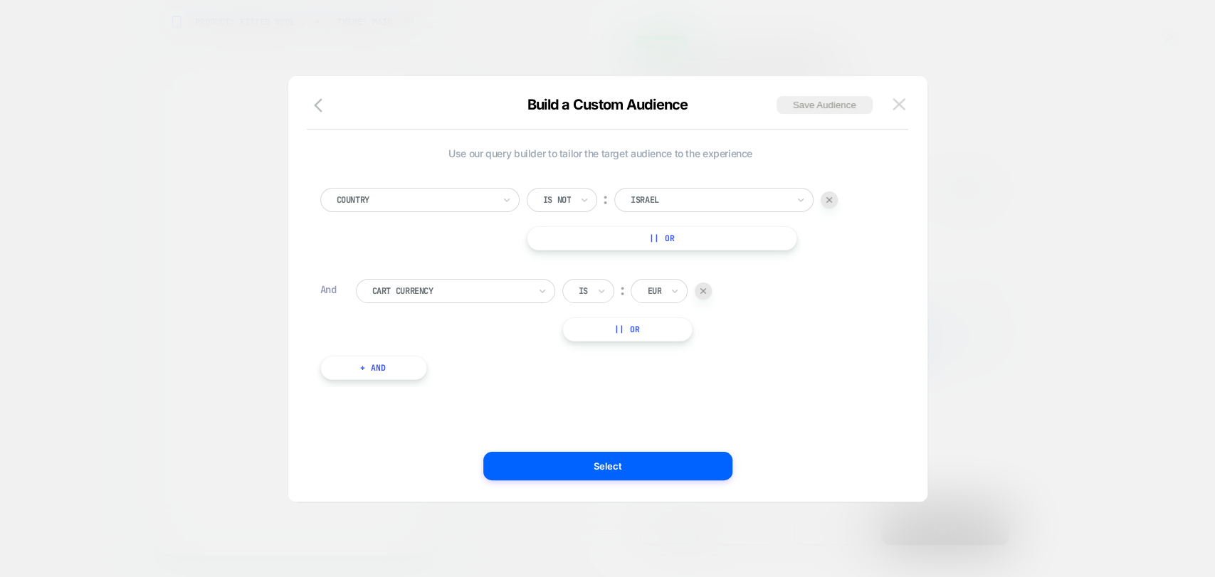
click at [899, 107] on img at bounding box center [898, 104] width 13 height 12
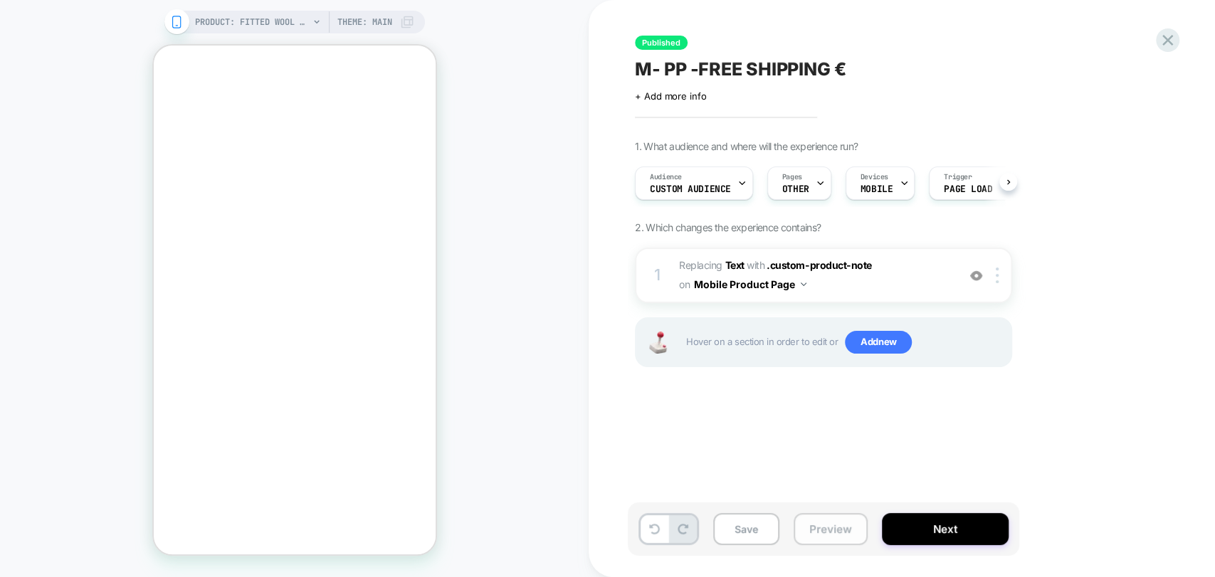
click at [819, 534] on button "Preview" at bounding box center [830, 529] width 74 height 32
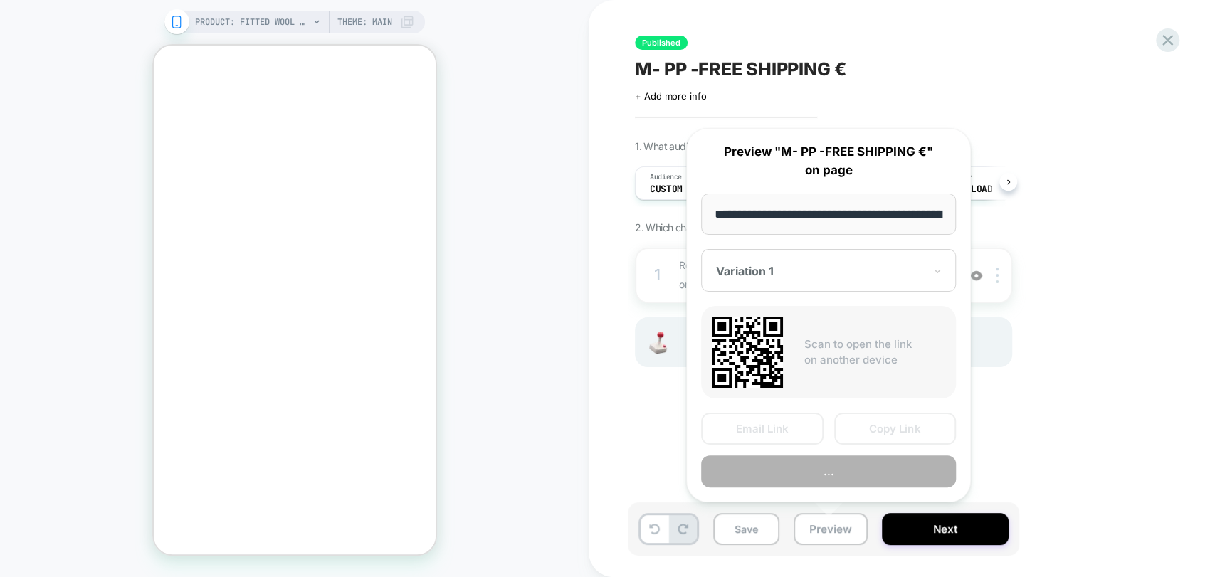
scroll to position [0, 243]
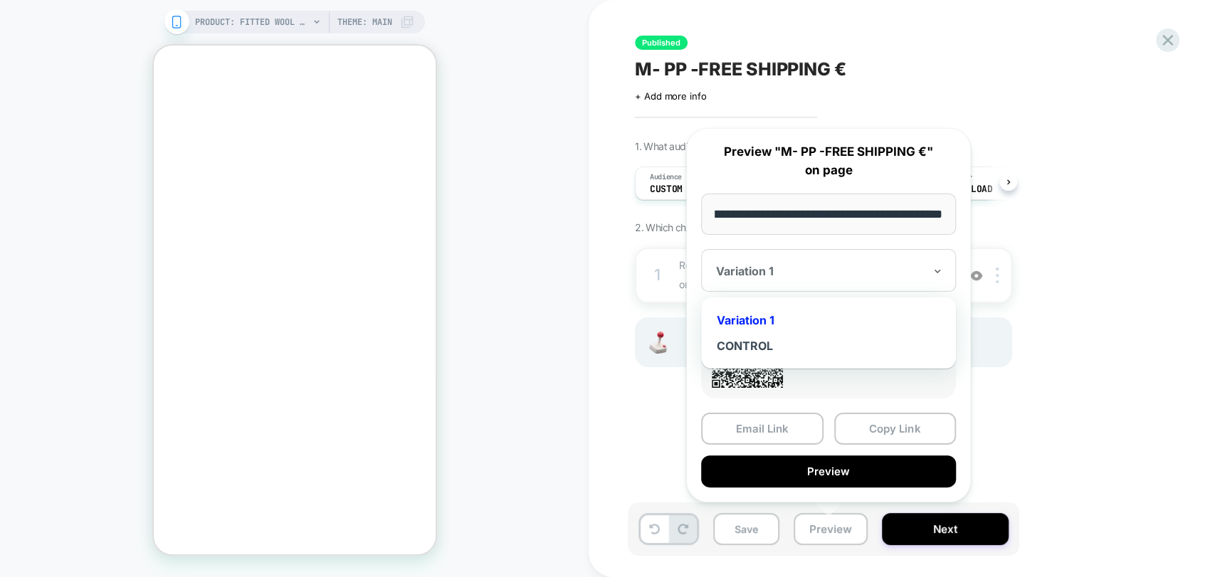
click at [813, 276] on div at bounding box center [820, 271] width 208 height 14
click at [751, 352] on div "CONTROL" at bounding box center [828, 346] width 241 height 26
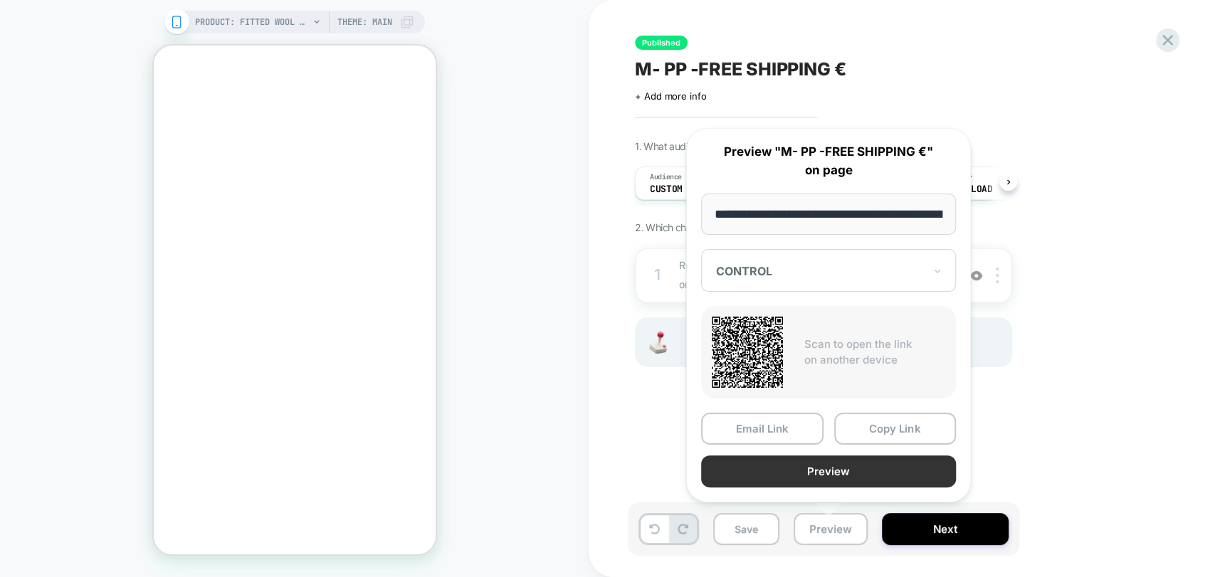
click at [862, 475] on button "Preview" at bounding box center [828, 471] width 255 height 32
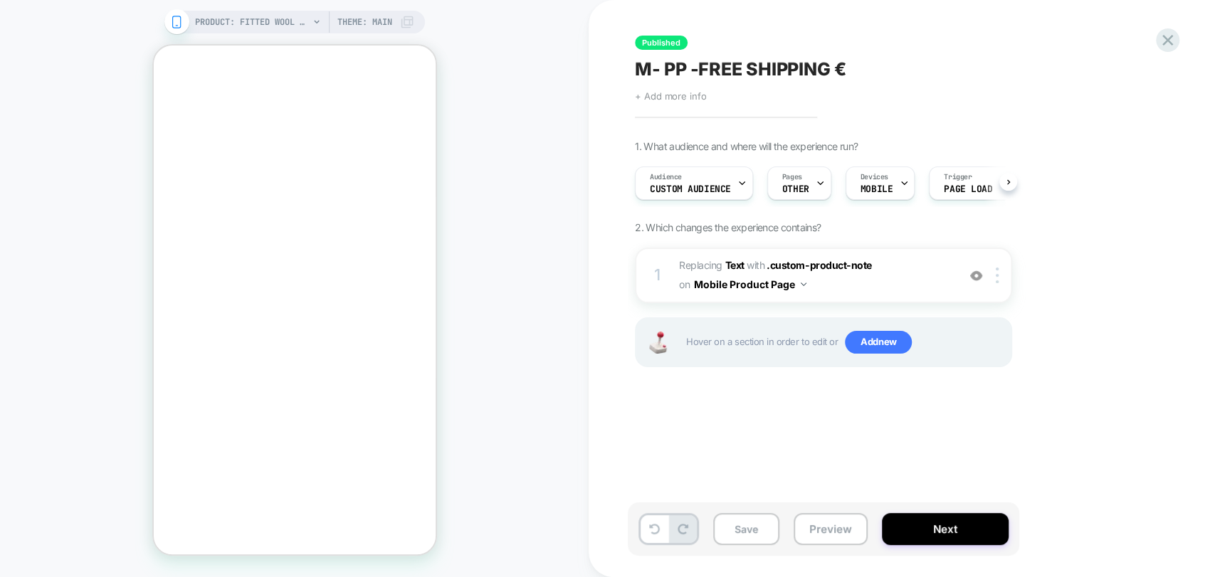
click at [662, 98] on span "+ Add more info" at bounding box center [670, 95] width 71 height 11
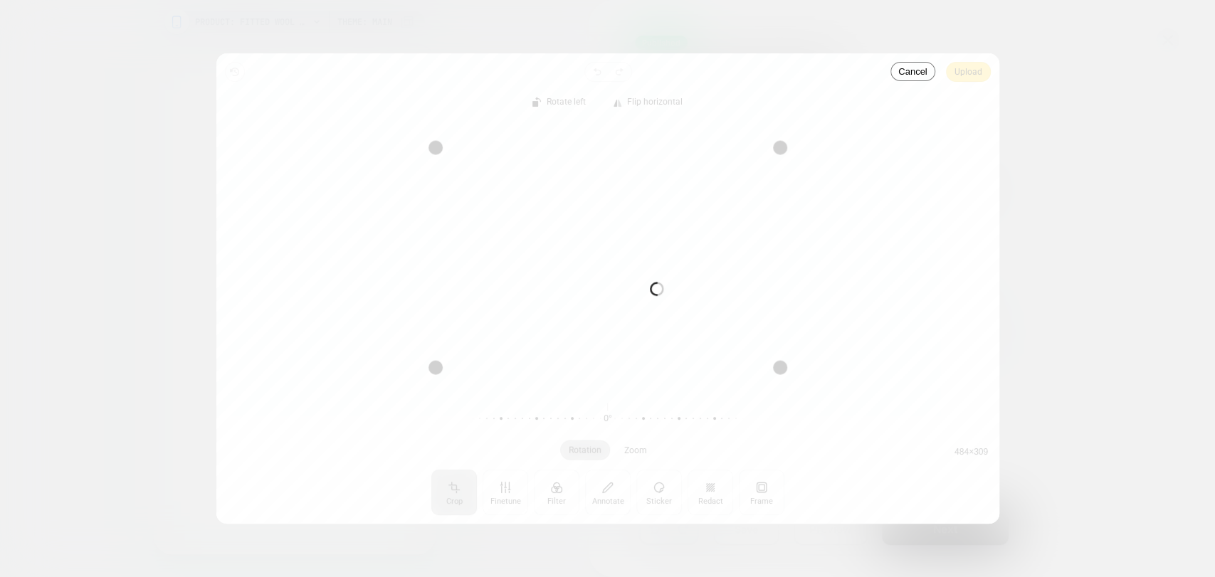
click at [966, 75] on div "Processing image… Busy" at bounding box center [607, 288] width 783 height 470
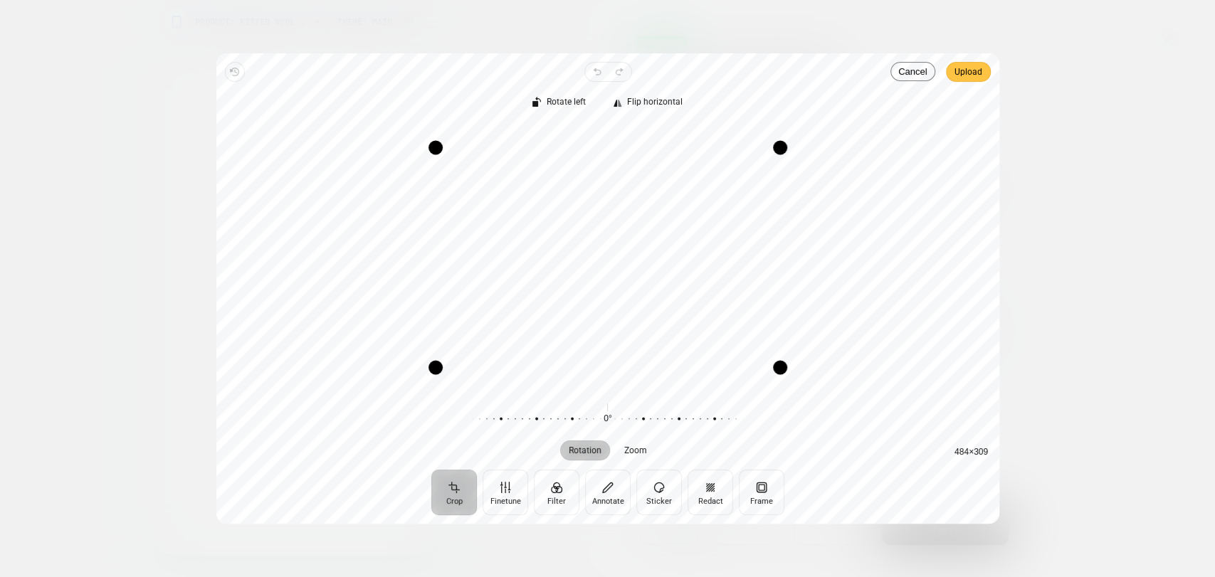
click at [966, 75] on span "Upload" at bounding box center [968, 71] width 28 height 17
click at [961, 75] on span "Upload" at bounding box center [968, 71] width 28 height 17
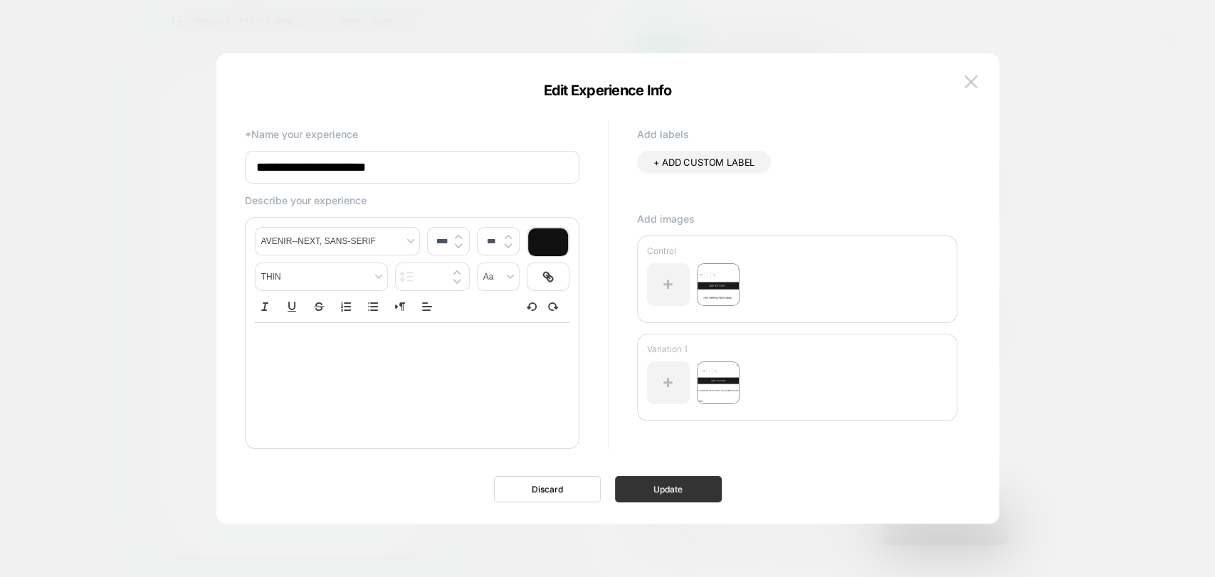
click at [672, 493] on button "Update" at bounding box center [668, 489] width 107 height 26
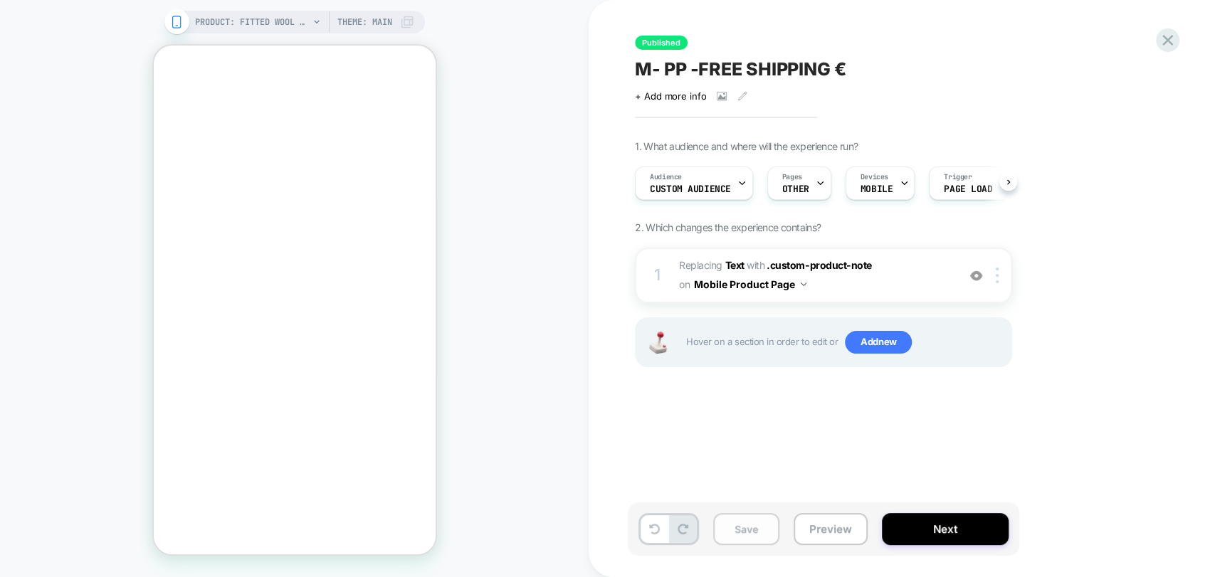
click at [734, 534] on button "Save" at bounding box center [746, 529] width 66 height 32
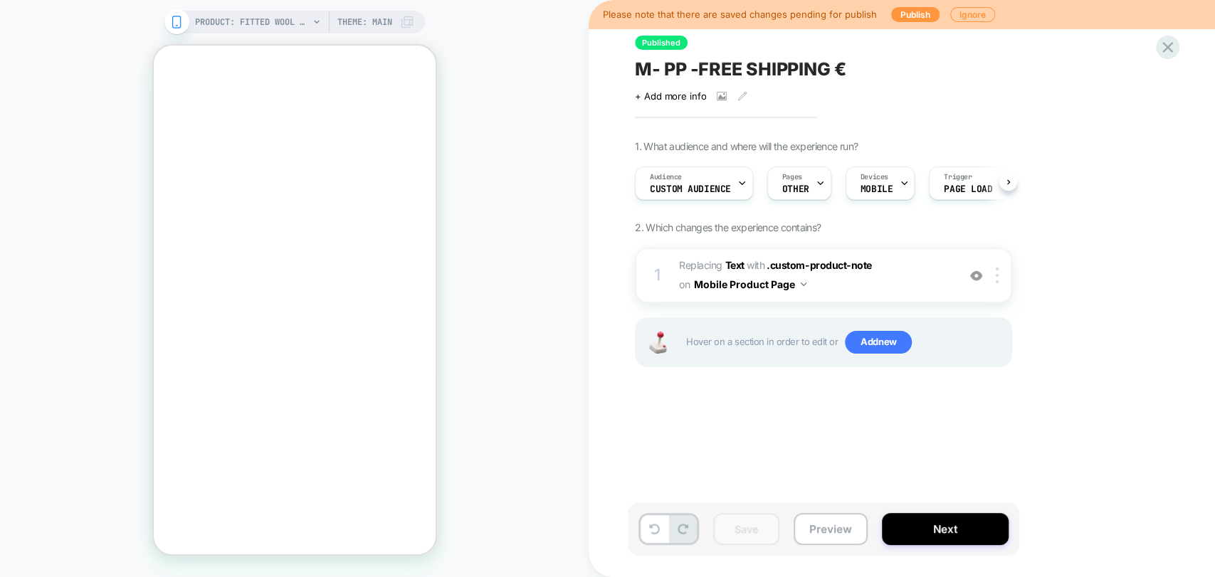
click at [791, 69] on span "M- PP -FREE SHIPPING €" at bounding box center [740, 68] width 211 height 21
click at [830, 524] on button "Preview" at bounding box center [830, 529] width 74 height 32
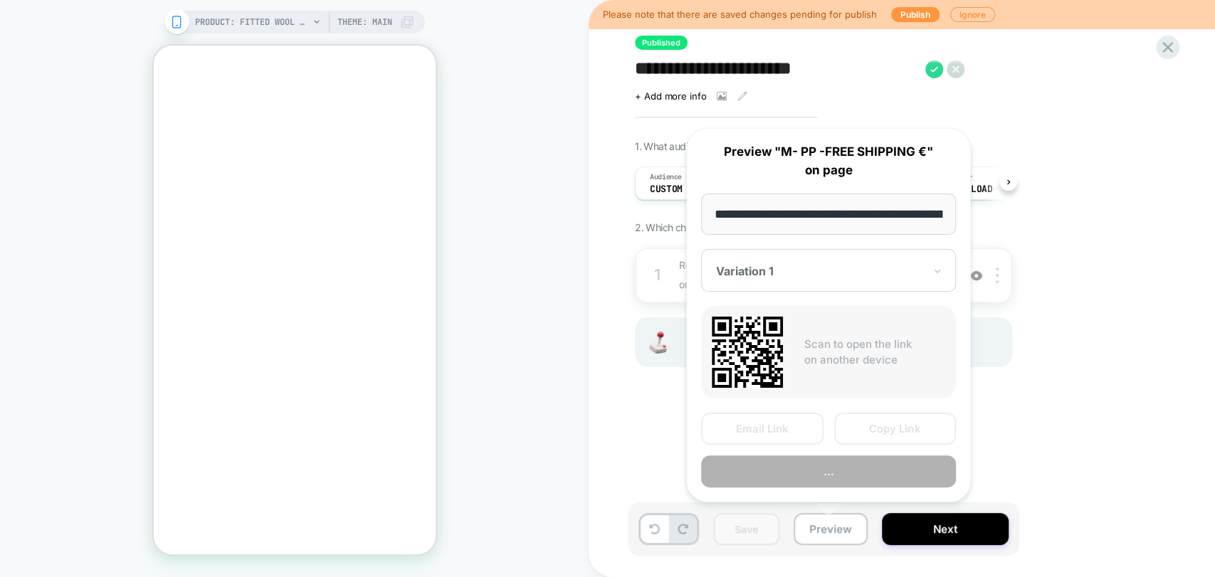
scroll to position [0, 243]
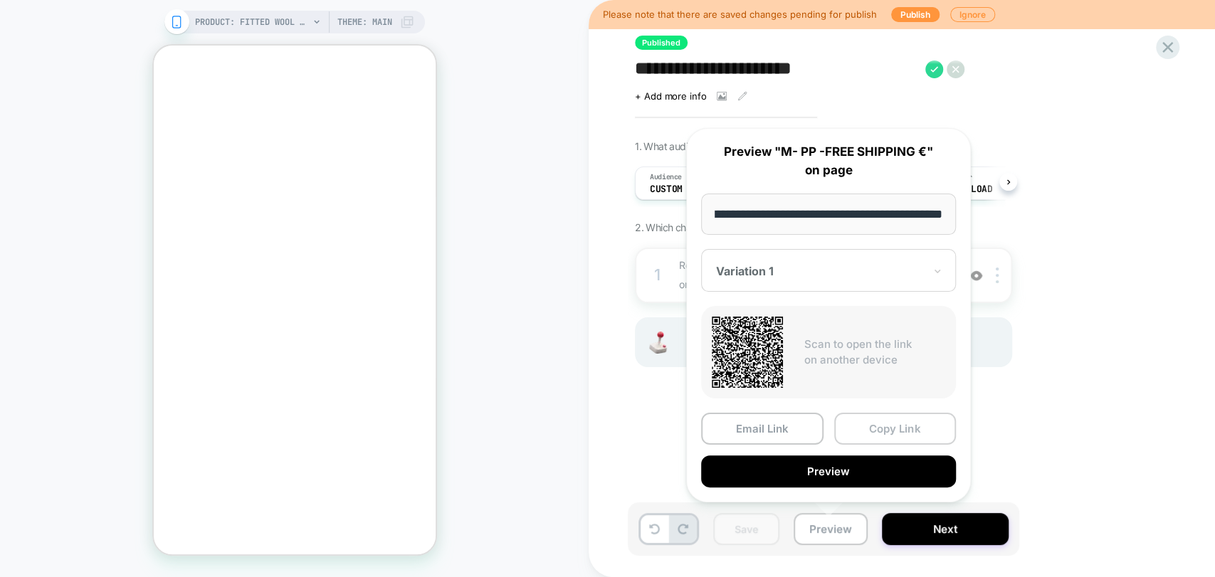
click at [894, 430] on button "Copy Link" at bounding box center [895, 429] width 122 height 32
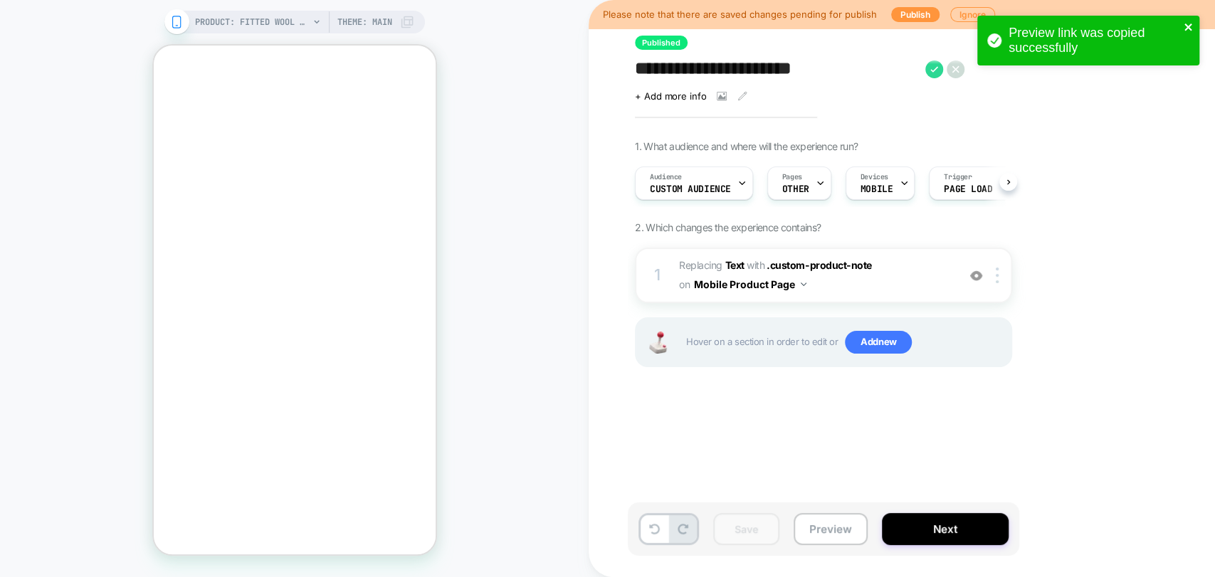
click at [1189, 28] on icon "close" at bounding box center [1187, 26] width 7 height 7
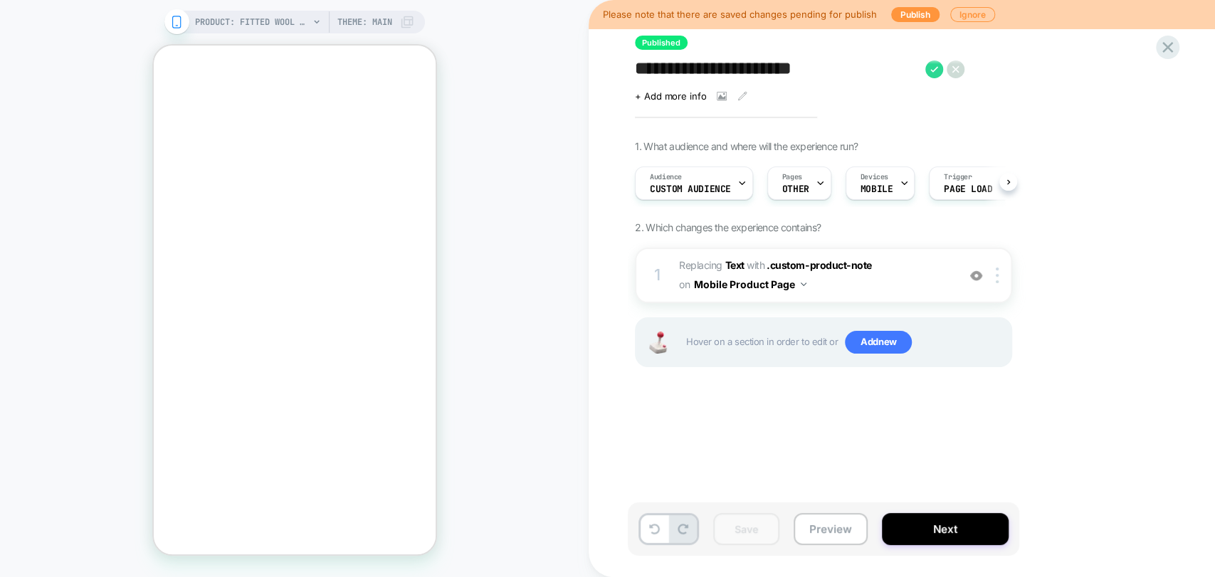
click at [1182, 47] on div "**********" at bounding box center [901, 288] width 626 height 577
click at [1170, 52] on icon at bounding box center [1167, 47] width 19 height 19
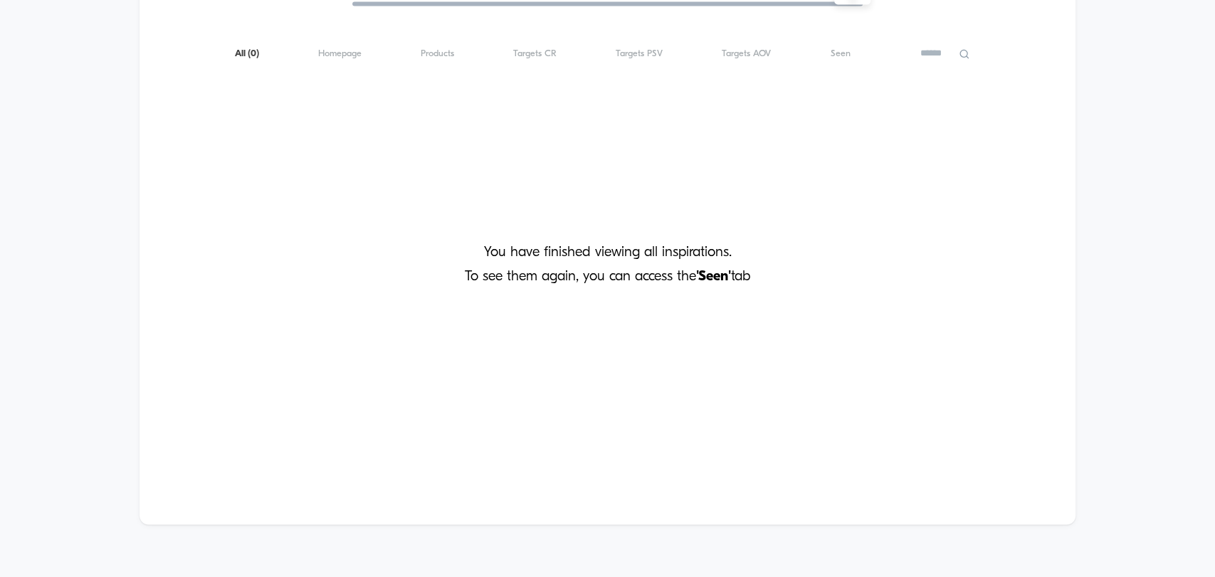
scroll to position [1116, 0]
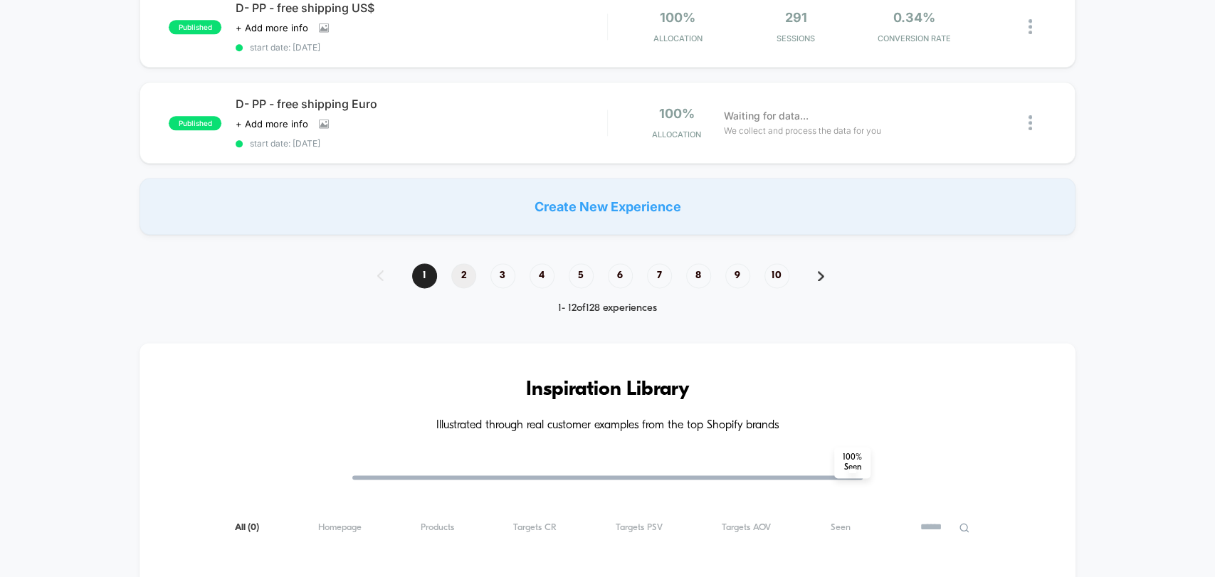
click at [455, 263] on span "2" at bounding box center [463, 275] width 25 height 25
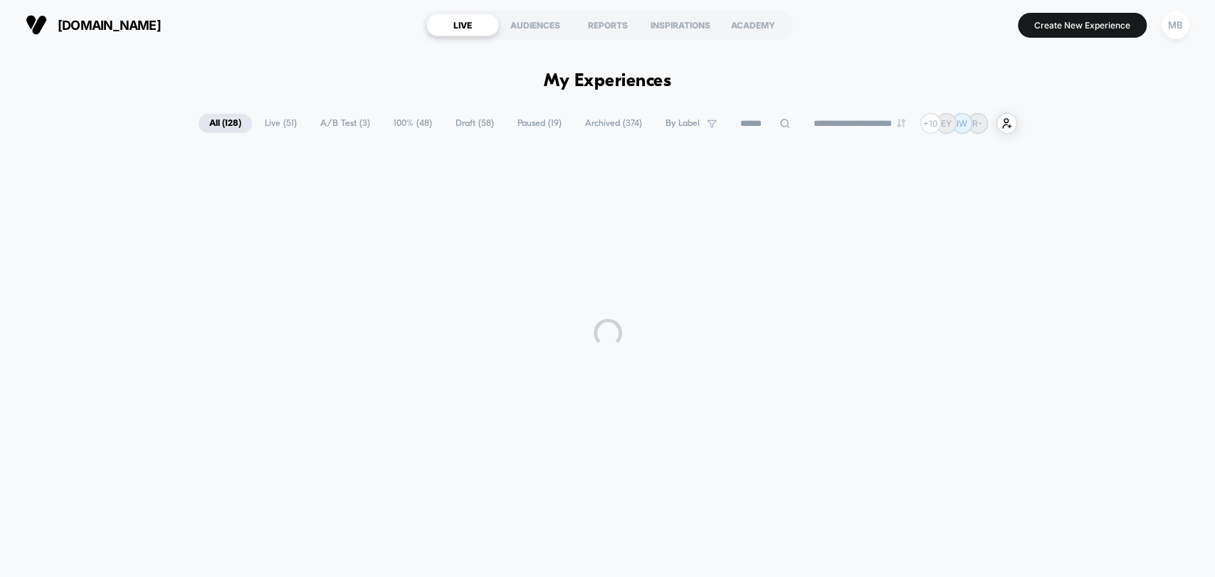
scroll to position [0, 0]
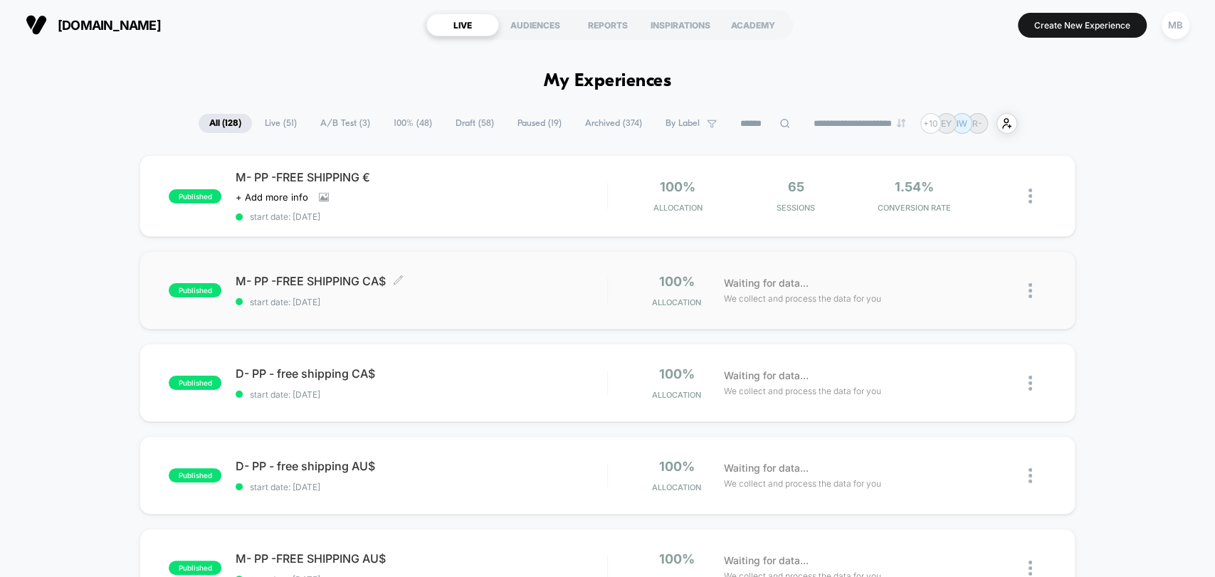
click at [345, 303] on span "start date: [DATE]" at bounding box center [421, 302] width 371 height 11
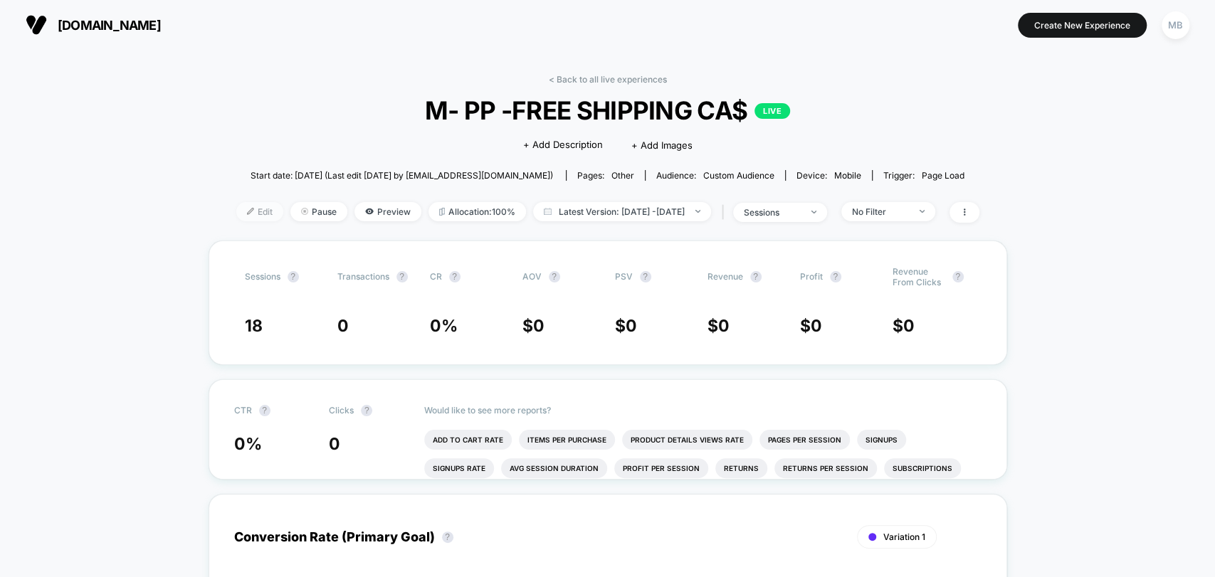
click at [237, 209] on span "Edit" at bounding box center [259, 211] width 47 height 19
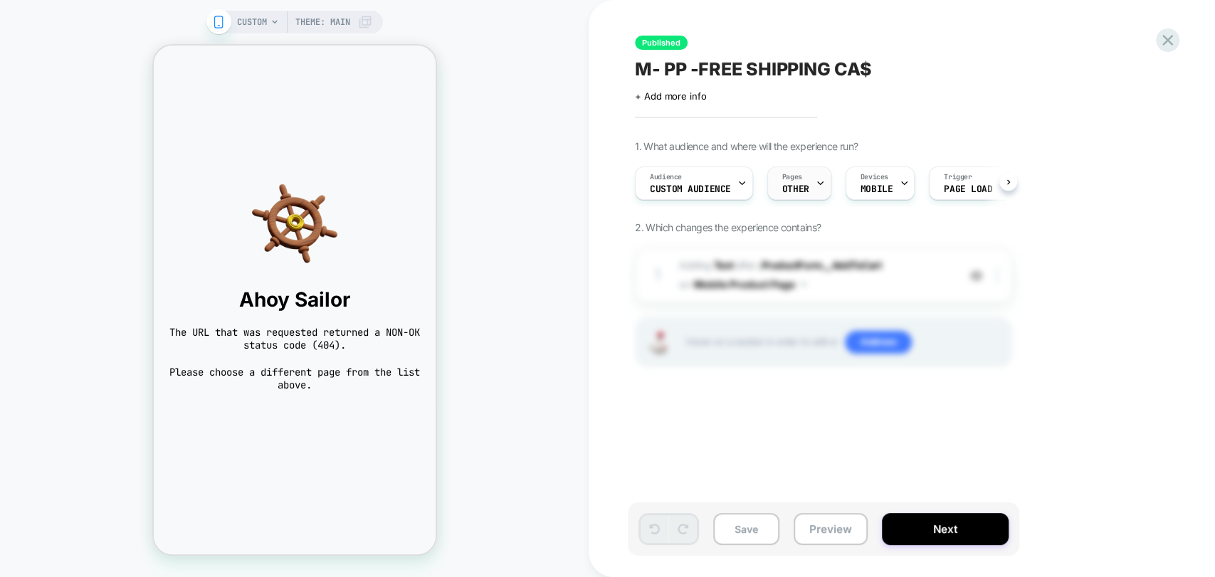
click at [791, 179] on span "Pages" at bounding box center [792, 177] width 20 height 10
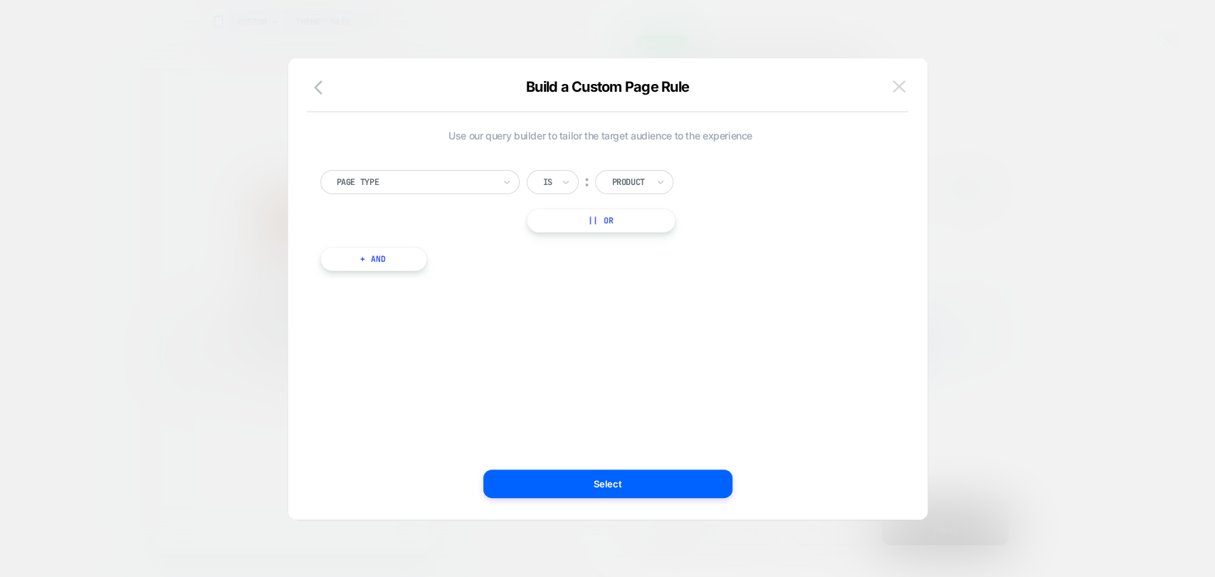
click at [899, 87] on img at bounding box center [898, 86] width 13 height 12
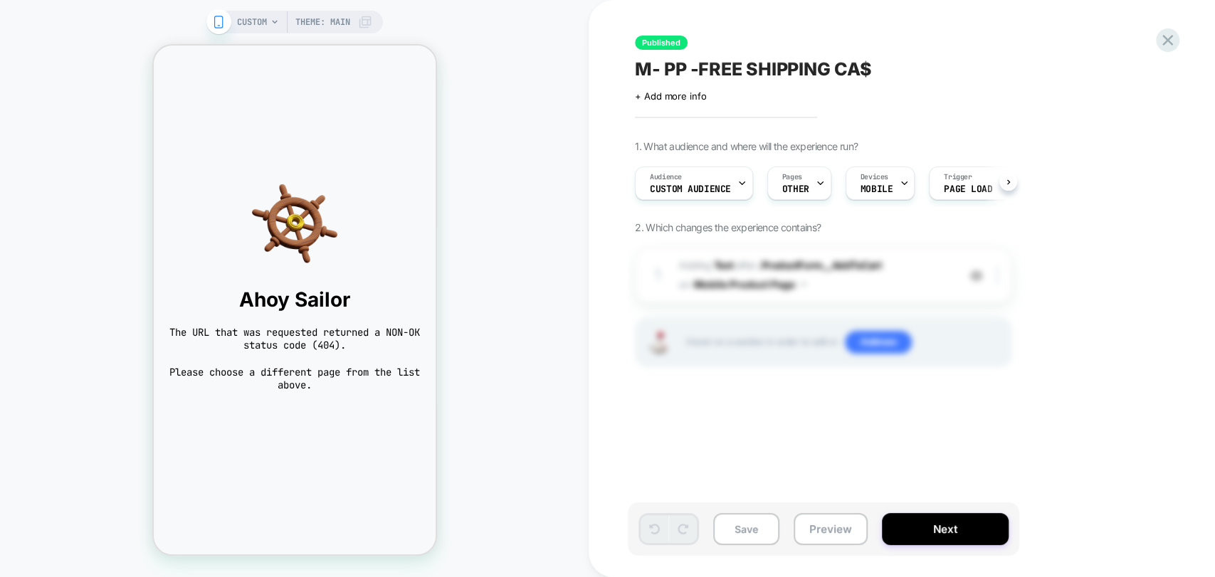
click at [273, 28] on div "CUSTOM Theme: MAIN" at bounding box center [304, 22] width 135 height 23
click at [260, 24] on span "CUSTOM" at bounding box center [252, 22] width 30 height 23
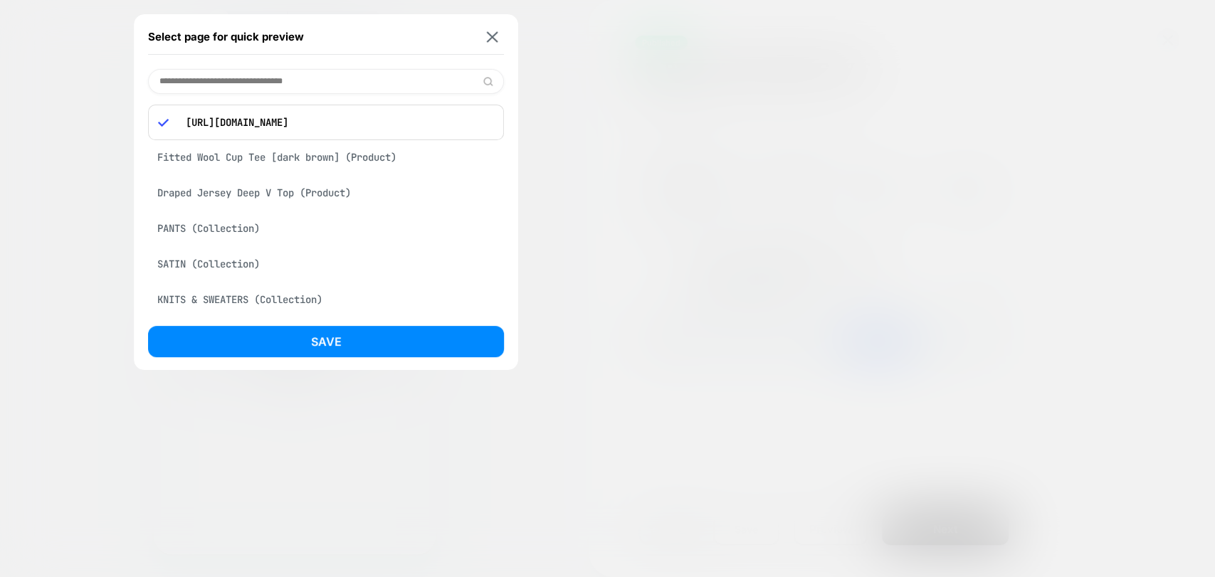
click at [352, 154] on div "Fitted Wool Cup Tee [dark brown] (Product)" at bounding box center [326, 157] width 356 height 27
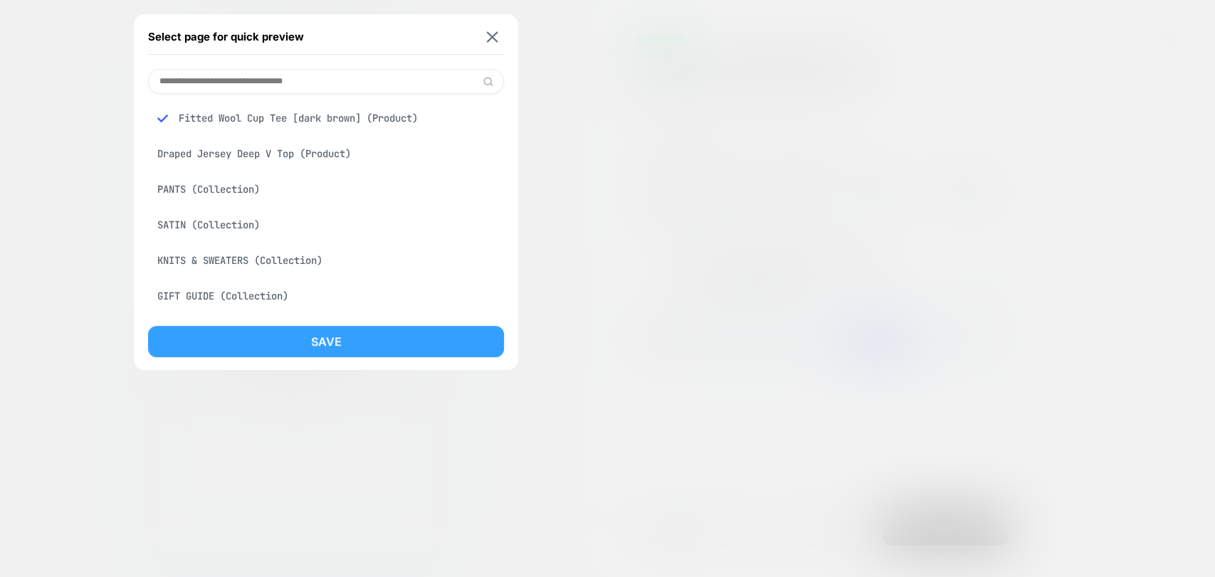
click at [376, 344] on button "Save" at bounding box center [326, 341] width 356 height 31
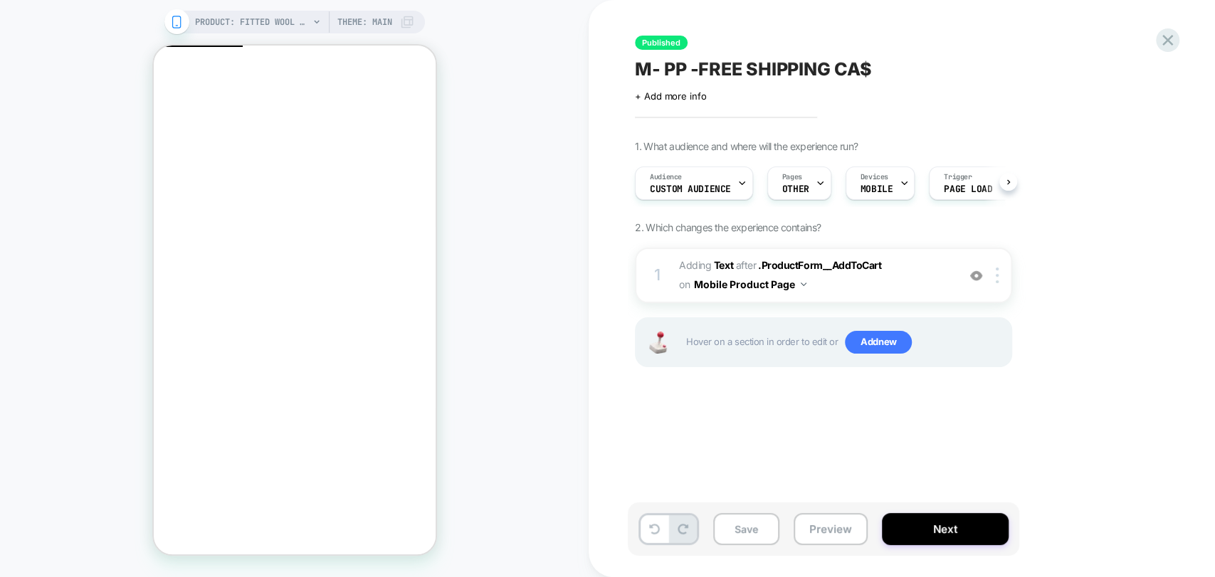
scroll to position [0, 1]
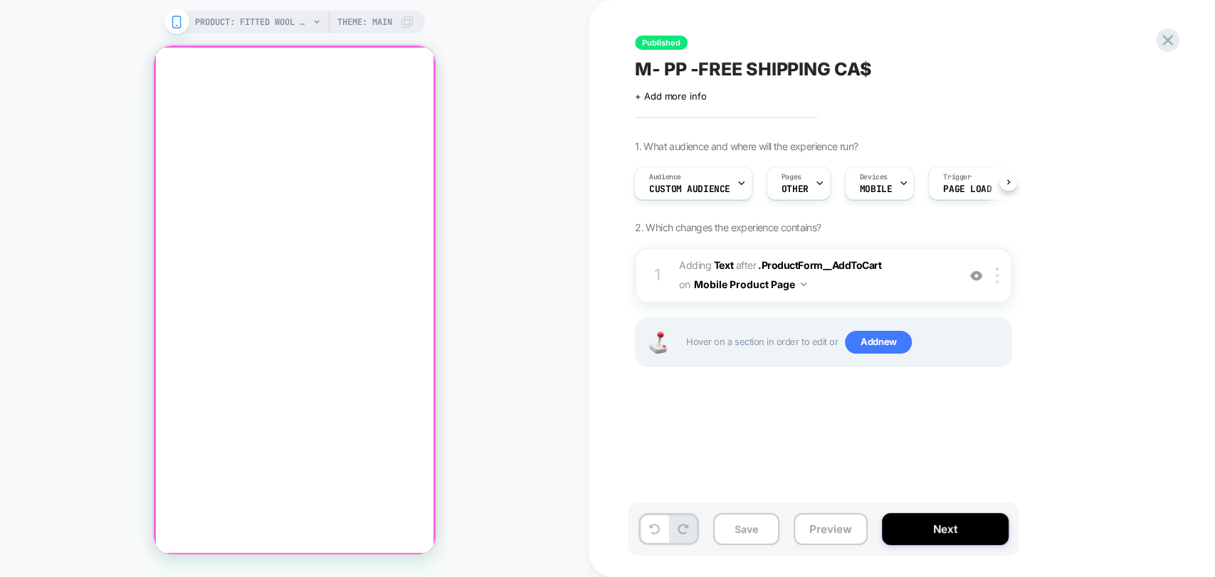
click div
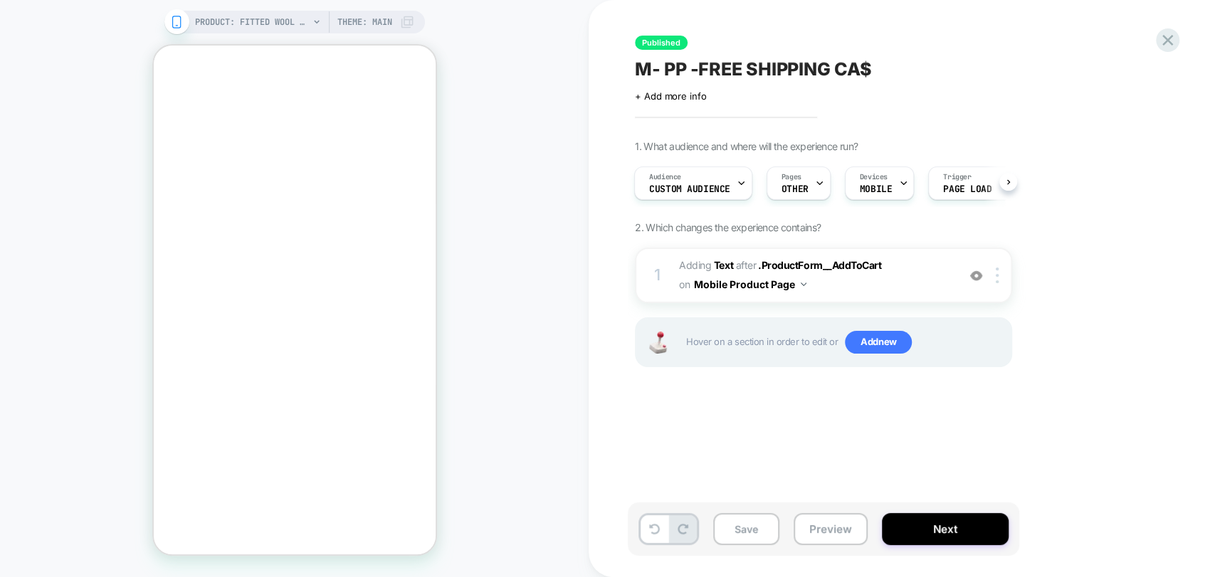
scroll to position [463, 0]
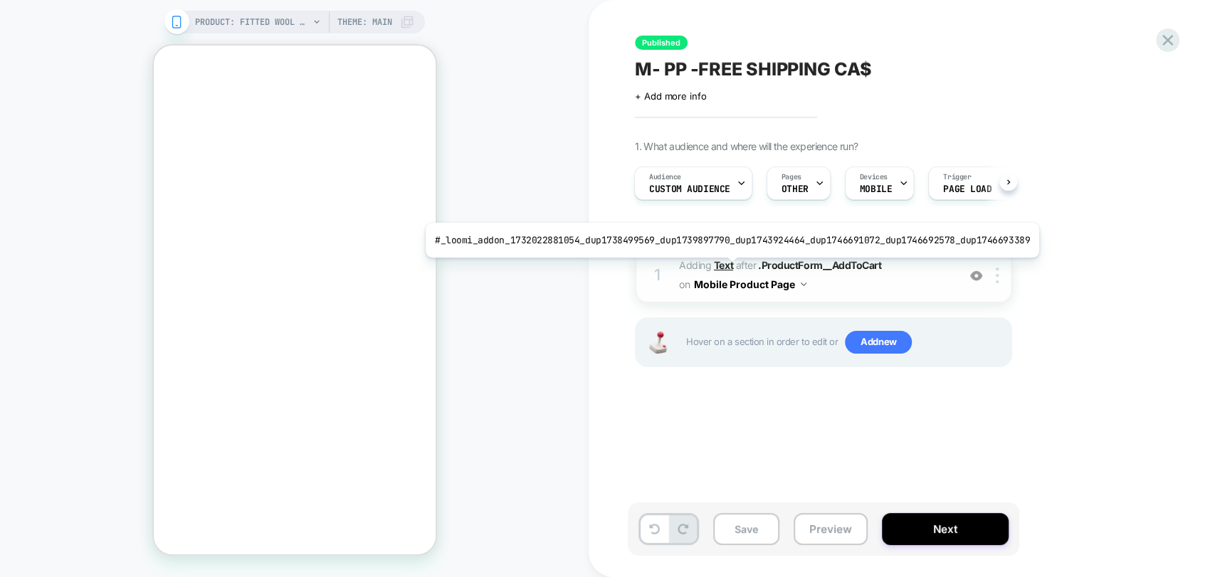
click at [724, 268] on b "Text" at bounding box center [723, 265] width 19 height 12
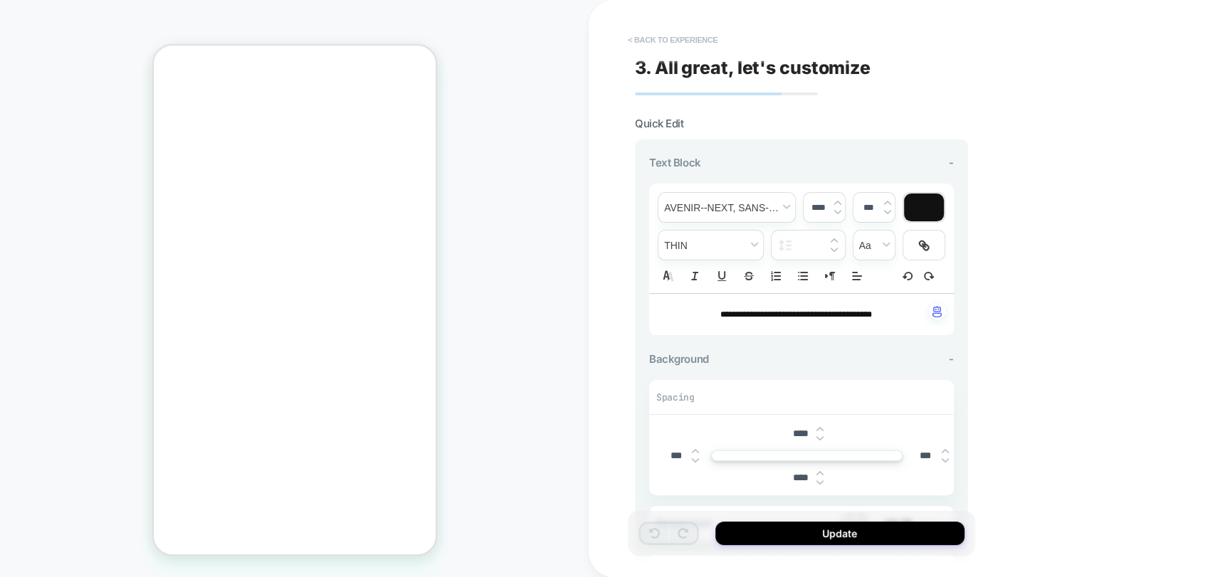
click at [657, 38] on button "< Back to experience" at bounding box center [672, 39] width 104 height 23
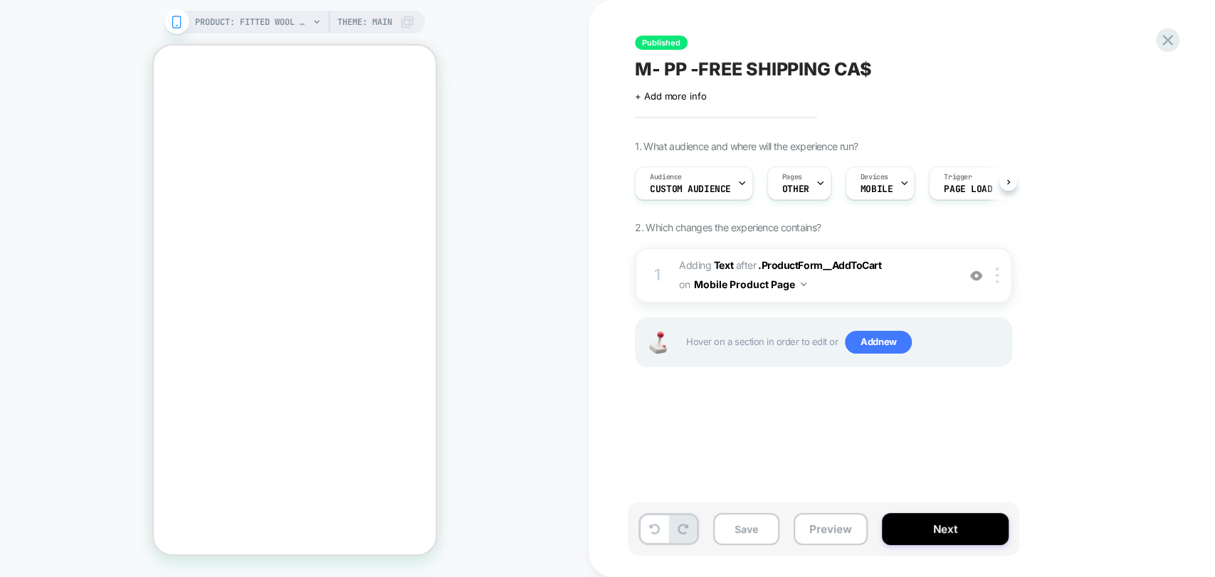
scroll to position [0, 0]
click at [998, 276] on img at bounding box center [996, 276] width 3 height 16
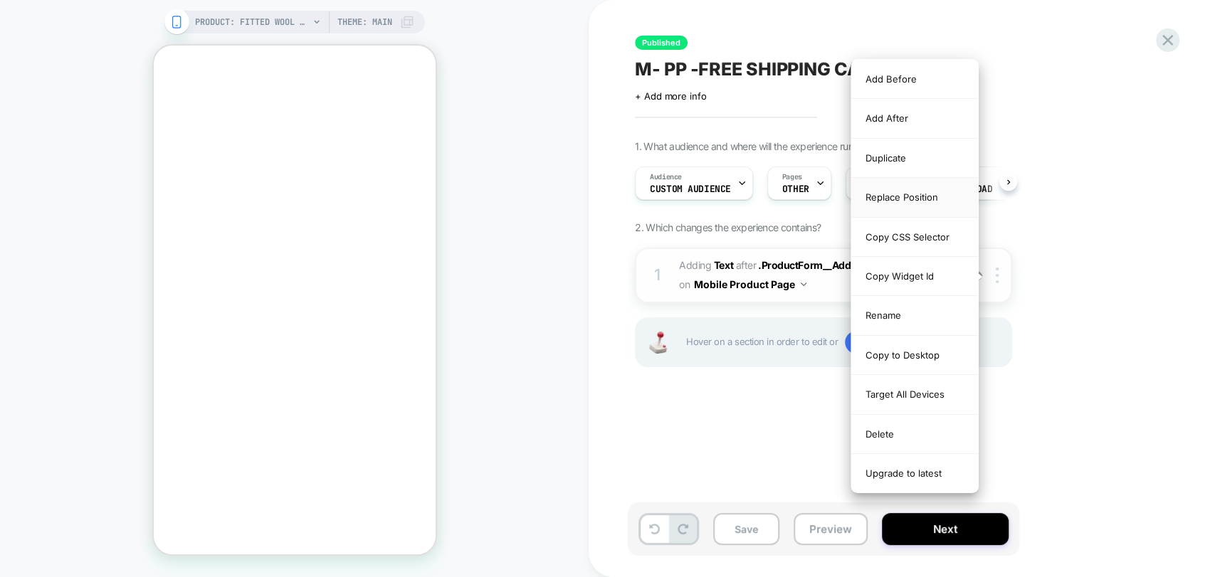
click at [921, 205] on div "Replace Position" at bounding box center [914, 197] width 127 height 39
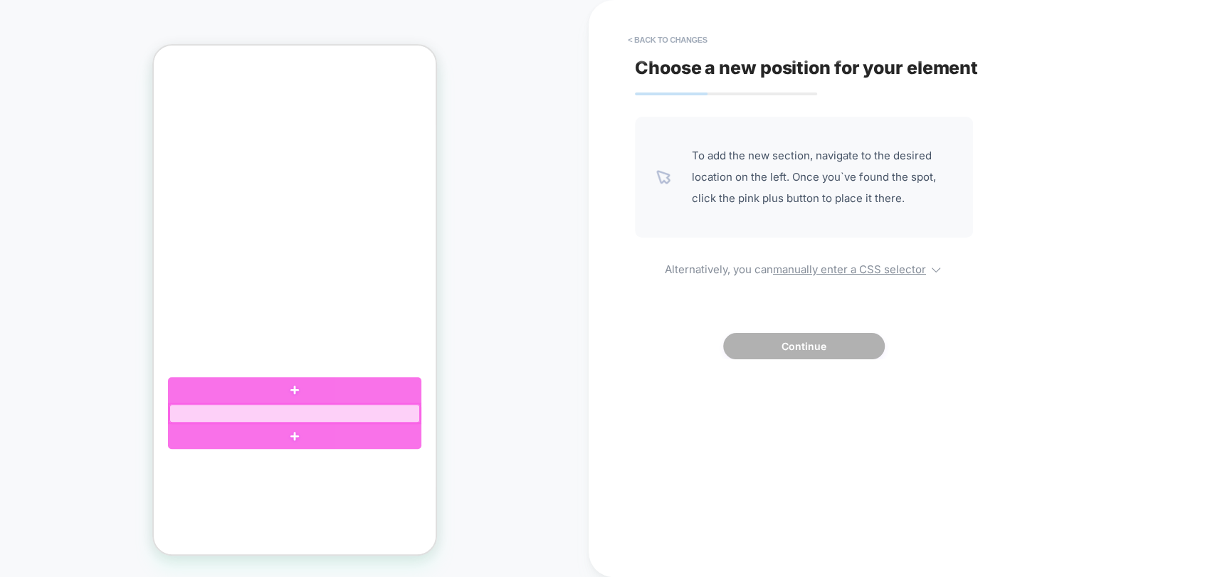
click div
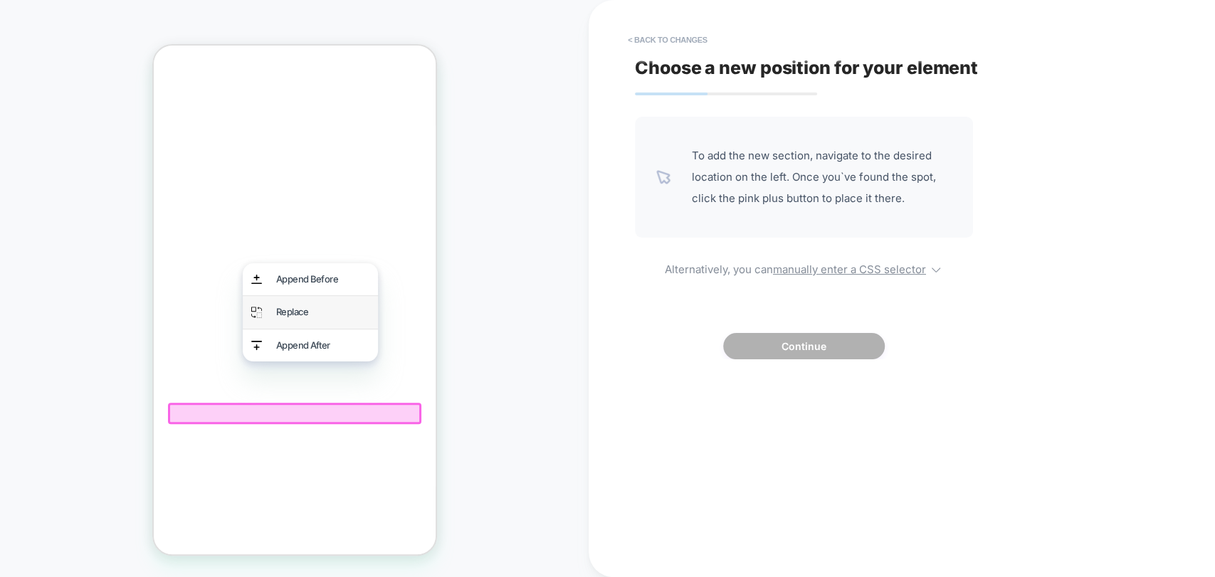
click div "Replace"
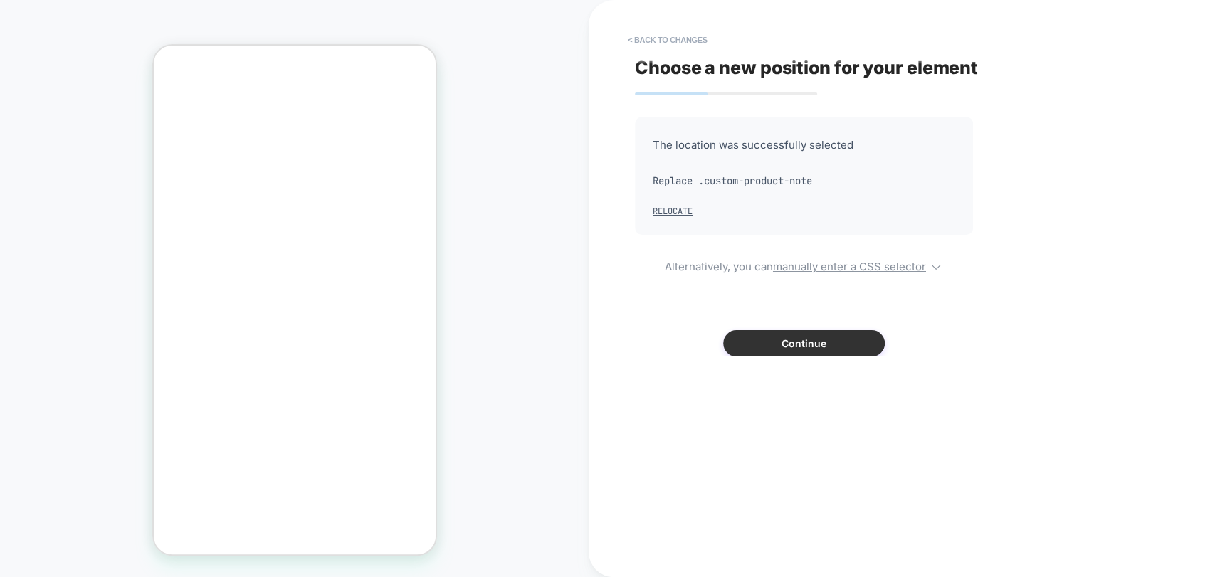
click at [798, 346] on button "Continue" at bounding box center [804, 343] width 162 height 26
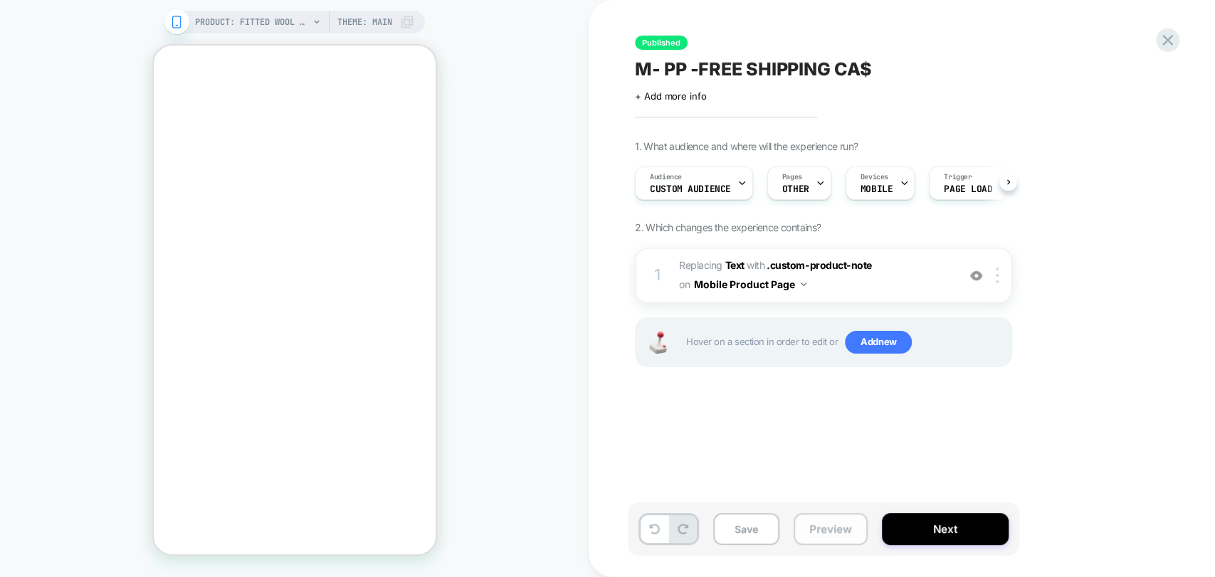
click at [825, 531] on button "Preview" at bounding box center [830, 529] width 74 height 32
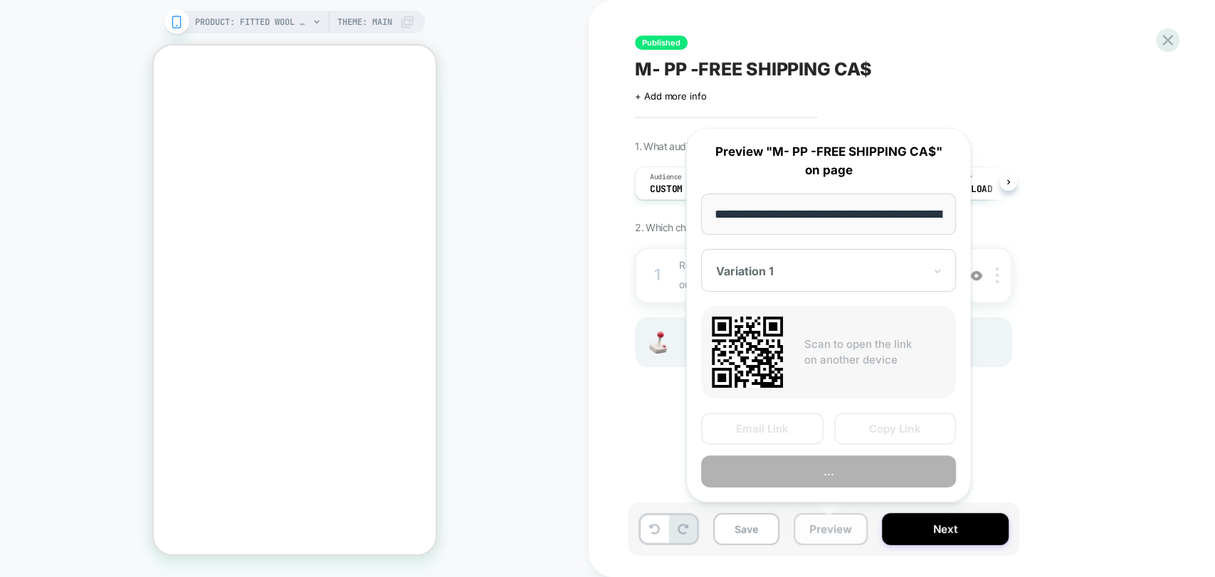
scroll to position [0, 243]
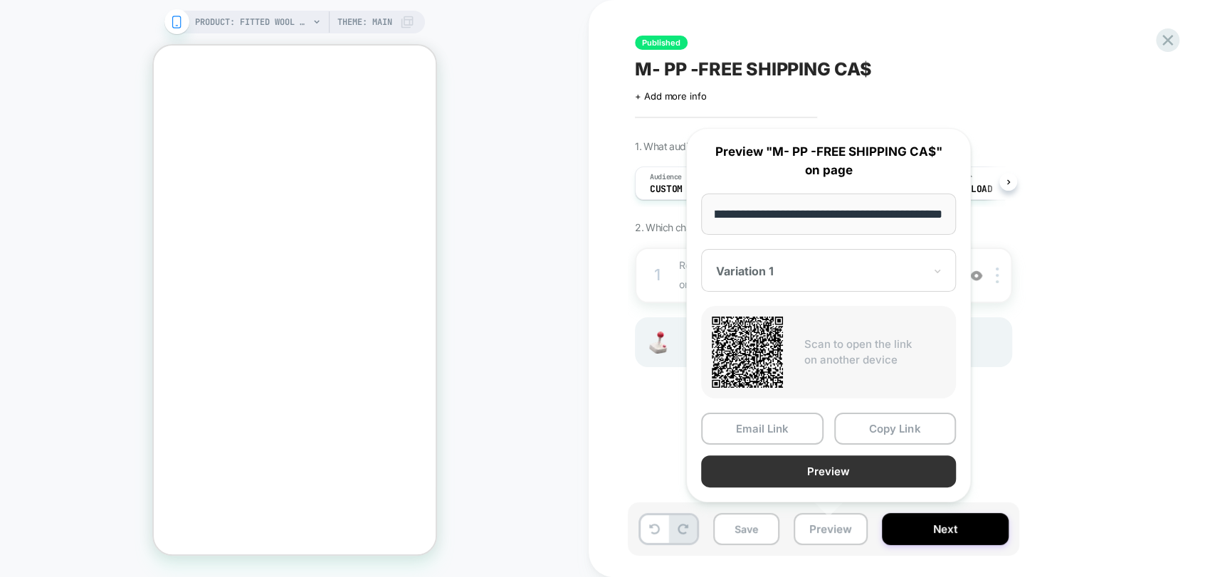
click at [860, 472] on button "Preview" at bounding box center [828, 471] width 255 height 32
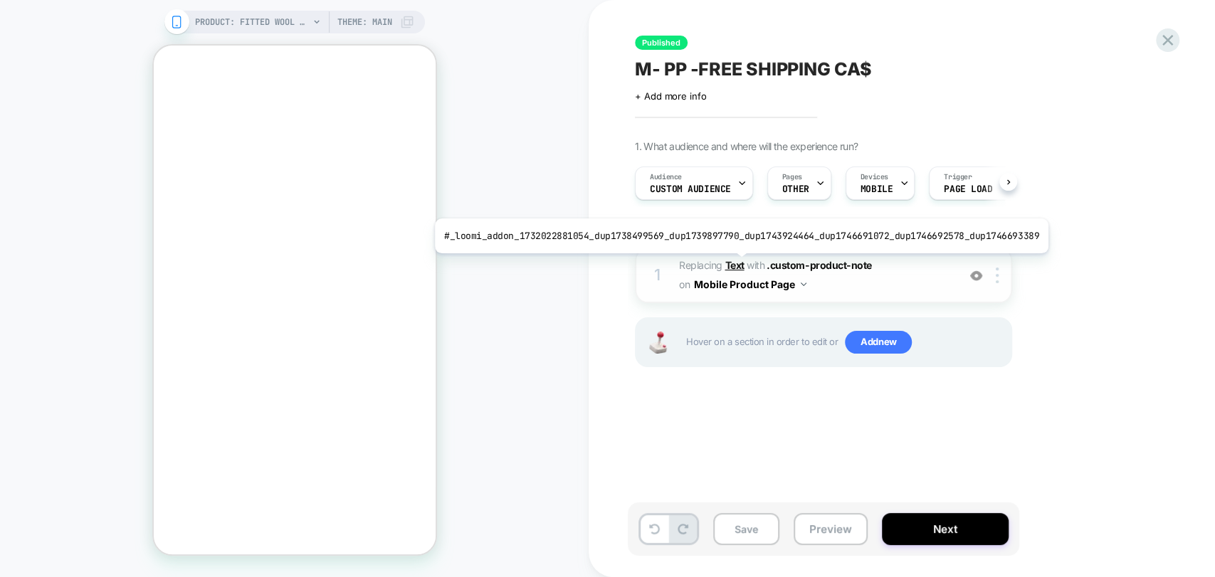
click at [734, 264] on b "Text" at bounding box center [733, 265] width 19 height 12
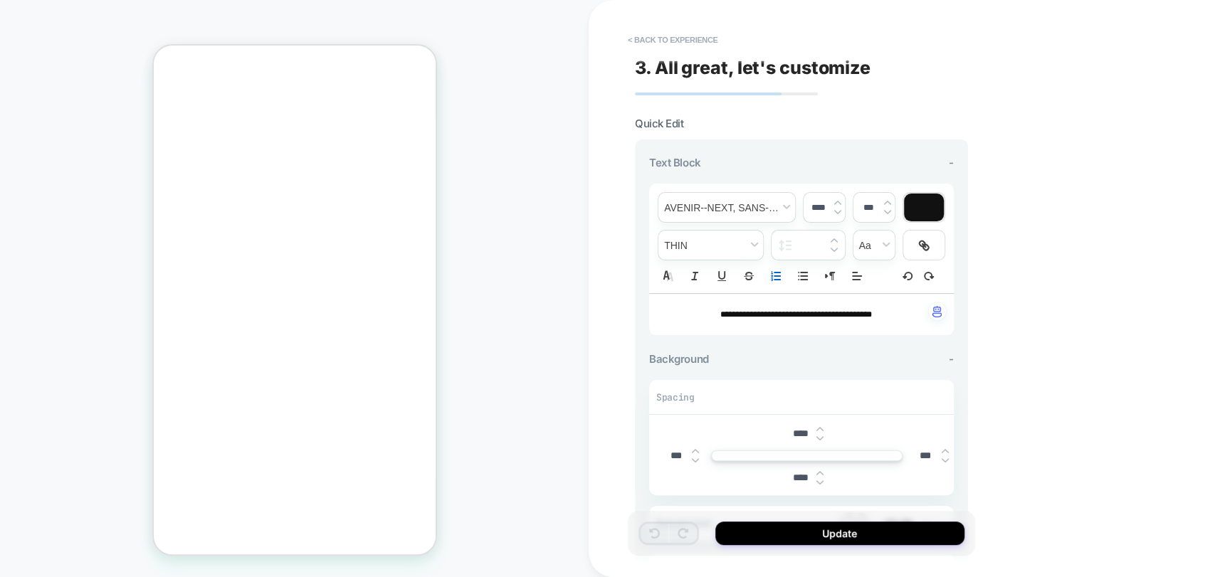
scroll to position [572, 0]
click at [669, 39] on button "< Back to experience" at bounding box center [672, 39] width 104 height 23
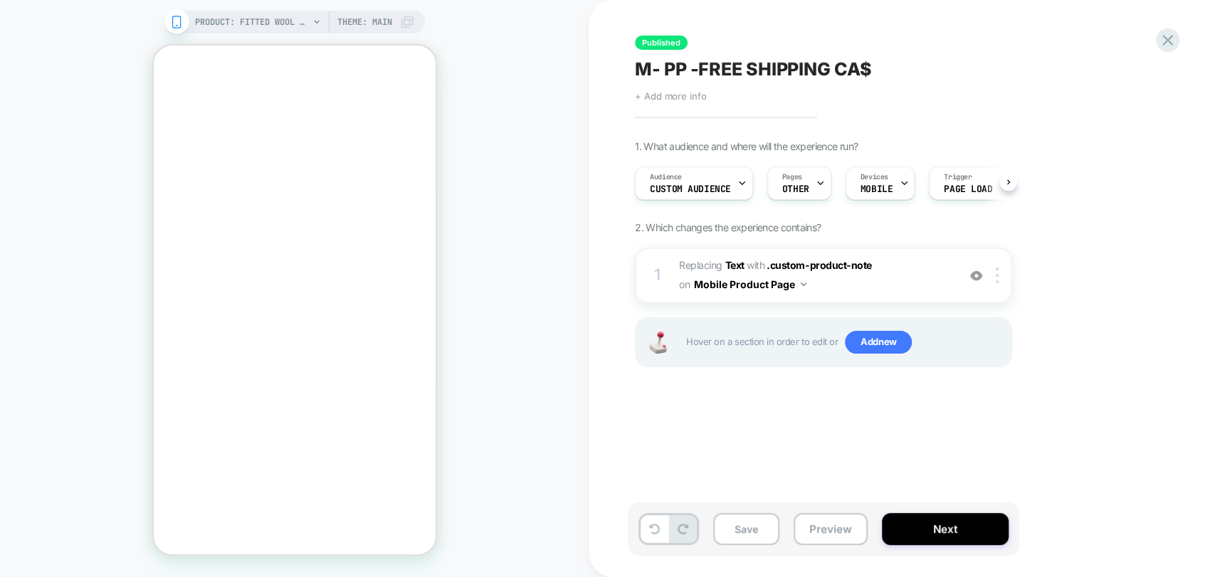
scroll to position [0, 0]
click at [830, 528] on button "Preview" at bounding box center [830, 529] width 74 height 32
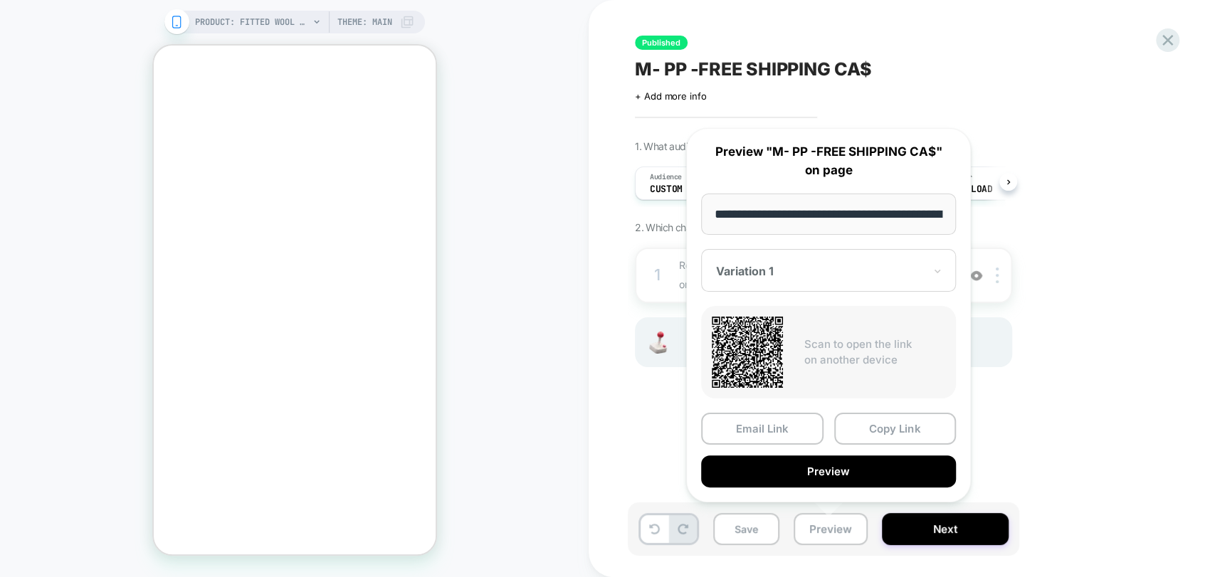
click at [787, 264] on div at bounding box center [820, 271] width 208 height 14
click at [789, 343] on div "CONTROL" at bounding box center [828, 346] width 241 height 26
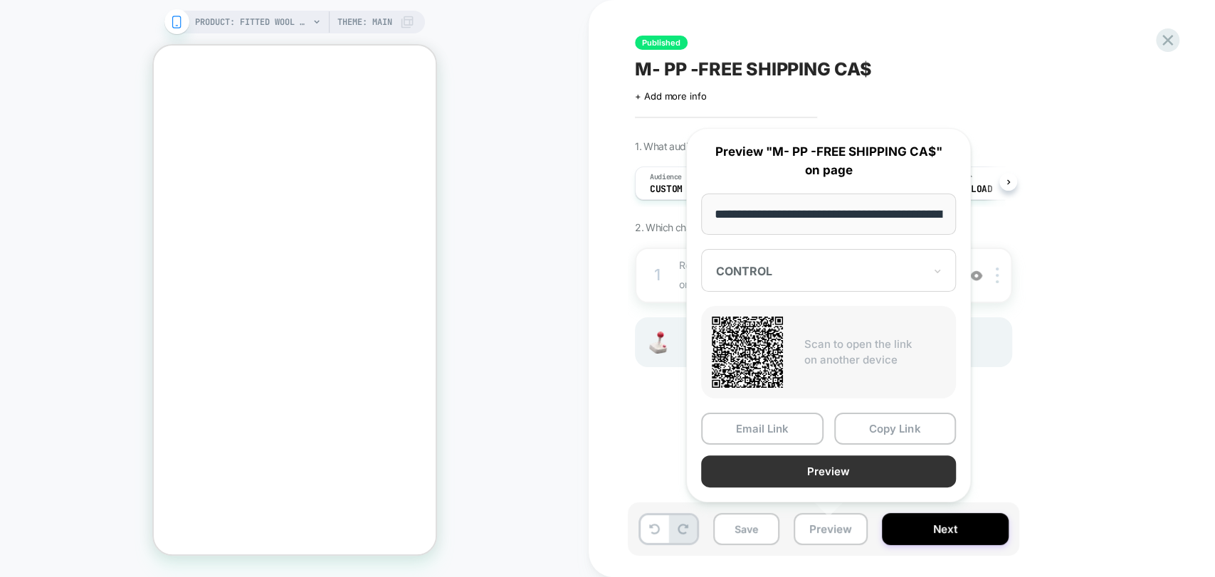
click at [827, 468] on button "Preview" at bounding box center [828, 471] width 255 height 32
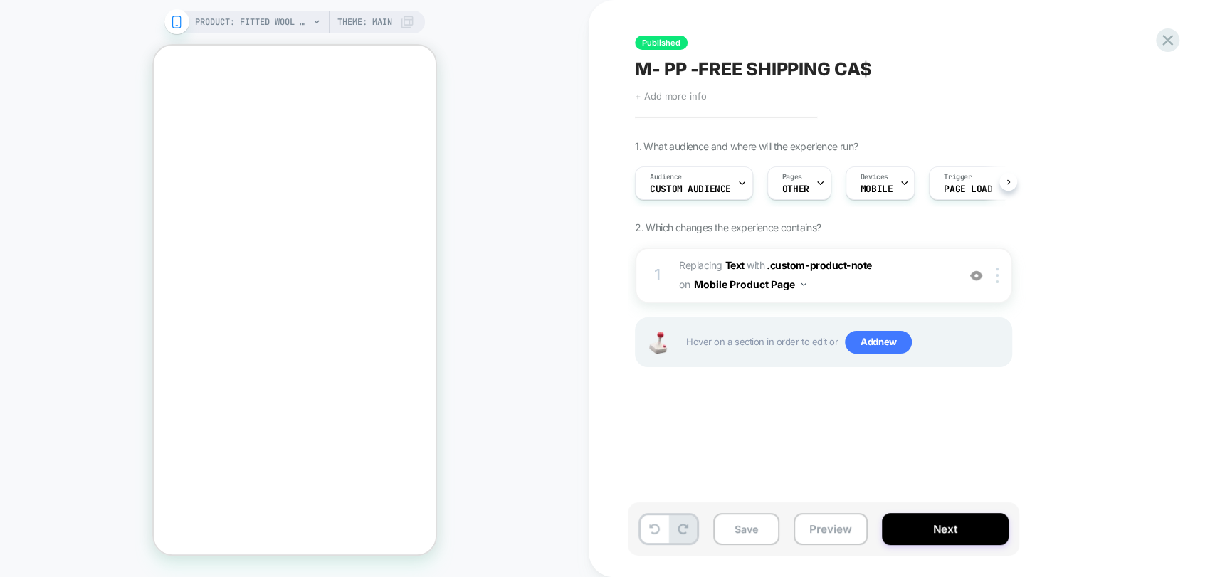
click at [675, 98] on span "+ Add more info" at bounding box center [670, 95] width 71 height 11
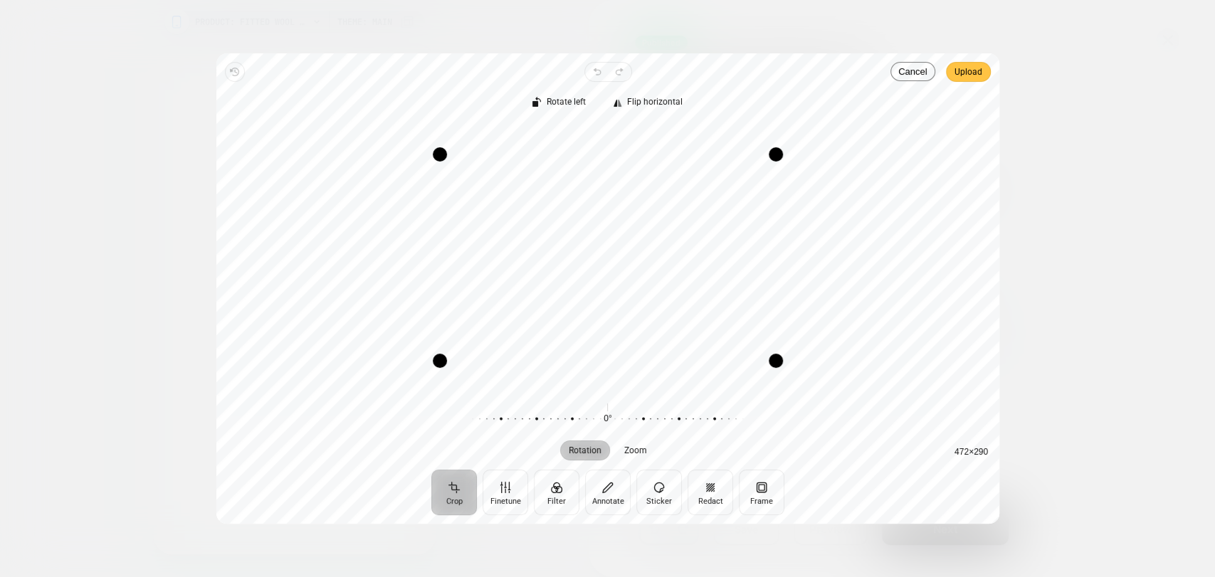
click at [959, 71] on span "Upload" at bounding box center [968, 71] width 28 height 17
click at [975, 68] on span "Upload" at bounding box center [968, 71] width 28 height 17
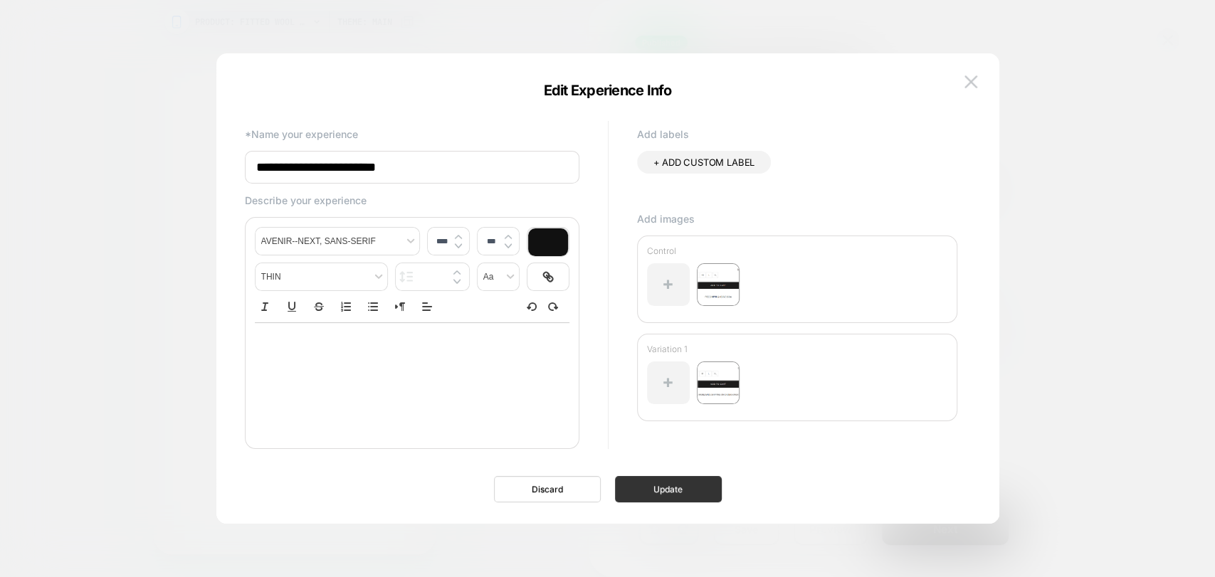
click at [632, 492] on button "Update" at bounding box center [668, 489] width 107 height 26
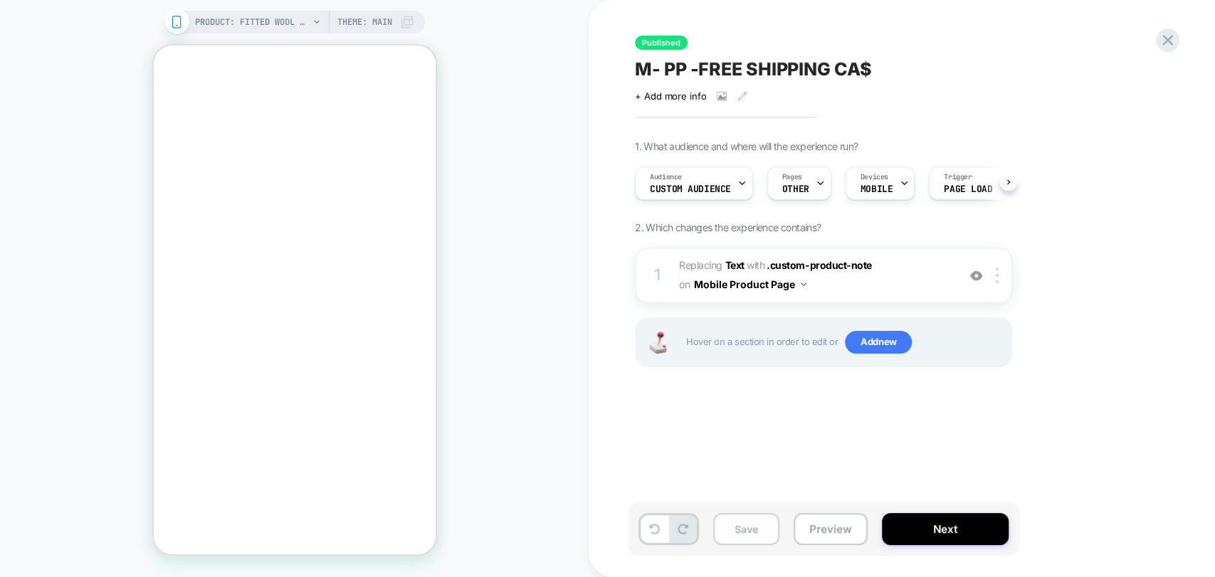
click at [744, 531] on button "Save" at bounding box center [746, 529] width 66 height 32
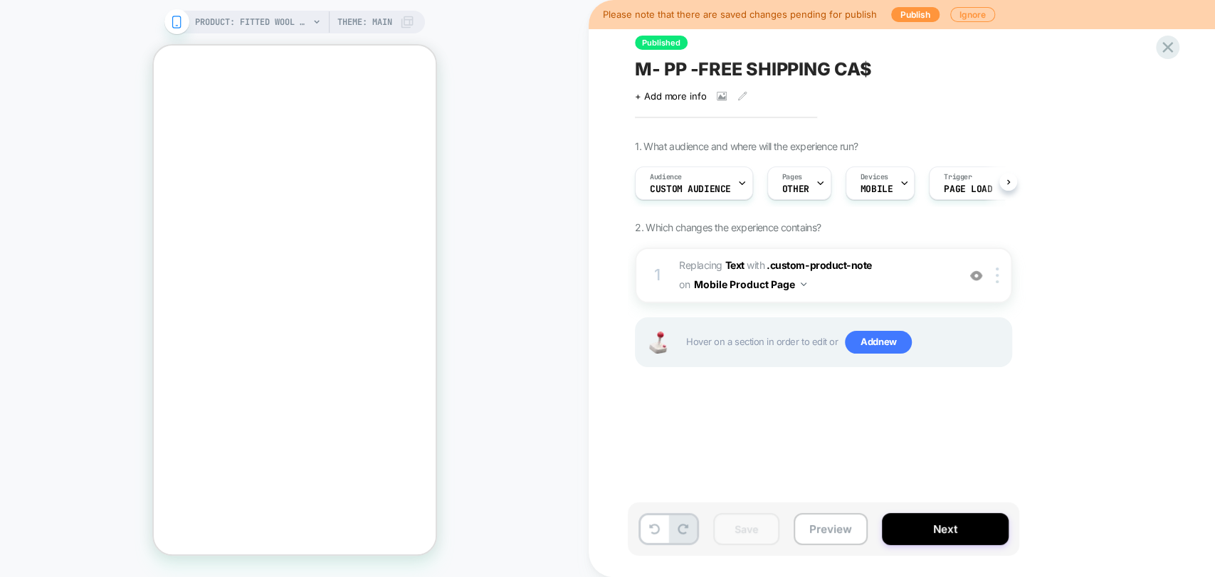
click at [781, 67] on span "M- PP -FREE SHIPPING CA$" at bounding box center [753, 68] width 236 height 21
click at [826, 521] on button "Preview" at bounding box center [830, 529] width 74 height 32
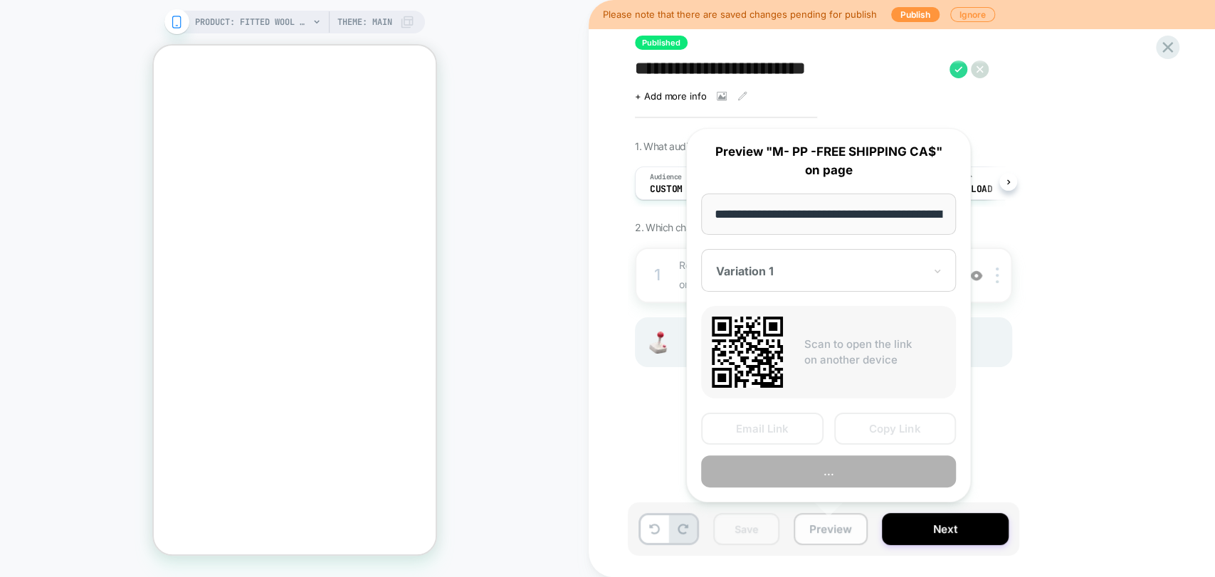
scroll to position [0, 243]
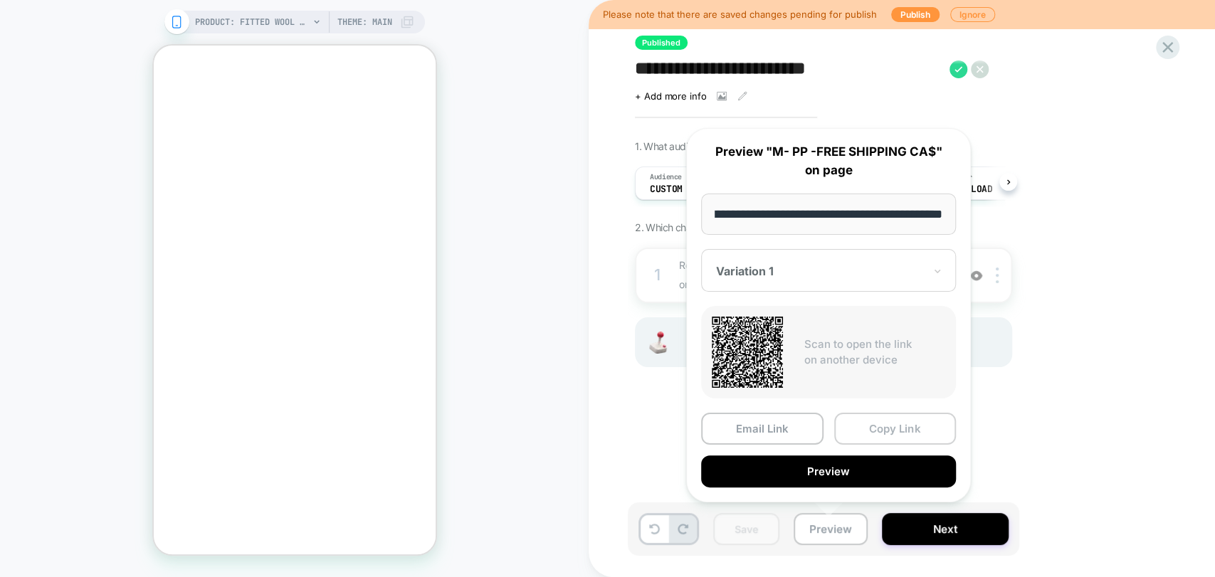
click at [898, 428] on button "Copy Link" at bounding box center [895, 429] width 122 height 32
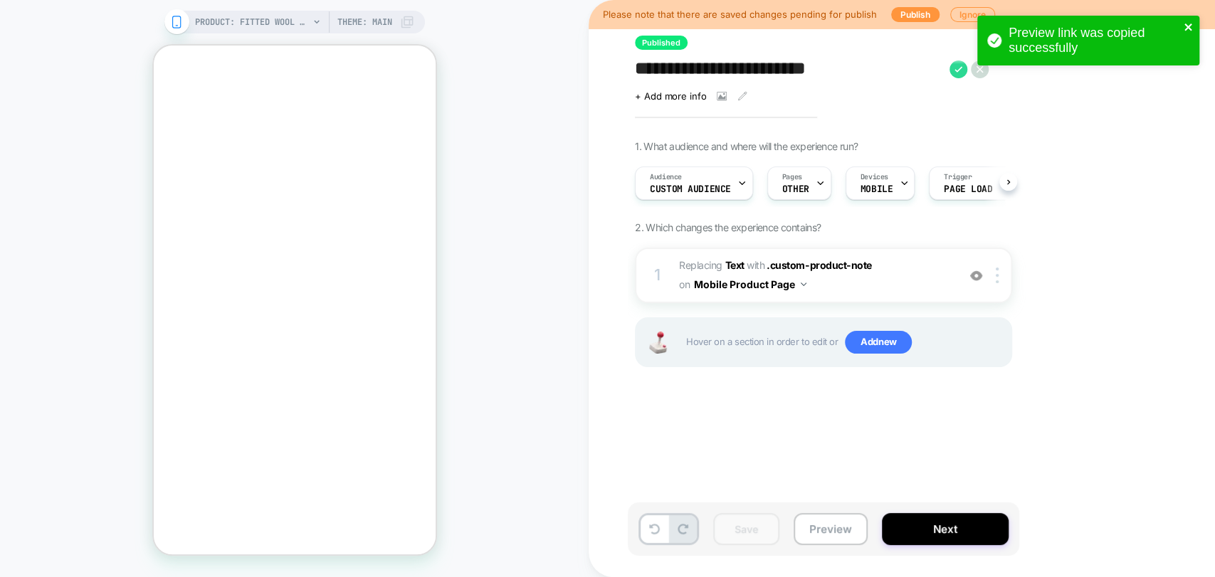
click at [1184, 28] on icon "close" at bounding box center [1188, 26] width 10 height 11
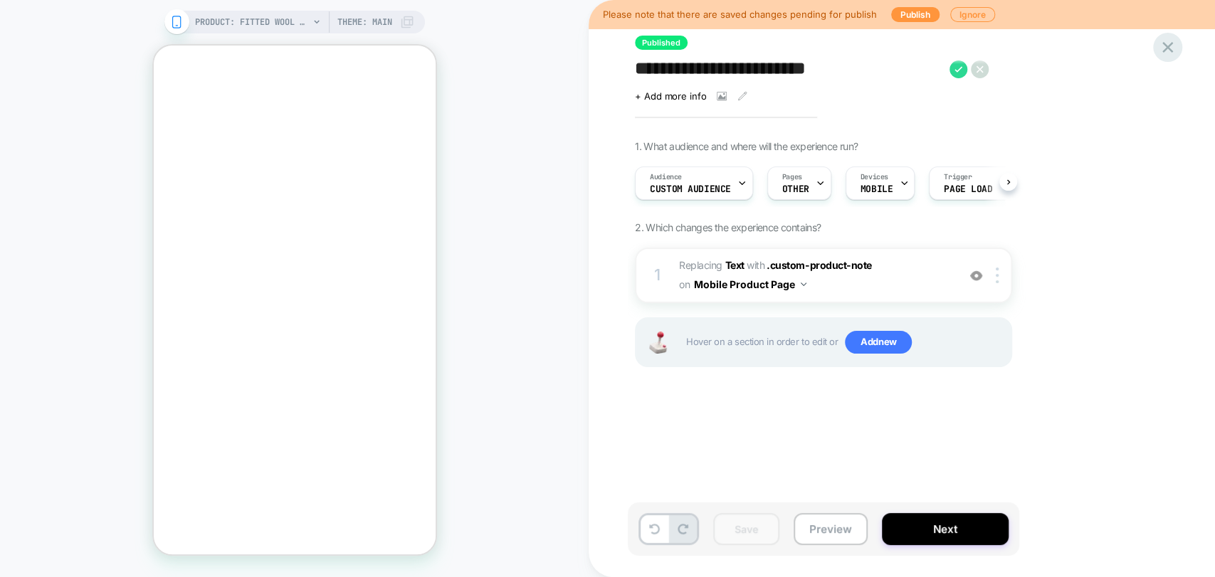
click at [1170, 53] on icon at bounding box center [1167, 47] width 19 height 19
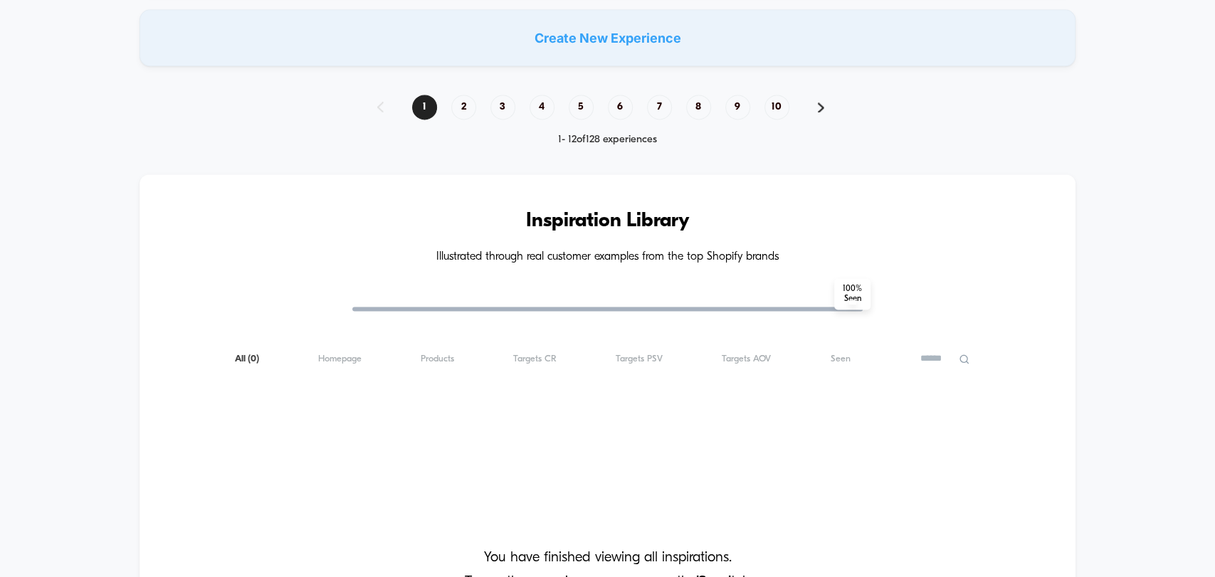
scroll to position [1274, 0]
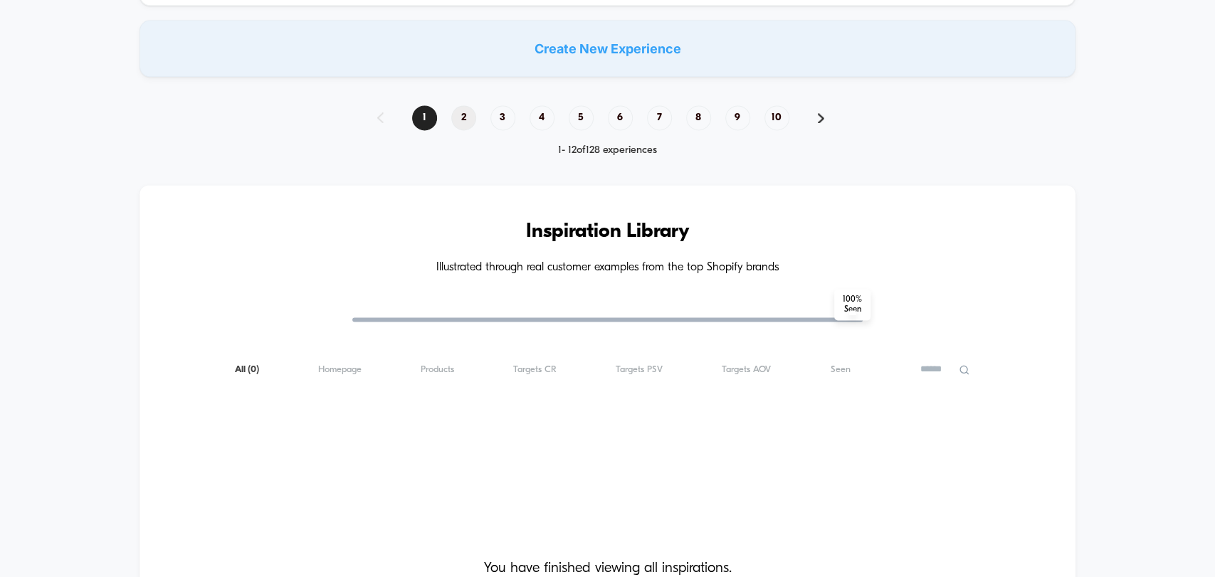
click at [465, 105] on span "2" at bounding box center [463, 117] width 25 height 25
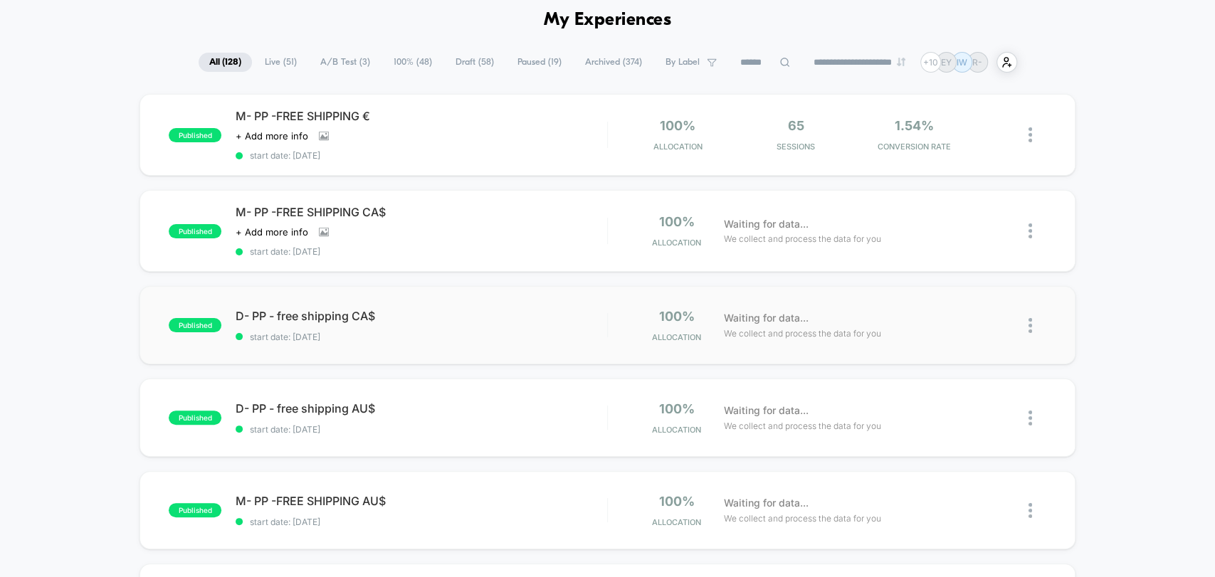
scroll to position [79, 0]
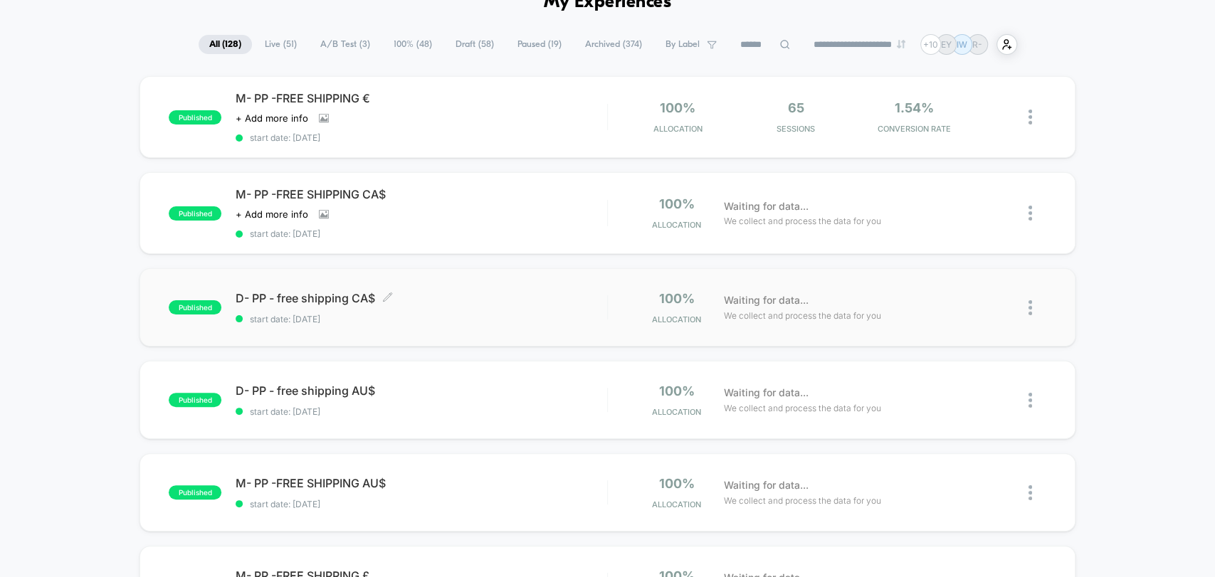
click at [386, 318] on span "start date: [DATE]" at bounding box center [421, 319] width 371 height 11
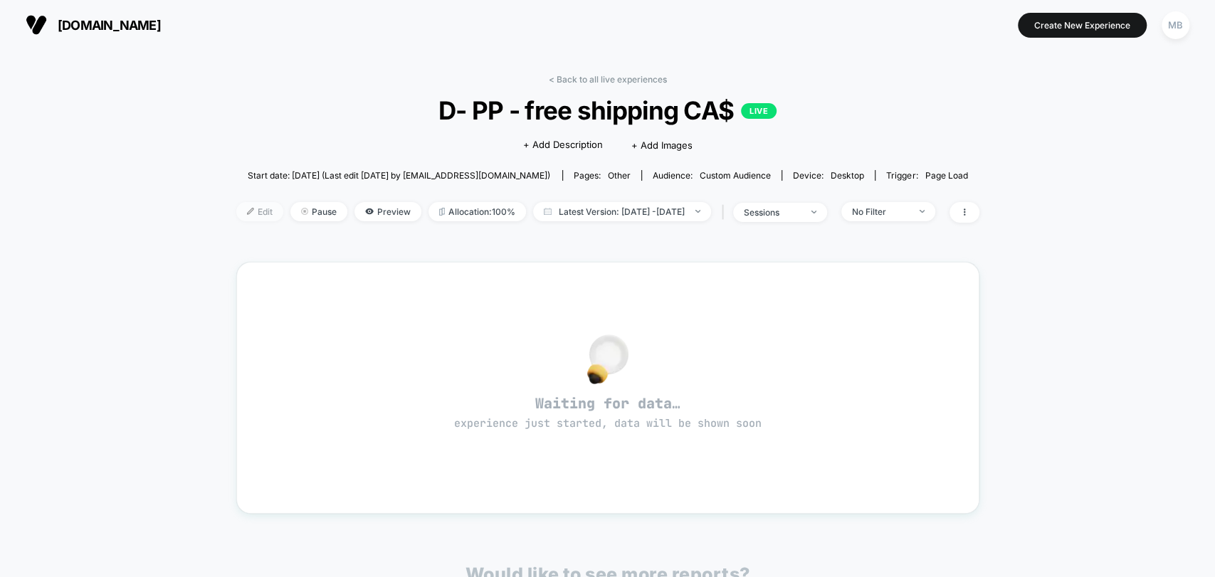
click at [236, 210] on span "Edit" at bounding box center [259, 211] width 47 height 19
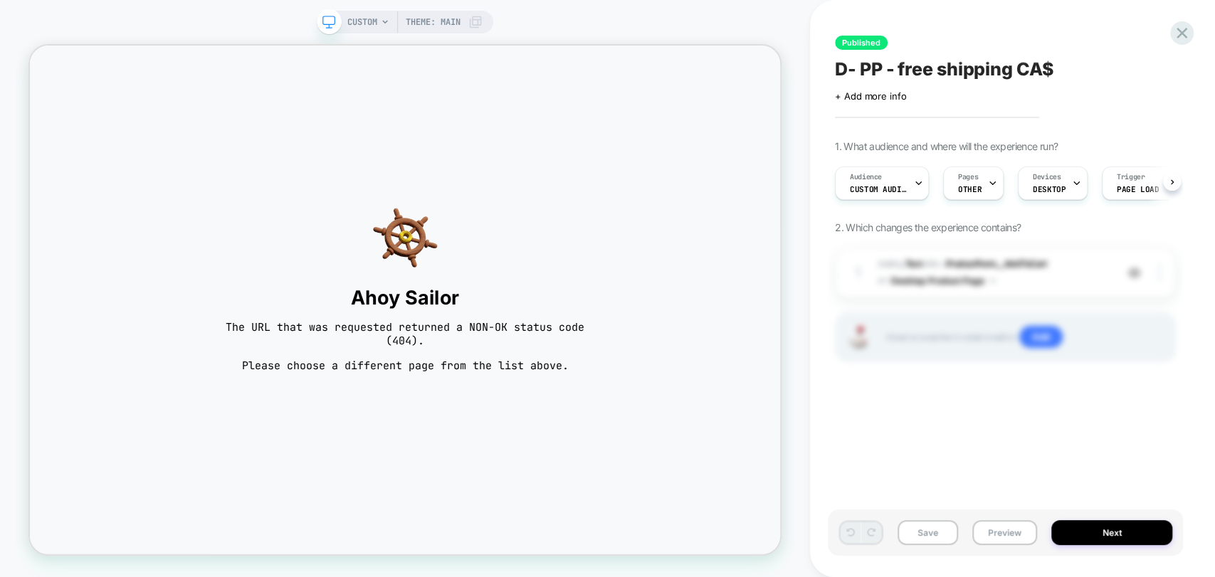
click at [362, 23] on span "CUSTOM" at bounding box center [362, 22] width 30 height 23
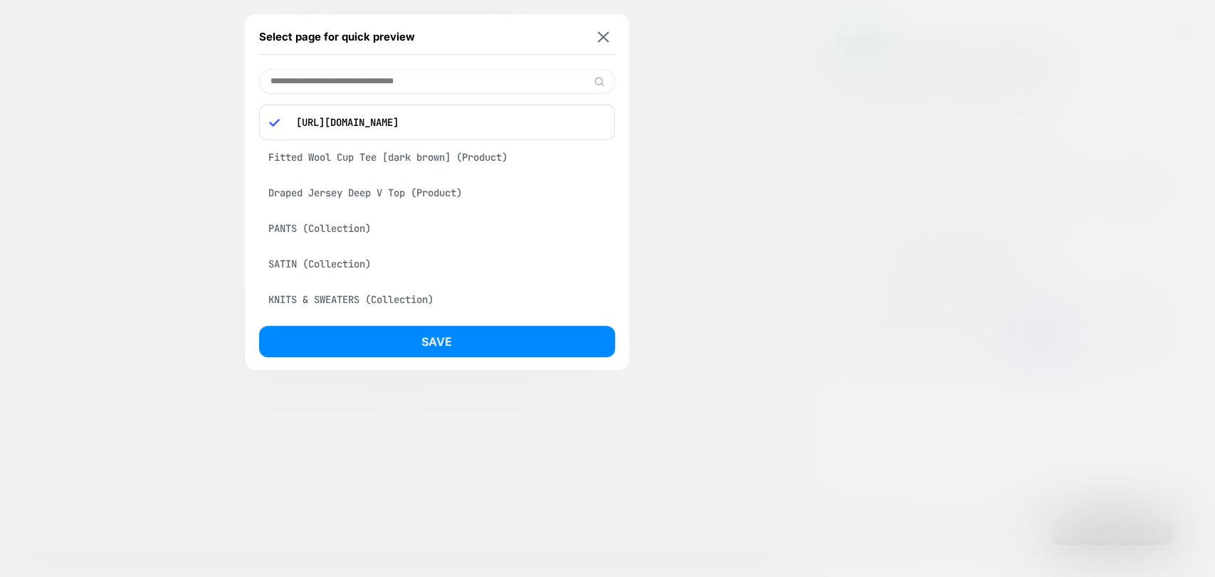
click at [413, 199] on div "Draped Jersey Deep V Top (Product)" at bounding box center [437, 192] width 356 height 27
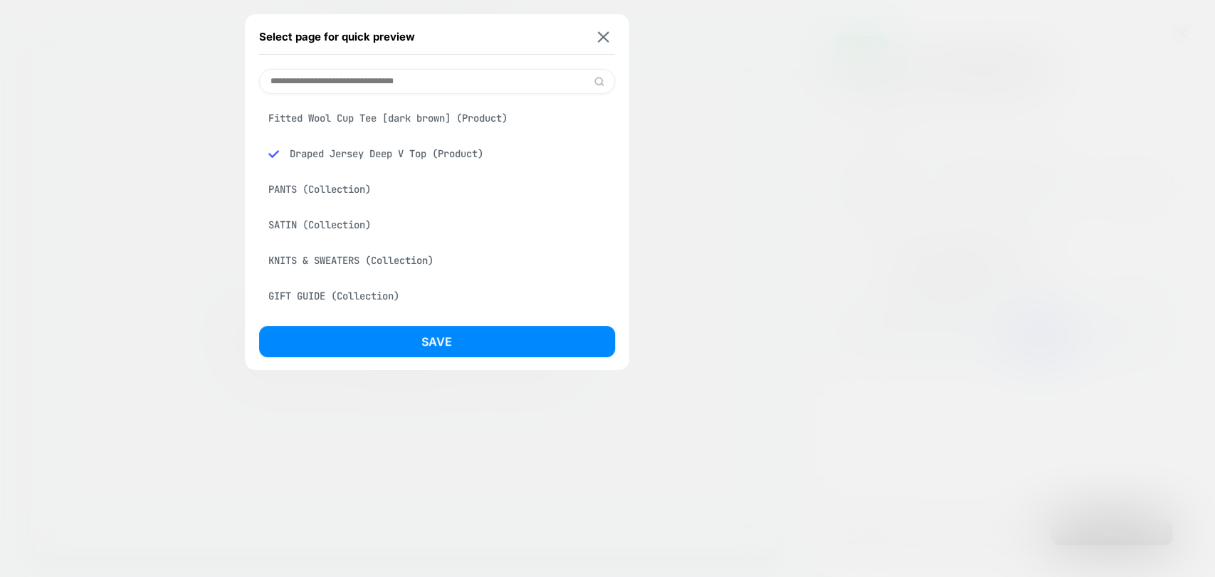
drag, startPoint x: 475, startPoint y: 339, endPoint x: 545, endPoint y: 367, distance: 76.0
click at [475, 338] on button "Save" at bounding box center [437, 341] width 356 height 31
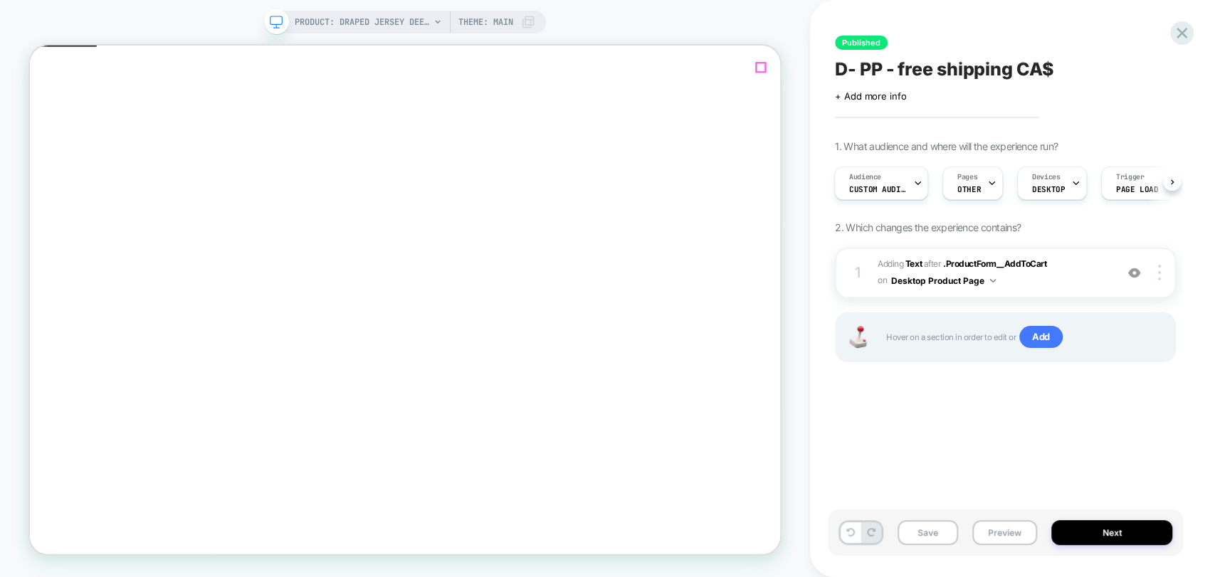
drag, startPoint x: 971, startPoint y: 35, endPoint x: 972, endPoint y: 44, distance: 9.4
click span "Close"
click at [1158, 278] on img at bounding box center [1159, 273] width 3 height 16
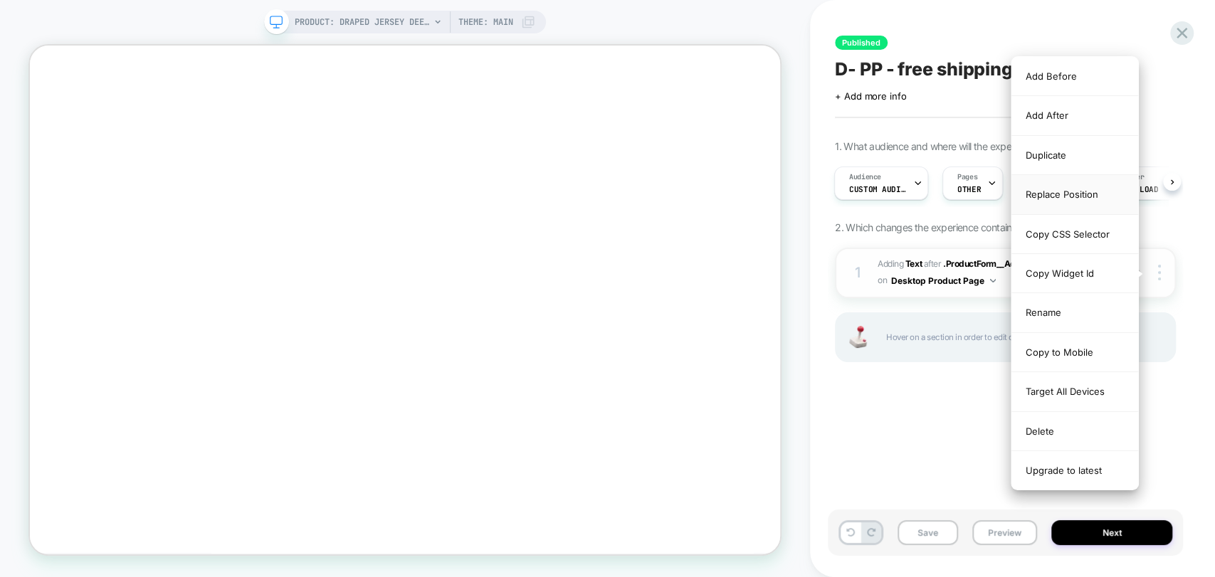
click at [1072, 192] on div "Replace Position" at bounding box center [1074, 194] width 127 height 39
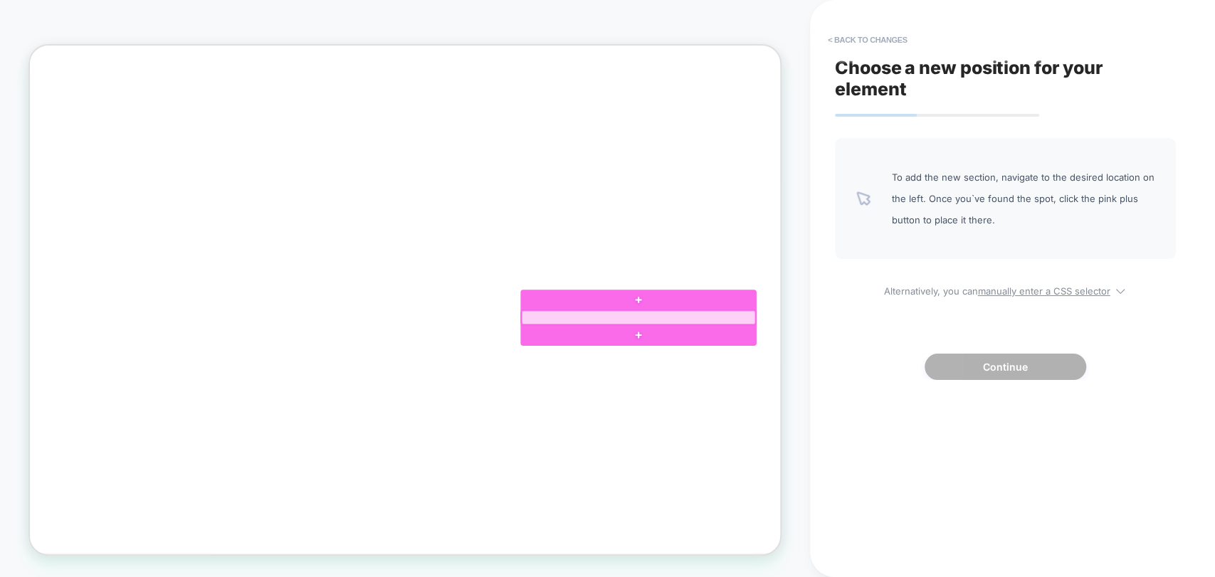
click div
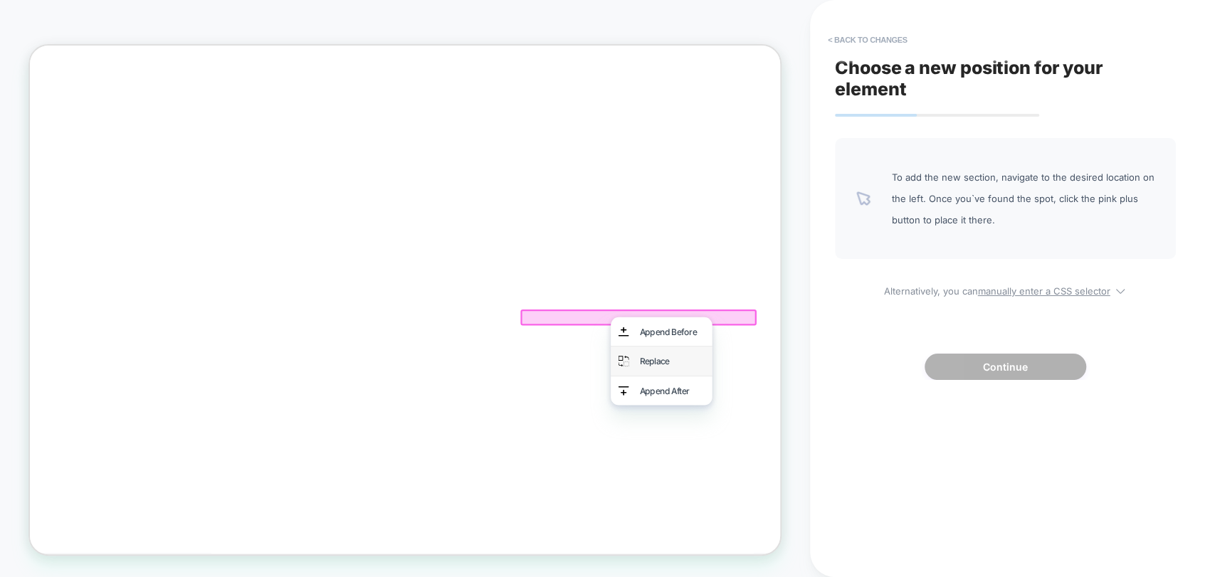
click div "Replace"
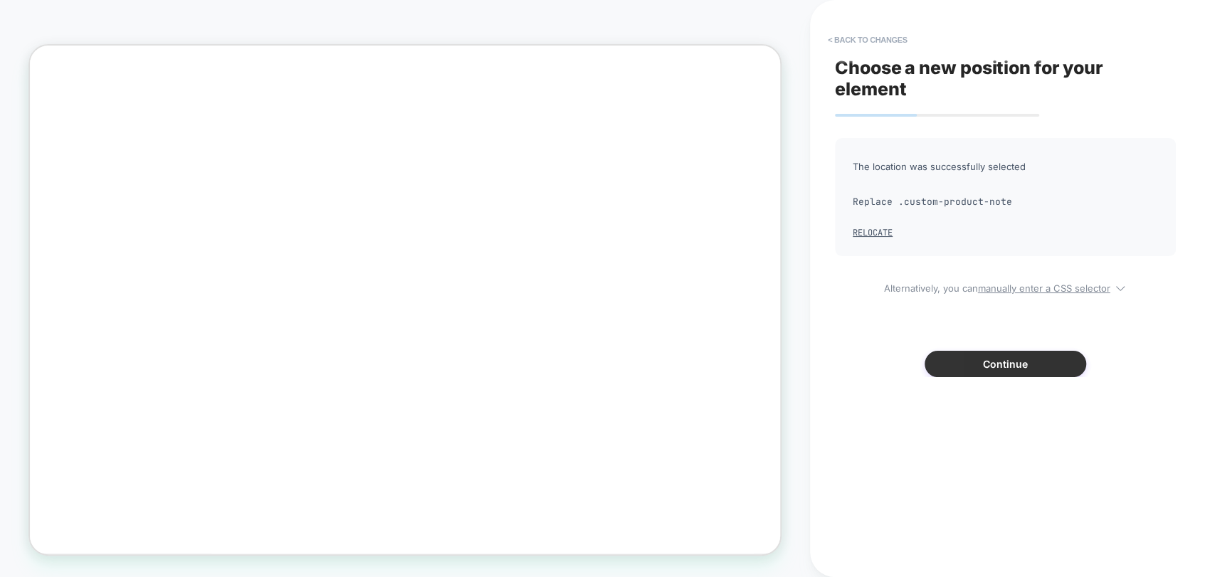
click at [990, 366] on button "Continue" at bounding box center [1005, 364] width 162 height 26
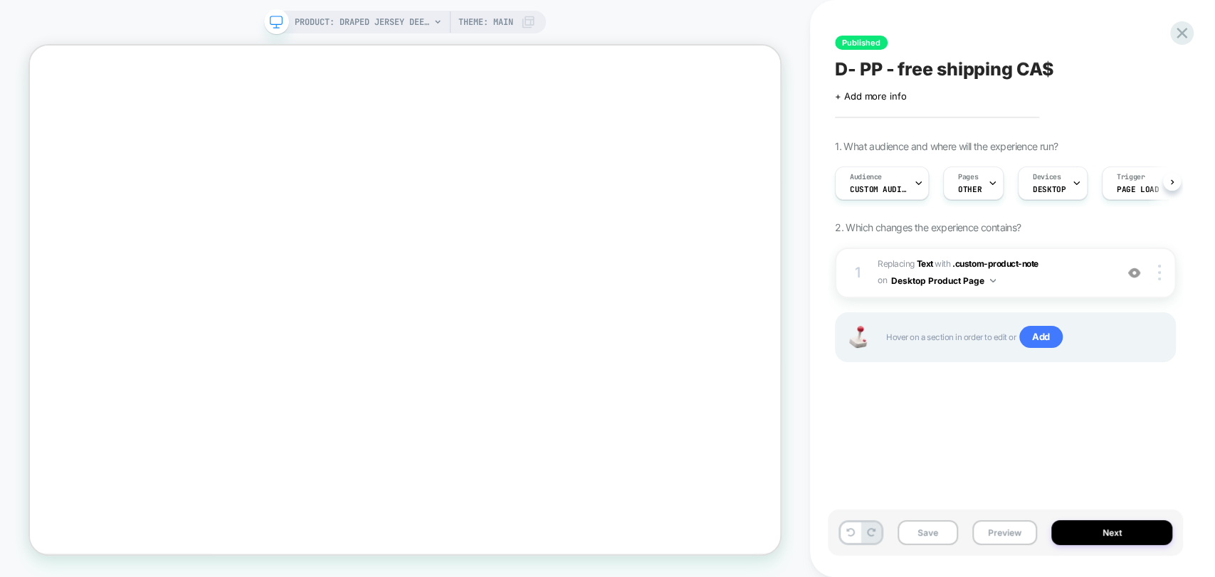
scroll to position [0, 0]
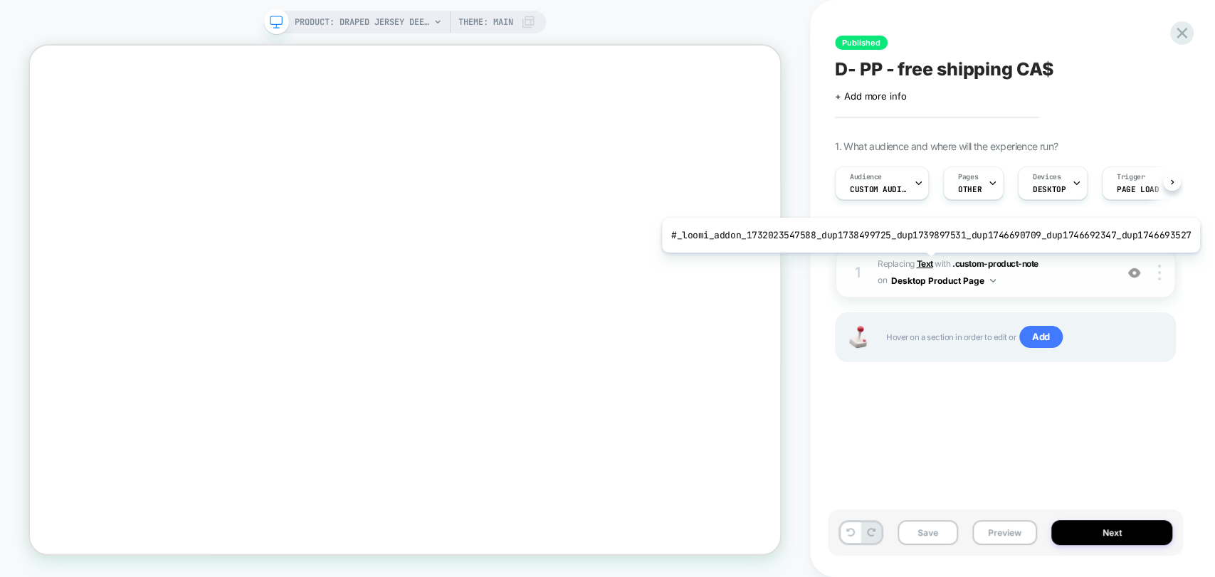
click at [924, 263] on b "Text" at bounding box center [924, 263] width 16 height 11
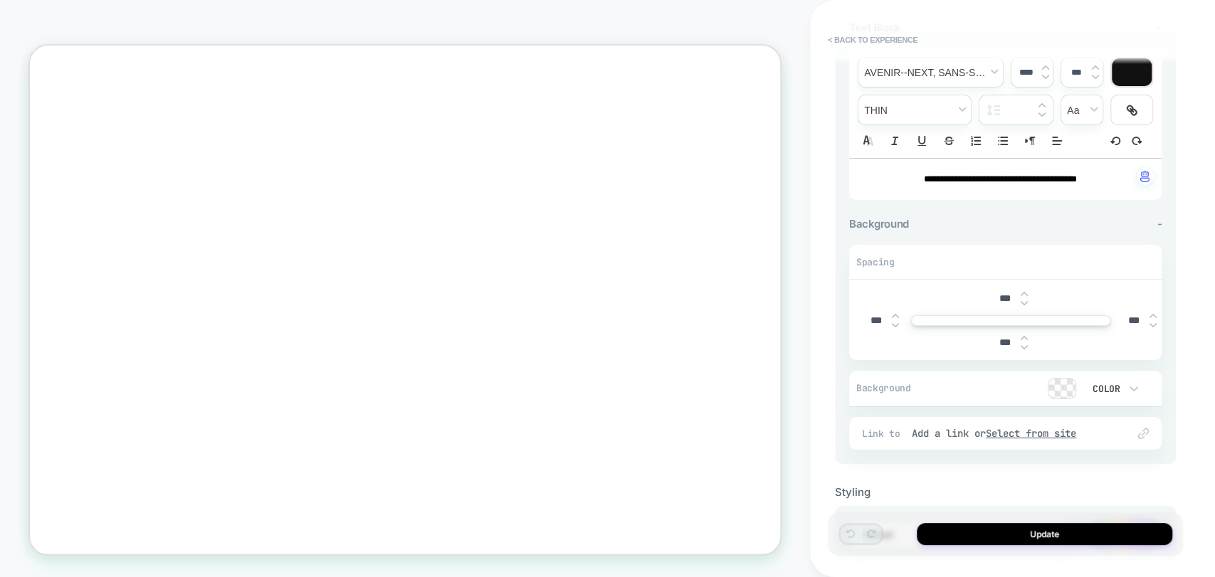
scroll to position [158, 0]
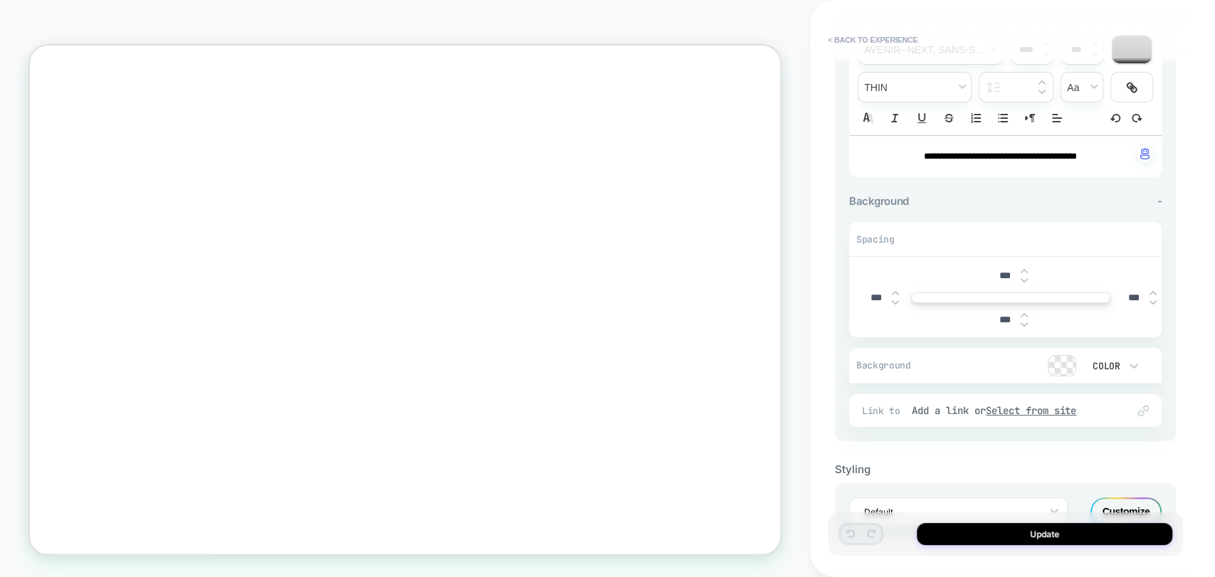
drag, startPoint x: 1002, startPoint y: 275, endPoint x: 1020, endPoint y: 275, distance: 18.5
click at [989, 273] on input "***" at bounding box center [1004, 276] width 32 height 12
click at [874, 41] on button "< Back to experience" at bounding box center [872, 39] width 104 height 23
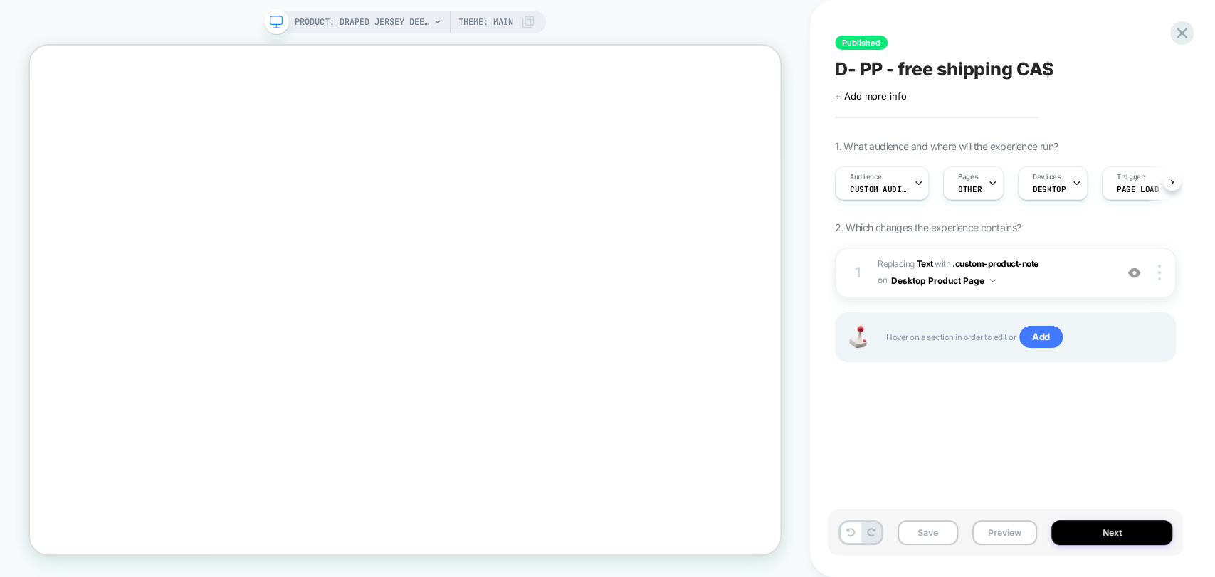
scroll to position [0, 0]
click at [914, 537] on button "Save" at bounding box center [927, 532] width 60 height 25
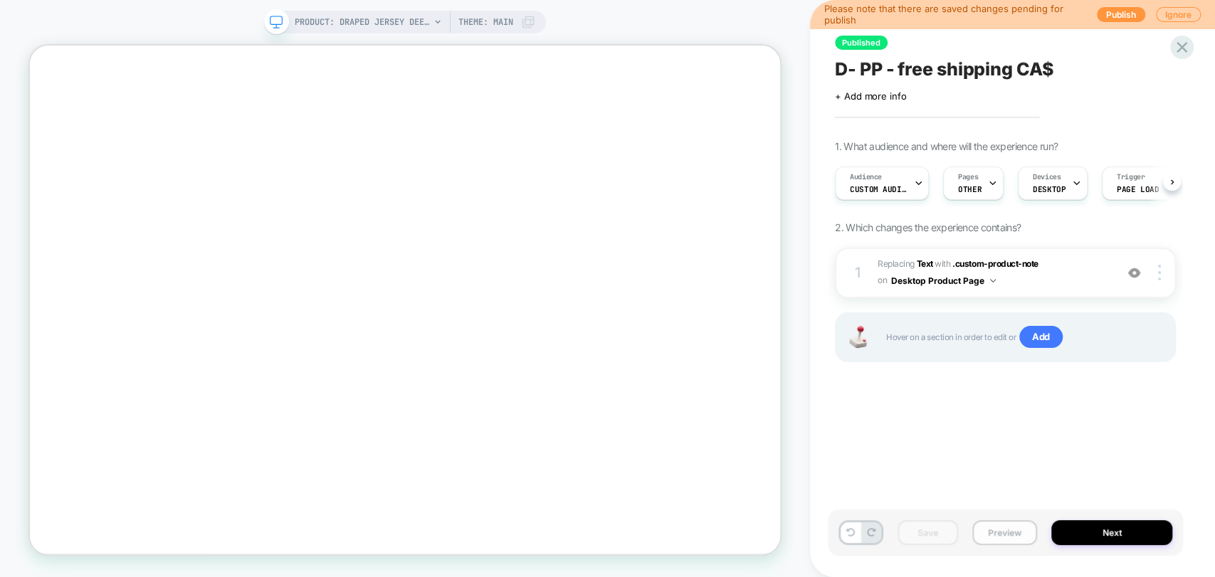
click at [983, 532] on button "Preview" at bounding box center [1004, 532] width 65 height 25
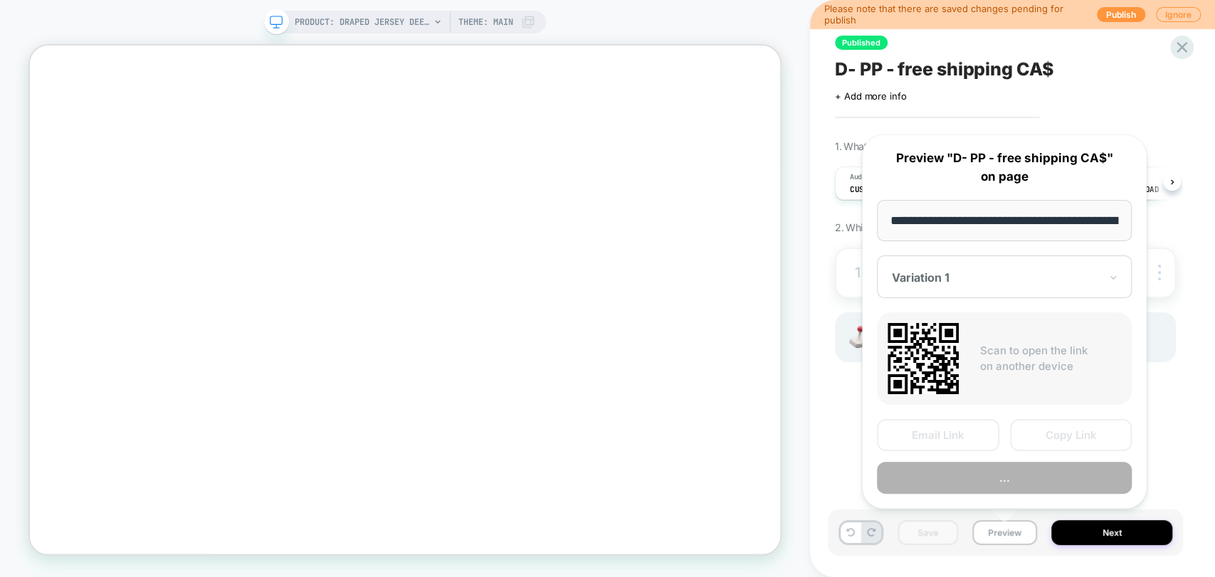
scroll to position [0, 213]
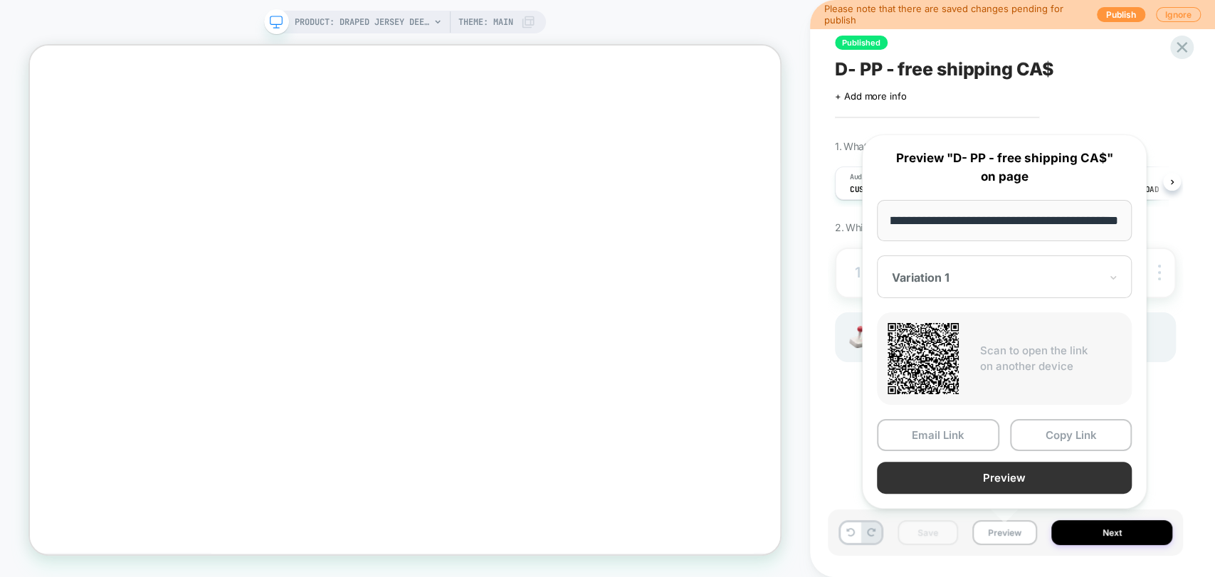
click at [1019, 482] on button "Preview" at bounding box center [1004, 478] width 255 height 32
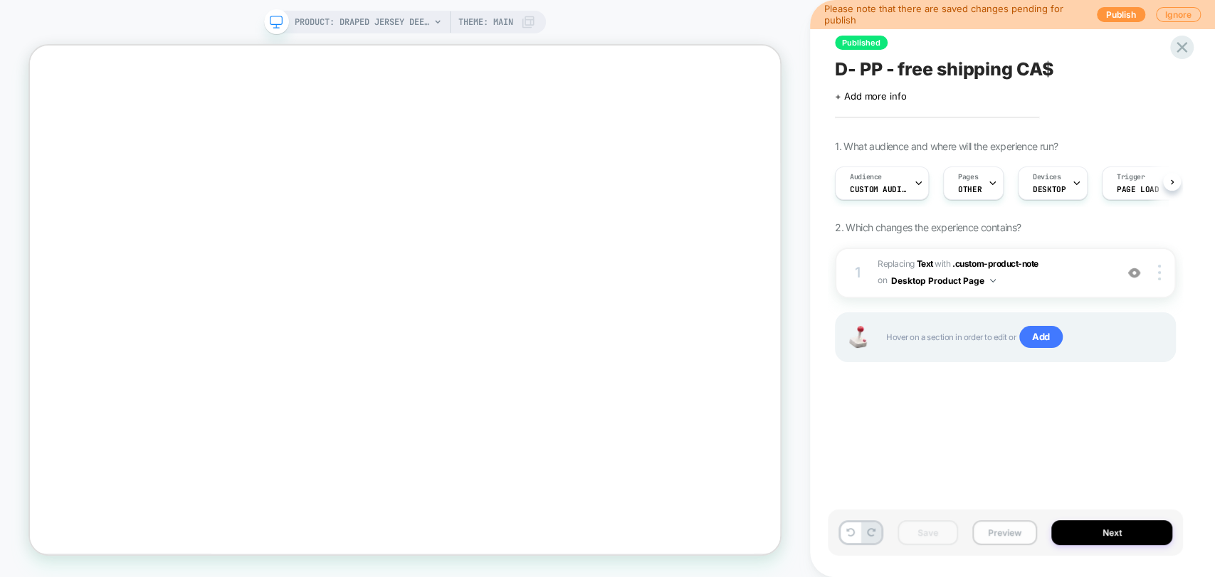
drag, startPoint x: 998, startPoint y: 531, endPoint x: 993, endPoint y: 524, distance: 8.1
click at [998, 530] on button "Preview" at bounding box center [1004, 532] width 65 height 25
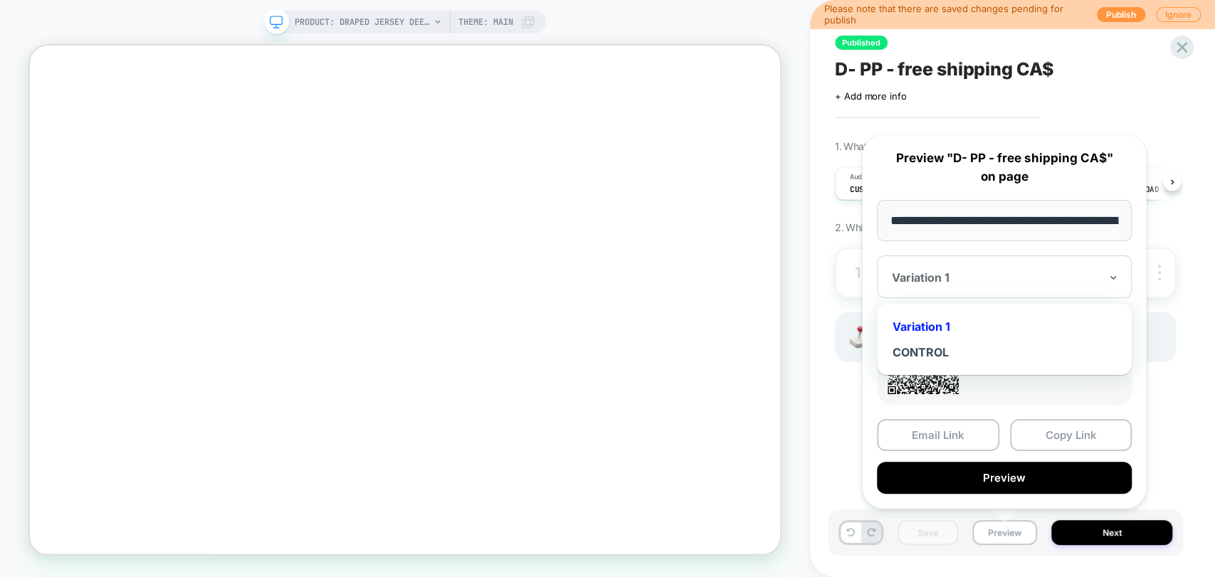
click at [954, 278] on div at bounding box center [996, 277] width 208 height 14
click at [917, 349] on div "CONTROL" at bounding box center [1004, 352] width 241 height 26
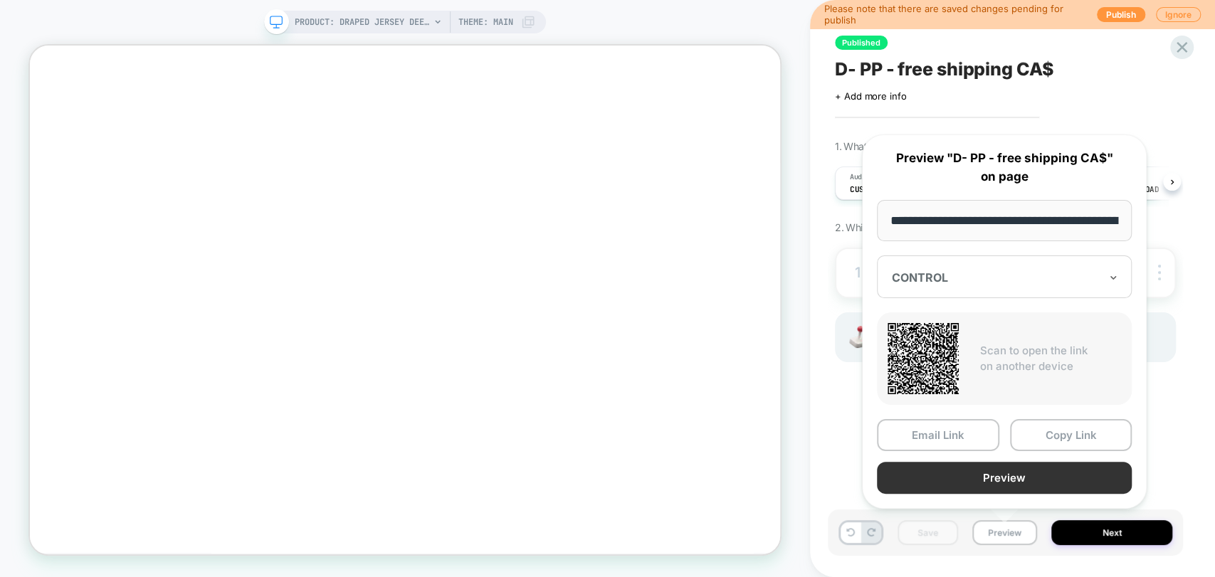
click at [996, 472] on button "Preview" at bounding box center [1004, 478] width 255 height 32
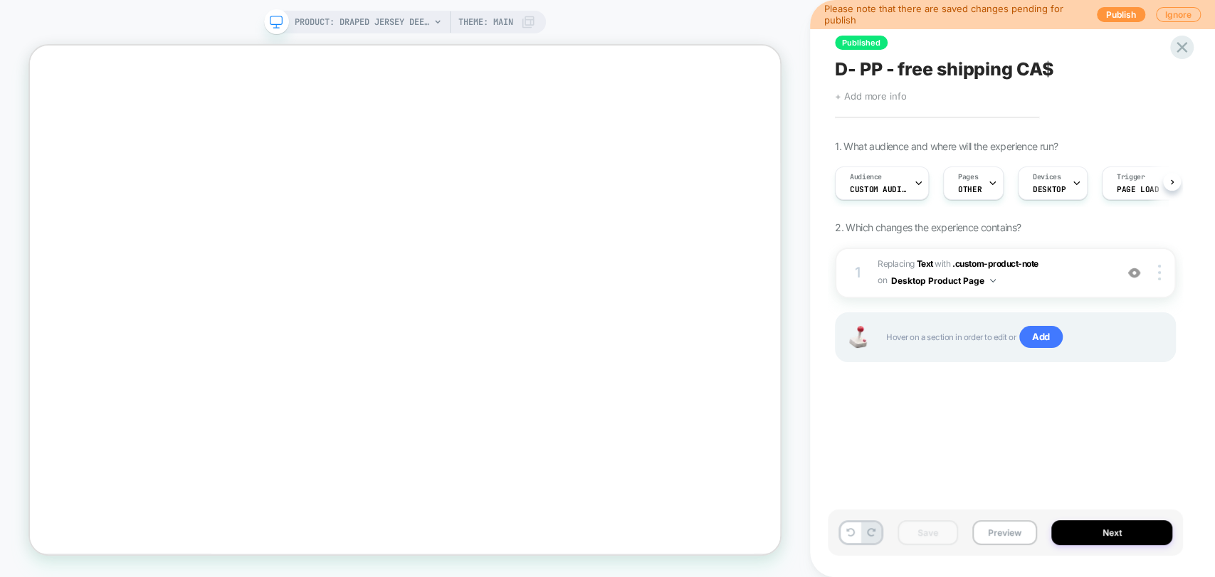
click at [880, 93] on span "+ Add more info" at bounding box center [870, 95] width 71 height 11
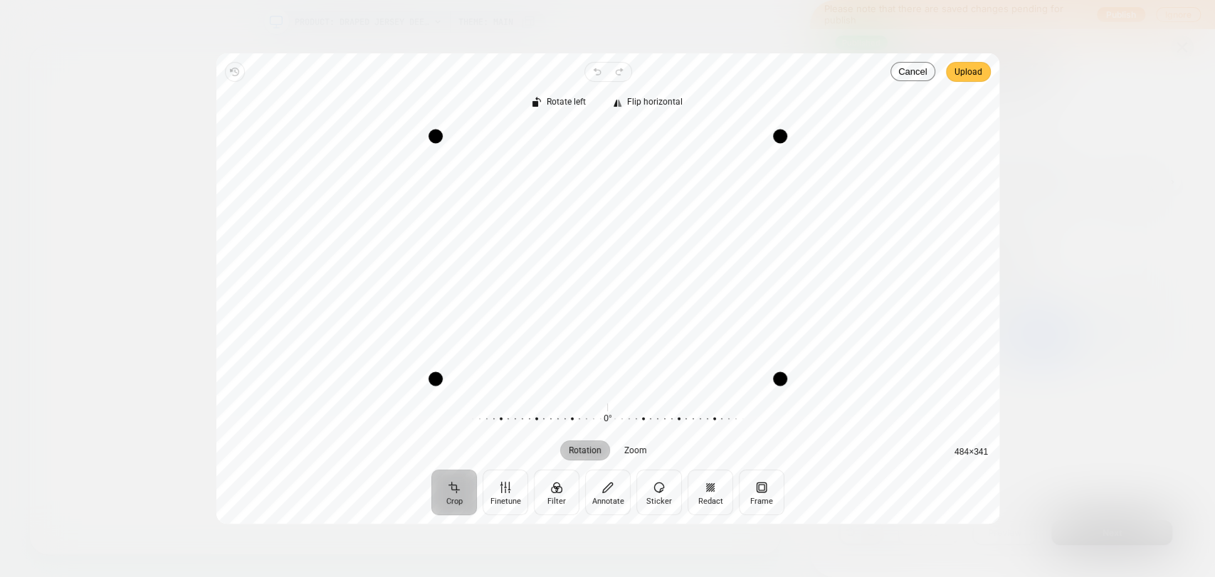
click at [963, 70] on span "Upload" at bounding box center [968, 71] width 28 height 17
click at [978, 75] on span "Upload" at bounding box center [968, 71] width 28 height 17
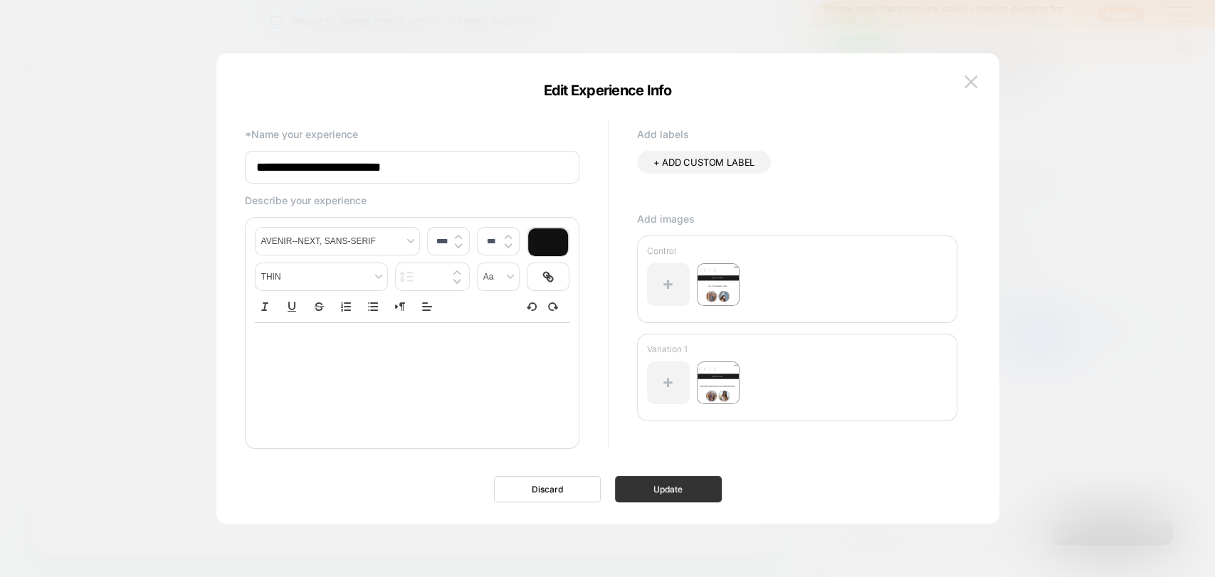
click at [689, 495] on button "Update" at bounding box center [668, 489] width 107 height 26
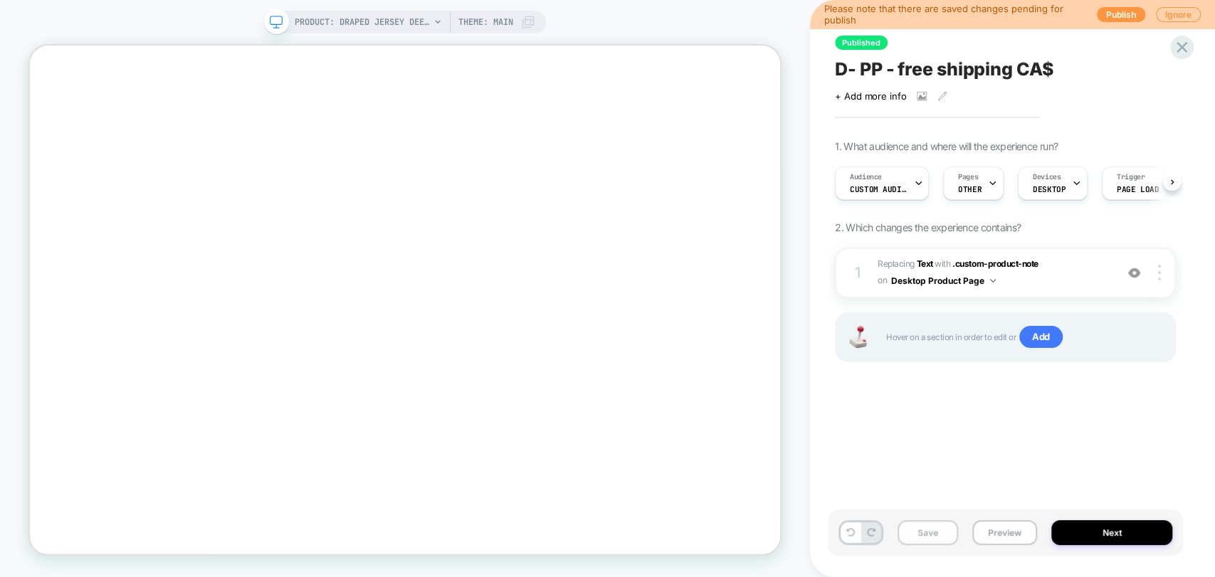
click at [928, 534] on button "Save" at bounding box center [927, 532] width 60 height 25
click at [942, 71] on span "D- PP - free shipping CA$" at bounding box center [944, 68] width 218 height 21
click at [1011, 534] on button "Preview" at bounding box center [1004, 532] width 65 height 25
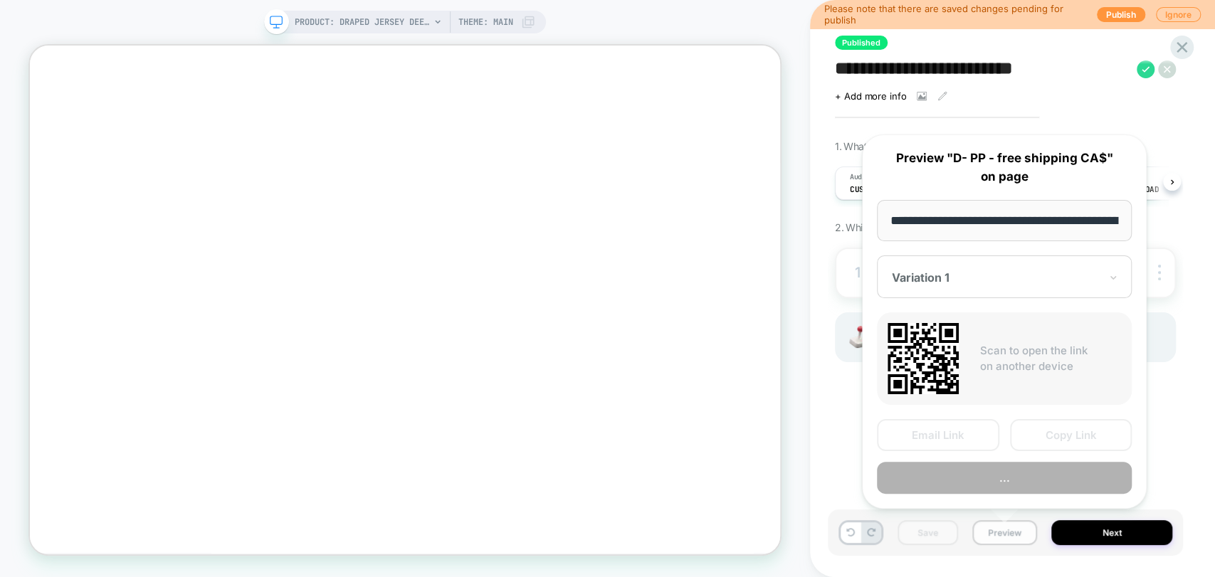
scroll to position [0, 213]
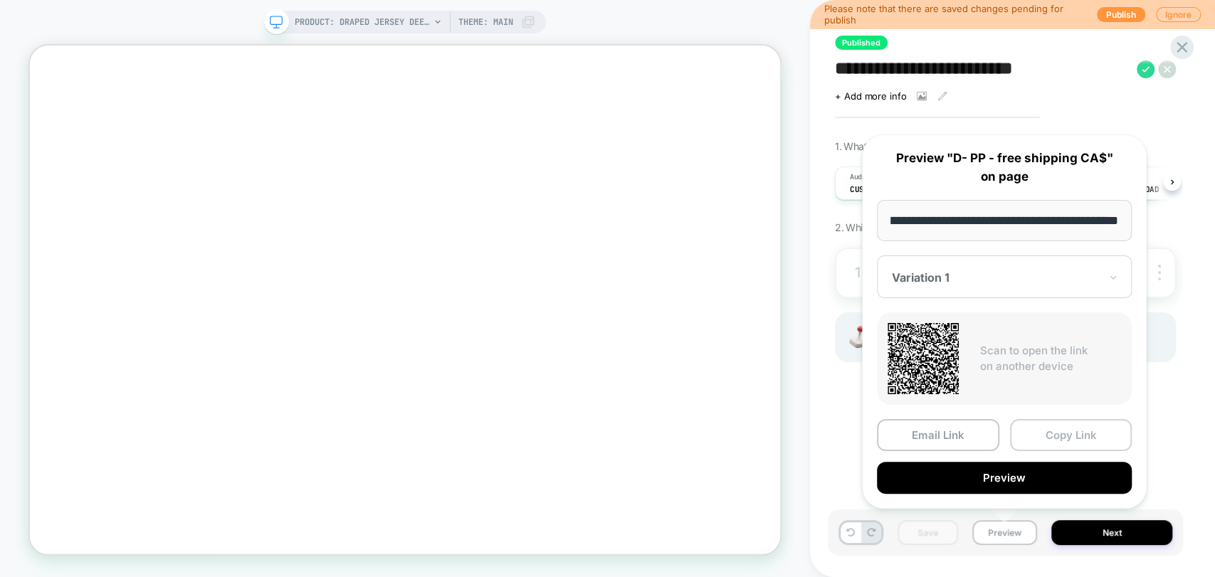
click at [1049, 429] on button "Copy Link" at bounding box center [1071, 435] width 122 height 32
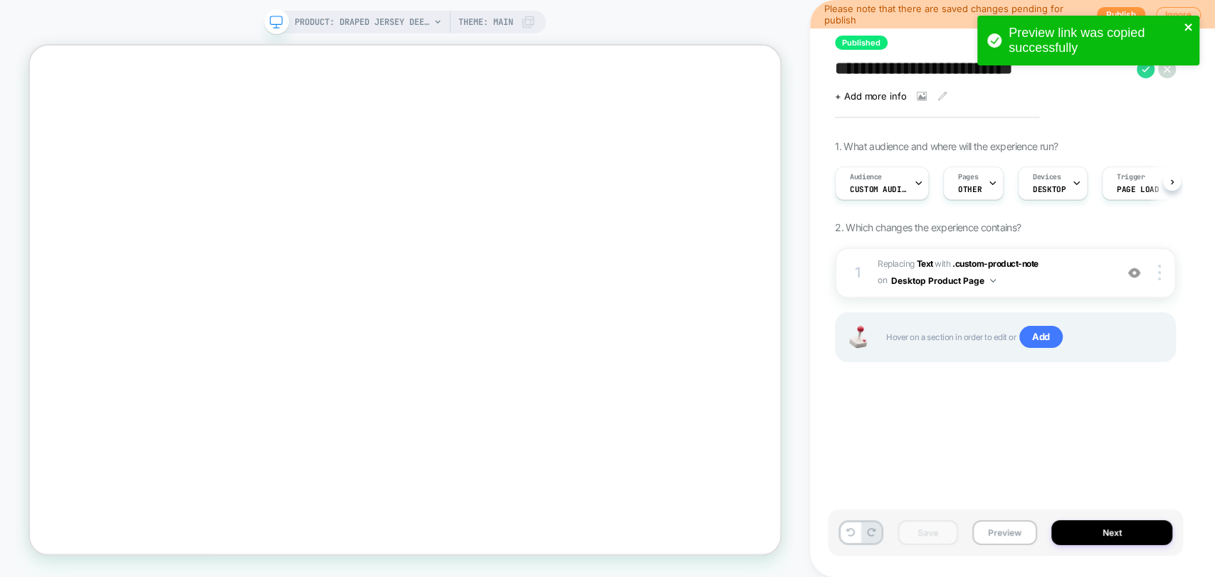
click at [1188, 28] on icon "close" at bounding box center [1187, 26] width 7 height 7
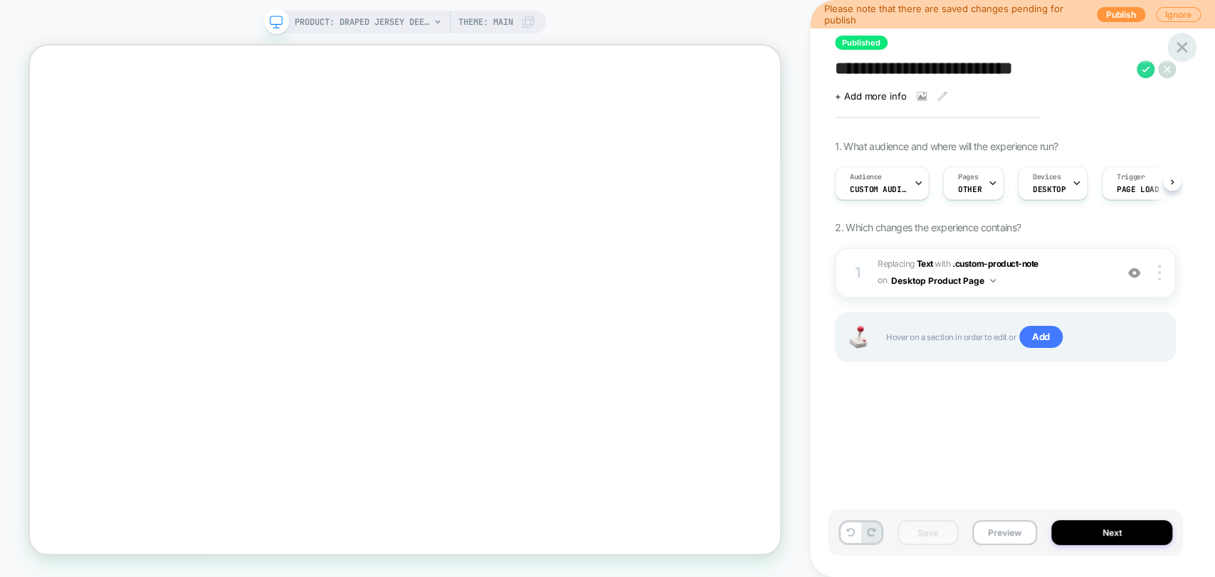
click at [1180, 46] on icon at bounding box center [1181, 47] width 11 height 11
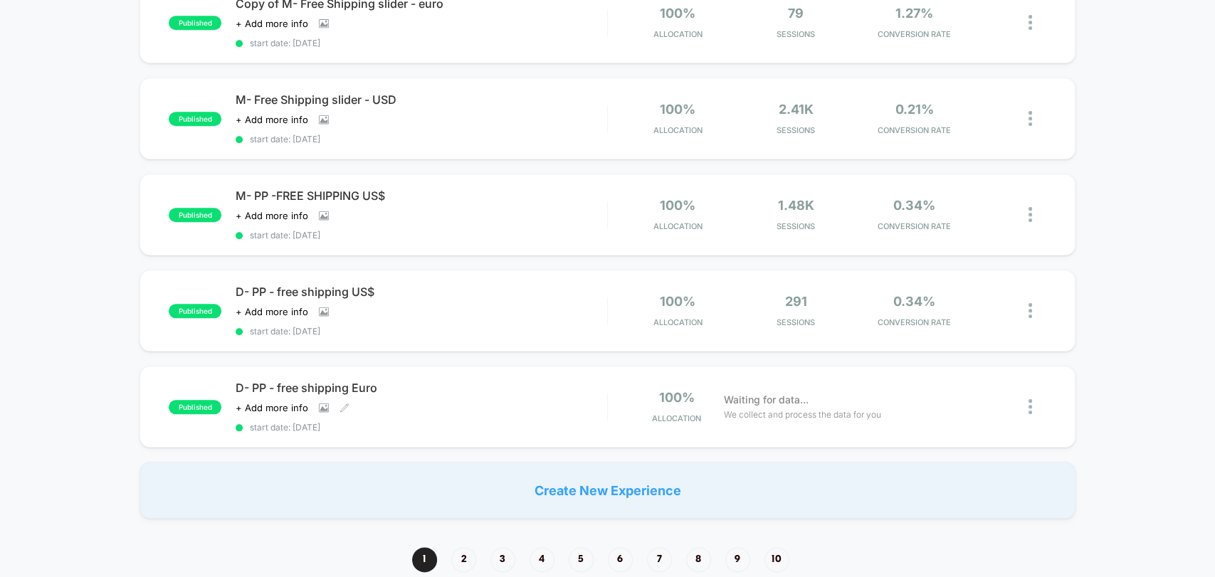
scroll to position [1027, 0]
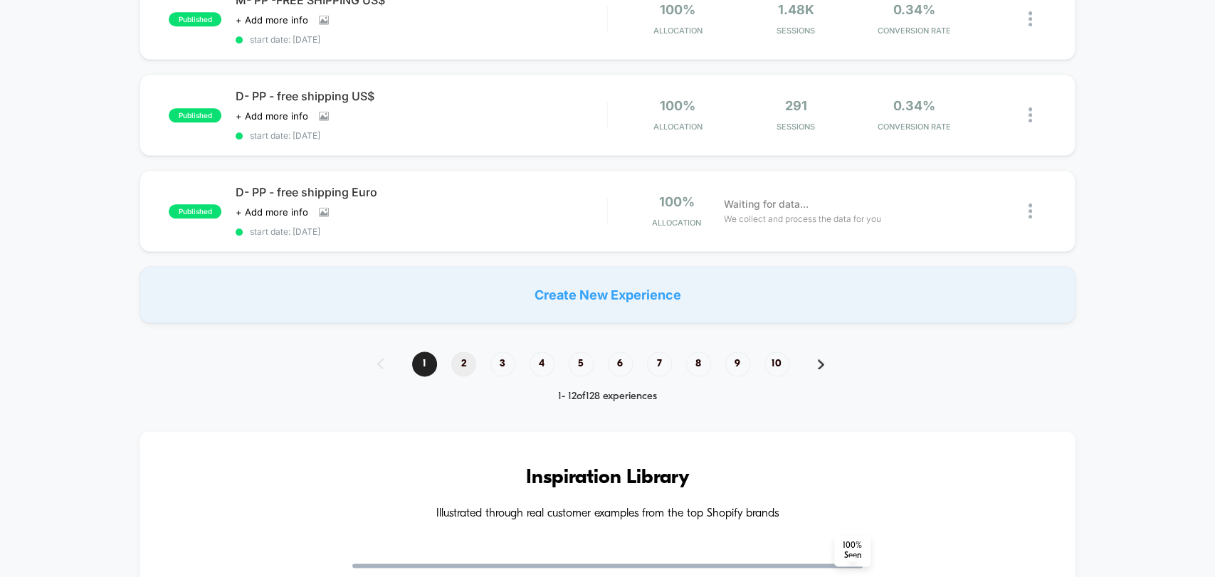
click at [465, 352] on span "2" at bounding box center [463, 364] width 25 height 25
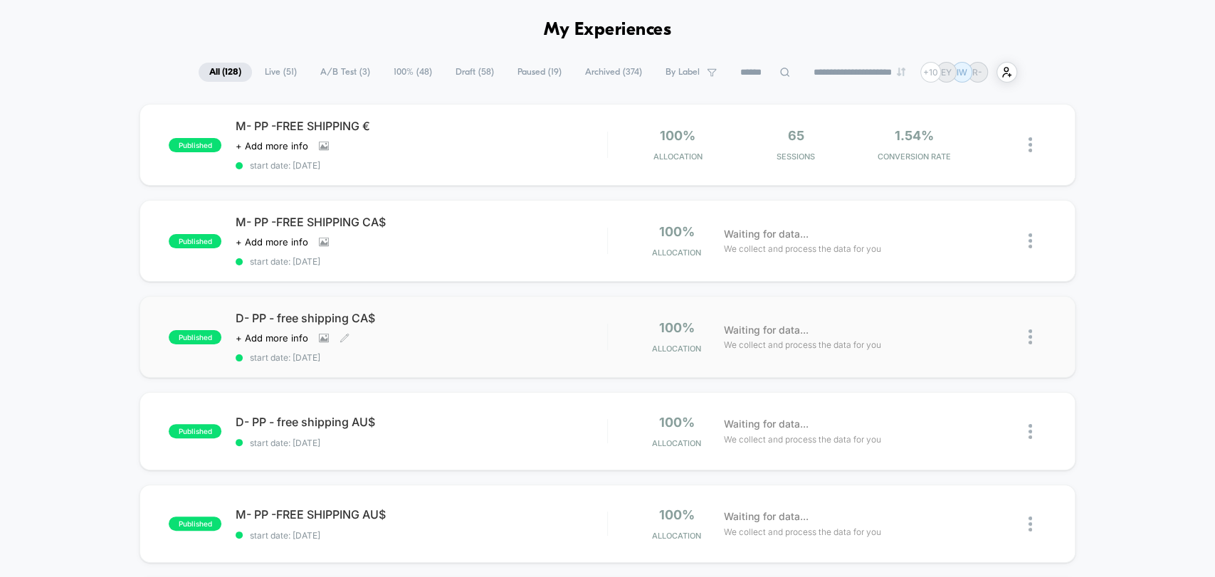
scroll to position [79, 0]
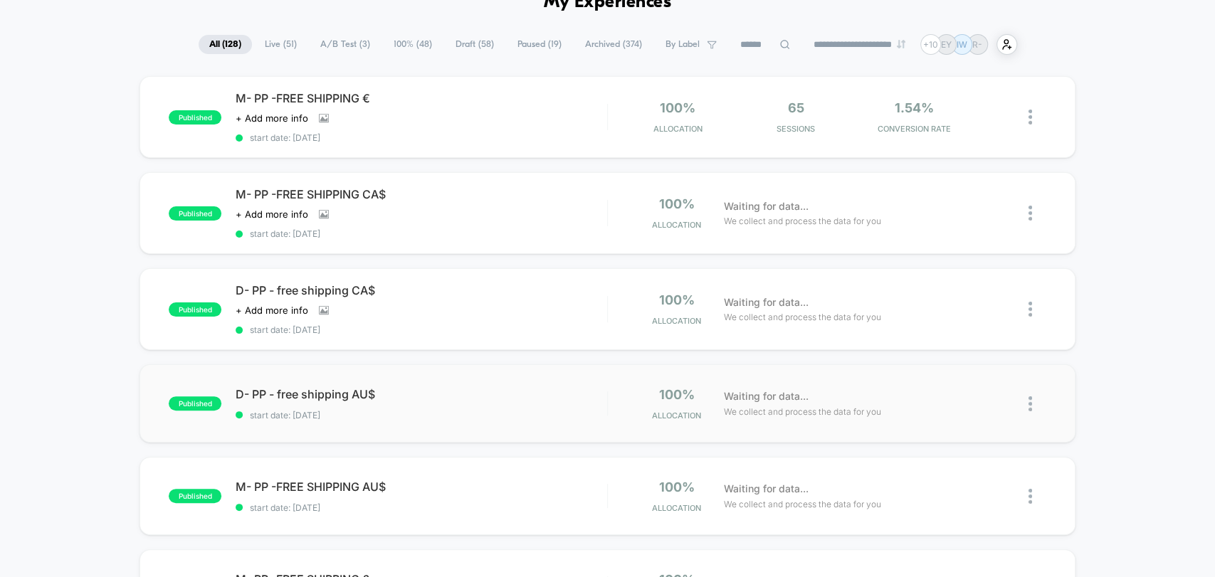
click at [365, 417] on div "published D- PP - free shipping AU$ start date: [DATE] 100% Allocation Waiting …" at bounding box center [606, 403] width 935 height 78
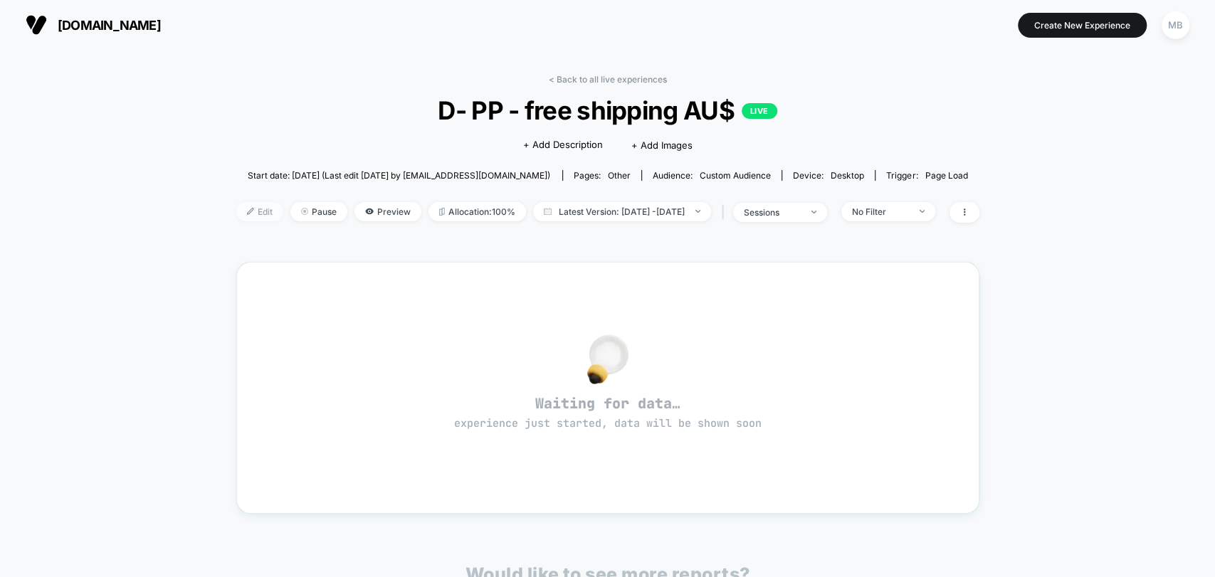
click at [236, 210] on span "Edit" at bounding box center [259, 211] width 47 height 19
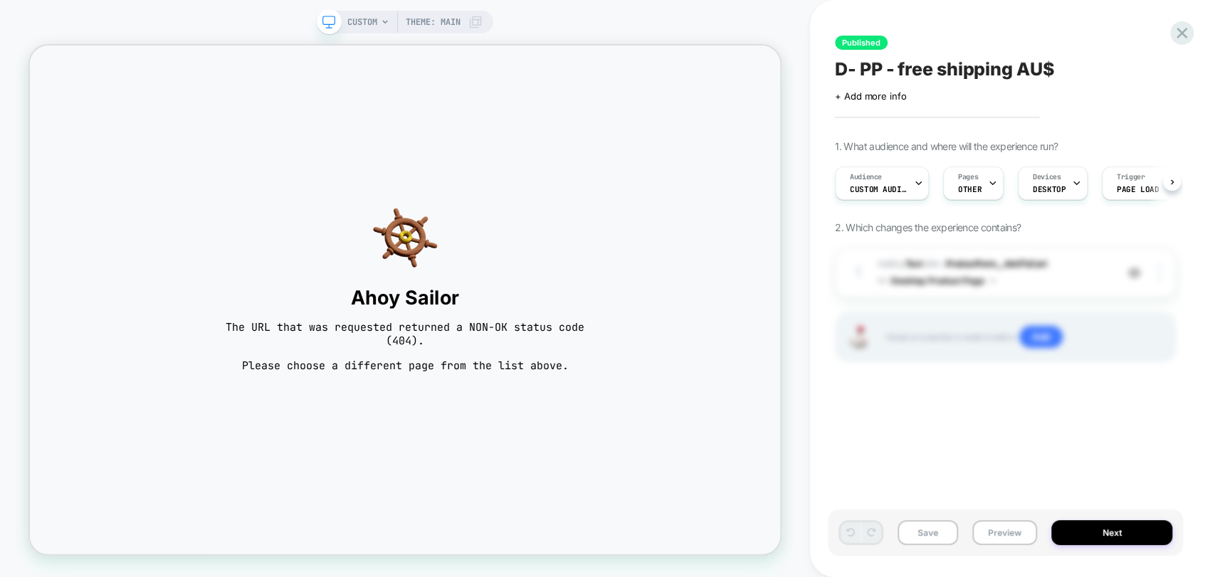
click at [367, 21] on span "CUSTOM" at bounding box center [362, 22] width 30 height 23
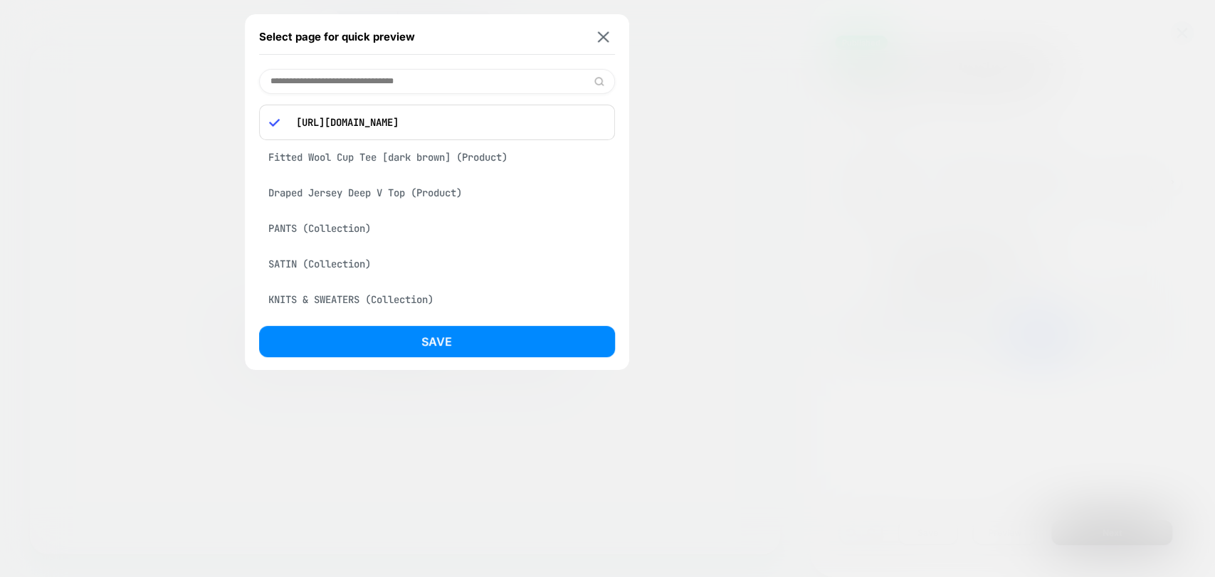
click at [407, 154] on div "Fitted Wool Cup Tee [dark brown] (Product)" at bounding box center [437, 157] width 356 height 27
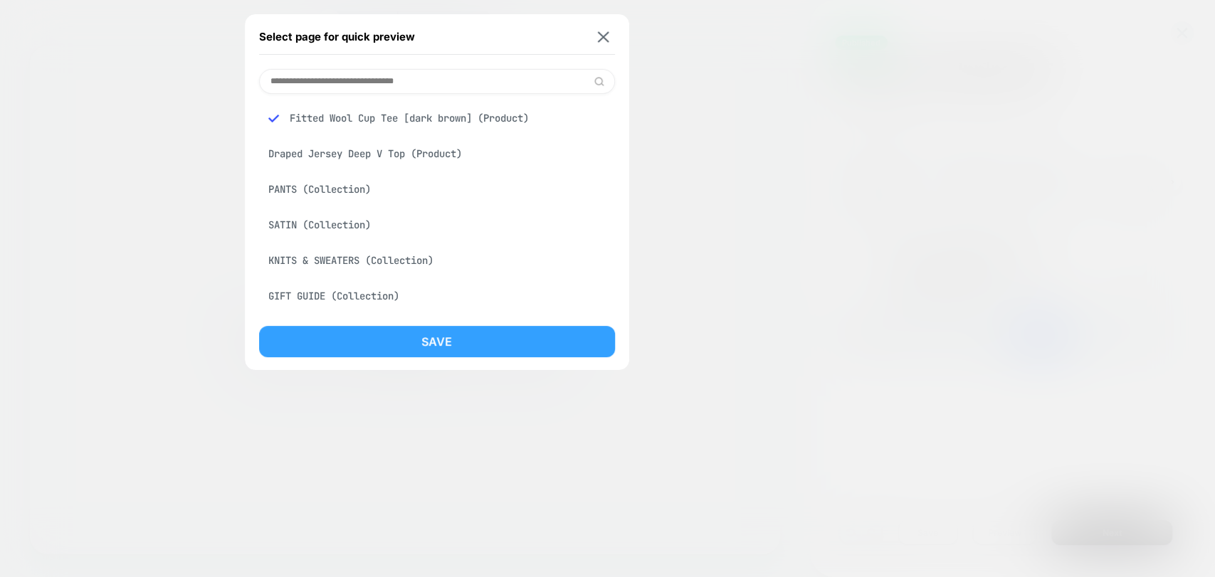
click at [421, 342] on button "Save" at bounding box center [437, 341] width 356 height 31
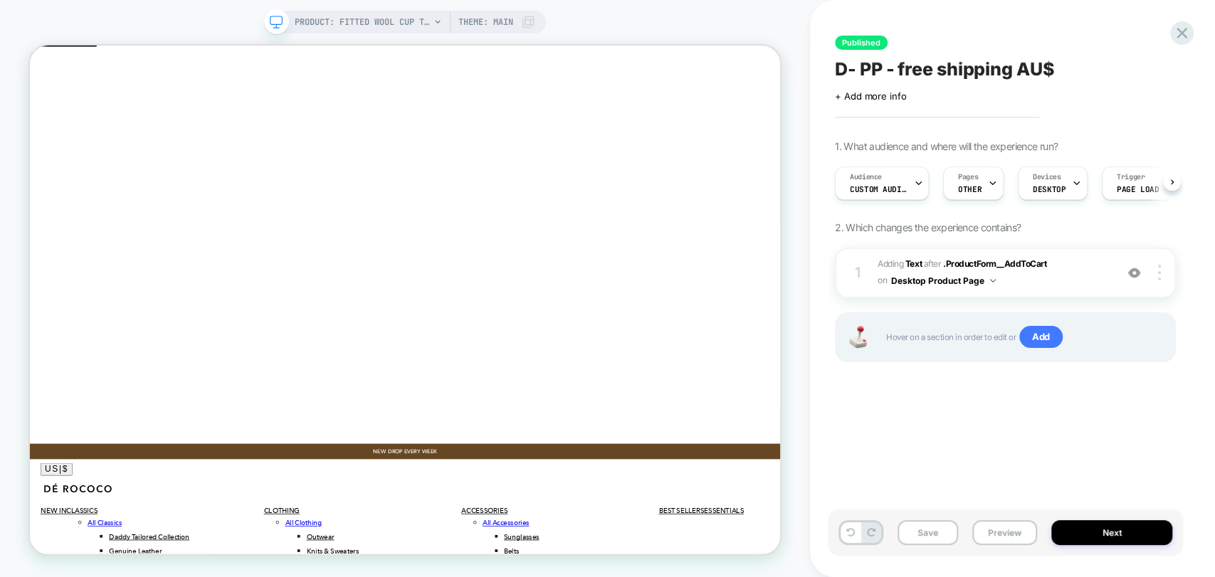
scroll to position [0, 1]
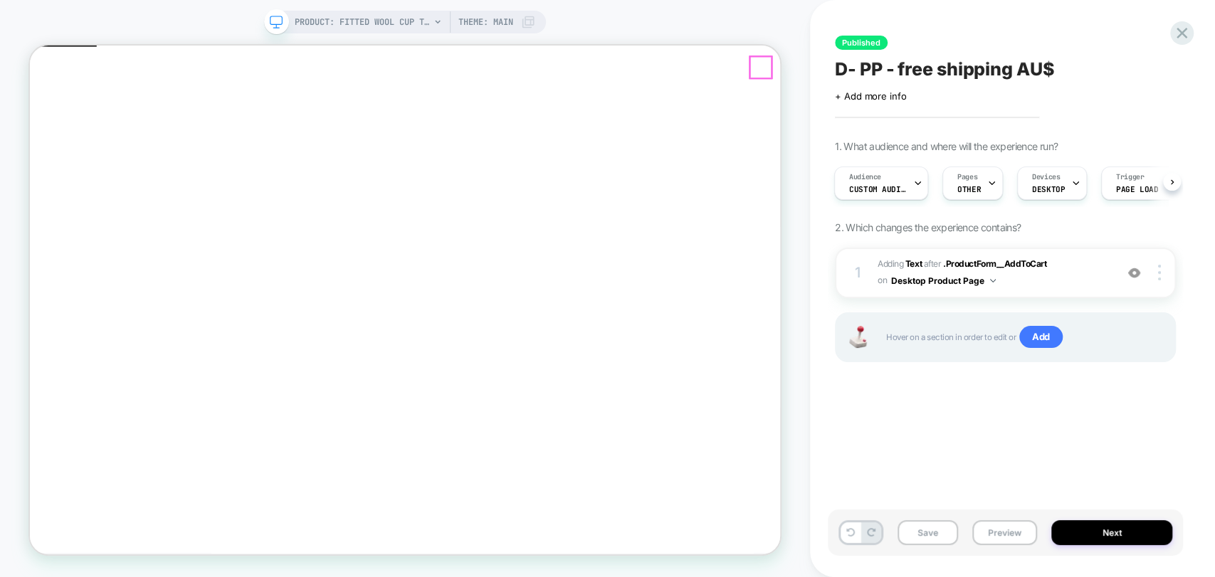
click button "Close"
click at [1159, 280] on div "1 #_loomi_addon_1732023547588_dup1738499725_dup1739897531_dup1746690709_dup1746…" at bounding box center [1005, 273] width 341 height 51
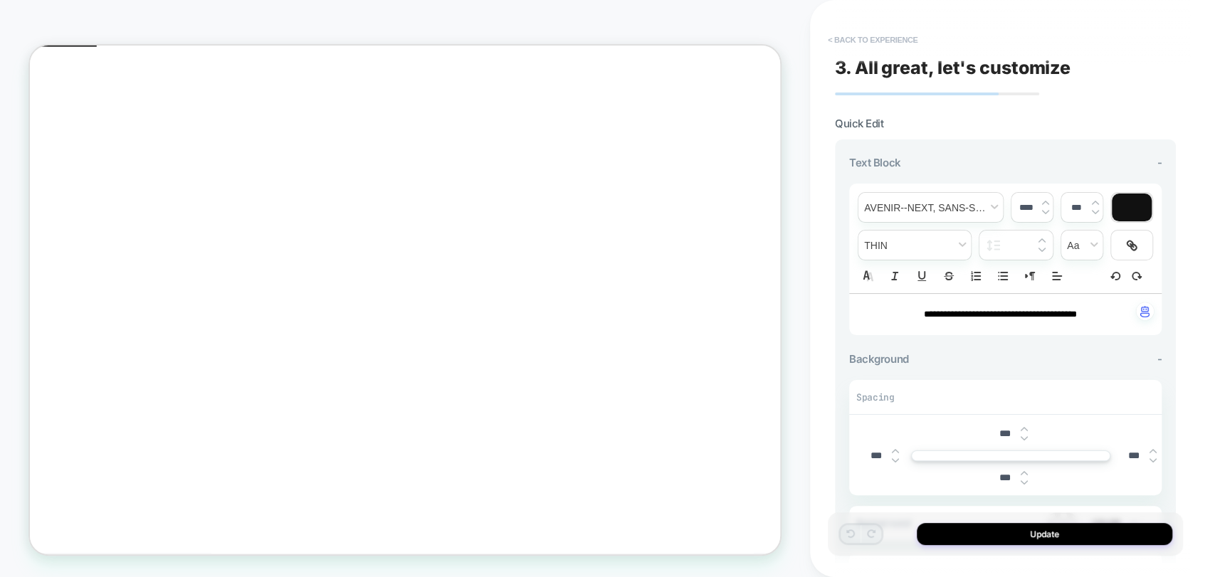
click at [862, 41] on button "< Back to experience" at bounding box center [872, 39] width 104 height 23
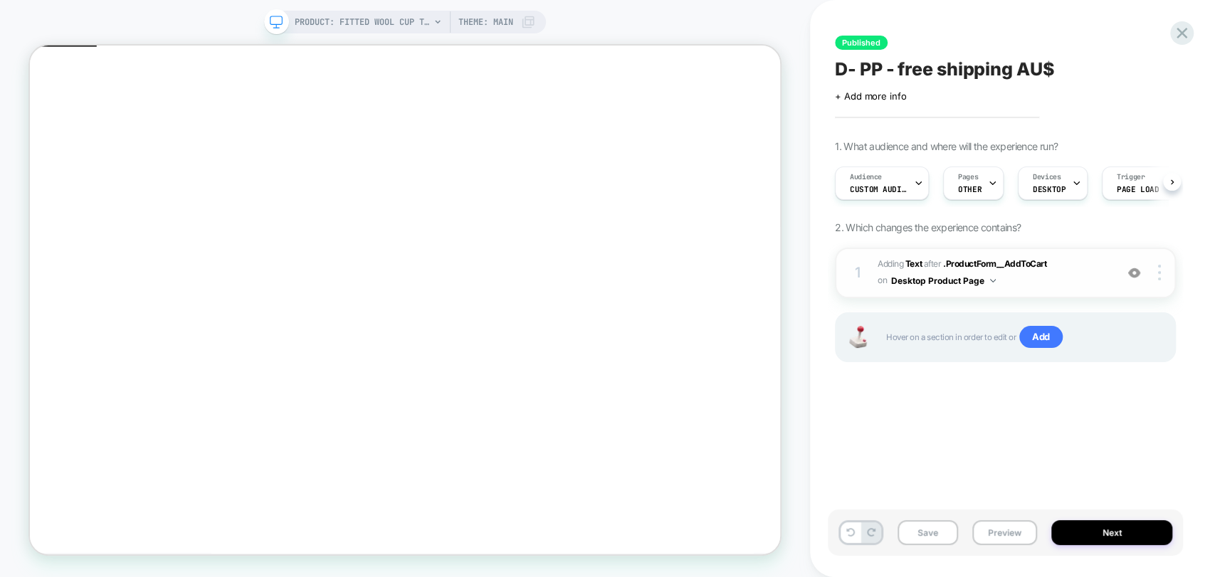
scroll to position [0, 0]
click at [1161, 270] on div at bounding box center [1161, 273] width 27 height 16
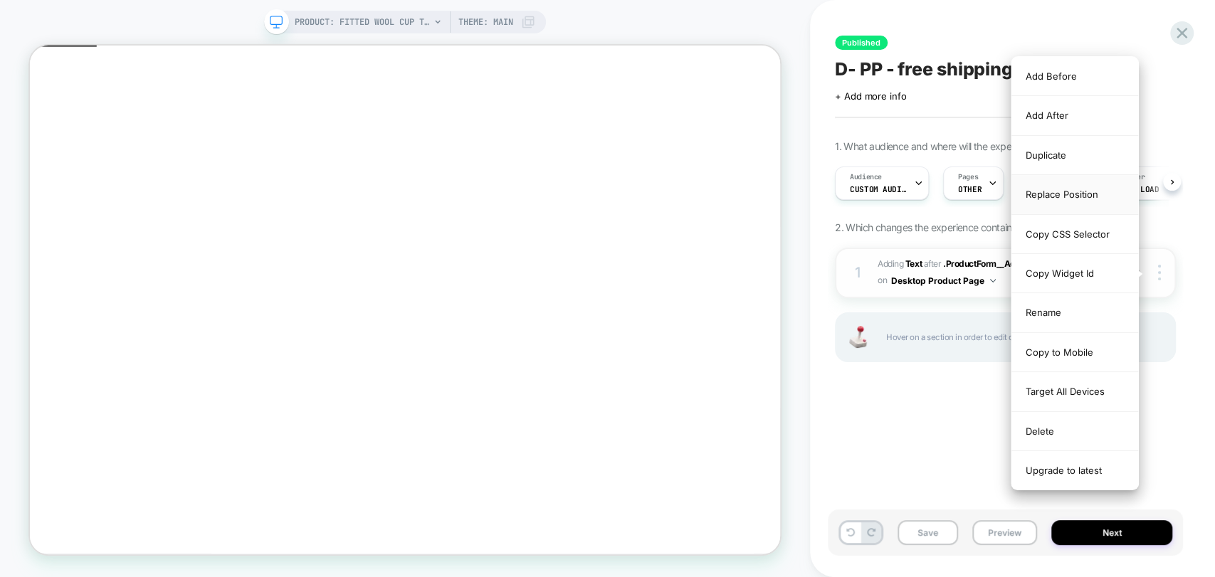
click at [1059, 193] on div "Replace Position" at bounding box center [1074, 194] width 127 height 39
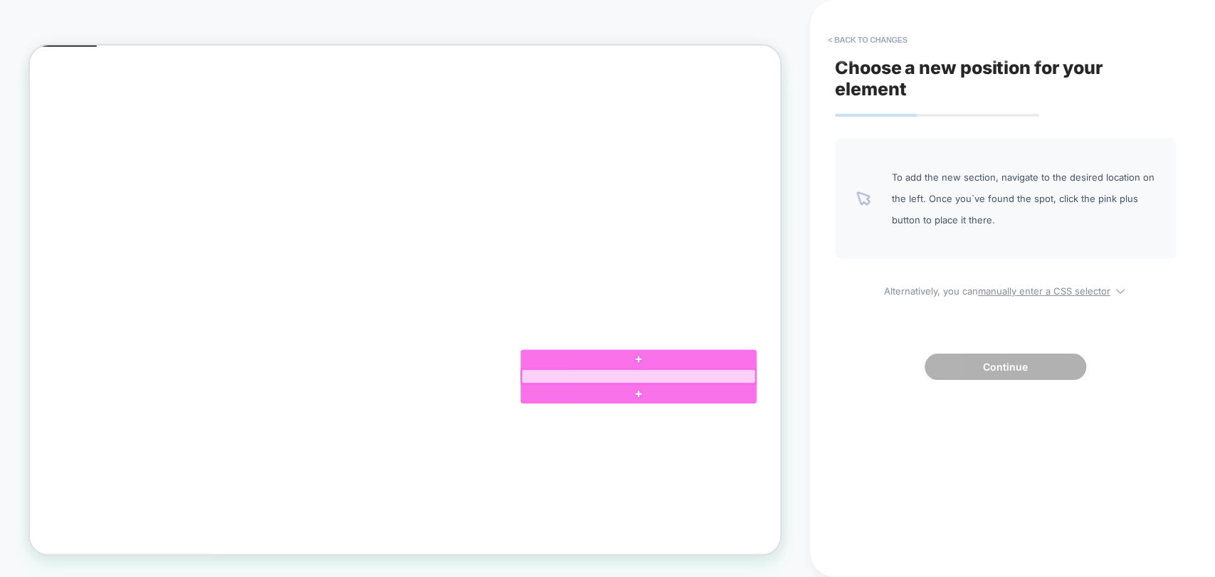
click div
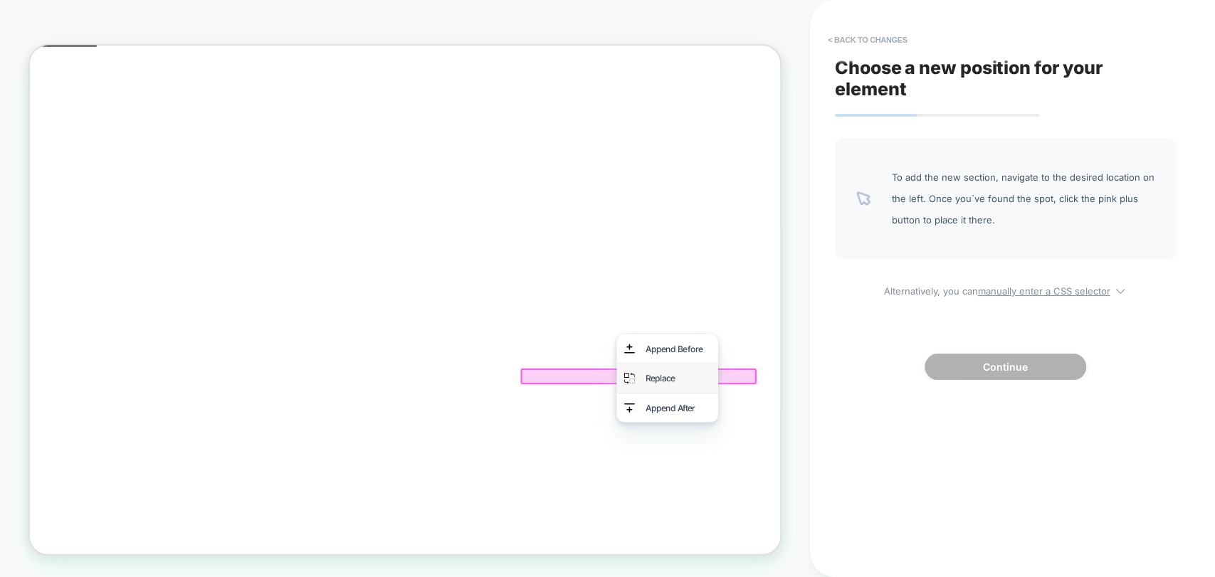
click div "Replace"
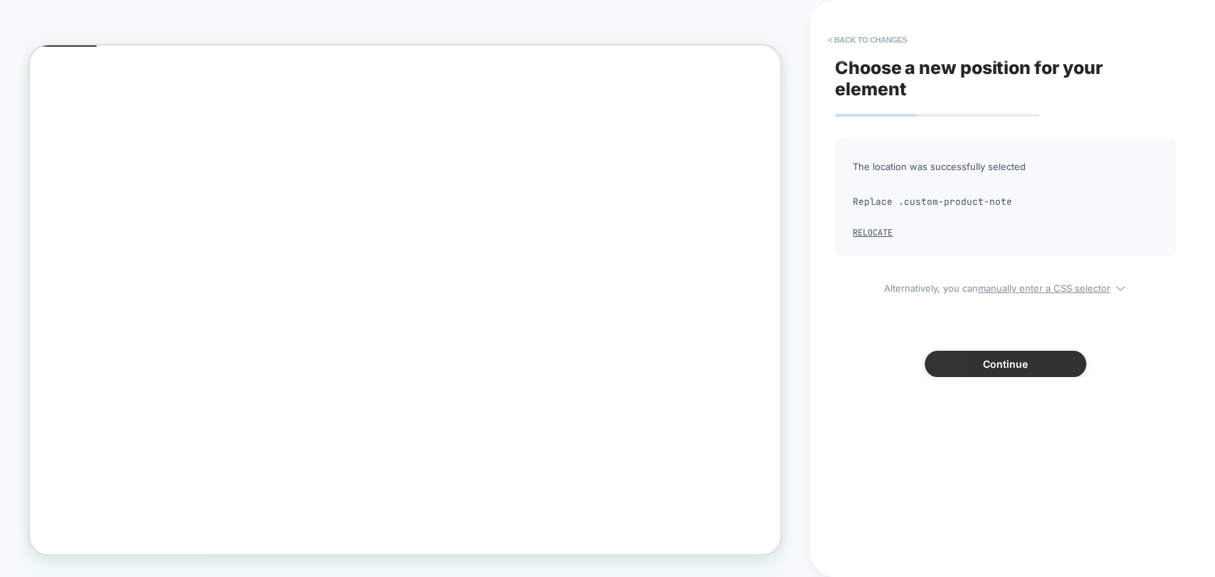
click at [1006, 369] on button "Continue" at bounding box center [1005, 364] width 162 height 26
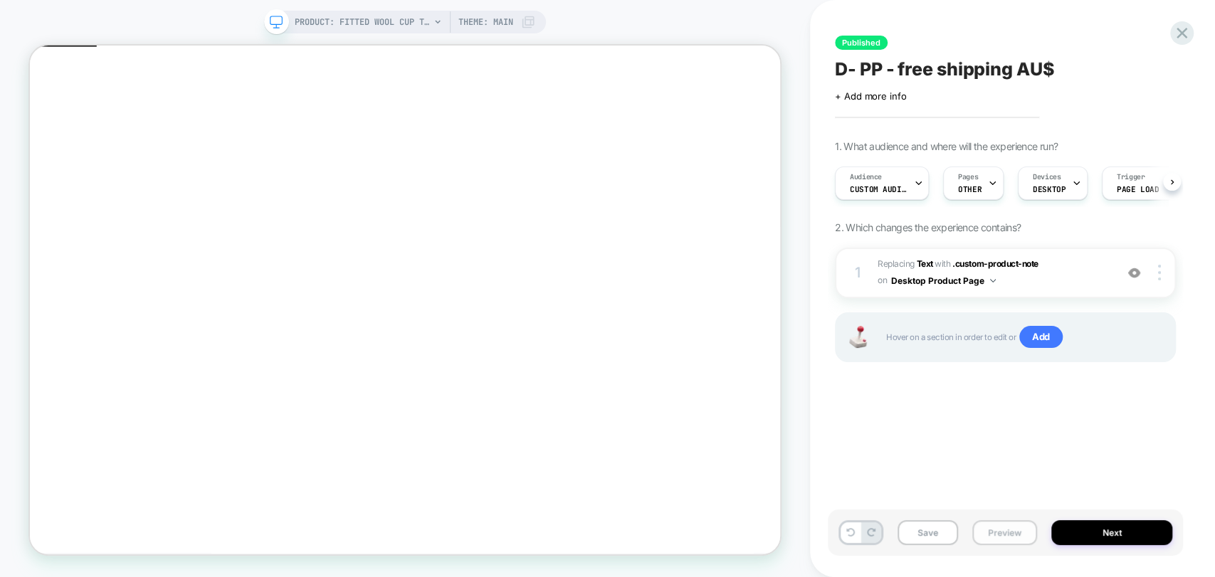
click at [989, 531] on button "Preview" at bounding box center [1004, 532] width 65 height 25
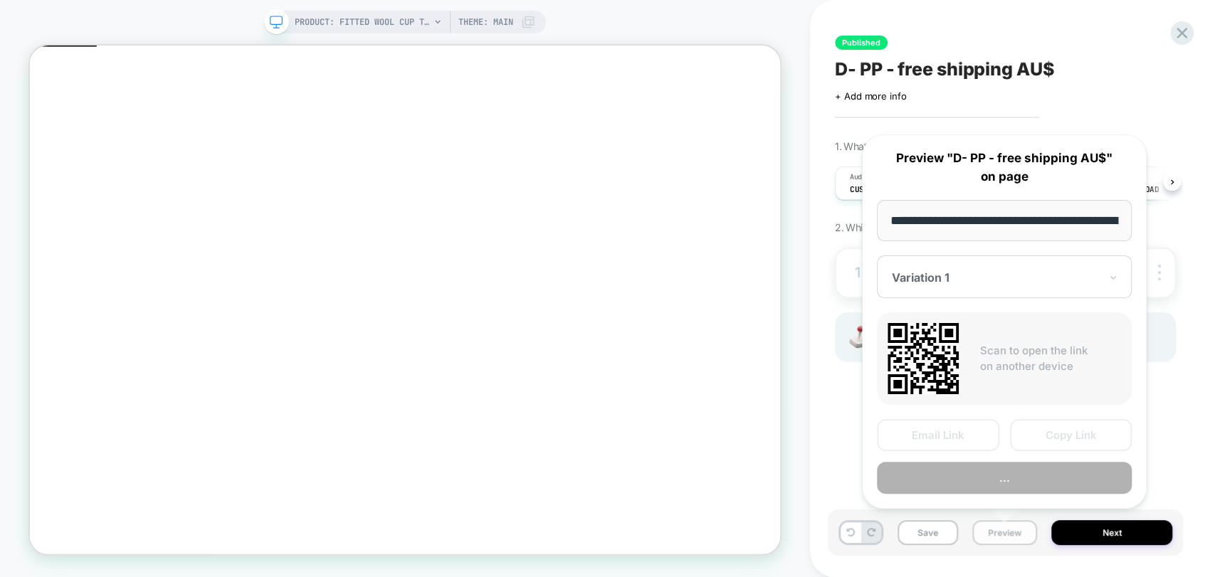
scroll to position [0, 243]
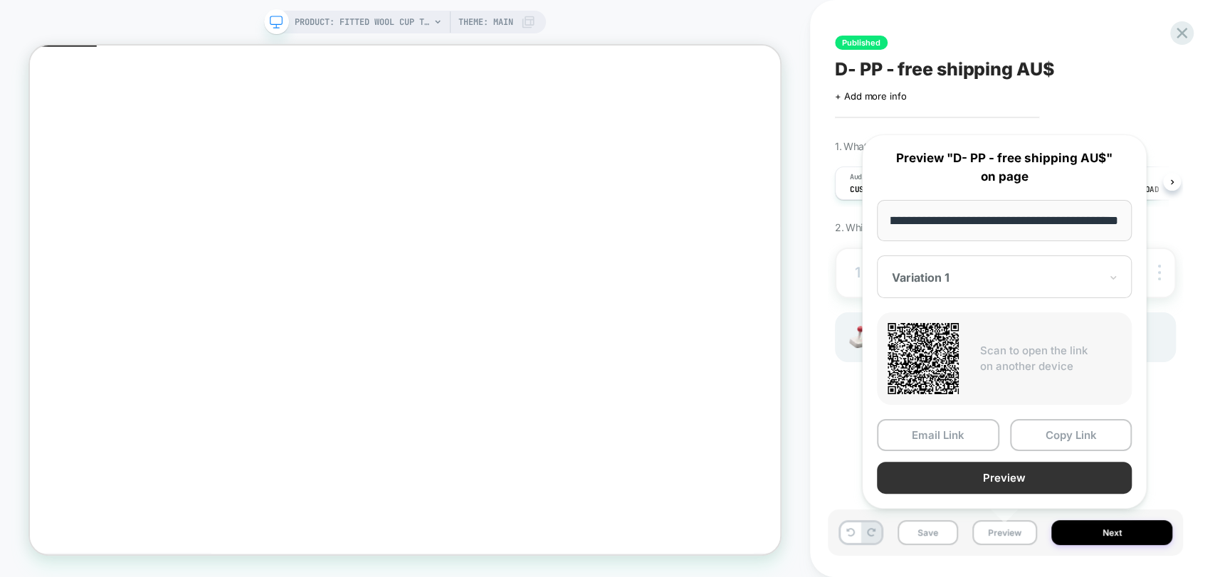
click at [1018, 481] on button "Preview" at bounding box center [1004, 478] width 255 height 32
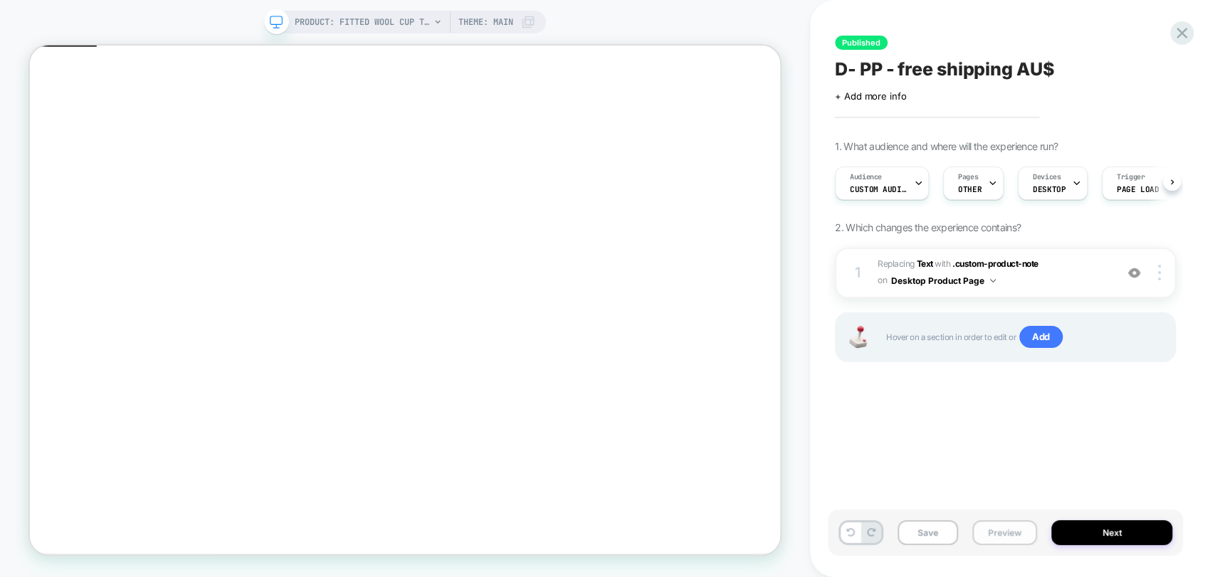
click at [1000, 538] on button "Preview" at bounding box center [1004, 532] width 65 height 25
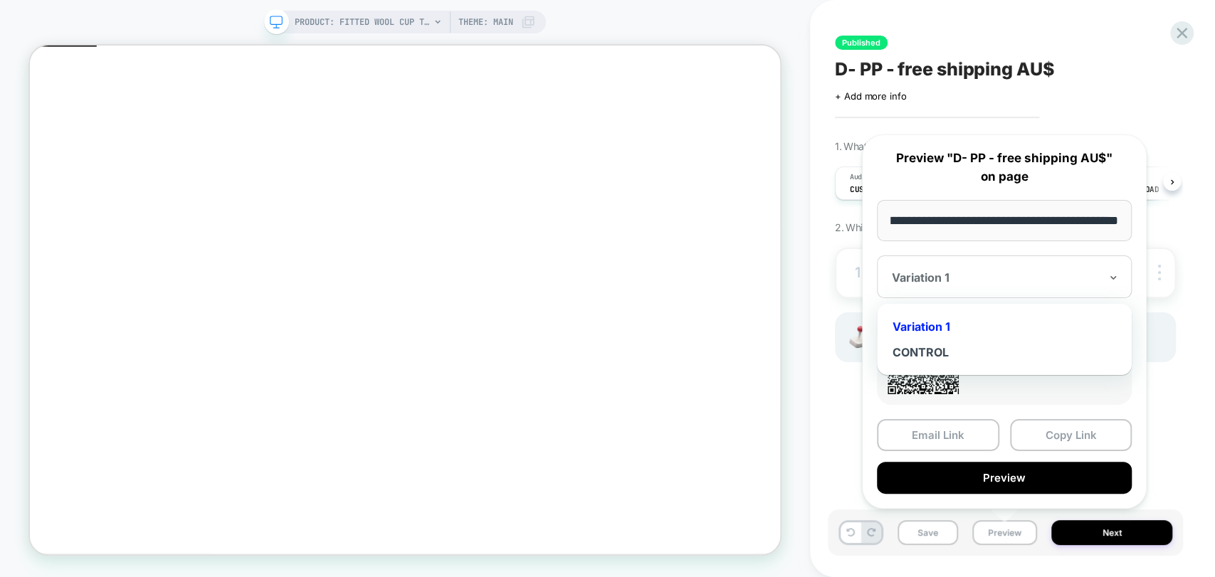
click at [1013, 276] on div at bounding box center [996, 277] width 208 height 14
click at [936, 351] on div "CONTROL" at bounding box center [1004, 352] width 241 height 26
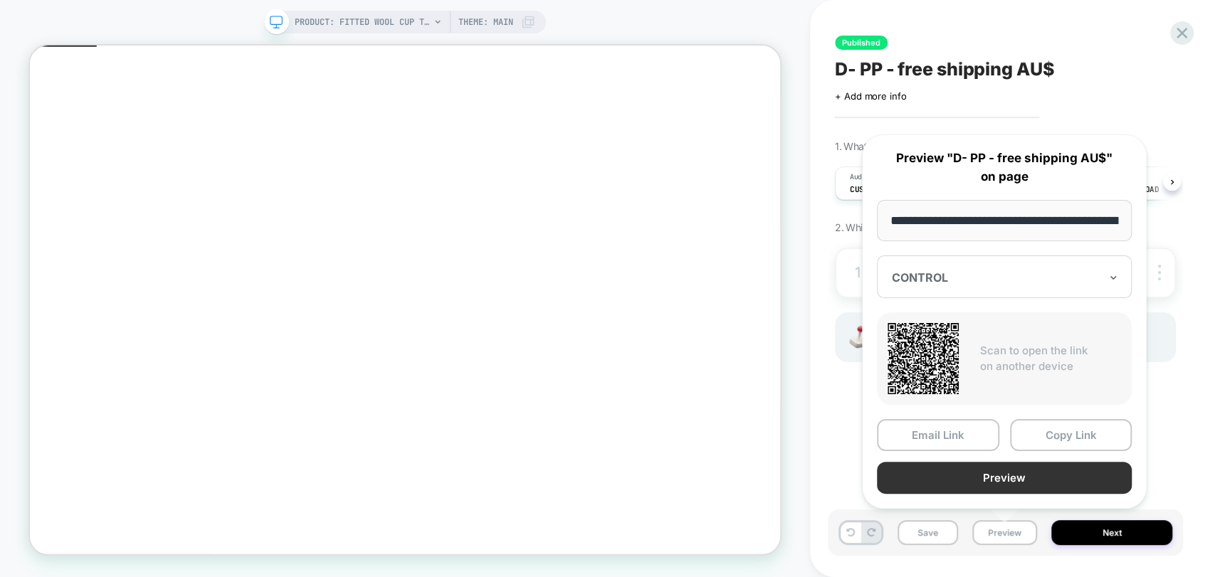
click at [1030, 482] on button "Preview" at bounding box center [1004, 478] width 255 height 32
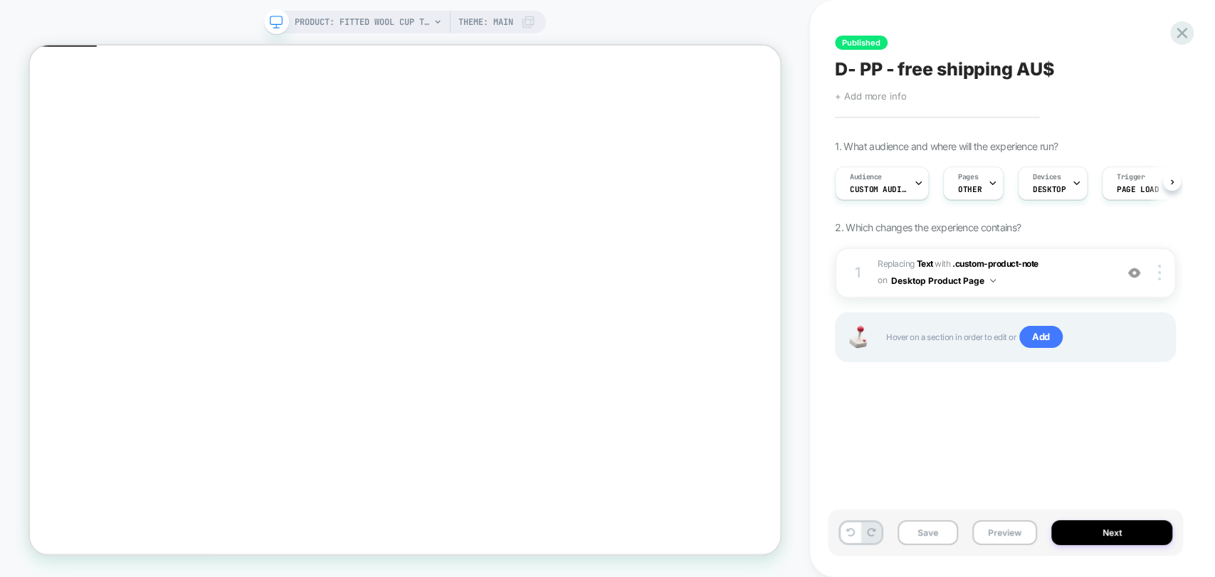
click at [874, 97] on span "+ Add more info" at bounding box center [870, 95] width 71 height 11
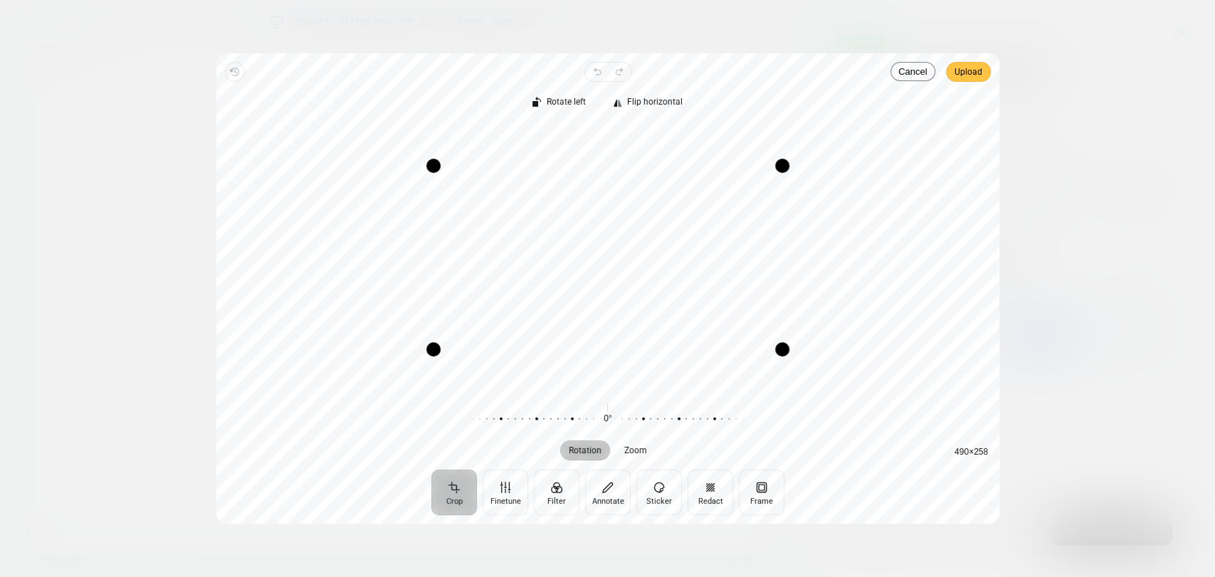
click at [972, 77] on span "Upload" at bounding box center [968, 71] width 28 height 17
click at [956, 77] on span "Upload" at bounding box center [968, 71] width 28 height 17
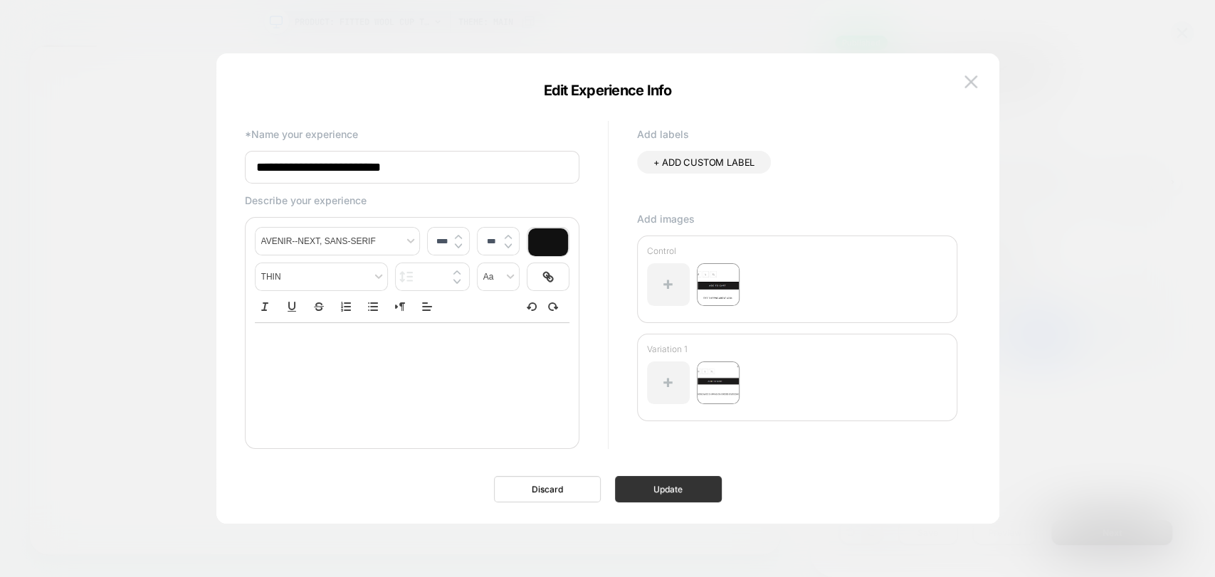
click at [672, 488] on button "Update" at bounding box center [668, 489] width 107 height 26
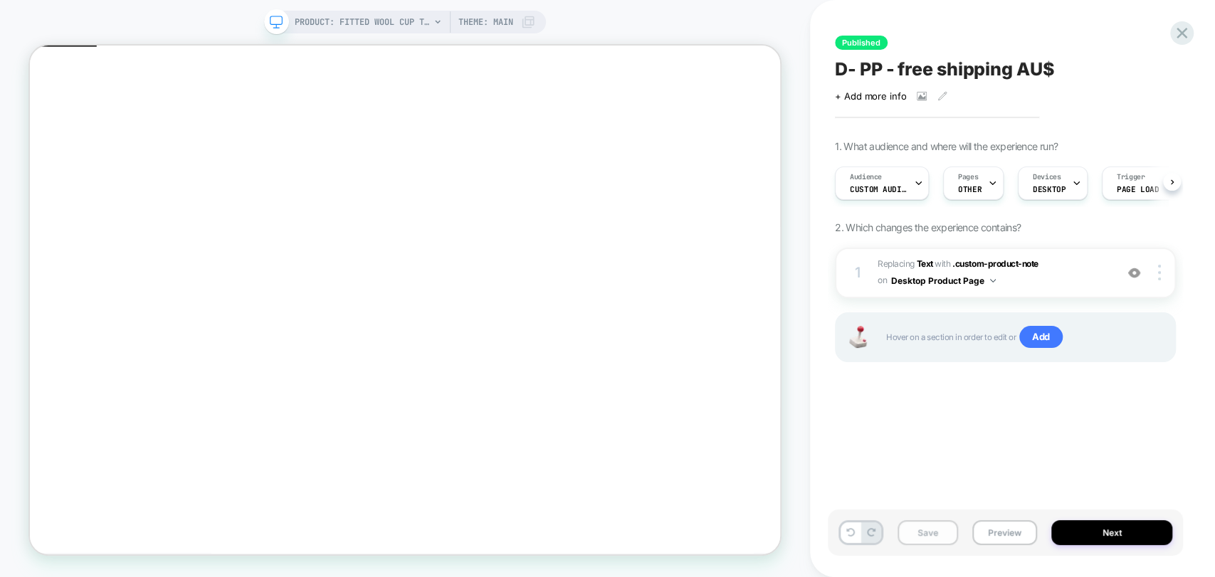
click at [909, 535] on button "Save" at bounding box center [927, 532] width 60 height 25
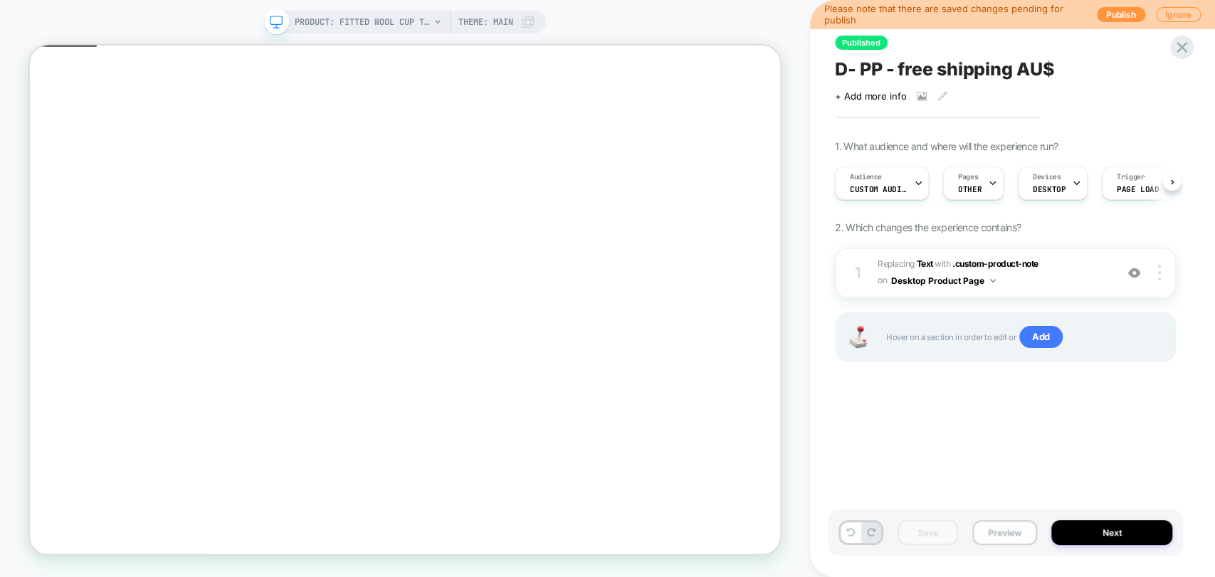
click at [990, 531] on button "Preview" at bounding box center [1004, 532] width 65 height 25
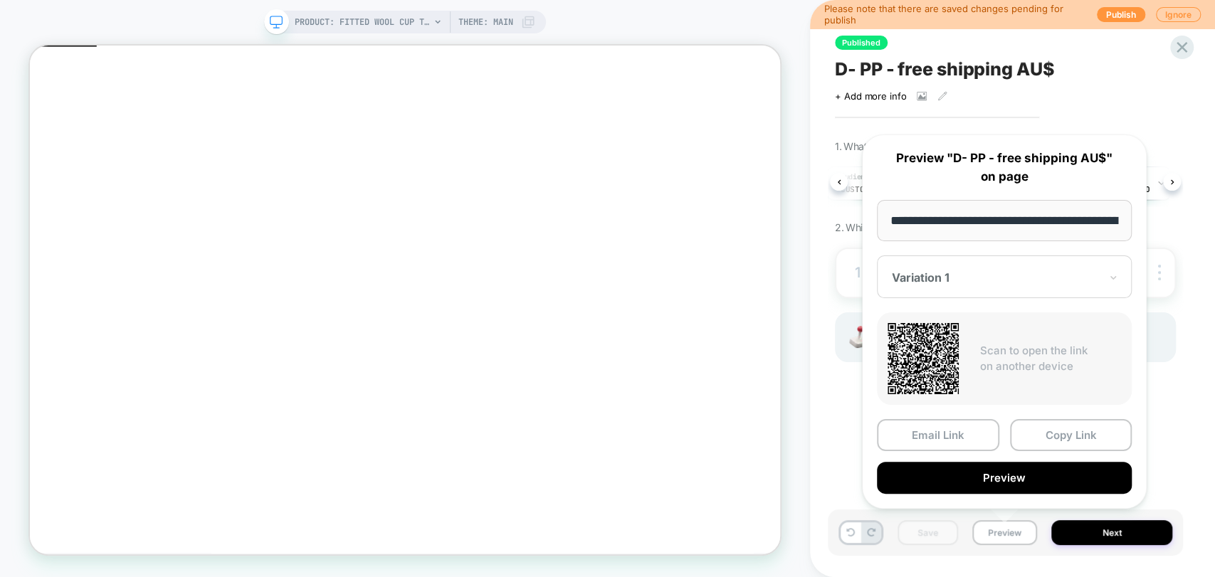
scroll to position [0, 13]
click at [1161, 453] on div "Published D- PP - free shipping AU$ Click to view images Click to edit experien…" at bounding box center [1005, 288] width 355 height 549
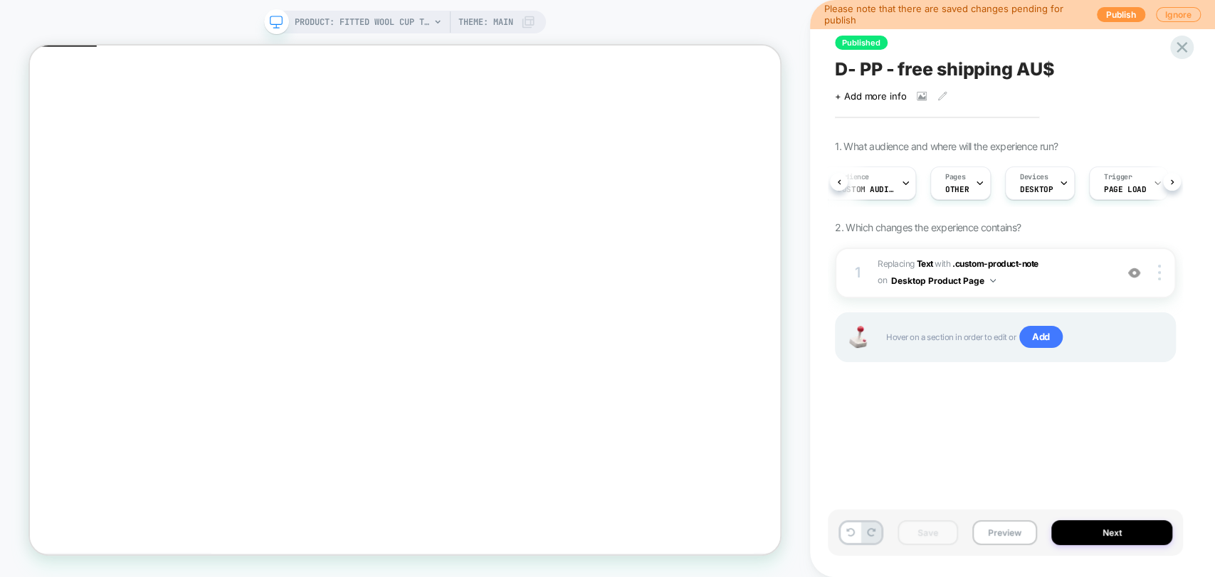
click at [936, 68] on span "D- PP - free shipping AU$" at bounding box center [944, 68] width 219 height 21
click at [997, 532] on button "Preview" at bounding box center [1004, 532] width 65 height 25
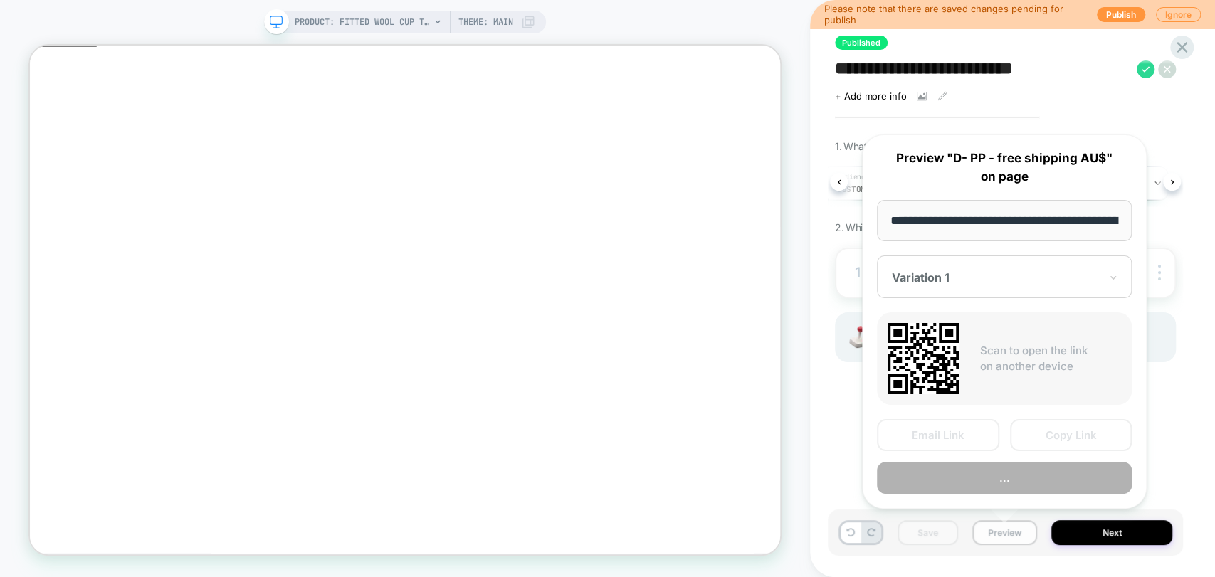
scroll to position [0, 243]
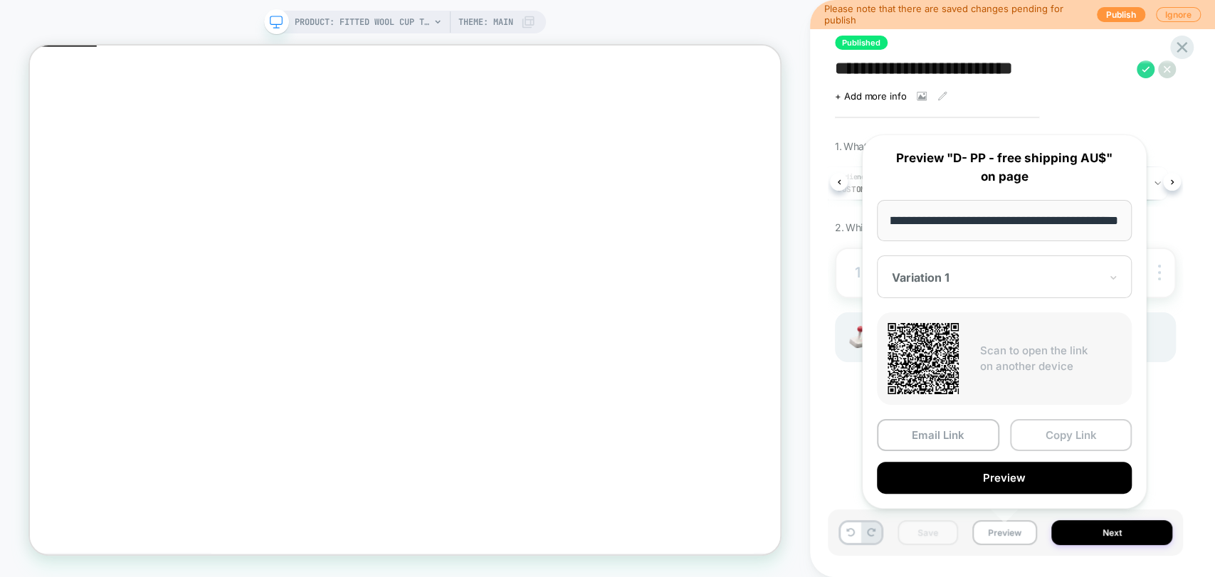
click at [1072, 430] on button "Copy Link" at bounding box center [1071, 435] width 122 height 32
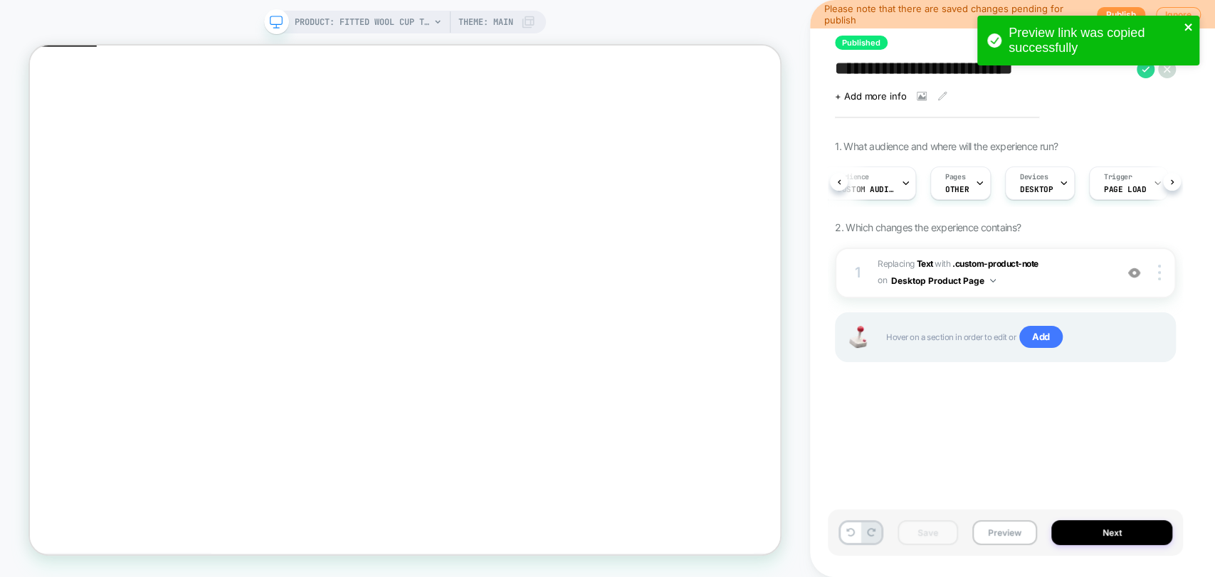
click at [1187, 30] on icon "close" at bounding box center [1188, 26] width 10 height 11
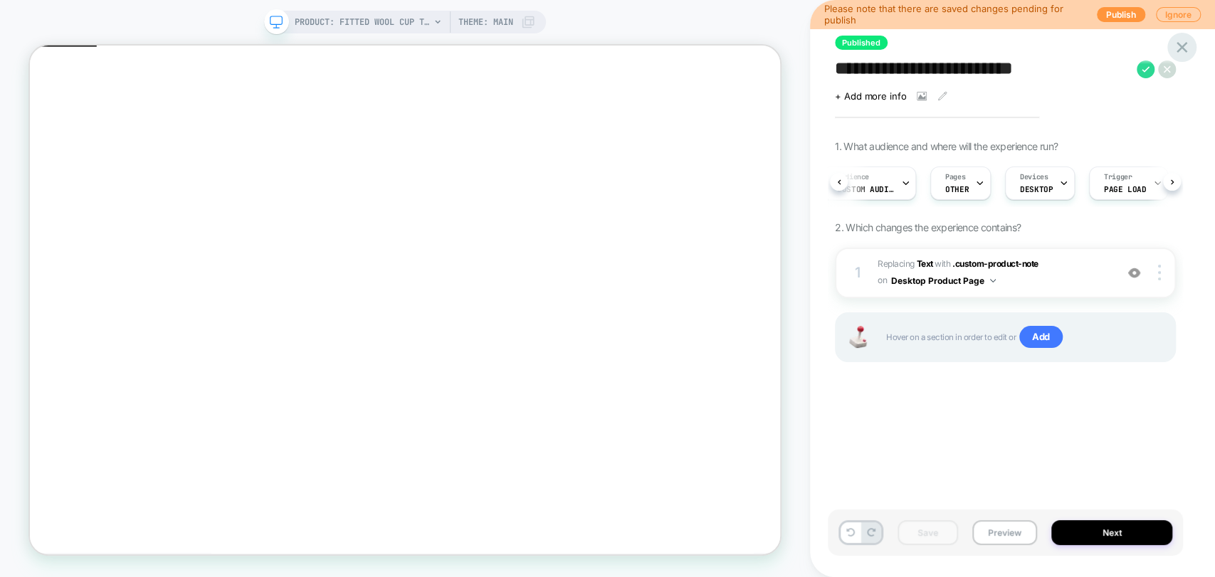
click at [1178, 48] on icon at bounding box center [1181, 47] width 19 height 19
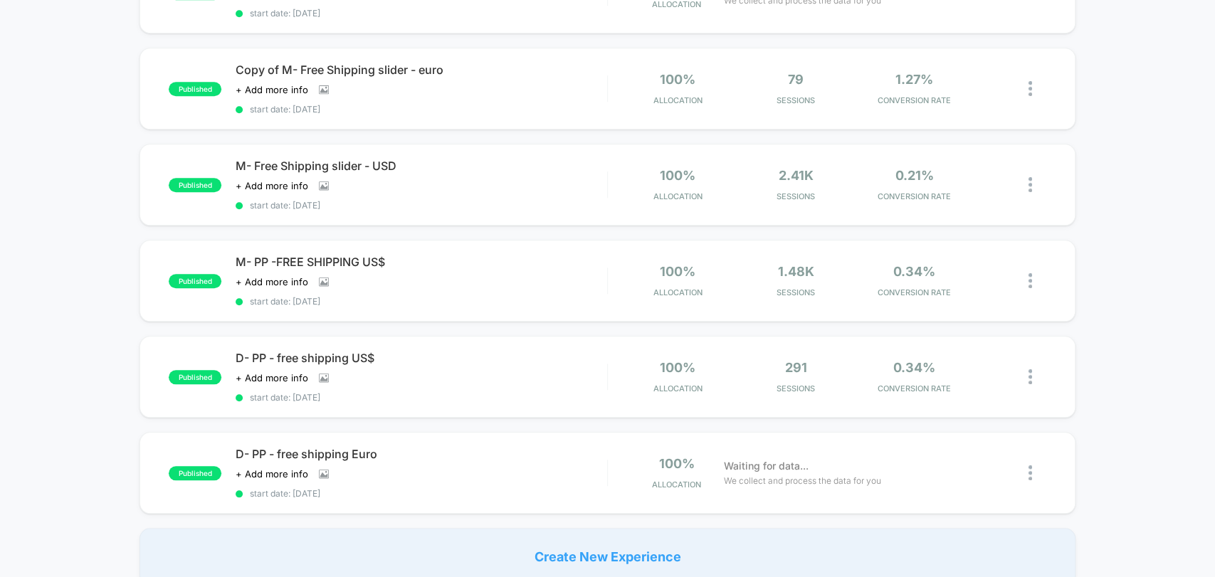
scroll to position [870, 0]
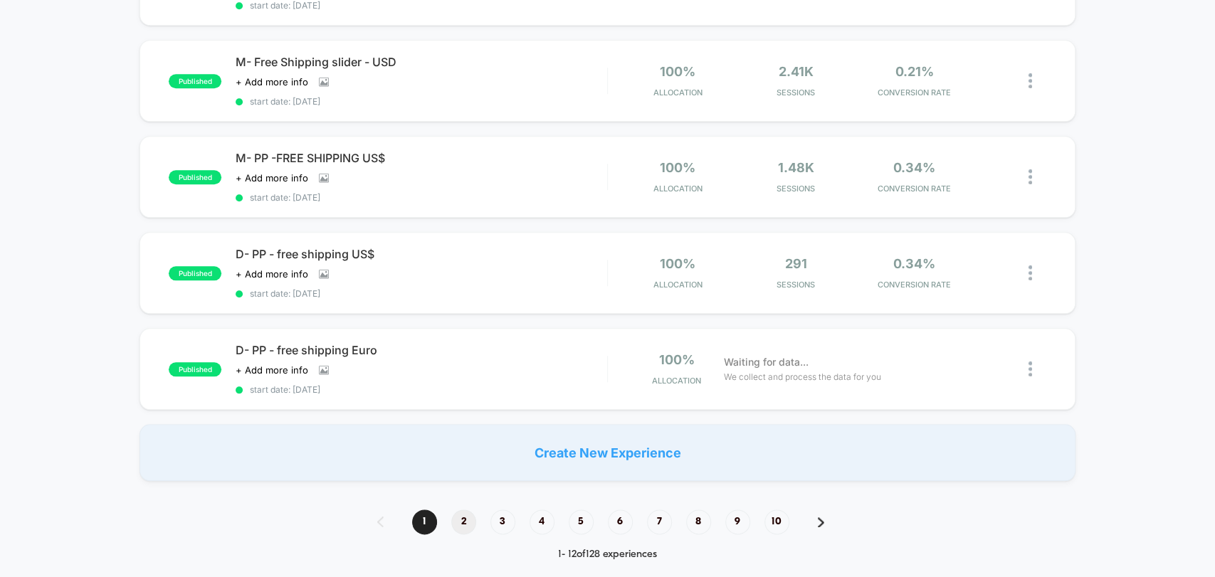
click at [469, 509] on span "2" at bounding box center [463, 521] width 25 height 25
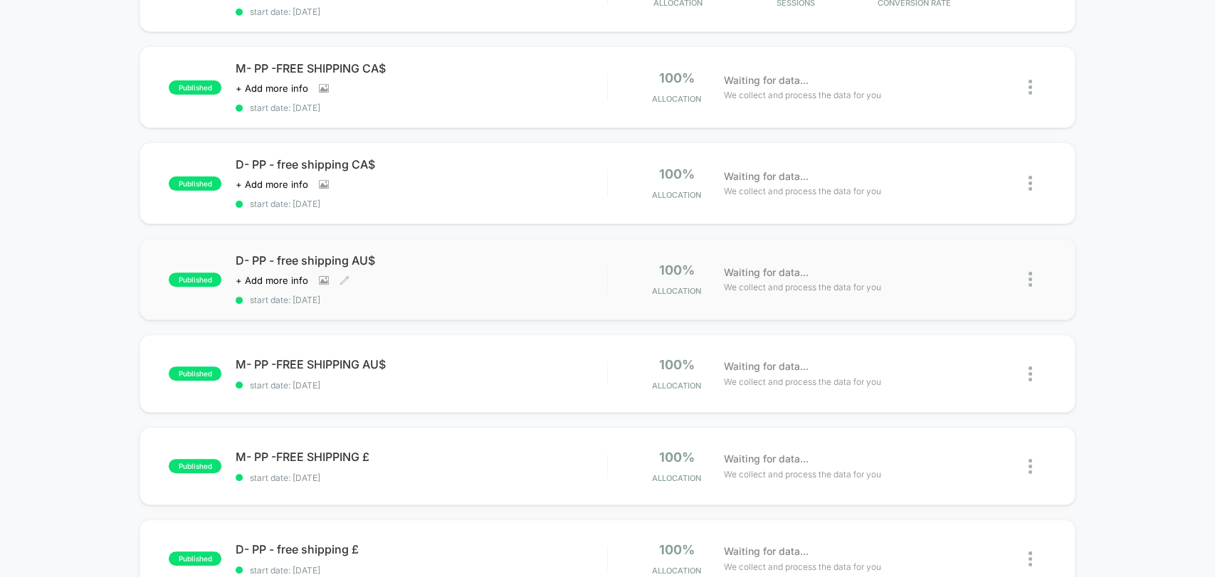
scroll to position [237, 0]
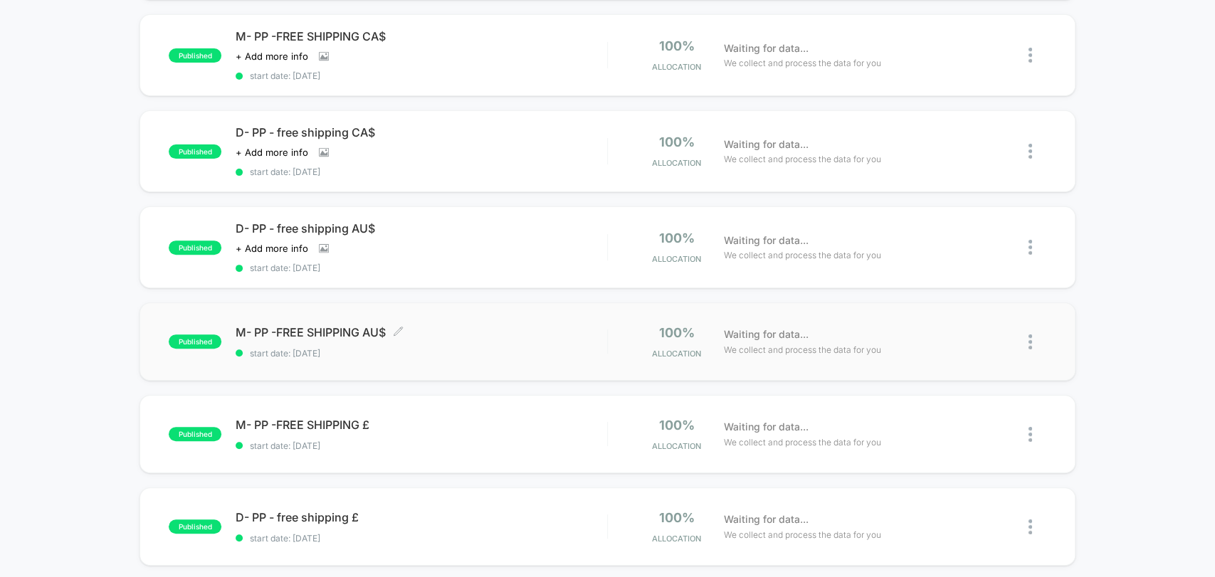
click at [435, 349] on span "start date: [DATE]" at bounding box center [421, 353] width 371 height 11
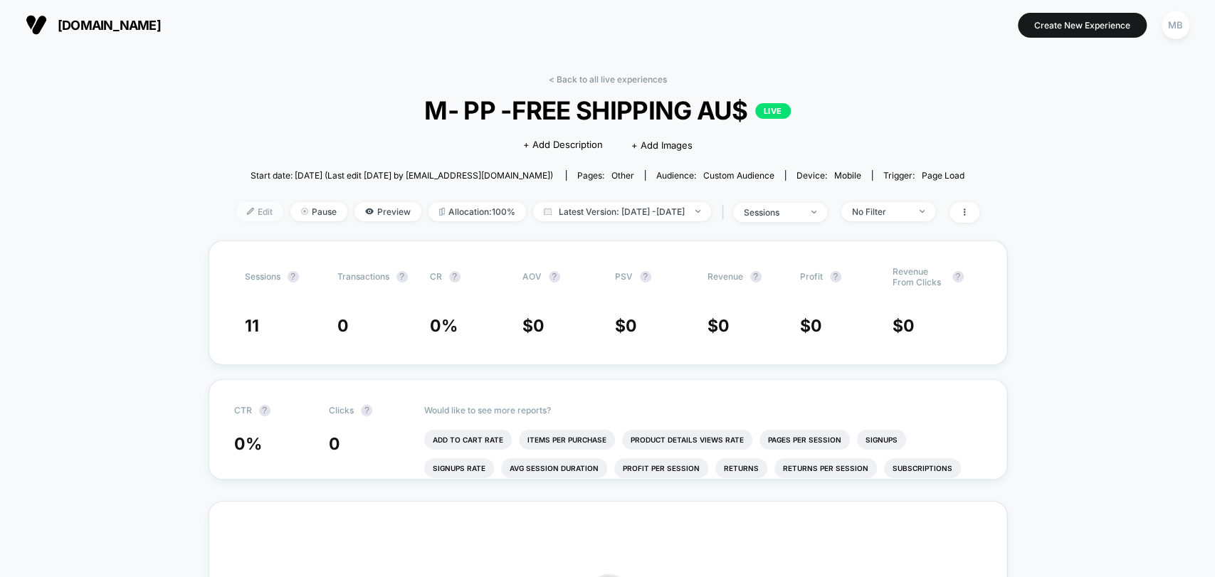
click at [236, 214] on span "Edit" at bounding box center [259, 211] width 47 height 19
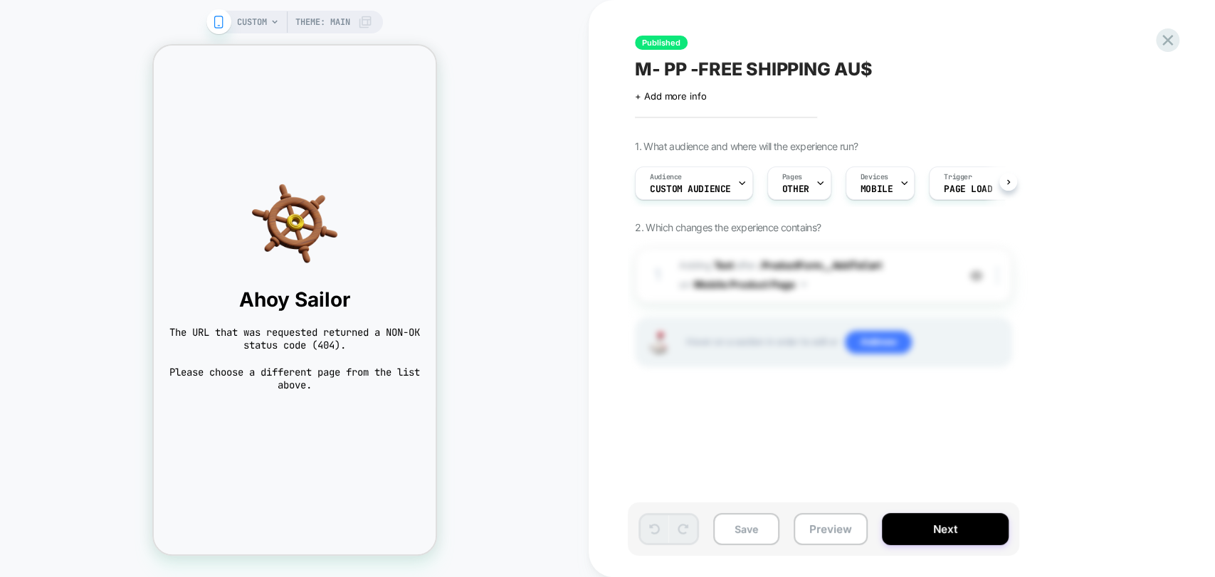
click at [248, 24] on span "CUSTOM" at bounding box center [252, 22] width 30 height 23
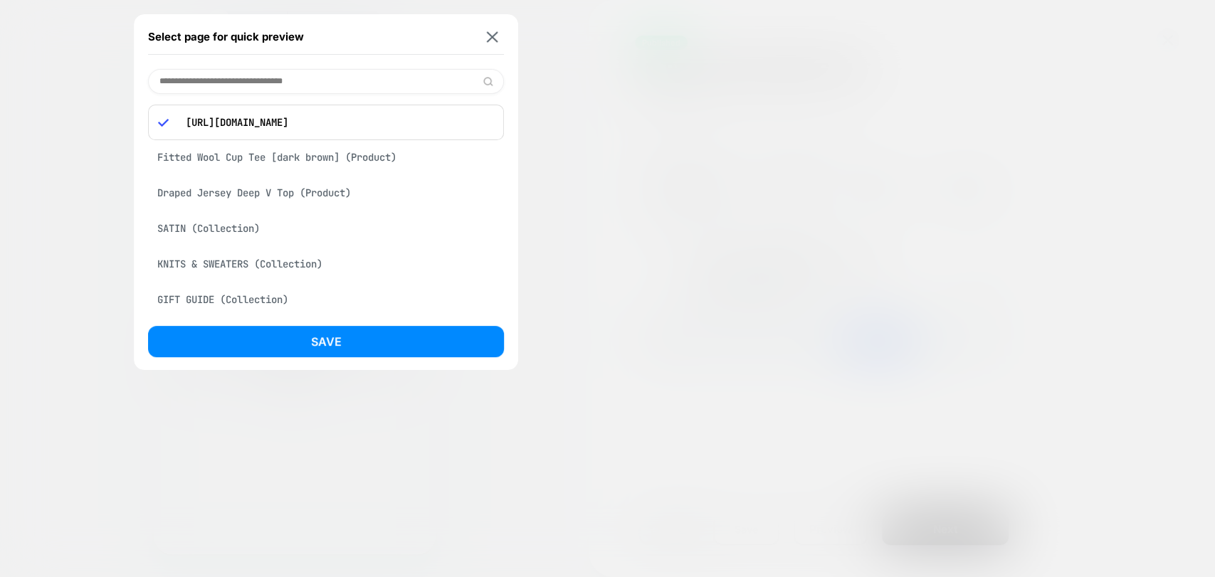
click at [318, 160] on div "Fitted Wool Cup Tee [dark brown] (Product)" at bounding box center [326, 157] width 356 height 27
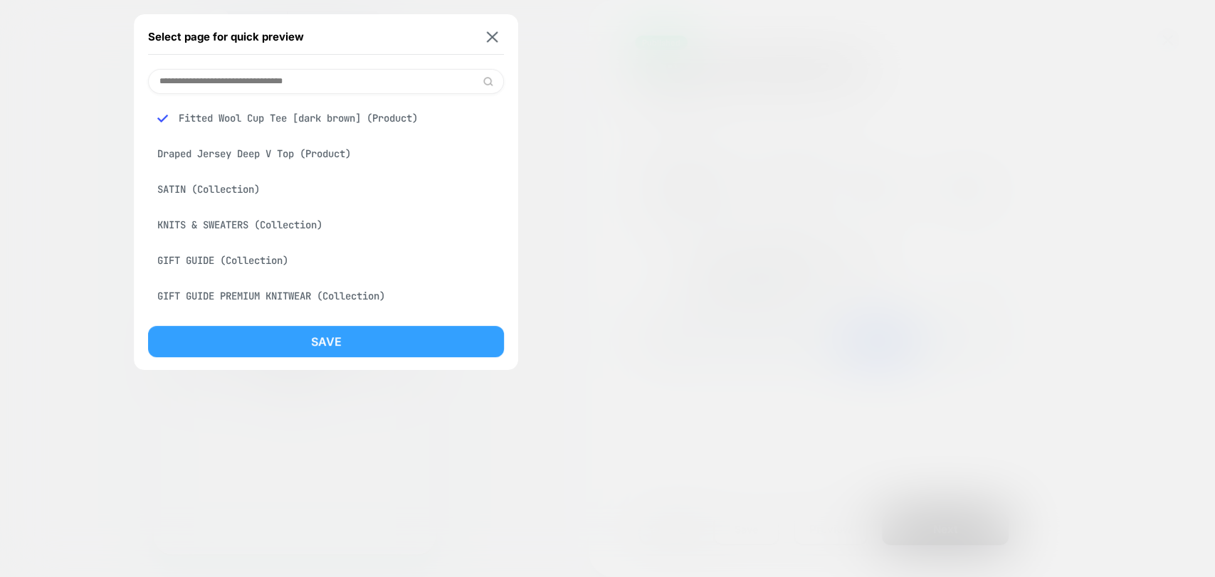
click at [349, 354] on button "Save" at bounding box center [326, 341] width 356 height 31
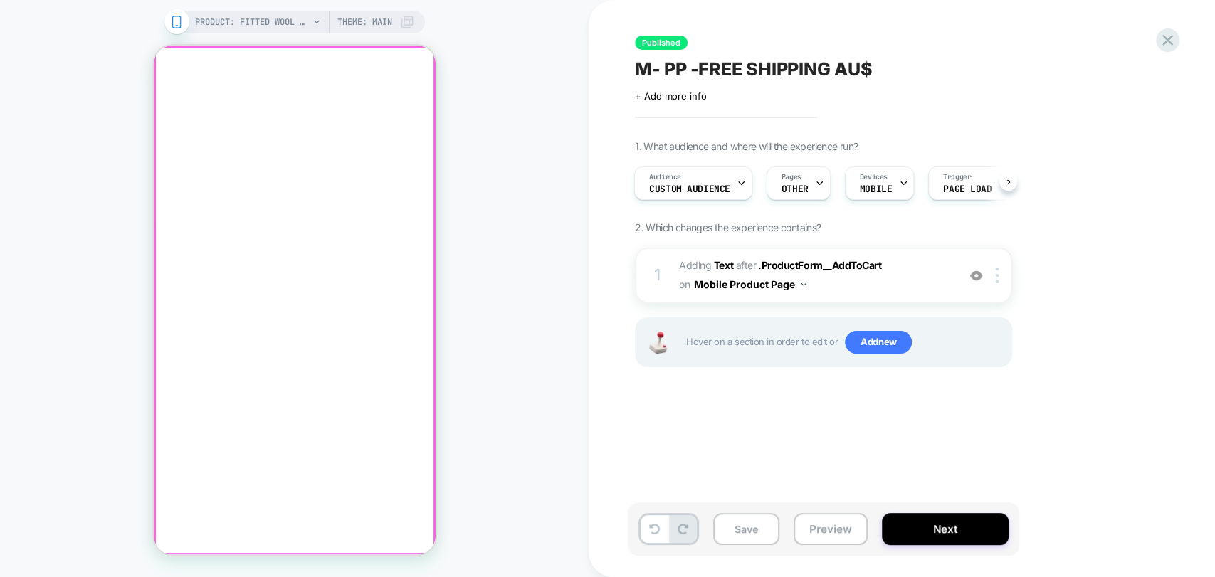
click div
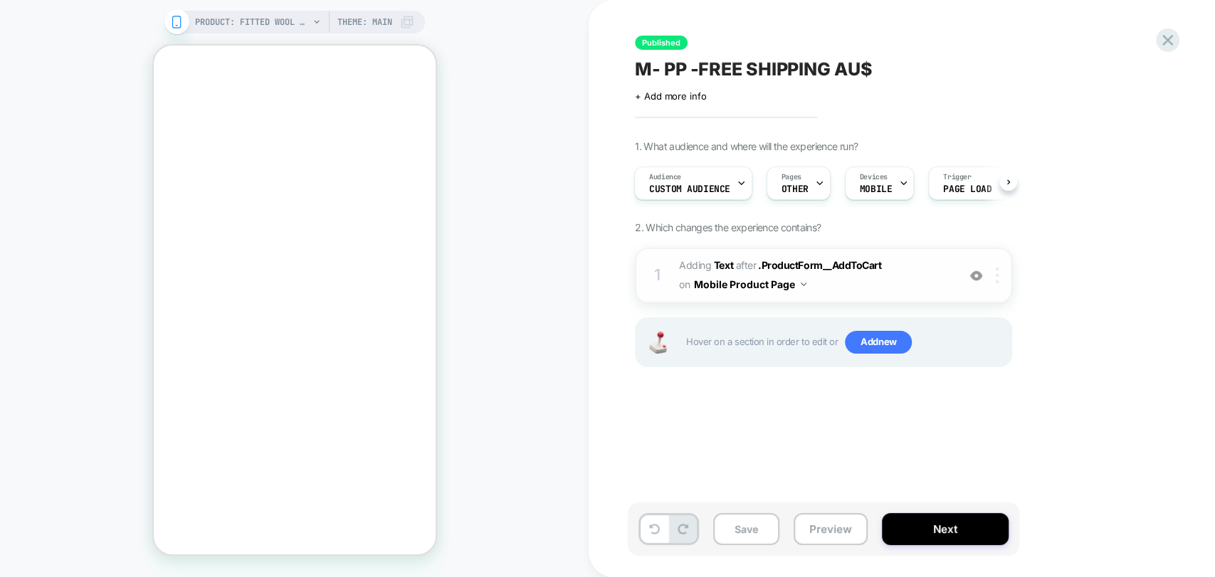
click at [997, 280] on img at bounding box center [996, 276] width 3 height 16
click at [997, 273] on img at bounding box center [996, 276] width 3 height 16
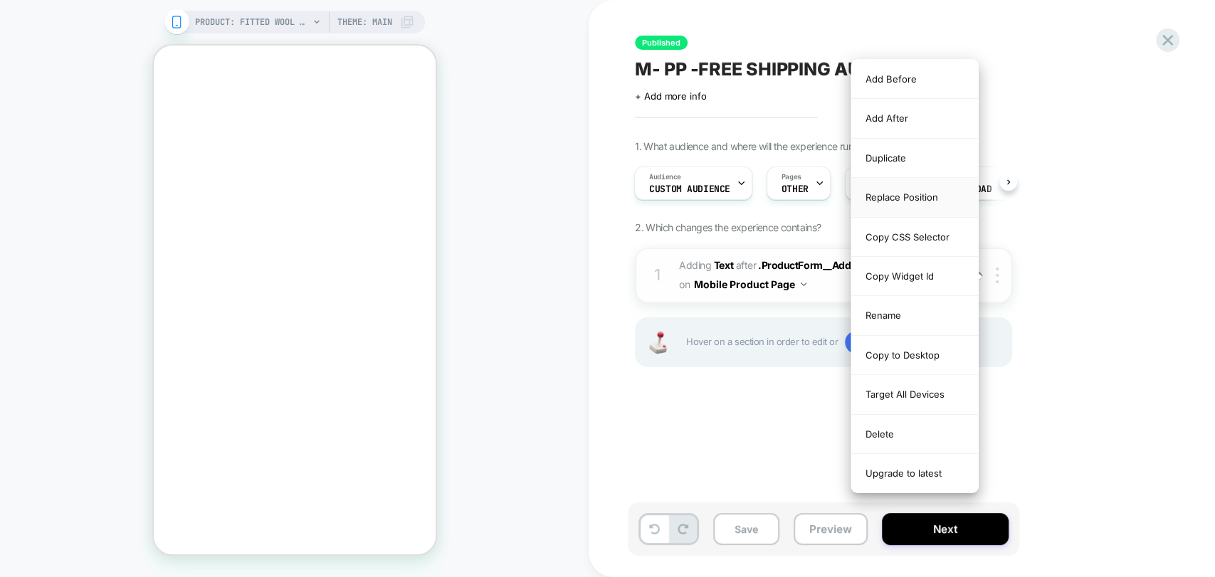
click at [896, 204] on div "Replace Position" at bounding box center [914, 197] width 127 height 39
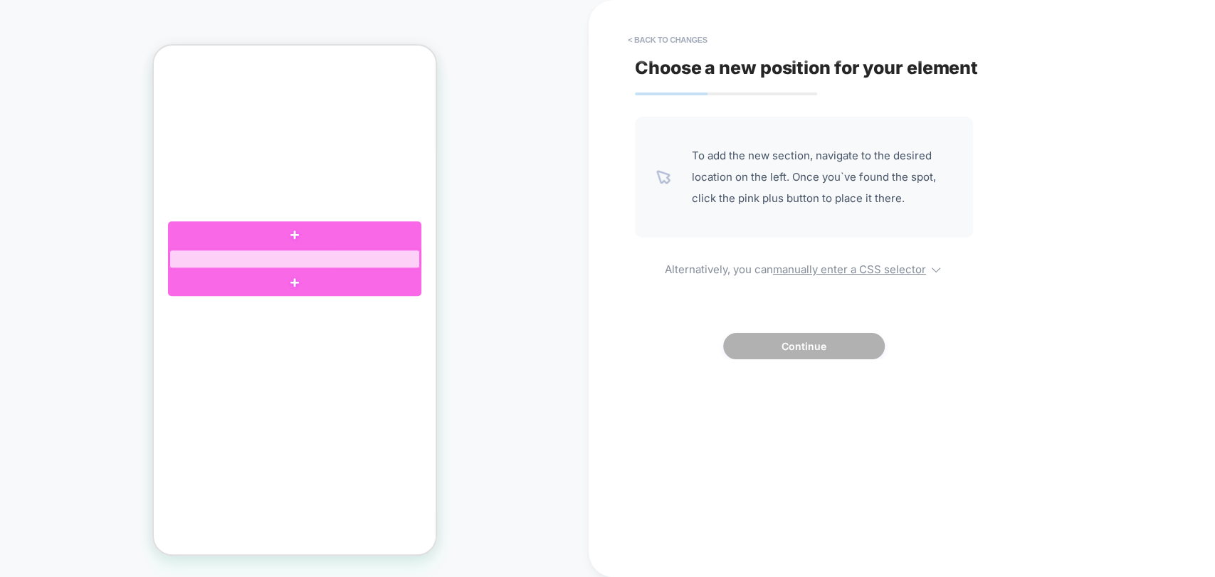
click div
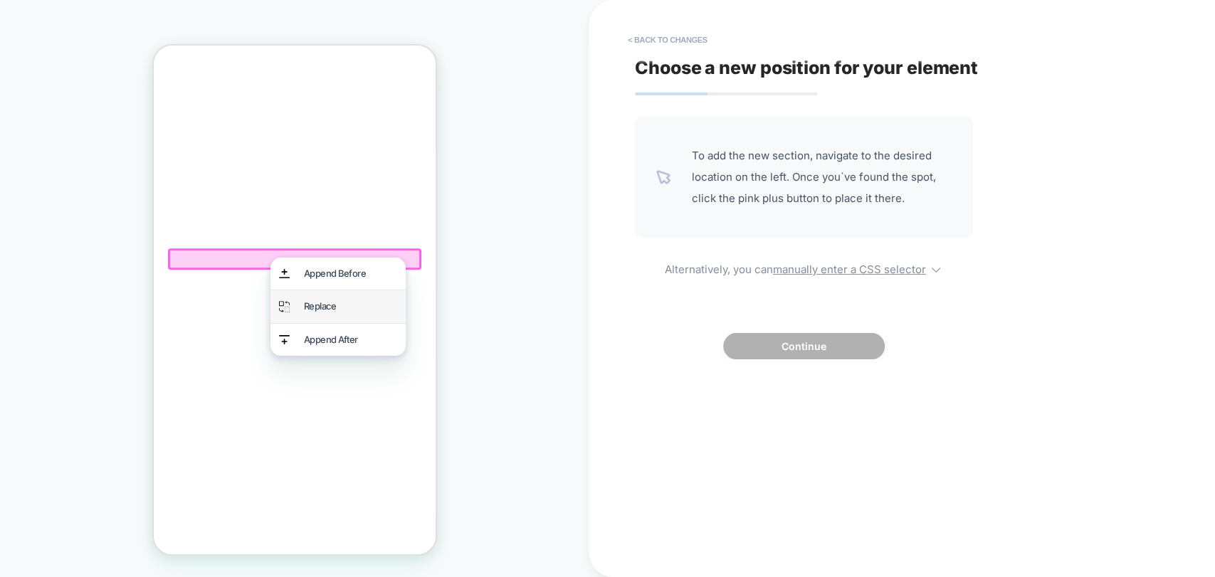
drag, startPoint x: 177, startPoint y: 259, endPoint x: 813, endPoint y: 303, distance: 636.9
click div "Replace"
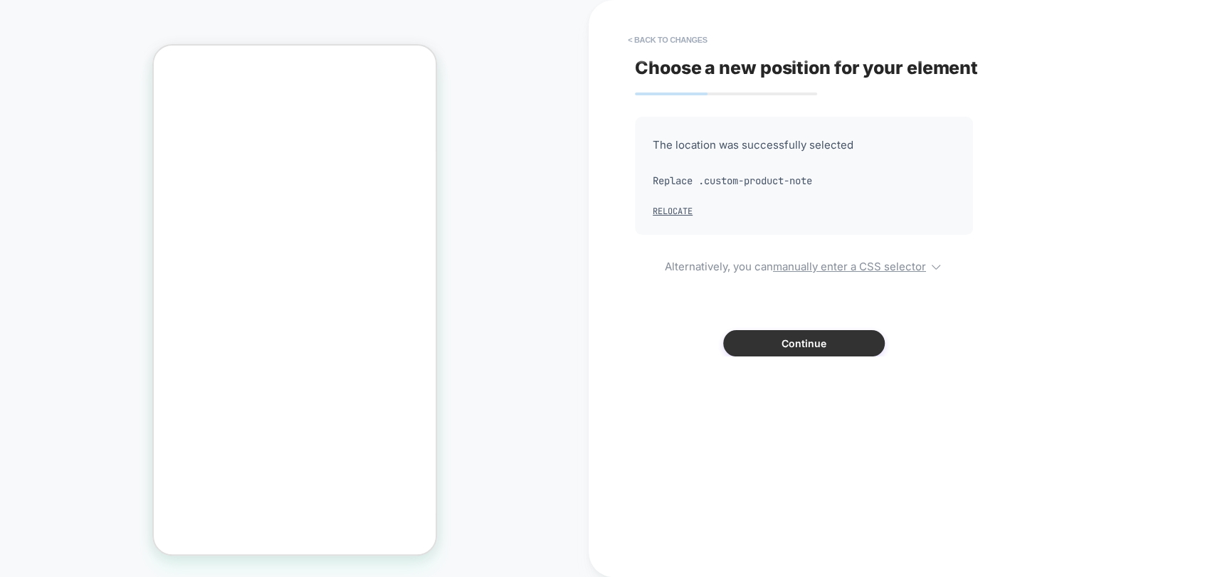
click at [814, 345] on button "Continue" at bounding box center [804, 343] width 162 height 26
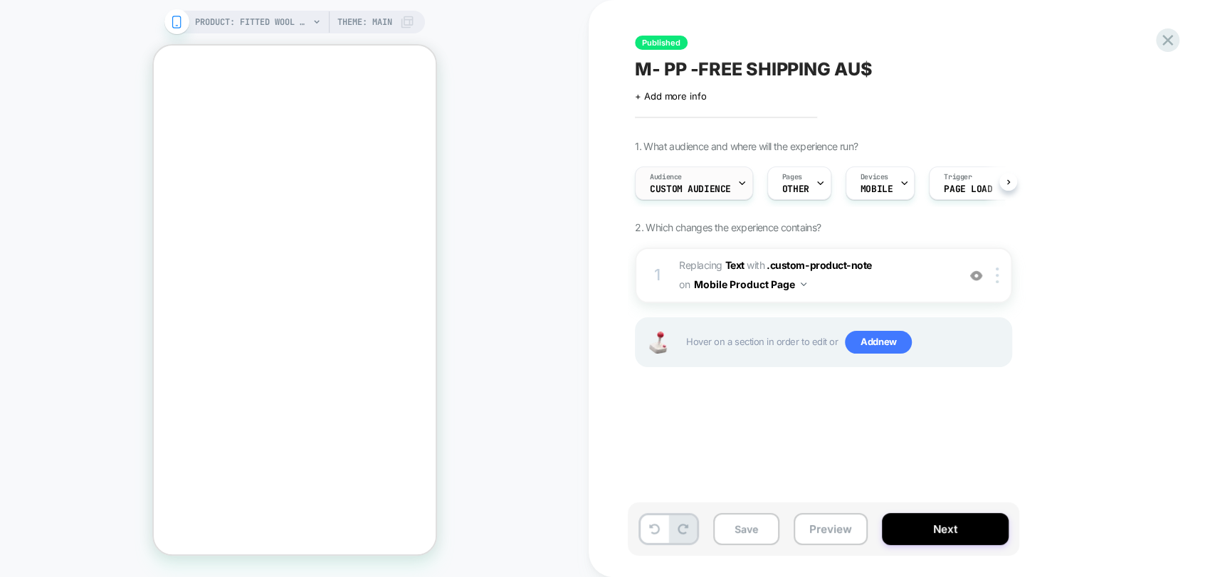
scroll to position [0, 0]
click at [814, 531] on button "Preview" at bounding box center [830, 529] width 74 height 32
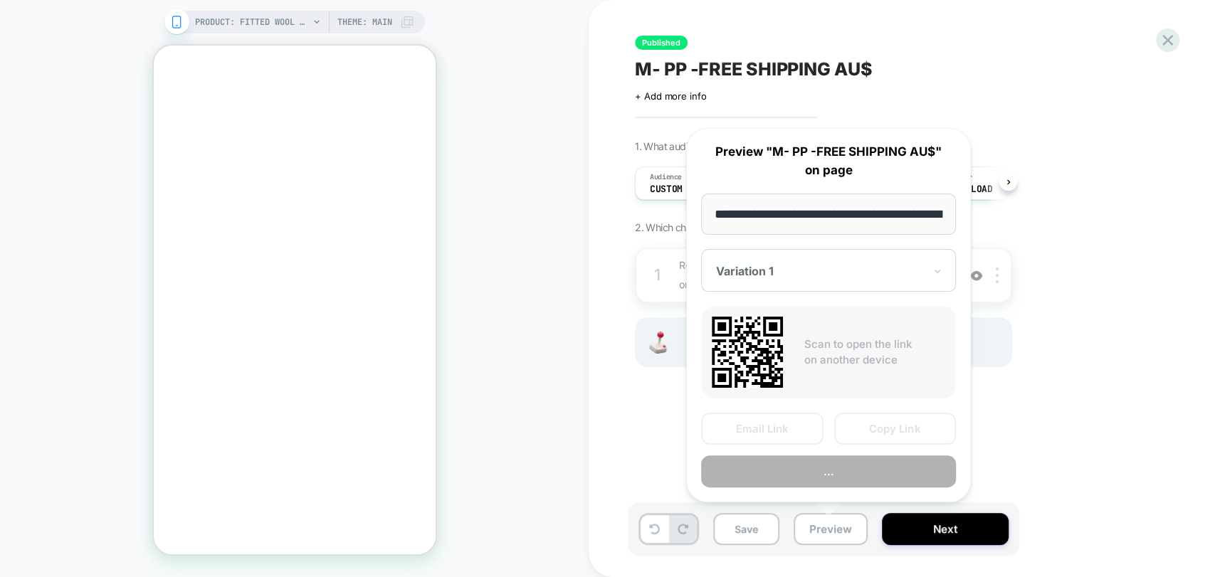
scroll to position [0, 243]
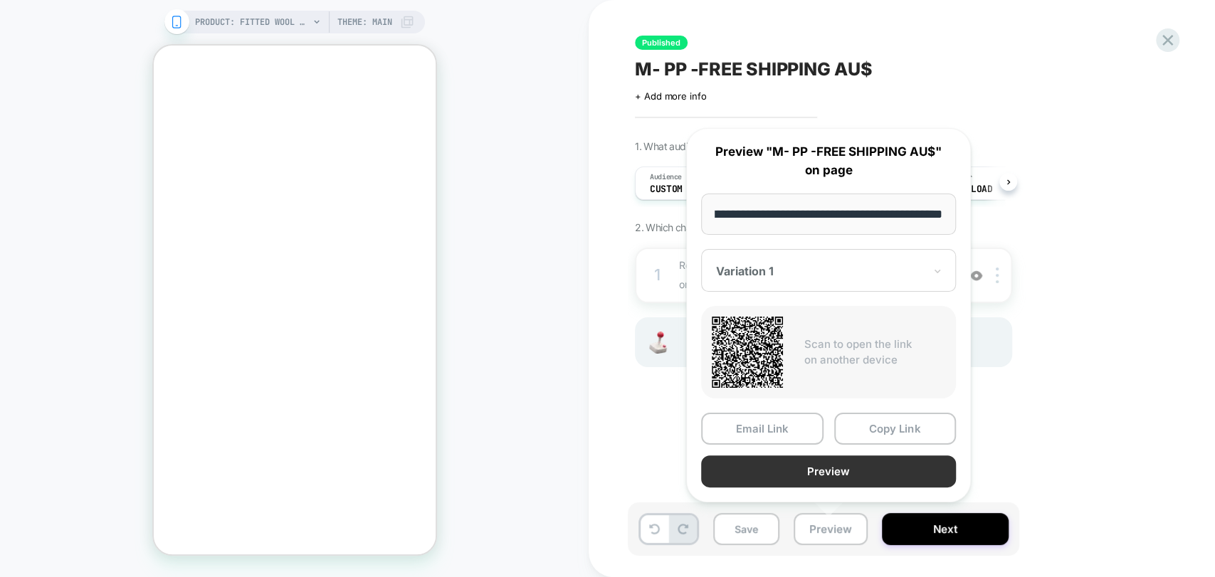
click at [835, 474] on button "Preview" at bounding box center [828, 471] width 255 height 32
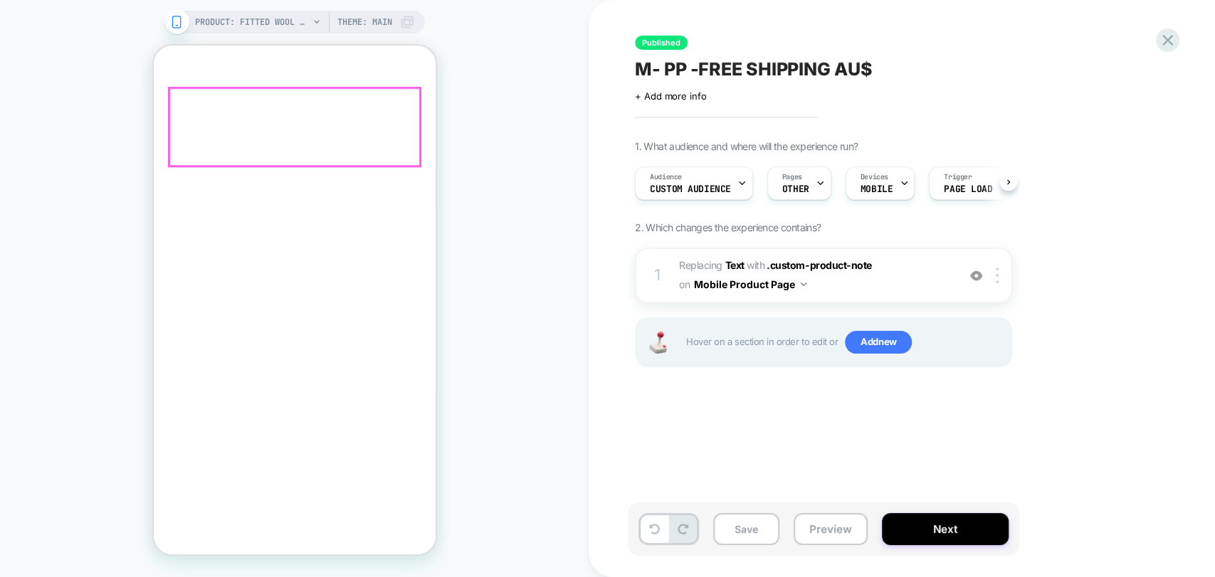
scroll to position [539, 0]
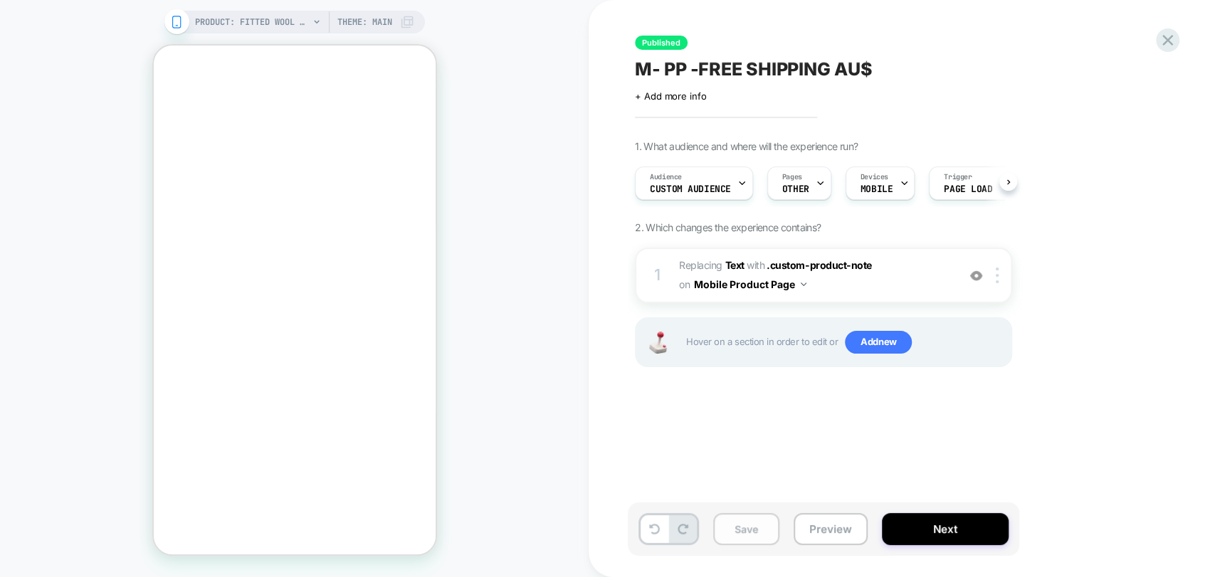
click at [740, 533] on button "Save" at bounding box center [746, 529] width 66 height 32
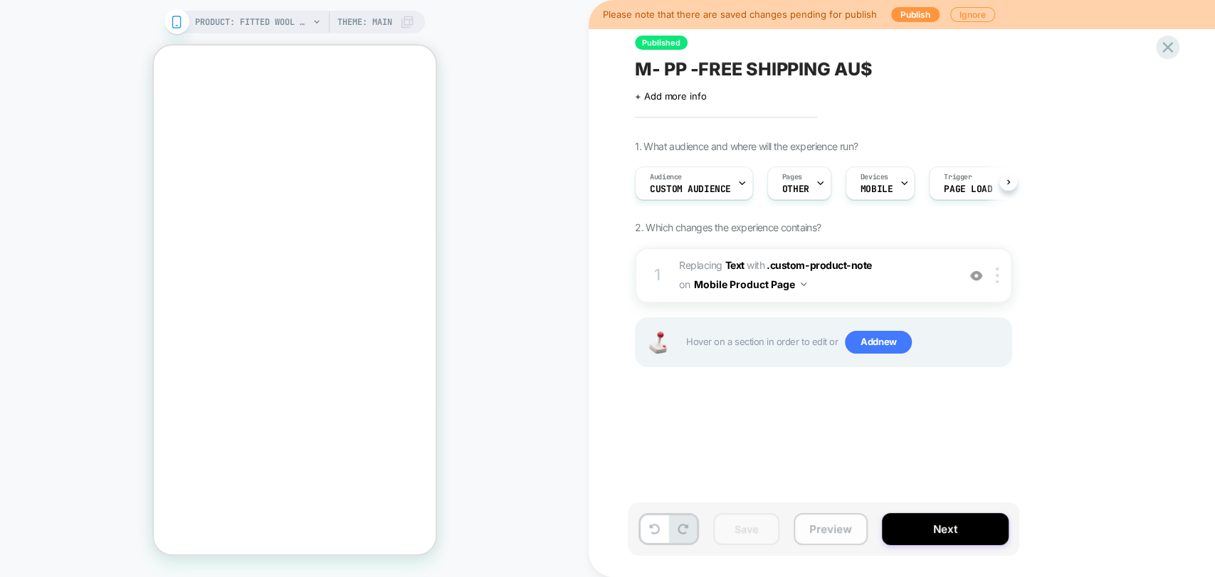
click at [837, 535] on button "Preview" at bounding box center [830, 529] width 74 height 32
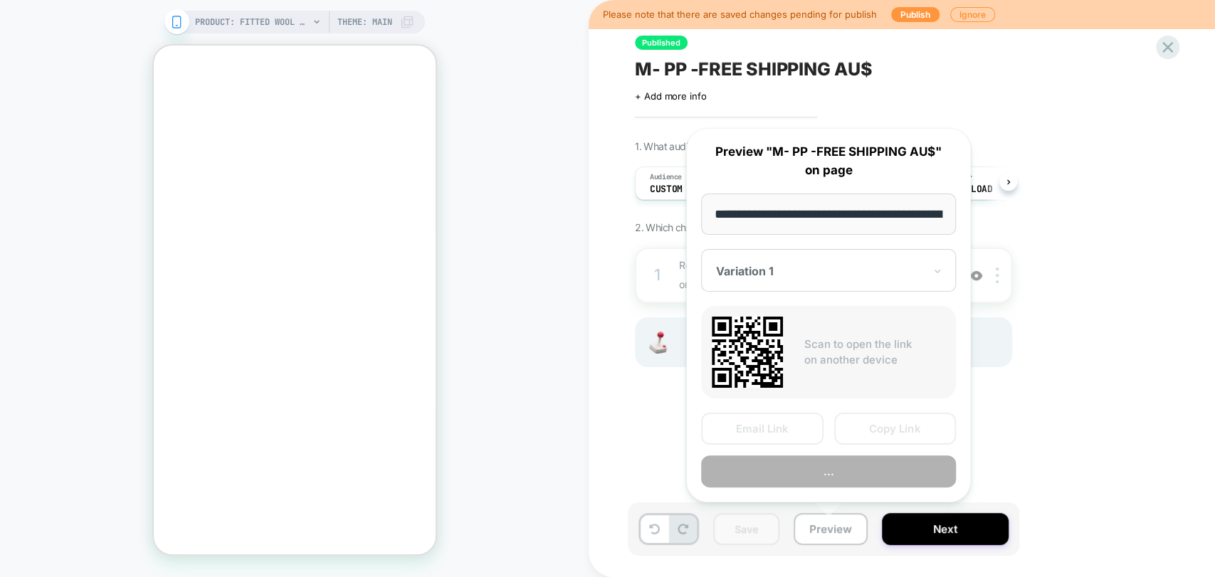
scroll to position [0, 243]
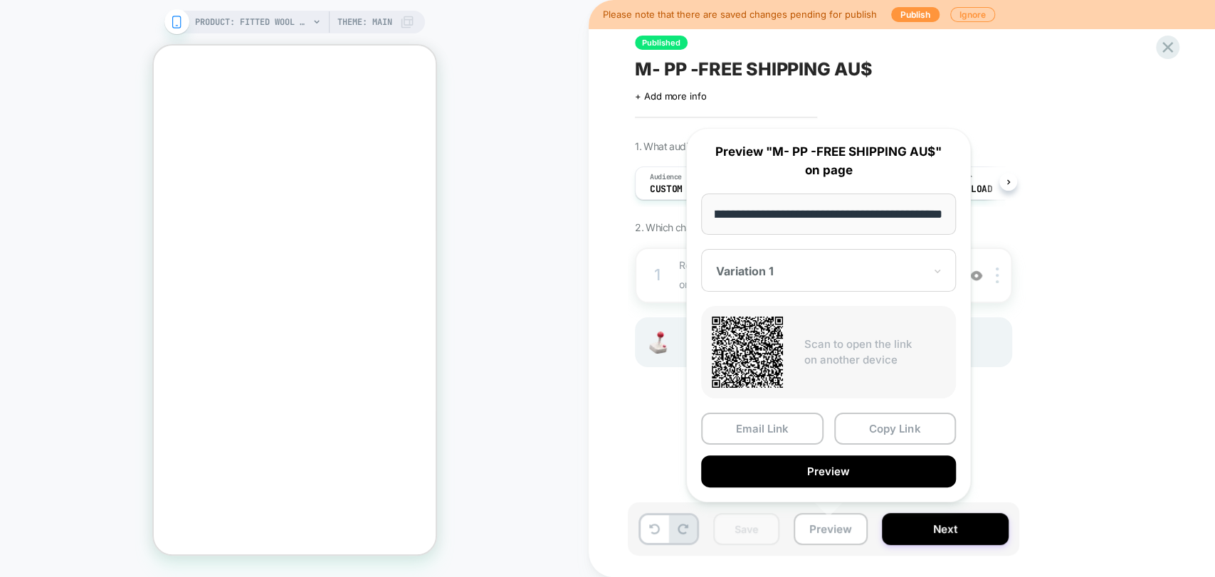
click at [829, 278] on div "Variation 1" at bounding box center [819, 271] width 211 height 17
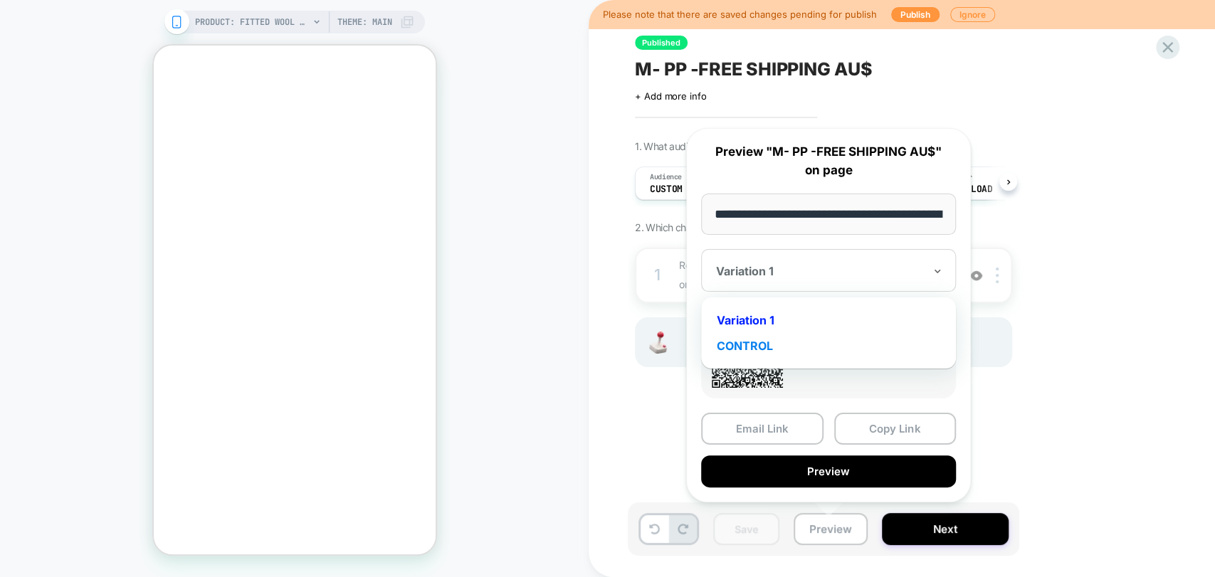
click at [759, 345] on div "CONTROL" at bounding box center [828, 346] width 241 height 26
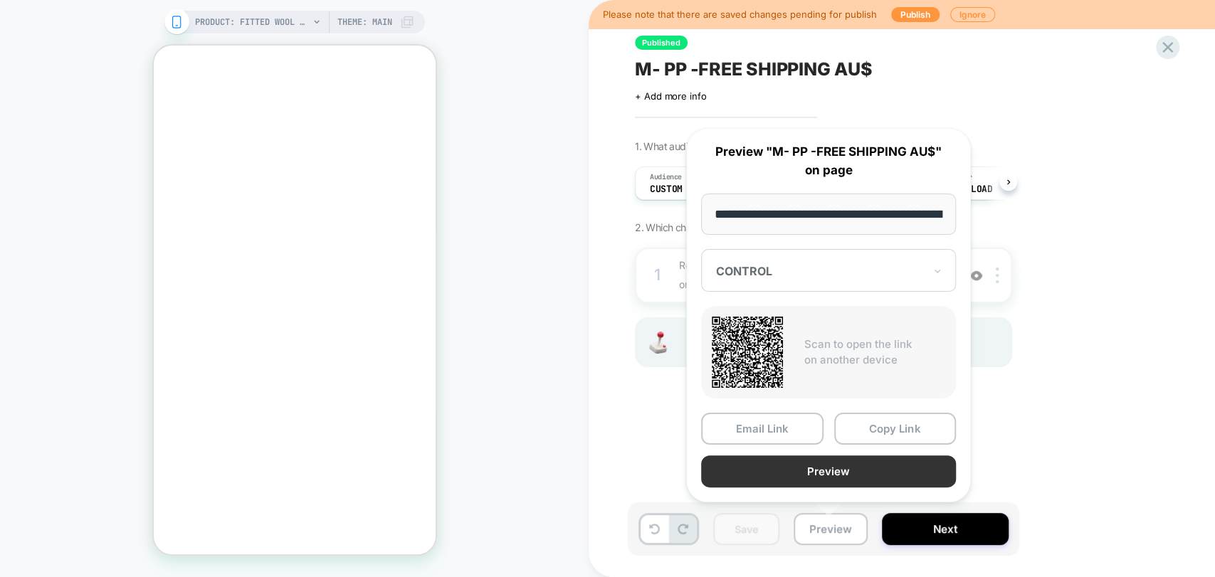
click at [830, 472] on button "Preview" at bounding box center [828, 471] width 255 height 32
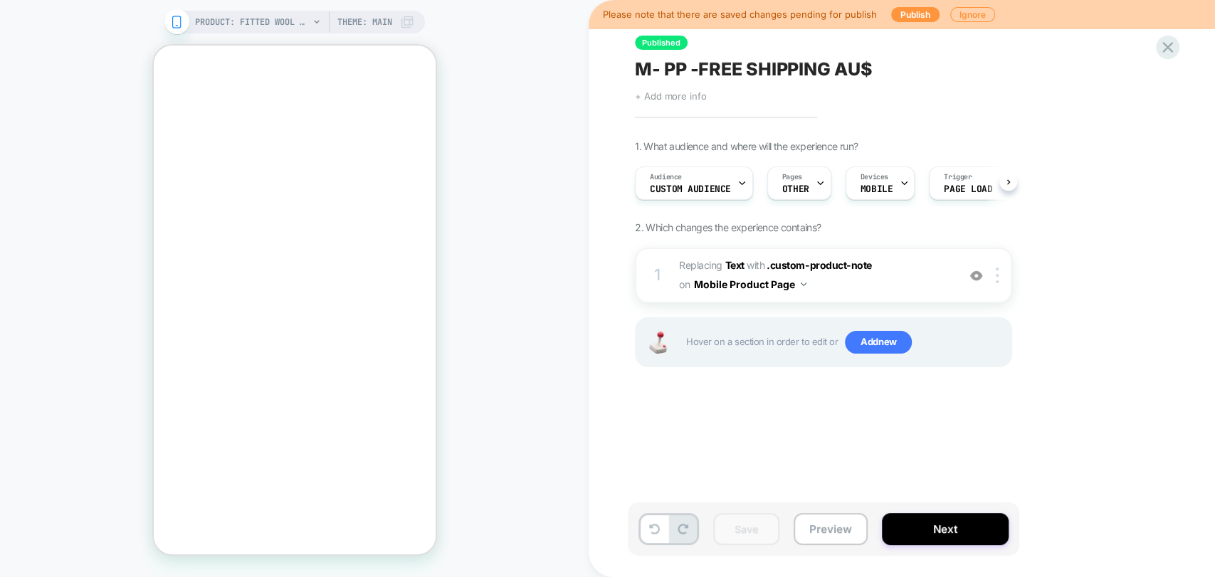
click at [657, 98] on span "+ Add more info" at bounding box center [670, 95] width 71 height 11
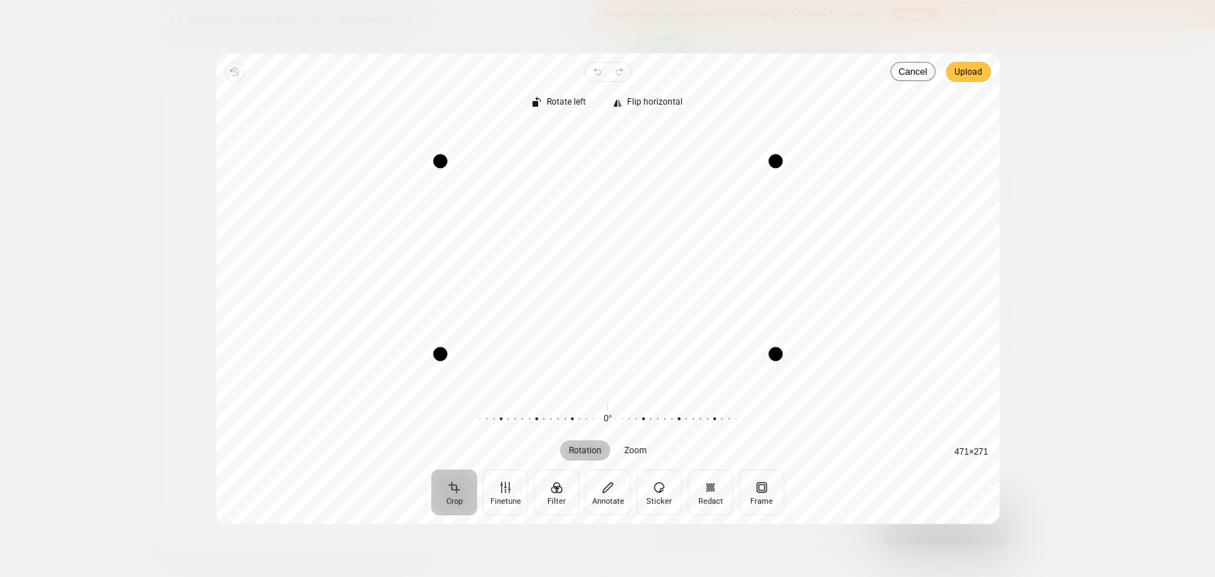
click at [966, 73] on span "Upload" at bounding box center [968, 71] width 28 height 17
click at [964, 75] on span "Upload" at bounding box center [968, 71] width 28 height 17
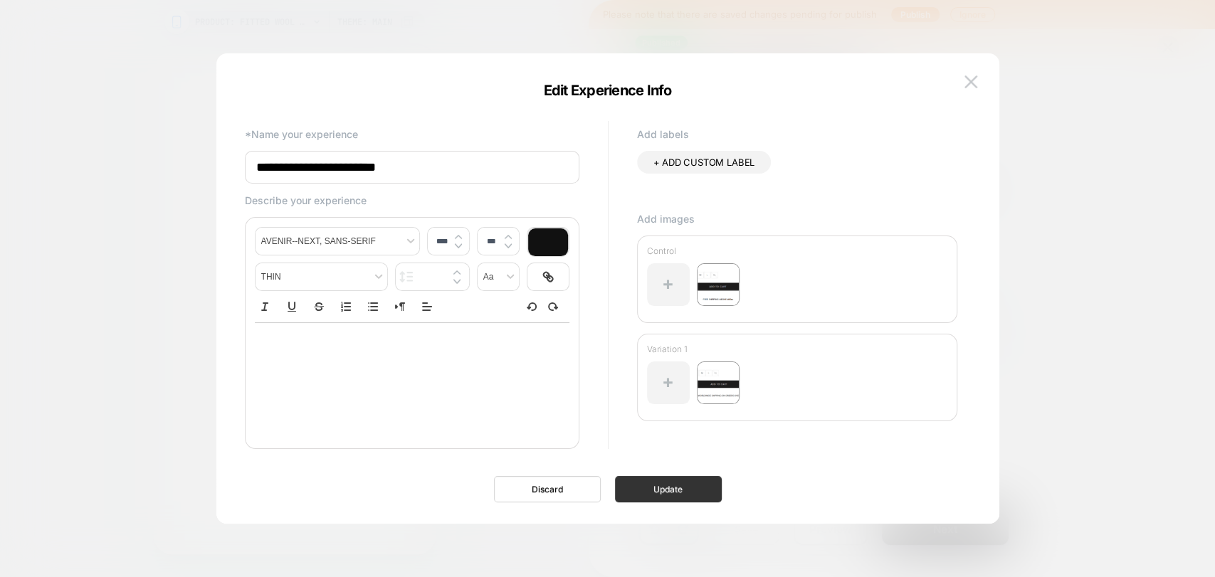
click at [667, 486] on button "Update" at bounding box center [668, 489] width 107 height 26
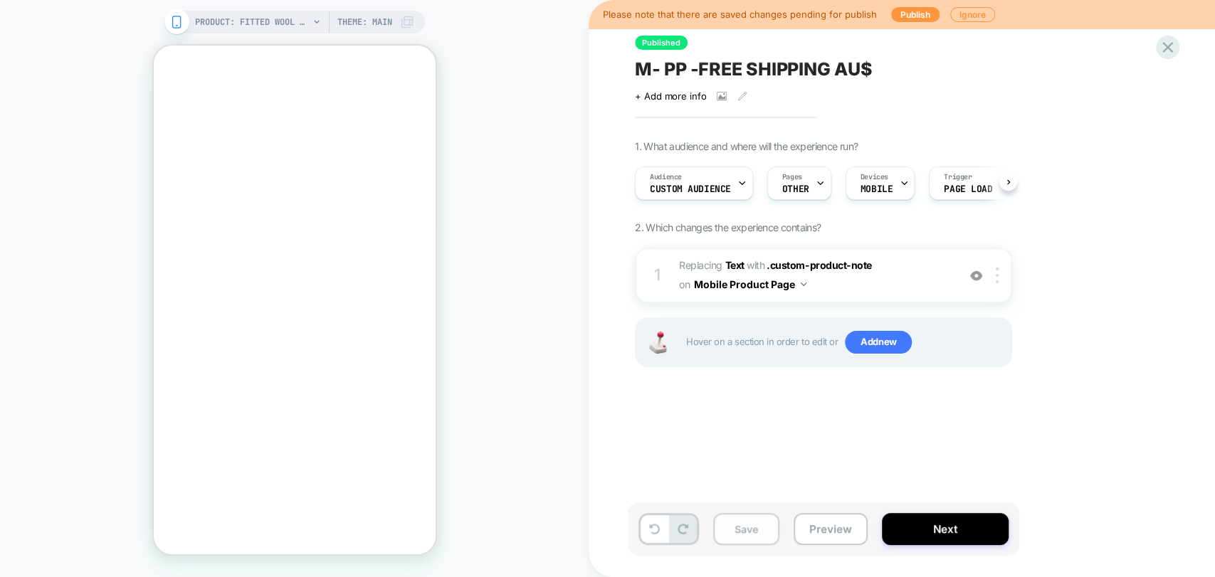
click at [739, 516] on button "Save" at bounding box center [746, 529] width 66 height 32
click at [740, 63] on span "M- PP -FREE SHIPPING AU$" at bounding box center [753, 68] width 237 height 21
click at [817, 535] on button "Preview" at bounding box center [830, 529] width 74 height 32
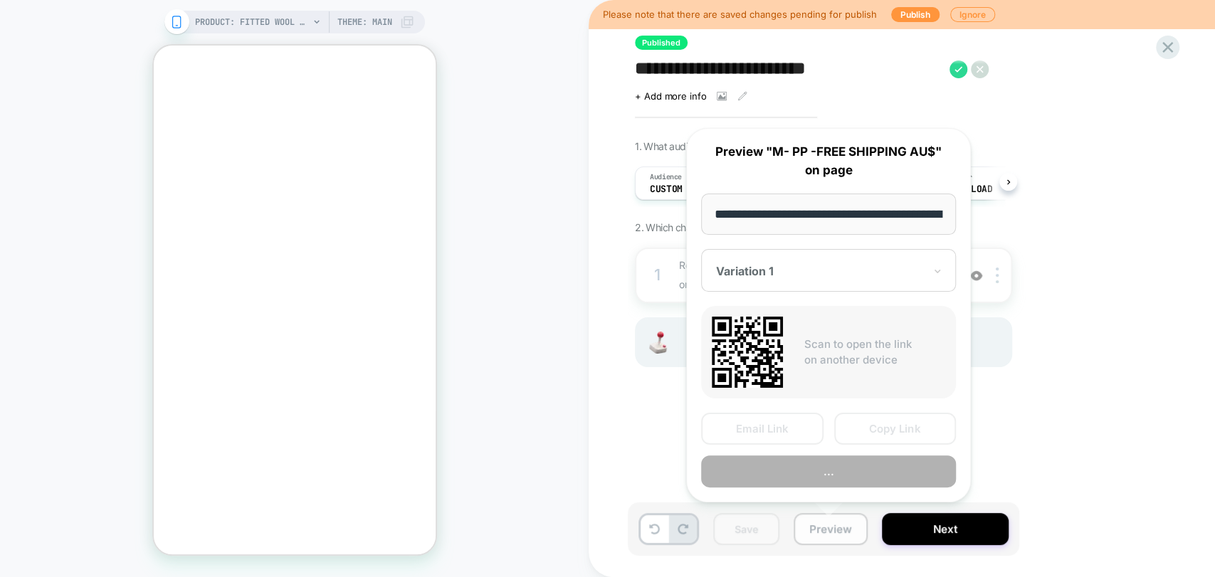
scroll to position [0, 243]
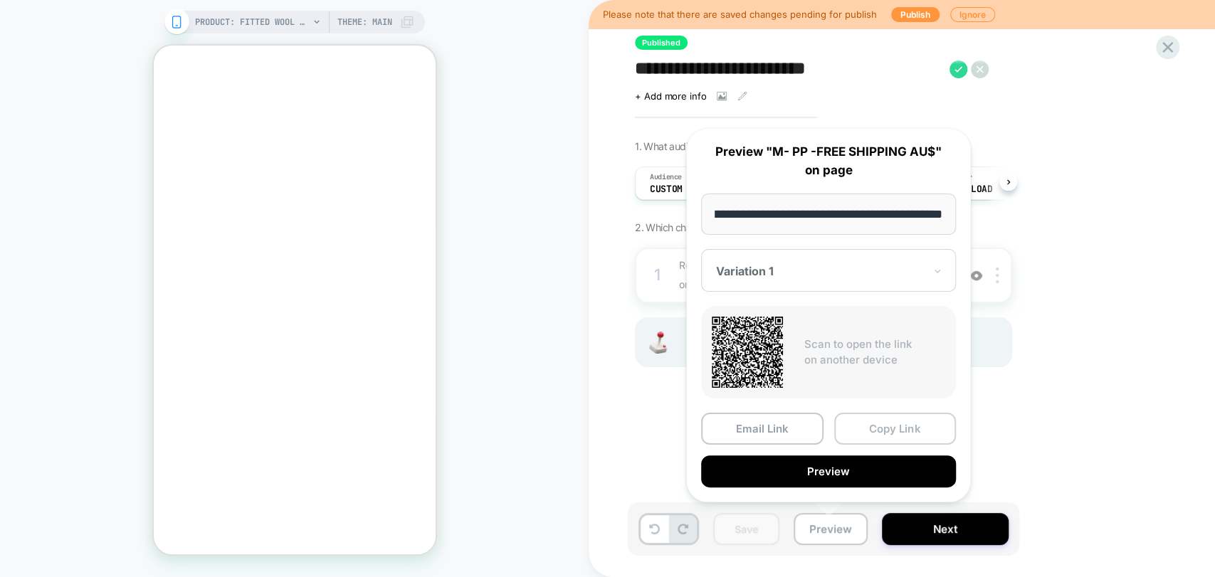
click at [868, 424] on button "Copy Link" at bounding box center [895, 429] width 122 height 32
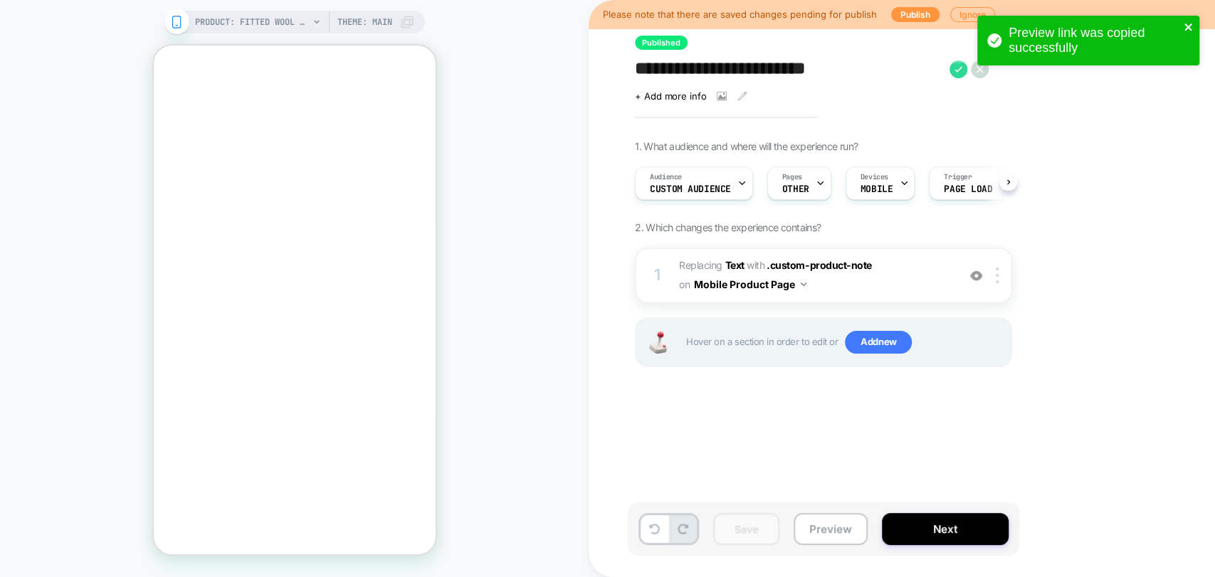
drag, startPoint x: 1192, startPoint y: 24, endPoint x: 1196, endPoint y: 72, distance: 47.9
click at [1192, 24] on icon "close" at bounding box center [1188, 26] width 10 height 11
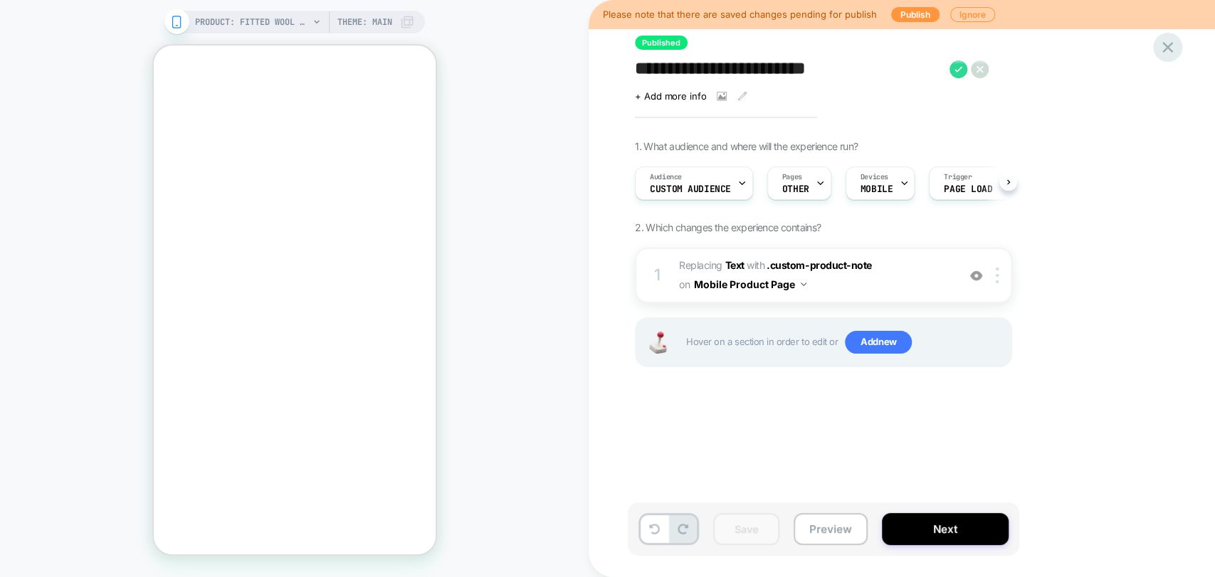
click at [1168, 43] on icon at bounding box center [1167, 47] width 19 height 19
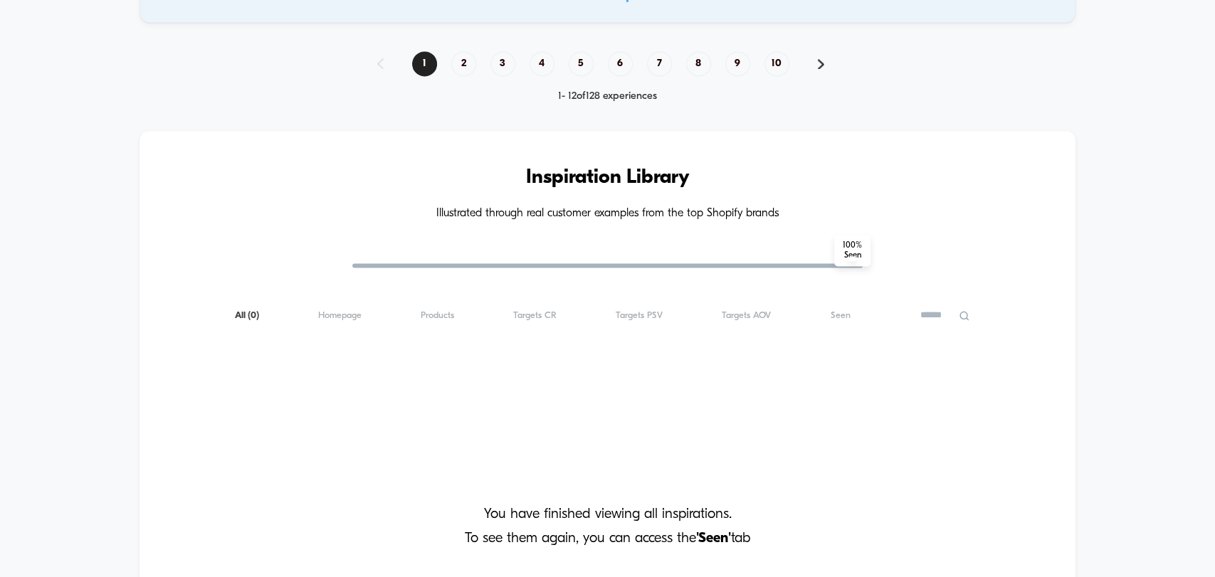
scroll to position [1185, 0]
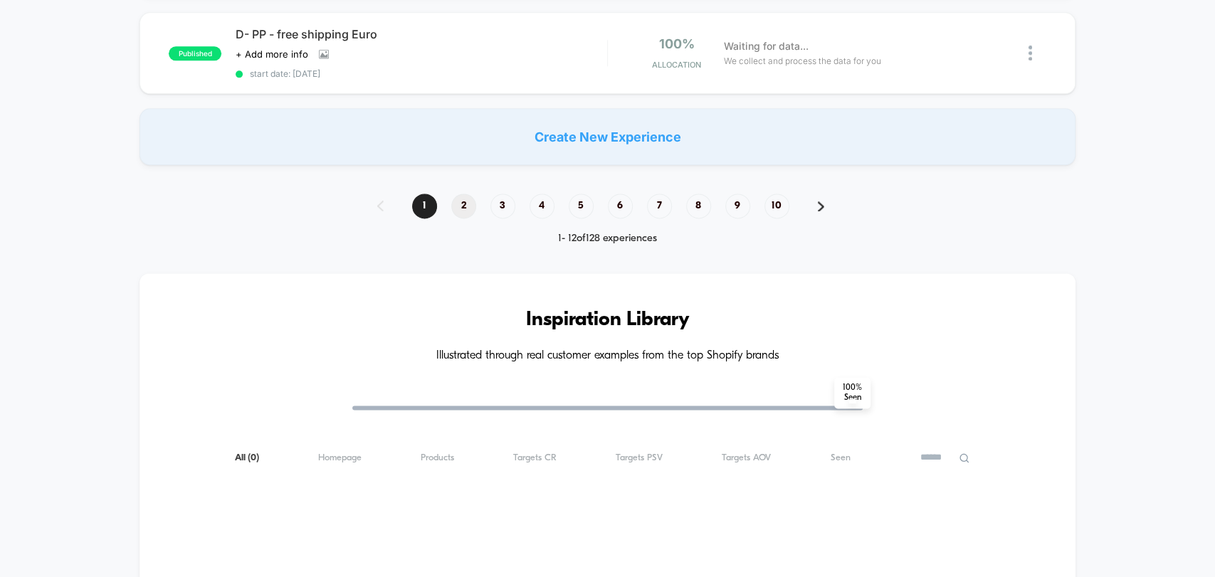
click at [460, 194] on span "2" at bounding box center [463, 206] width 25 height 25
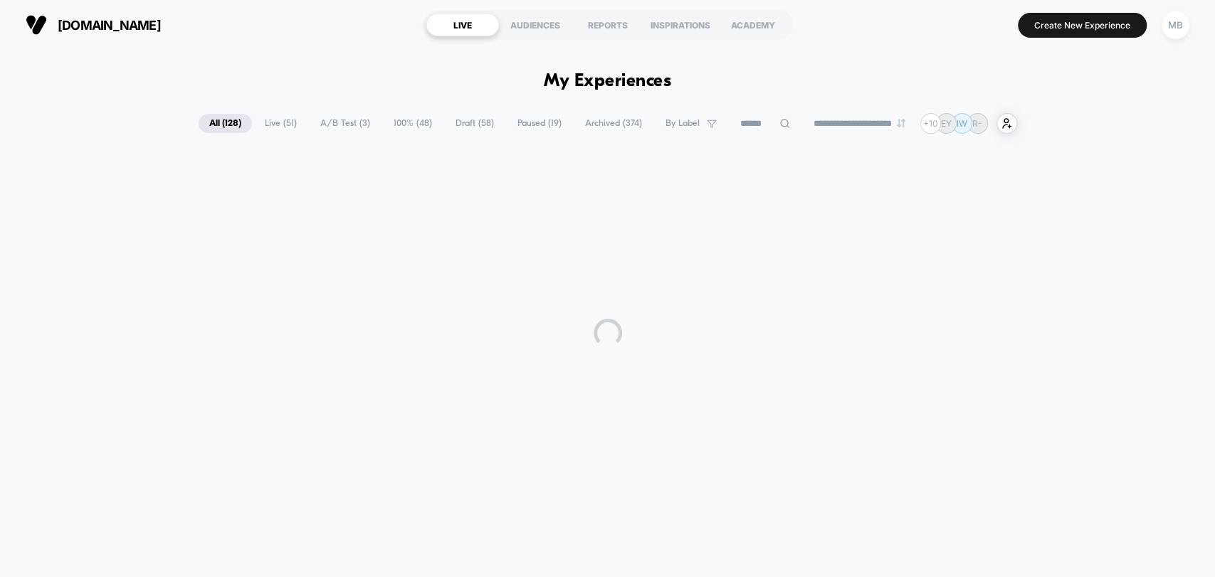
scroll to position [0, 0]
